Goal: Task Accomplishment & Management: Manage account settings

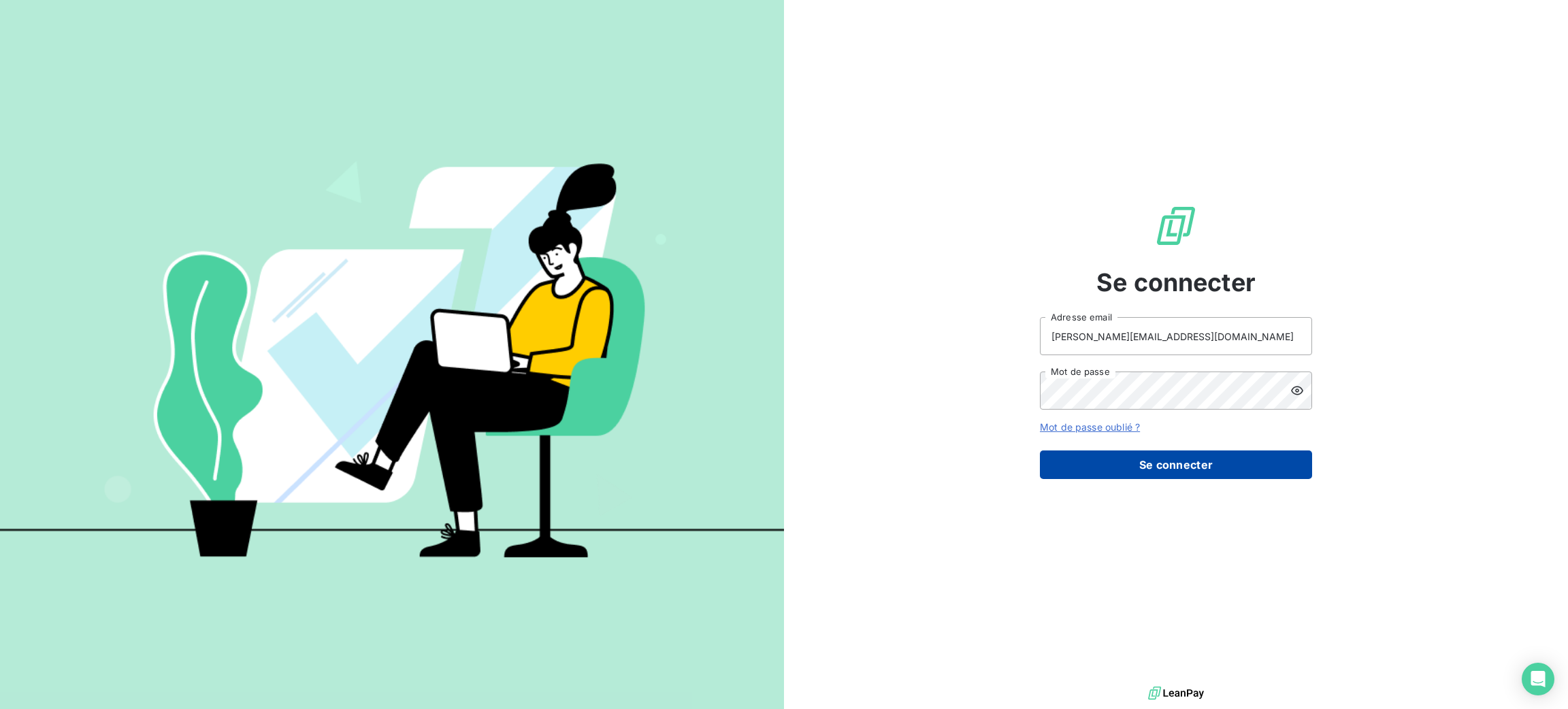
click at [1155, 467] on button "Se connecter" at bounding box center [1175, 464] width 272 height 28
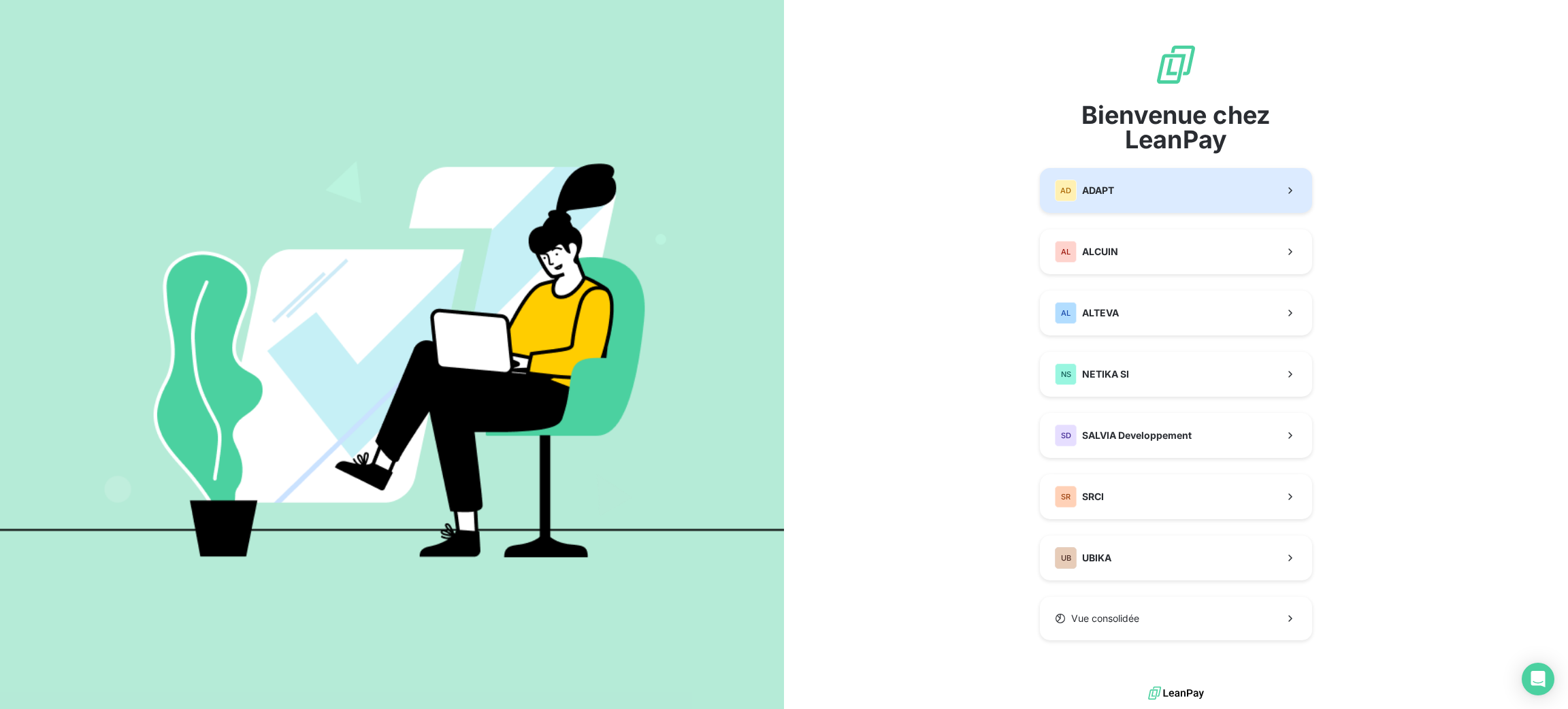
click at [1121, 180] on button "AD ADAPT" at bounding box center [1175, 190] width 272 height 45
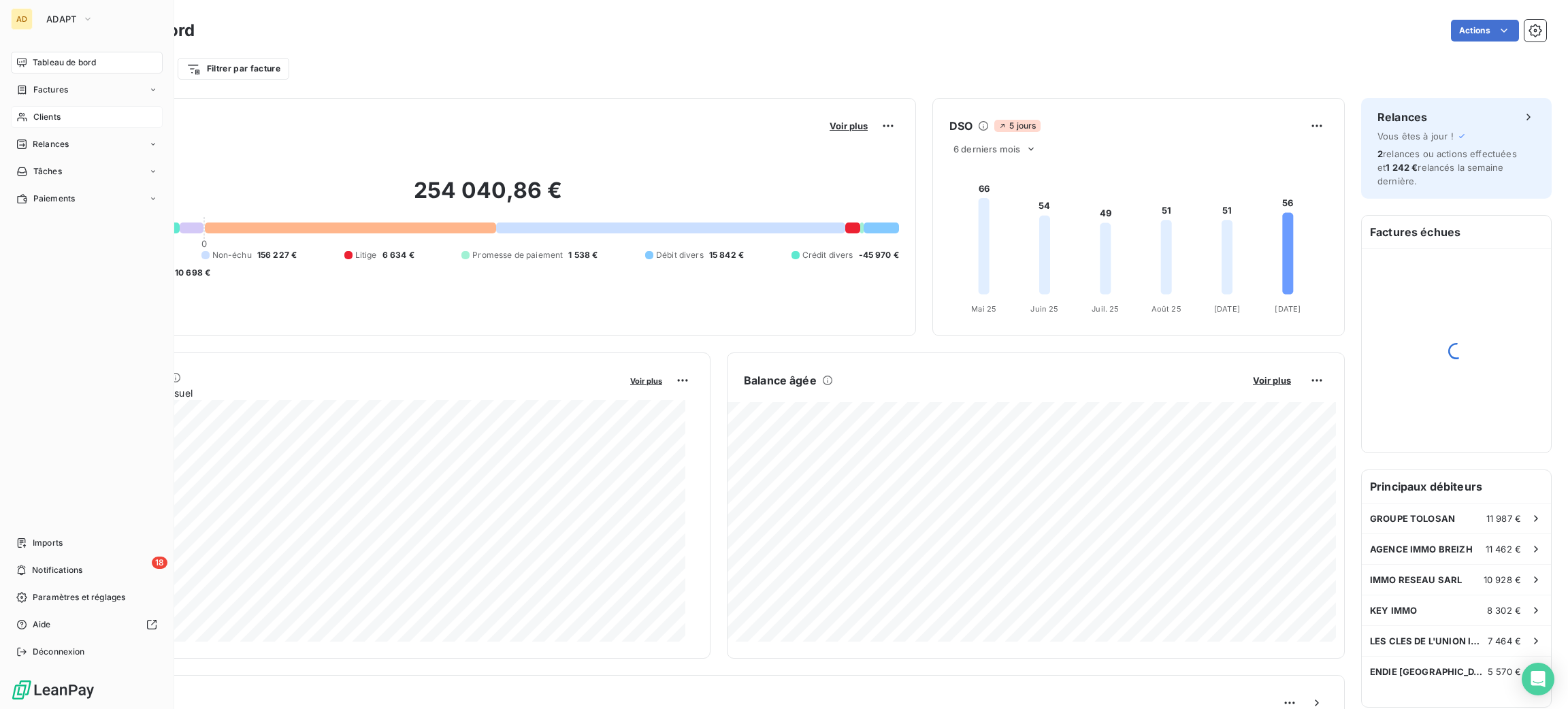
drag, startPoint x: 84, startPoint y: 108, endPoint x: 96, endPoint y: 114, distance: 13.4
click at [85, 110] on div "Clients" at bounding box center [87, 116] width 152 height 22
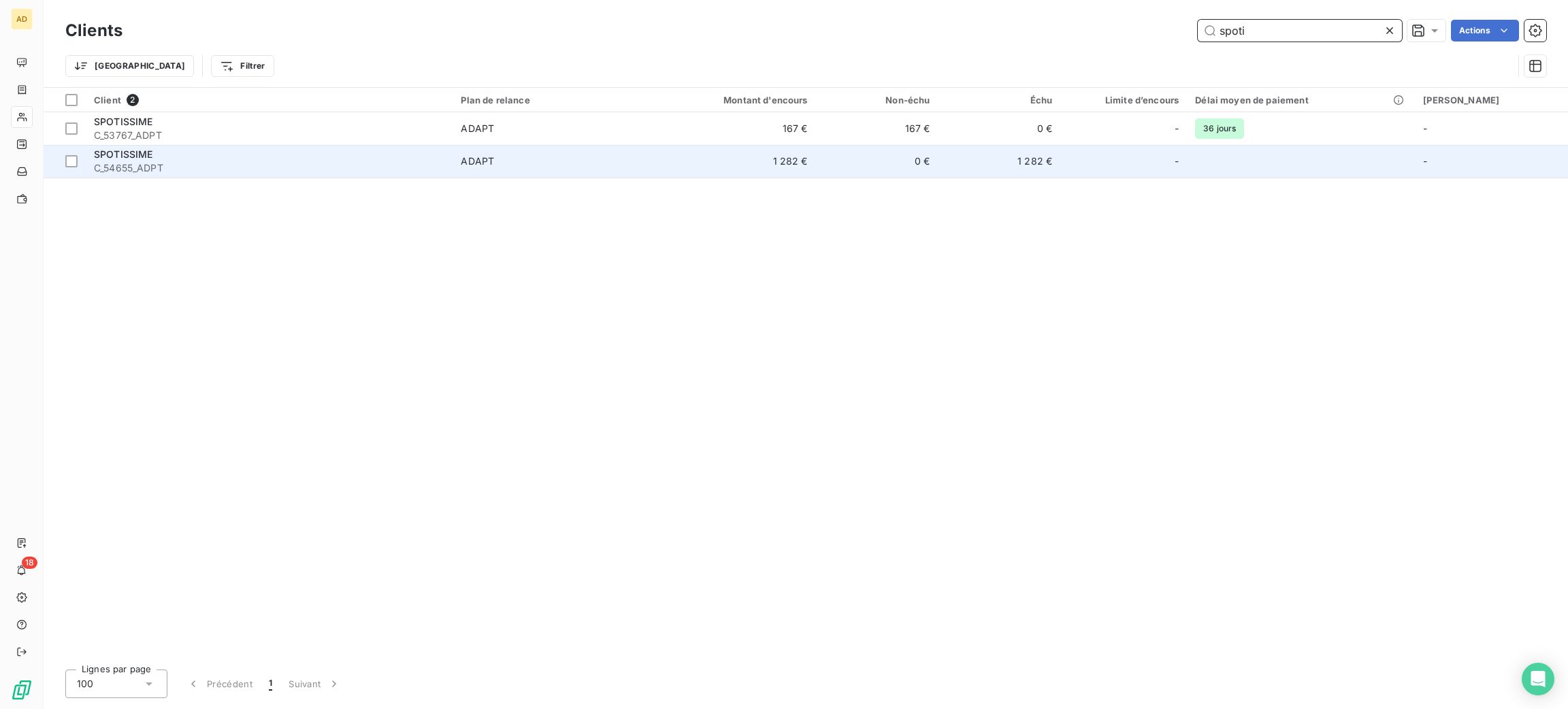
type input "spoti"
click at [515, 155] on span "ADAPT" at bounding box center [552, 161] width 183 height 13
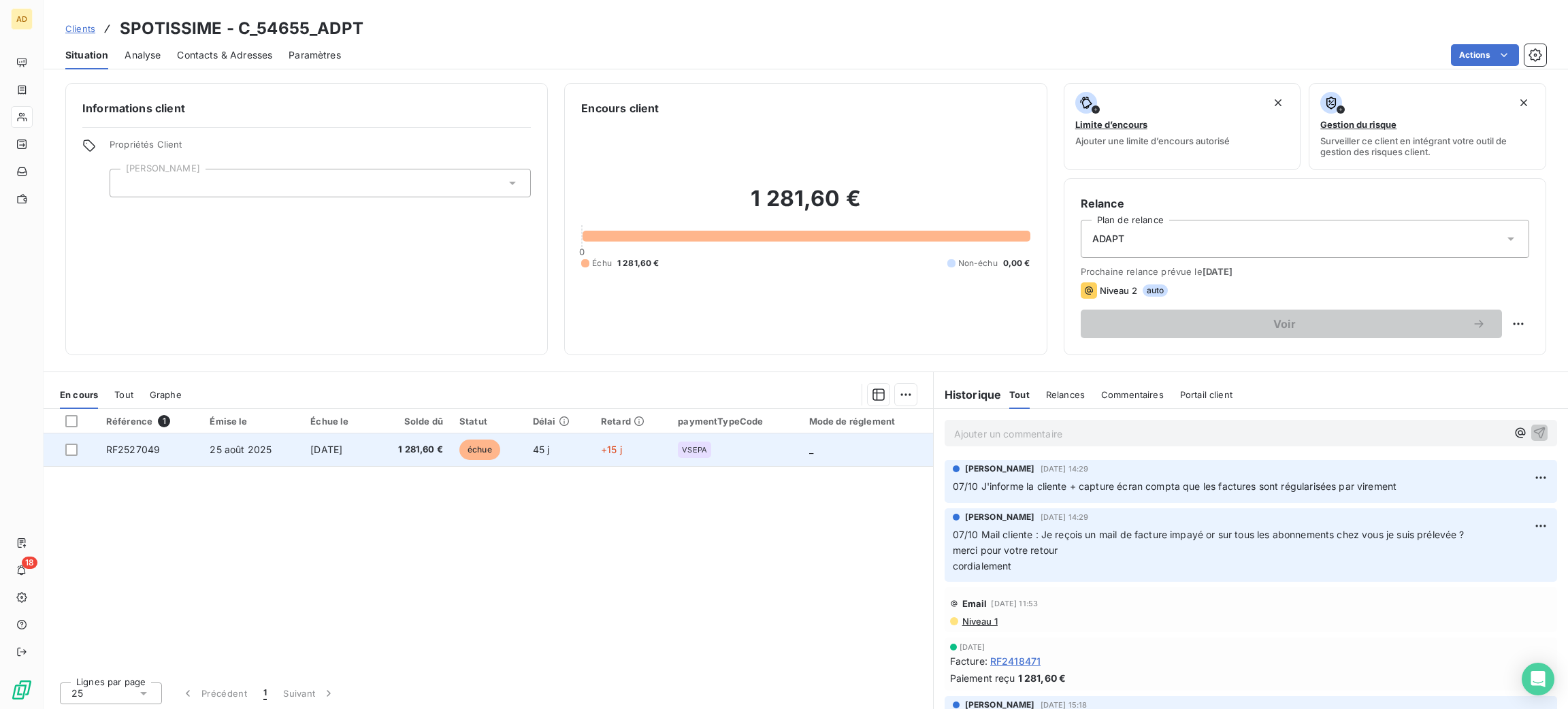
click at [470, 460] on td "échue" at bounding box center [487, 449] width 73 height 33
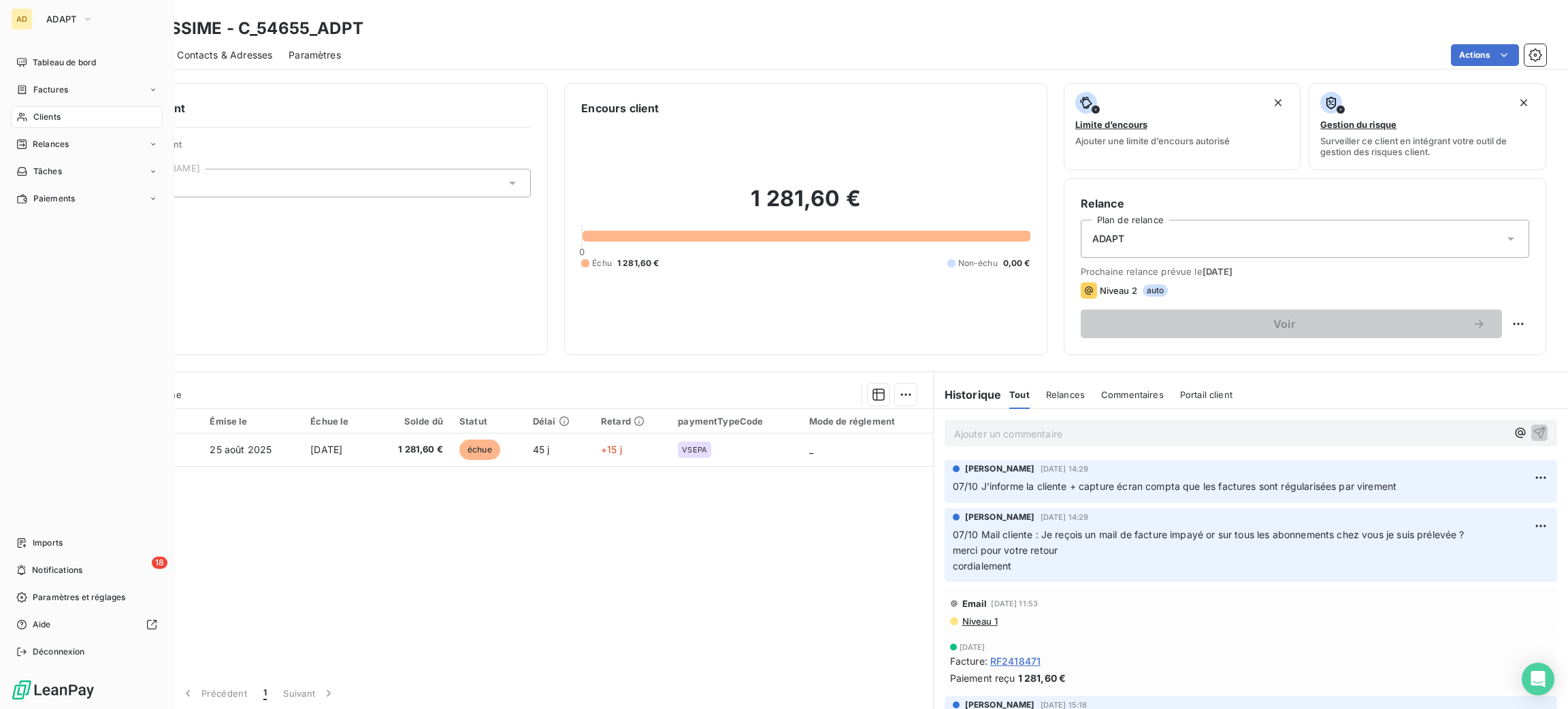
click at [48, 120] on span "Clients" at bounding box center [47, 116] width 27 height 12
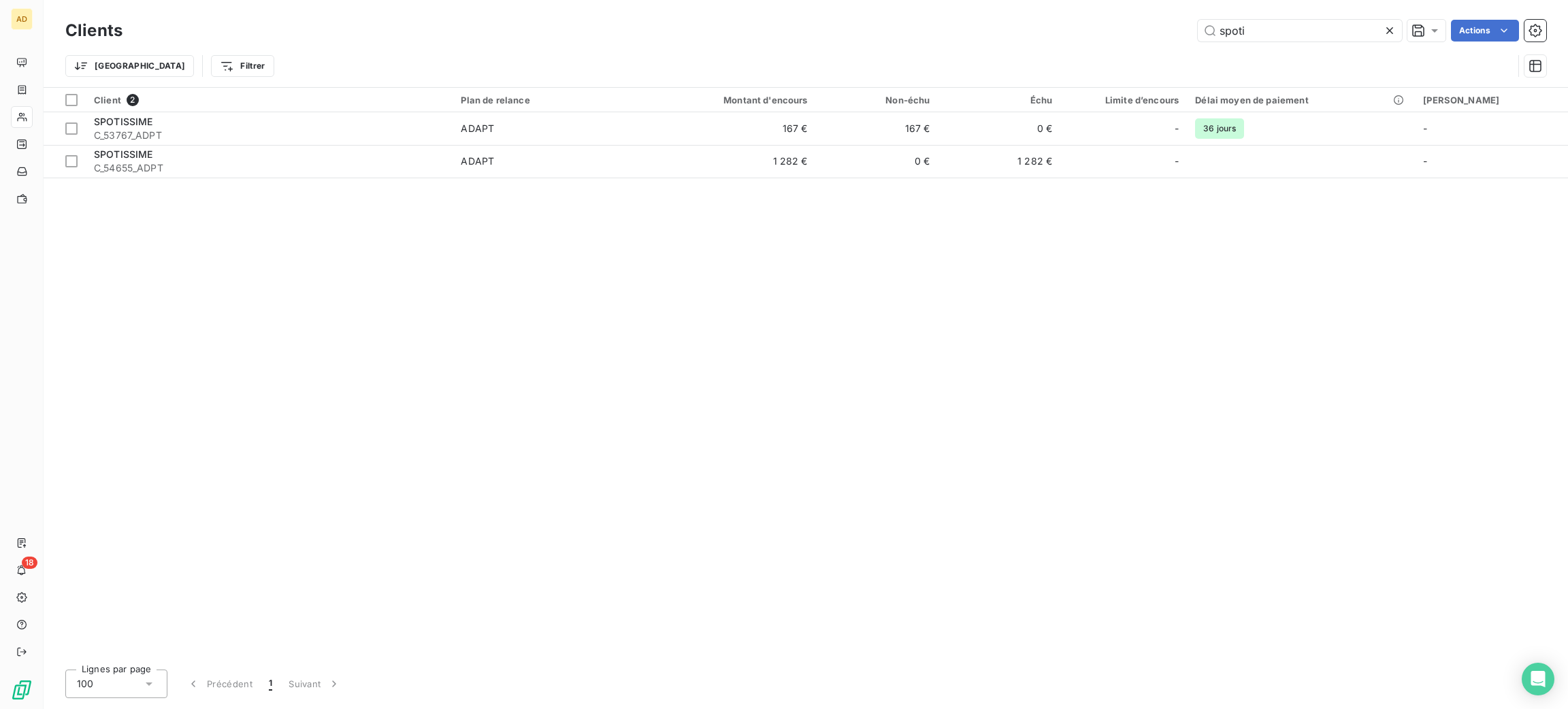
drag, startPoint x: 1253, startPoint y: 28, endPoint x: 1018, endPoint y: 36, distance: 235.1
click at [1018, 36] on div "spoti Actions" at bounding box center [842, 31] width 1408 height 22
type input "n"
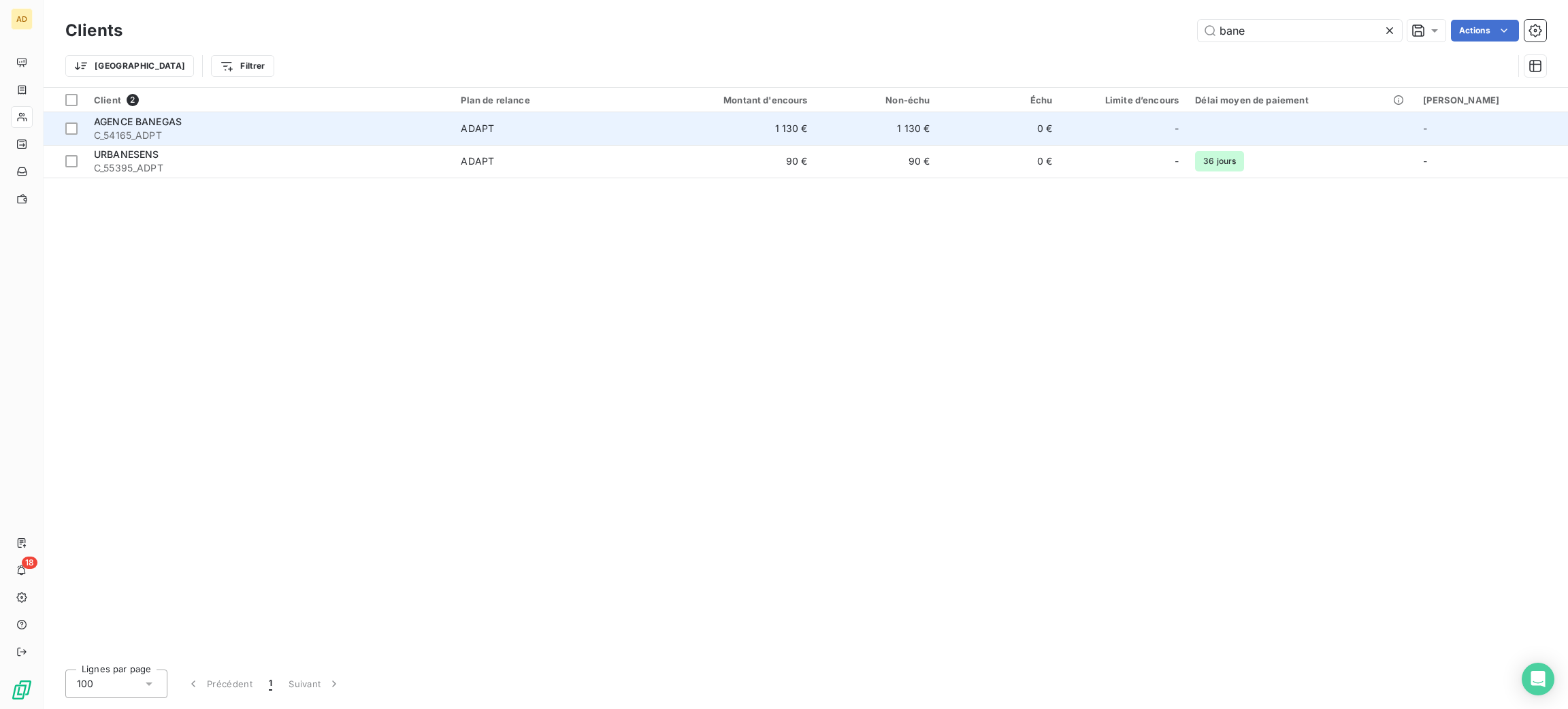
type input "bane"
click at [595, 138] on td "ADAPT" at bounding box center [552, 128] width 199 height 33
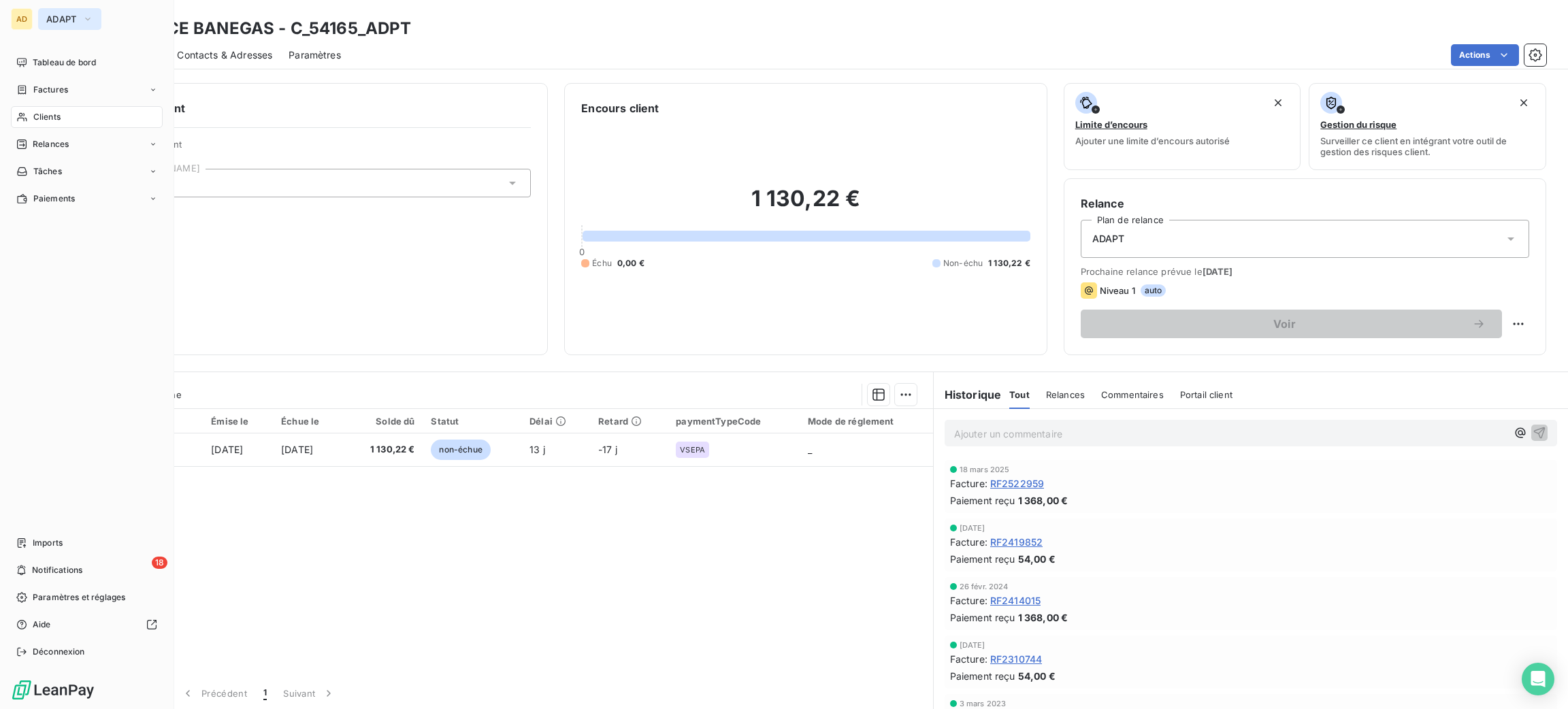
click at [56, 23] on span "ADAPT" at bounding box center [61, 18] width 31 height 11
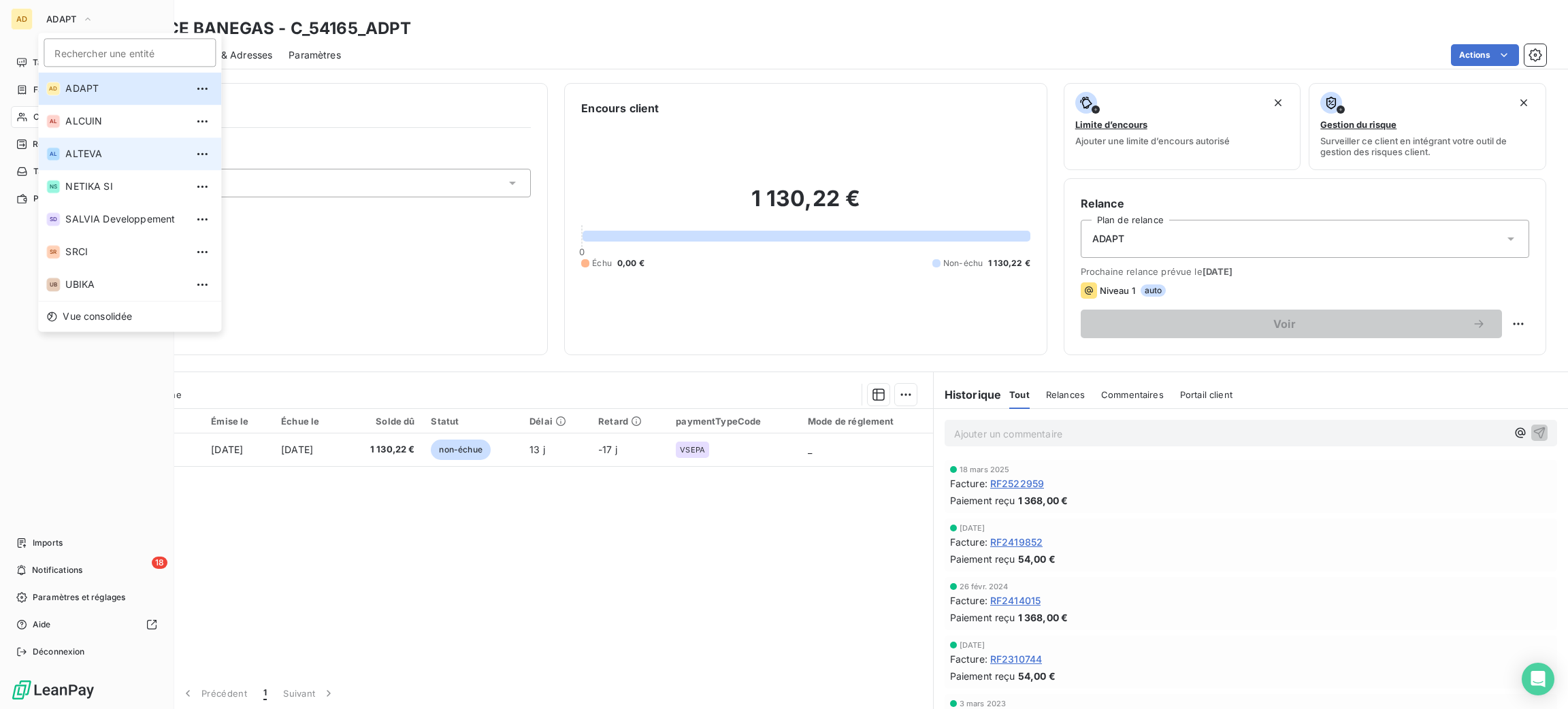
click at [113, 157] on span "ALTEVA" at bounding box center [126, 153] width 121 height 13
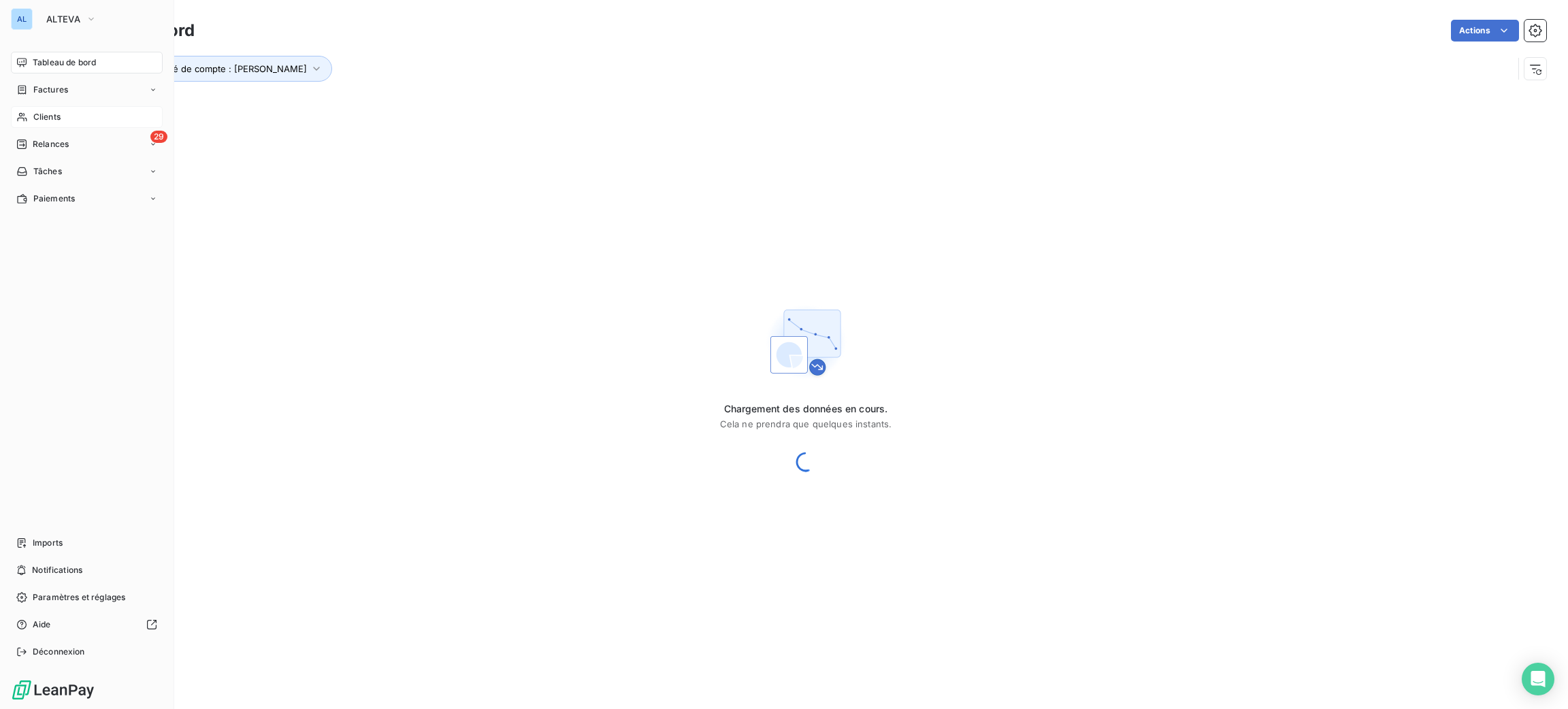
click at [56, 116] on span "Clients" at bounding box center [47, 116] width 27 height 12
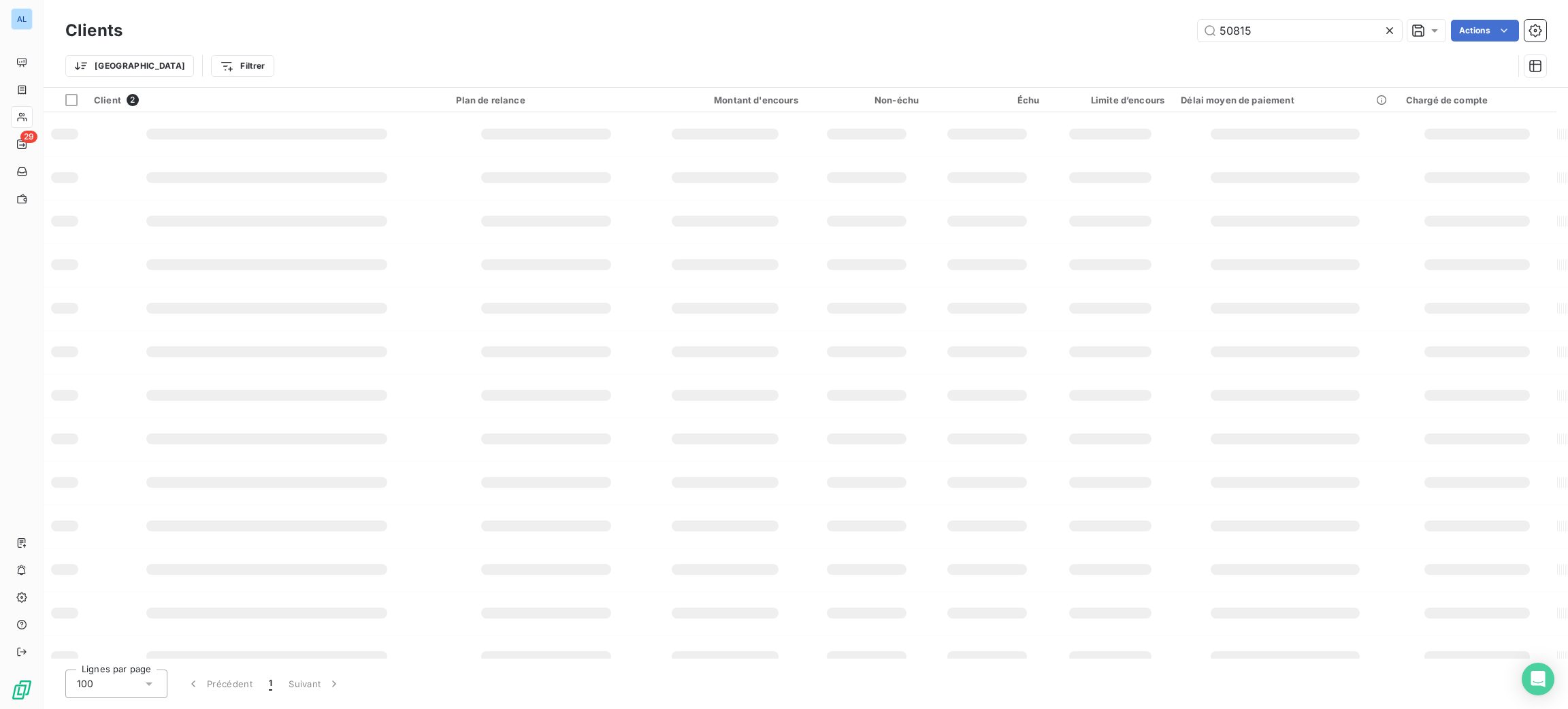
type input "bane"
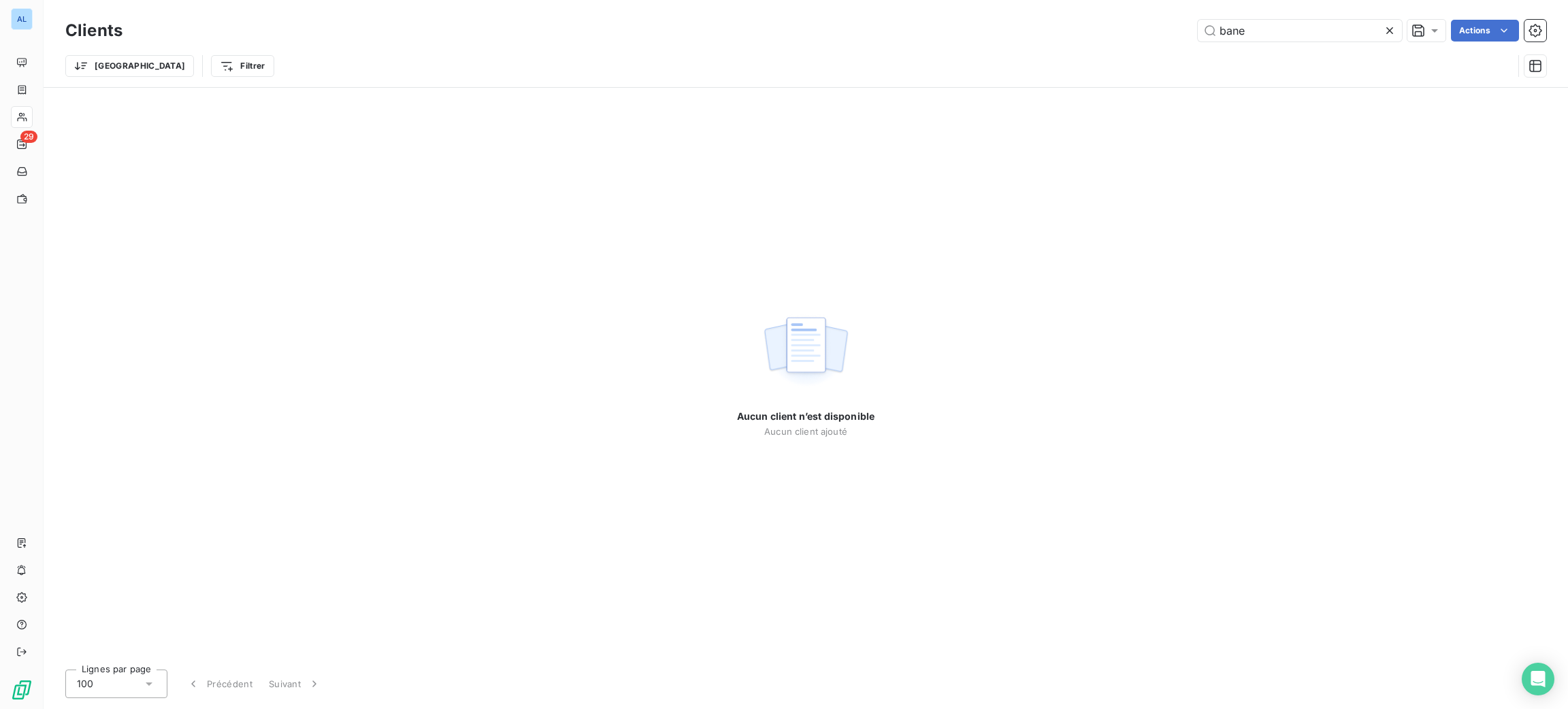
drag, startPoint x: 1259, startPoint y: 28, endPoint x: 1043, endPoint y: 40, distance: 216.3
click at [1056, 40] on div "bane Actions" at bounding box center [842, 31] width 1408 height 22
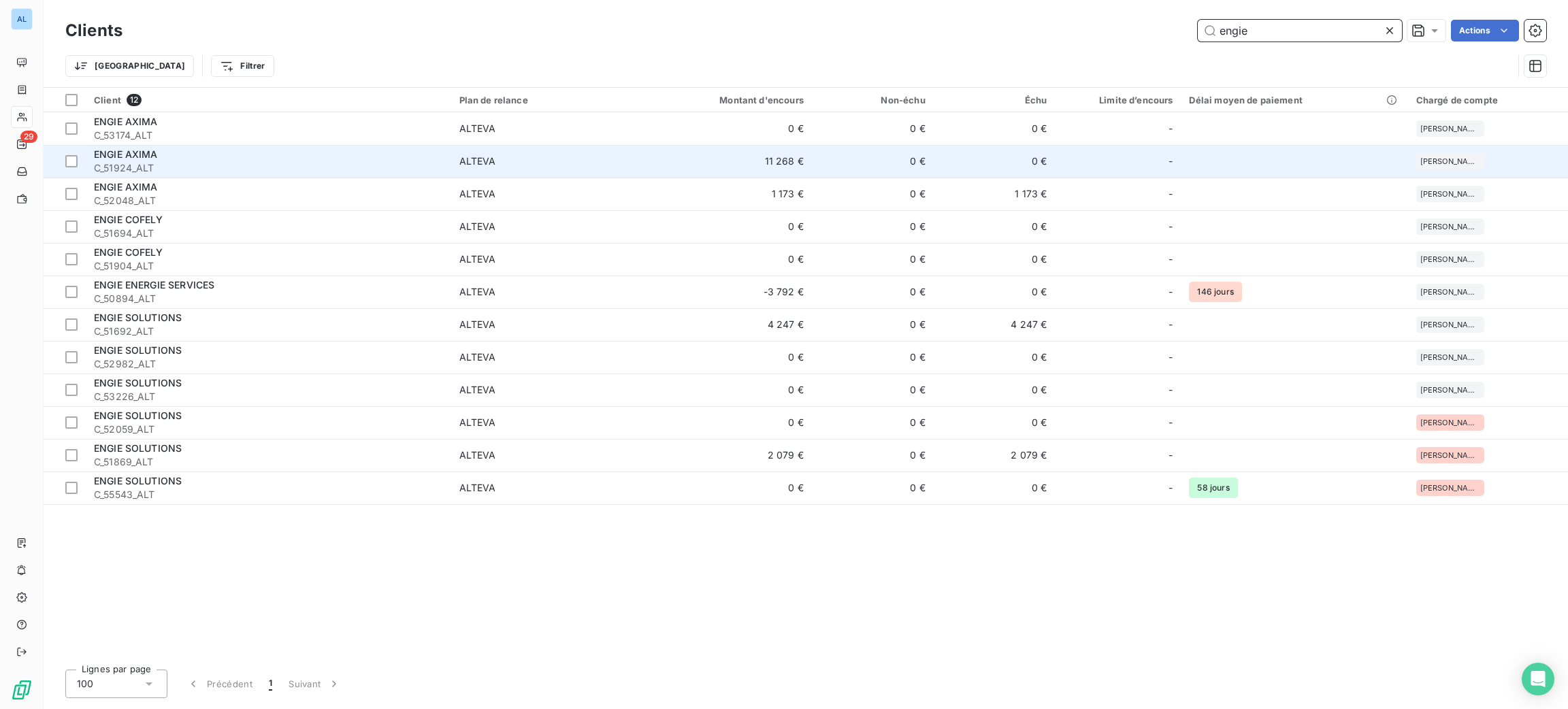
type input "engie"
click at [516, 162] on span "ALTEVA" at bounding box center [550, 161] width 182 height 13
click at [771, 159] on td "11 268 €" at bounding box center [730, 161] width 163 height 33
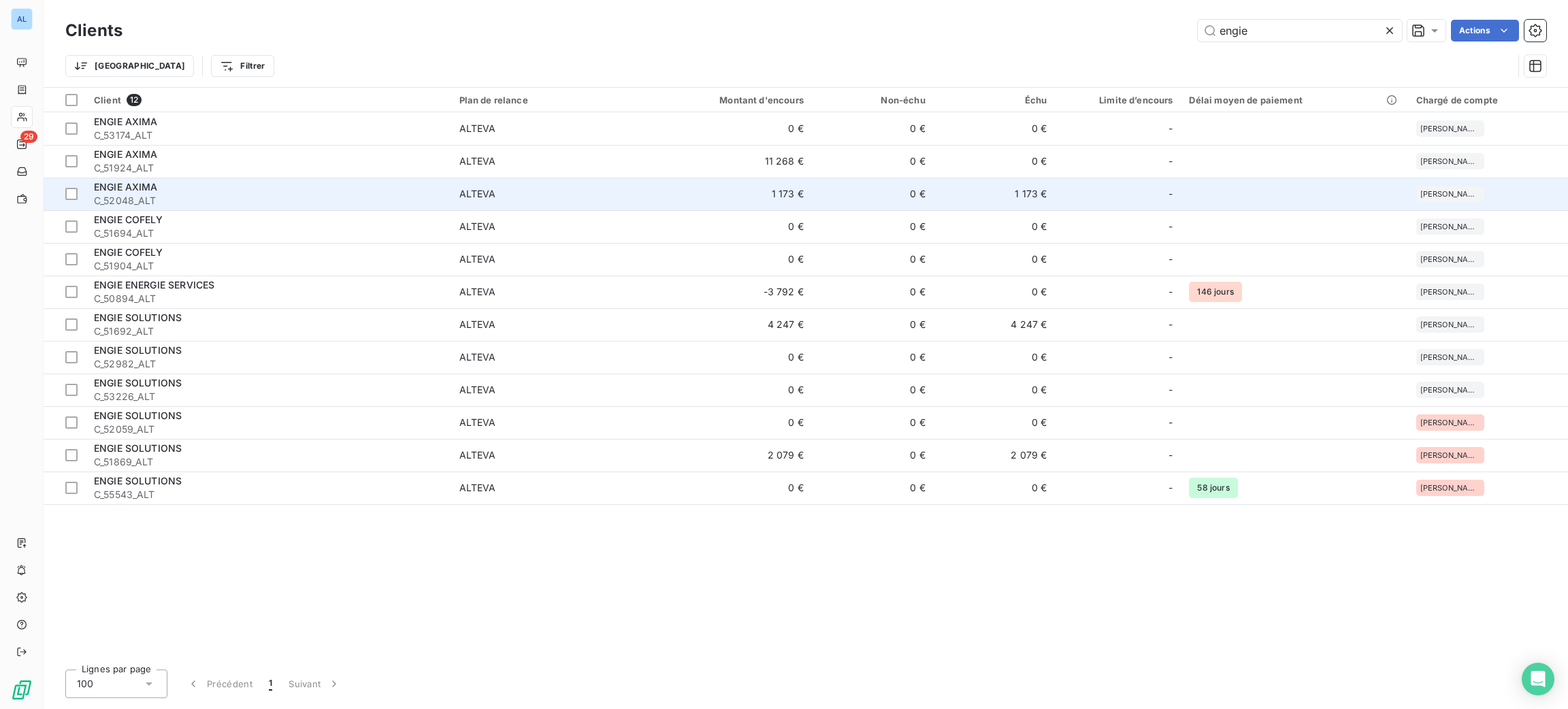
click at [705, 192] on td "1 173 €" at bounding box center [730, 194] width 163 height 33
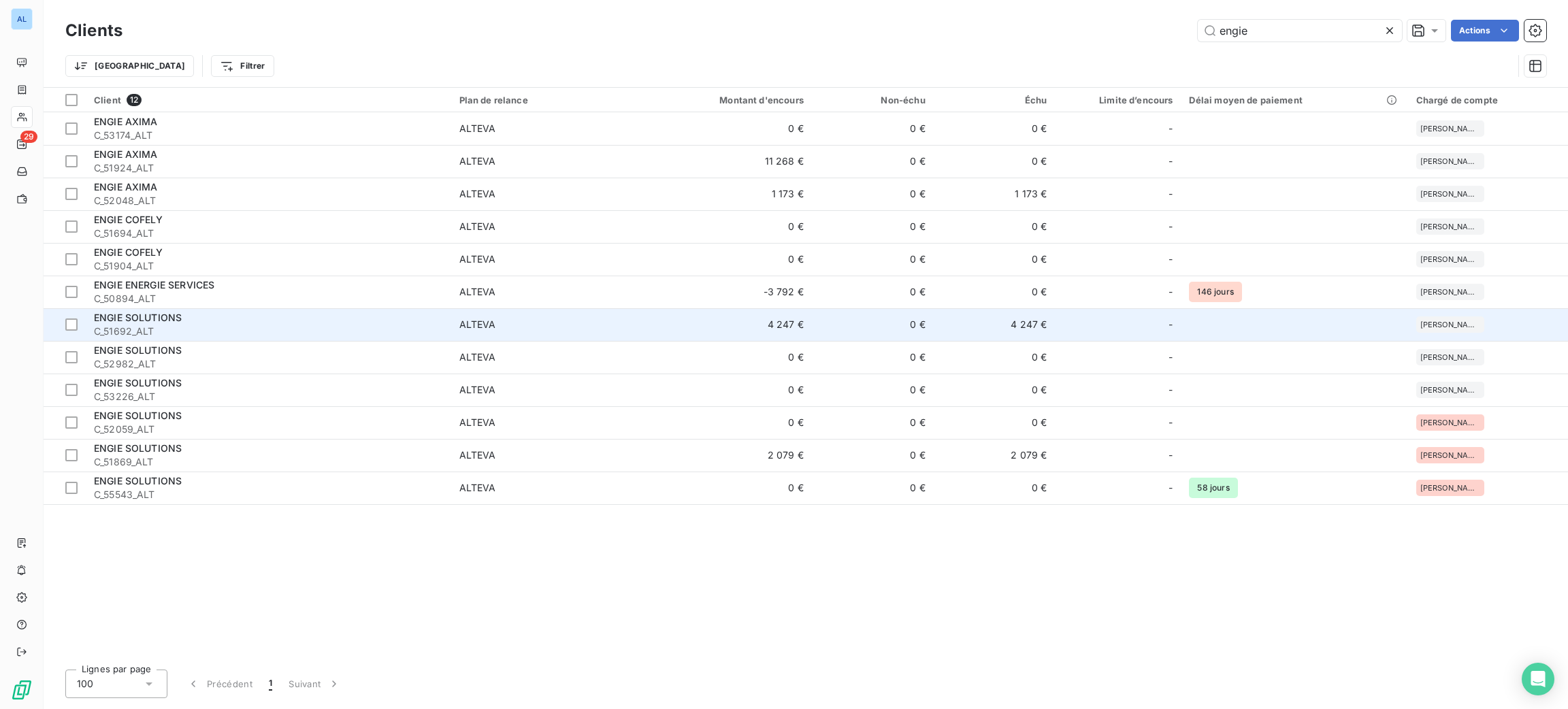
click at [646, 317] on td "ALTEVA" at bounding box center [550, 324] width 198 height 33
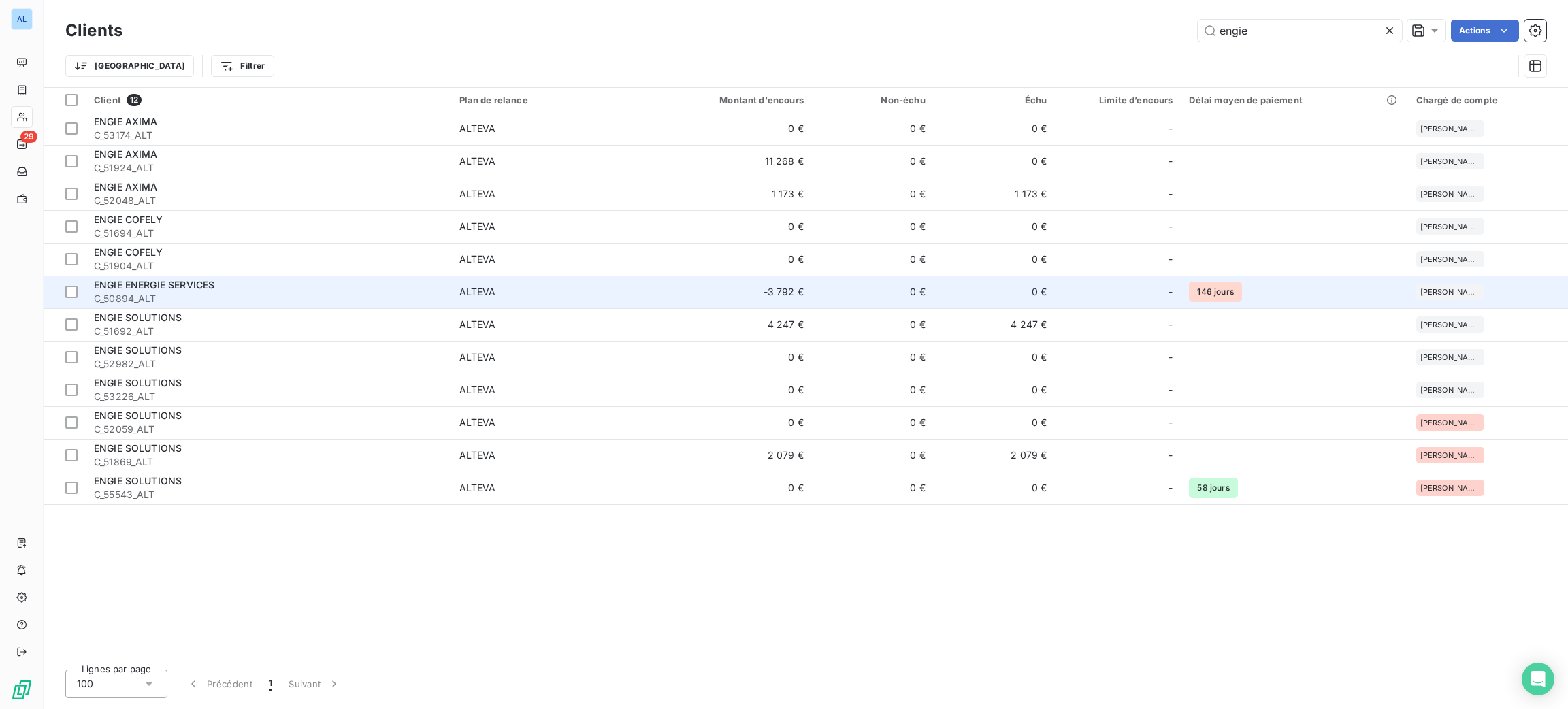
click at [672, 285] on td "-3 792 €" at bounding box center [730, 292] width 163 height 33
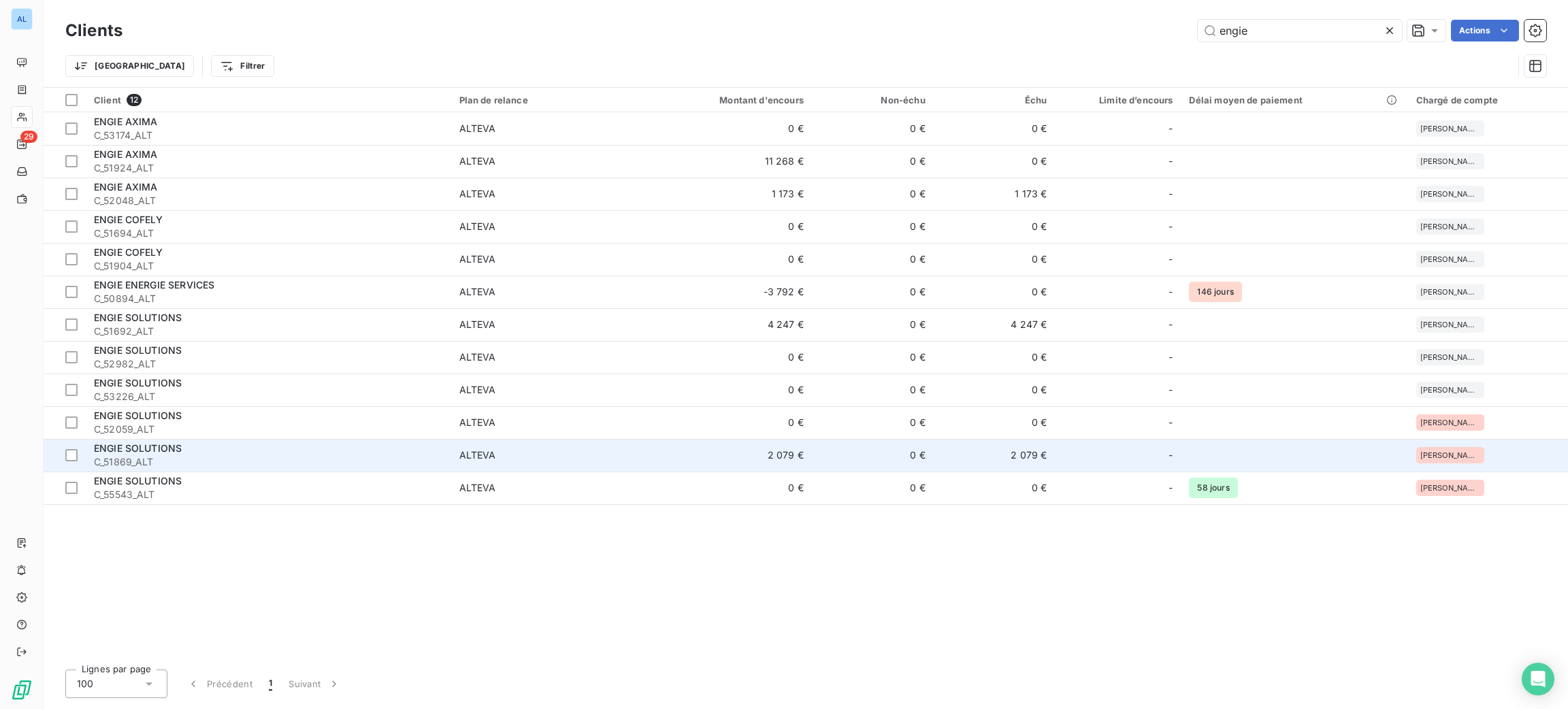
click at [690, 449] on td "2 079 €" at bounding box center [730, 455] width 163 height 33
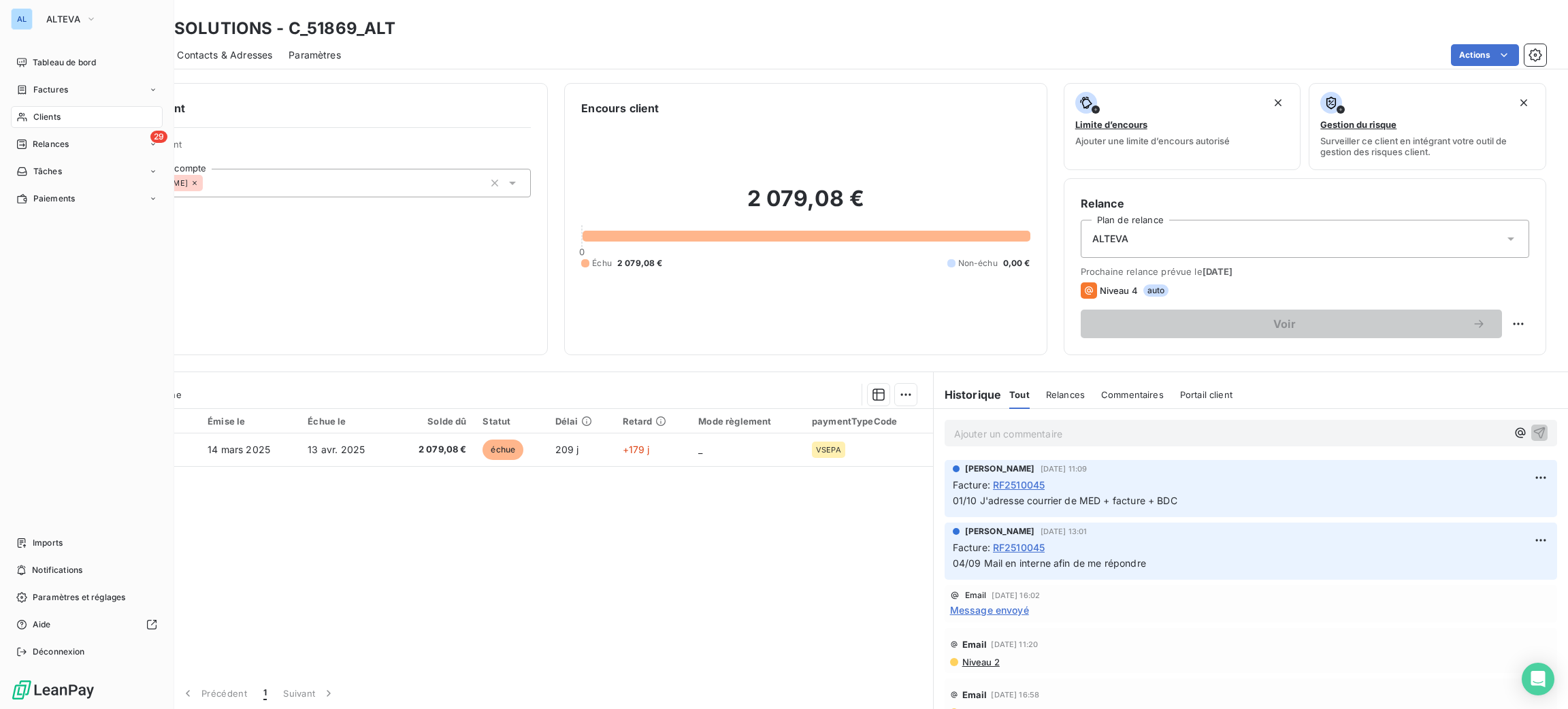
drag, startPoint x: 30, startPoint y: 109, endPoint x: 55, endPoint y: 118, distance: 26.6
click at [31, 109] on div "Clients" at bounding box center [87, 116] width 152 height 22
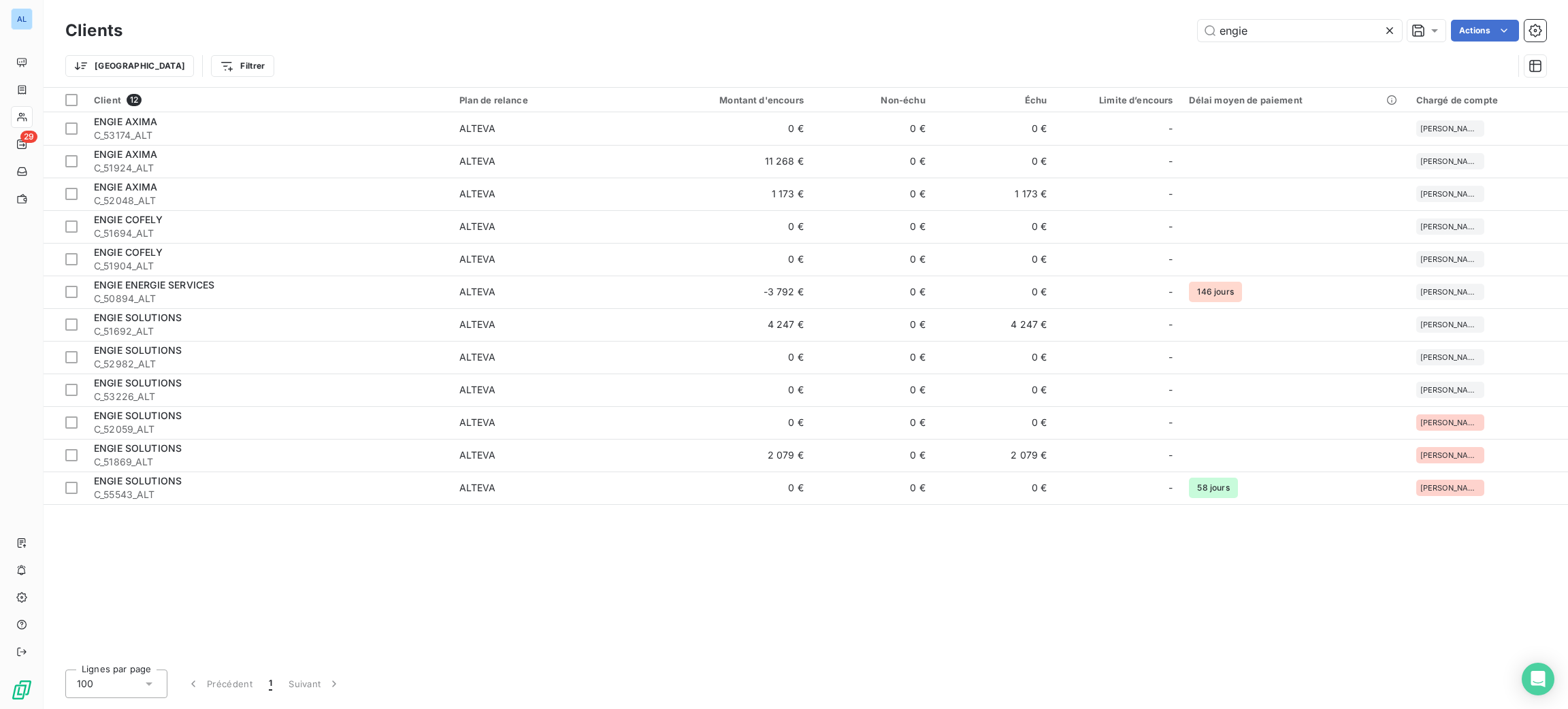
drag, startPoint x: 1261, startPoint y: 24, endPoint x: 898, endPoint y: 12, distance: 363.2
click at [1108, 35] on div "engie Actions" at bounding box center [842, 31] width 1408 height 22
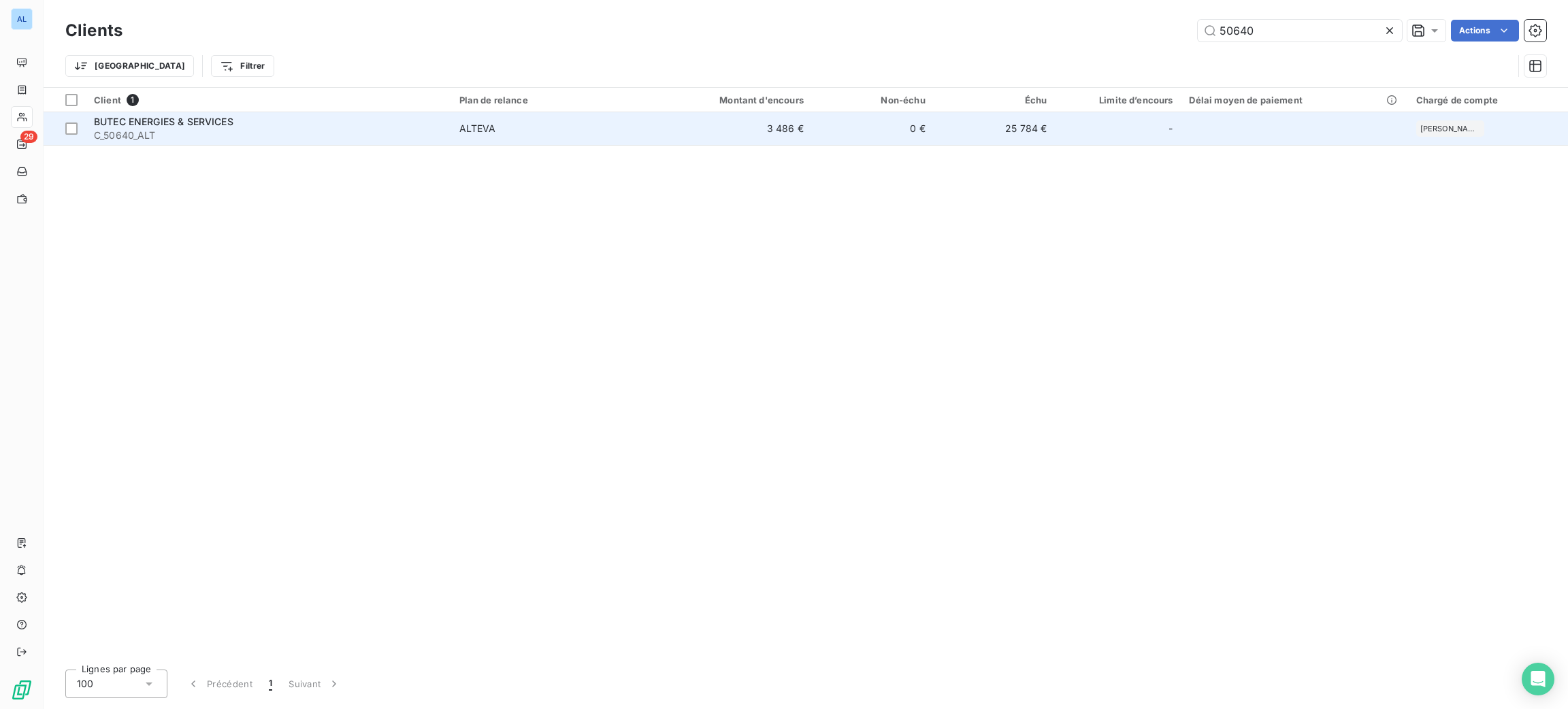
type input "50640"
click at [709, 134] on td "3 486 €" at bounding box center [730, 128] width 163 height 33
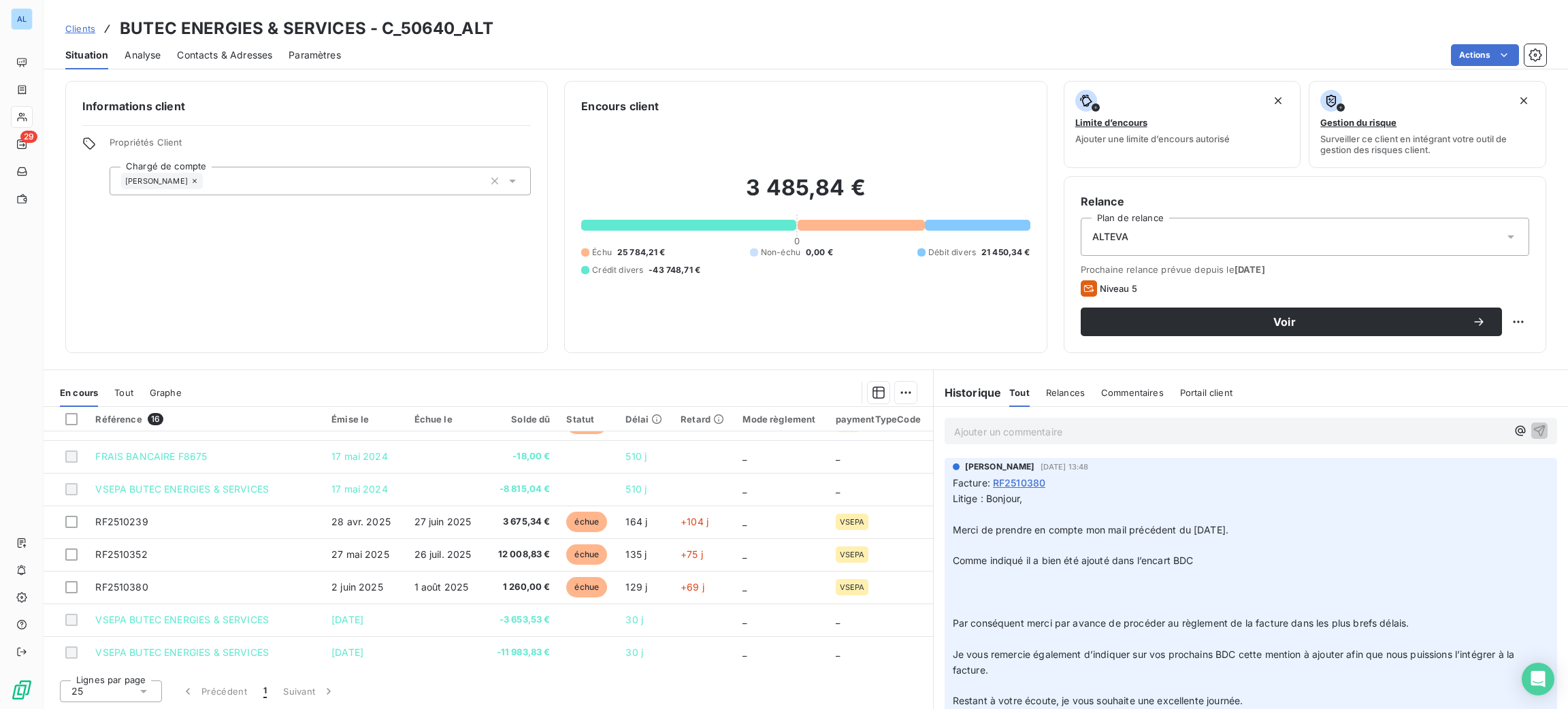
click at [989, 443] on div "Ajouter un commentaire ﻿" at bounding box center [1251, 430] width 612 height 26
click at [987, 439] on div "Ajouter un commentaire ﻿" at bounding box center [1251, 430] width 612 height 26
click at [985, 434] on p "Ajouter un commentaire ﻿" at bounding box center [1231, 432] width 552 height 17
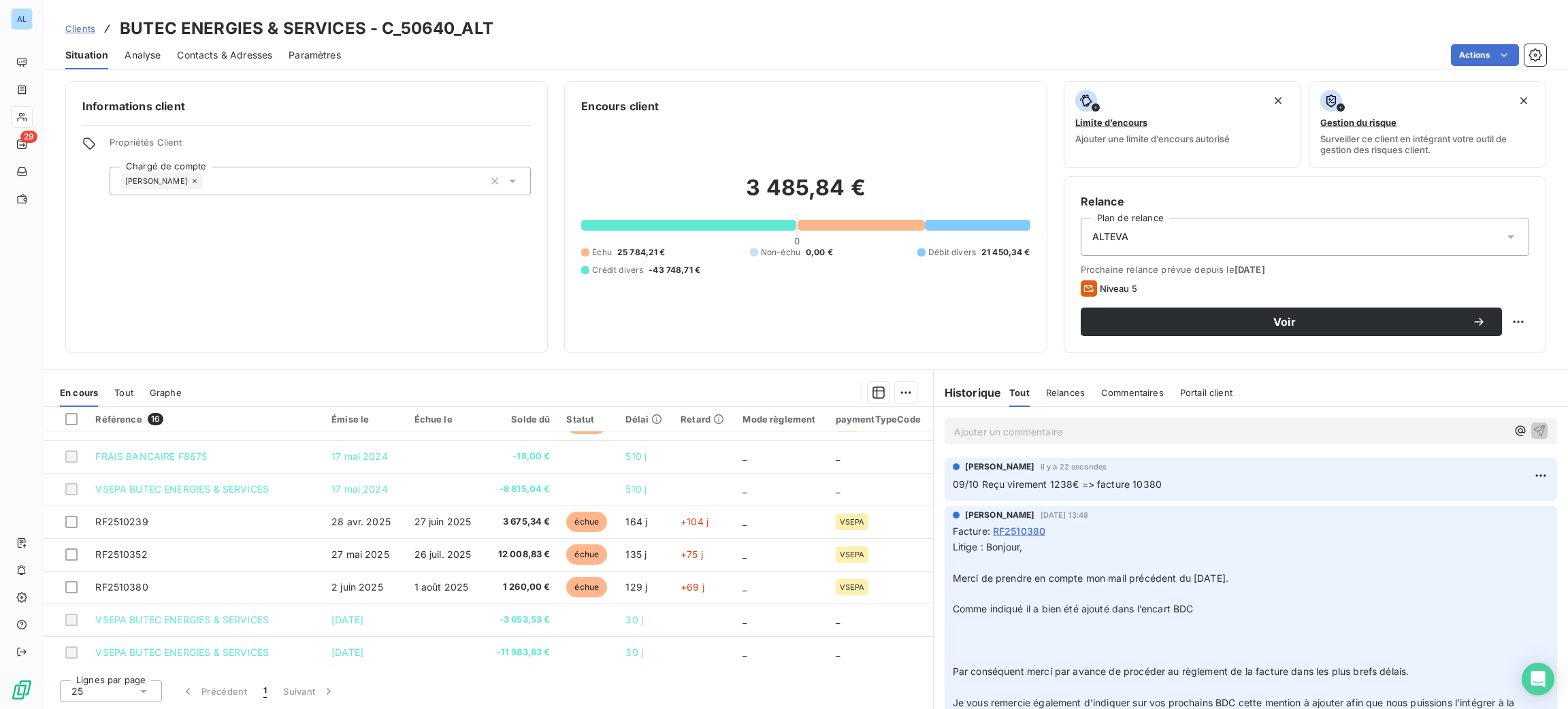
click at [206, 51] on span "Contacts & Adresses" at bounding box center [224, 55] width 95 height 13
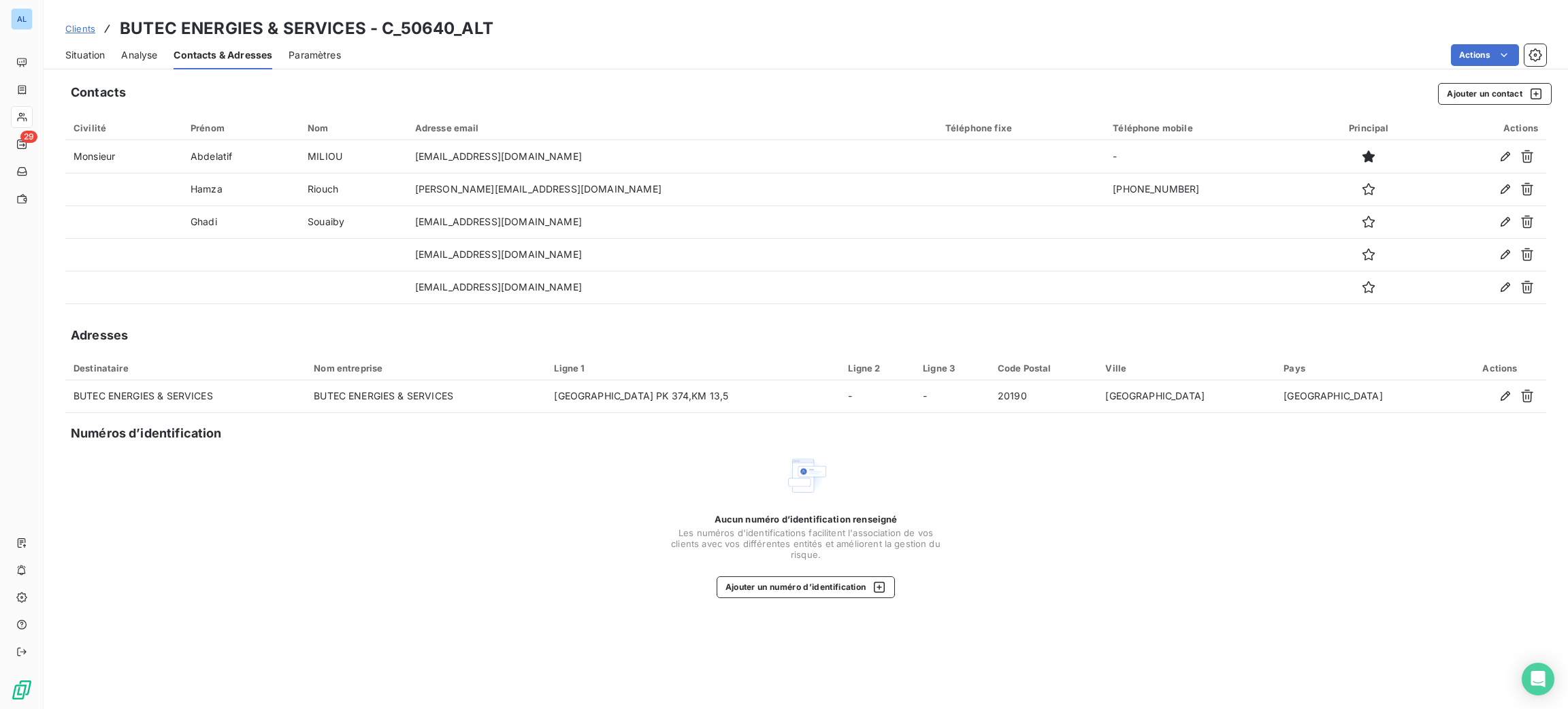
click at [84, 48] on span "Situation" at bounding box center [85, 55] width 40 height 13
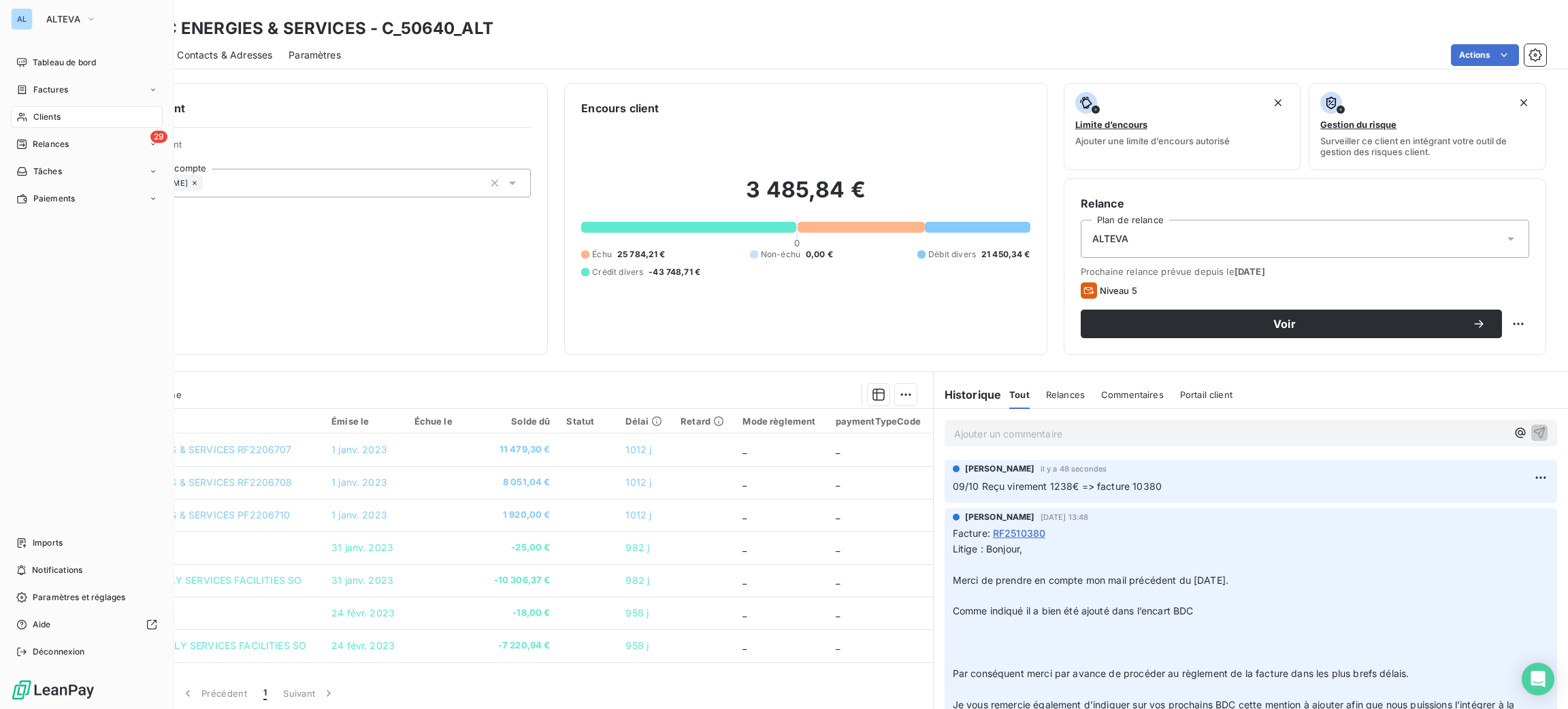
click at [29, 111] on div "Clients" at bounding box center [87, 116] width 152 height 22
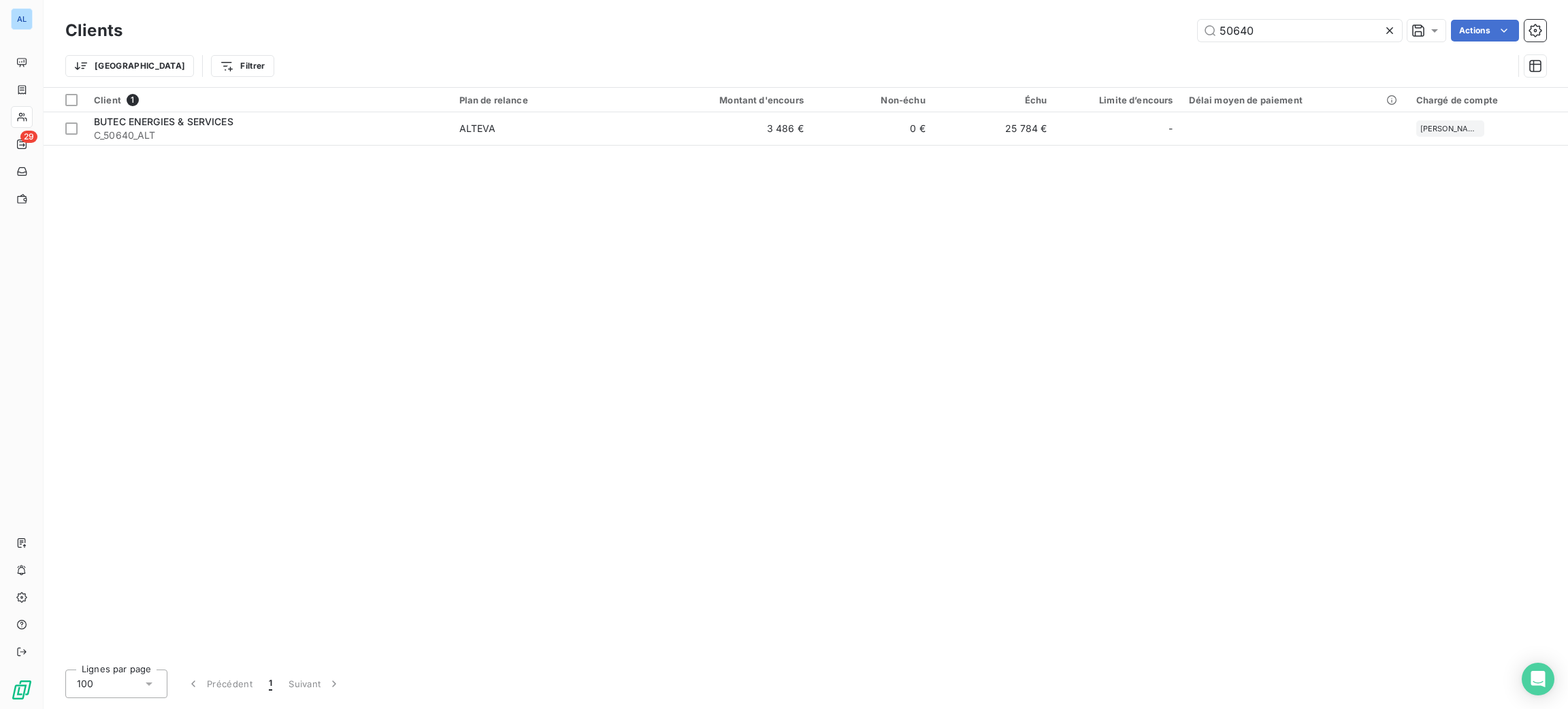
drag, startPoint x: 1150, startPoint y: 33, endPoint x: 997, endPoint y: 8, distance: 155.0
click at [997, 8] on div "Clients 50640 Actions Trier Filtrer" at bounding box center [805, 43] width 1525 height 87
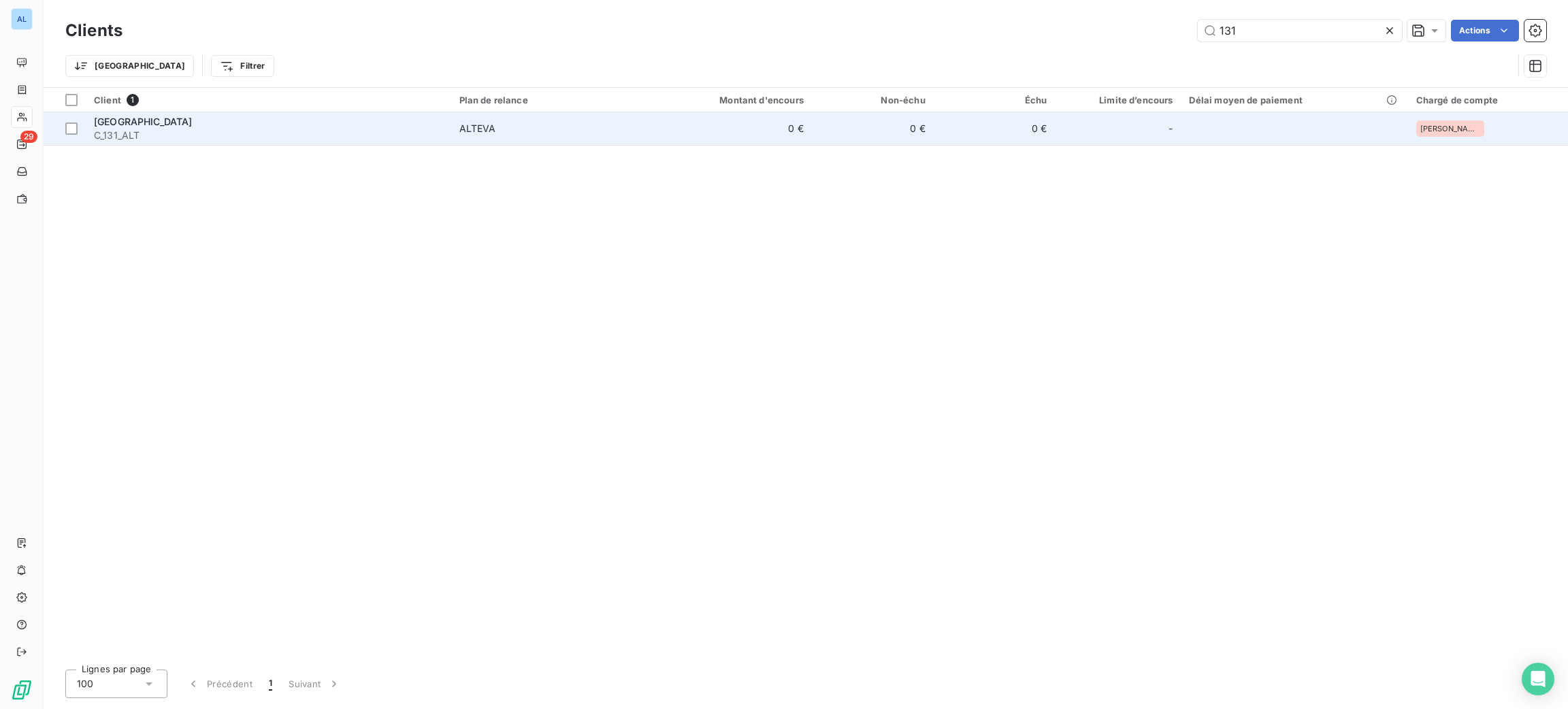
type input "131"
click at [216, 138] on span "C_131_ALT" at bounding box center [268, 135] width 349 height 13
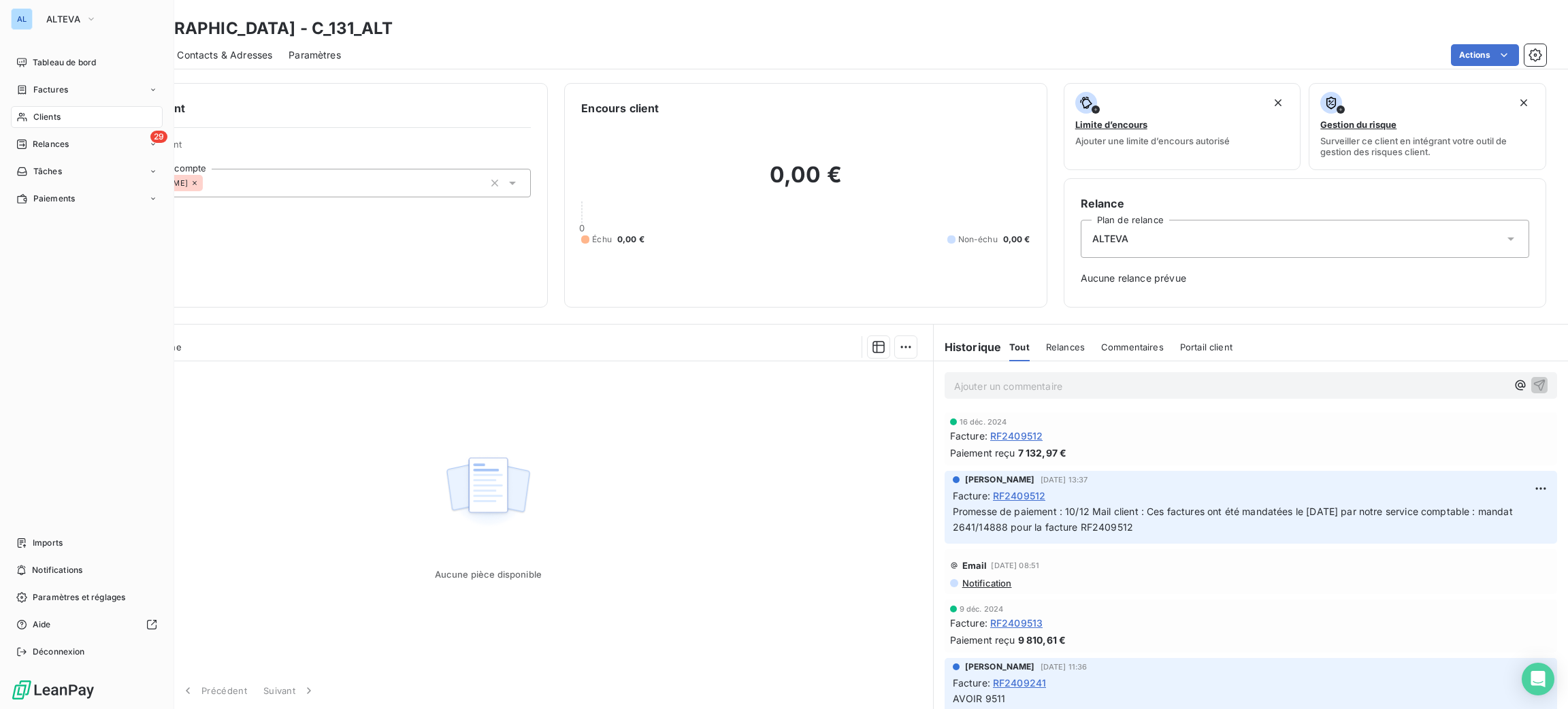
click at [48, 110] on div "Clients" at bounding box center [87, 116] width 152 height 22
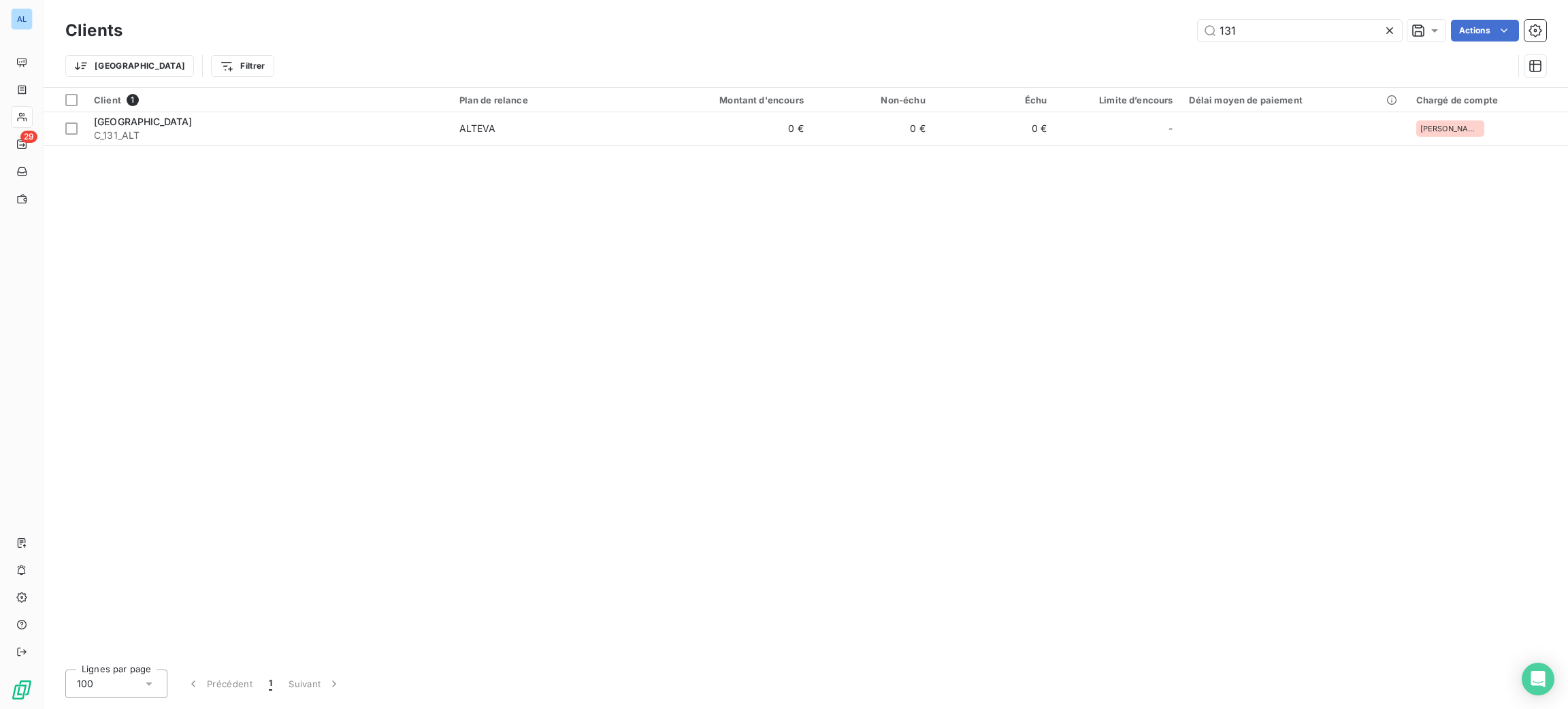
drag, startPoint x: 1234, startPoint y: 30, endPoint x: 1101, endPoint y: 35, distance: 133.1
click at [1128, 39] on div "131 Actions" at bounding box center [842, 31] width 1408 height 22
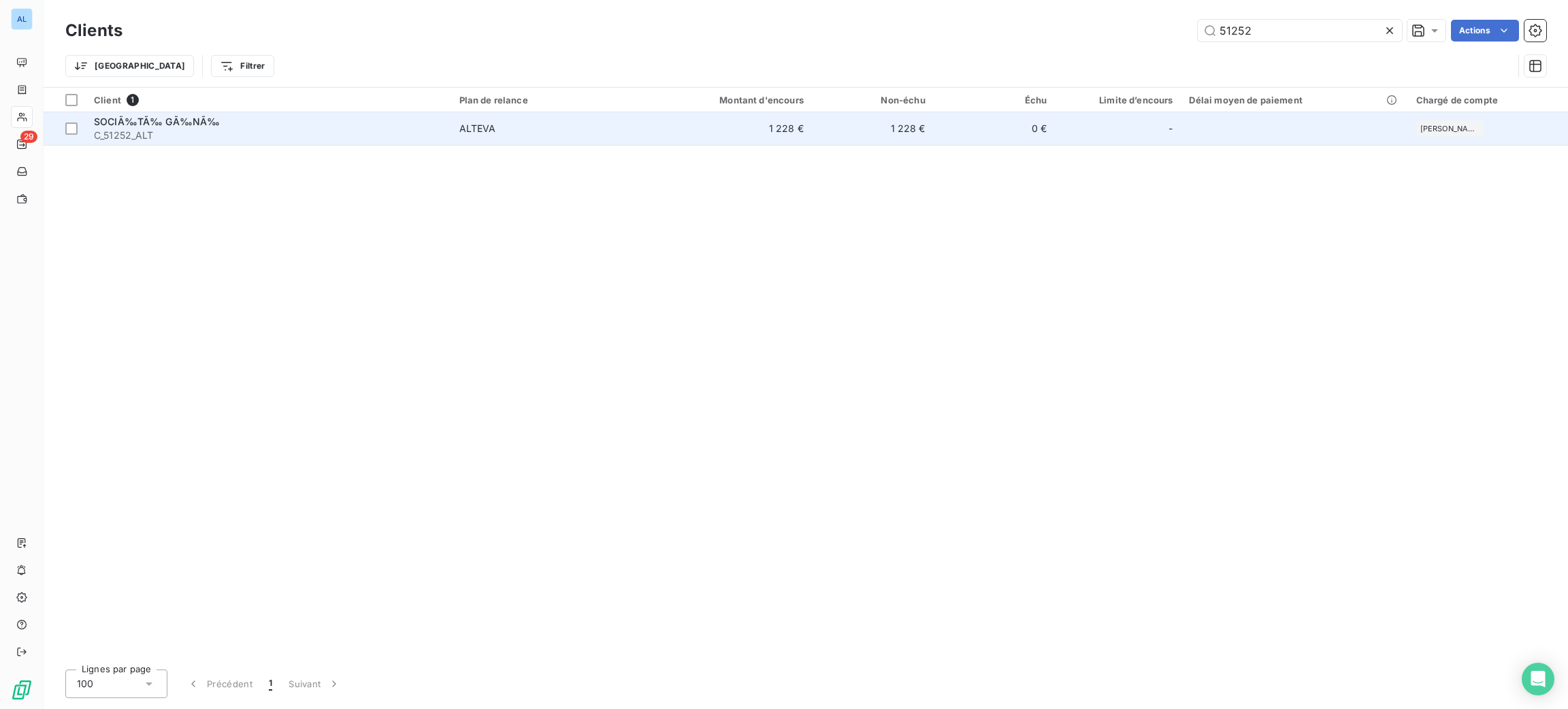
type input "51252"
click at [1005, 118] on td "0 €" at bounding box center [995, 128] width 122 height 33
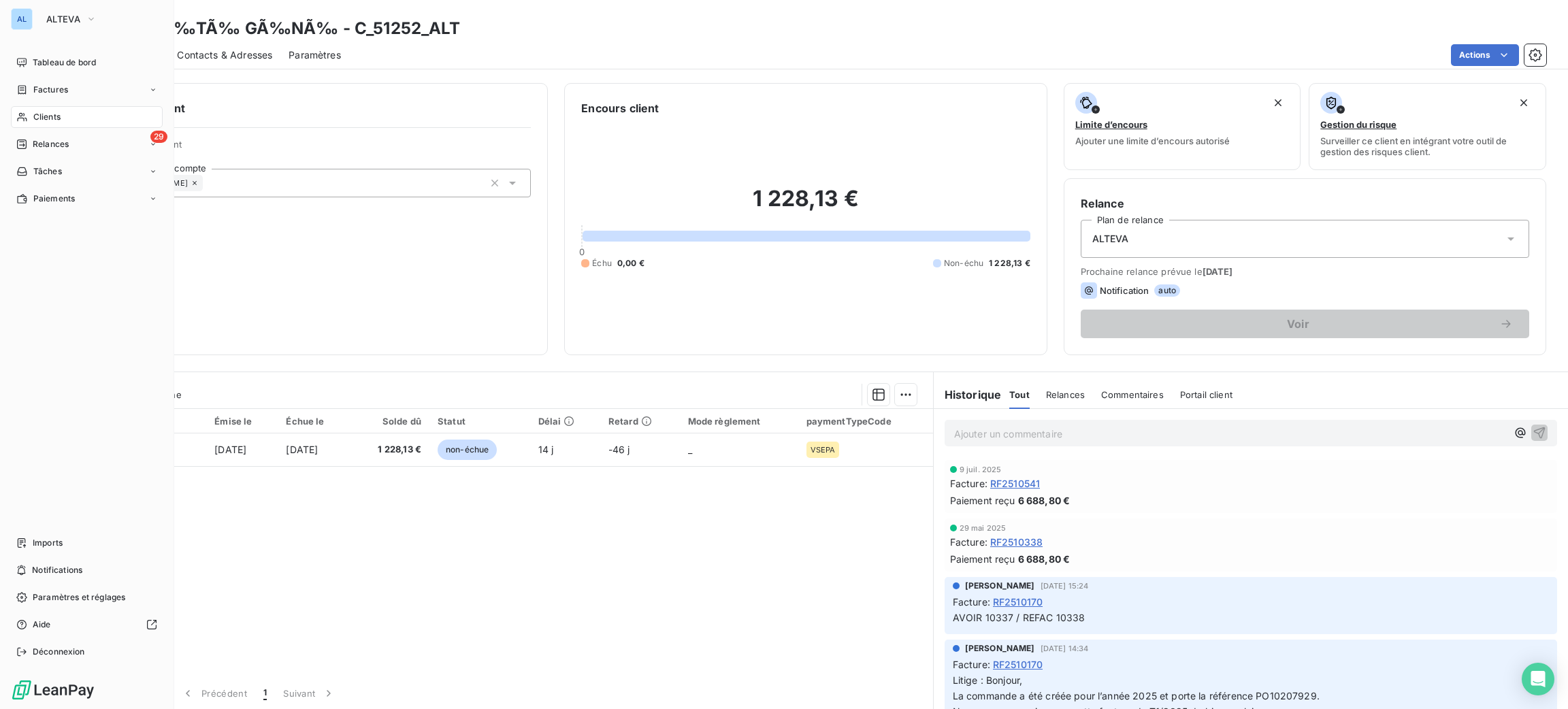
click at [29, 118] on div "Clients" at bounding box center [87, 116] width 152 height 22
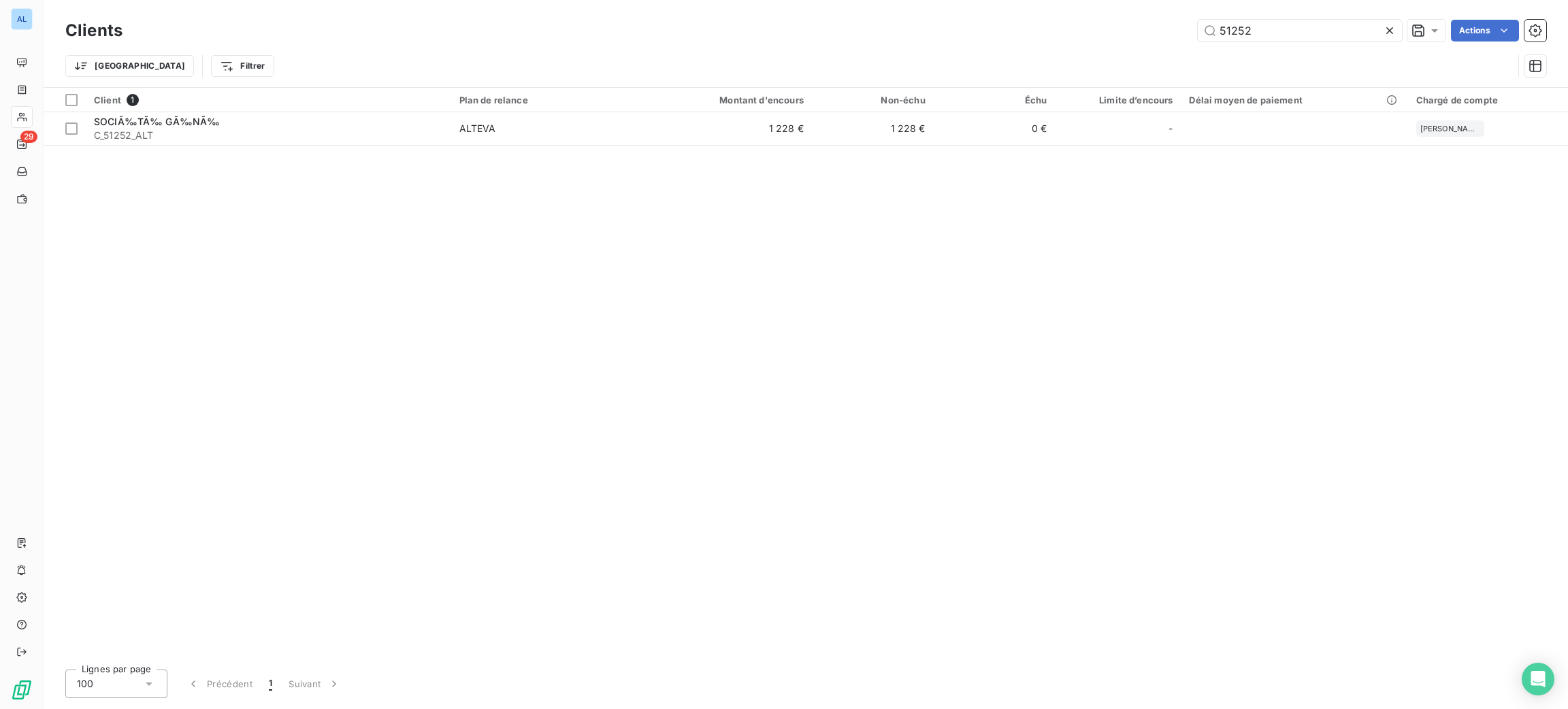
drag, startPoint x: 1280, startPoint y: 28, endPoint x: 1100, endPoint y: 24, distance: 180.0
click at [1100, 24] on div "51252 Actions" at bounding box center [842, 31] width 1408 height 22
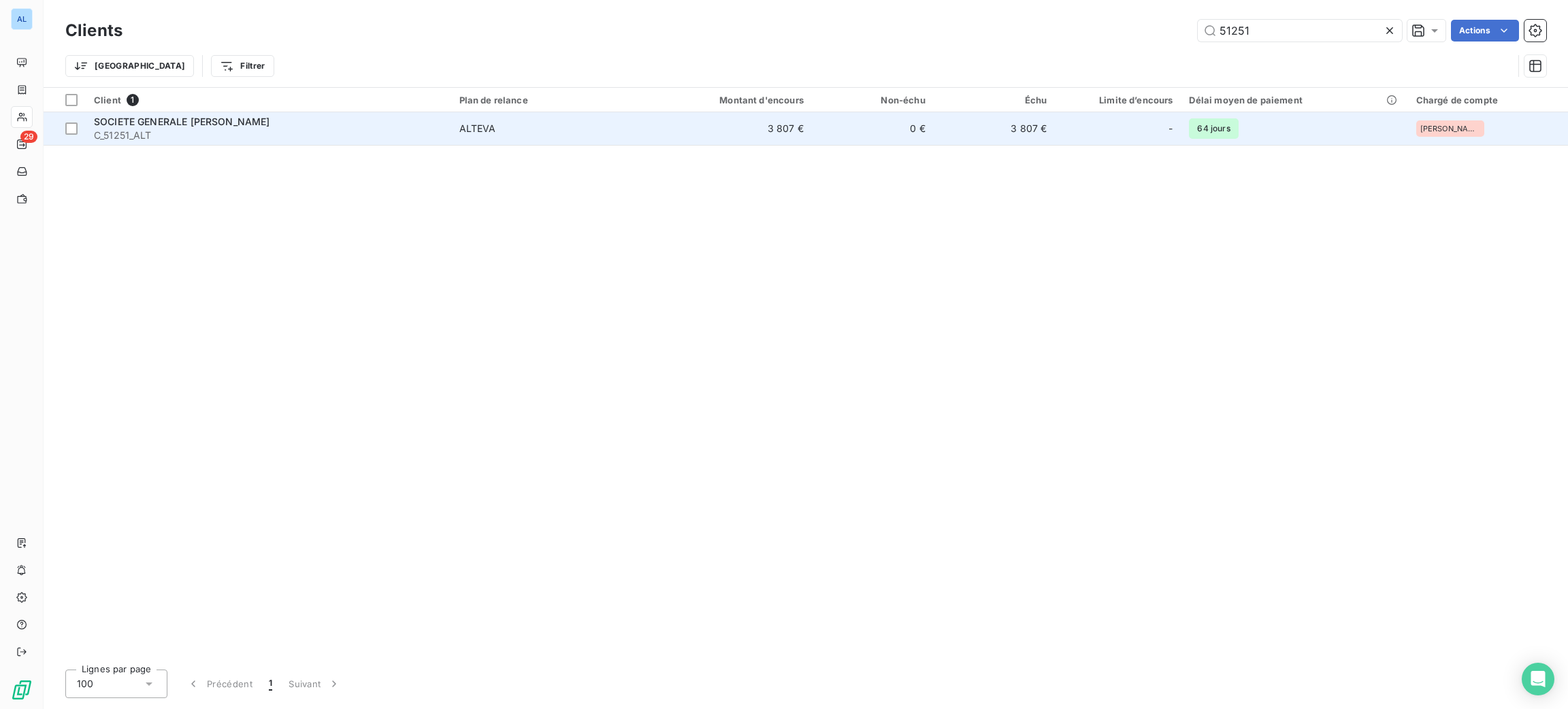
type input "51251"
click at [402, 120] on div "SOCIETE GENERALE [PERSON_NAME]" at bounding box center [268, 121] width 349 height 13
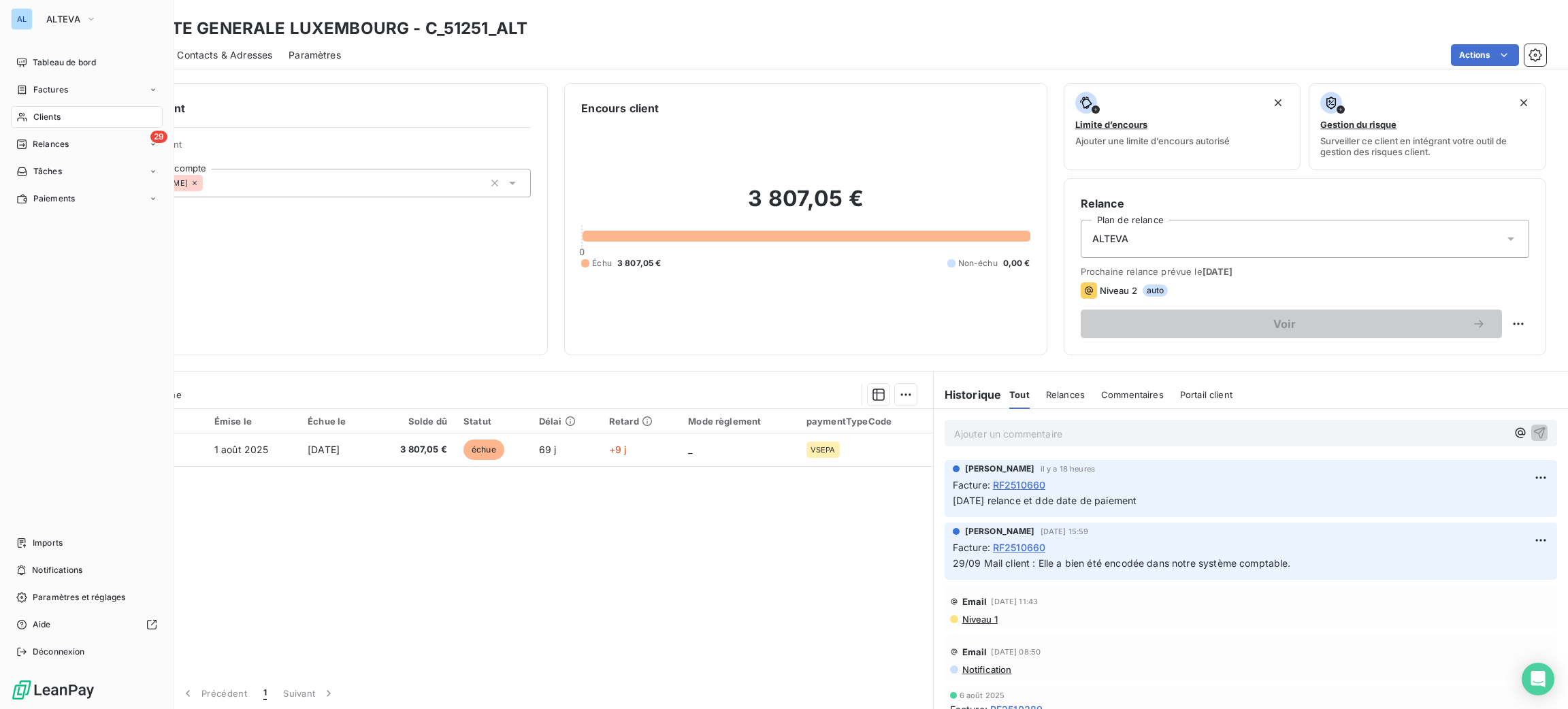
drag, startPoint x: 44, startPoint y: 120, endPoint x: 145, endPoint y: 121, distance: 101.0
click at [48, 120] on span "Clients" at bounding box center [47, 116] width 27 height 12
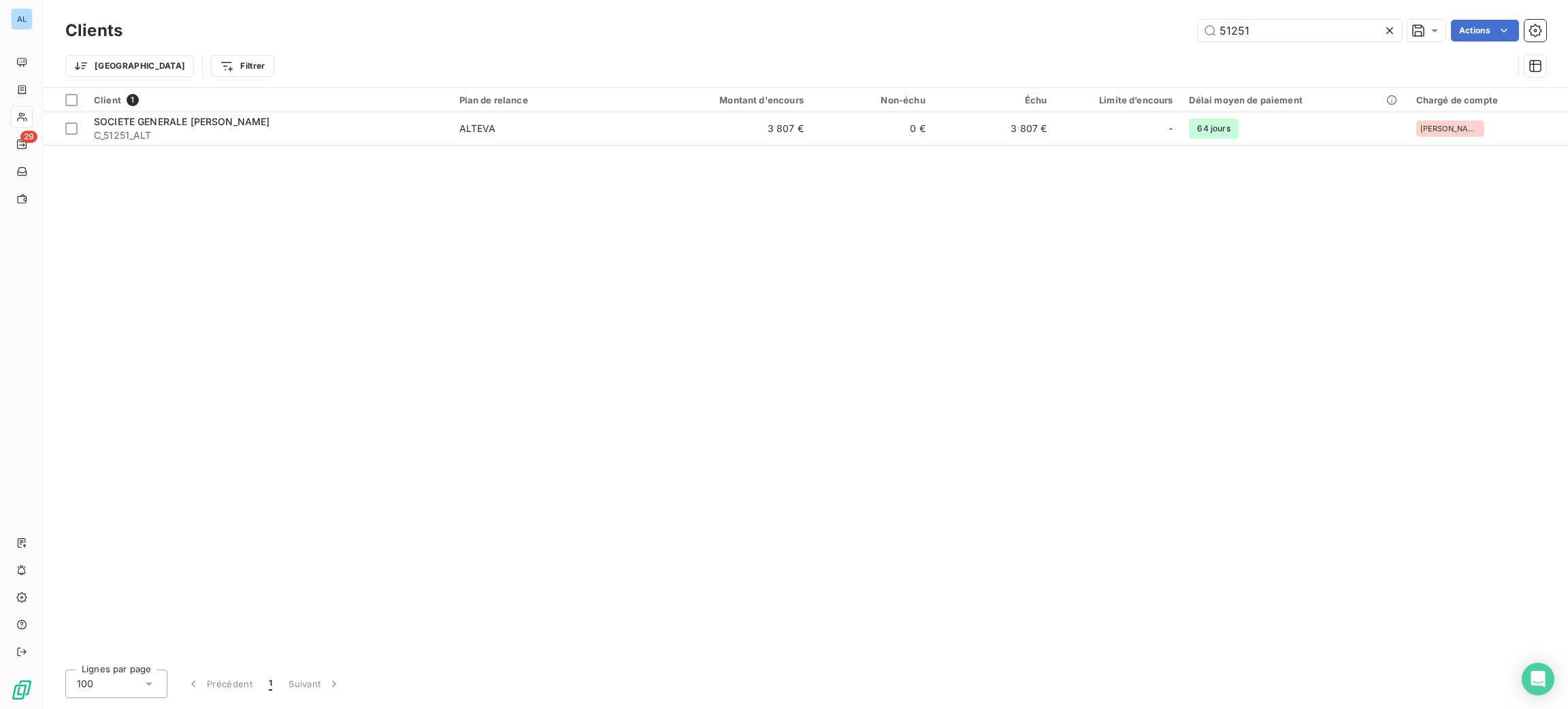
drag, startPoint x: 1285, startPoint y: 36, endPoint x: 1050, endPoint y: 0, distance: 237.7
click at [1173, 30] on div "51251 Actions" at bounding box center [842, 31] width 1408 height 22
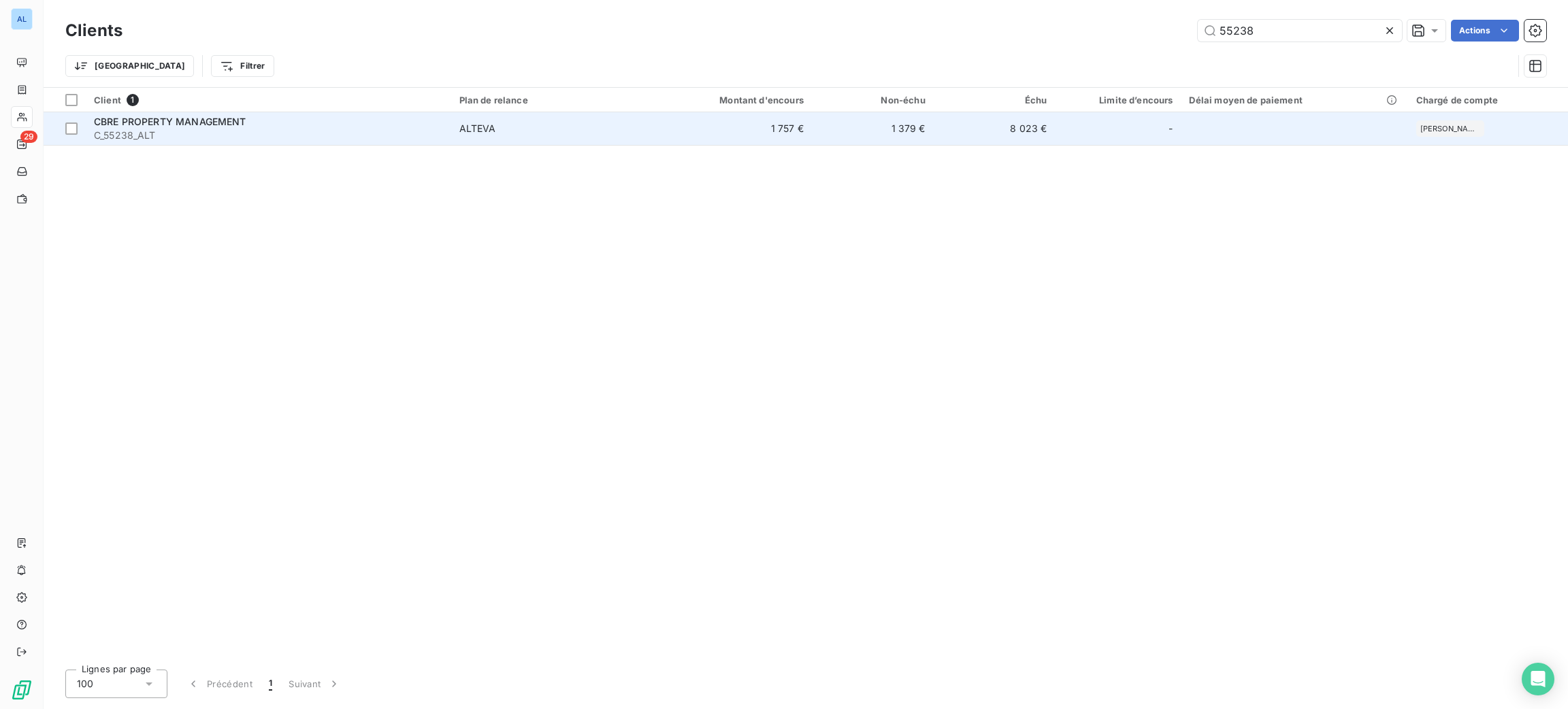
type input "55238"
click at [802, 126] on td "1 757 €" at bounding box center [730, 128] width 163 height 33
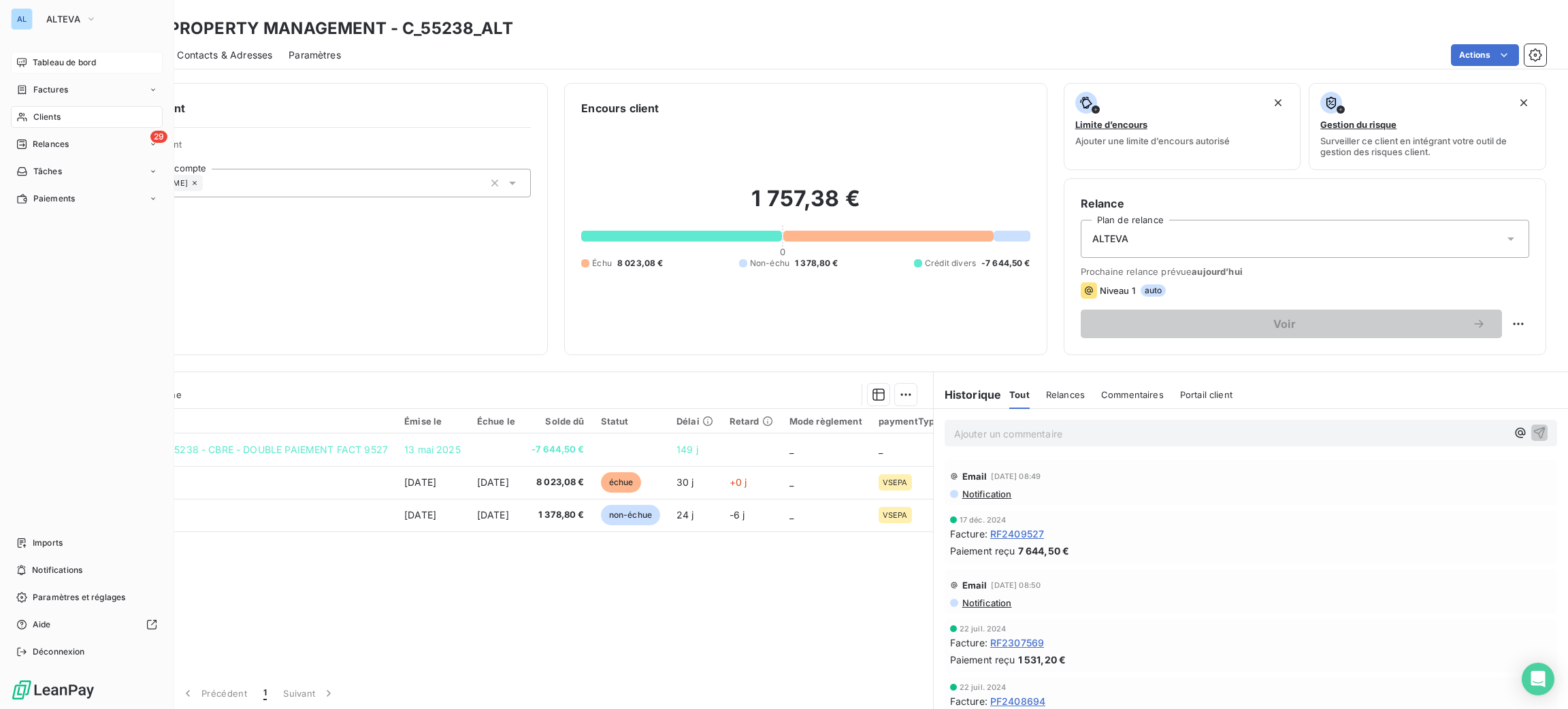
click at [58, 58] on span "Tableau de bord" at bounding box center [64, 62] width 63 height 12
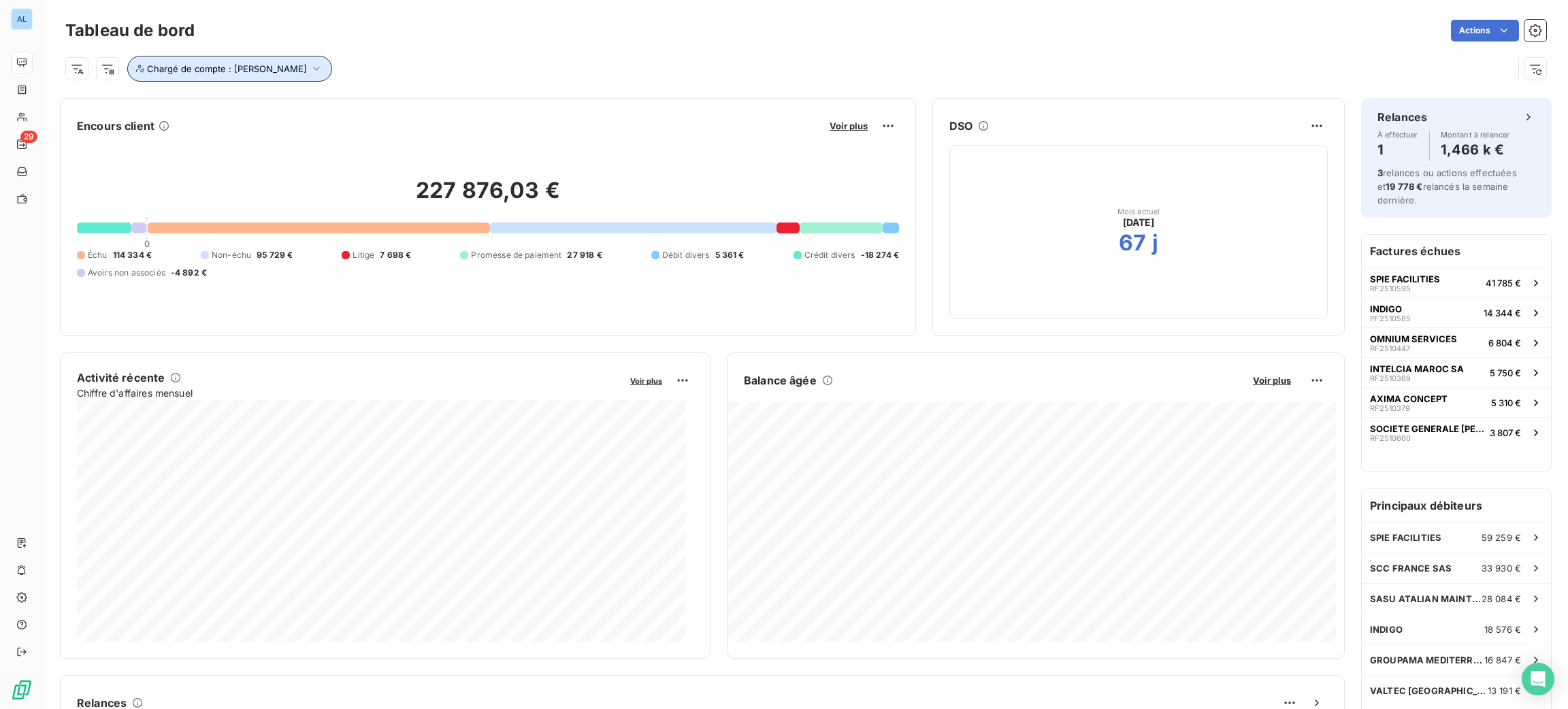
click at [235, 72] on span "Chargé de compte : [PERSON_NAME]" at bounding box center [227, 68] width 160 height 11
click at [393, 104] on icon at bounding box center [397, 104] width 8 height 8
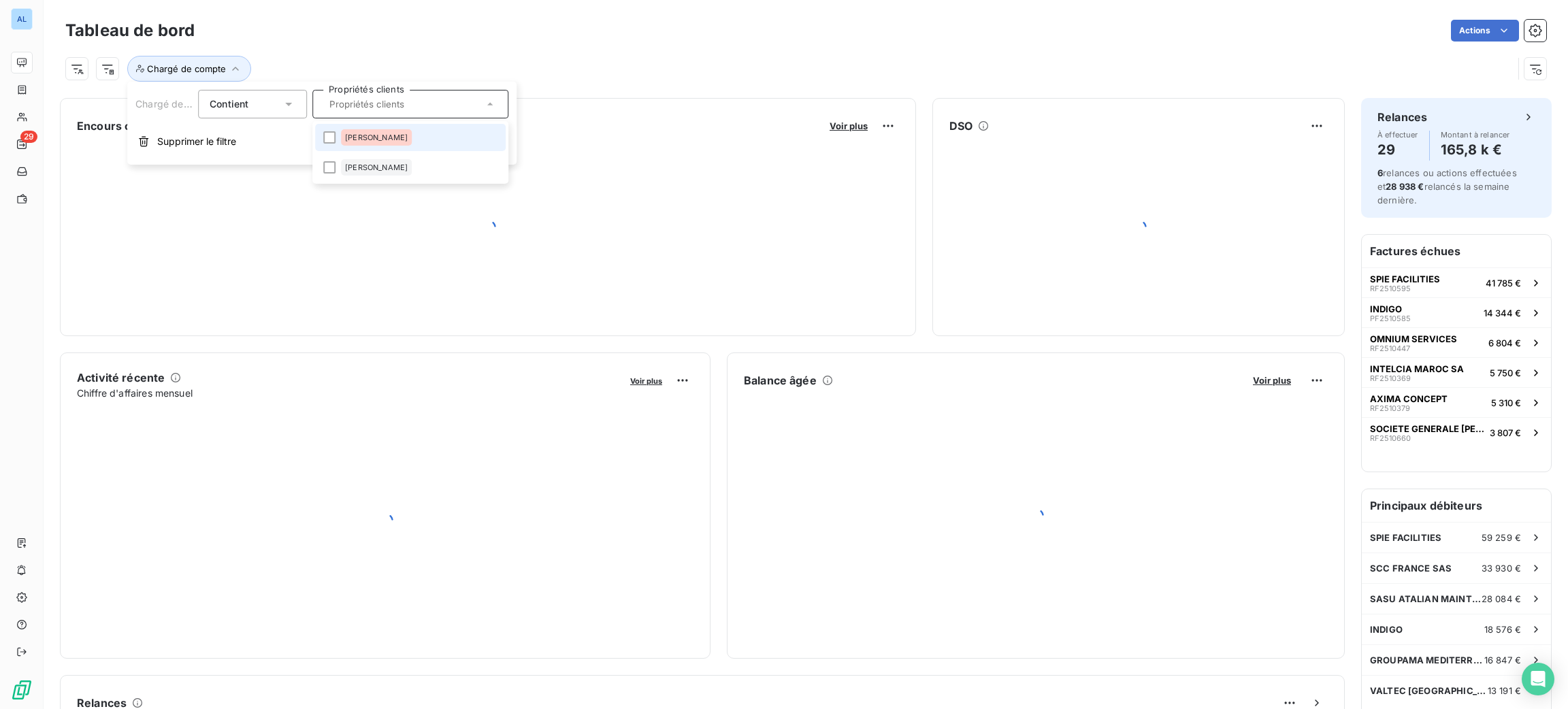
click at [425, 65] on div "Chargé de compte" at bounding box center [789, 69] width 1447 height 26
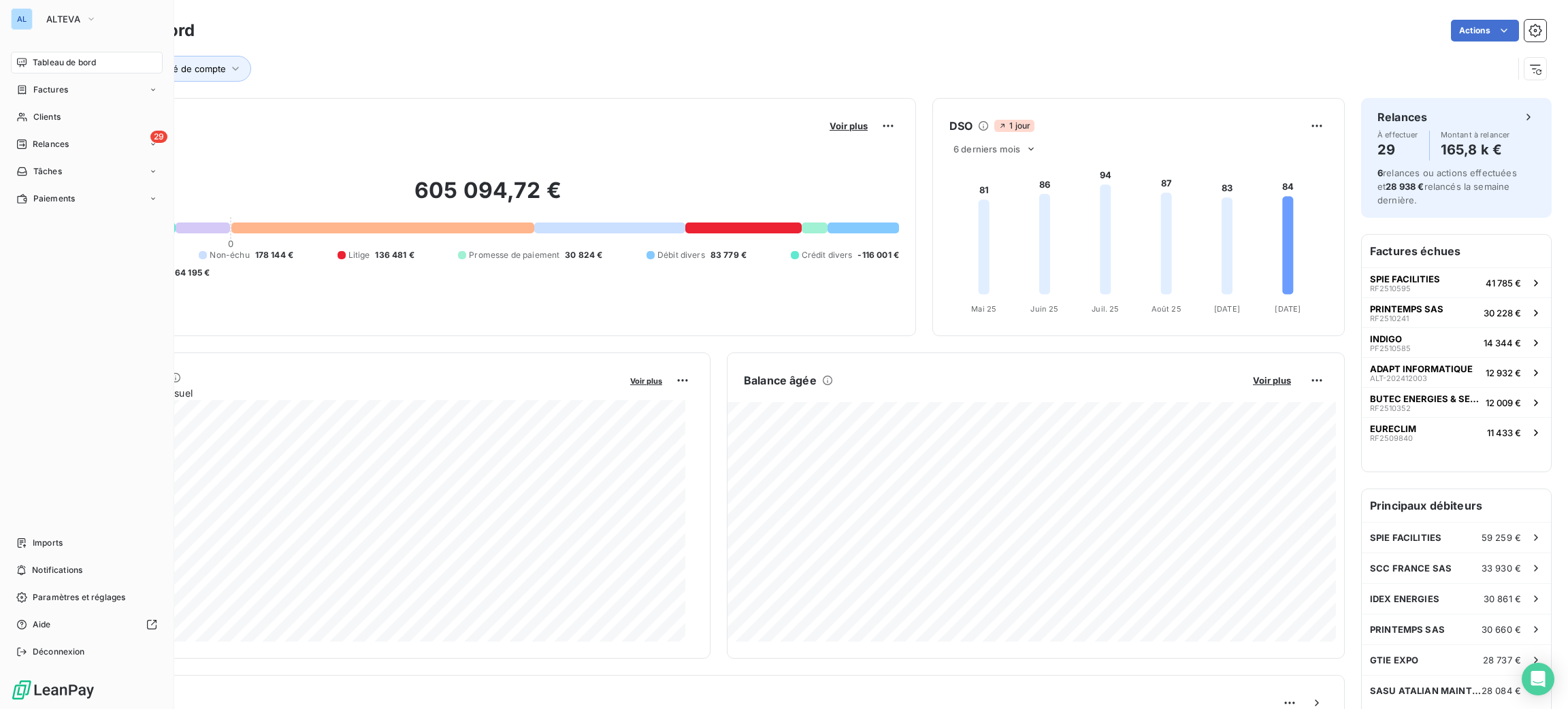
click at [90, 158] on nav "Tableau de bord Factures Clients 29 Relances Tâches Paiements" at bounding box center [87, 131] width 152 height 158
click at [77, 154] on nav "Tableau de bord Factures Clients 29 Relances Tâches Paiements" at bounding box center [87, 131] width 152 height 158
click at [80, 148] on div "29 Relances" at bounding box center [87, 144] width 152 height 22
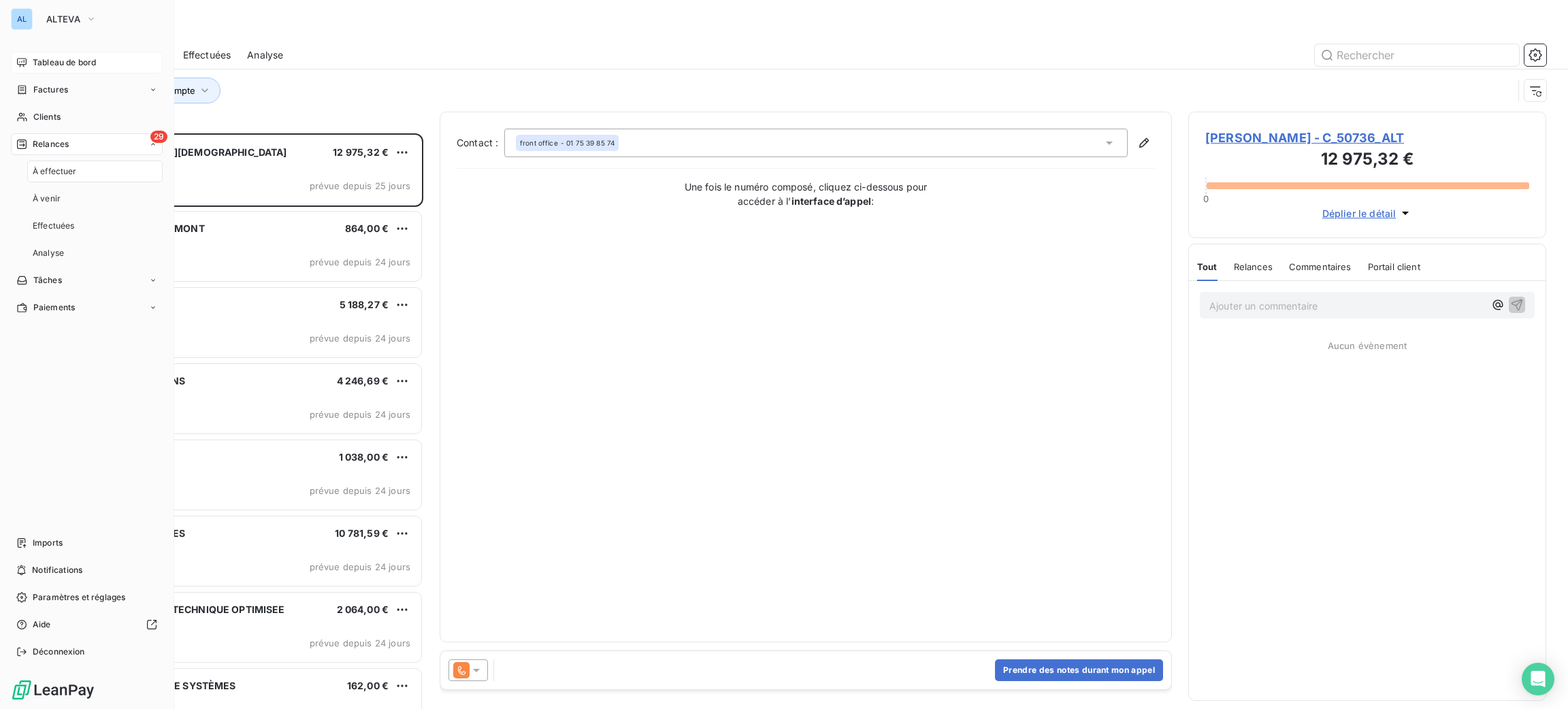
scroll to position [561, 342]
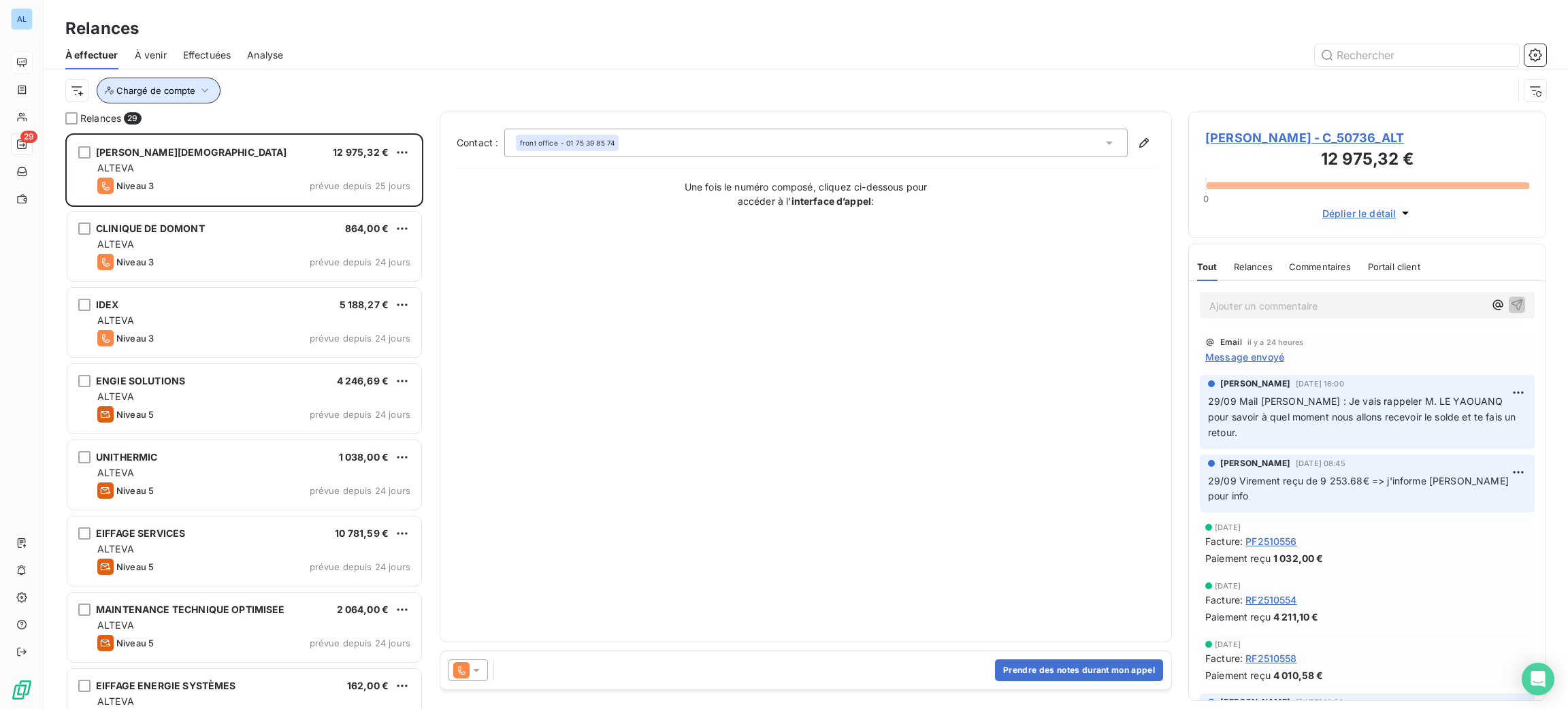
click at [183, 94] on span "Chargé de compte" at bounding box center [156, 90] width 79 height 11
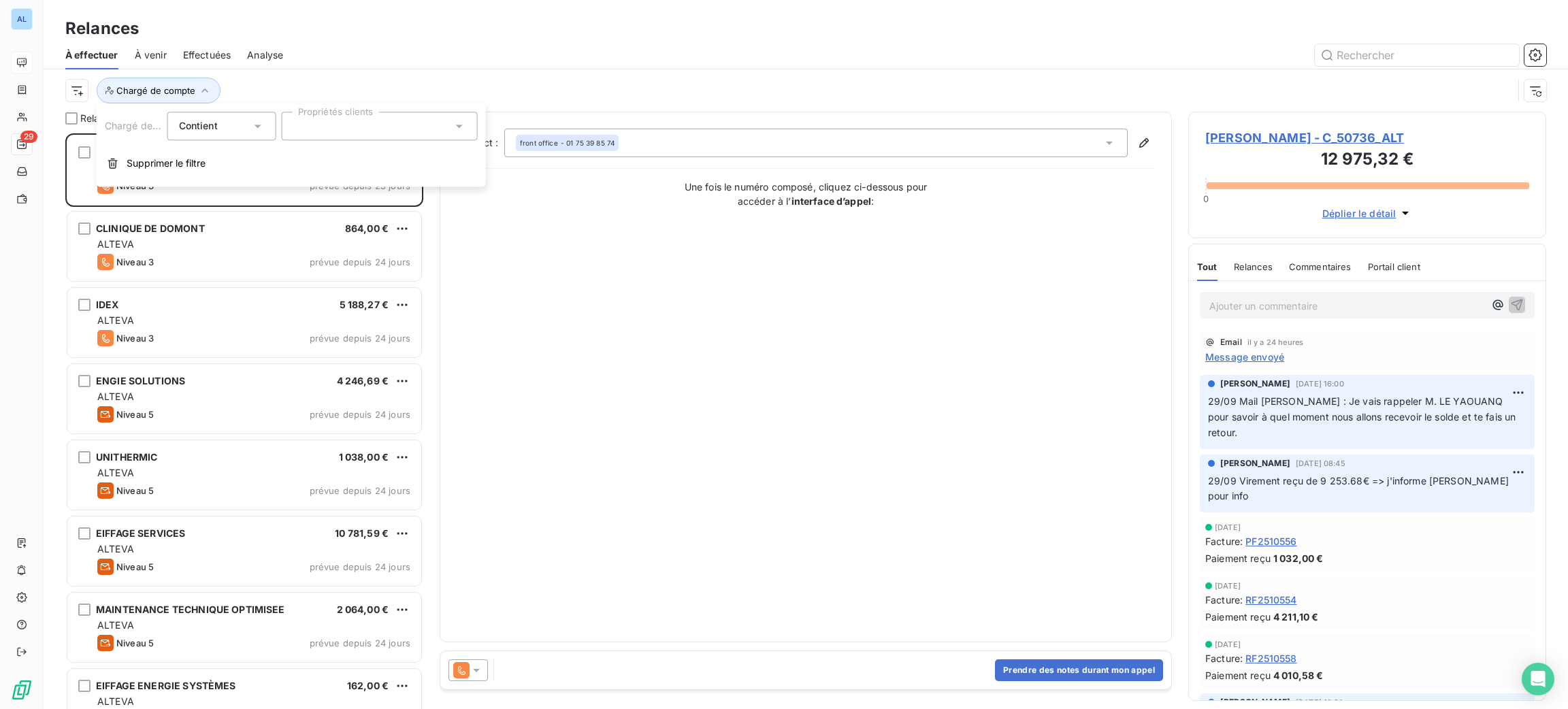
click at [307, 130] on div at bounding box center [380, 126] width 196 height 28
click at [325, 163] on div "[PERSON_NAME]" at bounding box center [346, 159] width 71 height 16
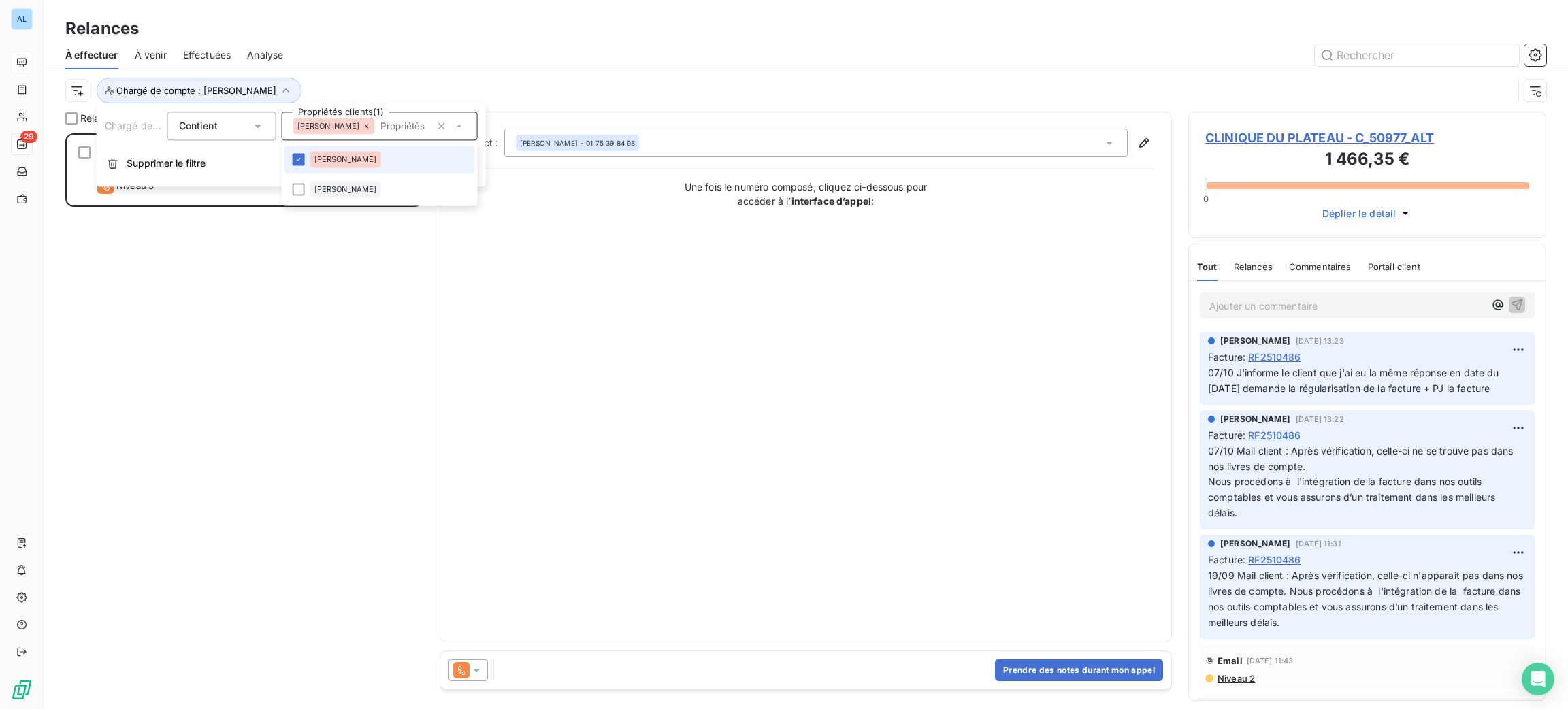
scroll to position [561, 342]
click at [246, 279] on div "CLINIQUE DU PLATEAU 1 466,35 € ALTEVA Niveau 3 prévue depuis [DATE]" at bounding box center [244, 421] width 358 height 576
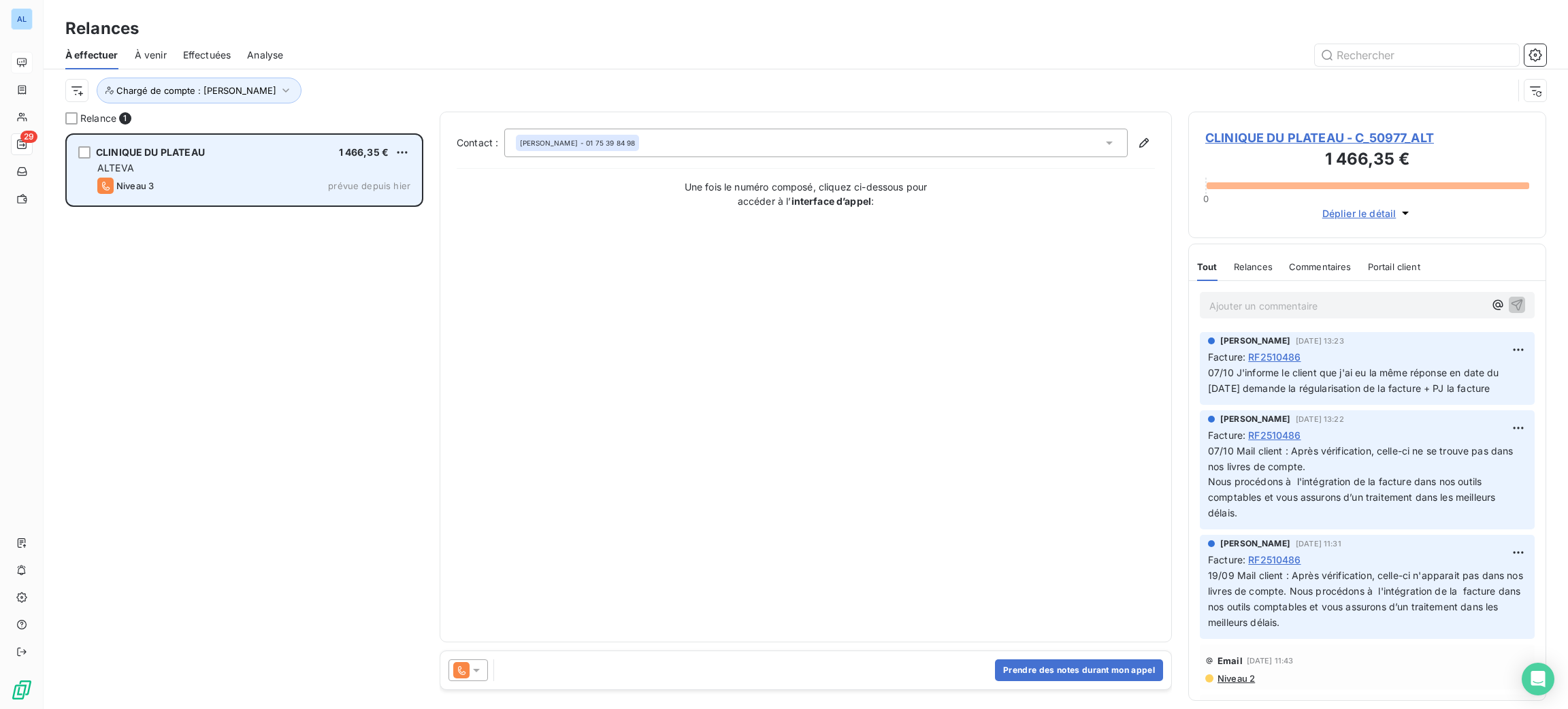
click at [223, 189] on div "Niveau 3 prévue depuis [DATE]" at bounding box center [254, 185] width 313 height 16
click at [402, 151] on html "AL 29 Relances À effectuer À venir Effectuées Analyse Chargé de compte : [PERSO…" at bounding box center [784, 354] width 1568 height 709
click at [393, 170] on div "Replanifier cette action" at bounding box center [344, 180] width 122 height 22
select select "9"
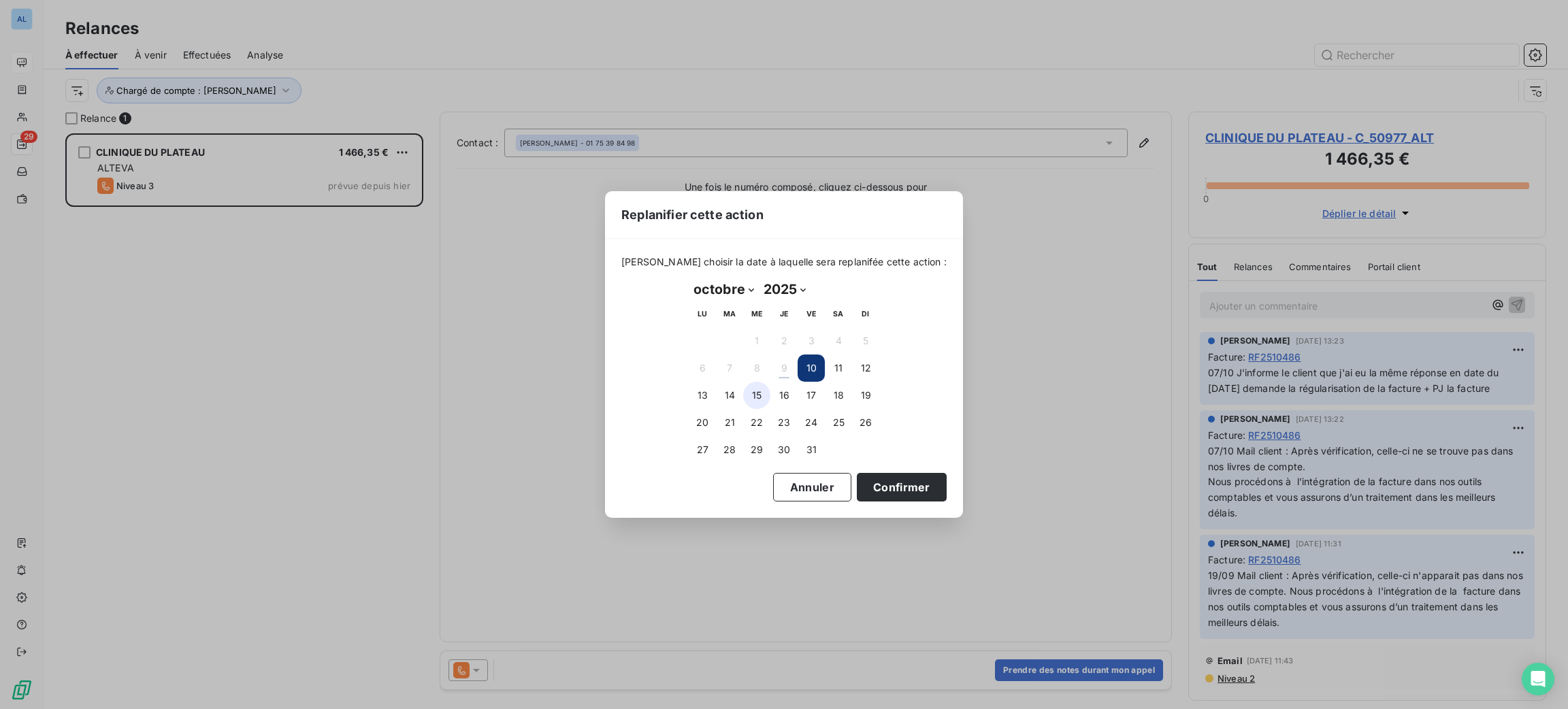
click at [751, 387] on button "15" at bounding box center [756, 395] width 27 height 27
click at [896, 483] on button "Confirmer" at bounding box center [902, 487] width 89 height 28
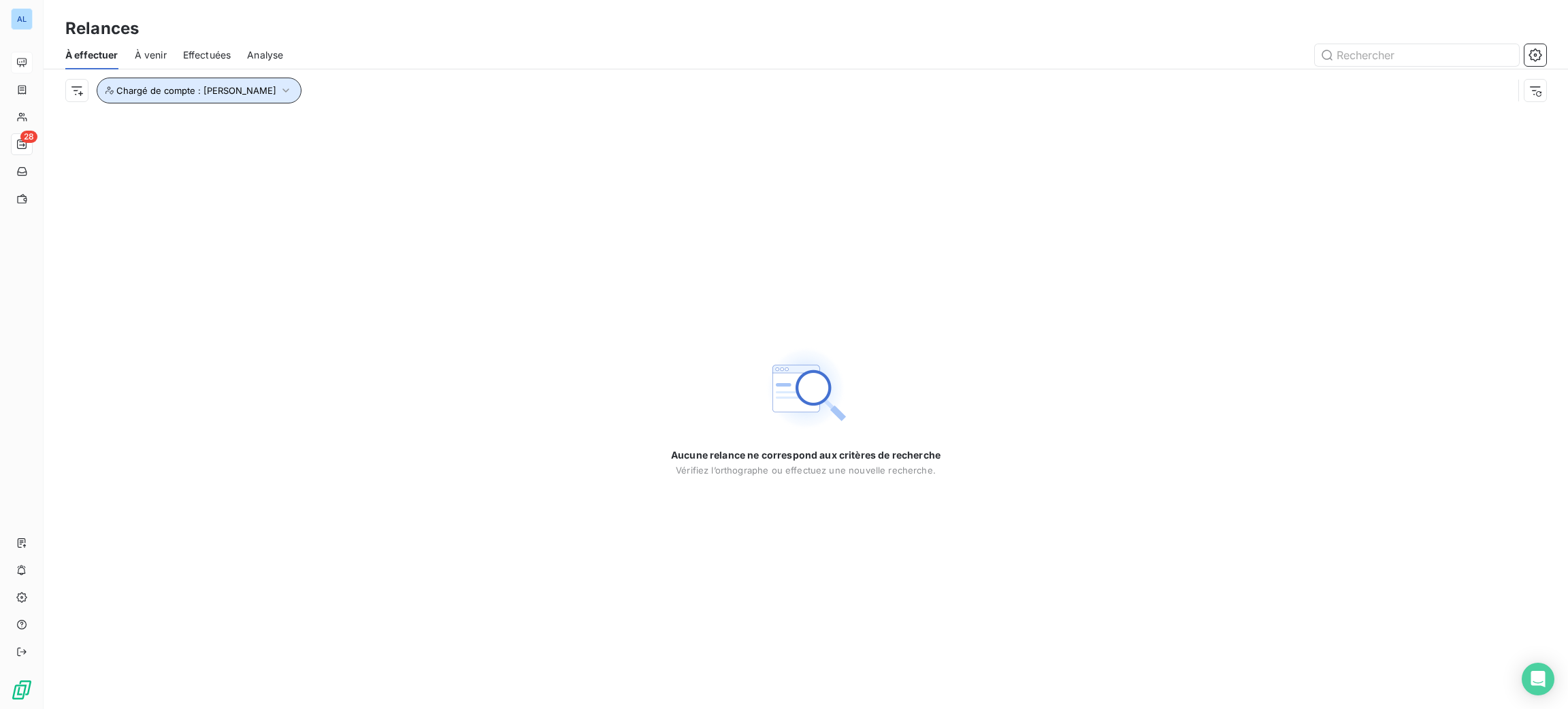
click at [234, 98] on button "Chargé de compte : [PERSON_NAME]" at bounding box center [199, 90] width 205 height 26
click at [363, 126] on icon at bounding box center [366, 126] width 8 height 8
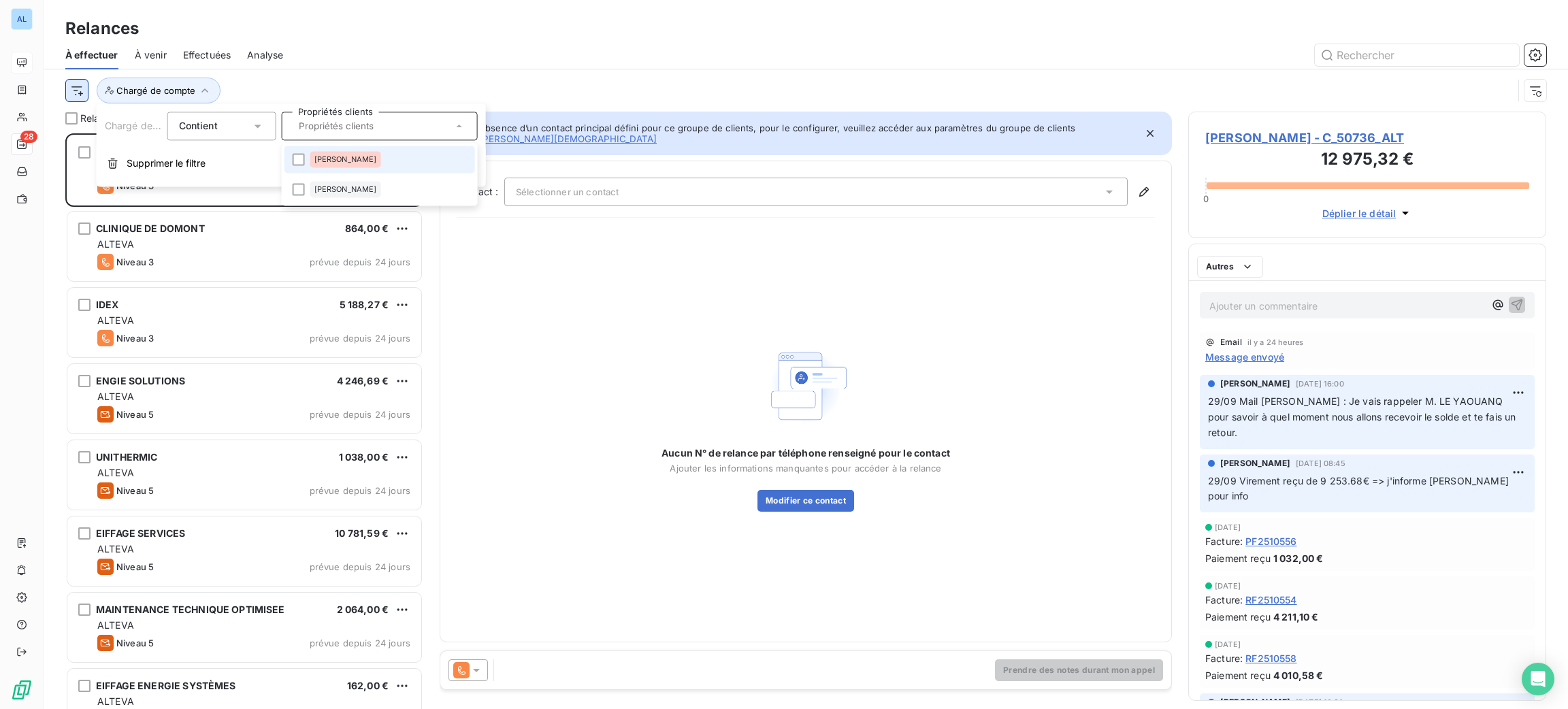
scroll to position [561, 342]
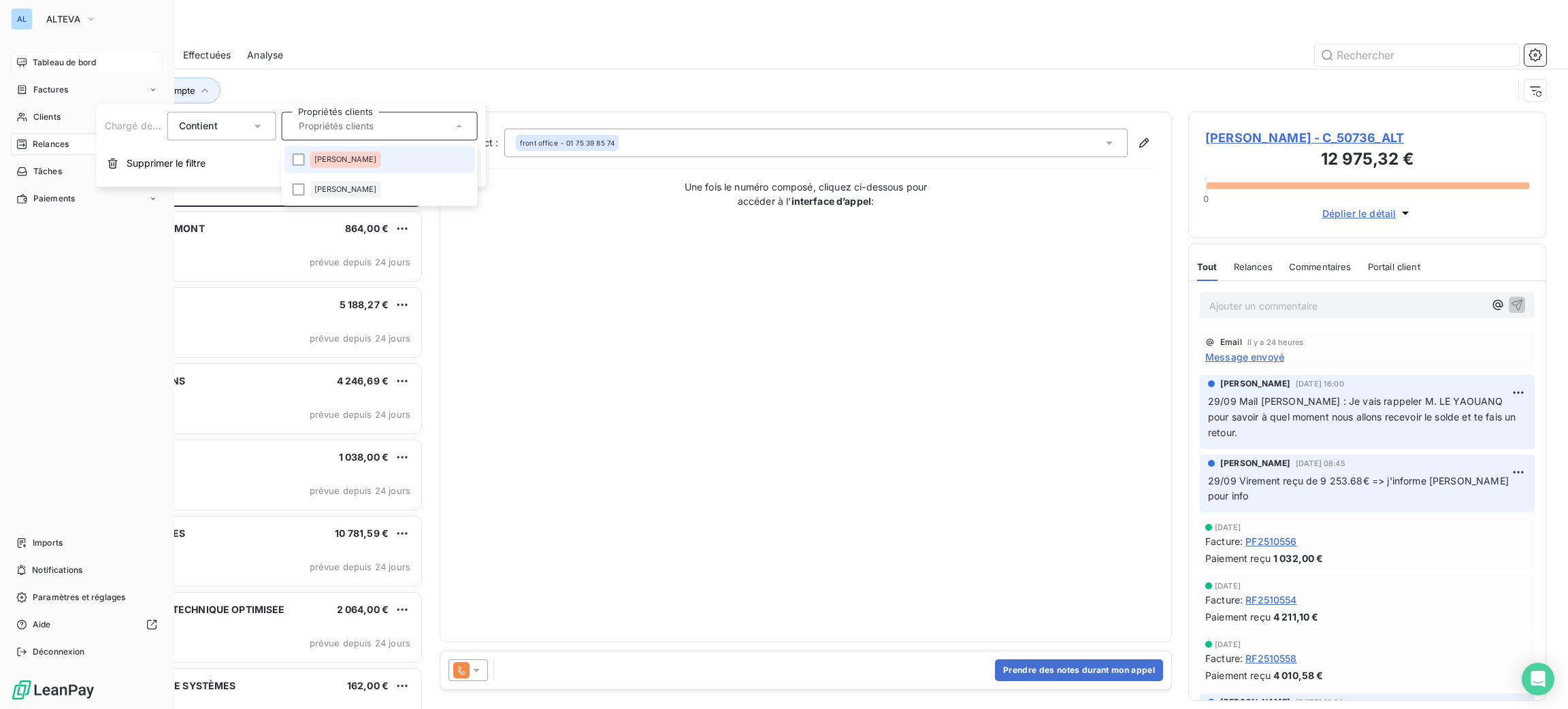
click at [36, 58] on span "Tableau de bord" at bounding box center [64, 62] width 63 height 12
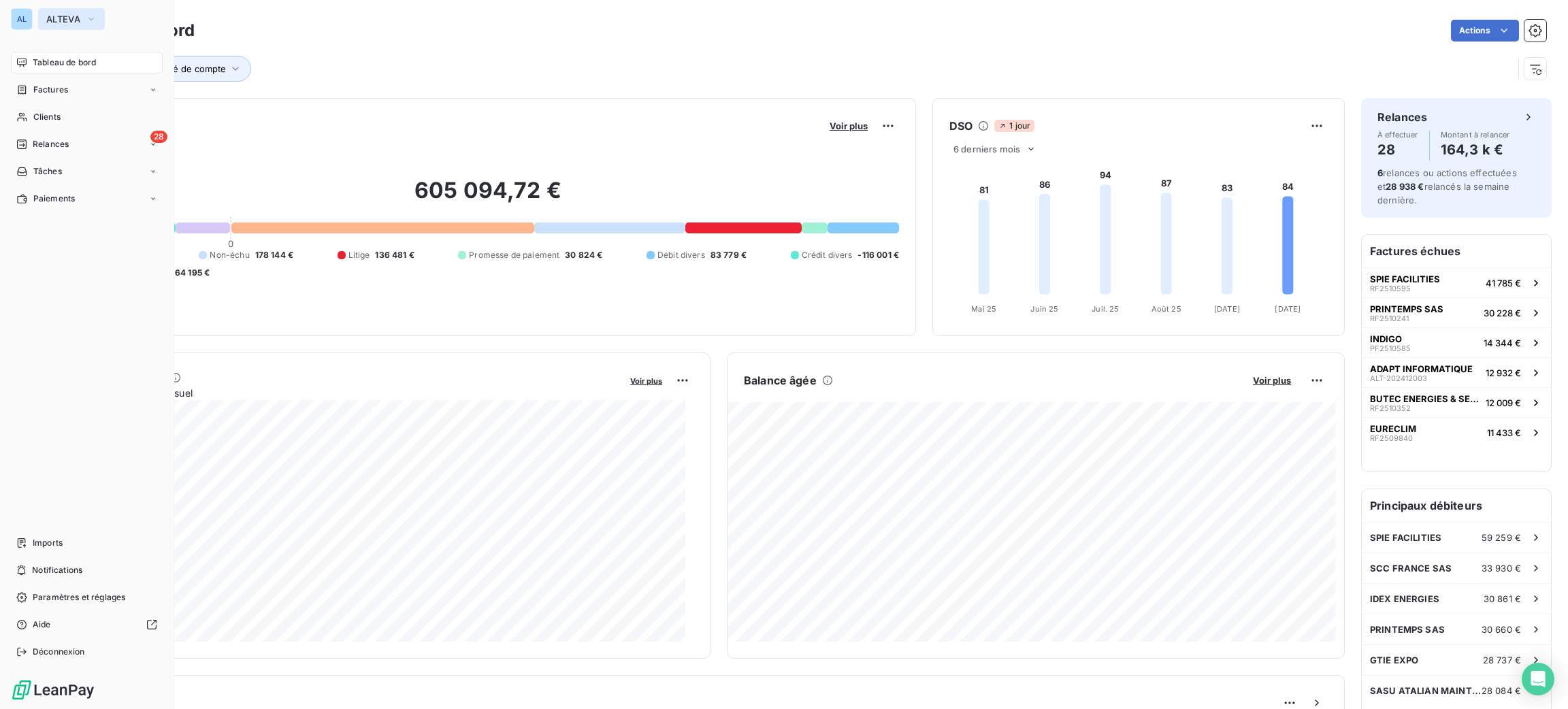
click at [77, 18] on span "ALTEVA" at bounding box center [63, 18] width 34 height 11
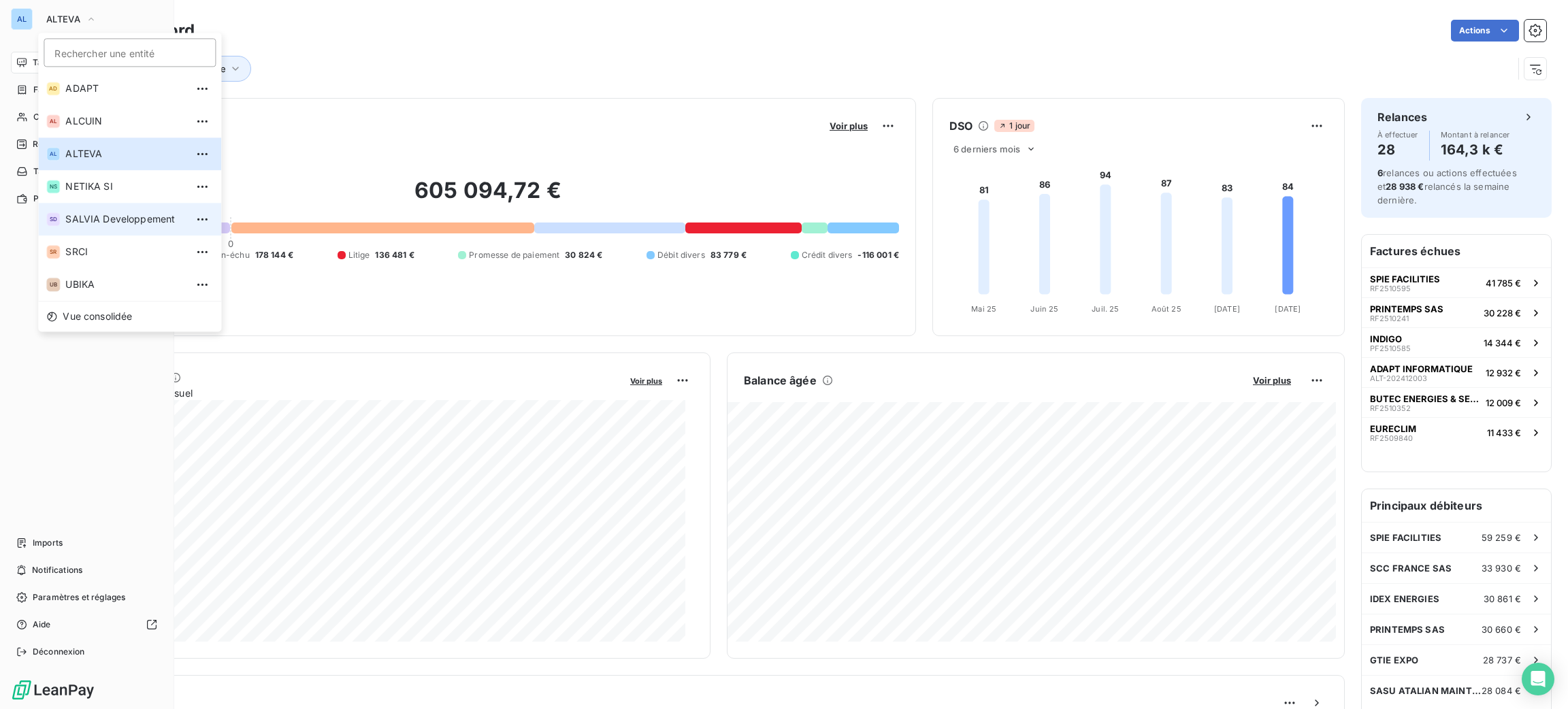
click at [134, 216] on span "SALVIA Developpement" at bounding box center [126, 219] width 121 height 13
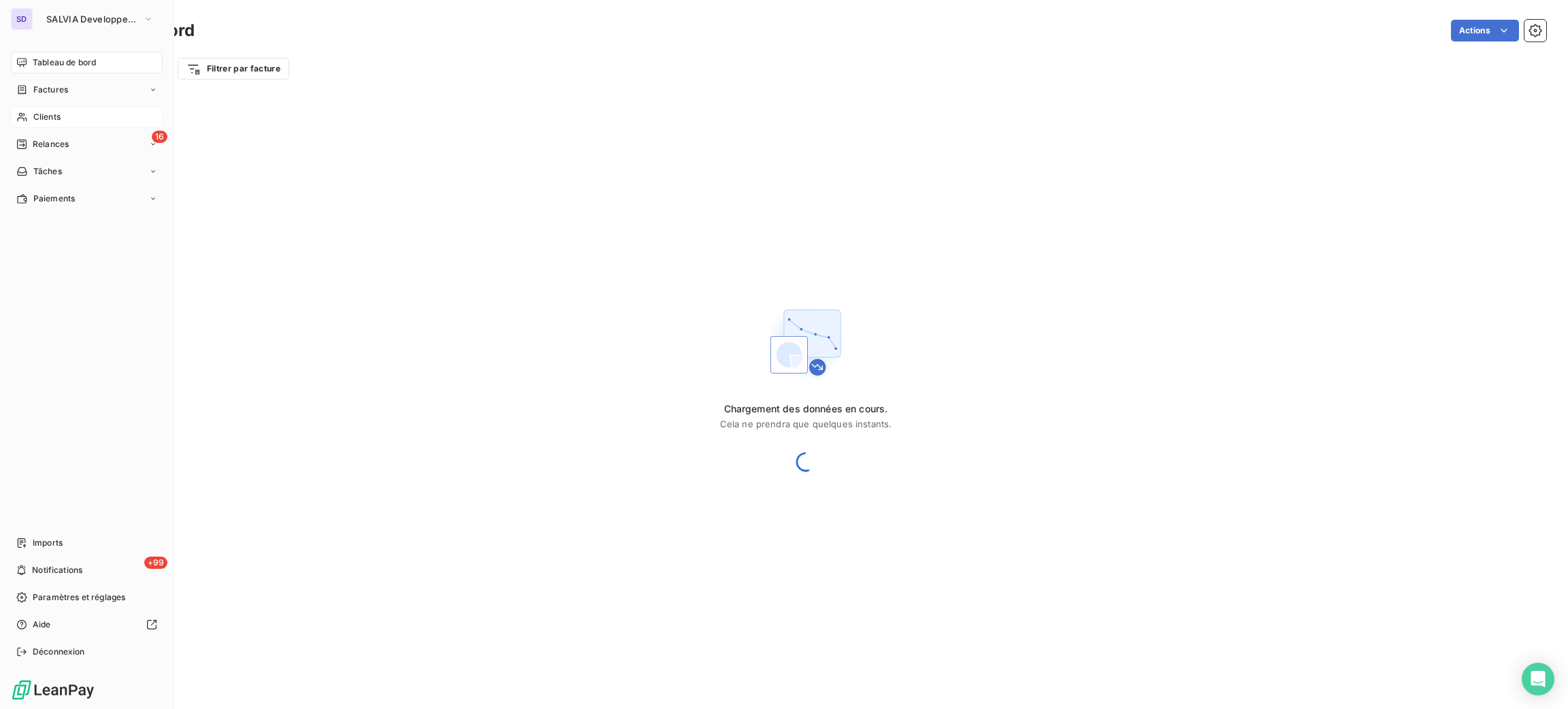
click at [43, 125] on div "Clients" at bounding box center [87, 116] width 152 height 22
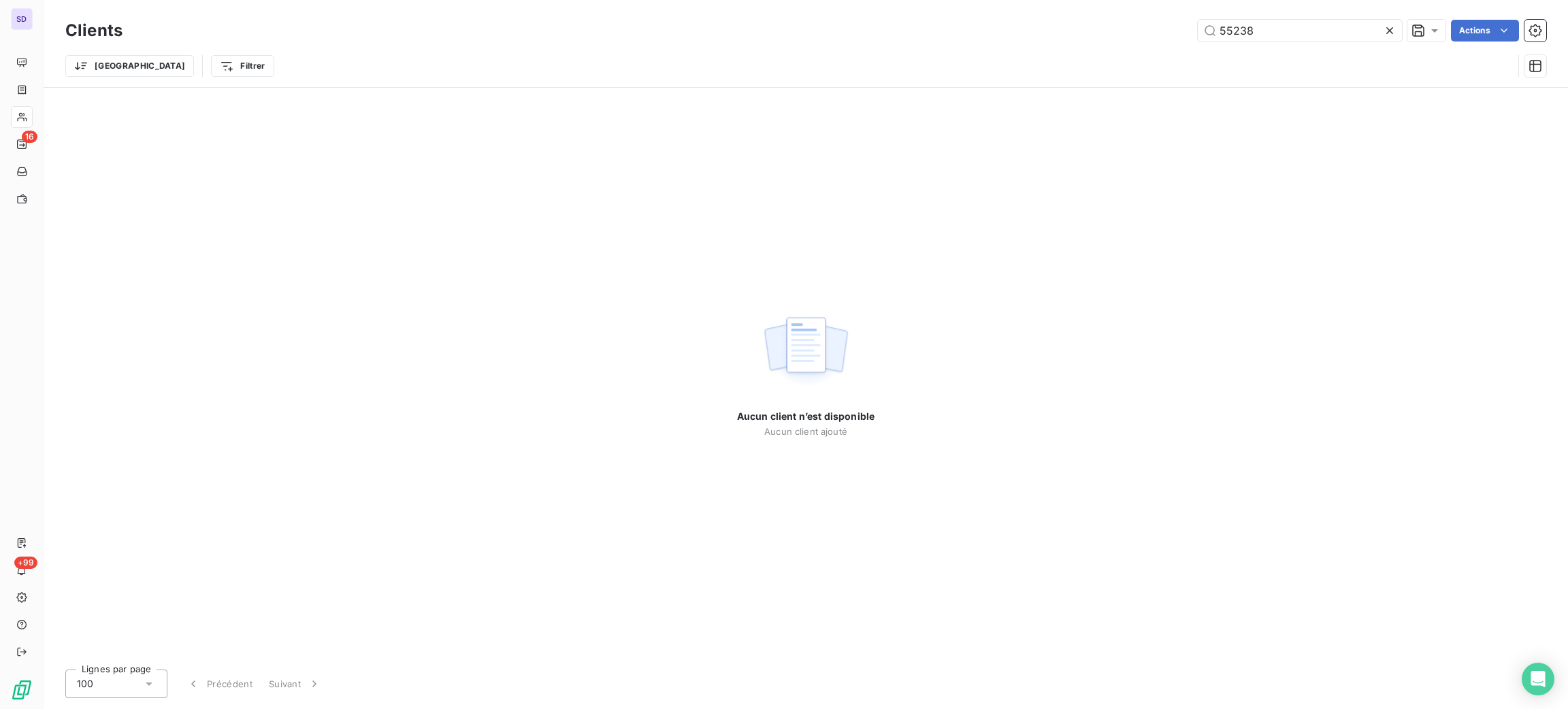
drag, startPoint x: 1285, startPoint y: 28, endPoint x: 1132, endPoint y: 2, distance: 155.2
click at [1154, 14] on div "Clients 55238 Actions Trier Filtrer" at bounding box center [805, 43] width 1525 height 87
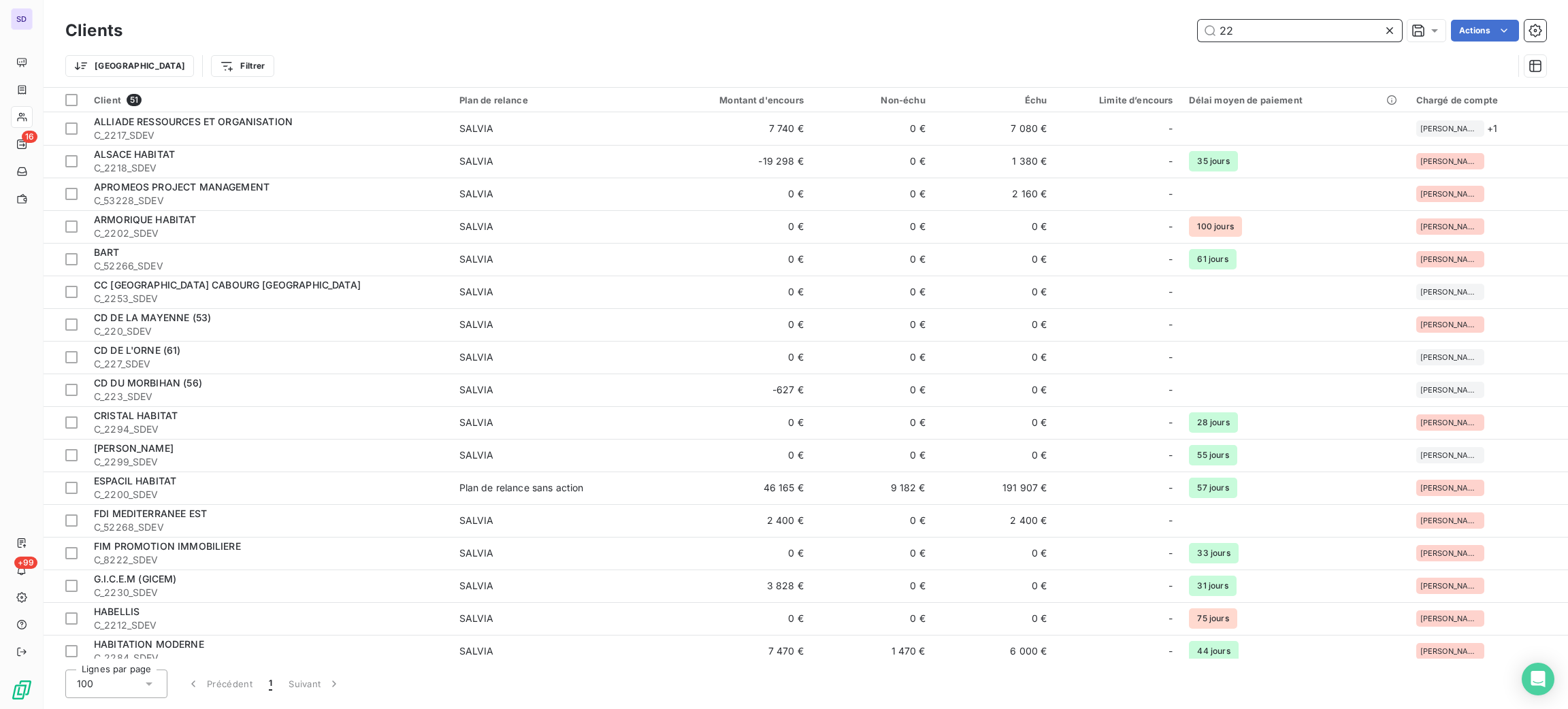
drag, startPoint x: 1252, startPoint y: 39, endPoint x: 1074, endPoint y: 61, distance: 179.4
click at [1074, 61] on div "Clients 22 Actions Trier Filtrer" at bounding box center [805, 52] width 1481 height 71
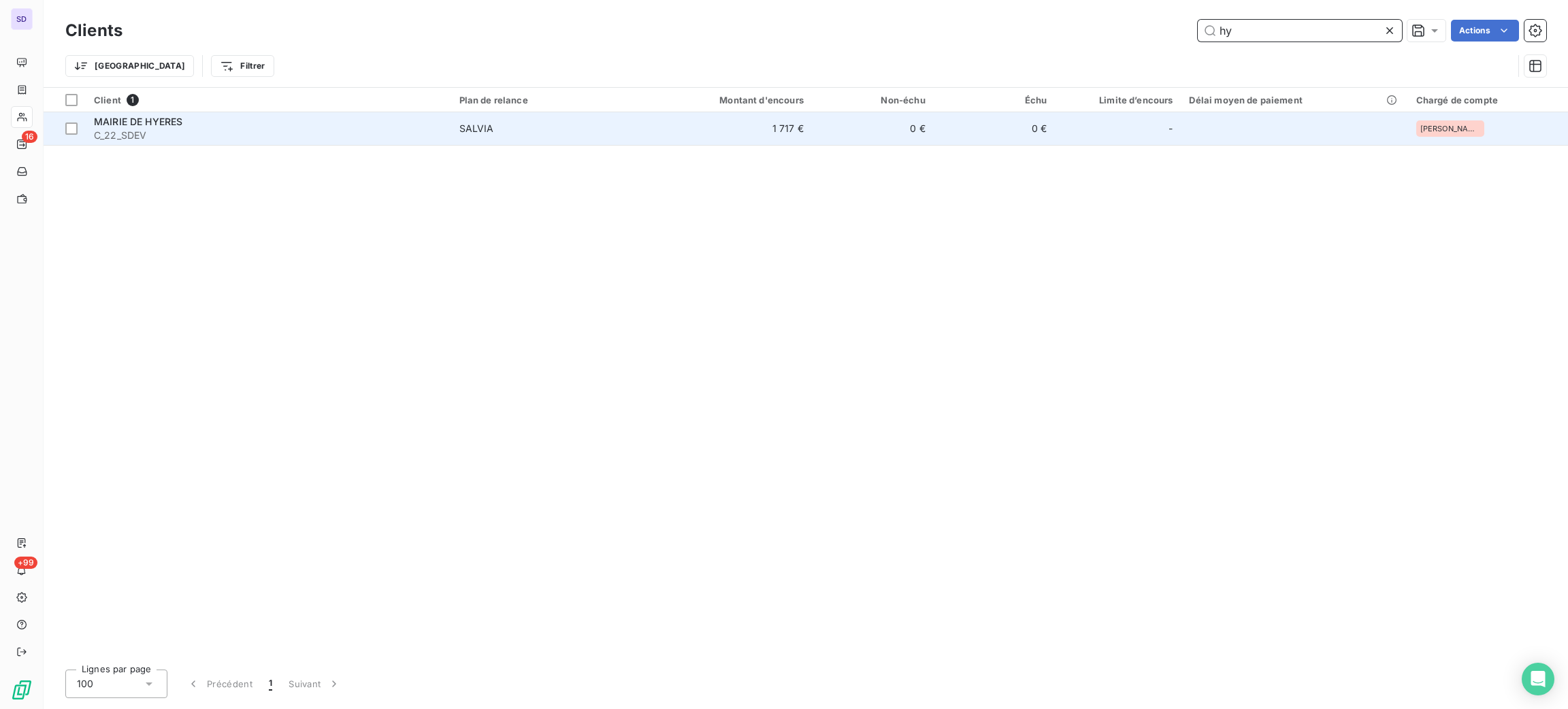
type input "hy"
click at [479, 137] on td "SALVIA" at bounding box center [550, 128] width 198 height 33
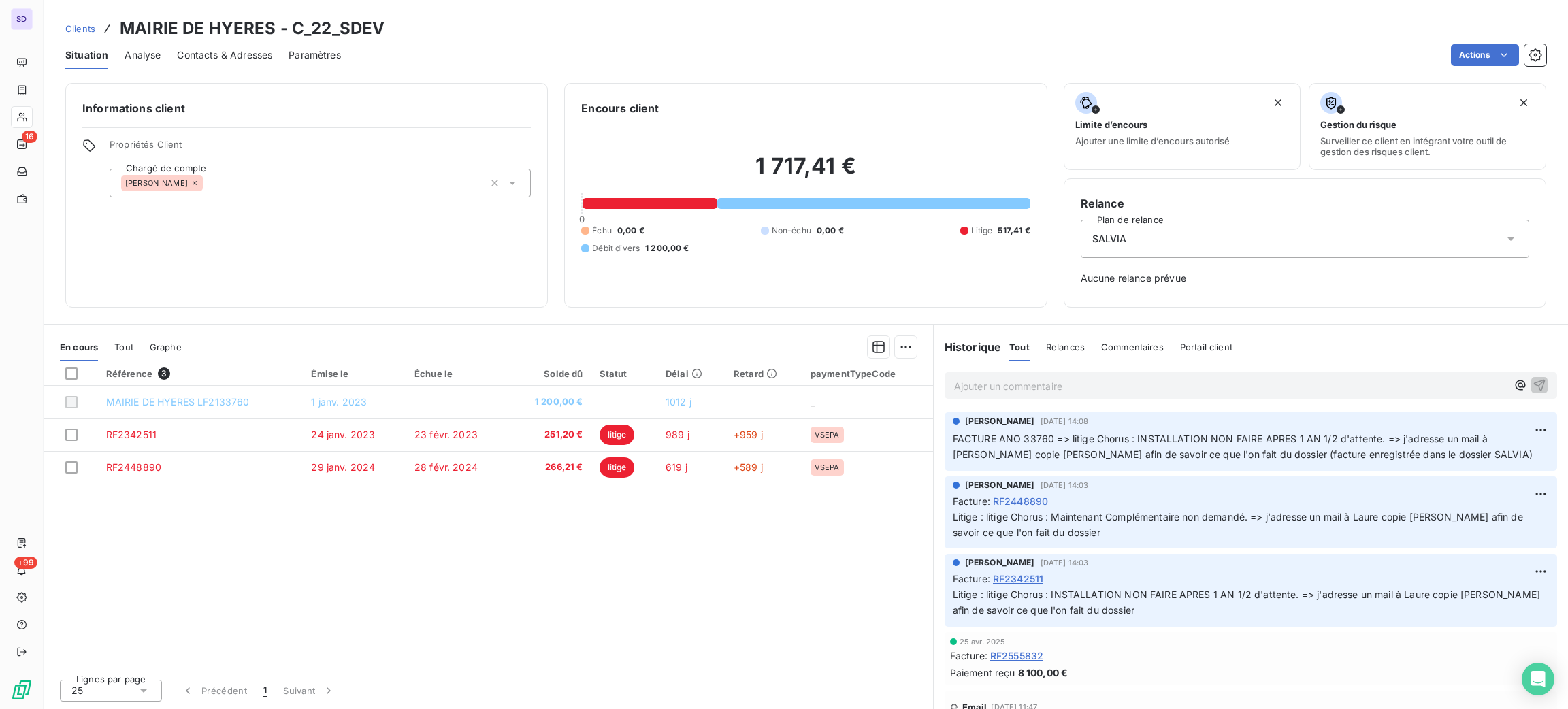
click at [993, 382] on p "Ajouter un commentaire ﻿" at bounding box center [1231, 386] width 552 height 17
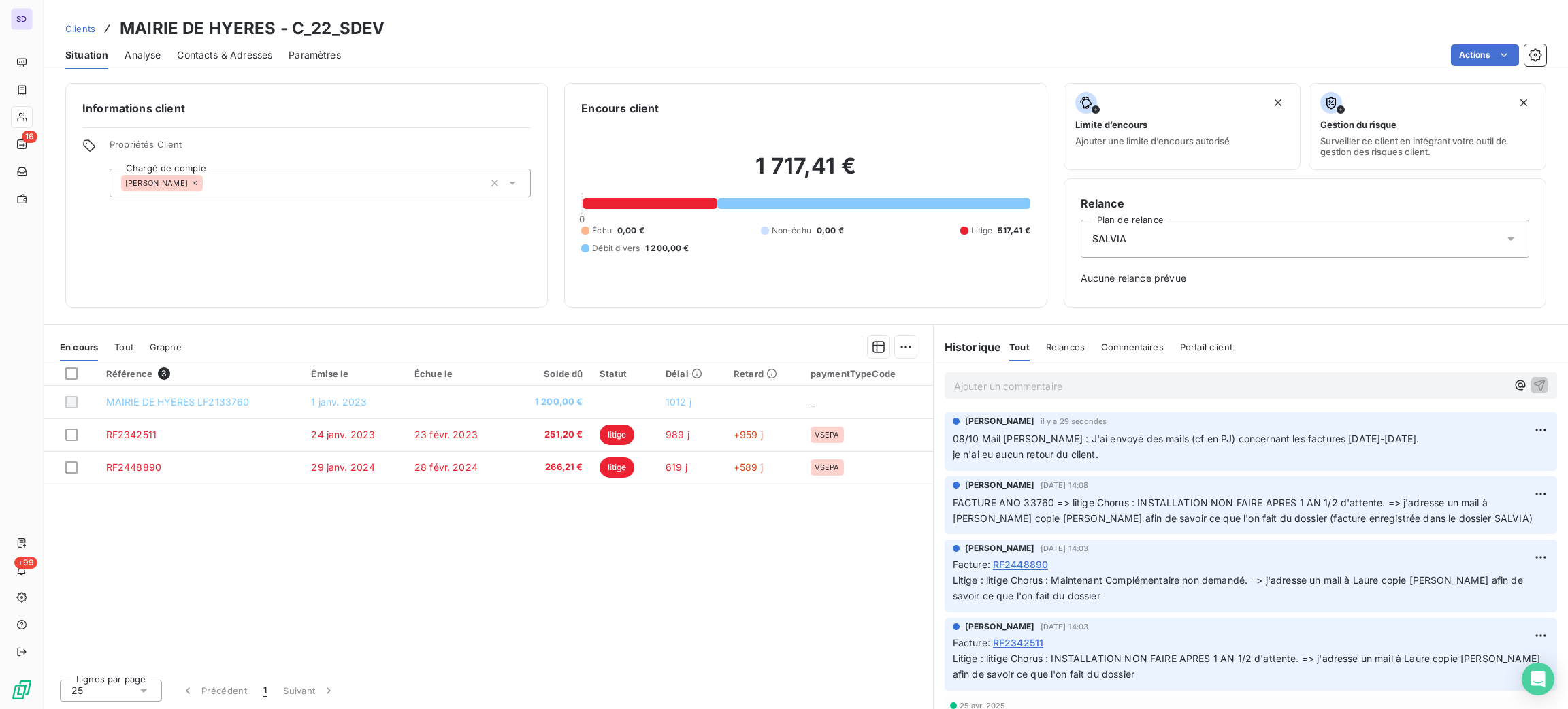
click at [985, 385] on p "Ajouter un commentaire ﻿" at bounding box center [1231, 386] width 552 height 17
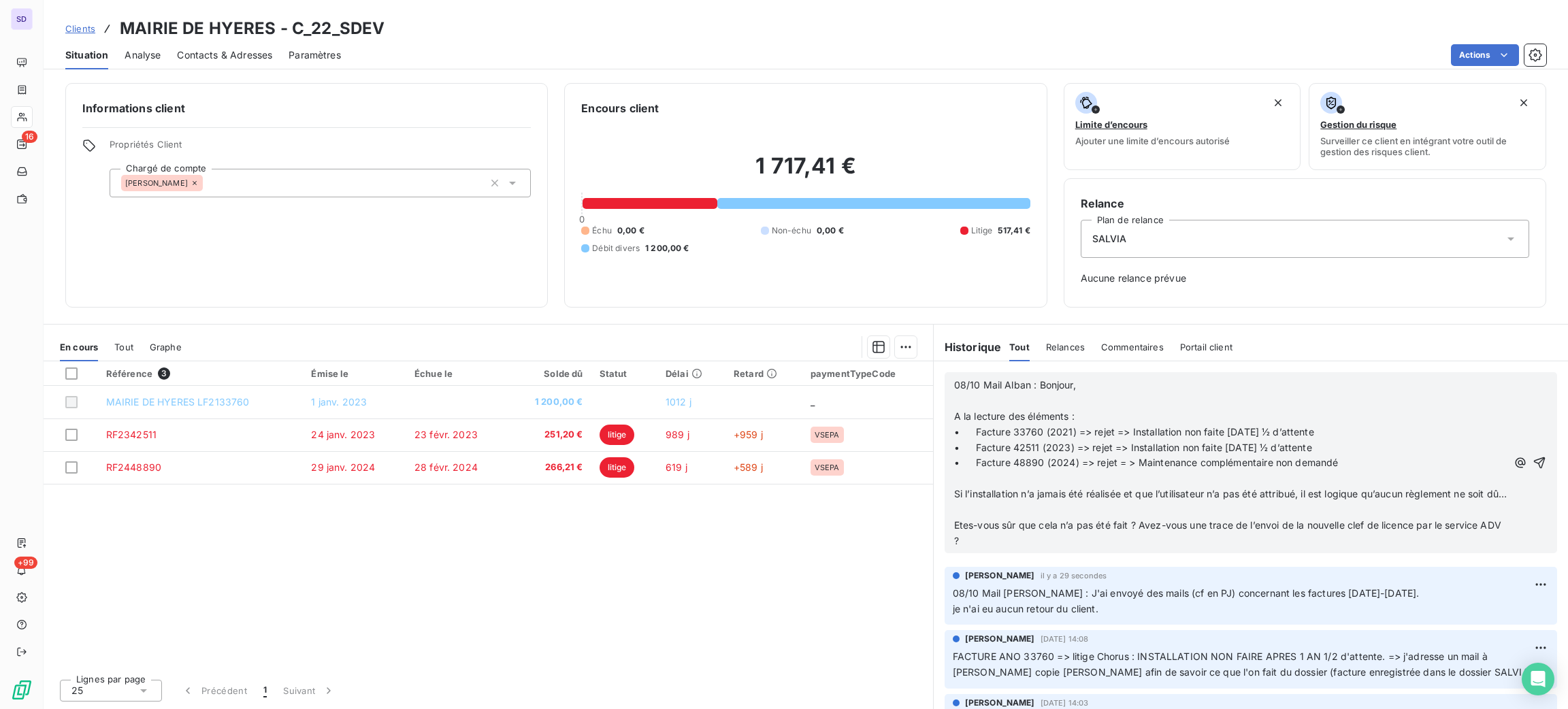
click at [1016, 396] on p "﻿" at bounding box center [1231, 401] width 553 height 16
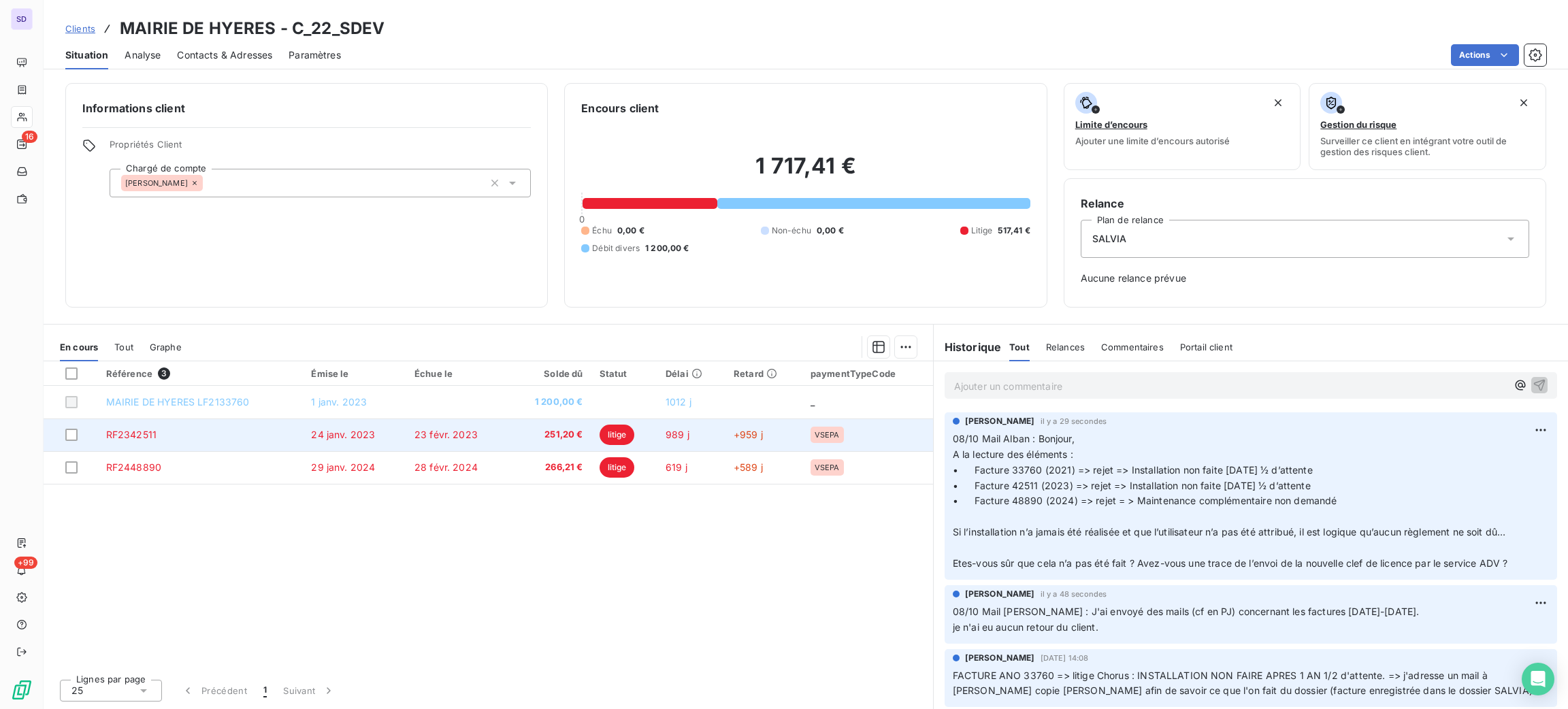
click at [312, 446] on td "24 janv. 2023" at bounding box center [354, 434] width 104 height 33
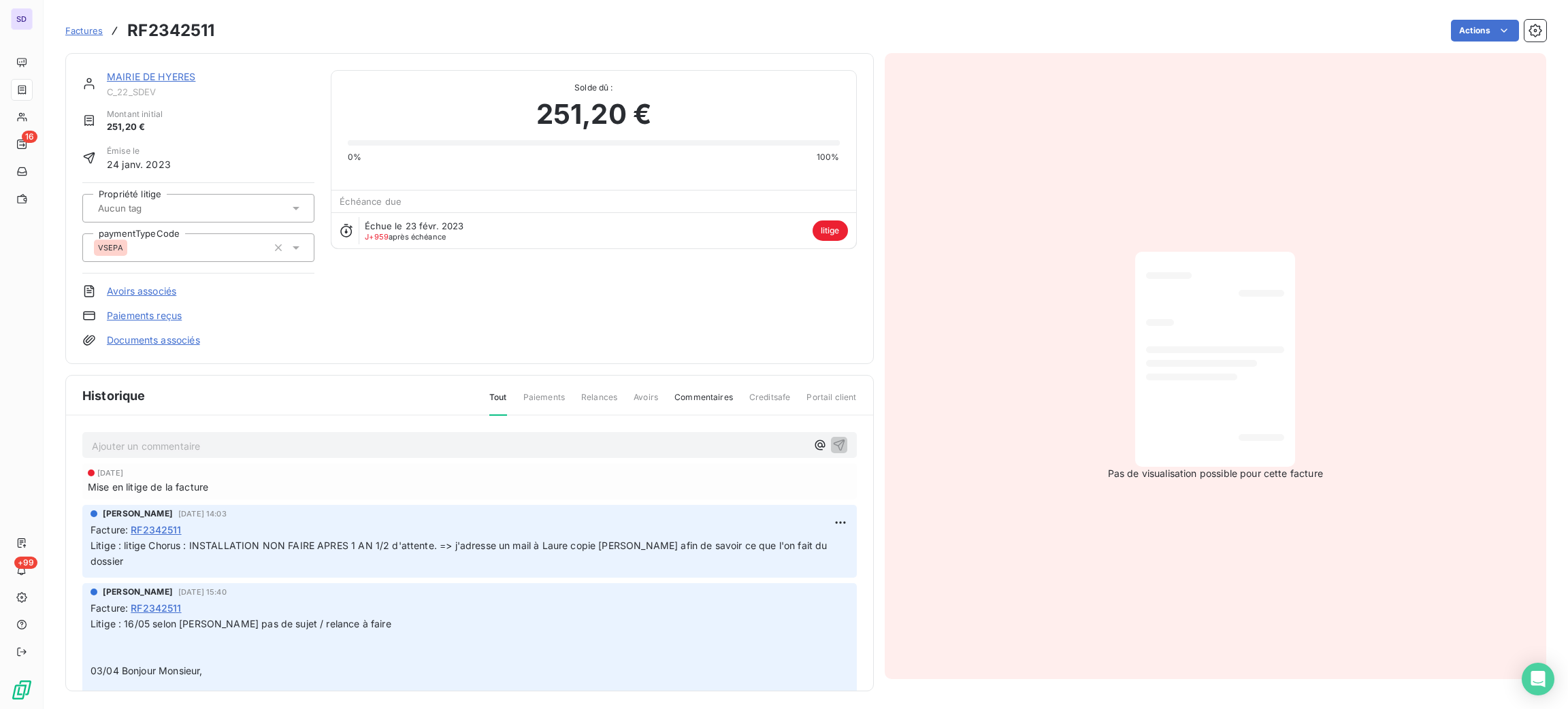
click at [307, 458] on div "Ajouter un commentaire ﻿ [DATE] Mise en litige de la facture [PERSON_NAME] [DAT…" at bounding box center [469, 573] width 807 height 315
click at [302, 454] on div "Ajouter un commentaire ﻿" at bounding box center [469, 445] width 775 height 26
click at [302, 452] on p "Ajouter un commentaire ﻿" at bounding box center [449, 446] width 714 height 17
click at [293, 444] on p "Ajouter un commentaire ﻿" at bounding box center [449, 446] width 714 height 17
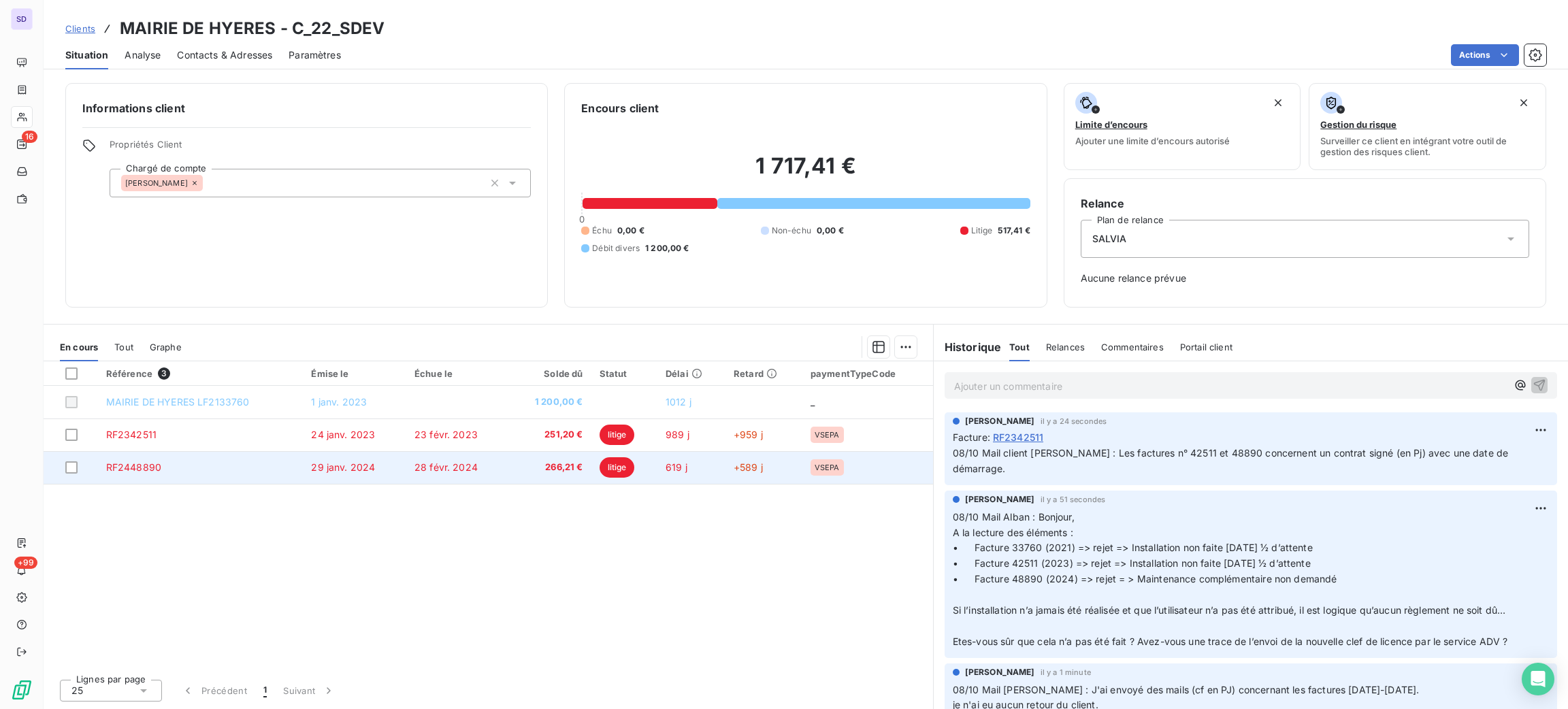
click at [471, 481] on td "28 févr. 2024" at bounding box center [457, 467] width 102 height 33
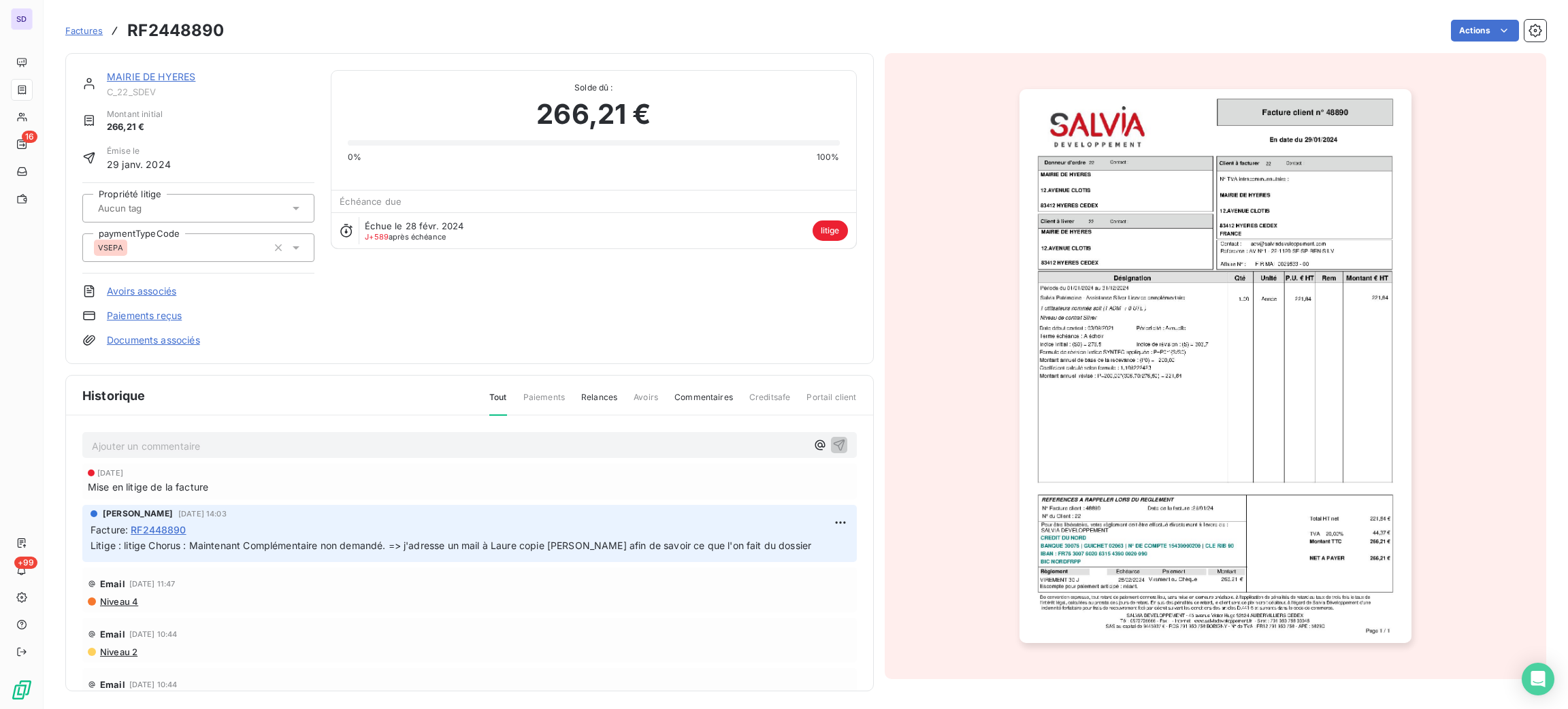
click at [407, 419] on div "Ajouter un commentaire ﻿ [DATE] Mise en litige de la facture [PERSON_NAME] [DAT…" at bounding box center [469, 573] width 807 height 315
click at [409, 435] on div "Ajouter un commentaire ﻿" at bounding box center [469, 445] width 775 height 26
click at [410, 440] on p "Ajouter un commentaire ﻿" at bounding box center [449, 446] width 714 height 17
click at [92, 439] on span "Les factures n° 42511 et 48890 concernent un contrat signé (en Pj) avec une dat…" at bounding box center [314, 444] width 445 height 11
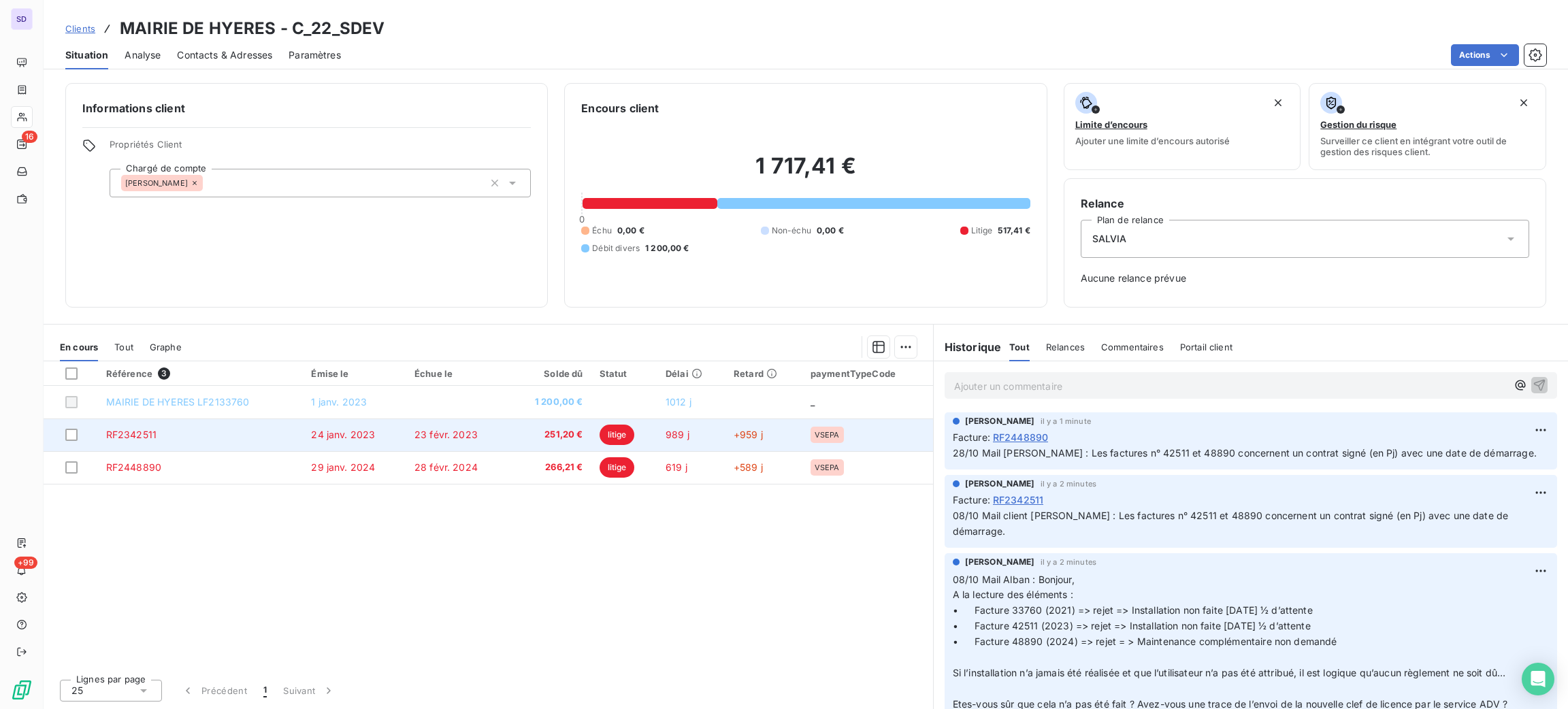
click at [337, 439] on span "24 janv. 2023" at bounding box center [343, 434] width 64 height 11
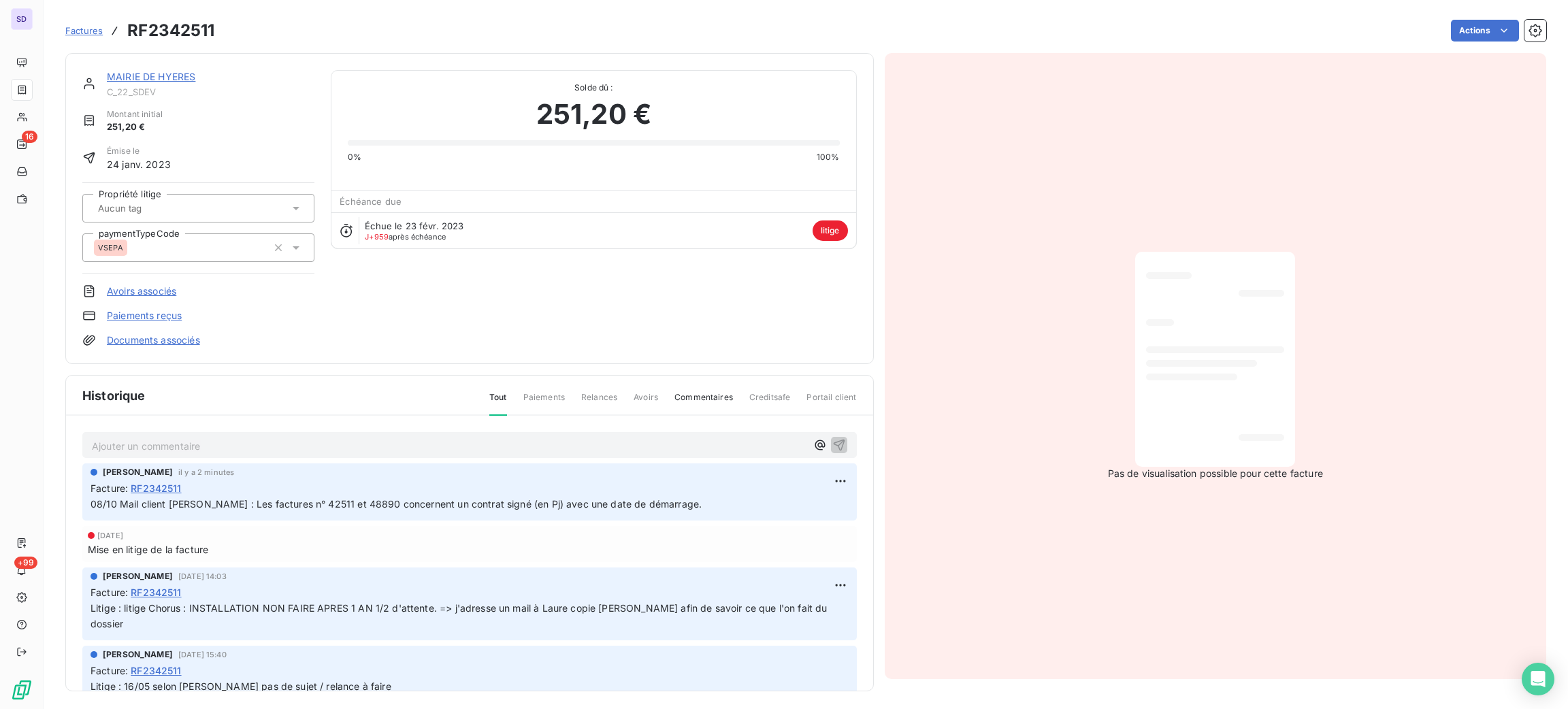
click at [195, 338] on link "Documents associés" at bounding box center [153, 340] width 93 height 13
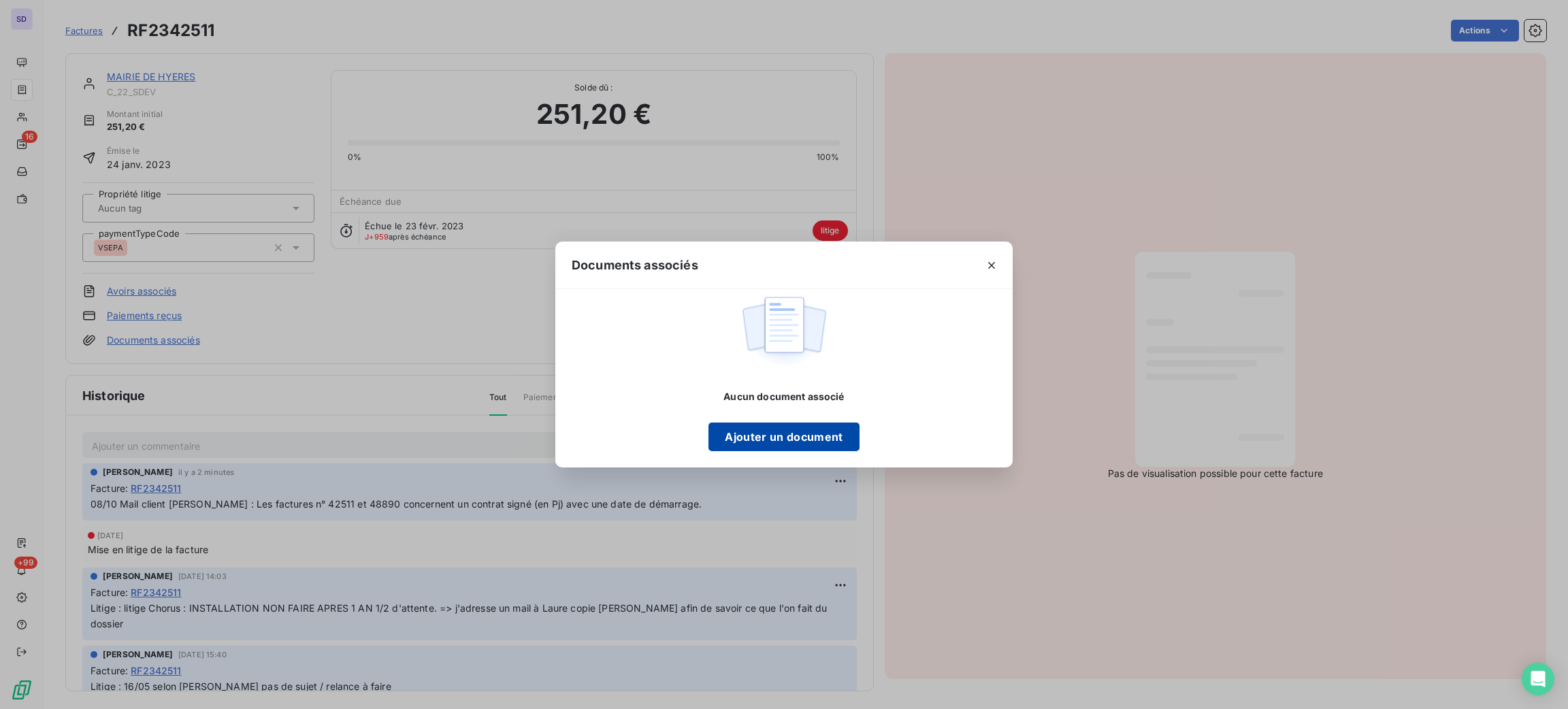
click at [806, 431] on button "Ajouter un document" at bounding box center [784, 436] width 151 height 28
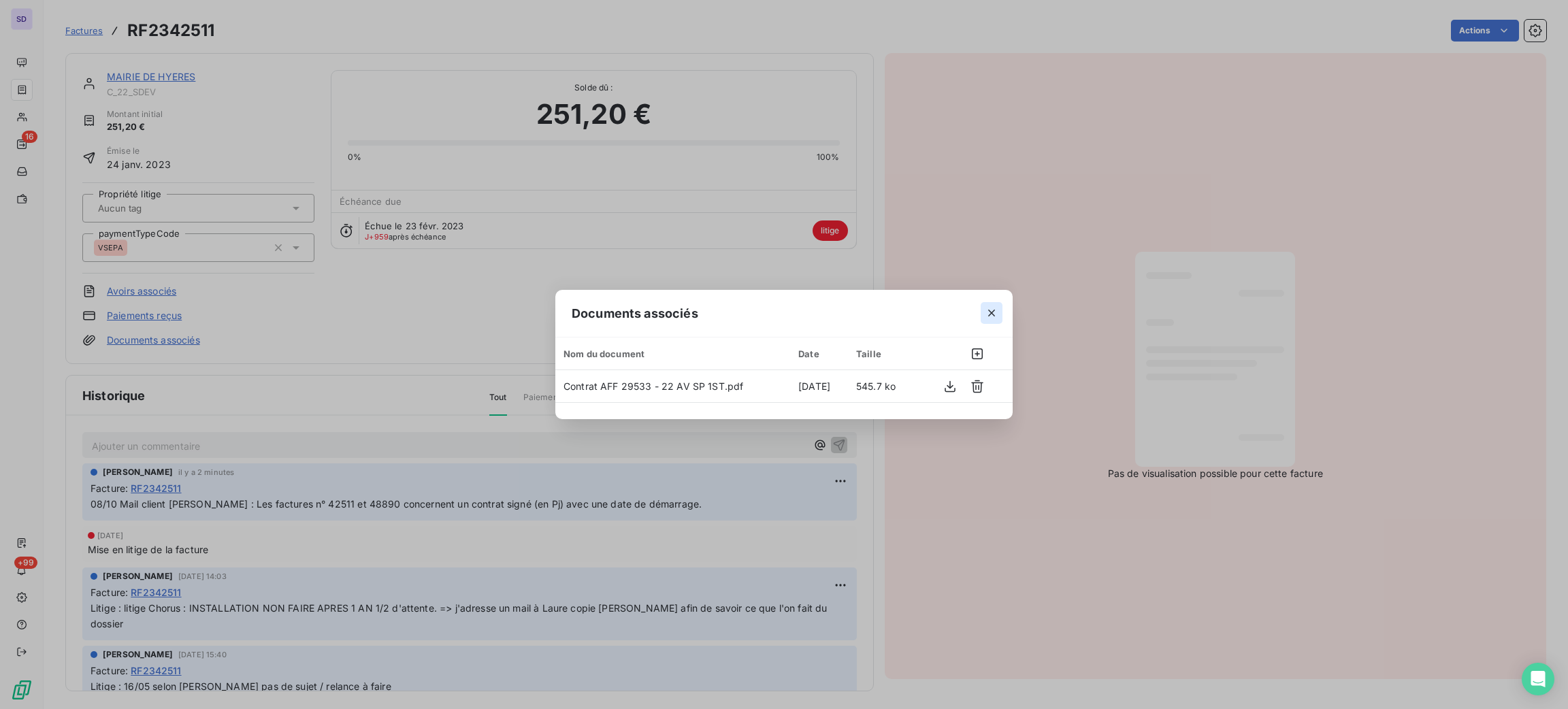
click at [989, 314] on icon "button" at bounding box center [991, 312] width 13 height 13
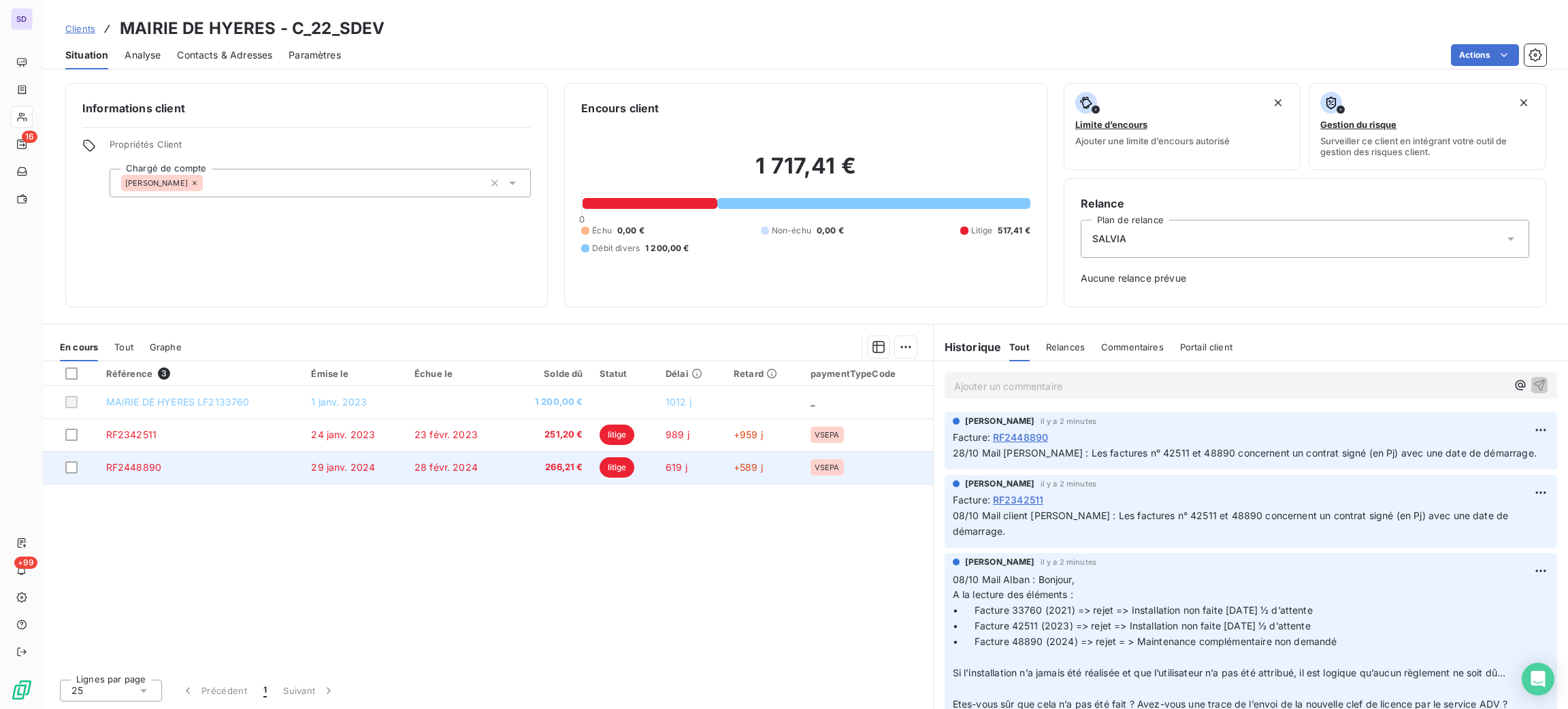
click at [205, 479] on td "RF2448890" at bounding box center [200, 467] width 205 height 33
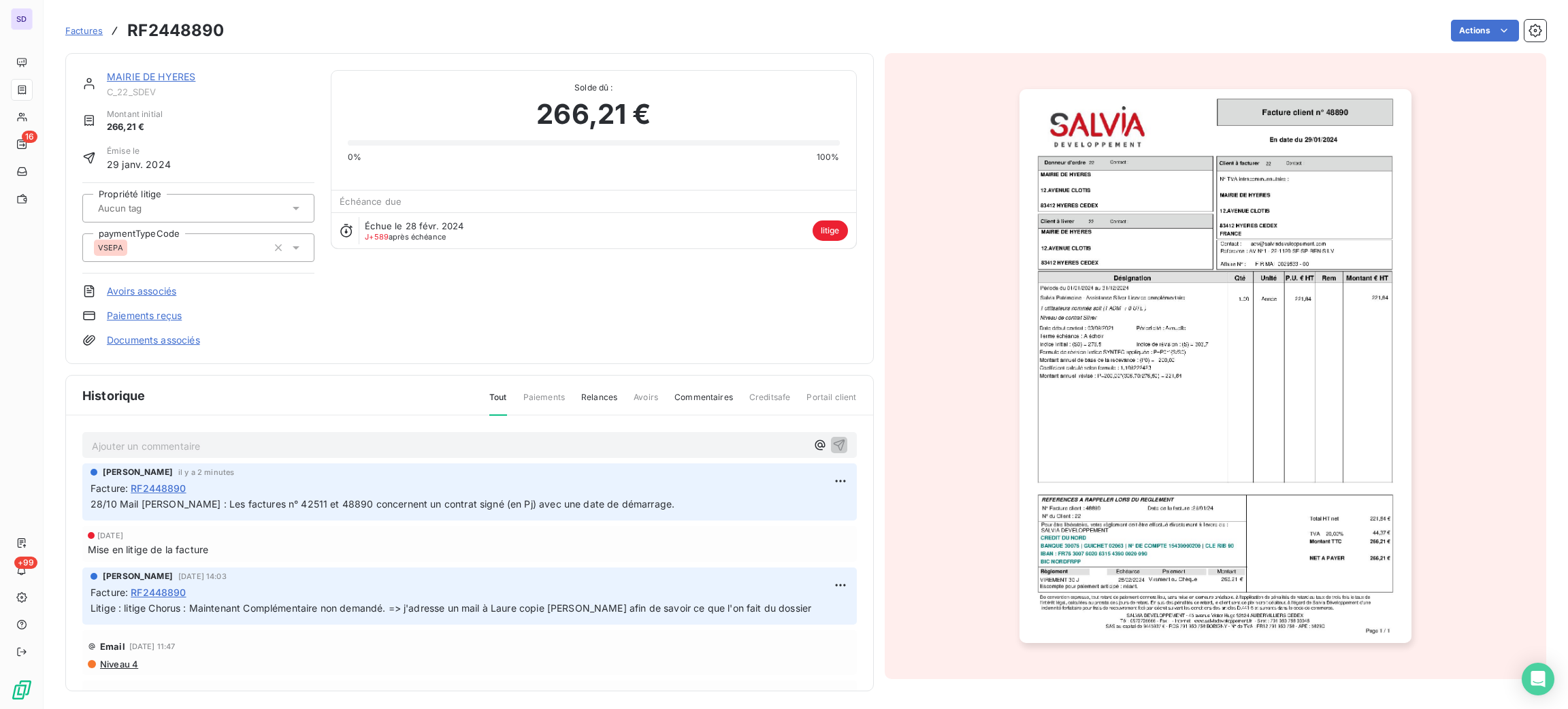
click at [173, 343] on link "Documents associés" at bounding box center [153, 340] width 93 height 13
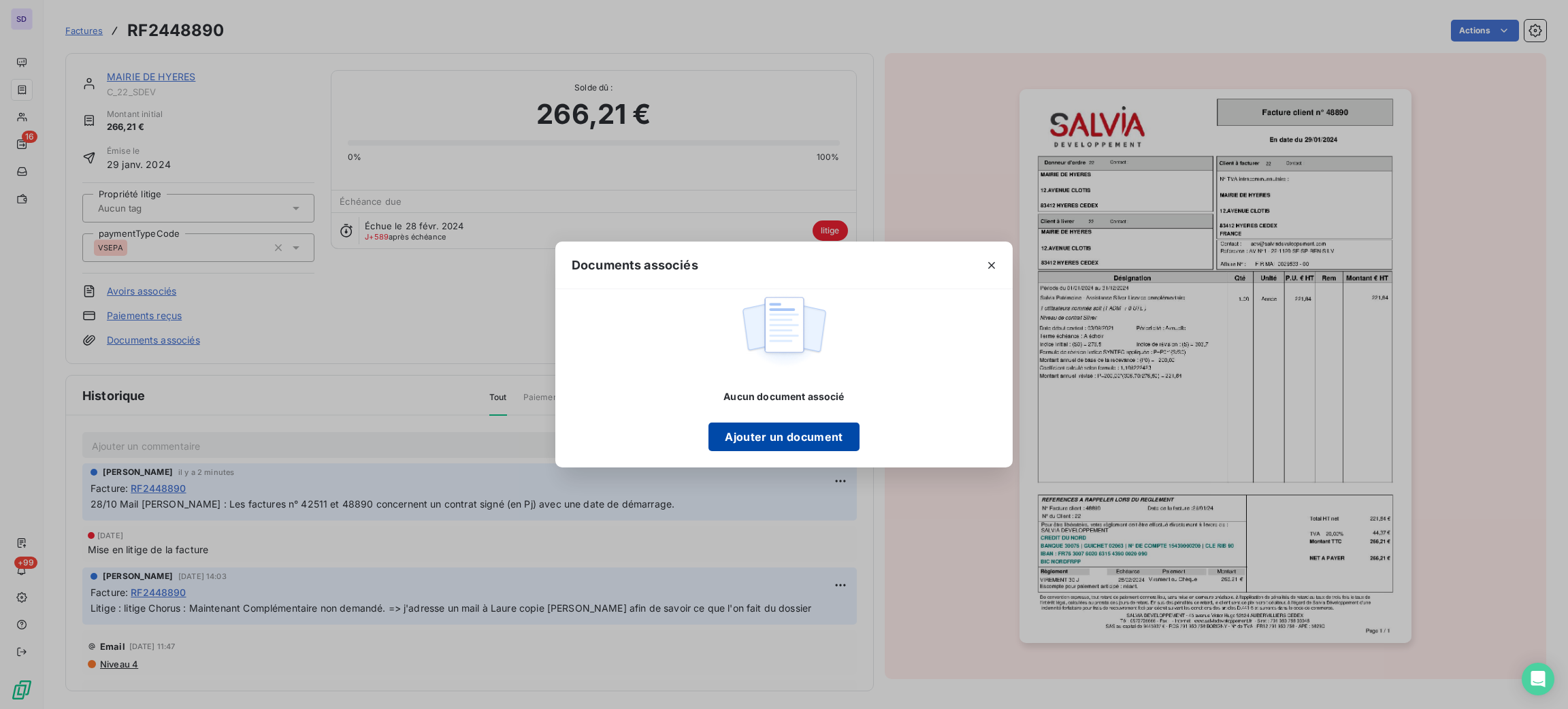
drag, startPoint x: 749, startPoint y: 419, endPoint x: 752, endPoint y: 445, distance: 26.2
click at [751, 435] on div "Aucun document associé Ajouter un document" at bounding box center [784, 420] width 151 height 61
click at [753, 445] on button "Ajouter un document" at bounding box center [784, 436] width 151 height 28
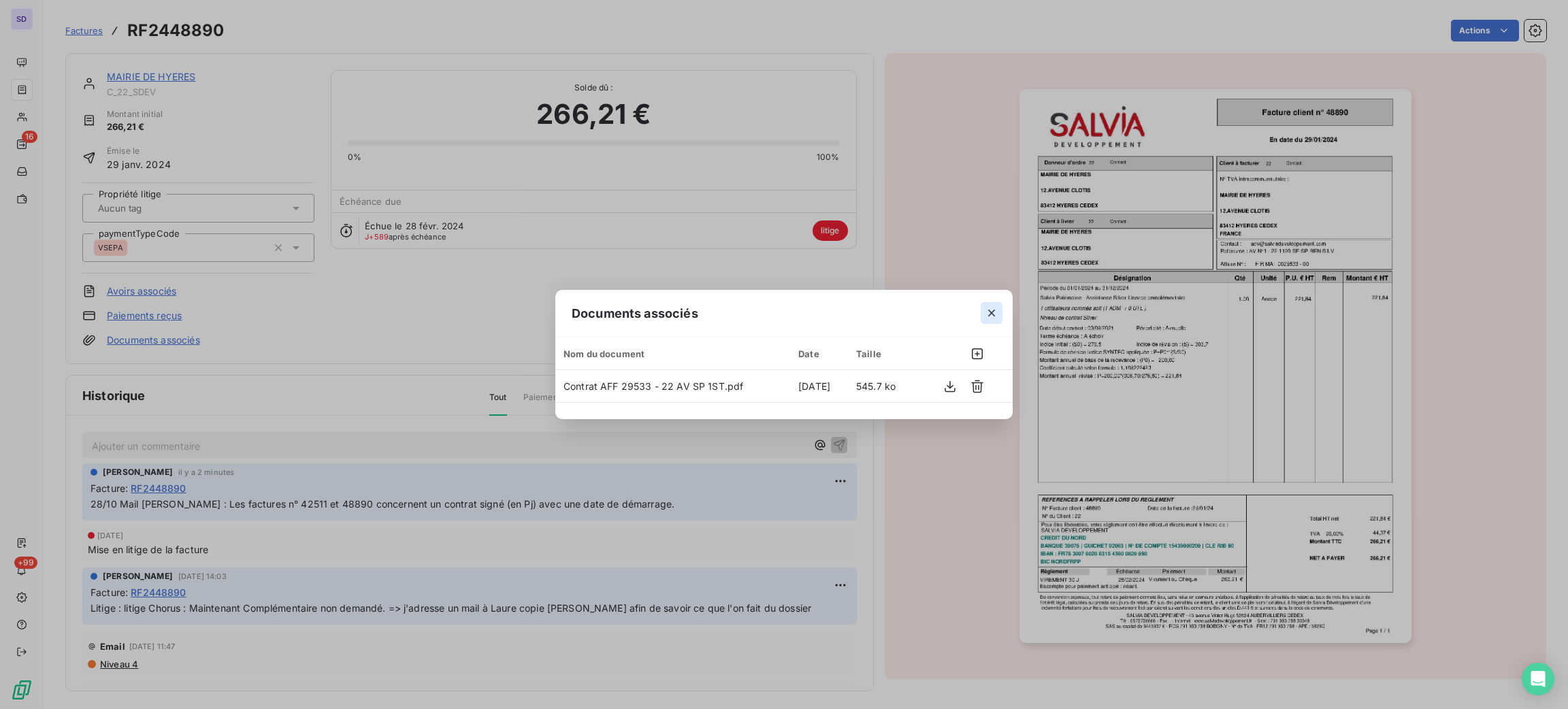
click at [995, 306] on icon "button" at bounding box center [991, 312] width 13 height 13
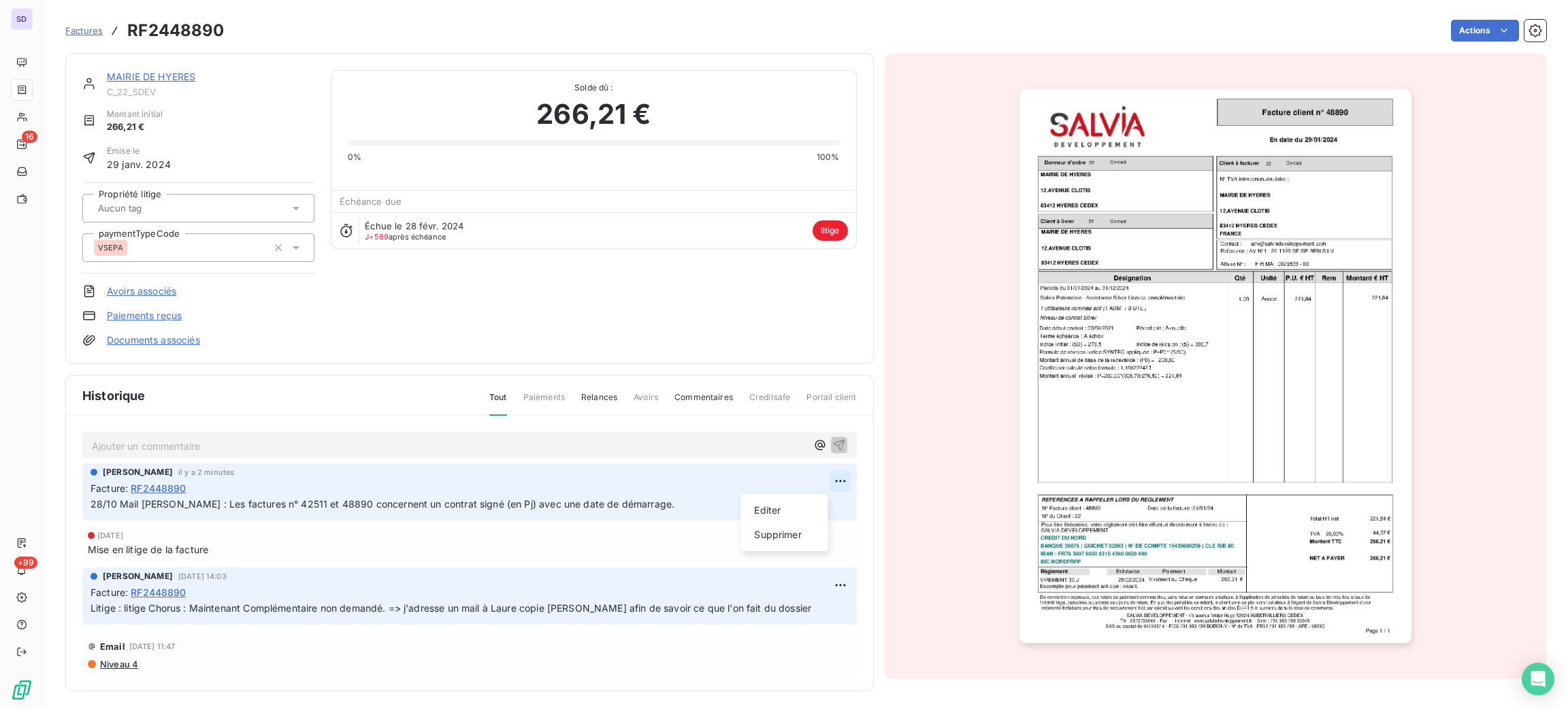
click at [808, 480] on html "SD 16 +99 Factures RF2448890 Actions MAIRIE DE HYERES C_22_SDEV Montant initial…" at bounding box center [784, 354] width 1568 height 709
click at [797, 505] on div "Editer" at bounding box center [783, 510] width 76 height 22
drag, startPoint x: 763, startPoint y: 509, endPoint x: 643, endPoint y: 504, distance: 120.1
click at [643, 504] on p "28/10 Mail [PERSON_NAME] : Les factures n° 42511 et 48890 concernent un contrat…" at bounding box center [459, 505] width 739 height 16
copy span "([PERSON_NAME])"
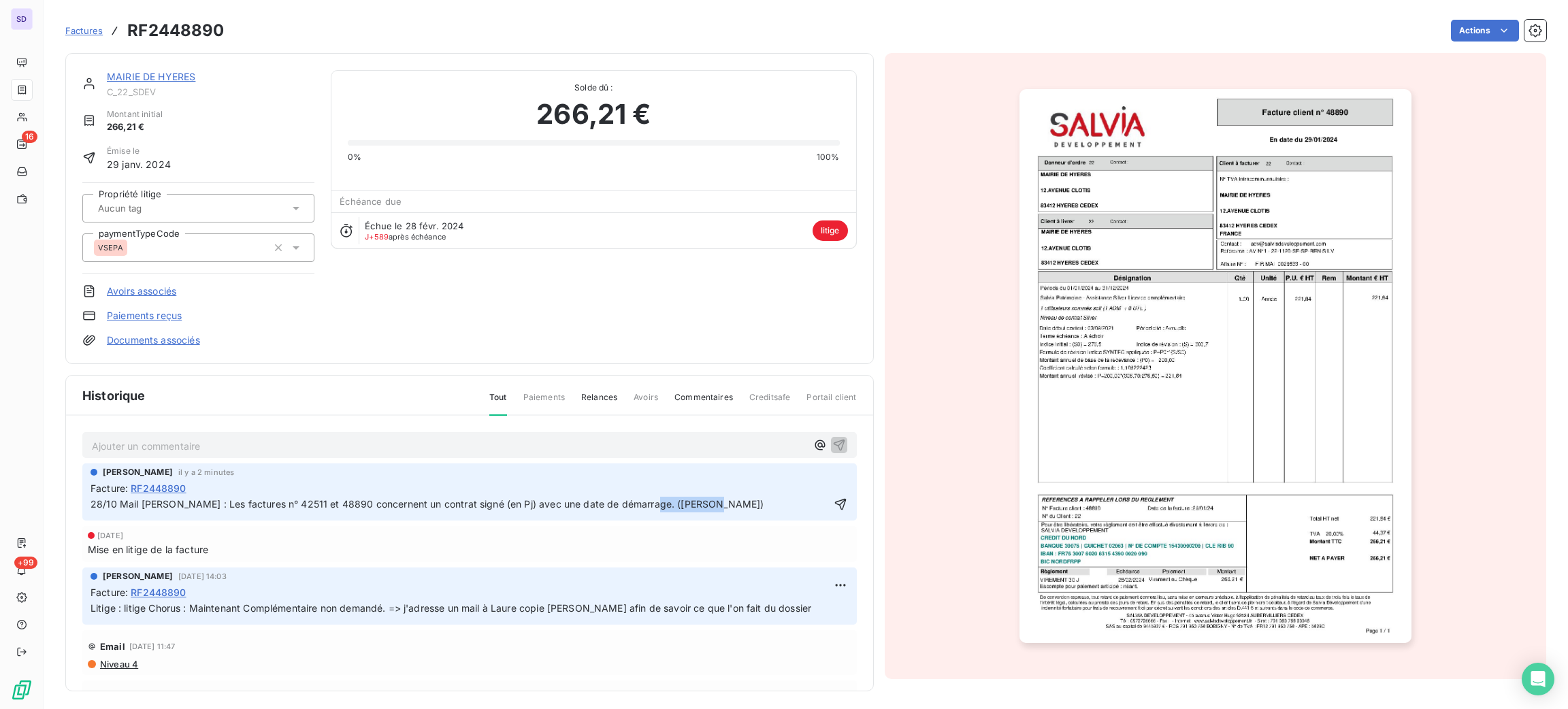
click at [805, 503] on p "28/10 Mail [PERSON_NAME] : Les factures n° 42511 et 48890 concernent un contrat…" at bounding box center [459, 505] width 739 height 16
click at [834, 505] on icon "button" at bounding box center [840, 504] width 13 height 13
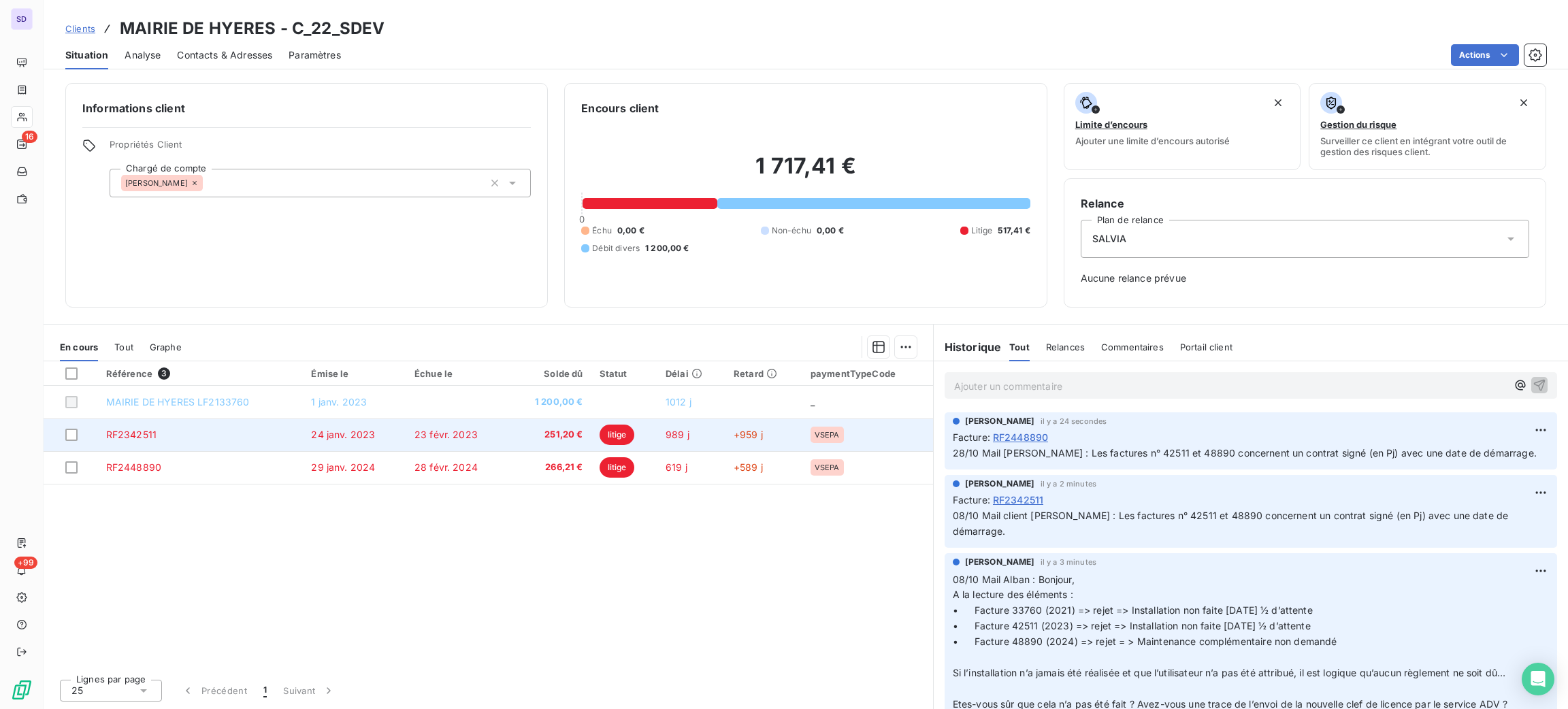
click at [232, 439] on td "RF2342511" at bounding box center [200, 434] width 205 height 33
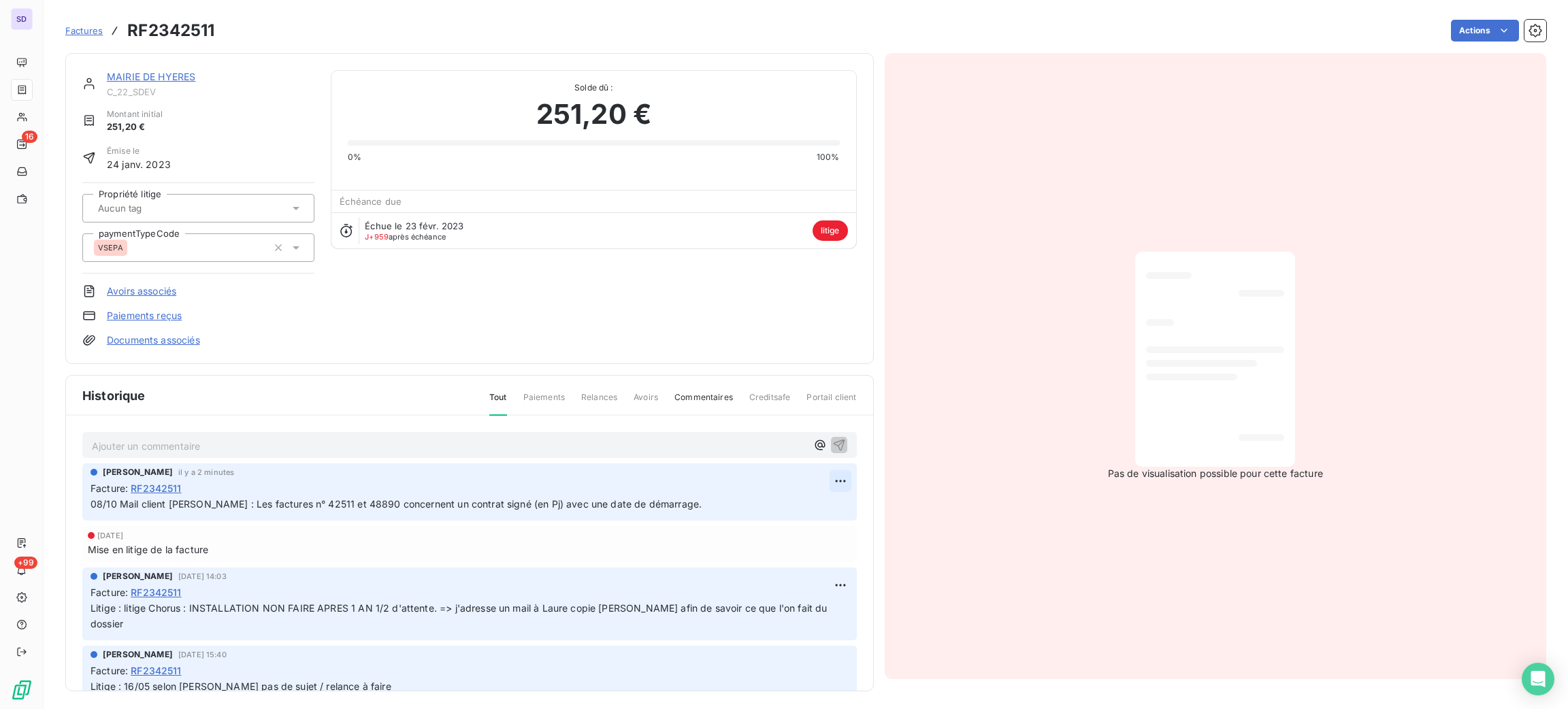
click at [822, 478] on html "SD 16 +99 Factures RF2342511 Actions MAIRIE DE HYERES C_22_SDEV Montant initial…" at bounding box center [784, 354] width 1568 height 709
click at [775, 506] on div "Editer" at bounding box center [783, 510] width 76 height 22
click at [834, 498] on icon "button" at bounding box center [840, 504] width 13 height 13
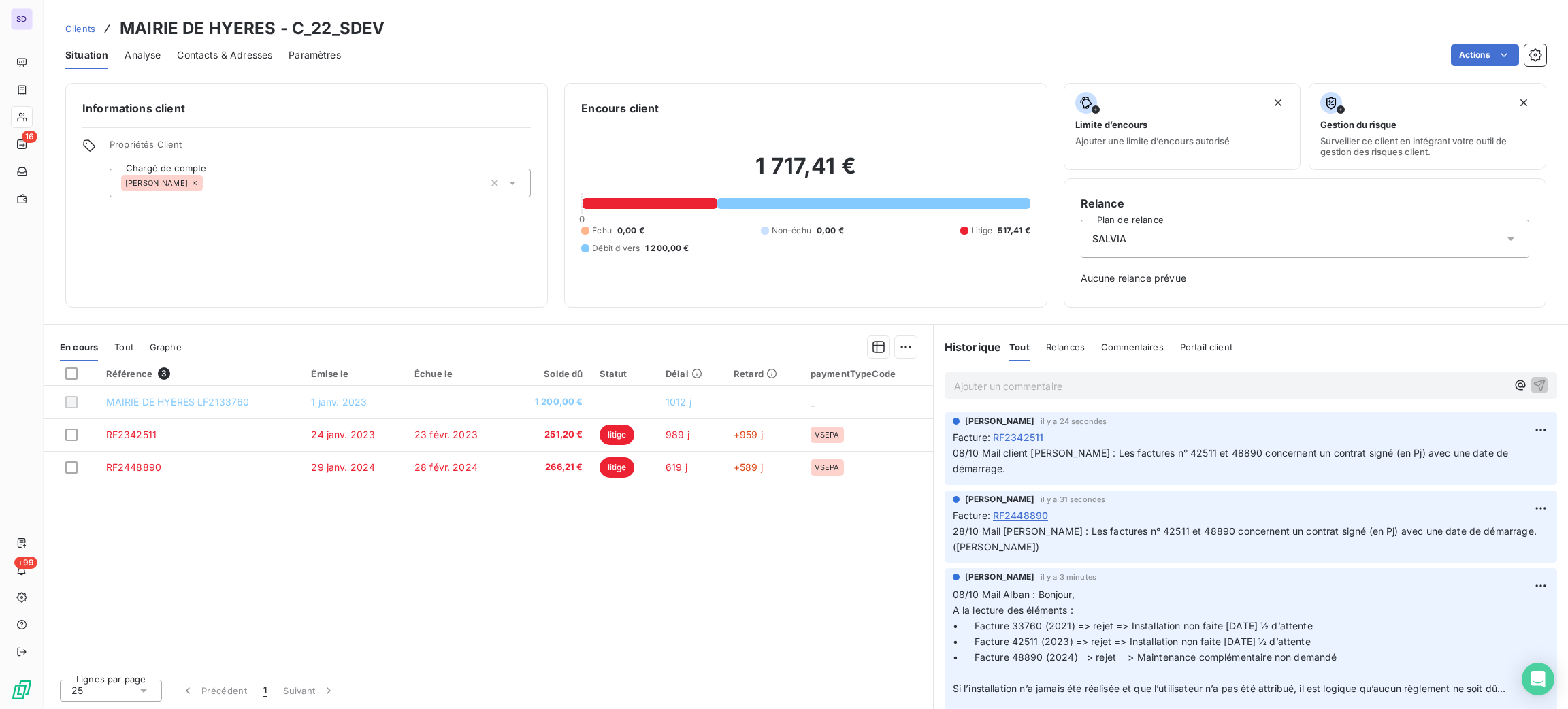
drag, startPoint x: 786, startPoint y: 695, endPoint x: 787, endPoint y: 705, distance: 10.0
click at [786, 700] on div "Lignes par page 25 Précédent 1 Suivant" at bounding box center [488, 688] width 890 height 40
click at [991, 385] on p "Ajouter un commentaire ﻿" at bounding box center [1231, 386] width 552 height 17
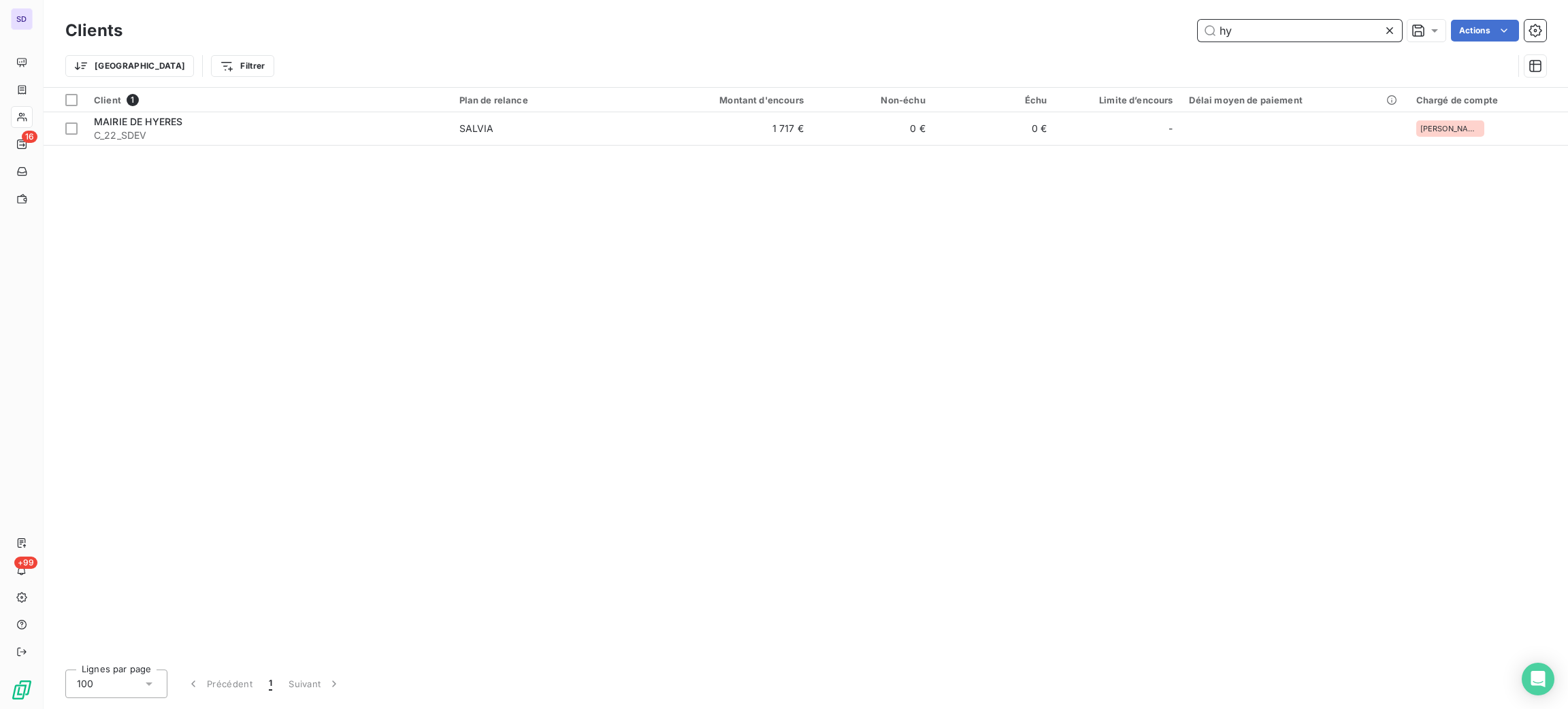
drag, startPoint x: 1269, startPoint y: 40, endPoint x: 1146, endPoint y: 52, distance: 123.6
click at [1165, 38] on div "hy Actions" at bounding box center [842, 31] width 1408 height 22
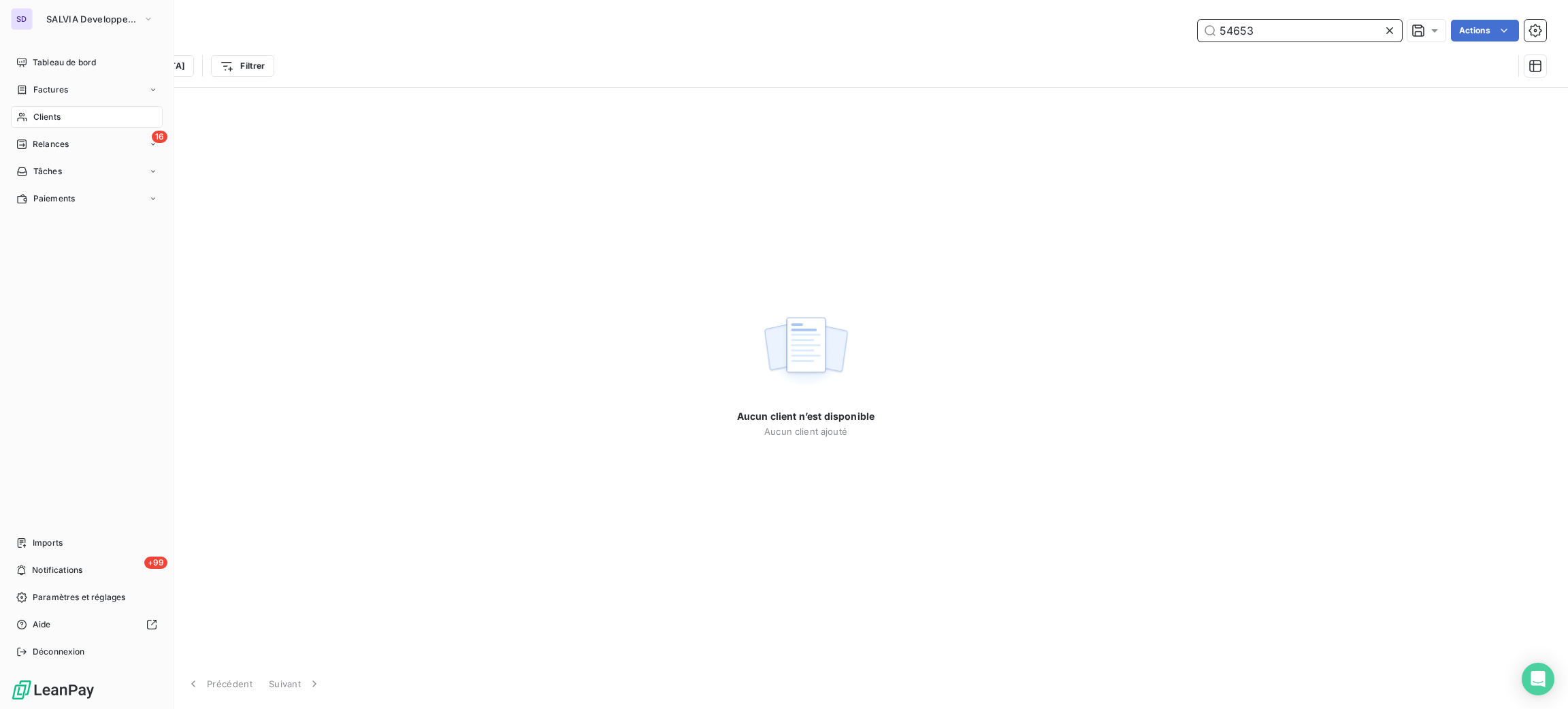
type input "54653"
click at [74, 4] on div "SD SALVIA Developpement Tableau de bord Factures Clients 16 Relances Tâches Pai…" at bounding box center [87, 354] width 174 height 709
click at [74, 6] on div "SD SALVIA Developpement Tableau de bord Factures Clients 16 Relances Tâches Pai…" at bounding box center [87, 354] width 174 height 709
click at [85, 24] on button "SALVIA Developpement" at bounding box center [100, 18] width 124 height 22
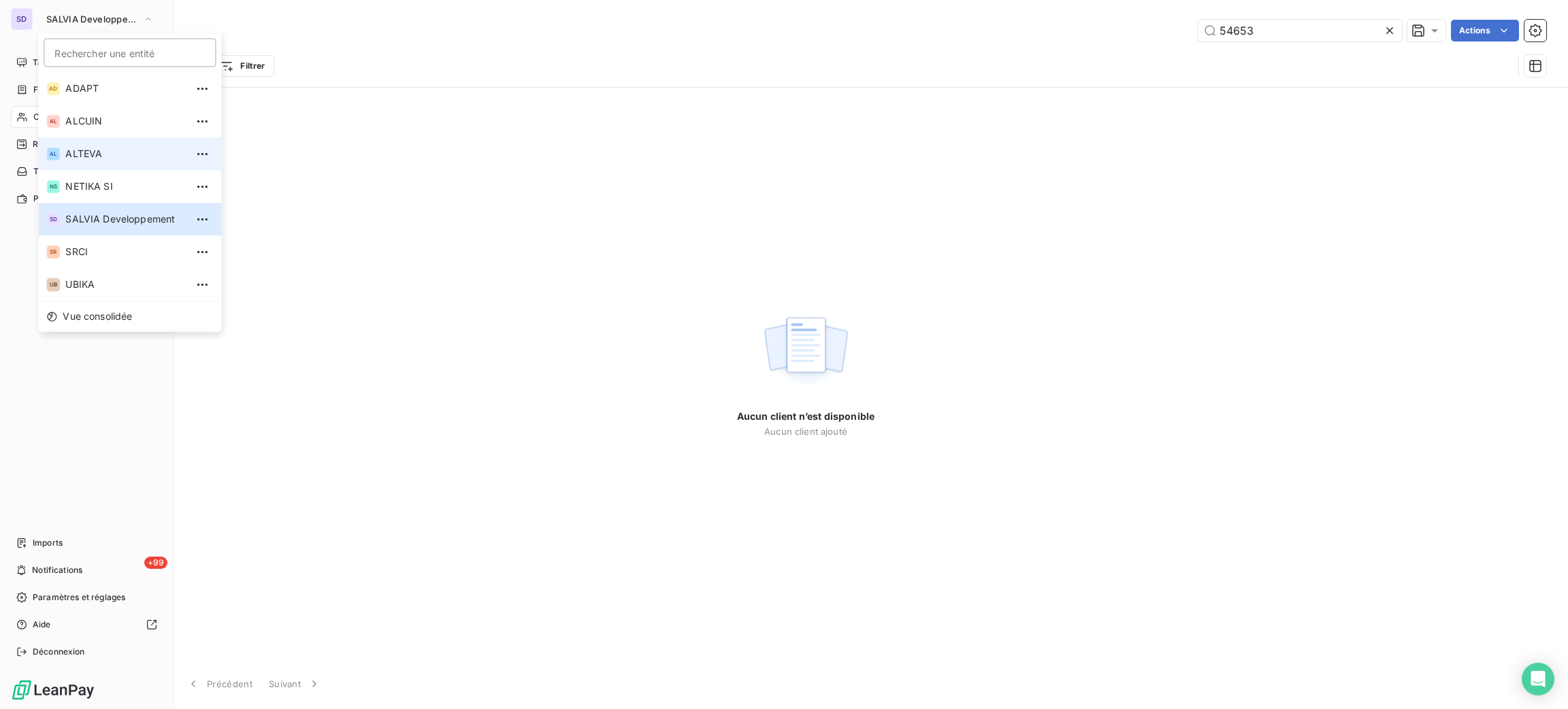
click at [136, 145] on li "AL ALTEVA" at bounding box center [130, 154] width 183 height 33
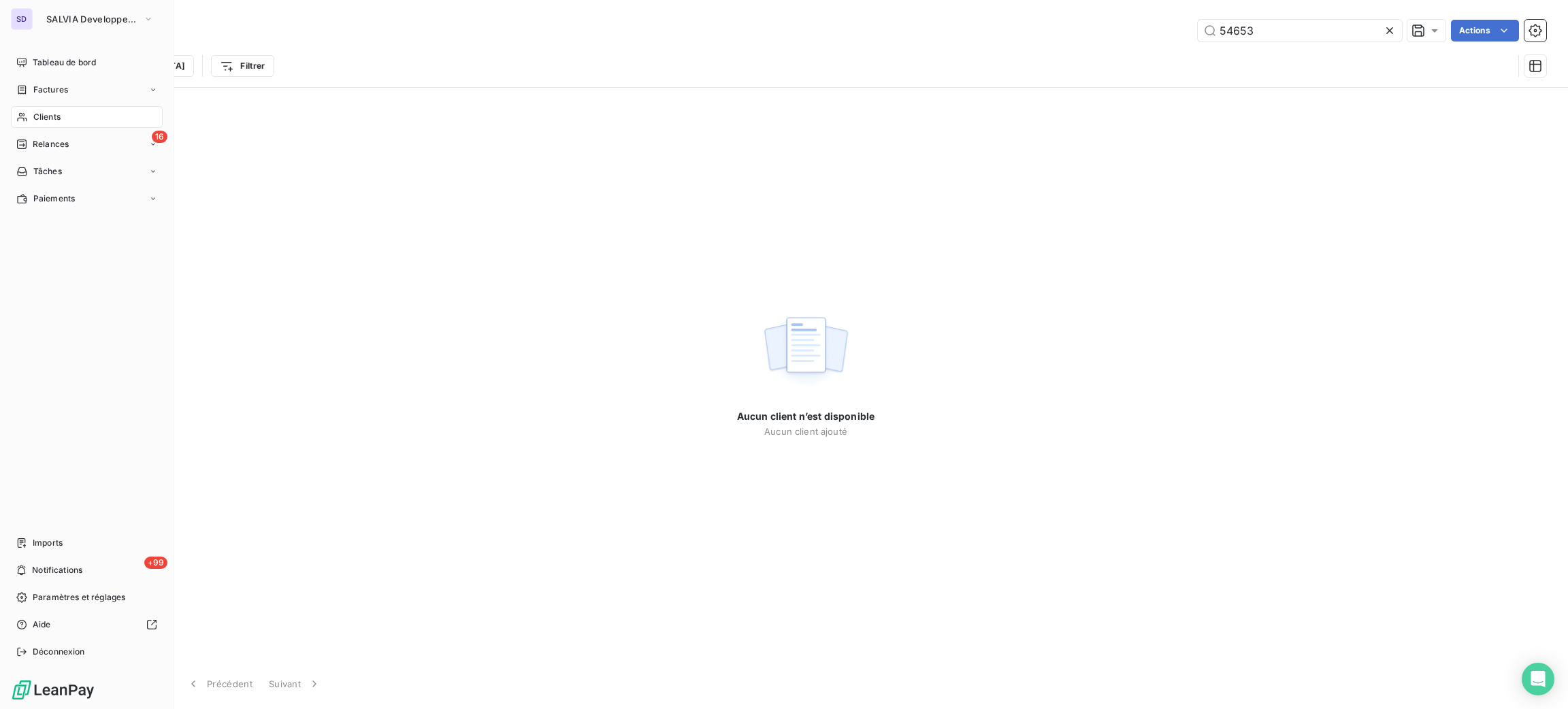
click at [41, 119] on span "Clients" at bounding box center [47, 116] width 27 height 12
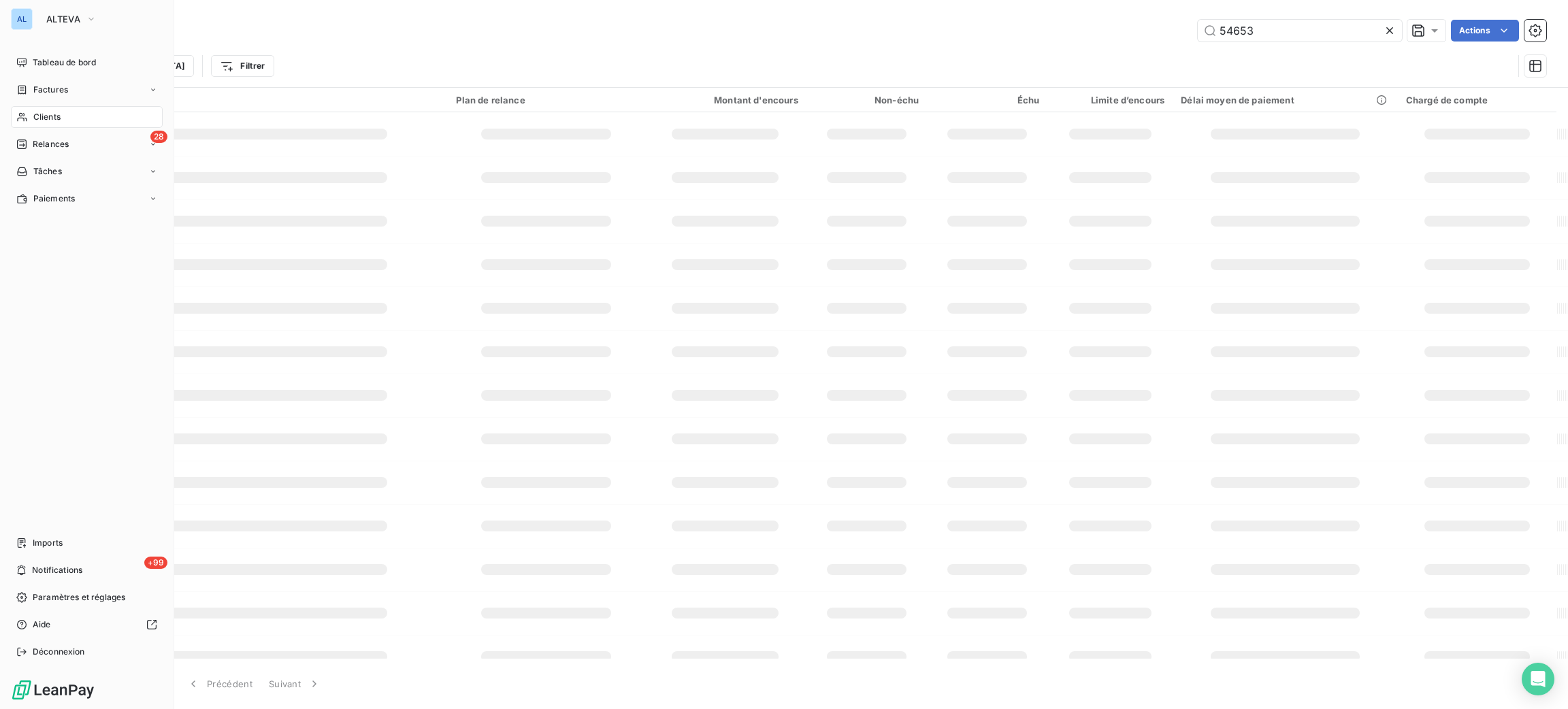
drag, startPoint x: 1275, startPoint y: 35, endPoint x: 1072, endPoint y: 45, distance: 203.2
click at [1075, 48] on div "Clients 54653 Actions Trier Filtrer" at bounding box center [805, 52] width 1481 height 71
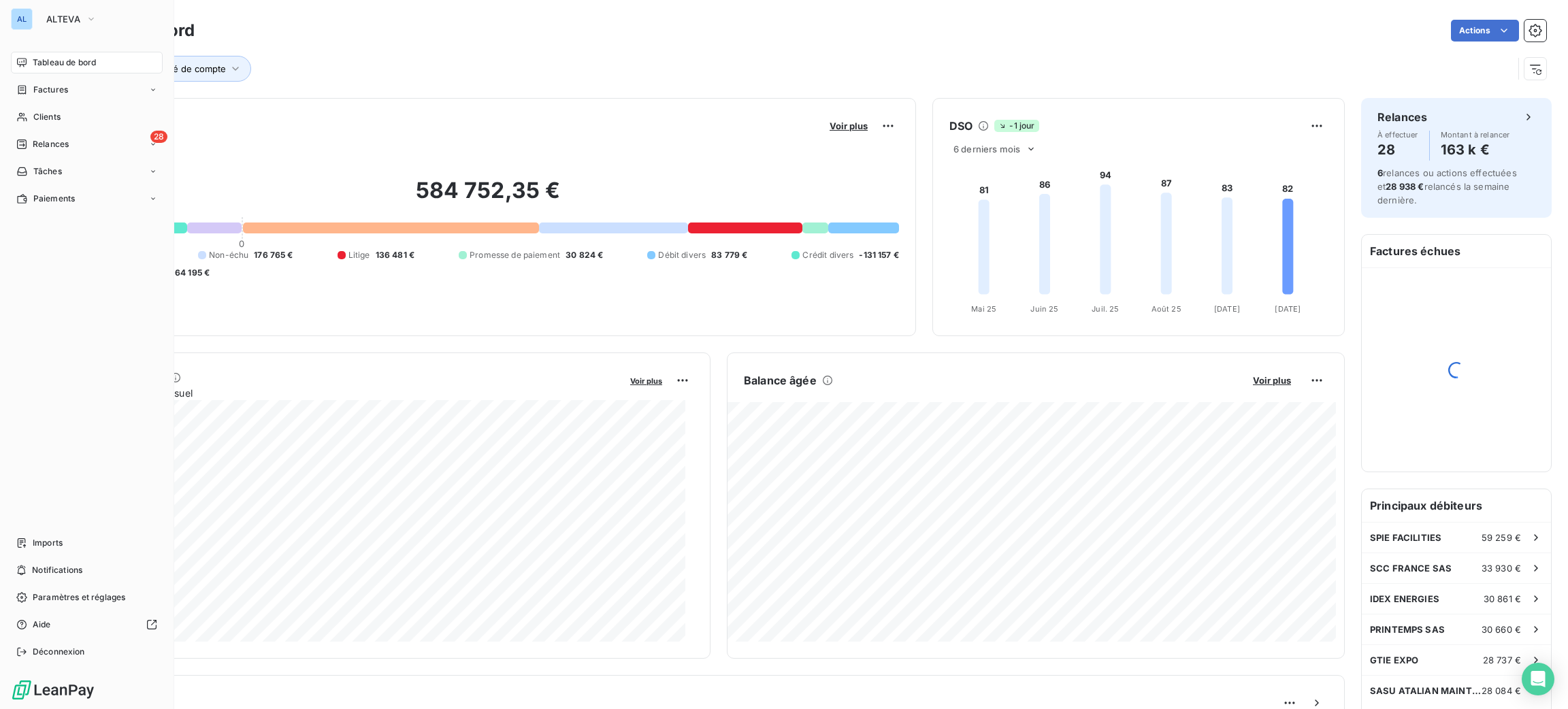
click at [734, 84] on div "Tableau de bord Actions Chargé de compte" at bounding box center [805, 45] width 1525 height 89
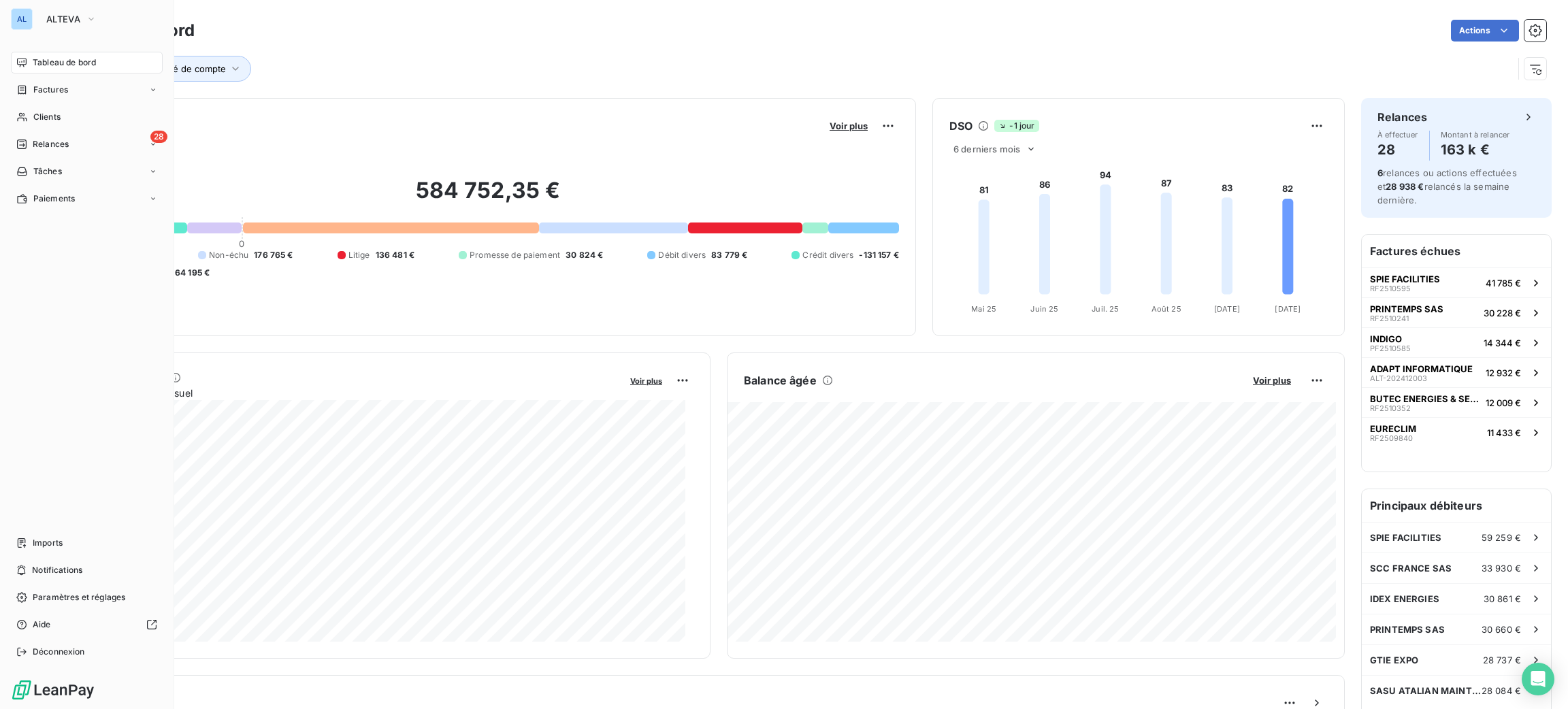
click at [724, 65] on div "Chargé de compte" at bounding box center [789, 69] width 1447 height 26
click at [583, 84] on div "Tableau de bord Actions Chargé de compte" at bounding box center [805, 45] width 1525 height 89
click at [56, 126] on div "Clients" at bounding box center [87, 116] width 152 height 22
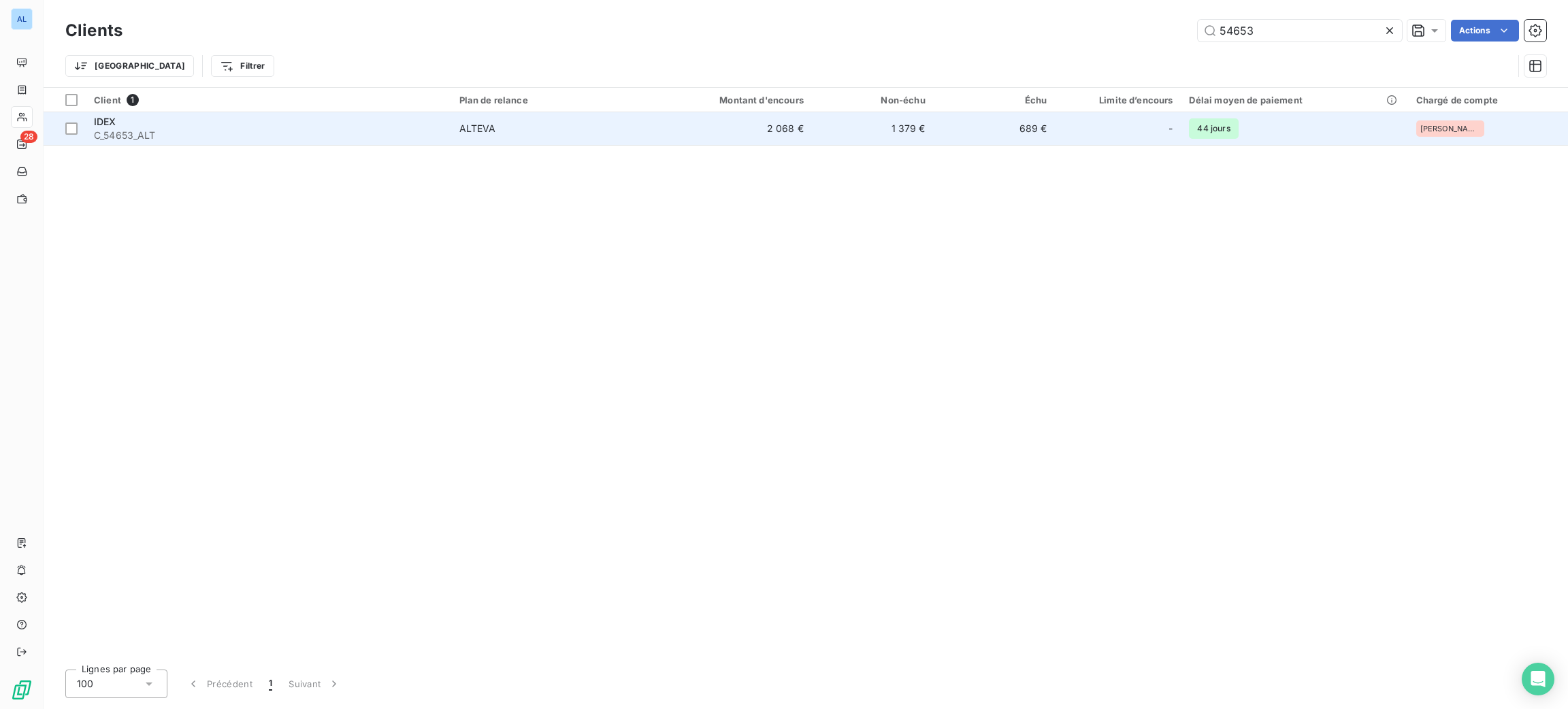
click at [403, 121] on div "IDEX" at bounding box center [268, 121] width 349 height 13
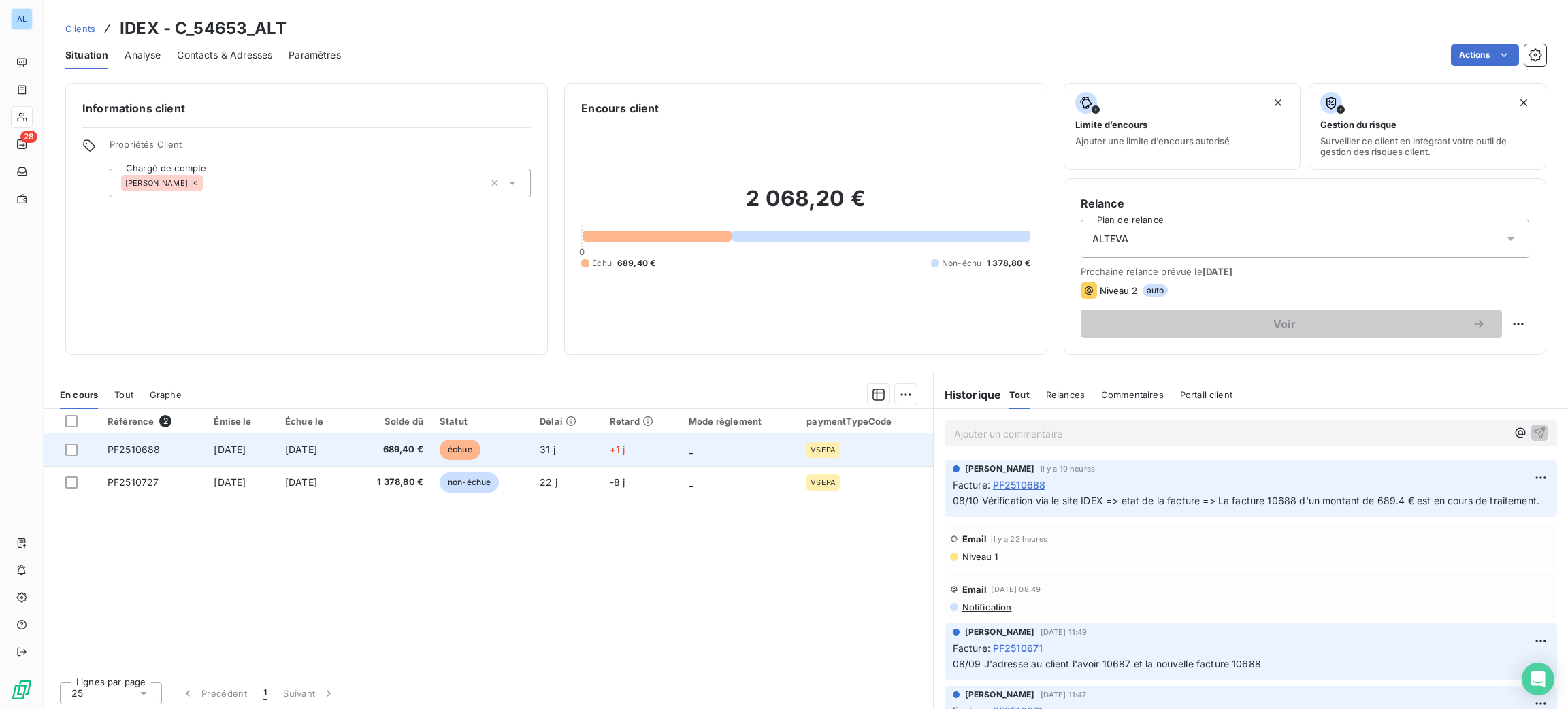
click at [414, 463] on td "689,40 €" at bounding box center [391, 449] width 82 height 33
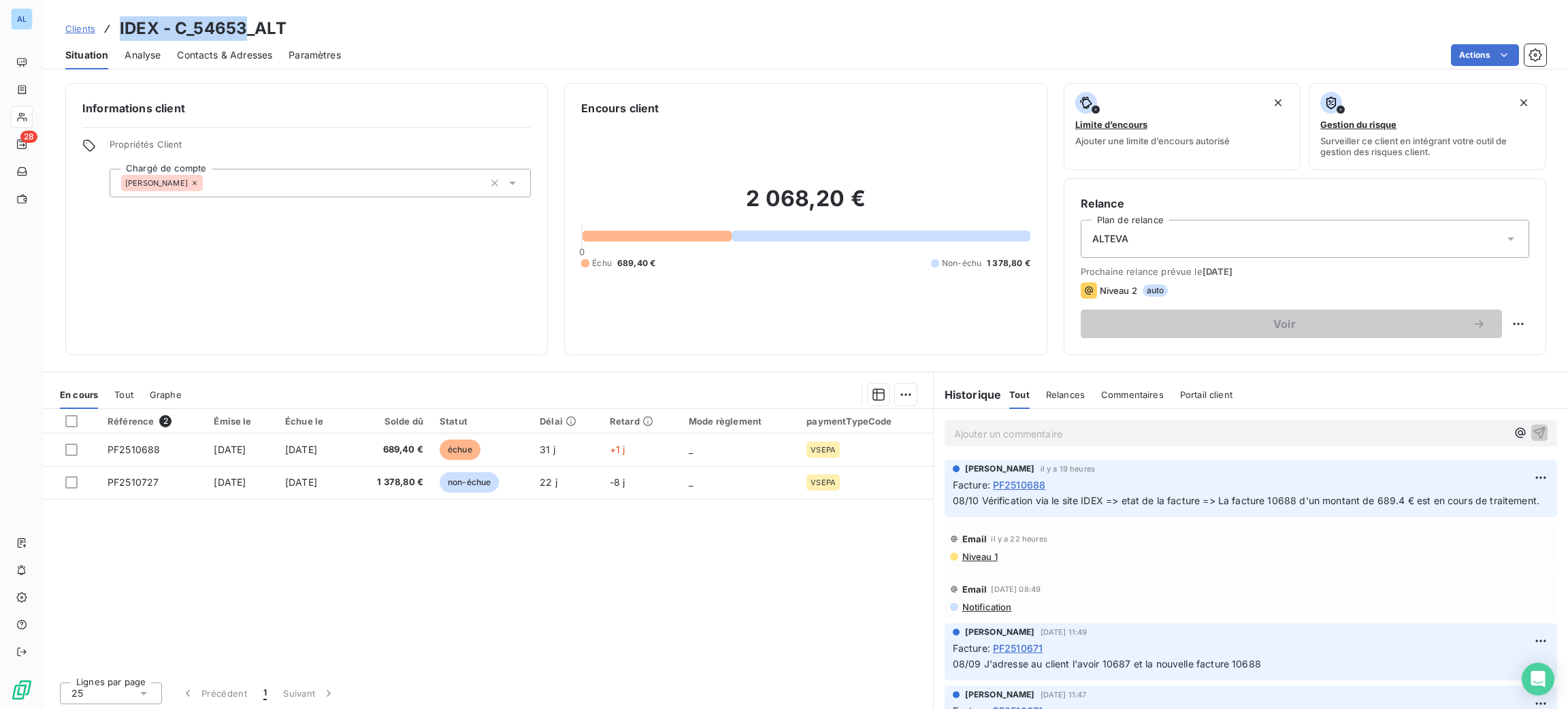
drag, startPoint x: 246, startPoint y: 24, endPoint x: 116, endPoint y: 39, distance: 130.9
click at [116, 39] on div "Clients IDEX - C_54653_ALT" at bounding box center [175, 28] width 221 height 24
copy h3 "IDEX - C_54653"
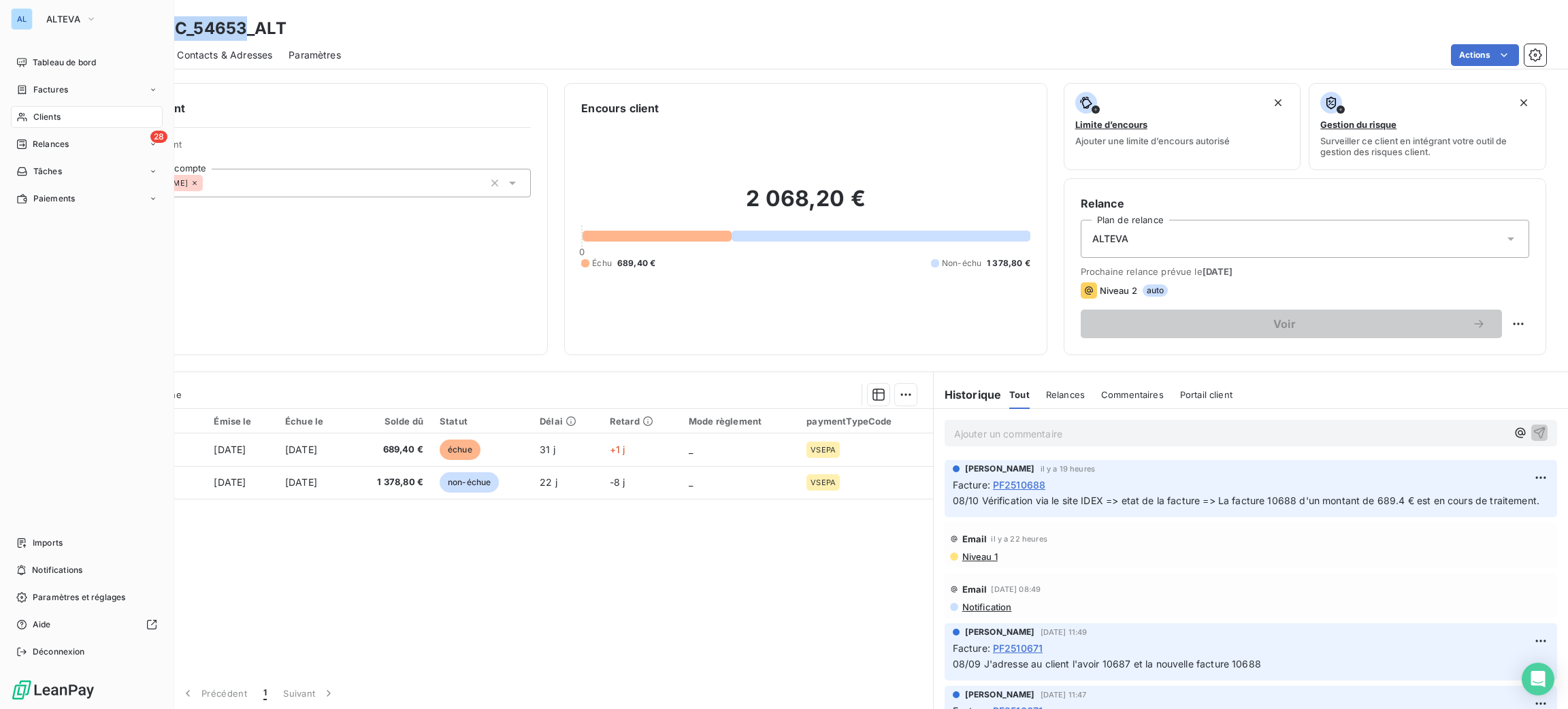
click at [80, 116] on div "Clients" at bounding box center [87, 116] width 152 height 22
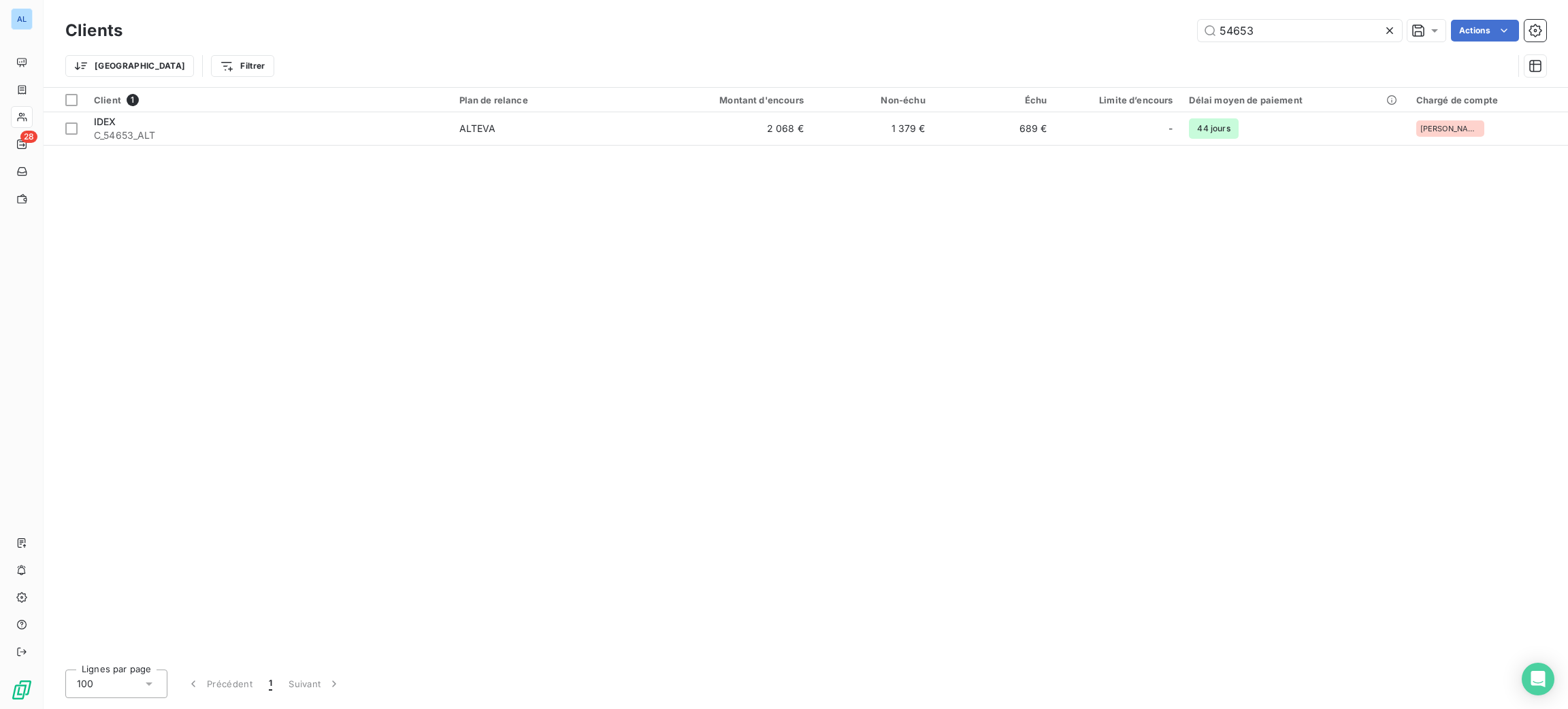
drag, startPoint x: 1240, startPoint y: 37, endPoint x: 1084, endPoint y: 45, distance: 156.2
click at [1099, 45] on div "Clients 54653 Actions Trier Filtrer" at bounding box center [805, 52] width 1481 height 71
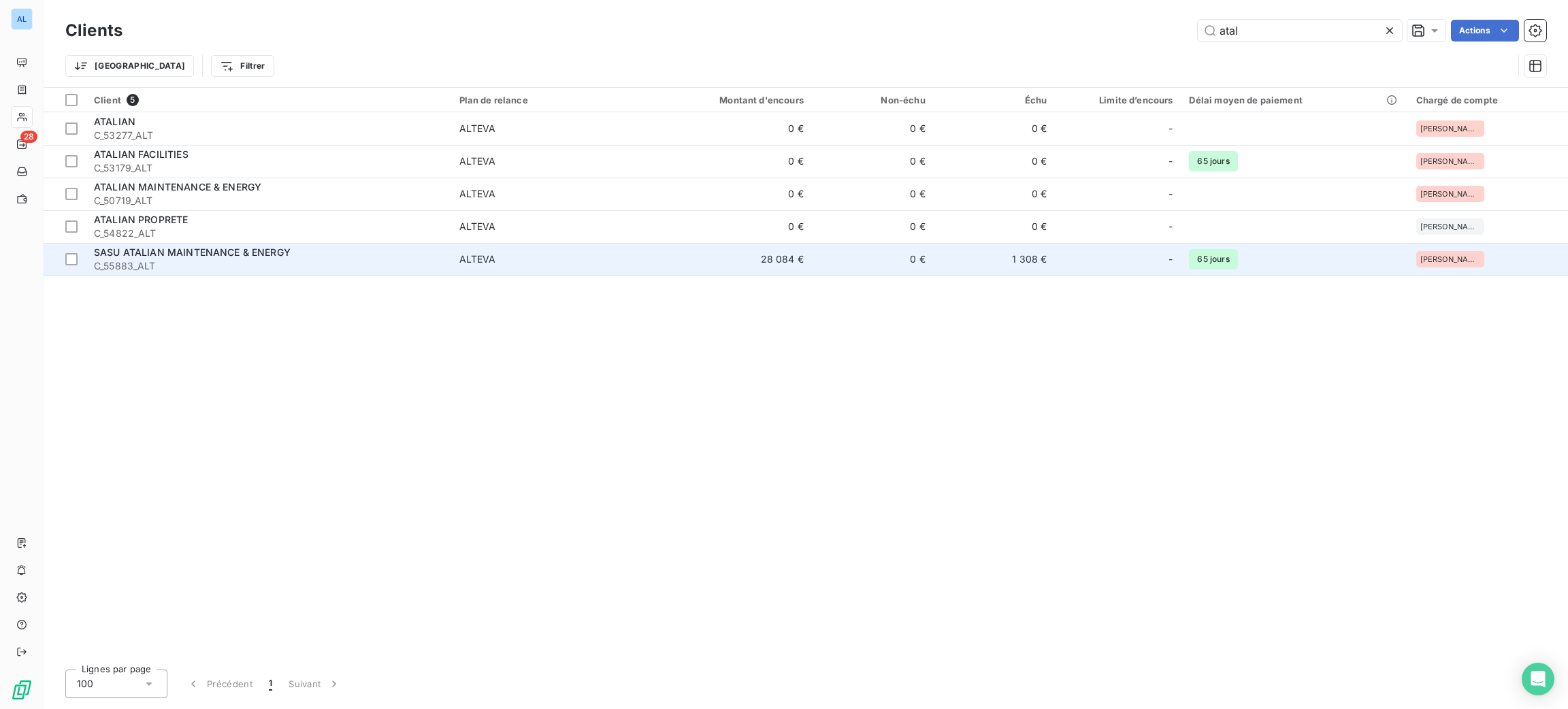
type input "atal"
click at [500, 255] on span "ALTEVA" at bounding box center [550, 259] width 182 height 13
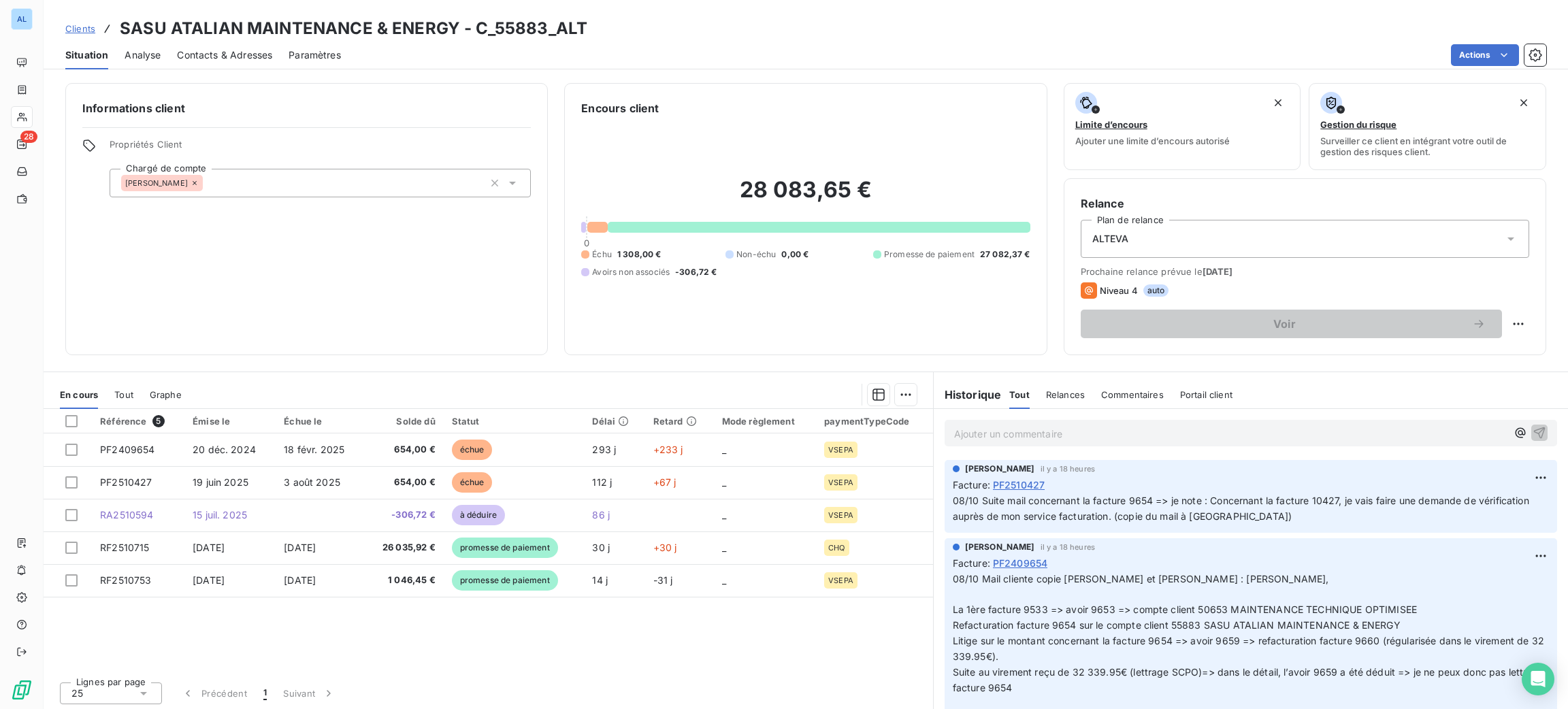
click at [1010, 432] on p "Ajouter un commentaire ﻿" at bounding box center [1231, 434] width 552 height 17
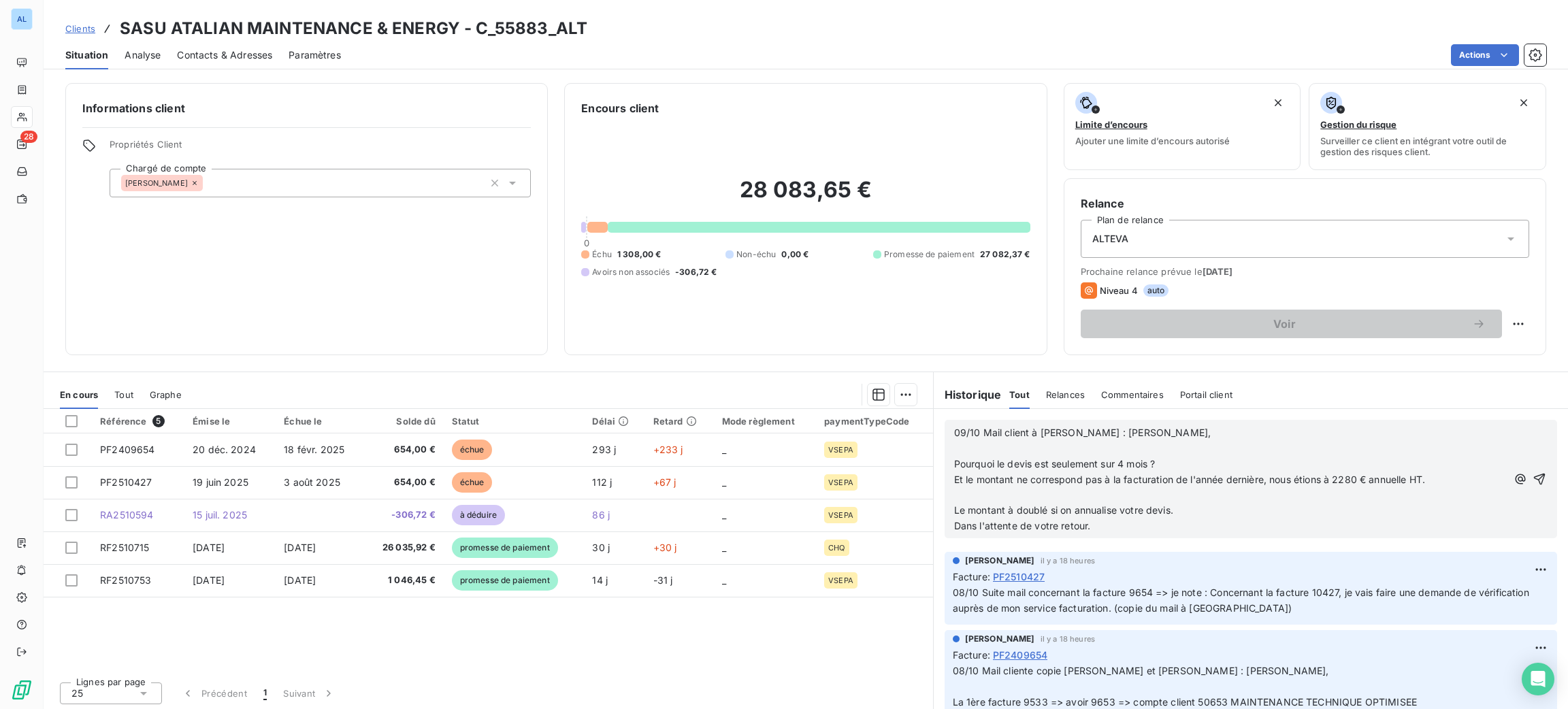
click at [991, 493] on p "﻿" at bounding box center [1231, 495] width 552 height 16
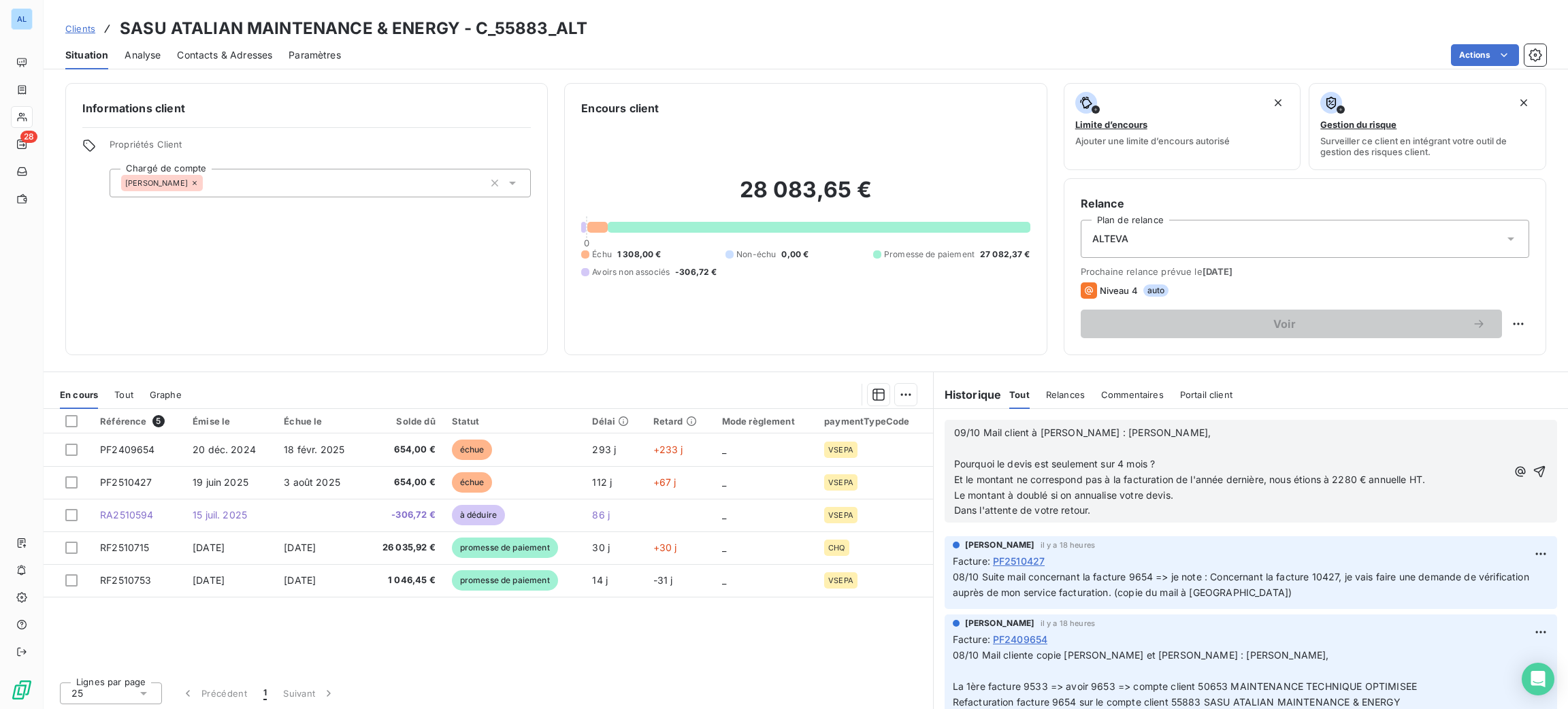
click at [970, 449] on p "﻿" at bounding box center [1231, 449] width 552 height 16
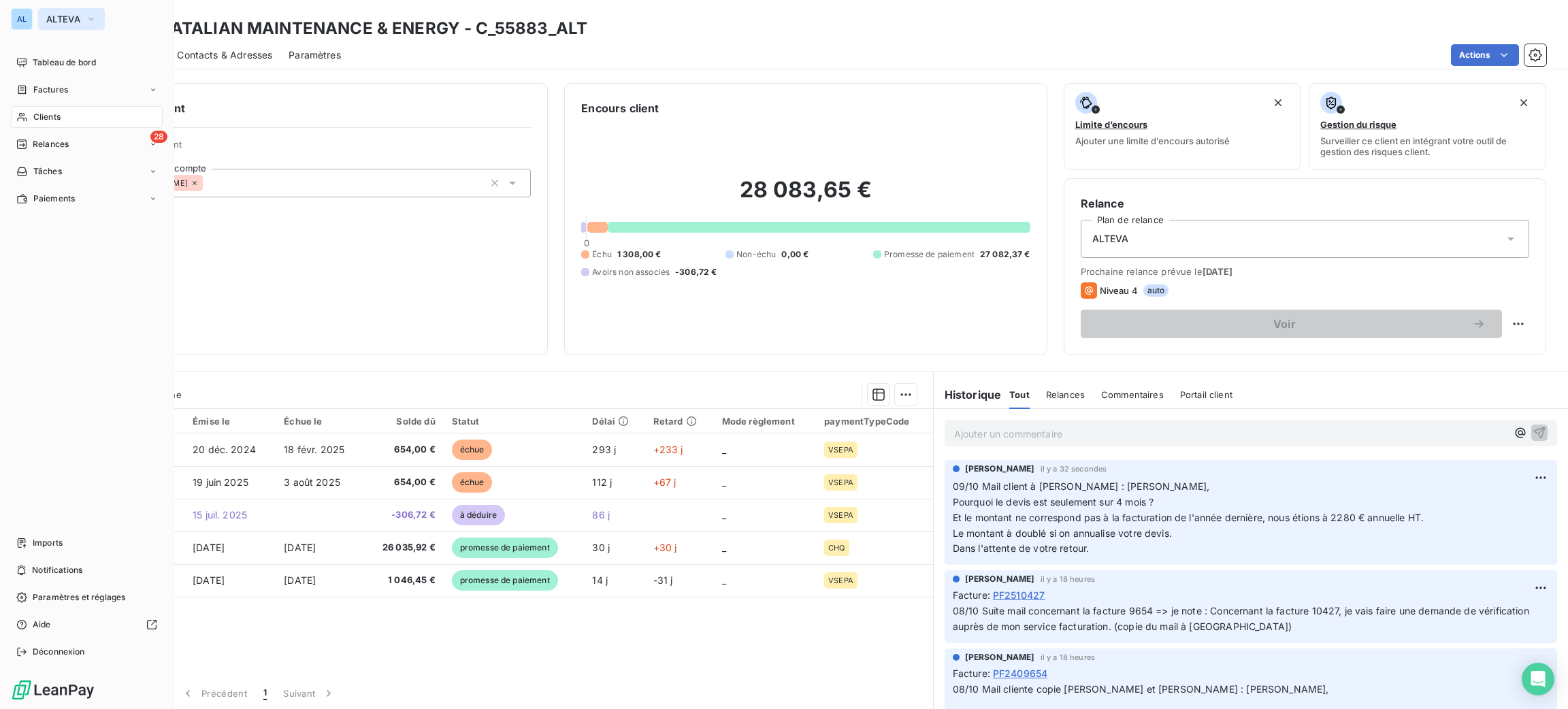
click at [40, 18] on button "ALTEVA" at bounding box center [72, 18] width 67 height 22
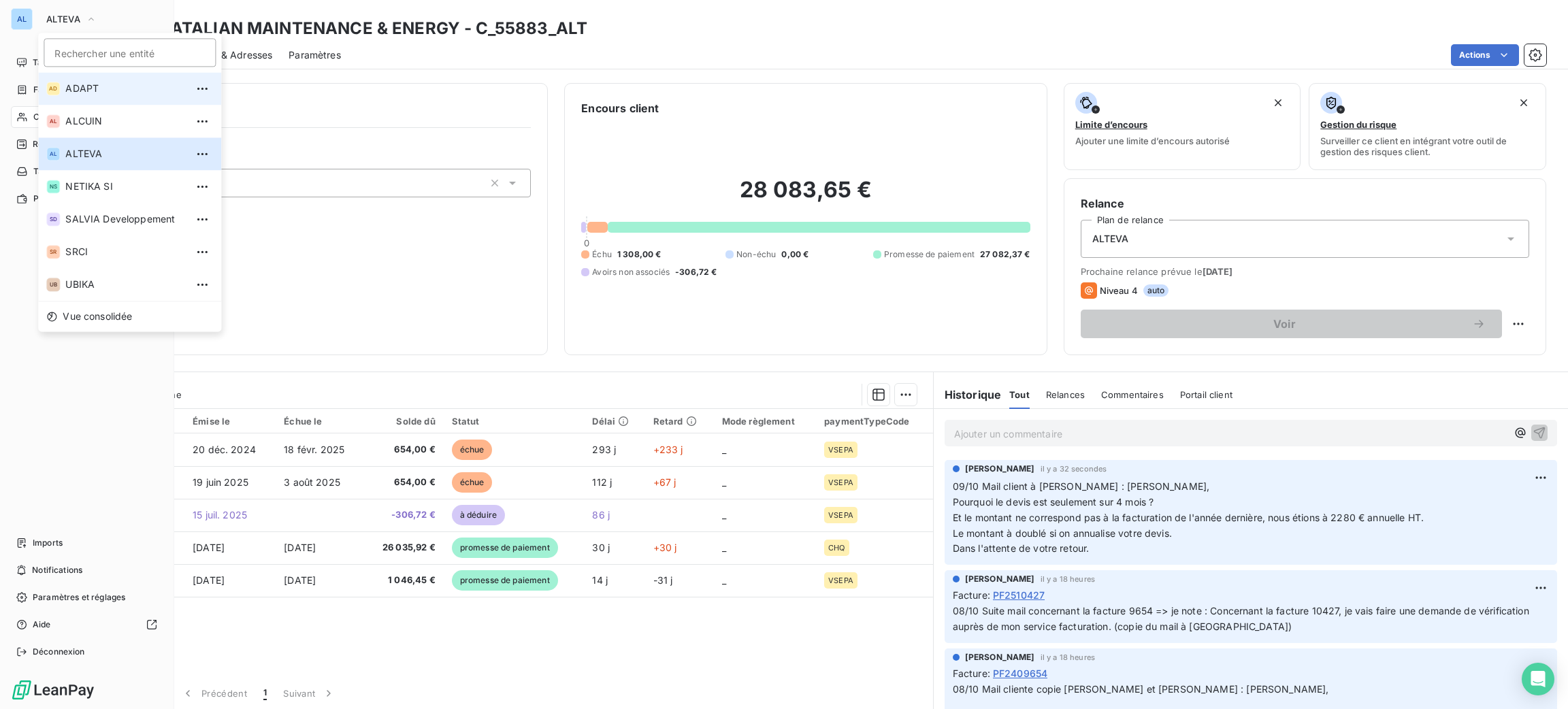
click at [111, 99] on li "AD ADAPT" at bounding box center [130, 89] width 183 height 33
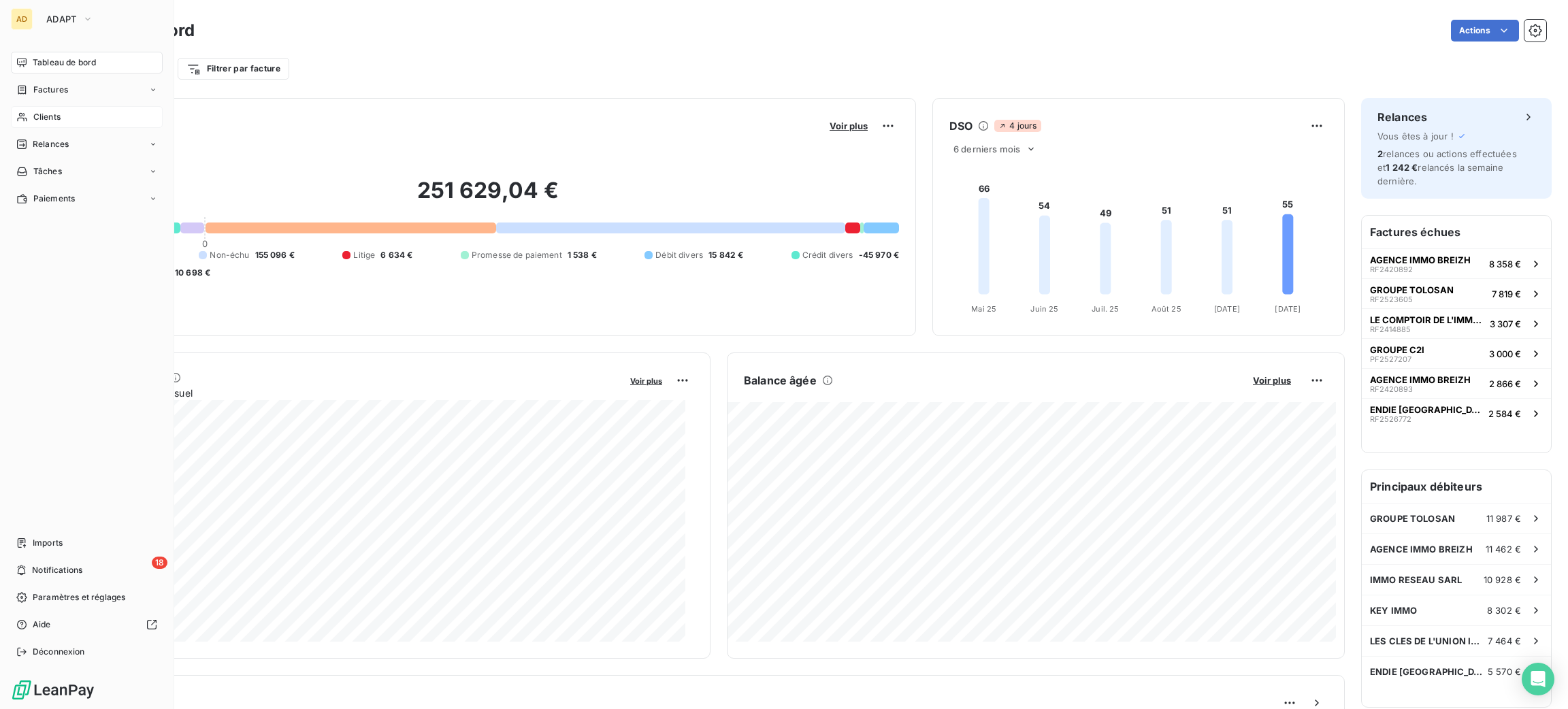
click at [38, 120] on span "Clients" at bounding box center [47, 116] width 27 height 12
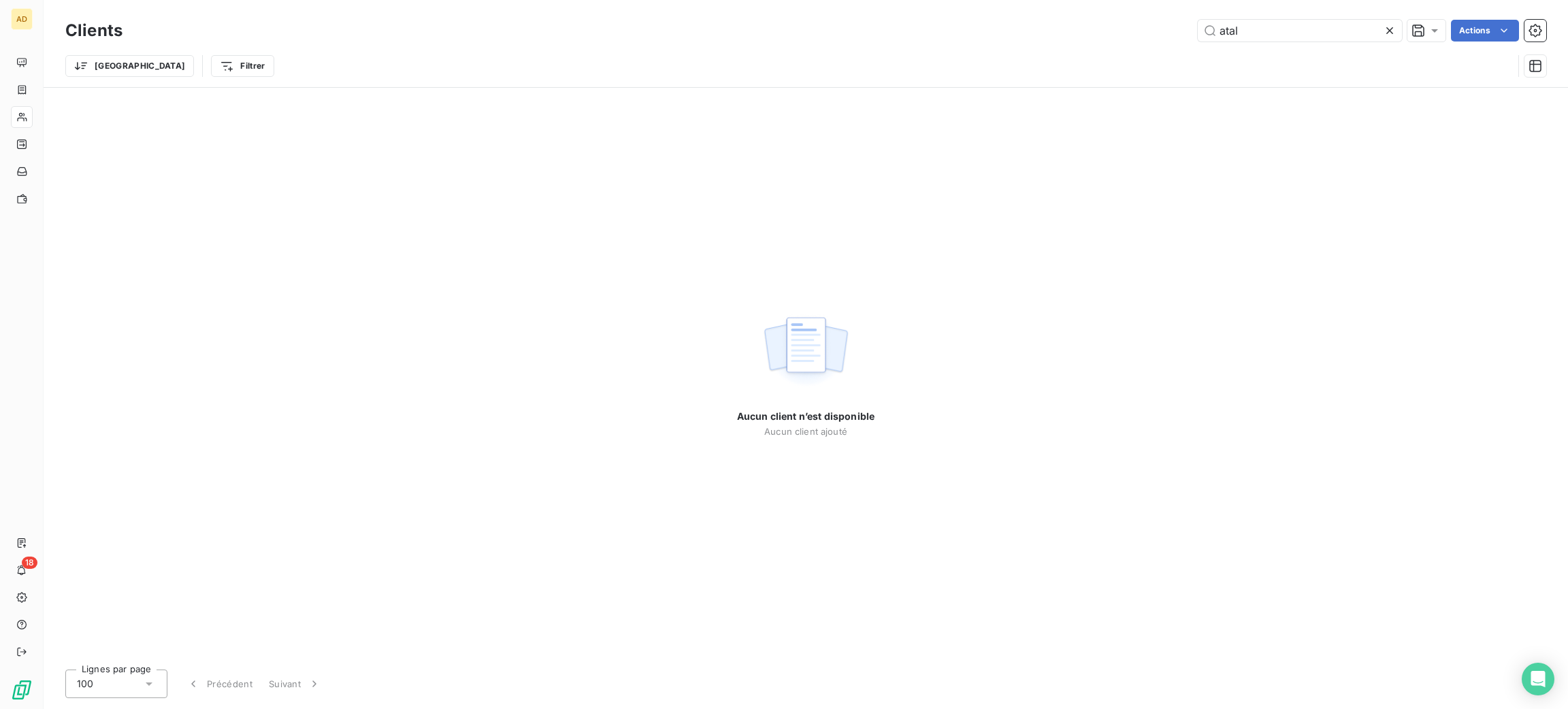
drag, startPoint x: 1261, startPoint y: 28, endPoint x: 1149, endPoint y: 24, distance: 112.1
click at [1149, 24] on div "atal Actions" at bounding box center [842, 31] width 1408 height 22
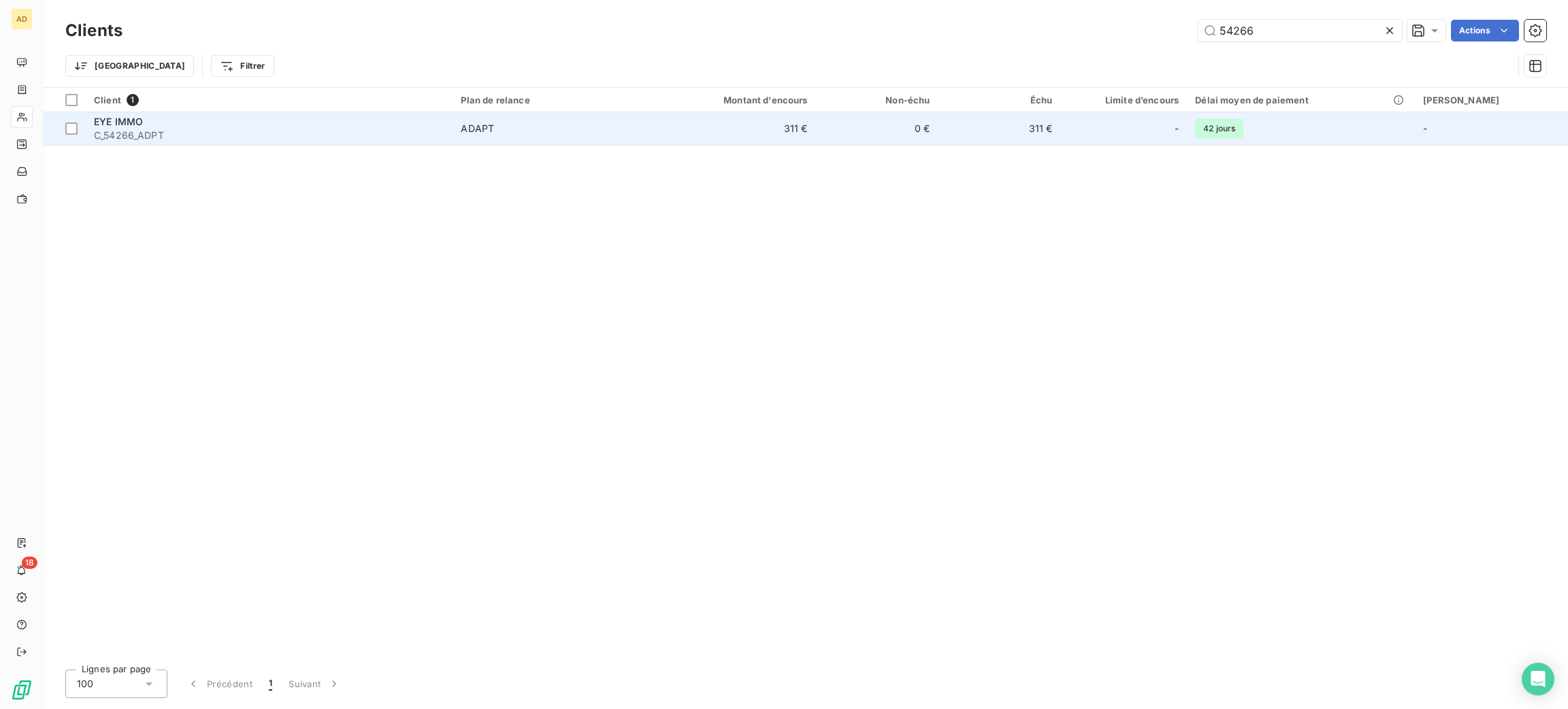
type input "54266"
click at [732, 130] on td "311 €" at bounding box center [734, 128] width 164 height 33
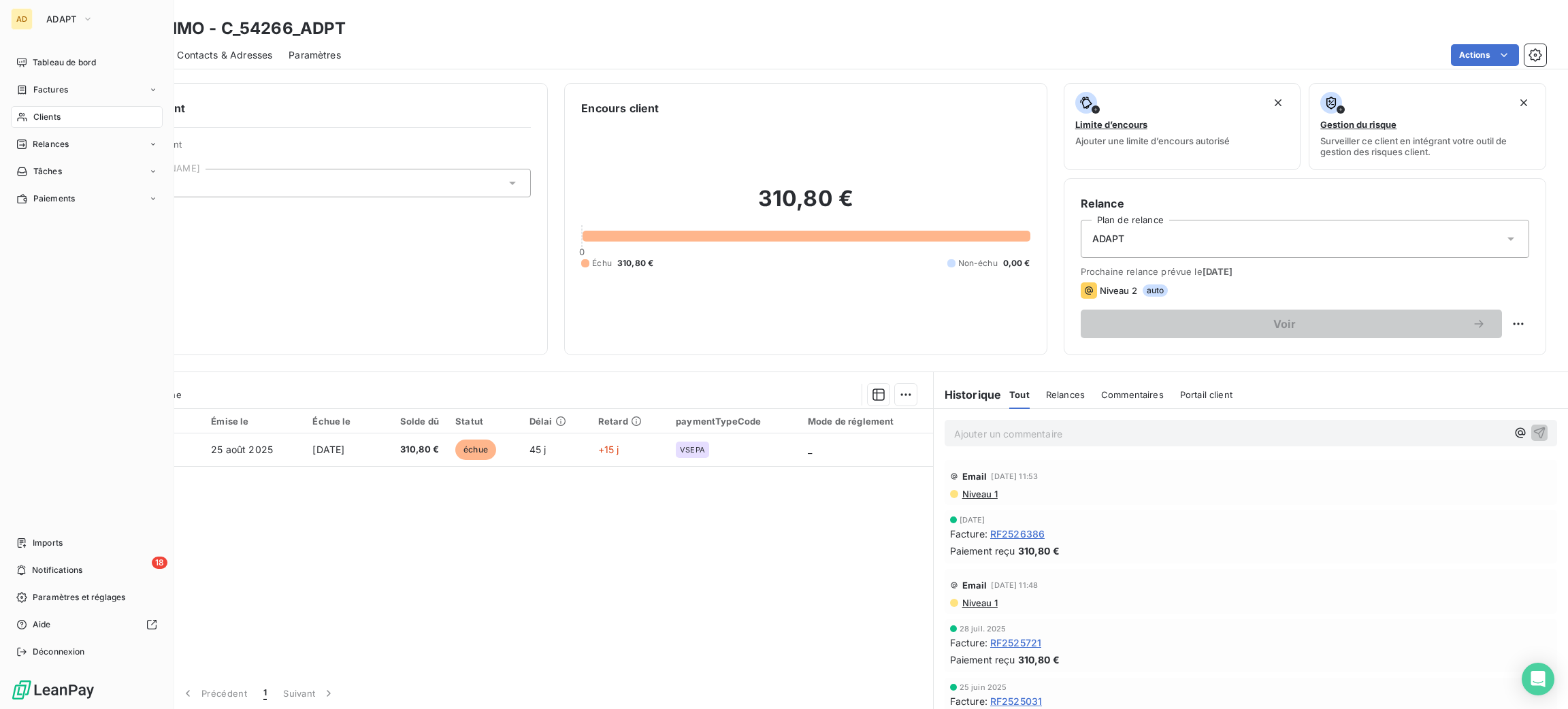
click at [111, 120] on div "Clients" at bounding box center [87, 116] width 152 height 22
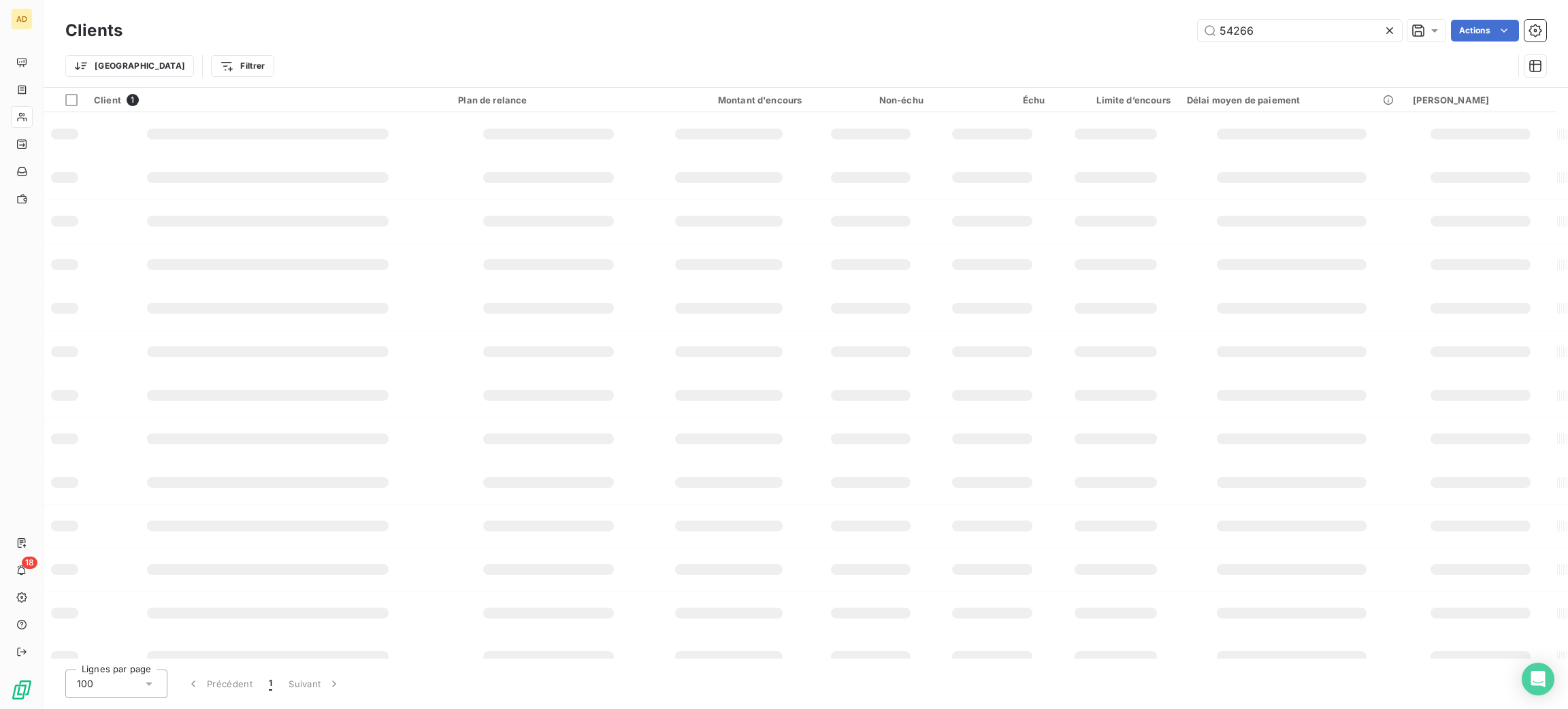
drag, startPoint x: 1290, startPoint y: 40, endPoint x: 1032, endPoint y: 26, distance: 258.4
click at [1060, 40] on div "54266 Actions" at bounding box center [842, 31] width 1408 height 22
type input "55525"
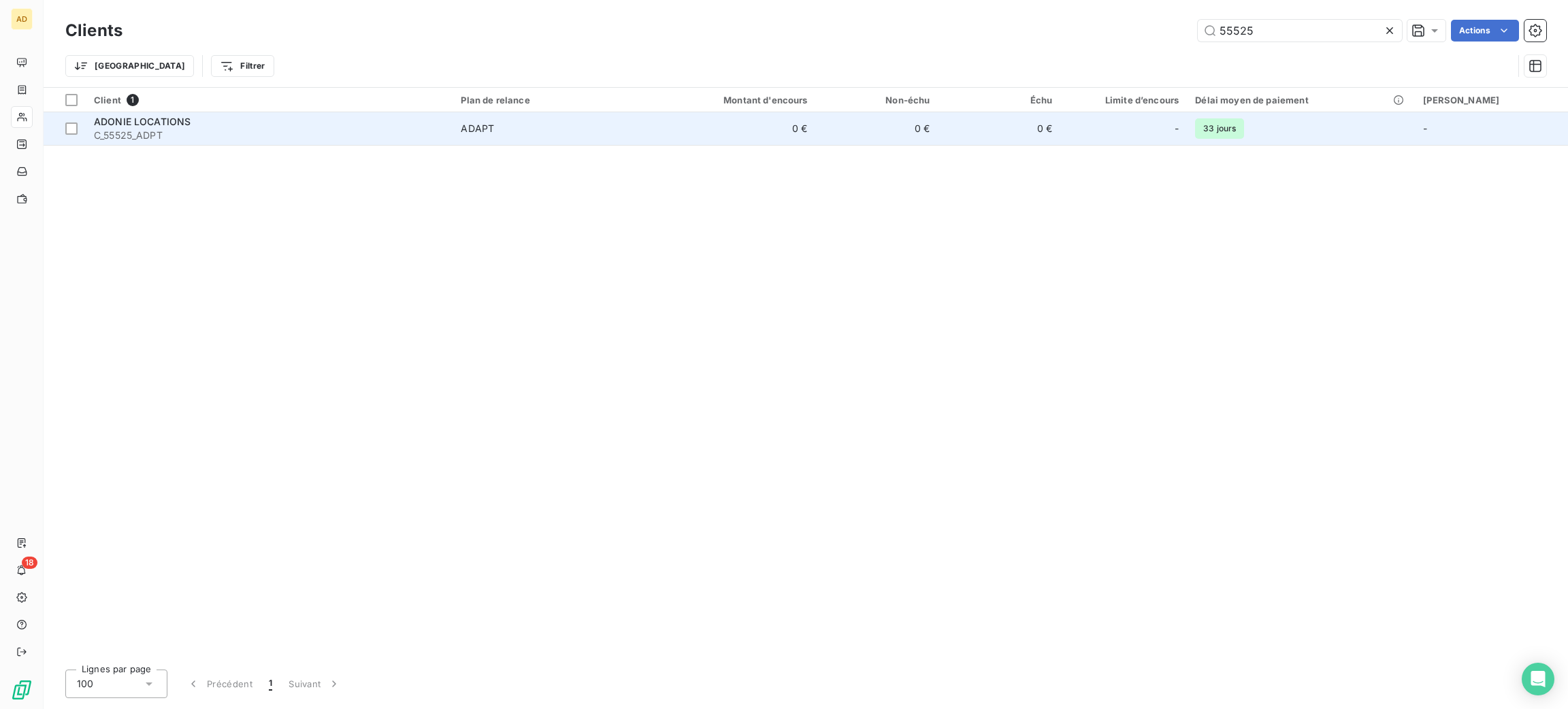
click at [247, 138] on span "C_55525_ADPT" at bounding box center [269, 135] width 351 height 13
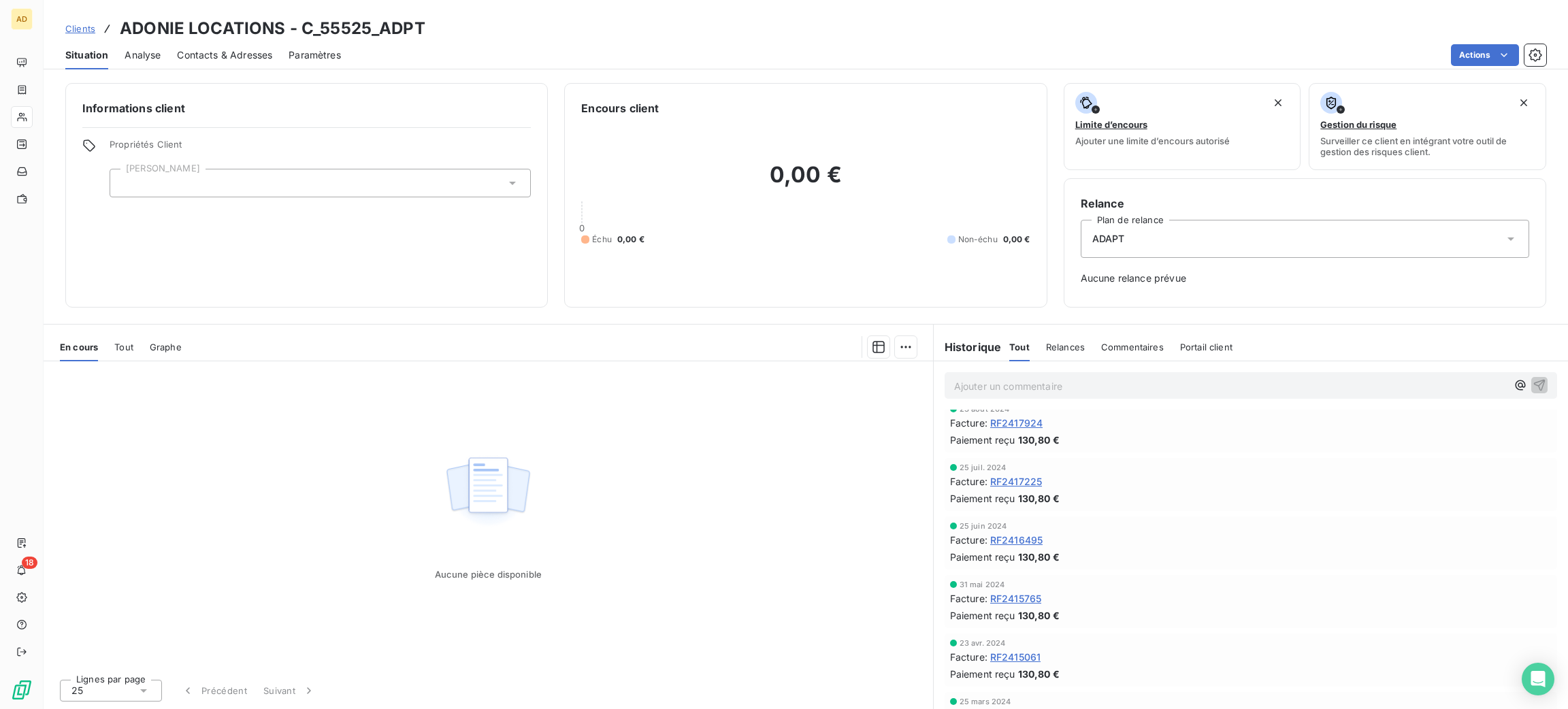
scroll to position [694, 0]
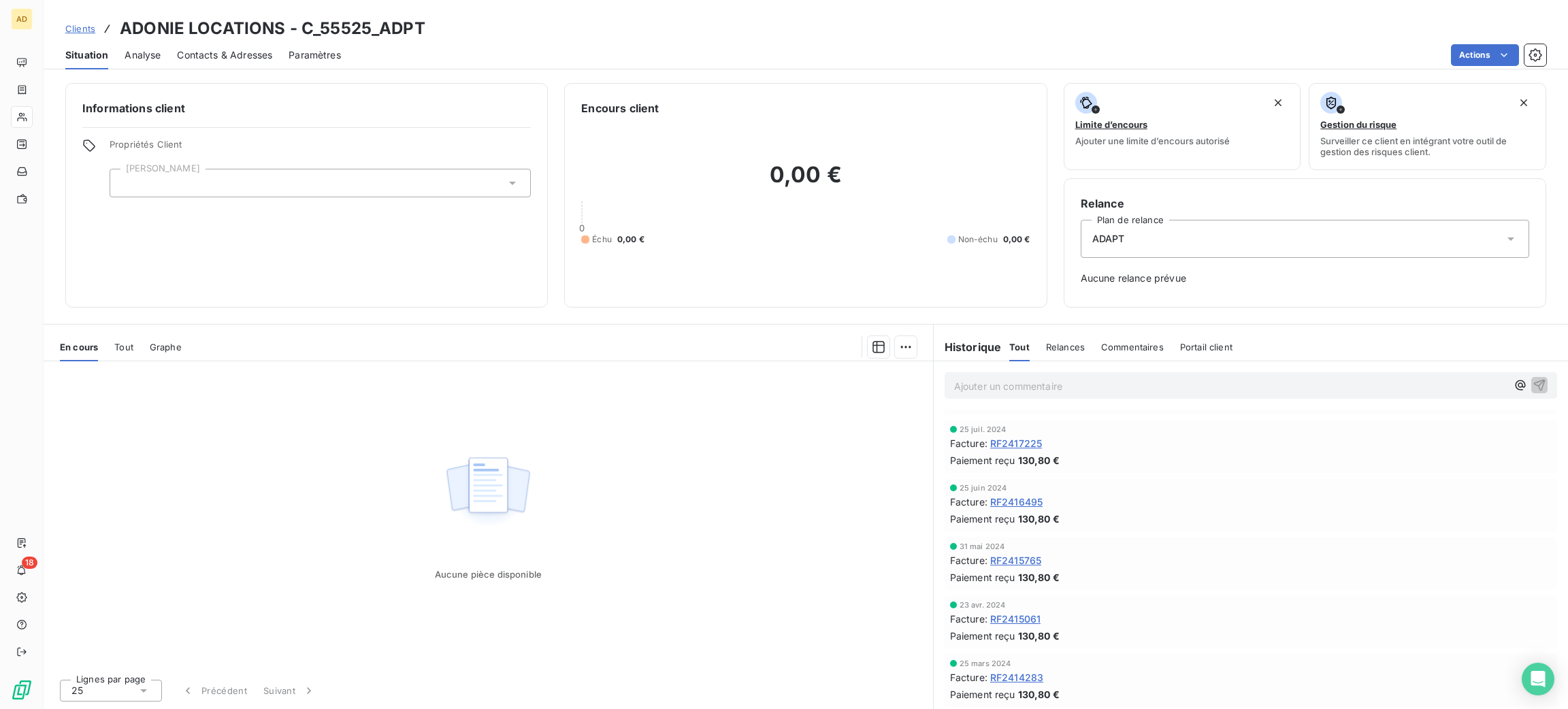
drag, startPoint x: 1045, startPoint y: 370, endPoint x: 1047, endPoint y: 395, distance: 25.1
click at [1047, 388] on div "Ajouter un commentaire ﻿" at bounding box center [1251, 385] width 634 height 48
click at [1048, 398] on div "Ajouter un commentaire ﻿" at bounding box center [1251, 385] width 612 height 26
click at [1037, 383] on p "Ajouter un commentaire ﻿" at bounding box center [1231, 386] width 552 height 17
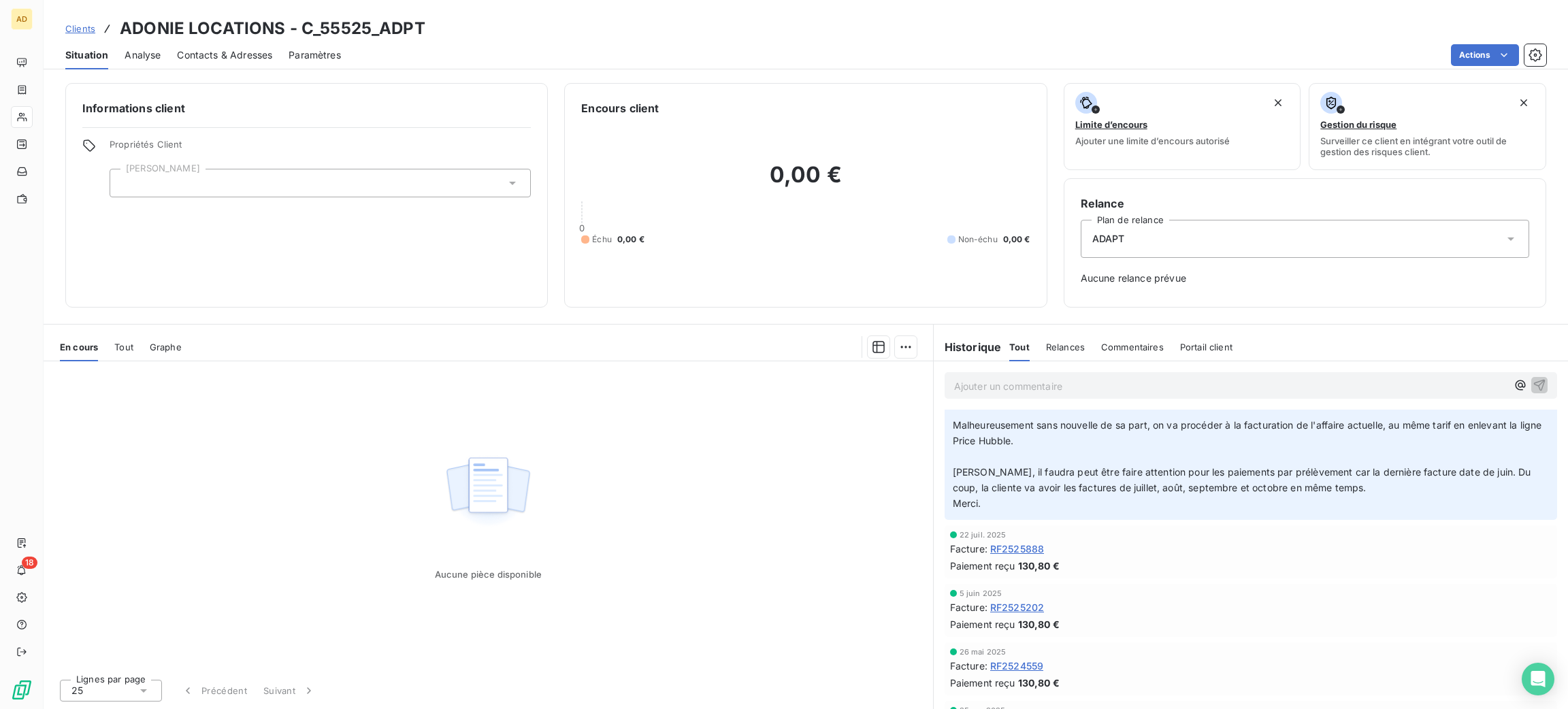
scroll to position [0, 0]
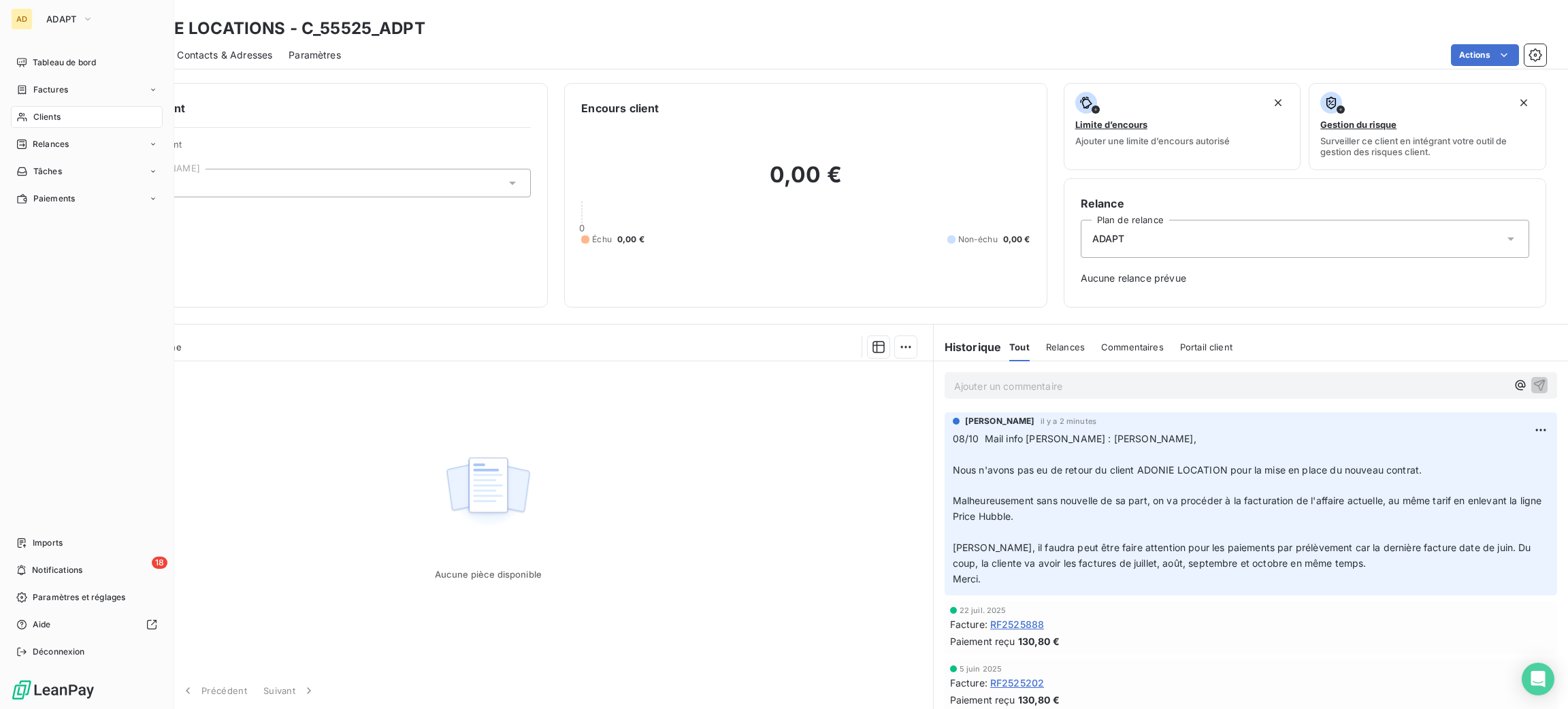
drag, startPoint x: 26, startPoint y: 110, endPoint x: 73, endPoint y: 119, distance: 47.9
click at [38, 110] on div "Clients" at bounding box center [87, 116] width 152 height 22
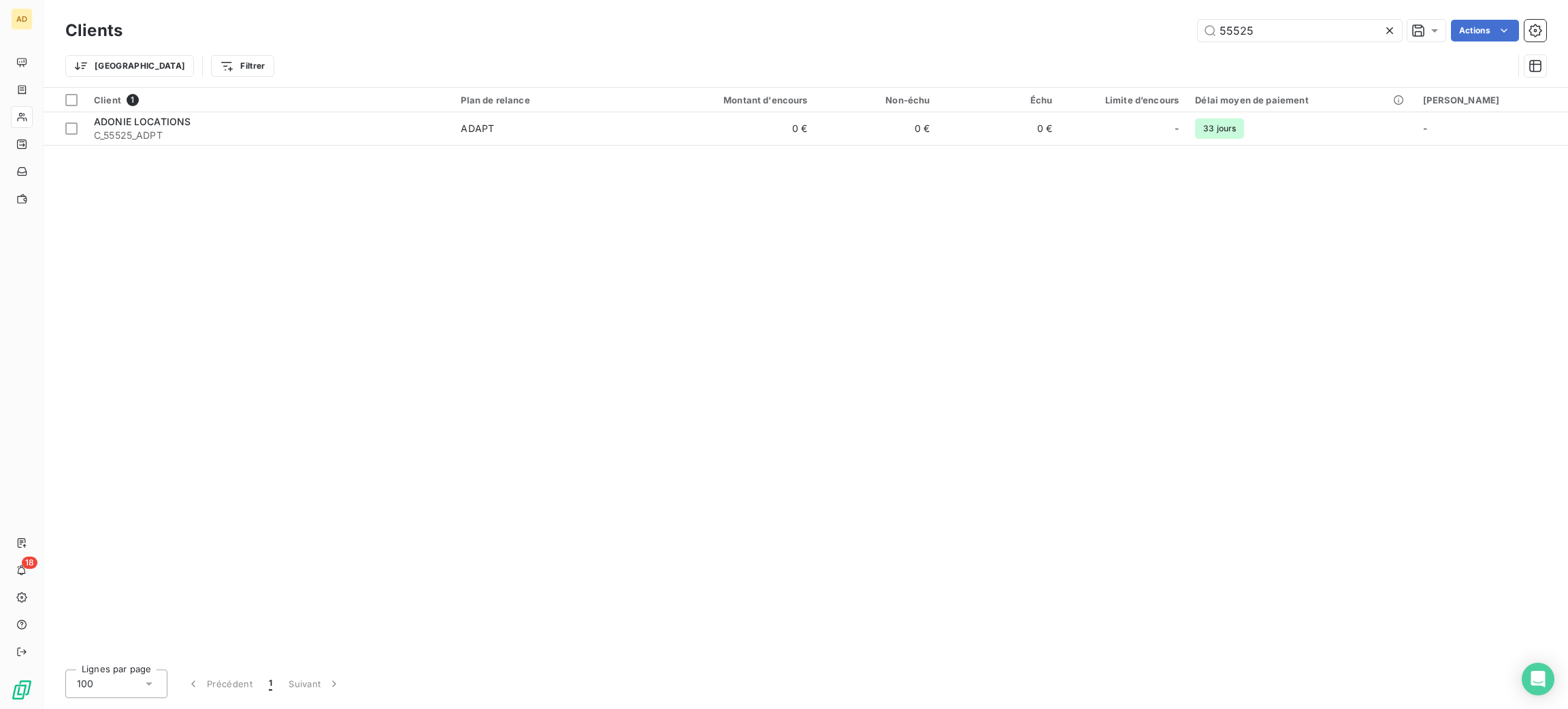
drag, startPoint x: 1312, startPoint y: 24, endPoint x: 1072, endPoint y: 24, distance: 240.0
click at [1097, 35] on div "55525 Actions" at bounding box center [842, 31] width 1408 height 22
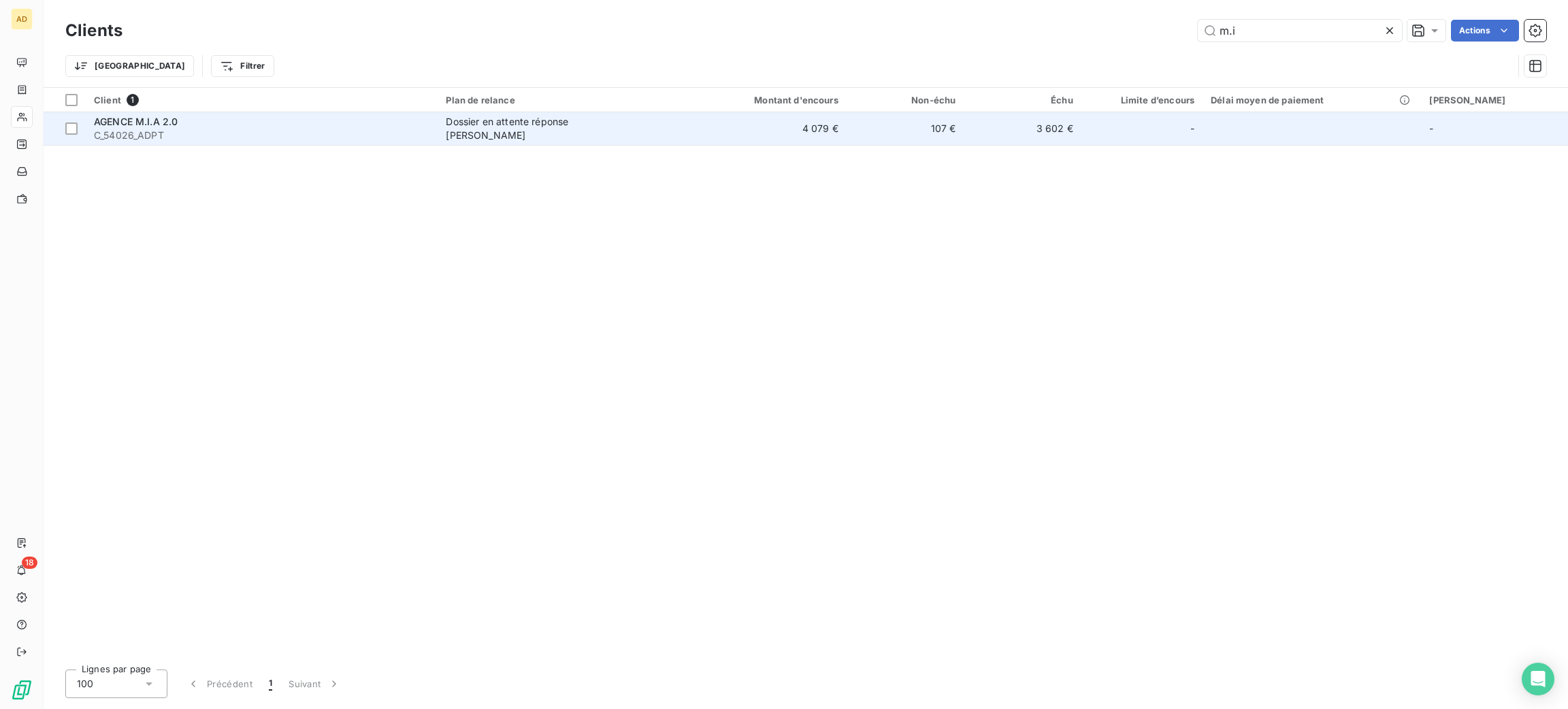
type input "m.i"
click at [743, 119] on td "4 079 €" at bounding box center [768, 128] width 157 height 33
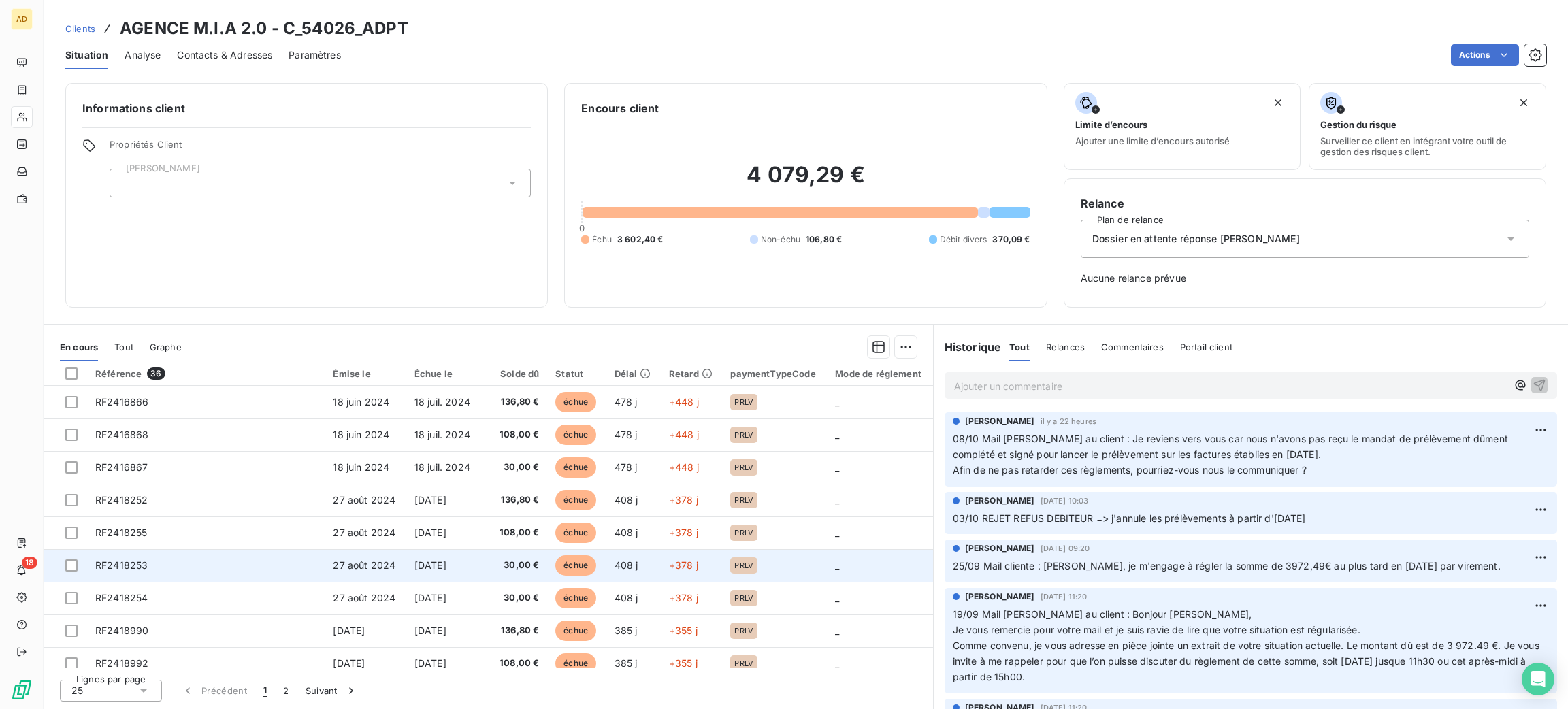
scroll to position [533, 0]
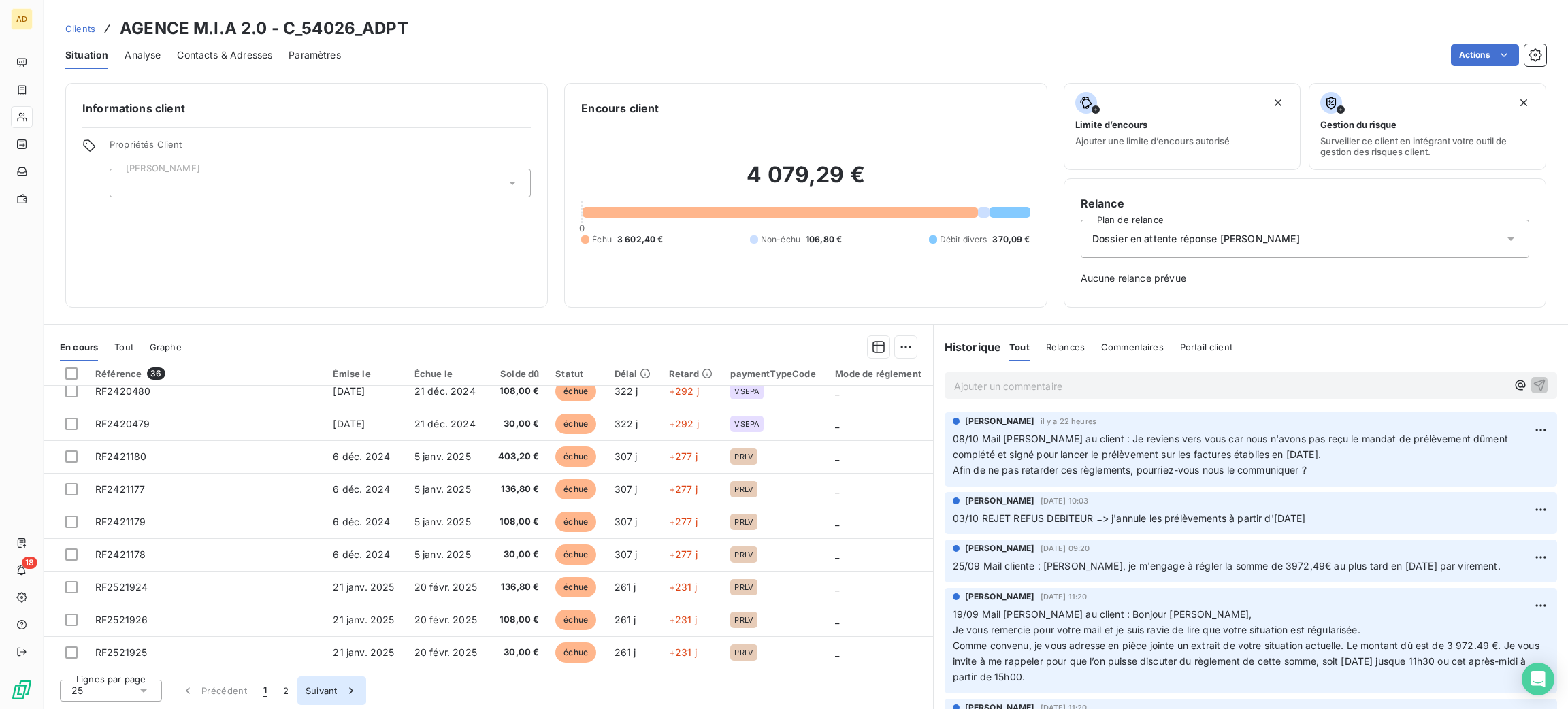
click at [303, 699] on button "Suivant" at bounding box center [332, 691] width 69 height 28
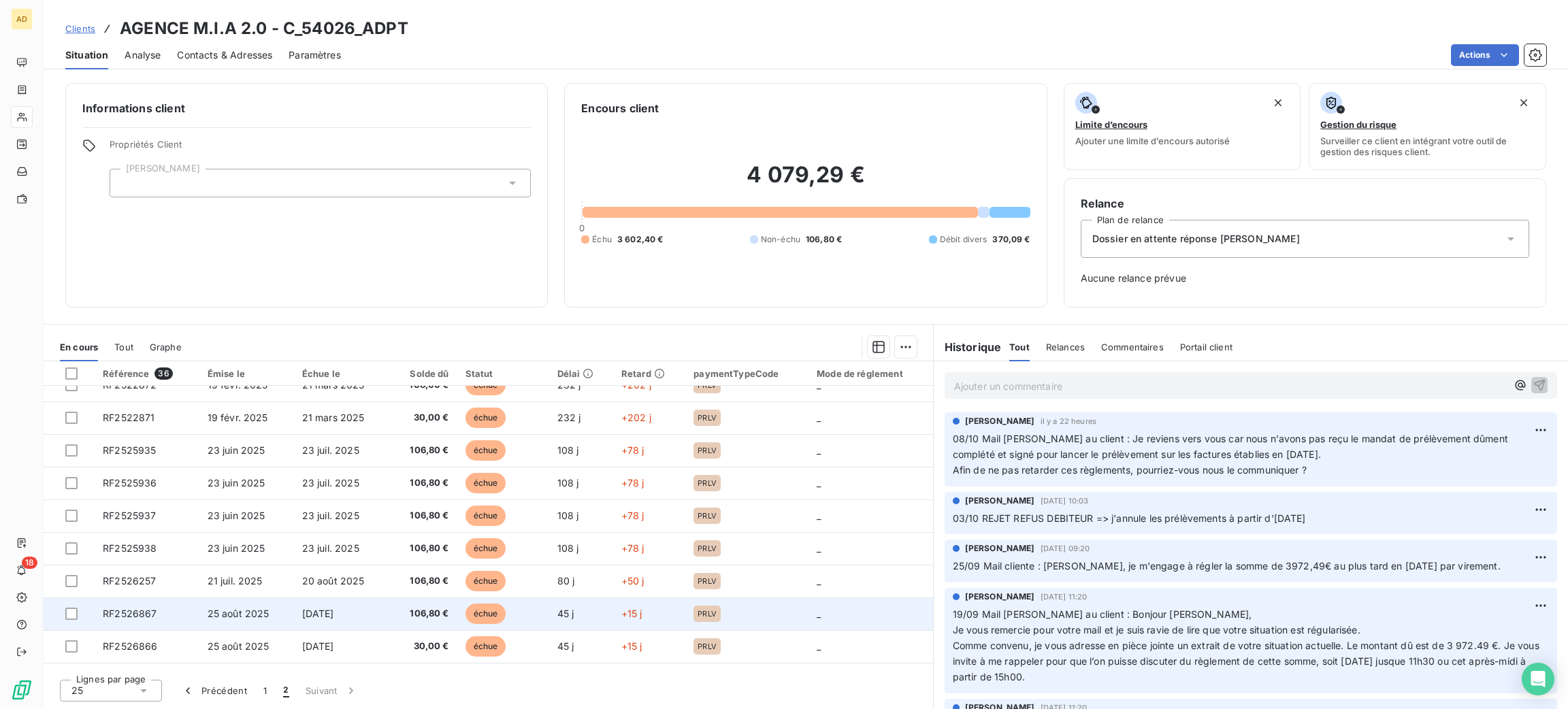
scroll to position [76, 0]
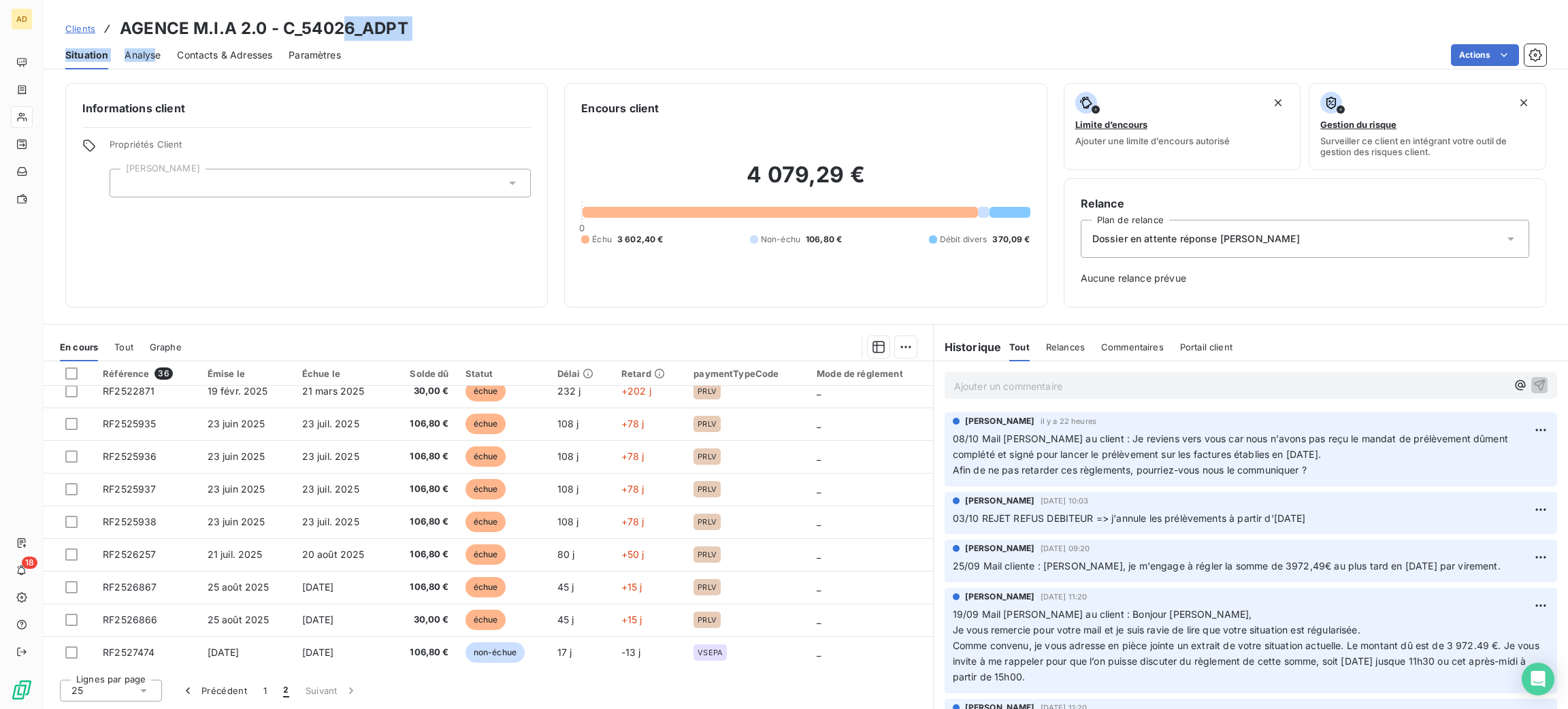
drag, startPoint x: 339, startPoint y: 26, endPoint x: 156, endPoint y: 40, distance: 183.5
click at [156, 40] on div "Clients AGENCE M.I.A 2.0 - C_54026_ADPT Situation Analyse Contacts & Adresses P…" at bounding box center [805, 35] width 1525 height 70
click at [309, 27] on h3 "AGENCE M.I.A 2.0 - C_54026_ADPT" at bounding box center [264, 28] width 288 height 24
drag, startPoint x: 350, startPoint y: 28, endPoint x: 131, endPoint y: 15, distance: 219.4
click at [131, 15] on div "Clients AGENCE M.I.A 2.0 - C_54026_ADPT Situation Analyse Contacts & Adresses P…" at bounding box center [805, 35] width 1525 height 70
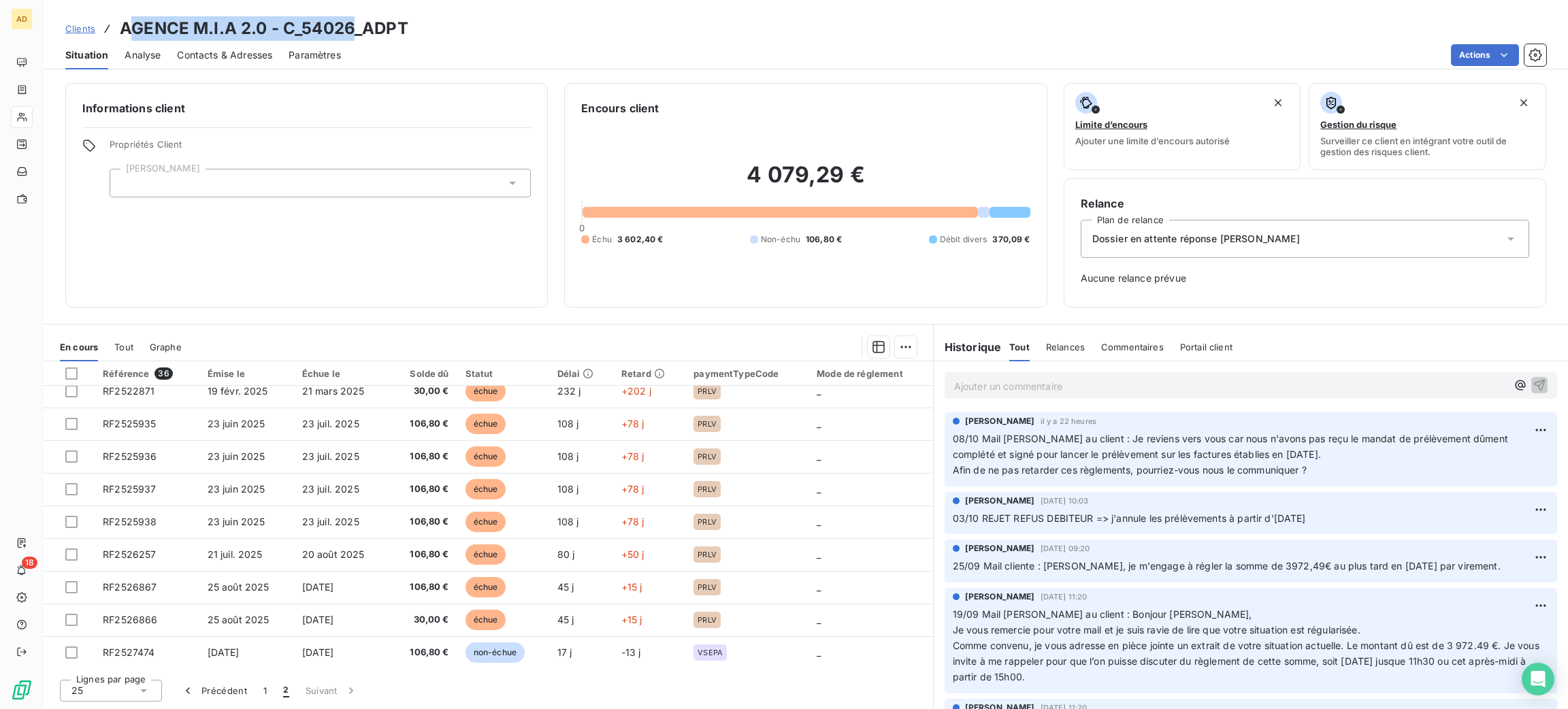
click at [235, 42] on div "Contacts & Adresses" at bounding box center [224, 55] width 95 height 28
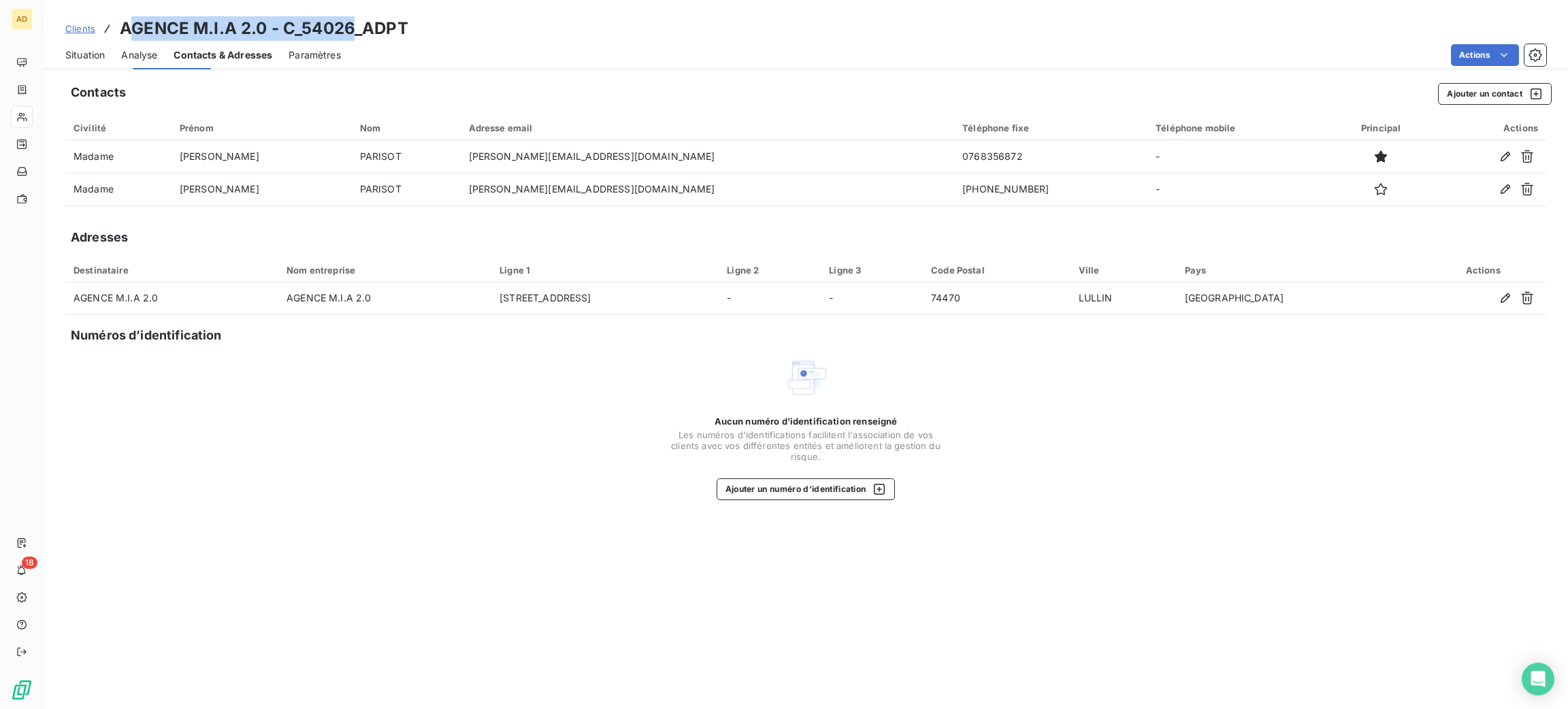
click at [338, 55] on span "Paramètres" at bounding box center [315, 55] width 53 height 13
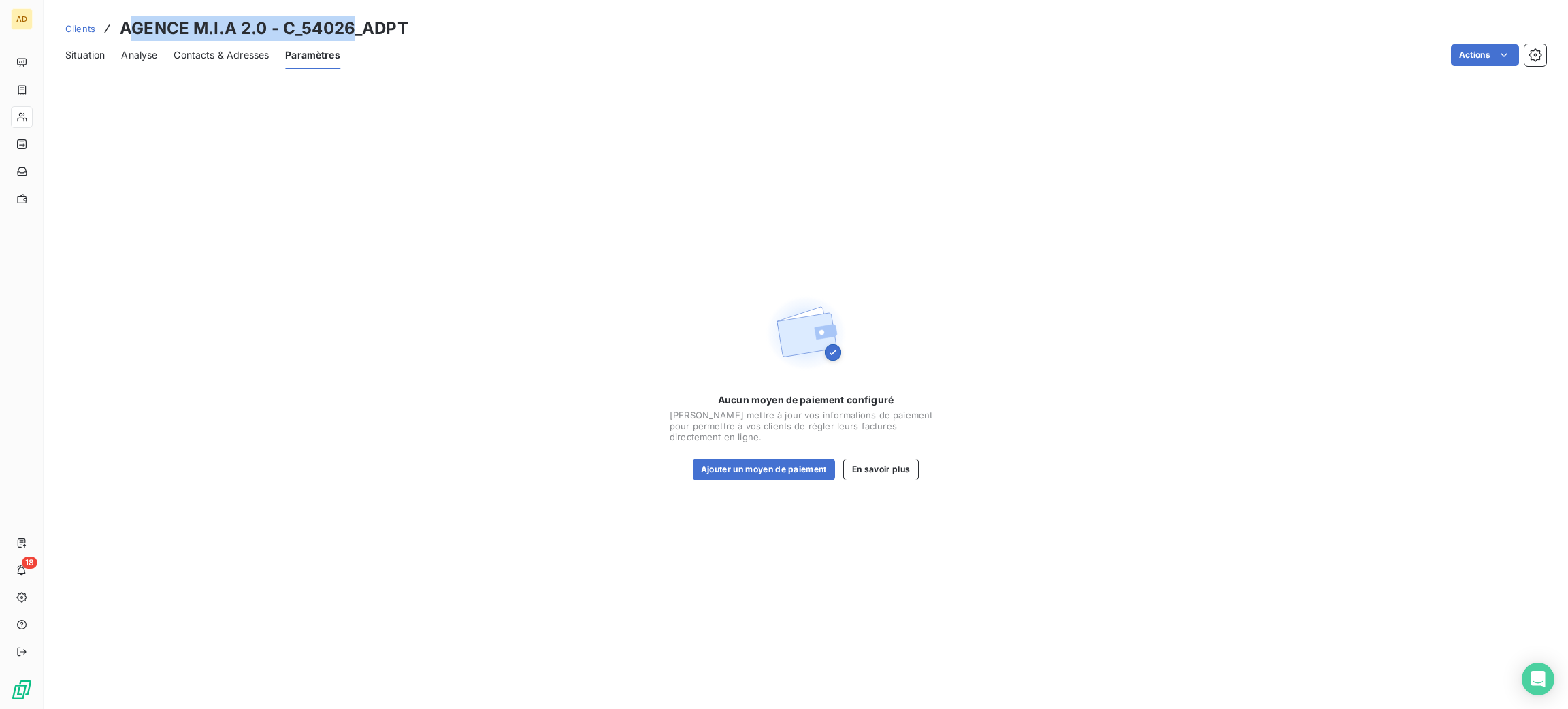
click at [351, 27] on h3 "AGENCE M.I.A 2.0 - C_54026_ADPT" at bounding box center [264, 28] width 288 height 24
click at [352, 26] on h3 "AGENCE M.I.A 2.0 - C_54026_ADPT" at bounding box center [264, 28] width 288 height 24
drag, startPoint x: 352, startPoint y: 26, endPoint x: 133, endPoint y: 15, distance: 219.3
click at [133, 15] on div "Clients AGENCE M.I.A 2.0 - C_54026_ADPT Situation Analyse Contacts & Adresses P…" at bounding box center [805, 35] width 1525 height 70
drag, startPoint x: 137, startPoint y: 19, endPoint x: 143, endPoint y: 21, distance: 6.3
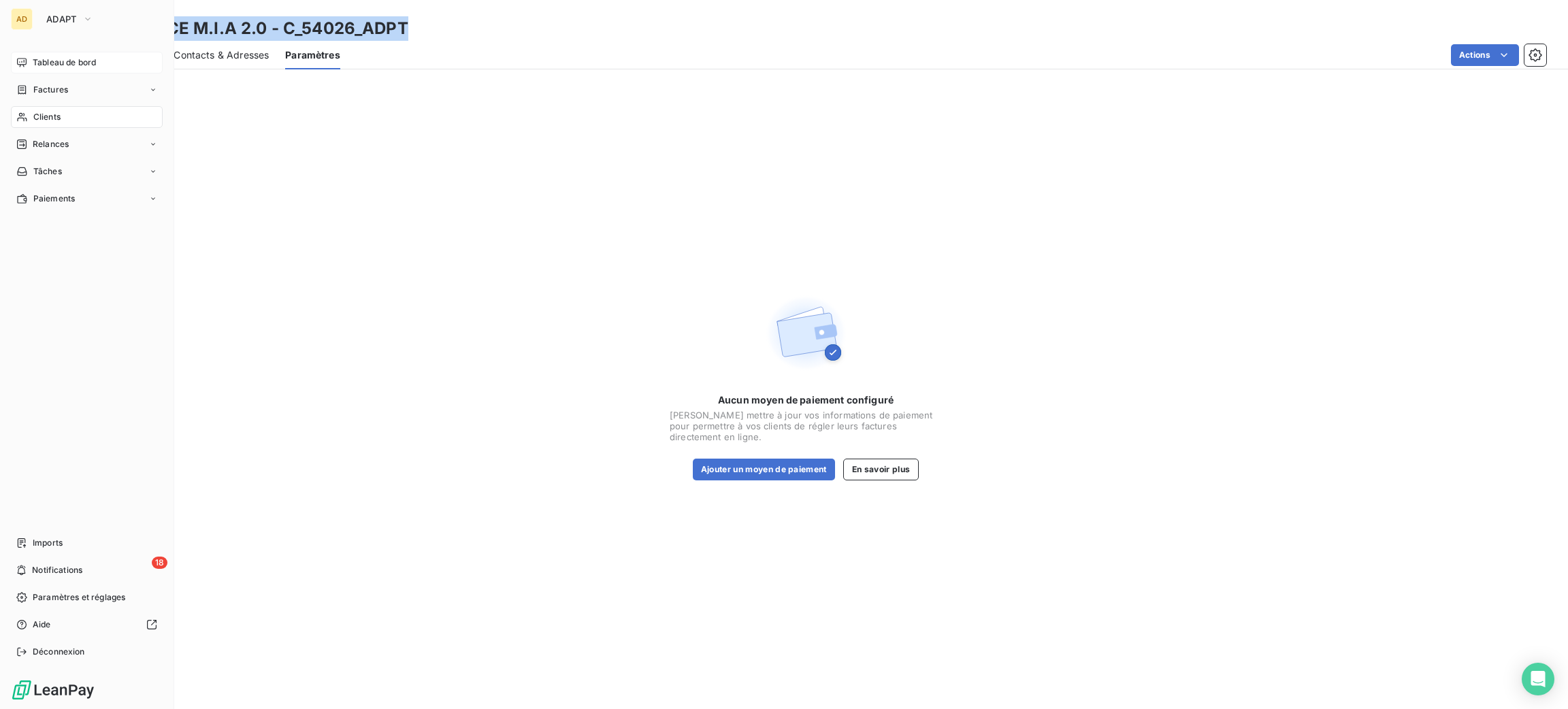
click at [68, 60] on span "Tableau de bord" at bounding box center [64, 62] width 63 height 12
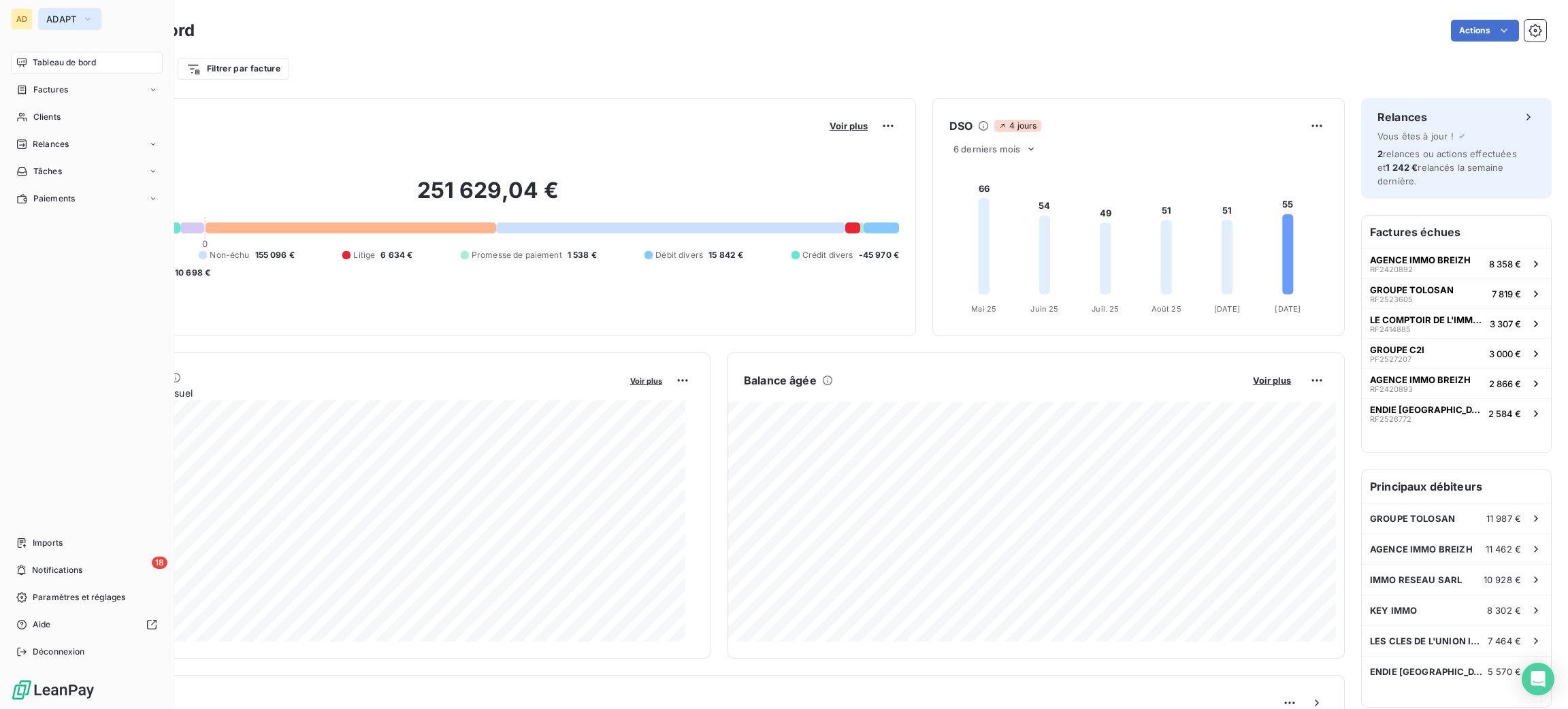
click at [60, 19] on span "ADAPT" at bounding box center [61, 18] width 31 height 11
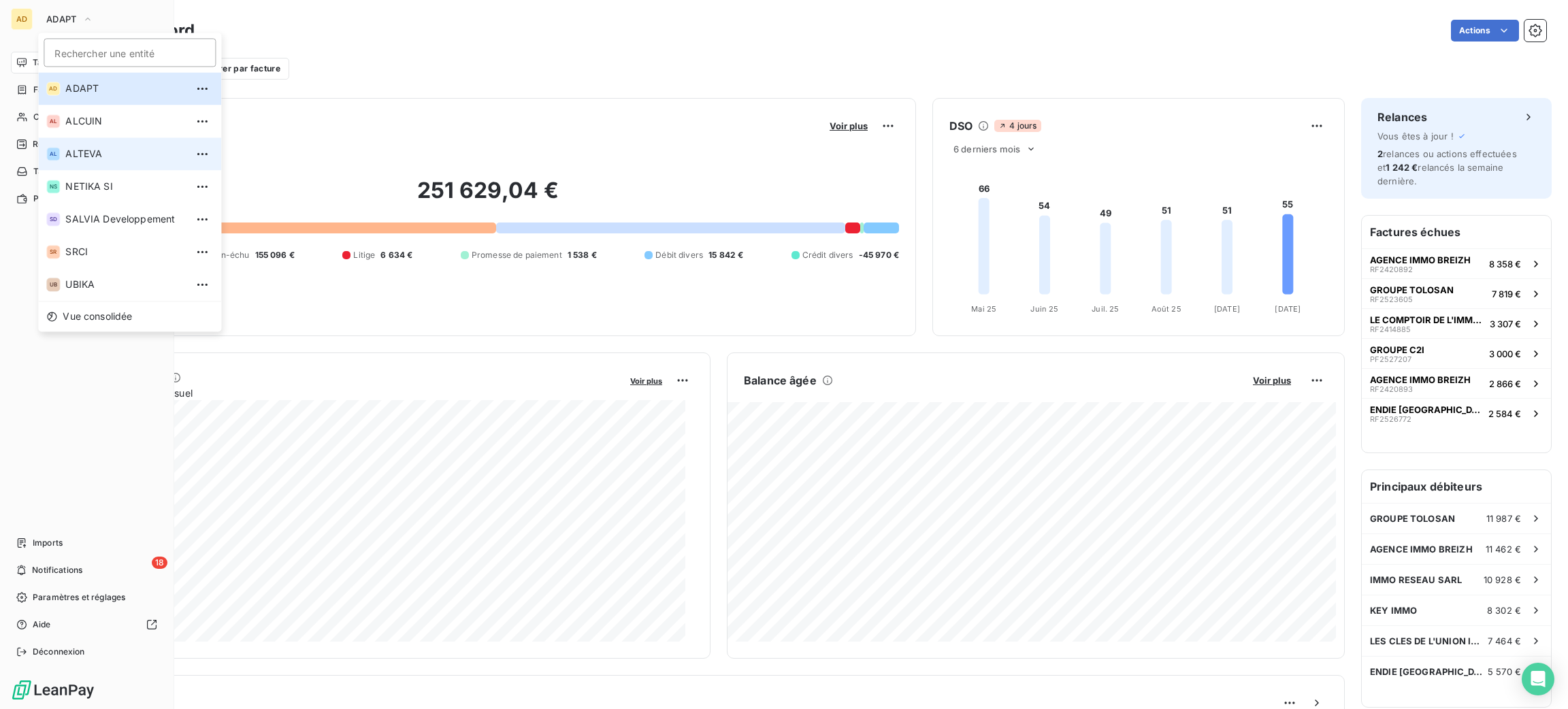
click at [139, 142] on li "AL ALTEVA" at bounding box center [130, 154] width 183 height 33
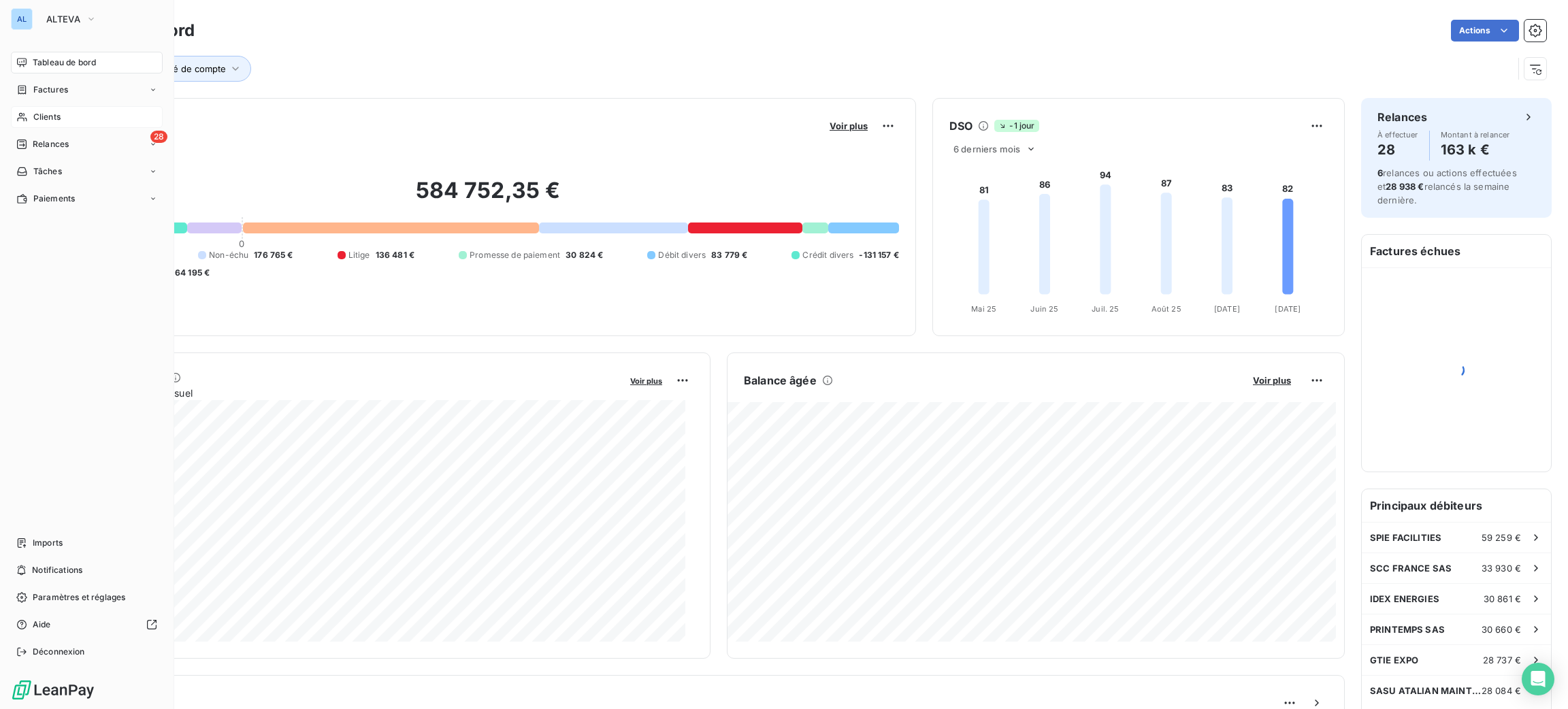
click at [52, 116] on span "Clients" at bounding box center [47, 116] width 27 height 12
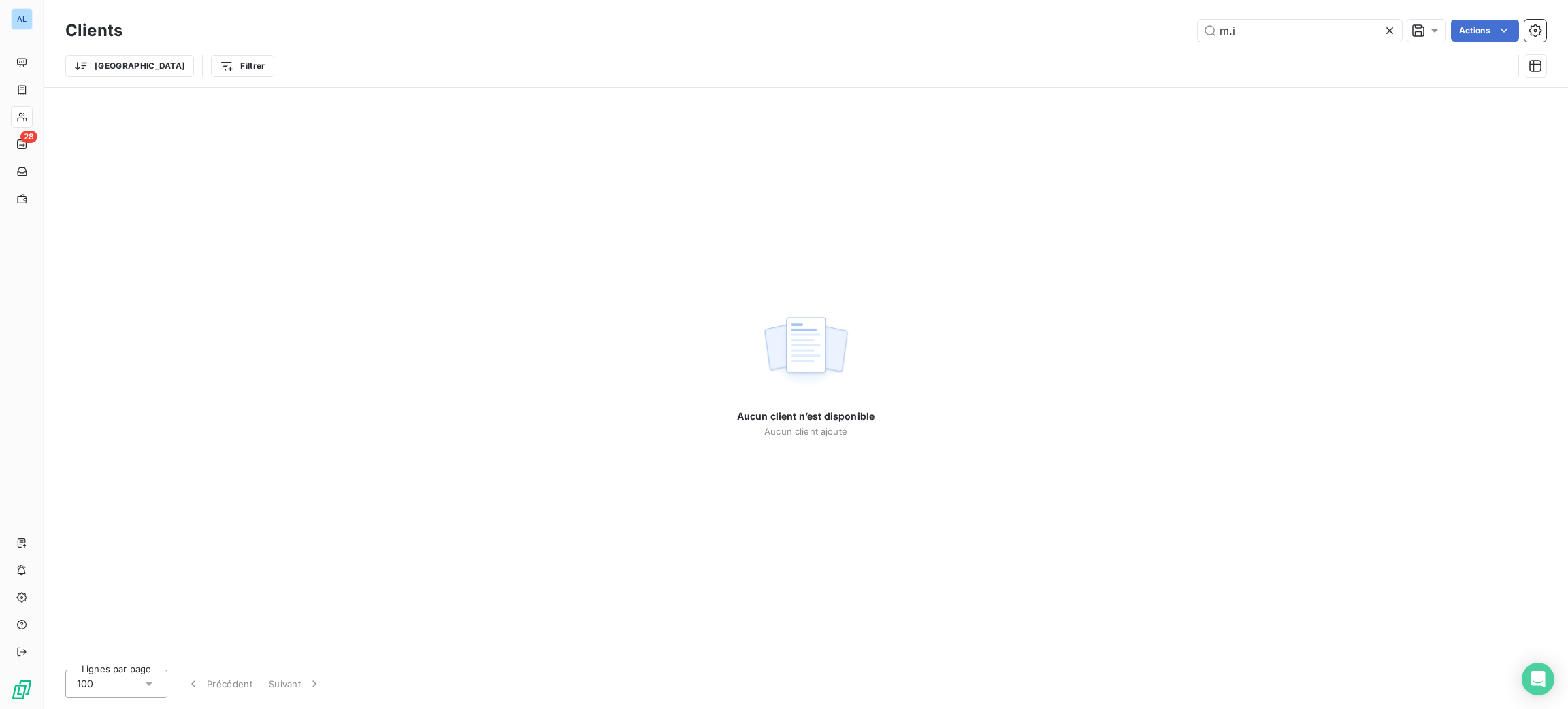
drag, startPoint x: 1275, startPoint y: 35, endPoint x: 1058, endPoint y: -7, distance: 221.0
click at [1058, 0] on html "AL 28 Clients m.i Actions Trier Filtrer Aucun client n’est disponible Aucun cli…" at bounding box center [784, 354] width 1568 height 709
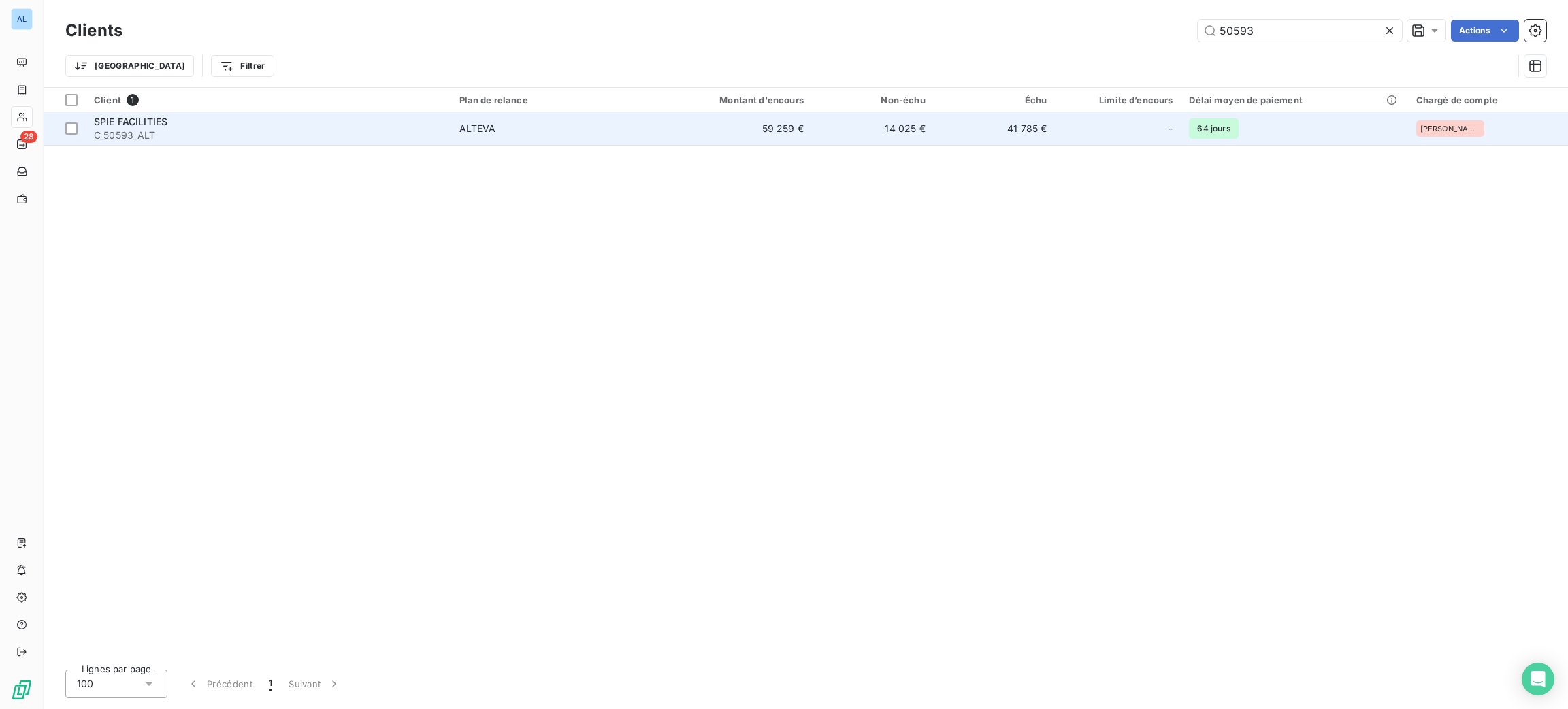
type input "50593"
click at [587, 138] on td "ALTEVA" at bounding box center [550, 128] width 198 height 33
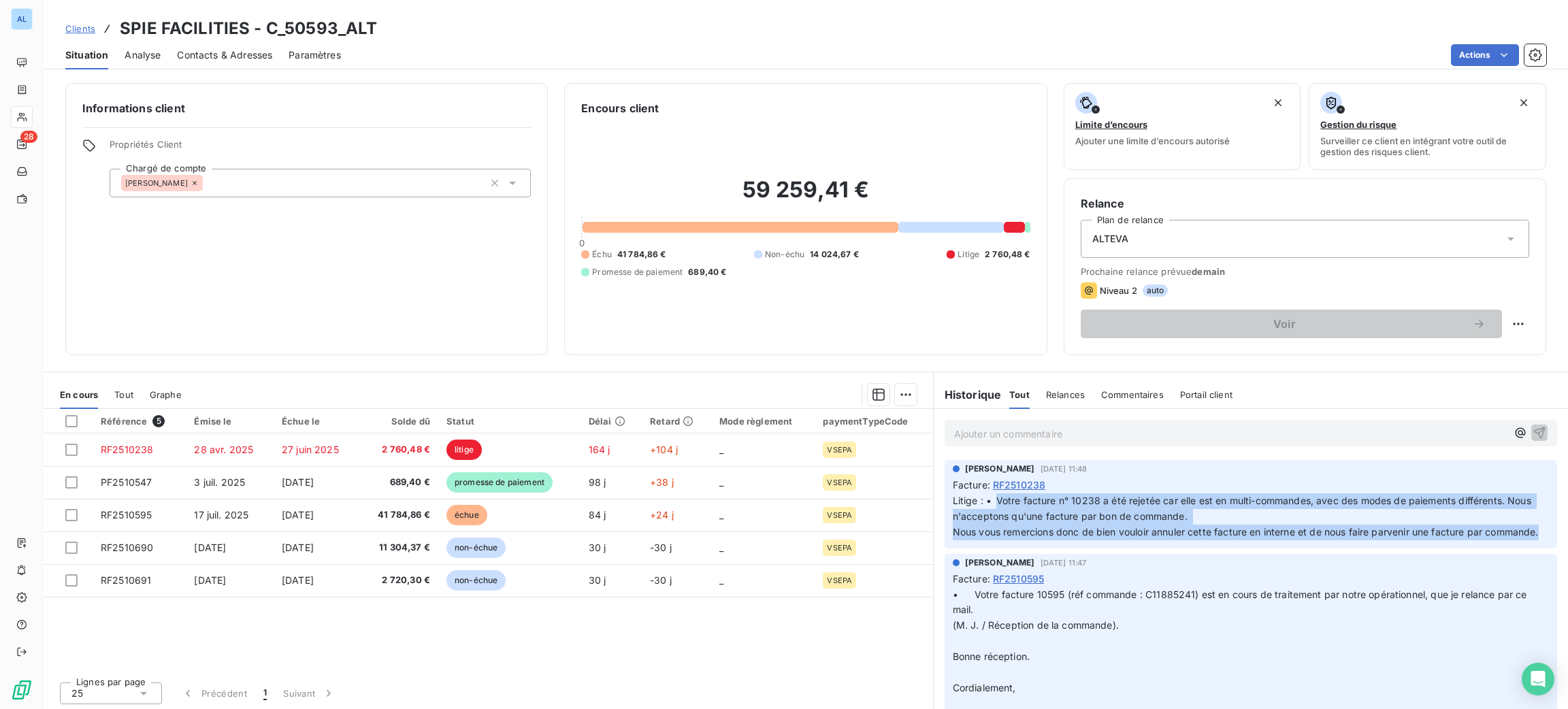
drag, startPoint x: 1020, startPoint y: 550, endPoint x: 986, endPoint y: 502, distance: 58.8
click at [986, 502] on p "Litige : • Votre facture n° 10238 a été rejetée car elle est en multi-commandes…" at bounding box center [1251, 517] width 596 height 47
copy span "Votre facture n° 10238 a été rejetée car elle est en multi-commandes, avec des …"
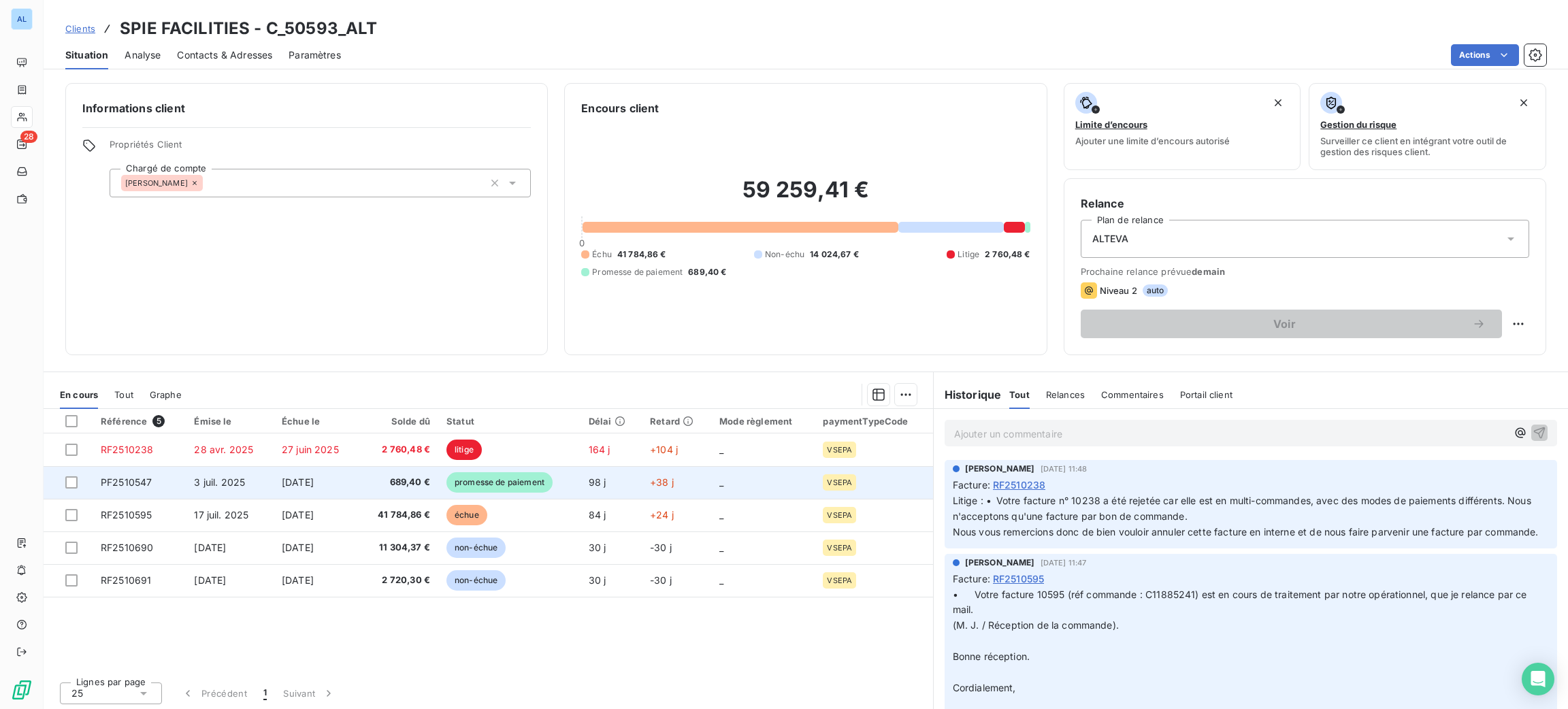
click at [711, 475] on td "_" at bounding box center [763, 482] width 104 height 33
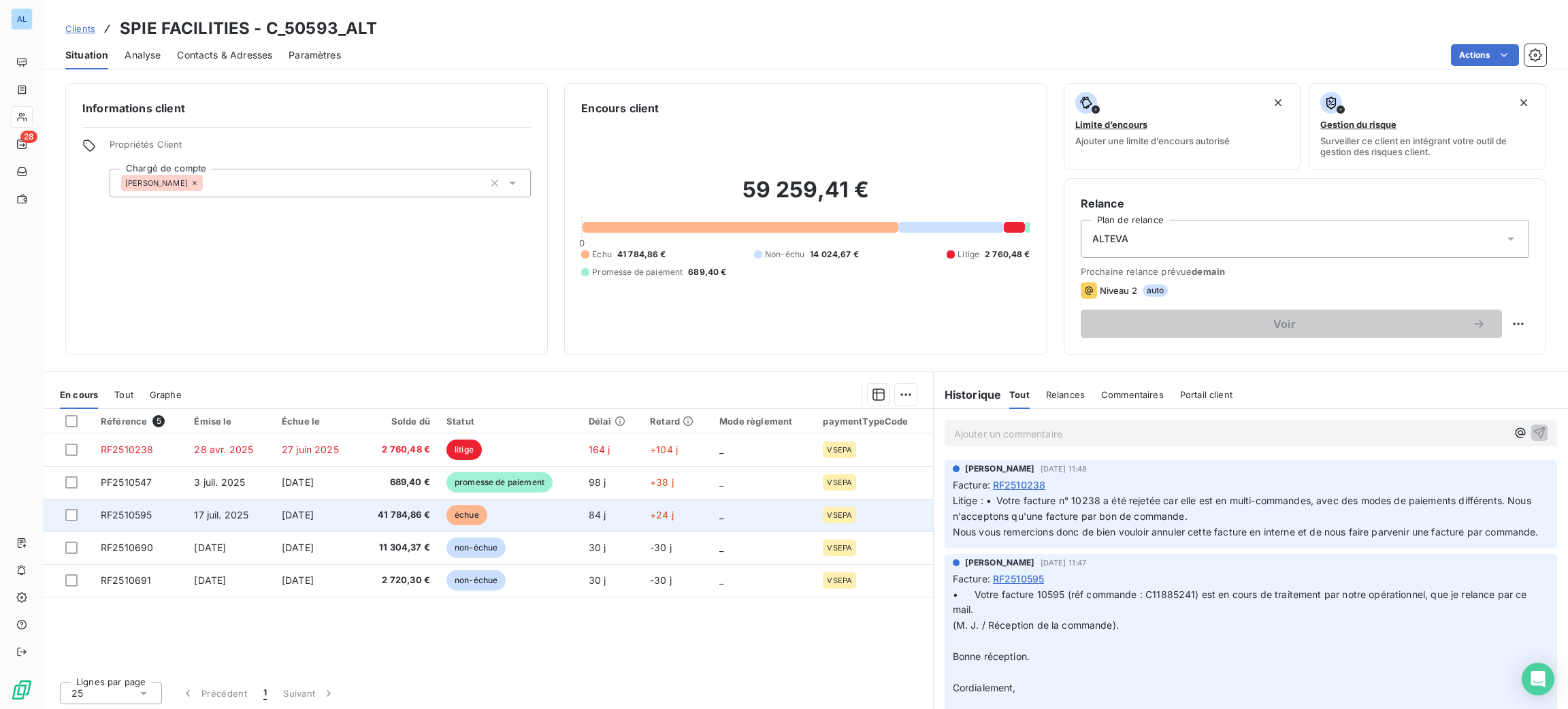
click at [481, 525] on td "échue" at bounding box center [509, 515] width 142 height 33
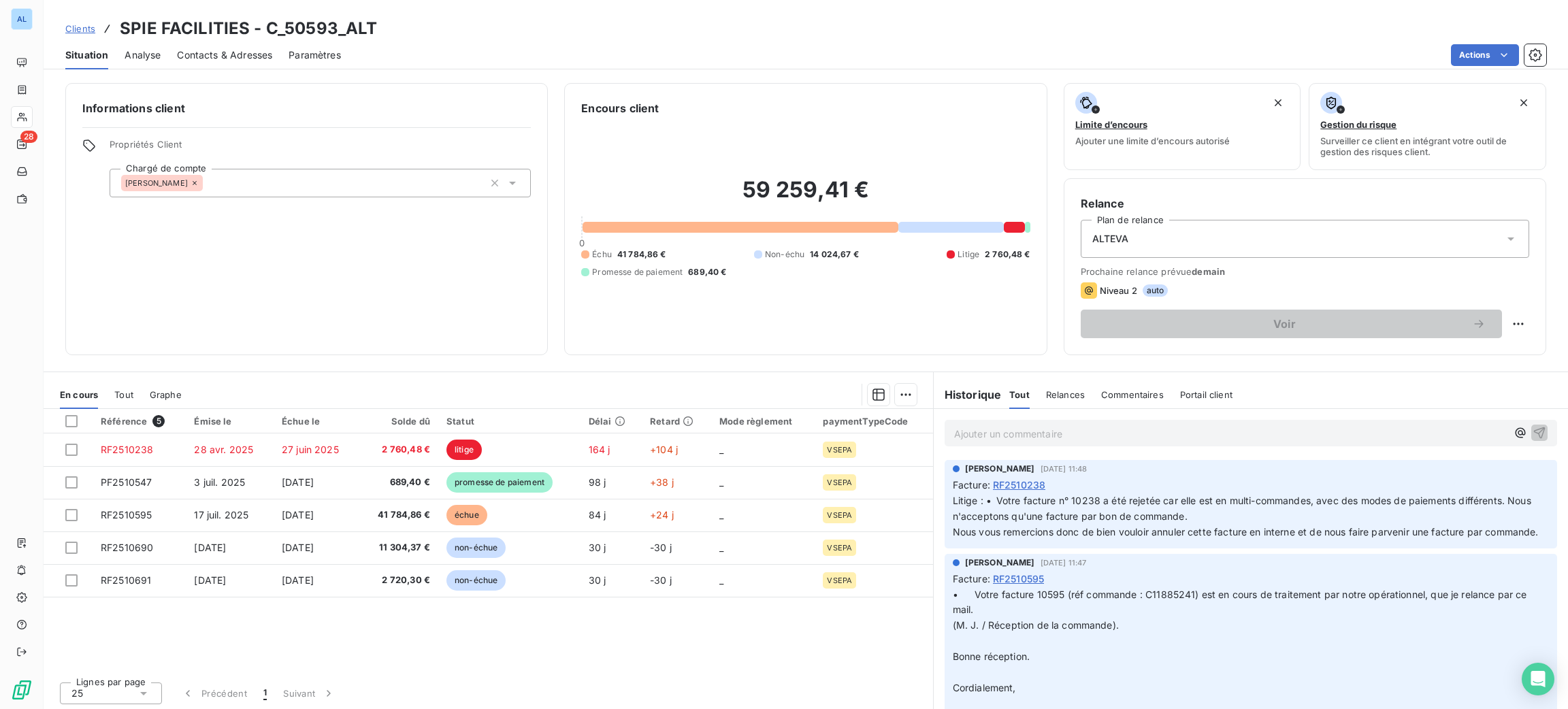
click at [1140, 424] on div "Ajouter un commentaire ﻿" at bounding box center [1231, 433] width 552 height 18
click at [1145, 443] on div "Ajouter un commentaire ﻿" at bounding box center [1251, 432] width 612 height 26
click at [1136, 430] on p "Ajouter un commentaire ﻿" at bounding box center [1231, 434] width 552 height 17
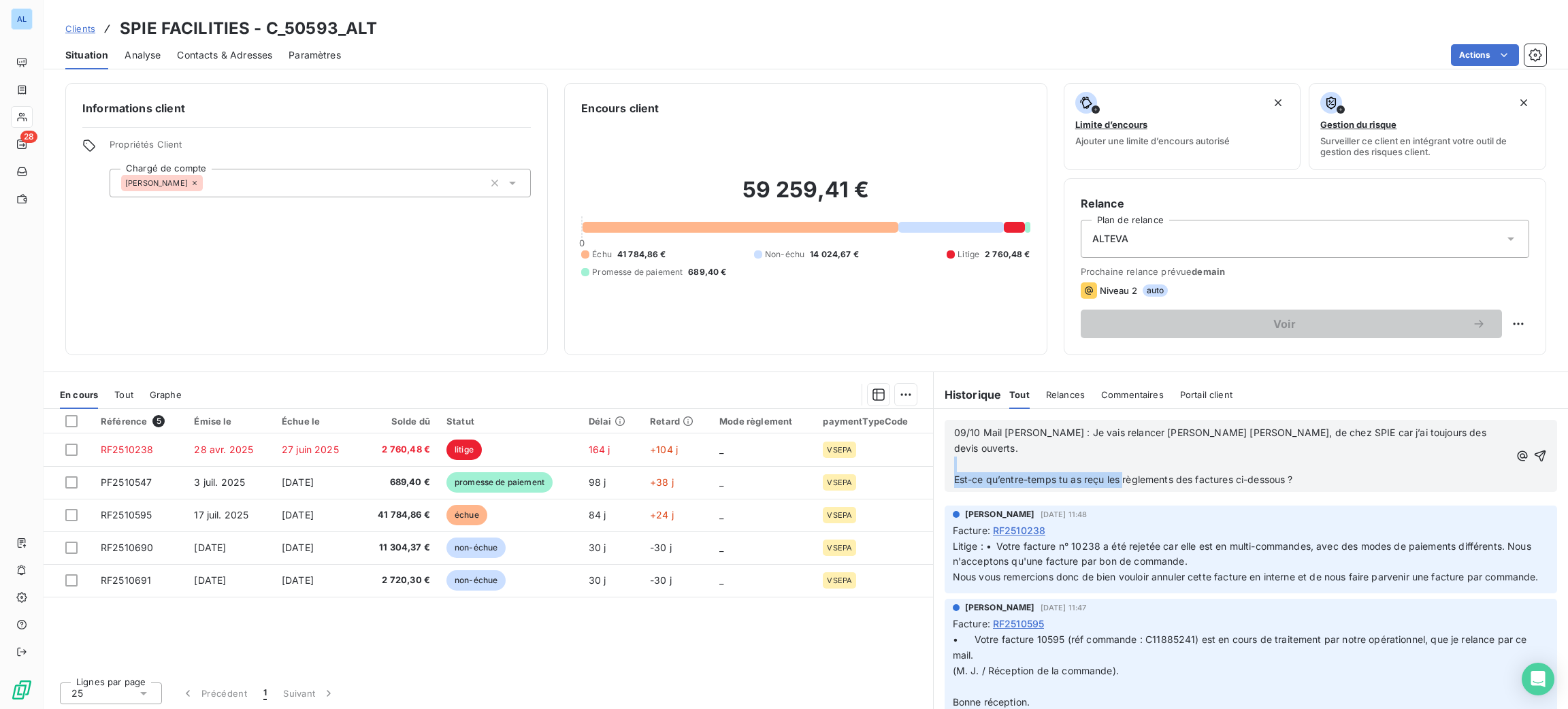
drag, startPoint x: 1114, startPoint y: 458, endPoint x: 1113, endPoint y: 449, distance: 9.1
click at [1113, 453] on div "09/10 Mail [PERSON_NAME] : Je vais relancer [PERSON_NAME] [PERSON_NAME], de che…" at bounding box center [1232, 456] width 555 height 62
click at [1112, 456] on p "﻿" at bounding box center [1232, 464] width 555 height 16
click at [1110, 456] on p "﻿" at bounding box center [1232, 464] width 555 height 16
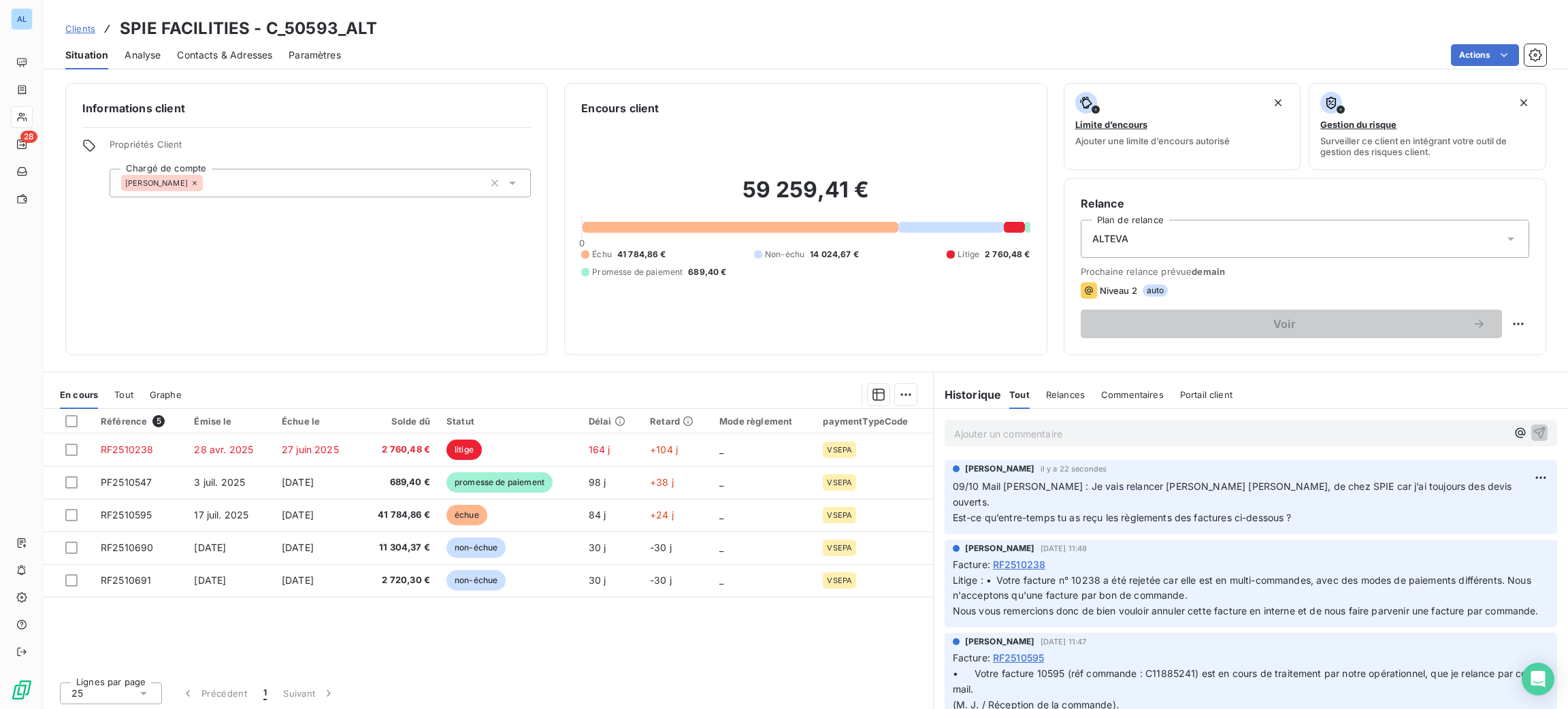
click at [1111, 441] on p "Ajouter un commentaire ﻿" at bounding box center [1231, 434] width 552 height 17
drag, startPoint x: 1087, startPoint y: 458, endPoint x: 1080, endPoint y: 436, distance: 23.1
click at [1084, 444] on div "Ajouter un commentaire ﻿ [PERSON_NAME] il y a 40 secondes 09/10 Mail [PERSON_NA…" at bounding box center [1251, 560] width 634 height 302
click at [1072, 422] on div "Ajouter un commentaire ﻿" at bounding box center [1251, 432] width 612 height 26
click at [1072, 432] on p "Ajouter un commentaire ﻿" at bounding box center [1231, 434] width 552 height 17
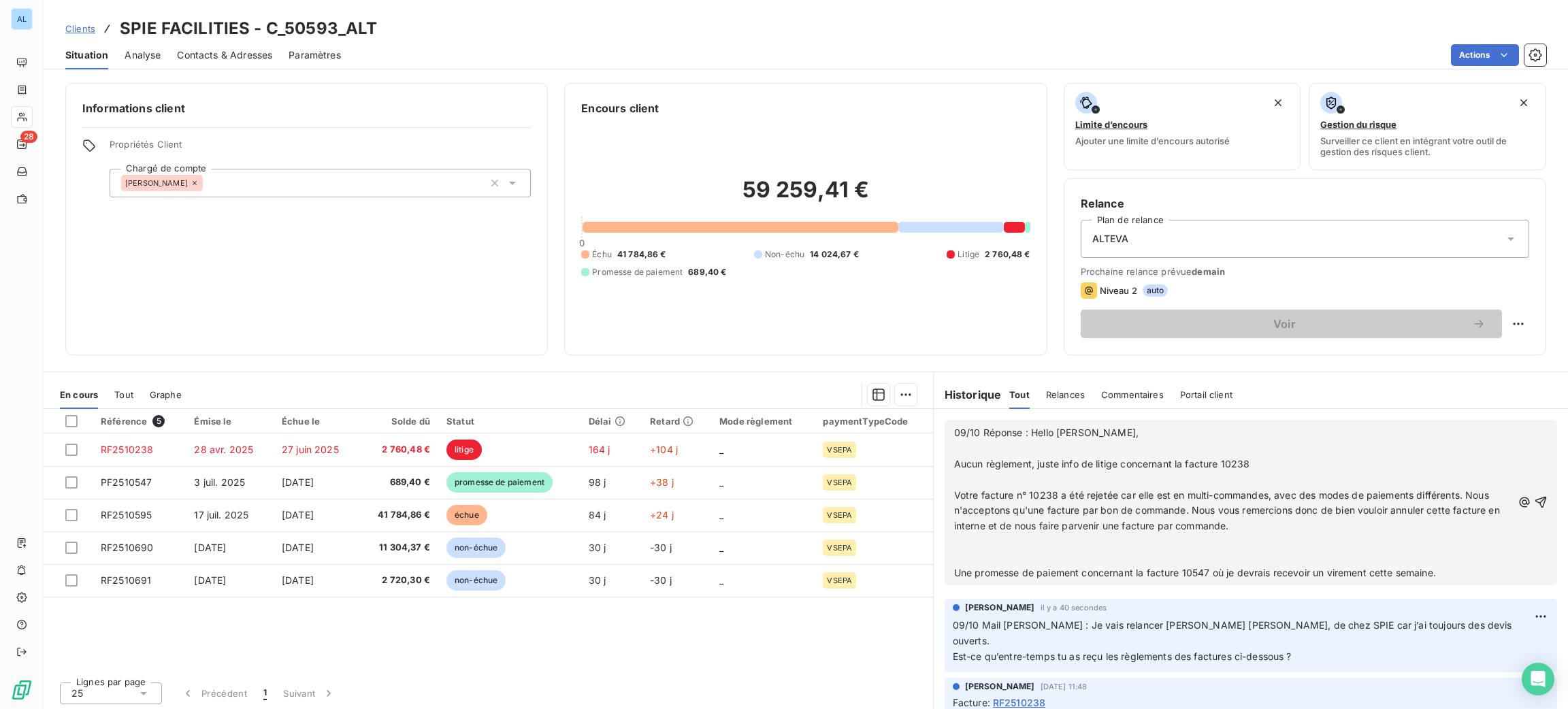
click at [969, 554] on p "﻿" at bounding box center [1234, 557] width 558 height 16
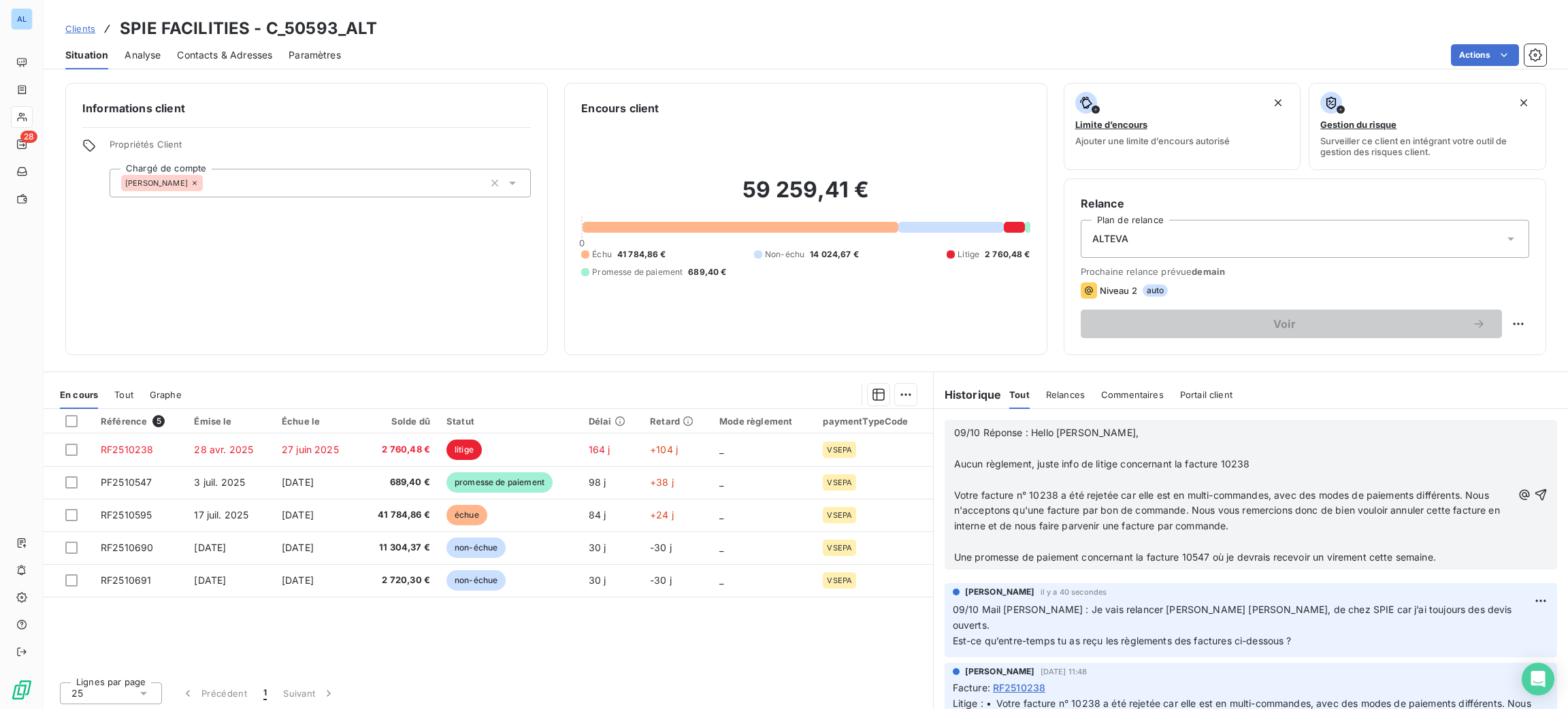
click at [991, 449] on p "﻿" at bounding box center [1234, 449] width 558 height 16
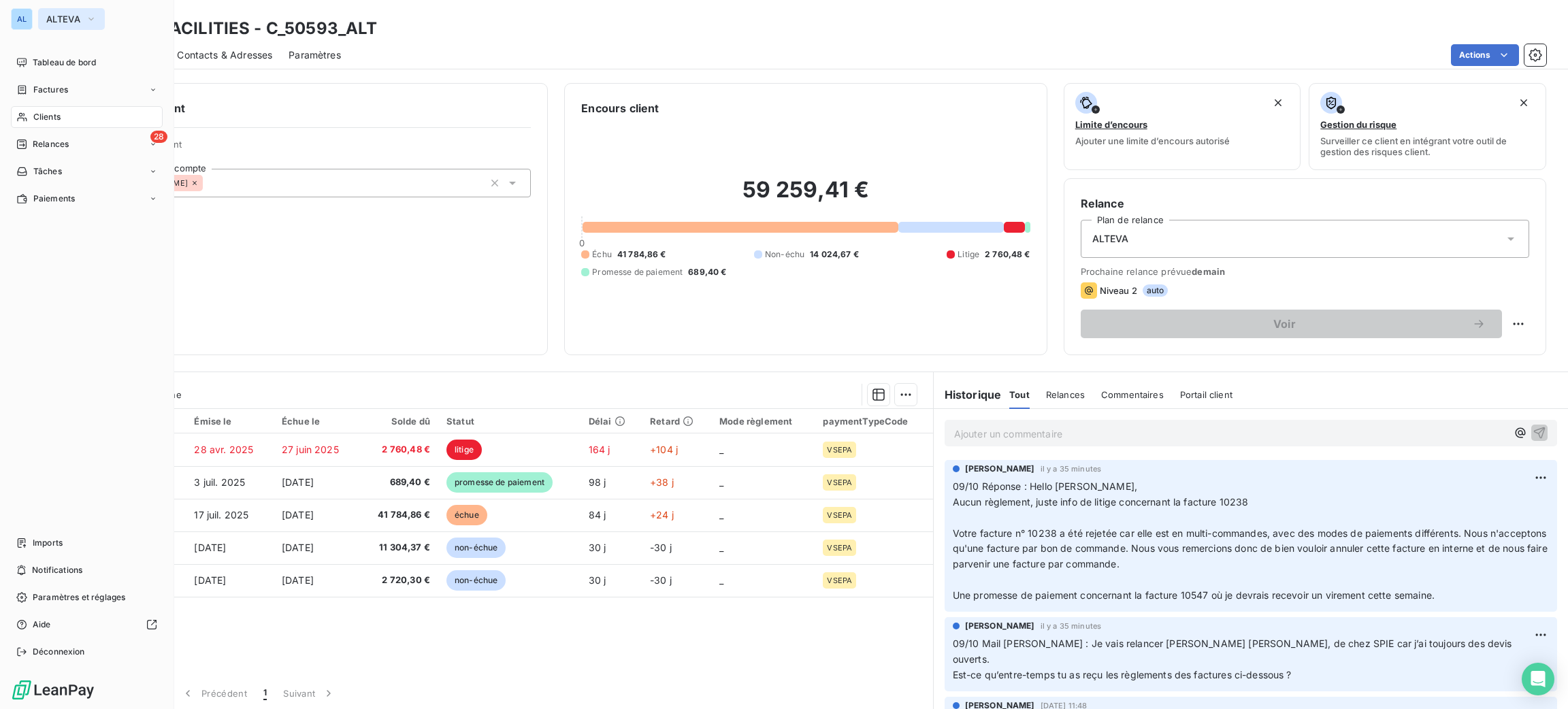
click at [75, 18] on span "ALTEVA" at bounding box center [63, 18] width 34 height 11
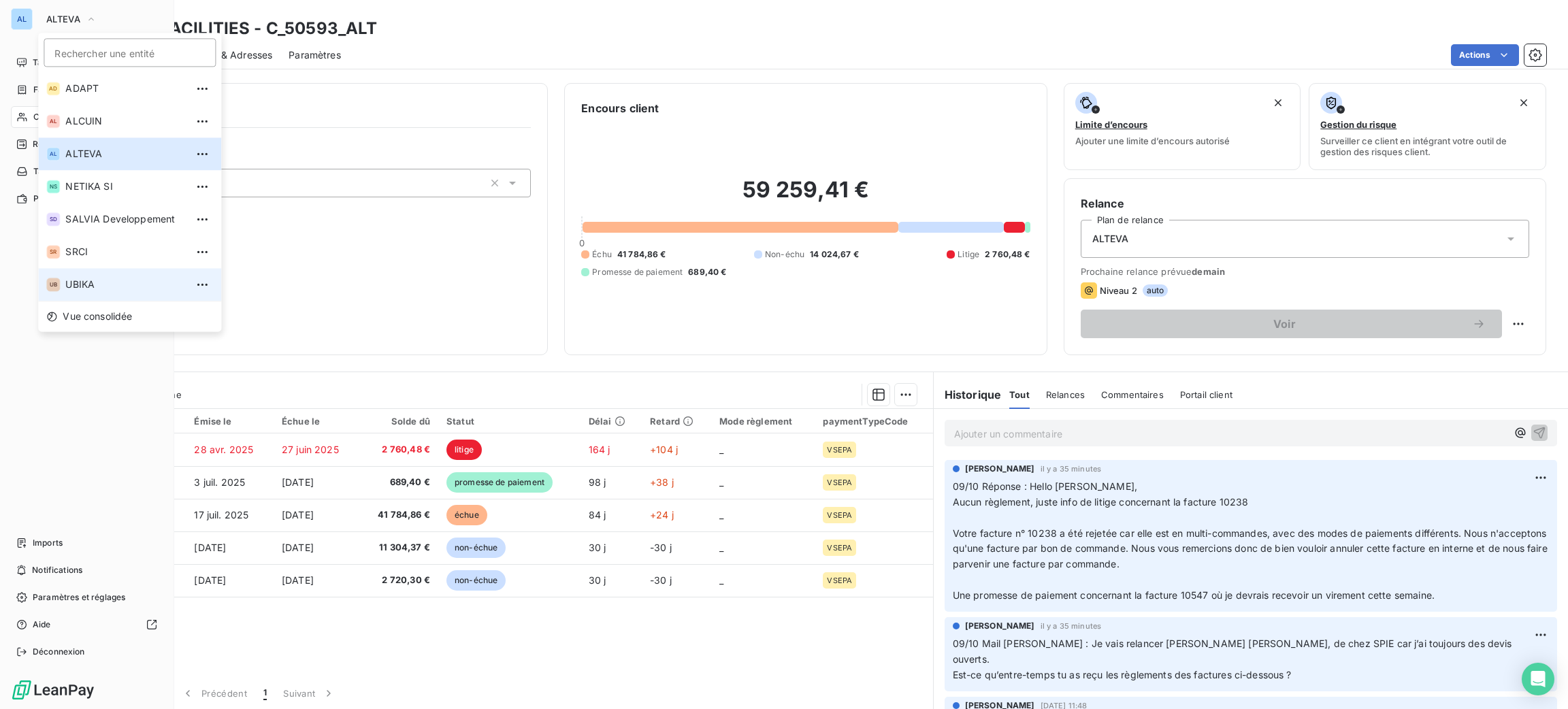
click at [104, 281] on span "UBIKA" at bounding box center [126, 284] width 121 height 13
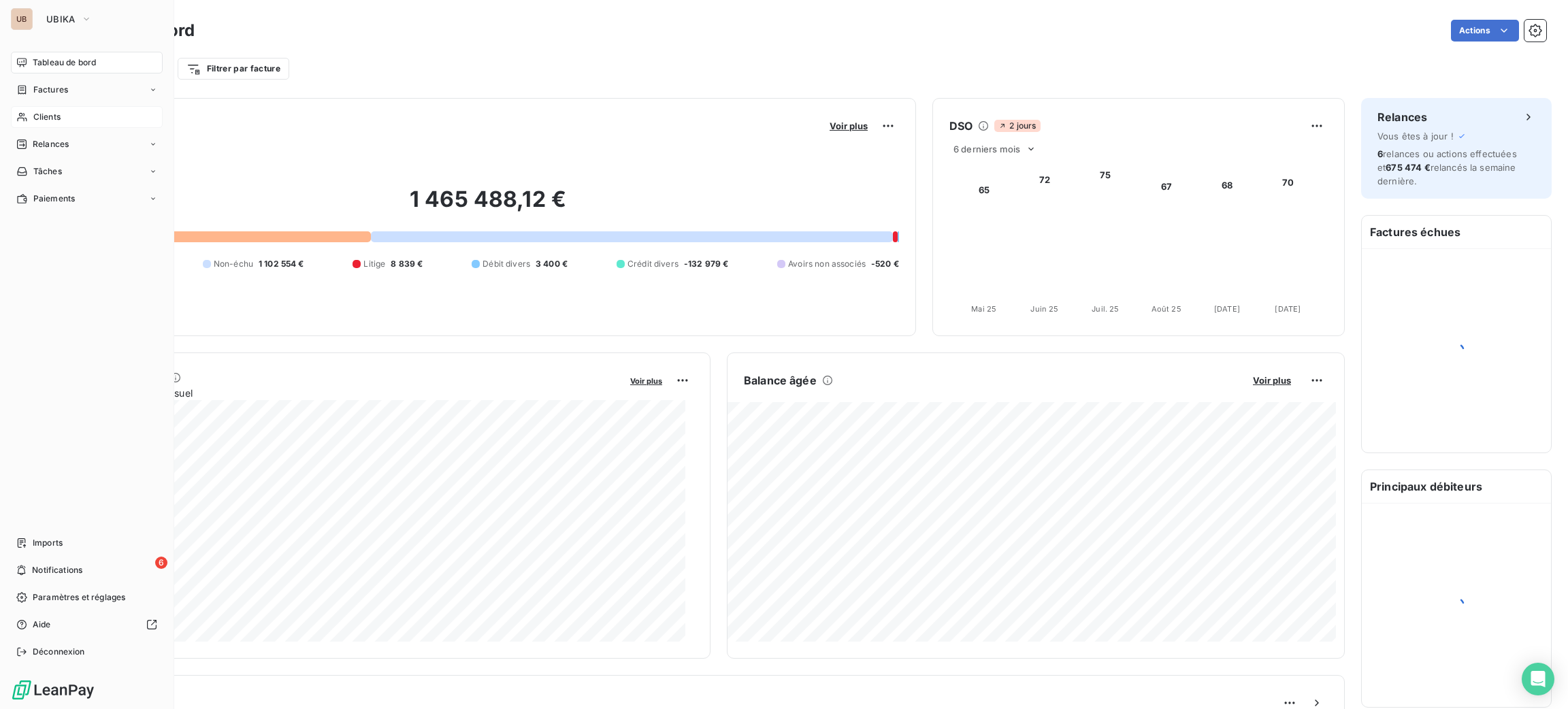
click at [50, 112] on span "Clients" at bounding box center [47, 116] width 27 height 12
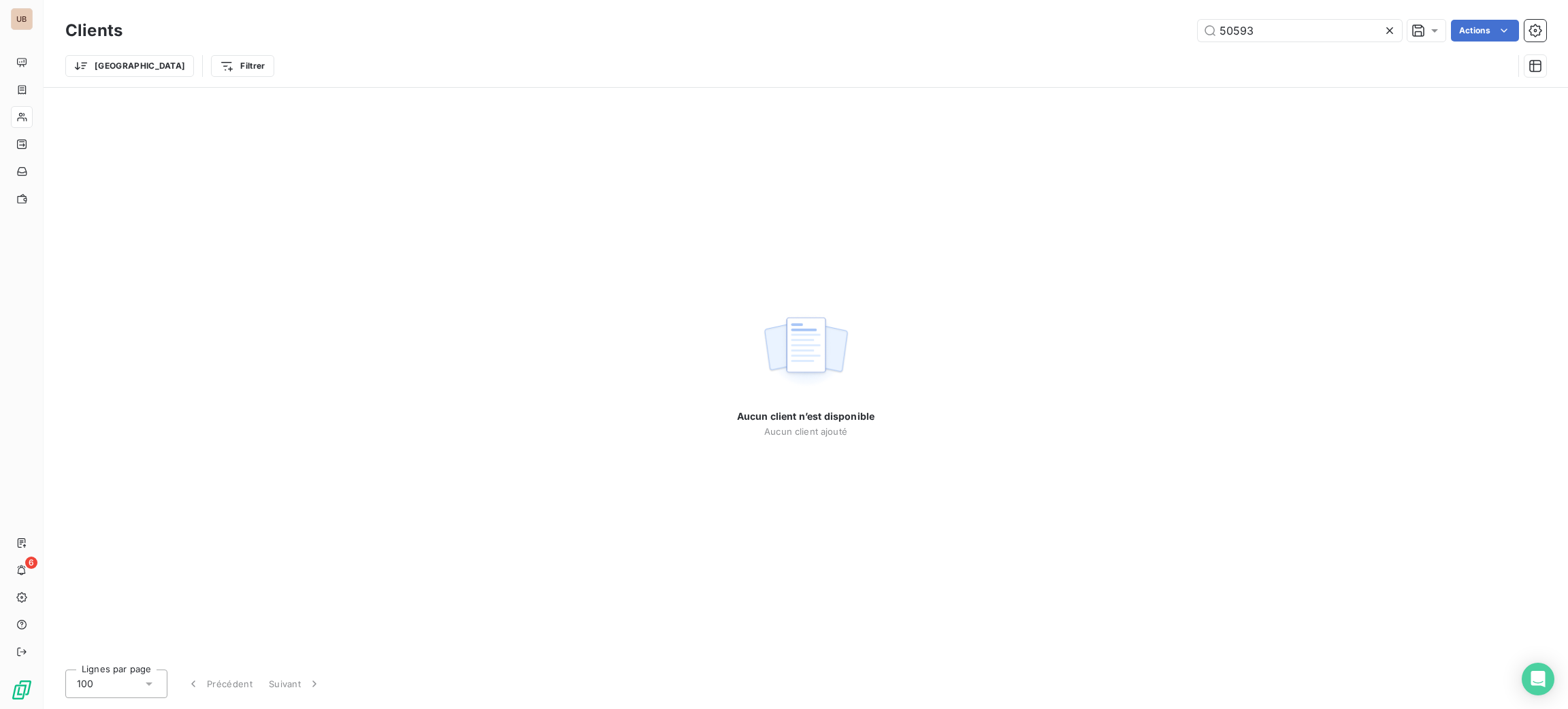
drag, startPoint x: 1271, startPoint y: 38, endPoint x: 927, endPoint y: 24, distance: 344.3
click at [932, 34] on div "50593 Actions" at bounding box center [842, 31] width 1408 height 22
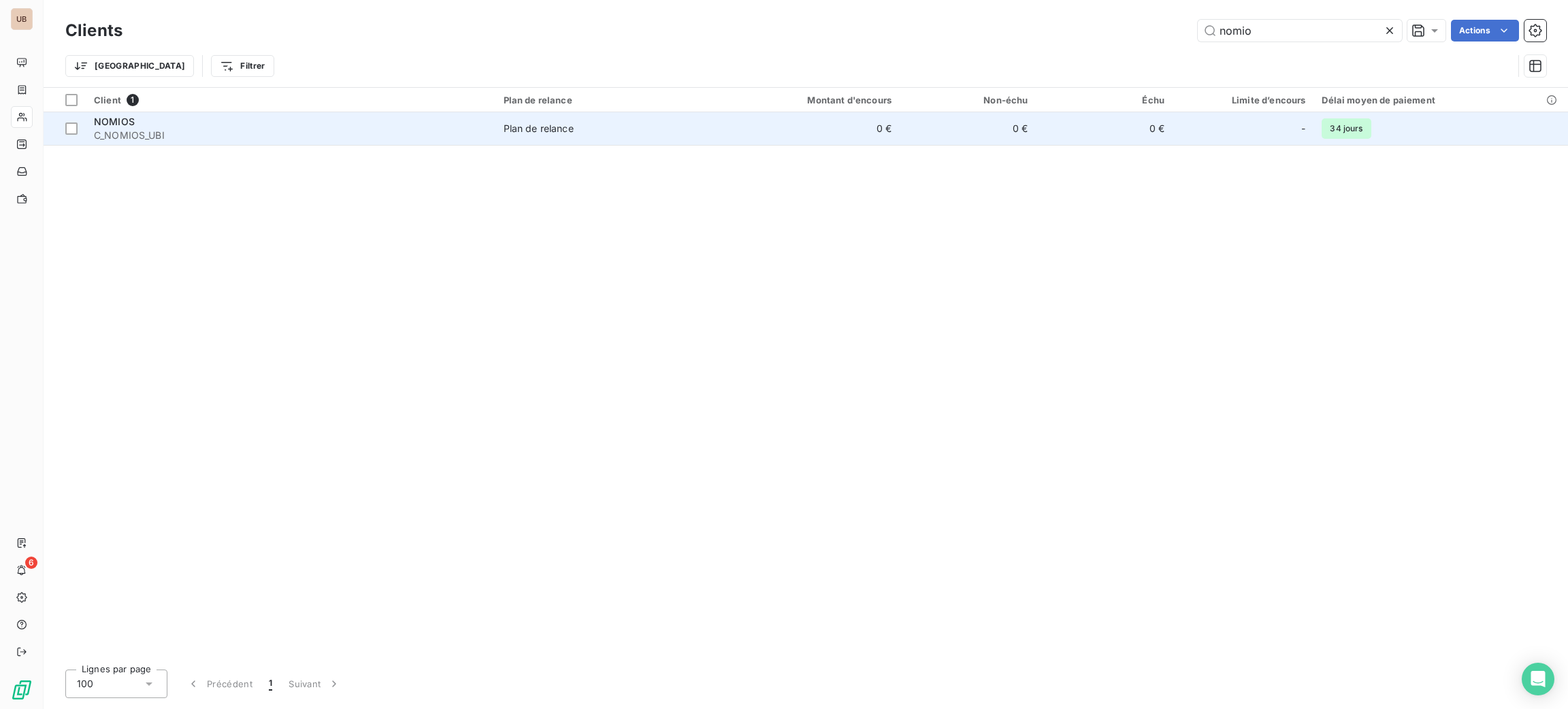
type input "nomio"
click at [726, 122] on td "0 €" at bounding box center [808, 128] width 183 height 33
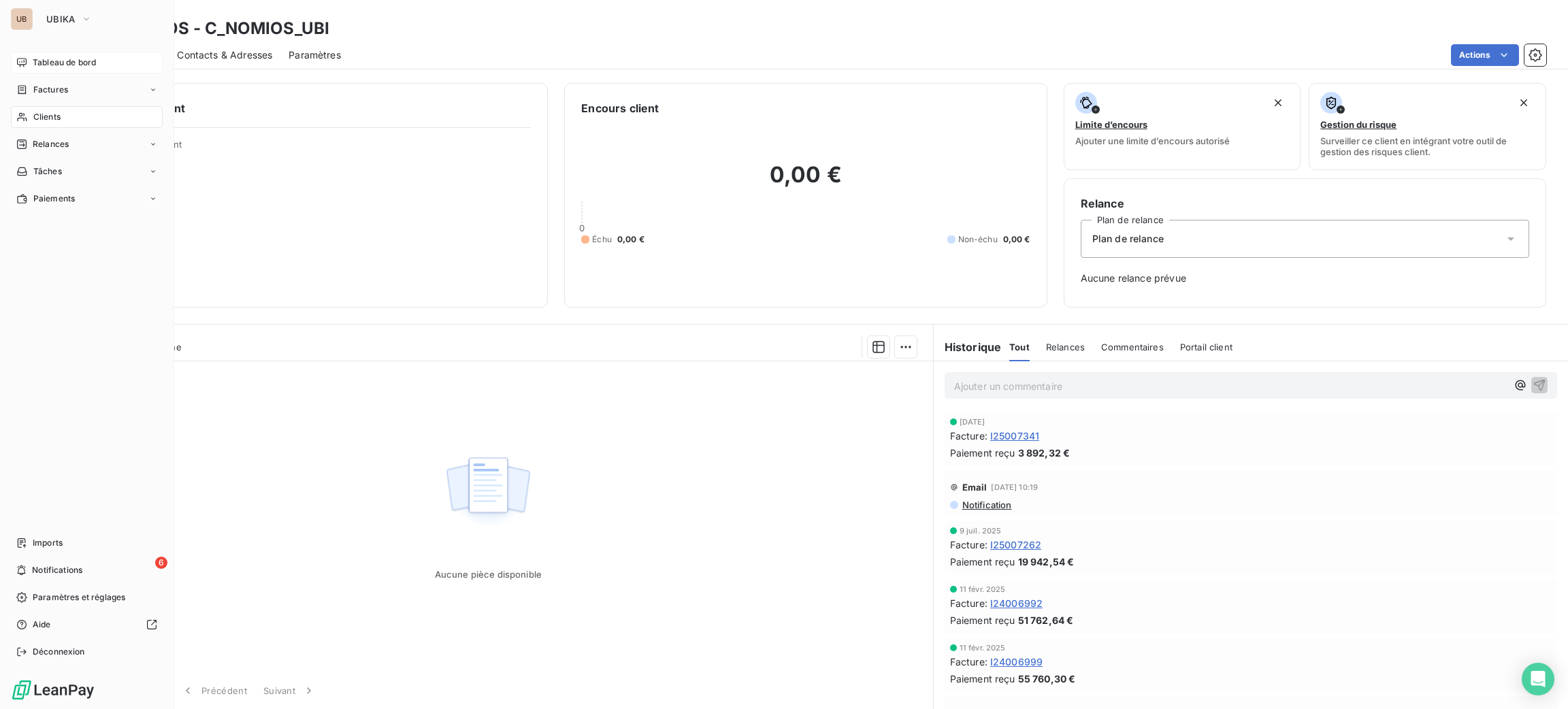
drag, startPoint x: 77, startPoint y: 51, endPoint x: 87, endPoint y: 55, distance: 10.8
click at [78, 52] on div "Tableau de bord" at bounding box center [87, 62] width 152 height 22
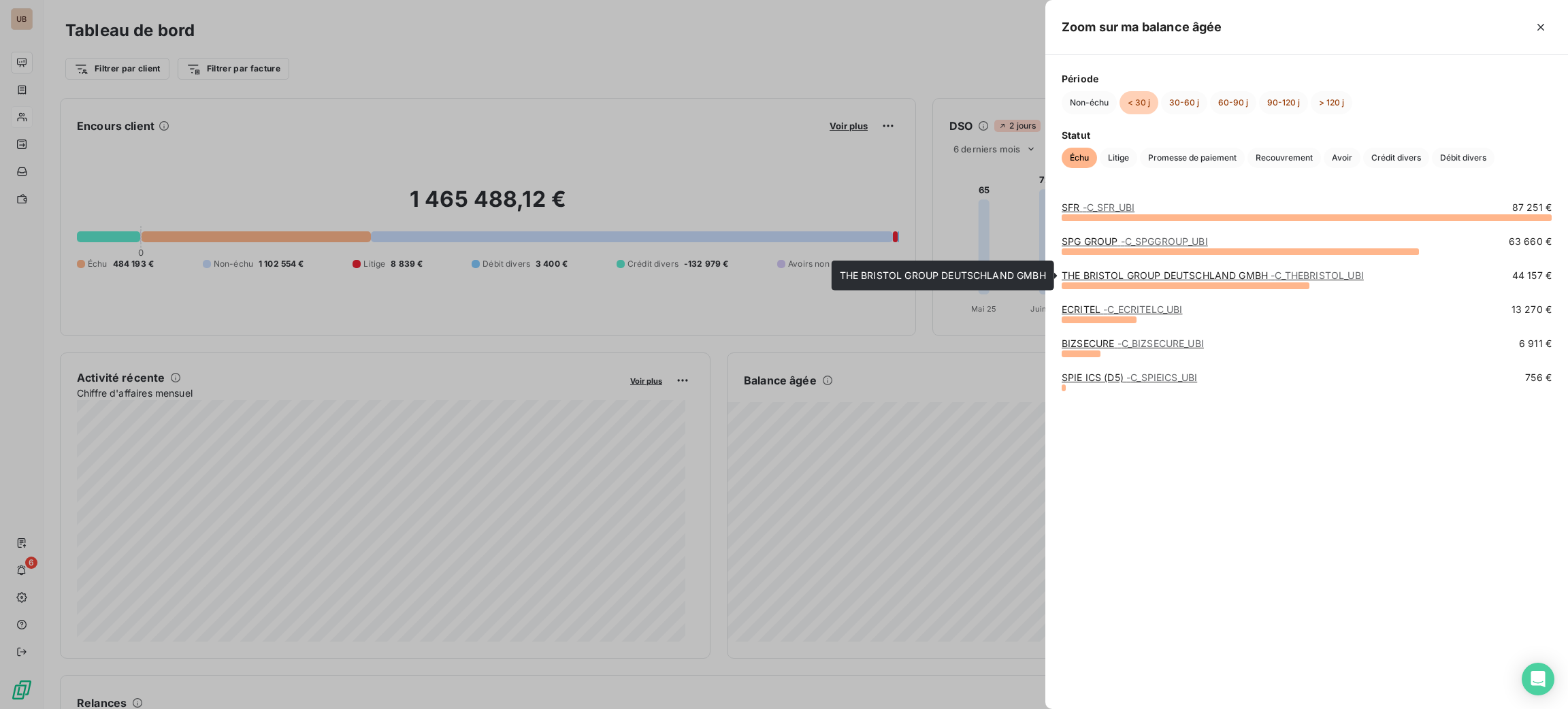
click at [1113, 273] on link "THE BRISTOL GROUP DEUTSCHLAND GMBH - C_THEBRISTOL_UBI" at bounding box center [1212, 275] width 302 height 11
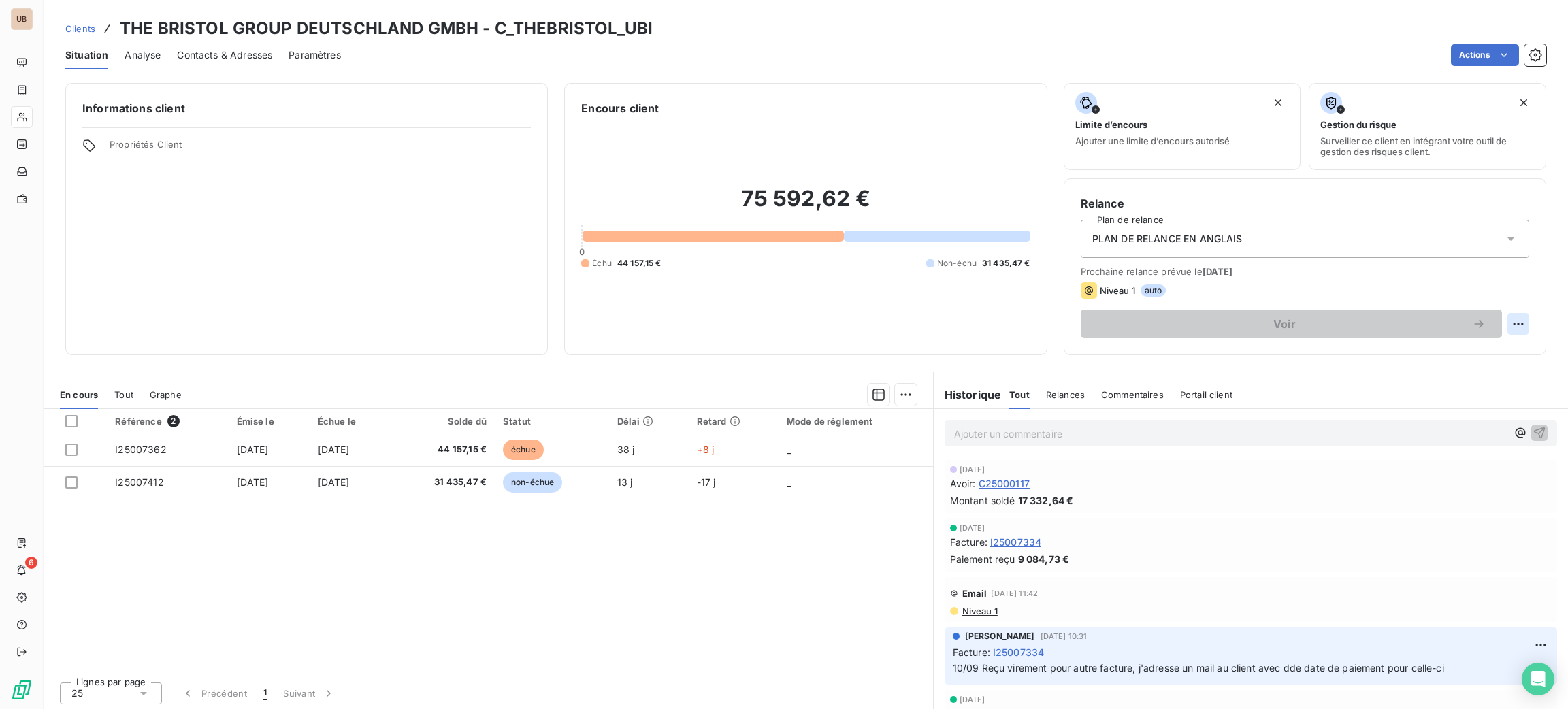
click at [1504, 319] on html "UB 6 Clients THE BRISTOL GROUP DEUTSCHLAND GMBH - C_THEBRISTOL_UBI Situation An…" at bounding box center [784, 354] width 1568 height 709
drag, startPoint x: 1455, startPoint y: 338, endPoint x: 1450, endPoint y: 358, distance: 20.6
select select "9"
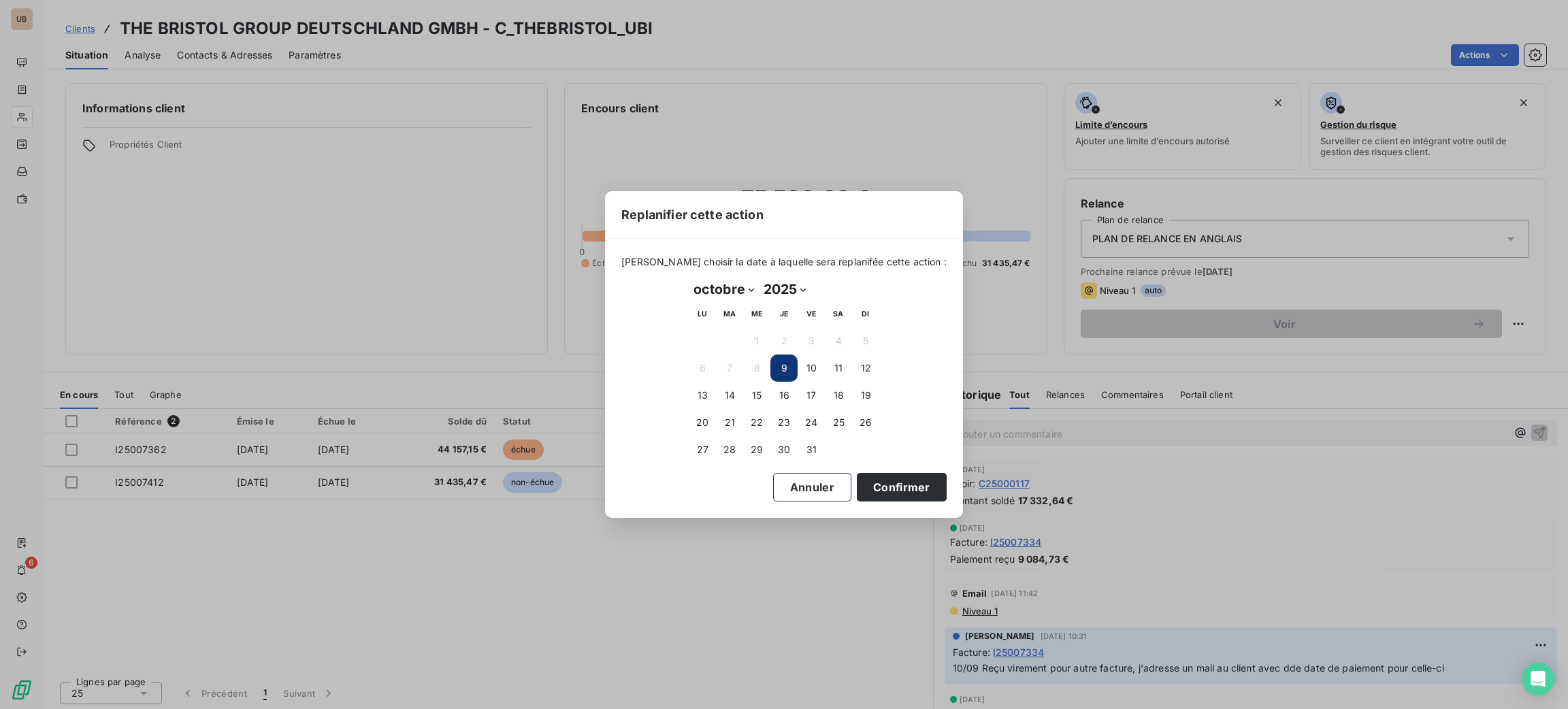
click at [1450, 359] on div "Replanifier cette action [PERSON_NAME] choisir la date à laquelle sera replanif…" at bounding box center [784, 354] width 1568 height 709
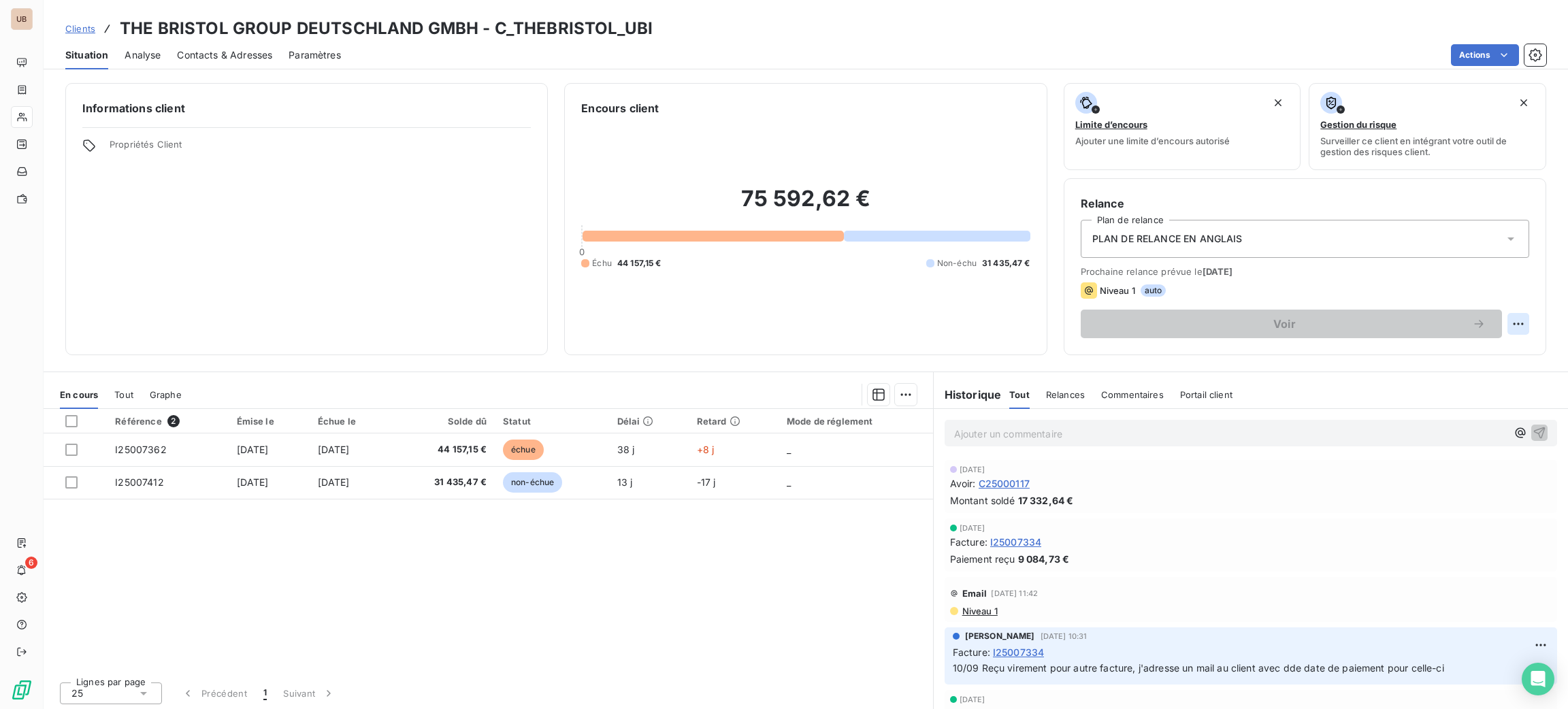
click at [1501, 319] on html "UB 6 Clients THE BRISTOL GROUP DEUTSCHLAND GMBH - C_THEBRISTOL_UBI Situation An…" at bounding box center [784, 354] width 1568 height 709
click at [1460, 354] on div "Replanifier cette action" at bounding box center [1447, 353] width 122 height 22
select select "9"
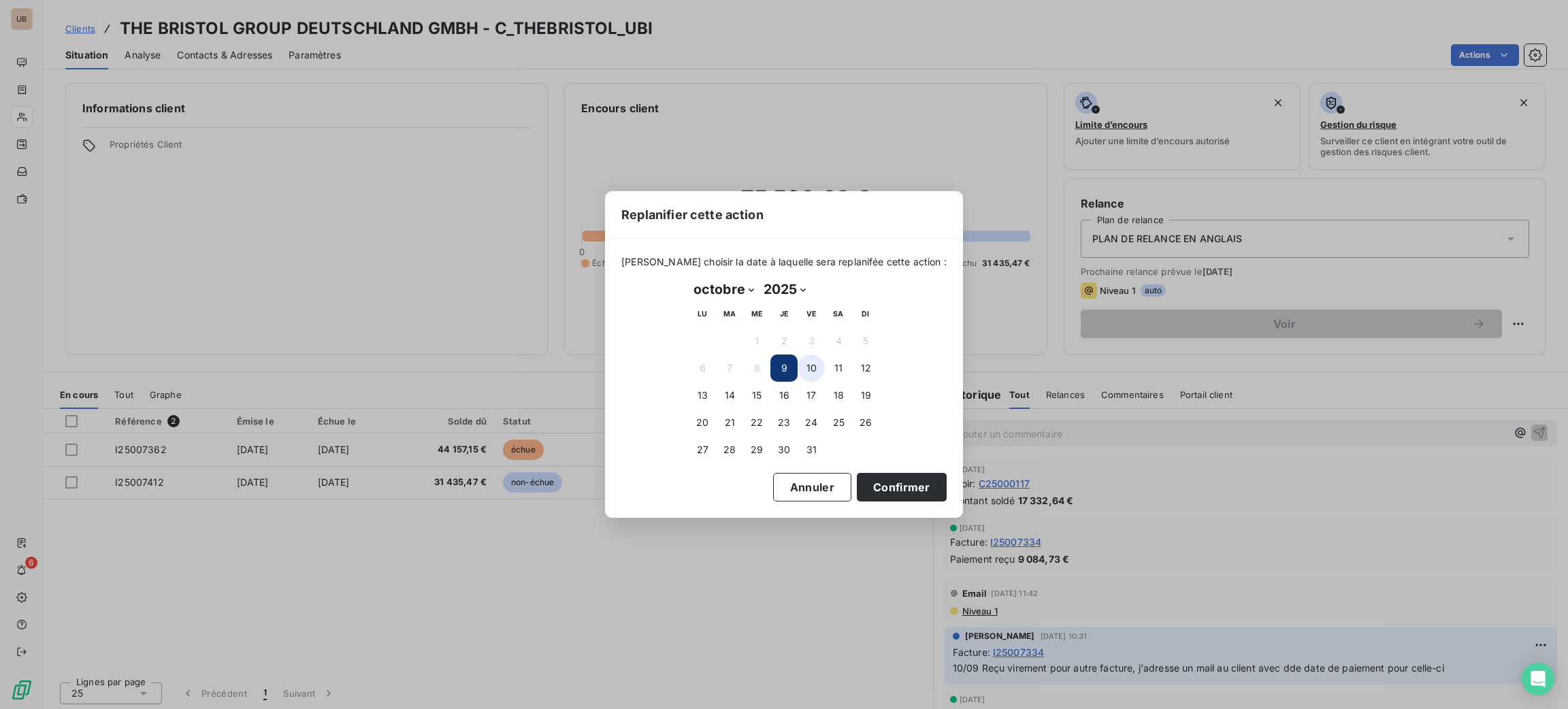
click at [807, 367] on button "10" at bounding box center [811, 368] width 27 height 27
click at [873, 478] on button "Confirmer" at bounding box center [902, 487] width 89 height 28
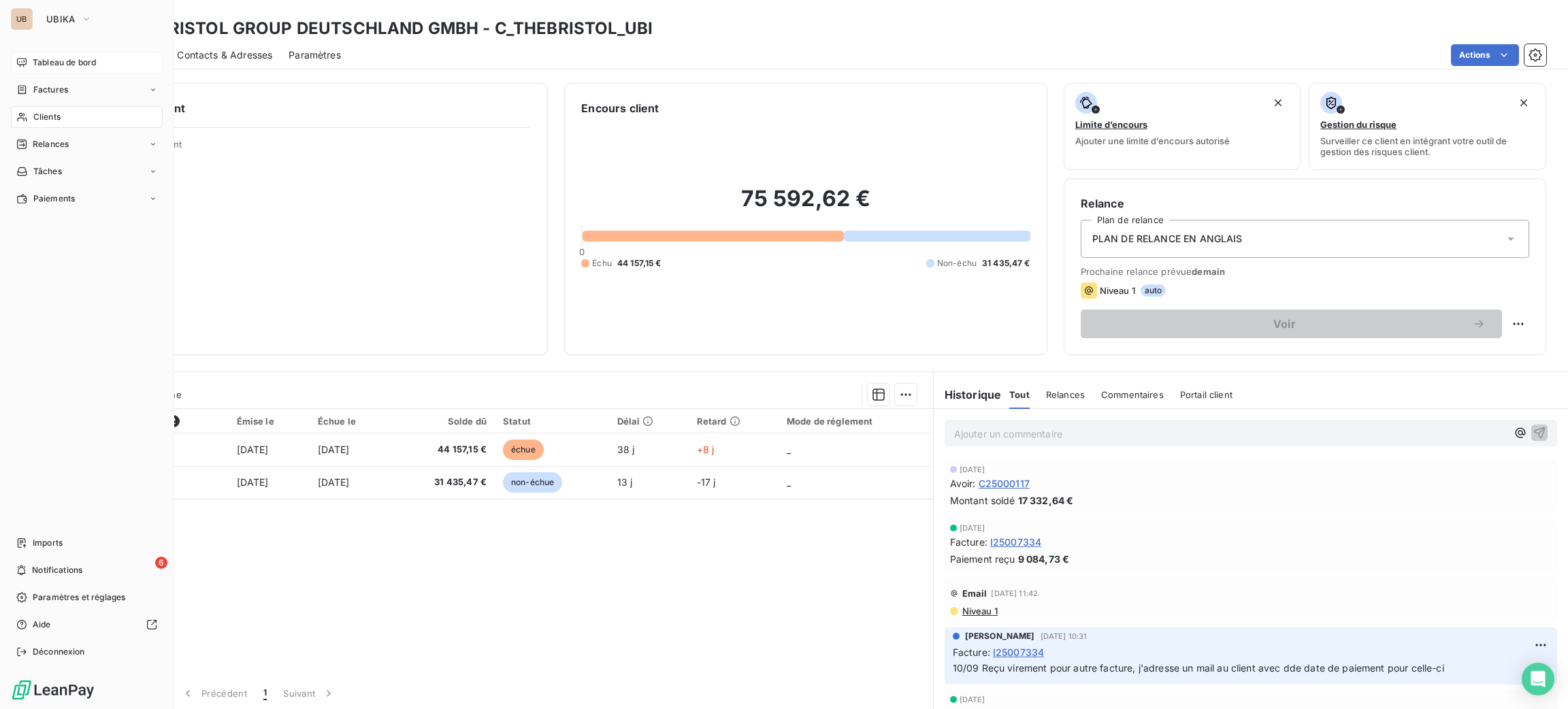
click at [36, 59] on span "Tableau de bord" at bounding box center [64, 62] width 63 height 12
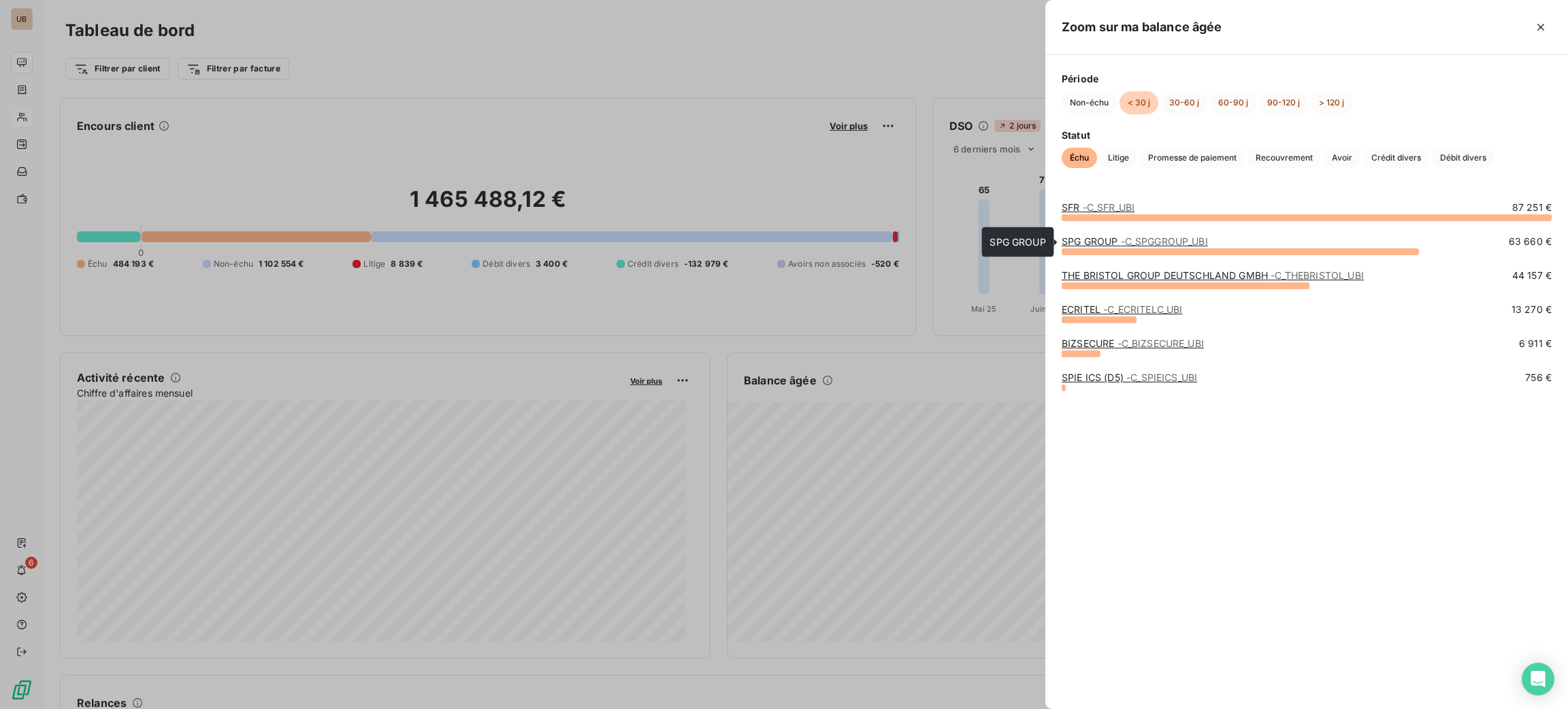
click at [1086, 240] on link "SPG GROUP - C_SPGGROUP_UBI" at bounding box center [1135, 241] width 146 height 11
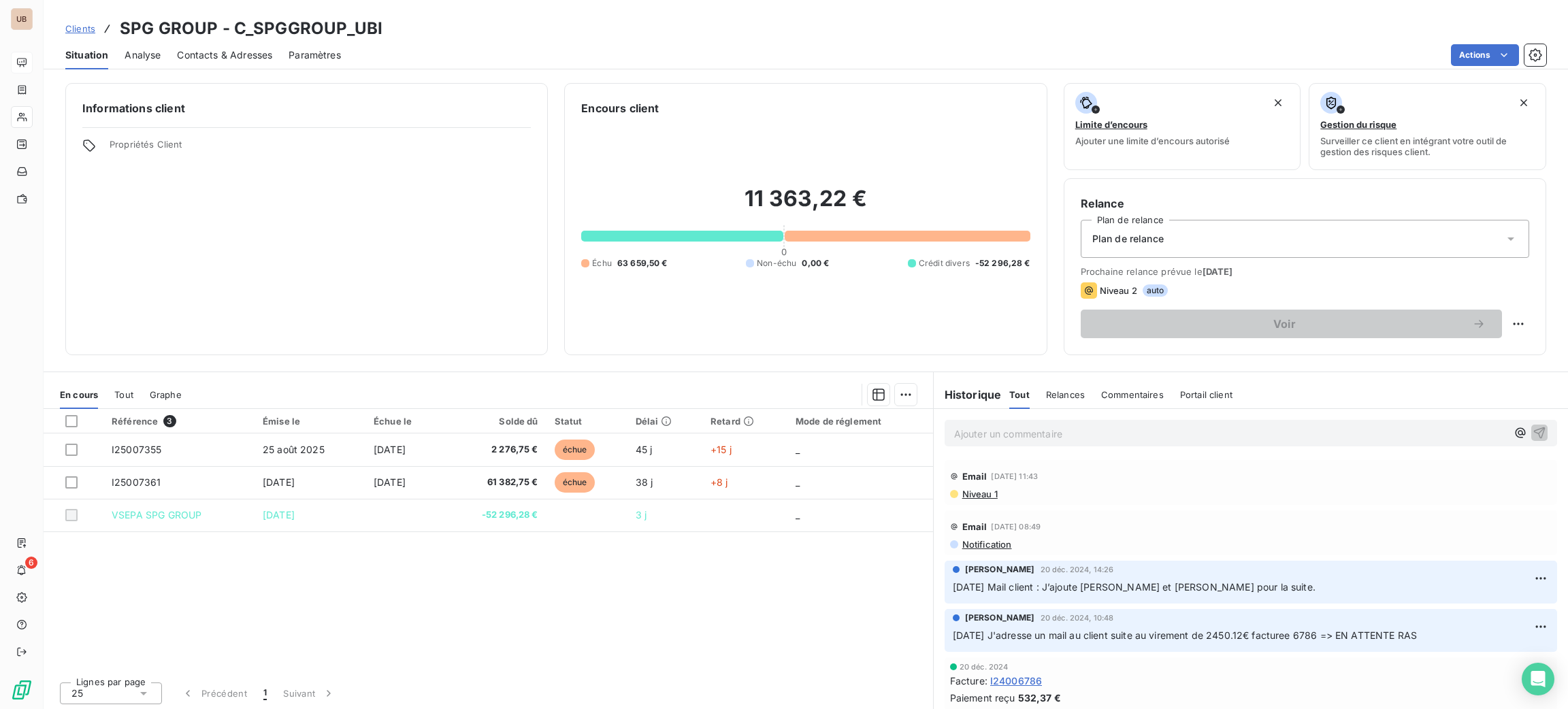
click at [214, 49] on span "Contacts & Adresses" at bounding box center [224, 55] width 95 height 13
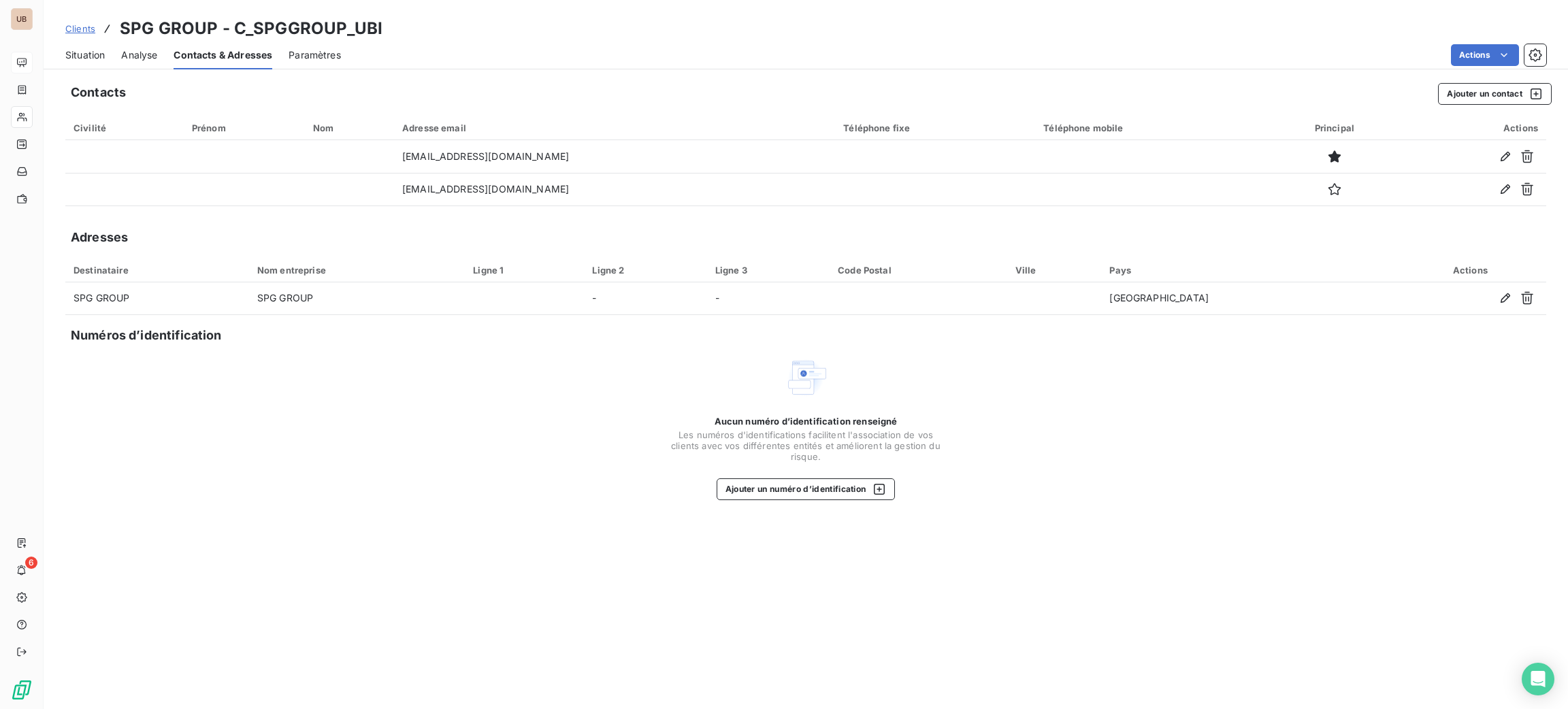
click at [71, 57] on span "Situation" at bounding box center [85, 55] width 40 height 13
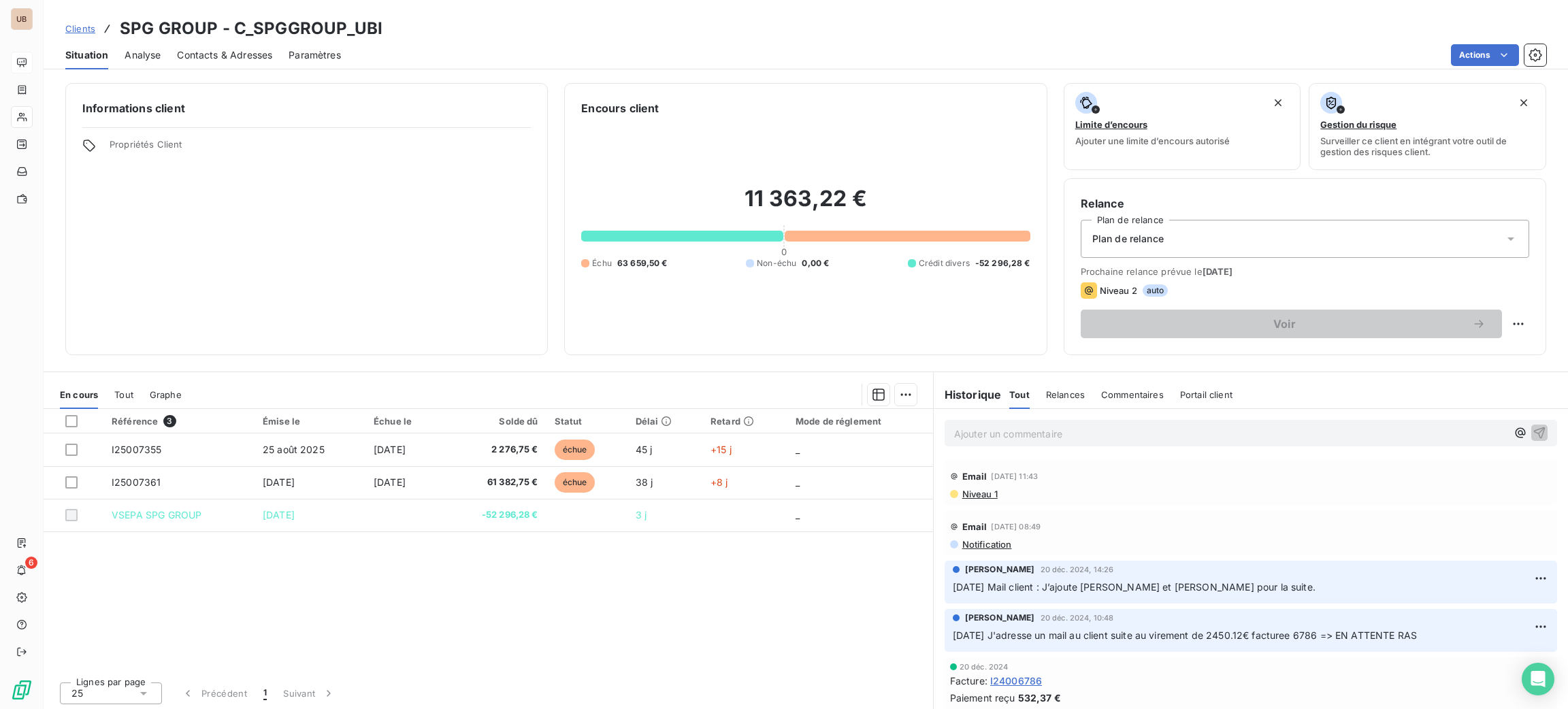
click at [748, 582] on div "Référence 3 Émise le Échue le Solde dû Statut Délai Retard Mode de réglement I2…" at bounding box center [488, 539] width 890 height 262
click at [512, 644] on div "Référence 3 Émise le Échue le Solde dû Statut Délai Retard Mode de réglement I2…" at bounding box center [488, 539] width 890 height 262
click at [993, 419] on div "Ajouter un commentaire ﻿" at bounding box center [1251, 432] width 612 height 26
click at [994, 428] on div "Ajouter un commentaire ﻿" at bounding box center [1231, 433] width 552 height 18
click at [994, 431] on p "Ajouter un commentaire ﻿" at bounding box center [1231, 434] width 552 height 17
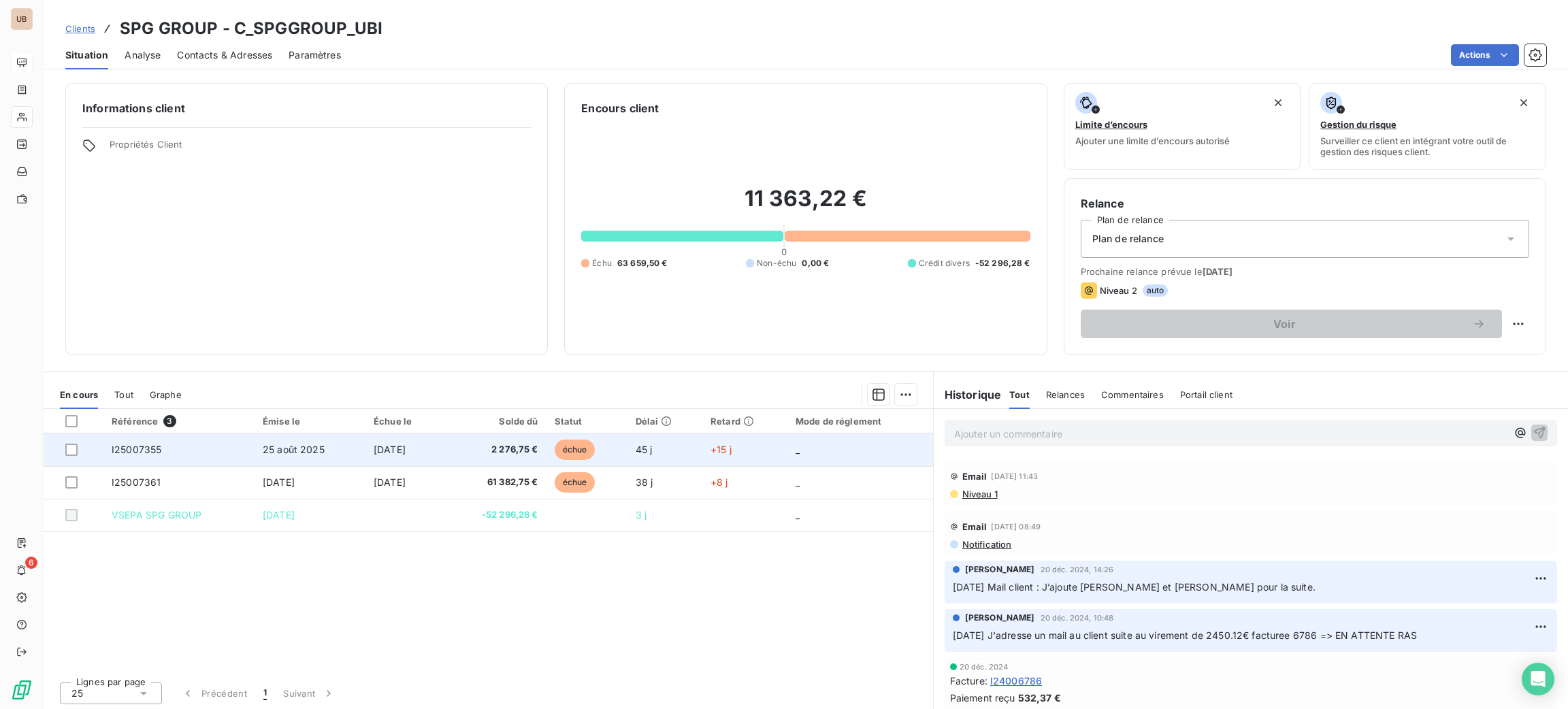
click at [673, 457] on td "45 j" at bounding box center [665, 449] width 75 height 33
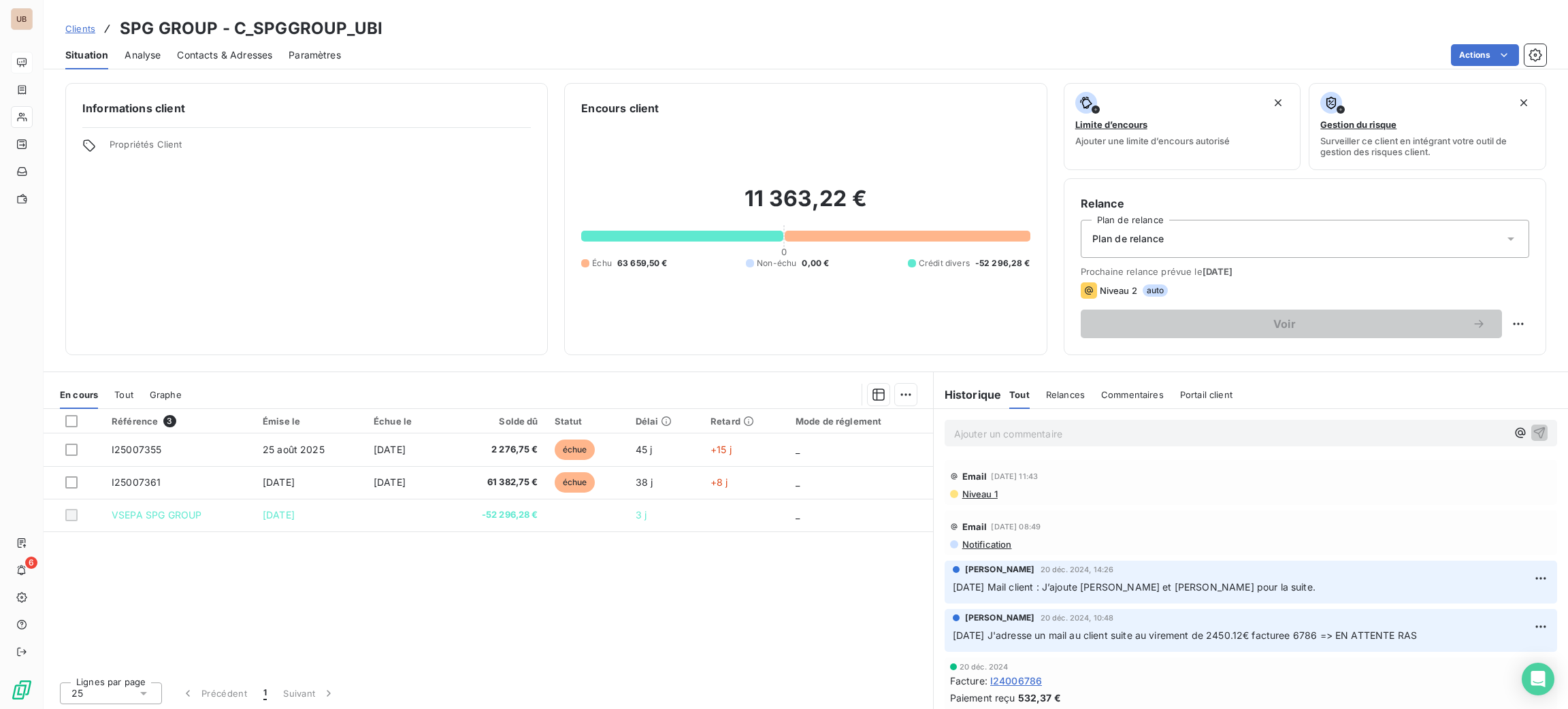
click at [1109, 439] on p "Ajouter un commentaire ﻿" at bounding box center [1231, 434] width 552 height 17
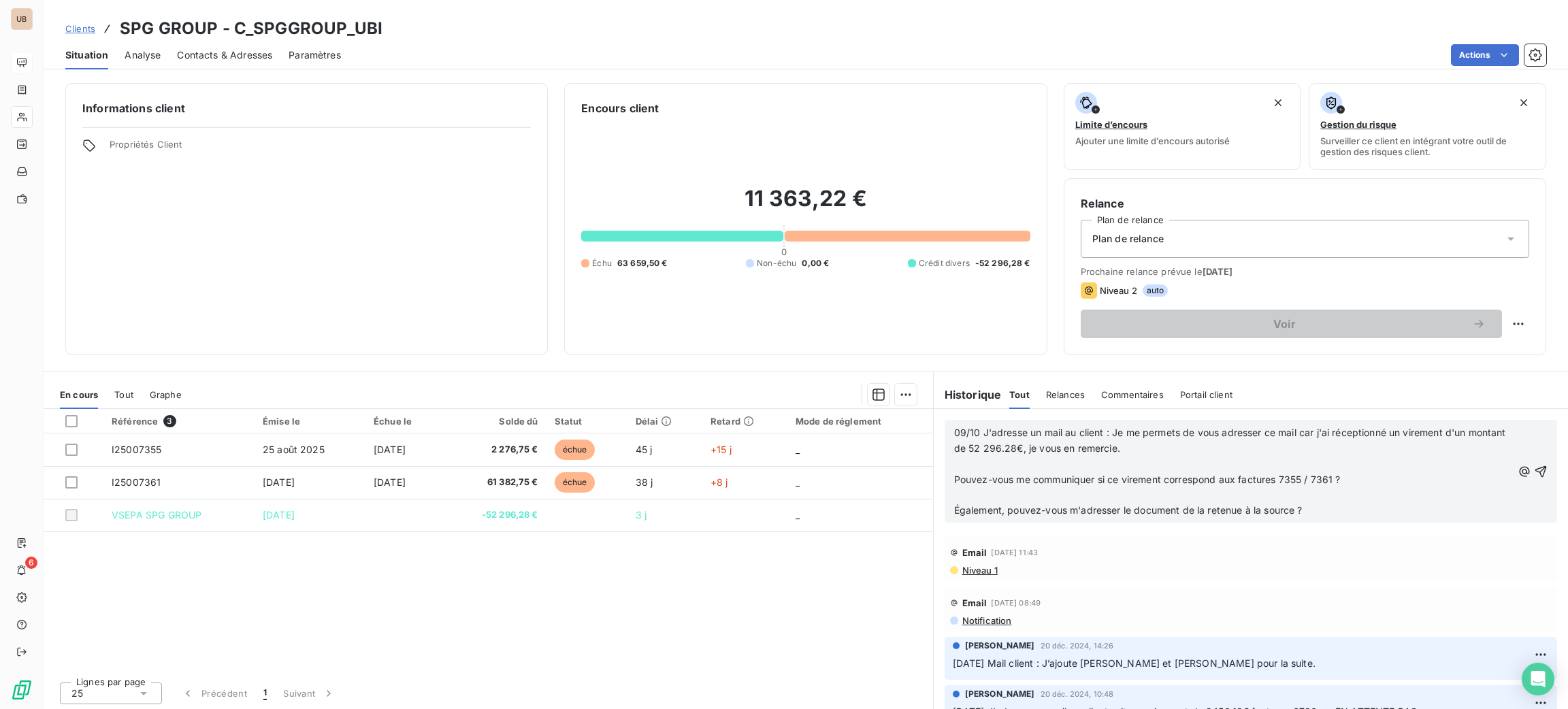
click at [1068, 487] on p "Pouvez-vous me communiquer si ce virement correspond aux factures 7355 / 7361 ?" at bounding box center [1234, 480] width 558 height 16
click at [1069, 488] on p "﻿" at bounding box center [1234, 495] width 558 height 16
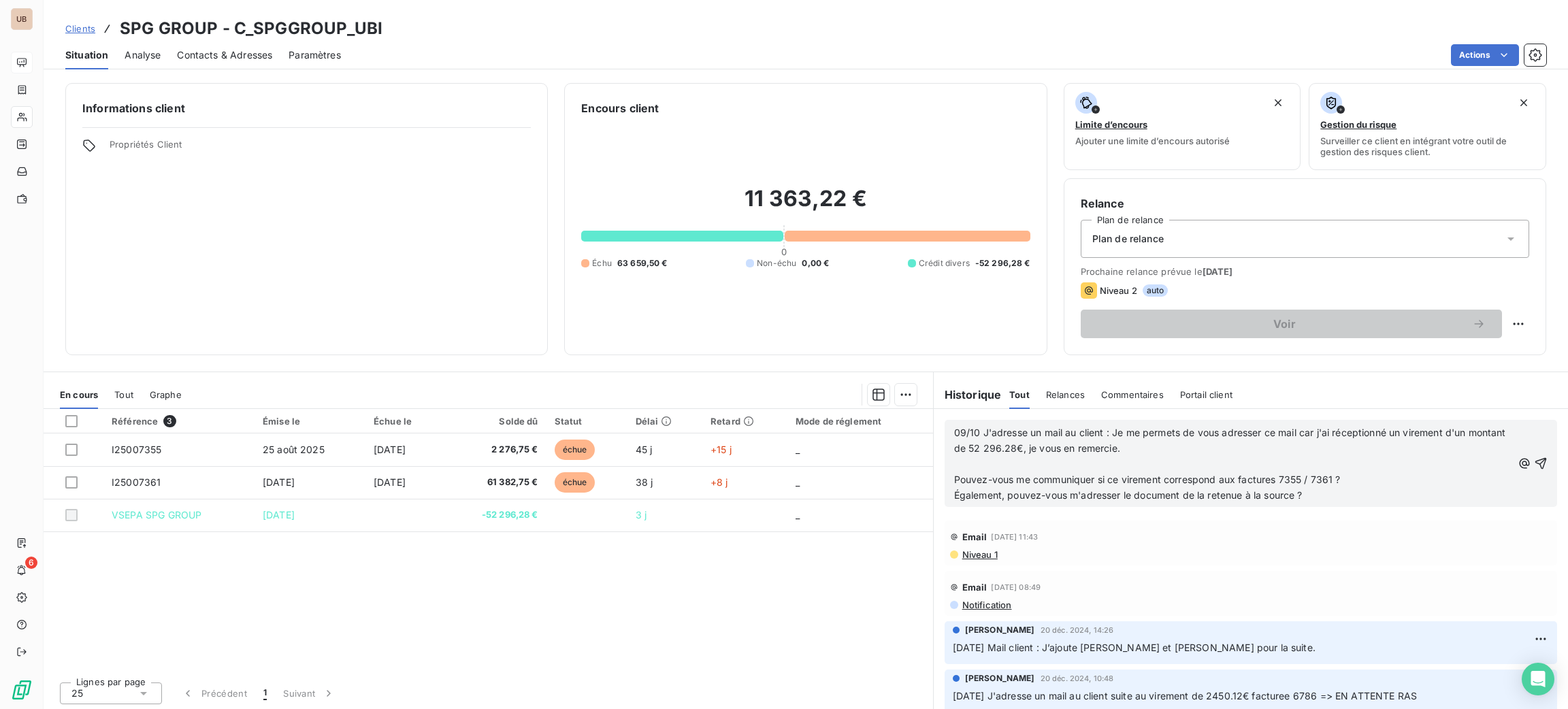
click at [1060, 465] on p "﻿" at bounding box center [1234, 464] width 558 height 16
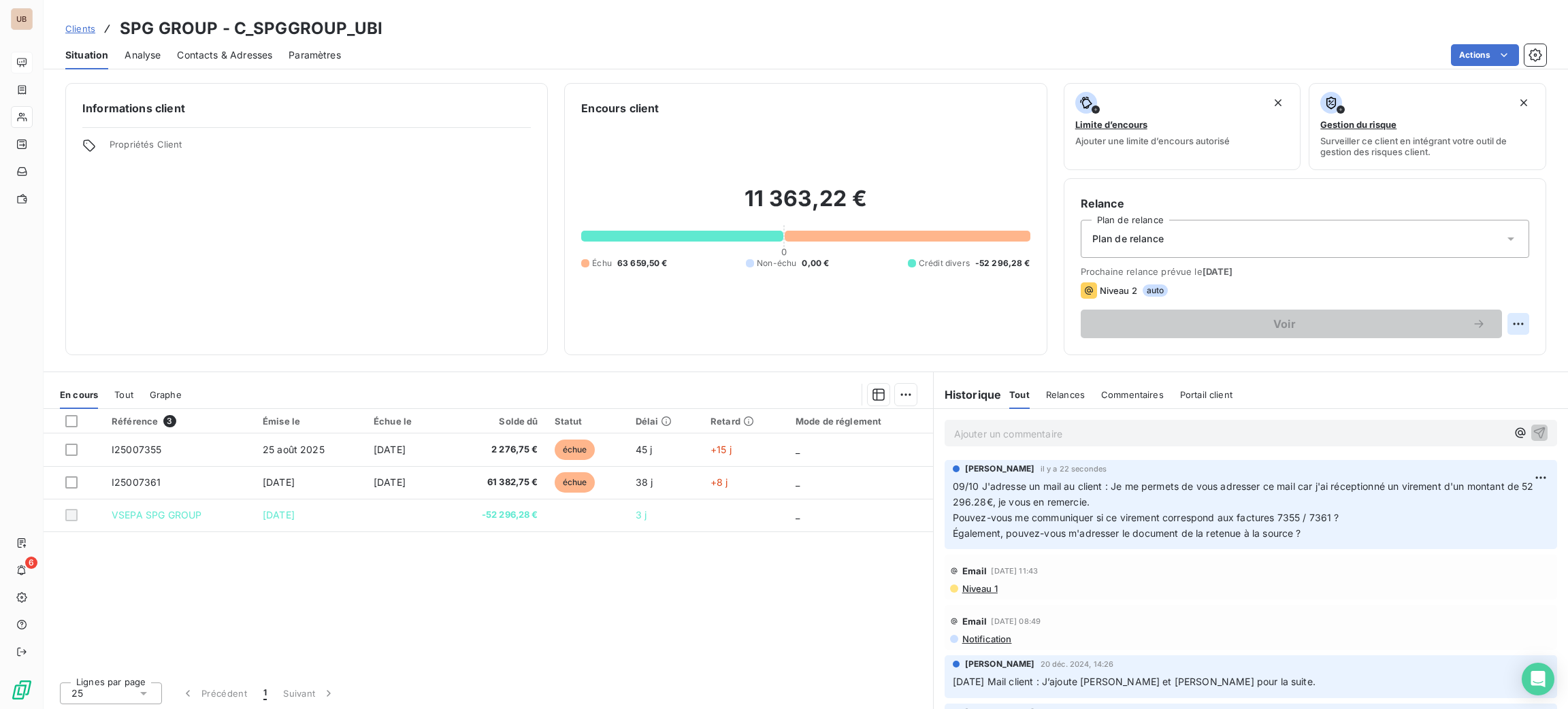
click at [1503, 322] on html "UB 6 Clients SPG GROUP - C_SPGGROUP_UBI Situation Analyse Contacts & Adresses P…" at bounding box center [784, 354] width 1568 height 709
click at [1472, 346] on div "Replanifier cette action" at bounding box center [1447, 353] width 122 height 22
select select "9"
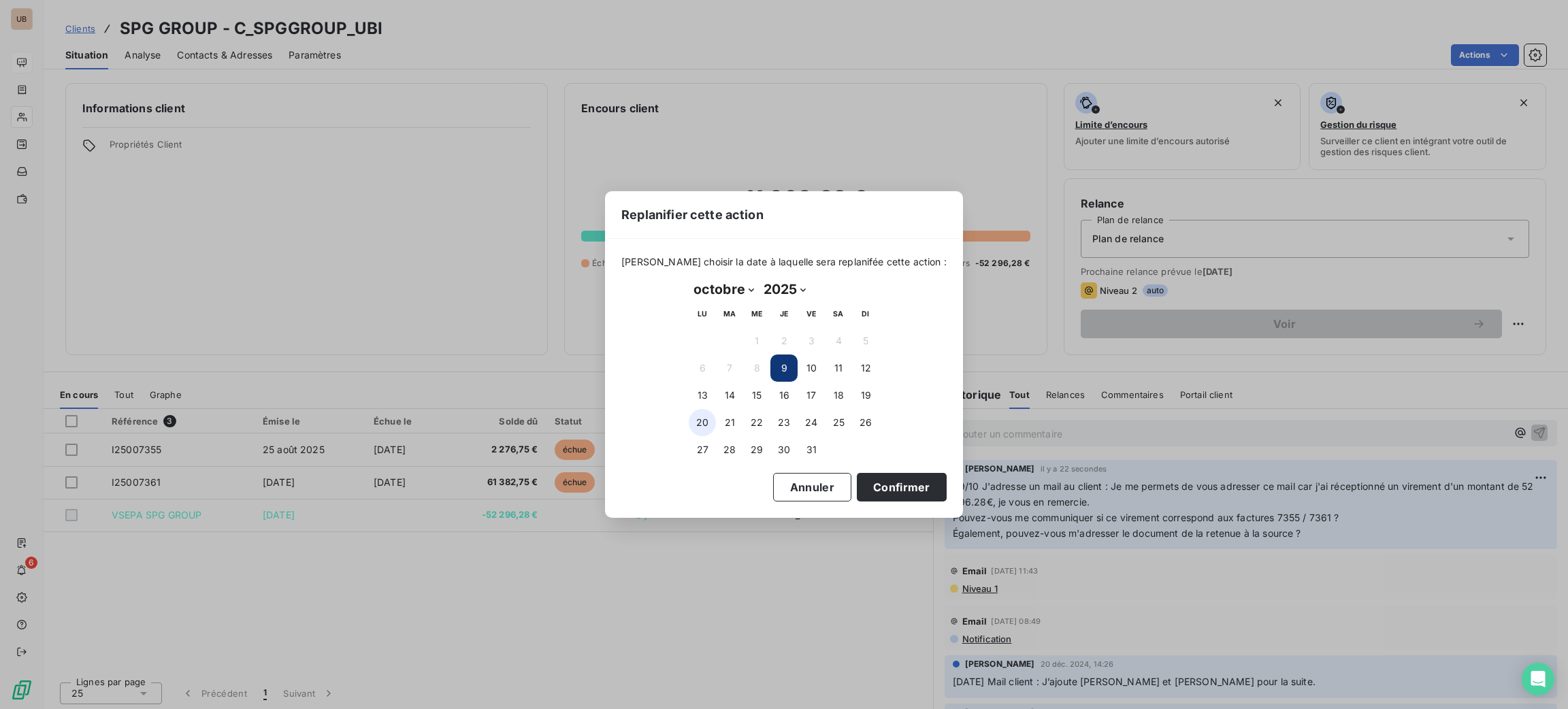
click at [707, 424] on button "20" at bounding box center [702, 422] width 27 height 27
click at [912, 477] on button "Confirmer" at bounding box center [902, 487] width 89 height 28
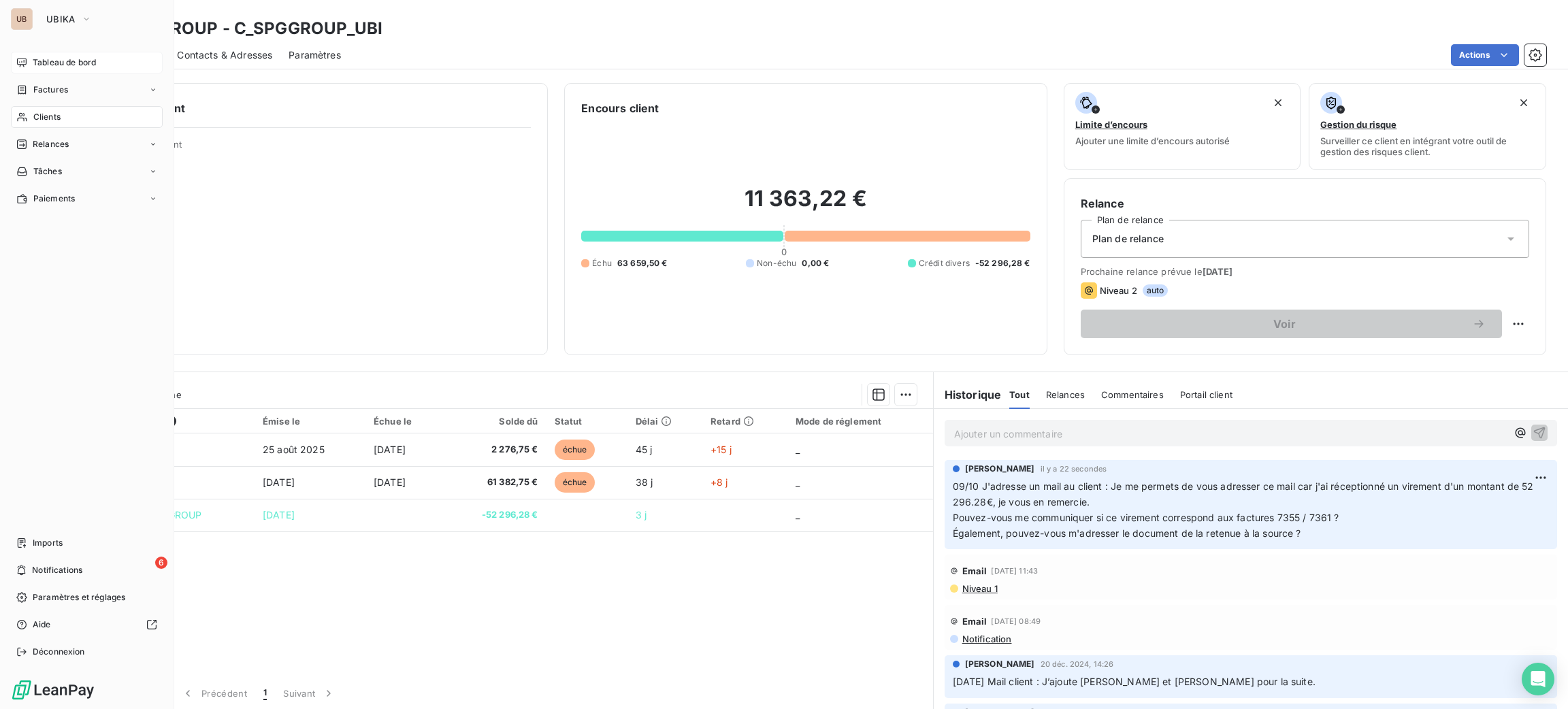
click at [60, 65] on span "Tableau de bord" at bounding box center [64, 62] width 63 height 12
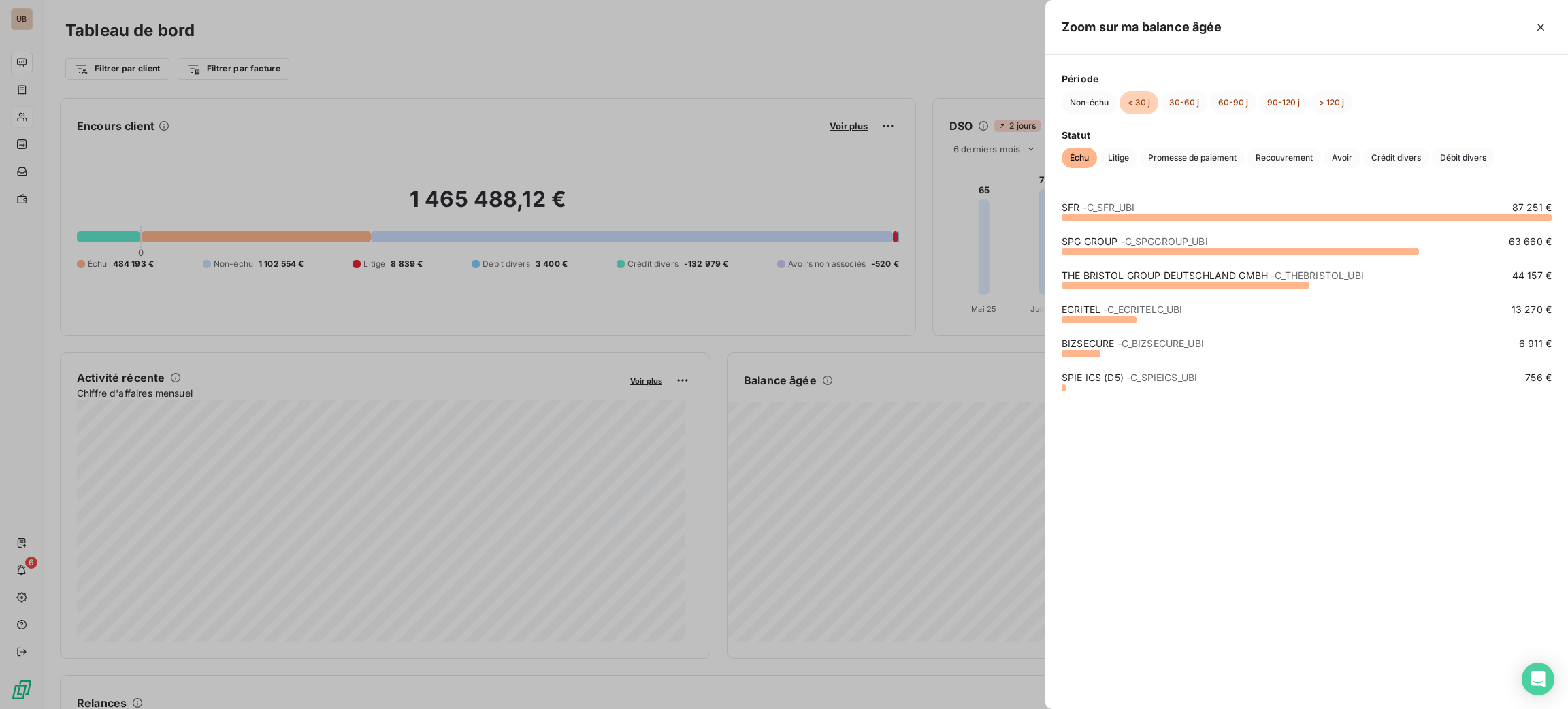
click at [1107, 310] on span "- C_ECRITELC_UBI" at bounding box center [1142, 309] width 79 height 11
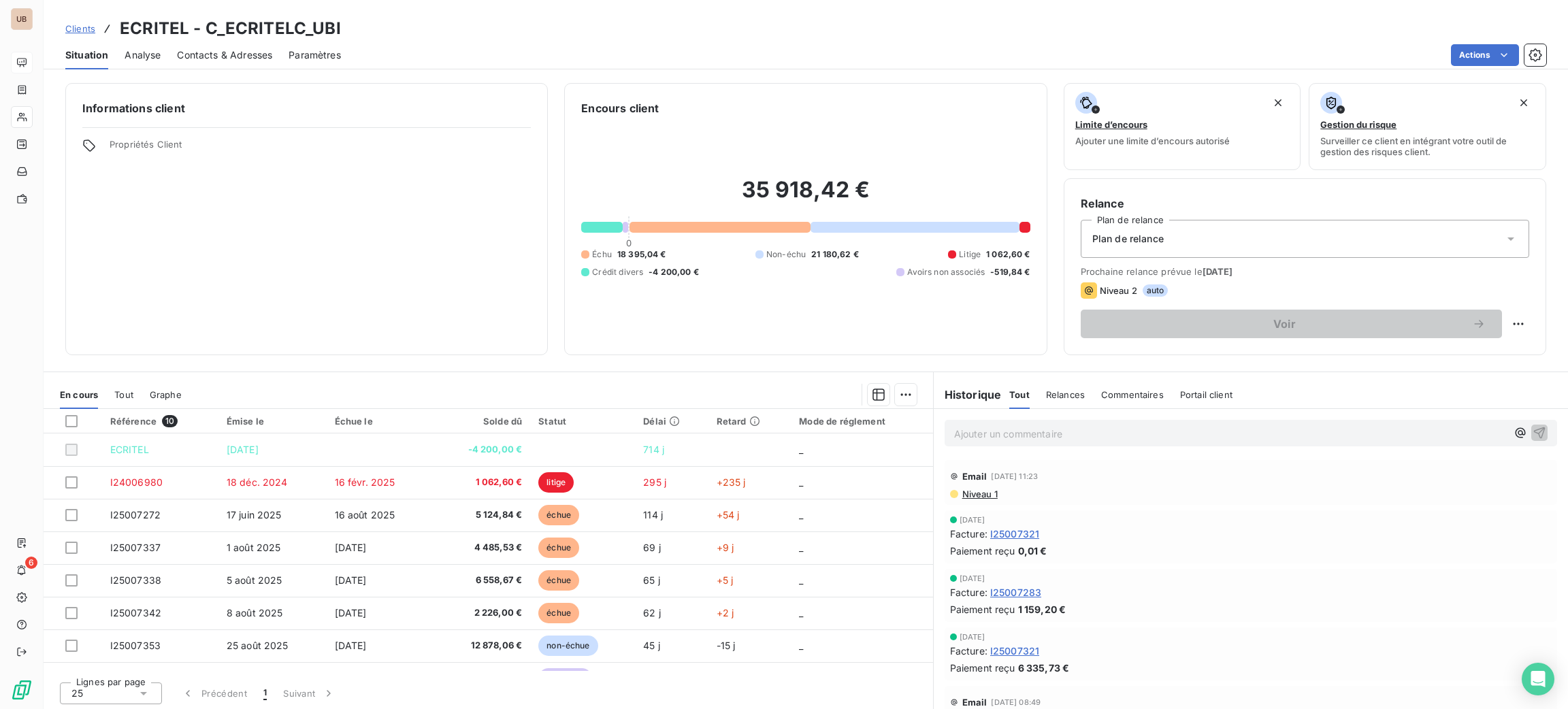
click at [1506, 324] on html "UB 6 Clients ECRITEL - C_ECRITELC_UBI Situation Analyse Contacts & Adresses Par…" at bounding box center [784, 354] width 1568 height 709
click at [1456, 358] on div "Replanifier cette action" at bounding box center [1447, 353] width 122 height 22
select select "9"
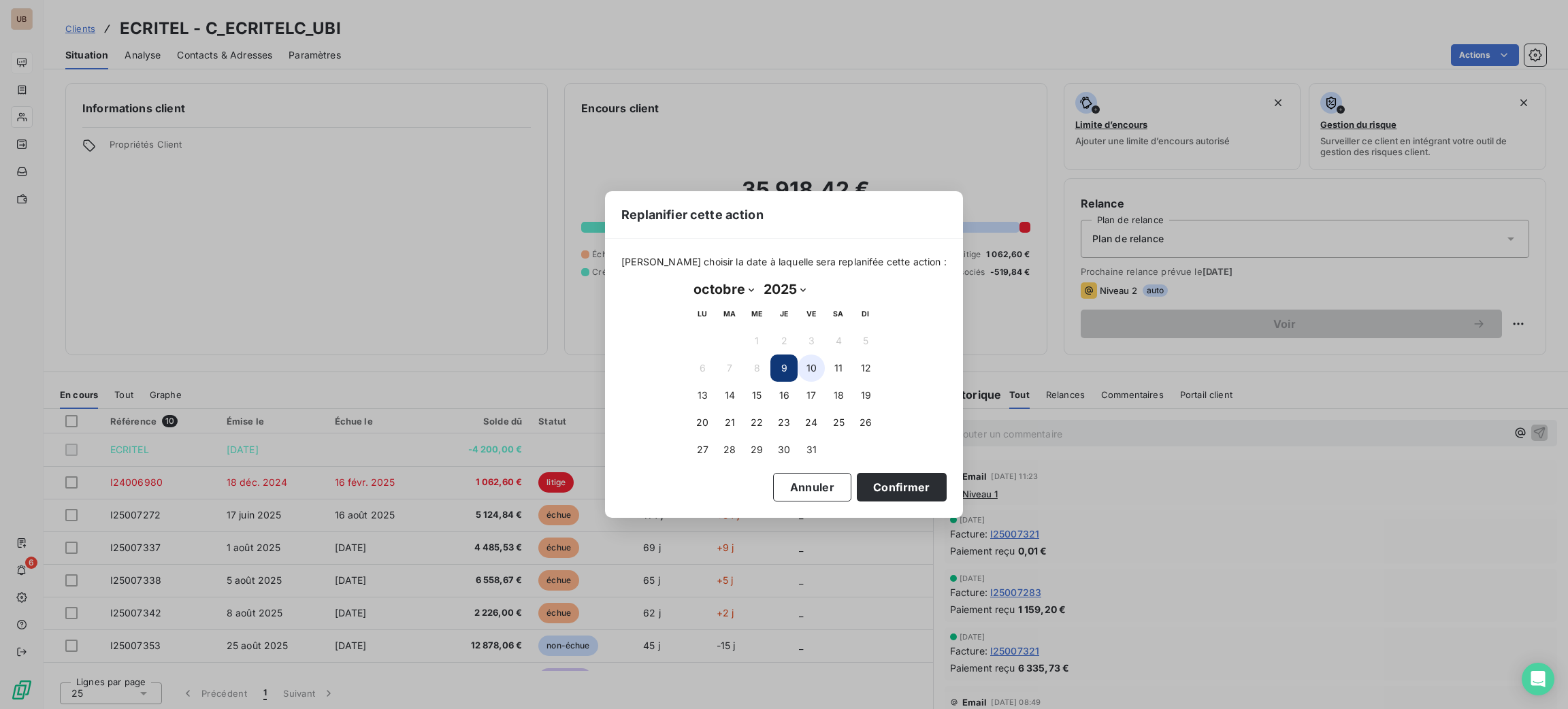
click at [813, 363] on button "10" at bounding box center [811, 368] width 27 height 27
click at [893, 481] on button "Confirmer" at bounding box center [902, 487] width 89 height 28
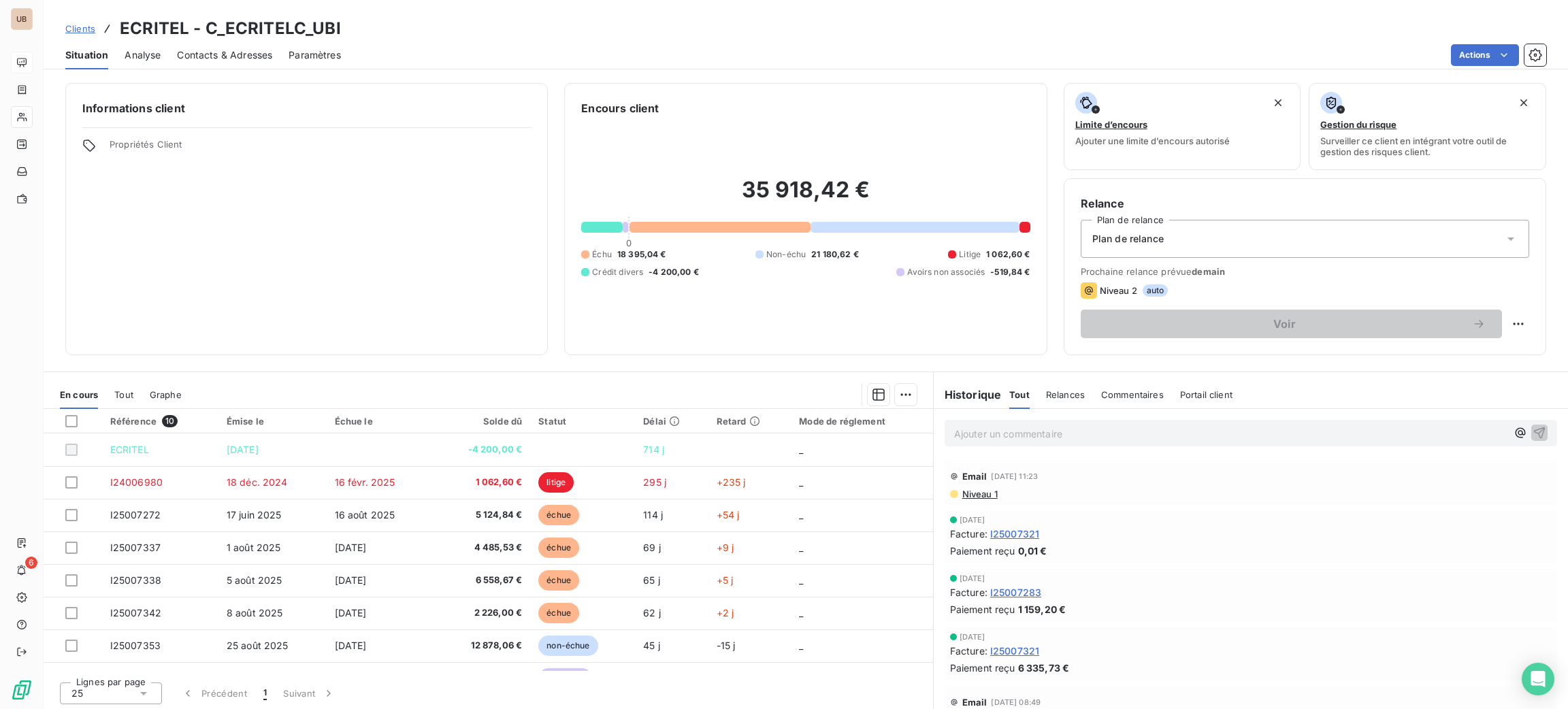
drag, startPoint x: 50, startPoint y: 60, endPoint x: 26, endPoint y: 70, distance: 26.0
click at [48, 60] on div "Situation Analyse Contacts & Adresses Paramètres Actions" at bounding box center [805, 55] width 1525 height 28
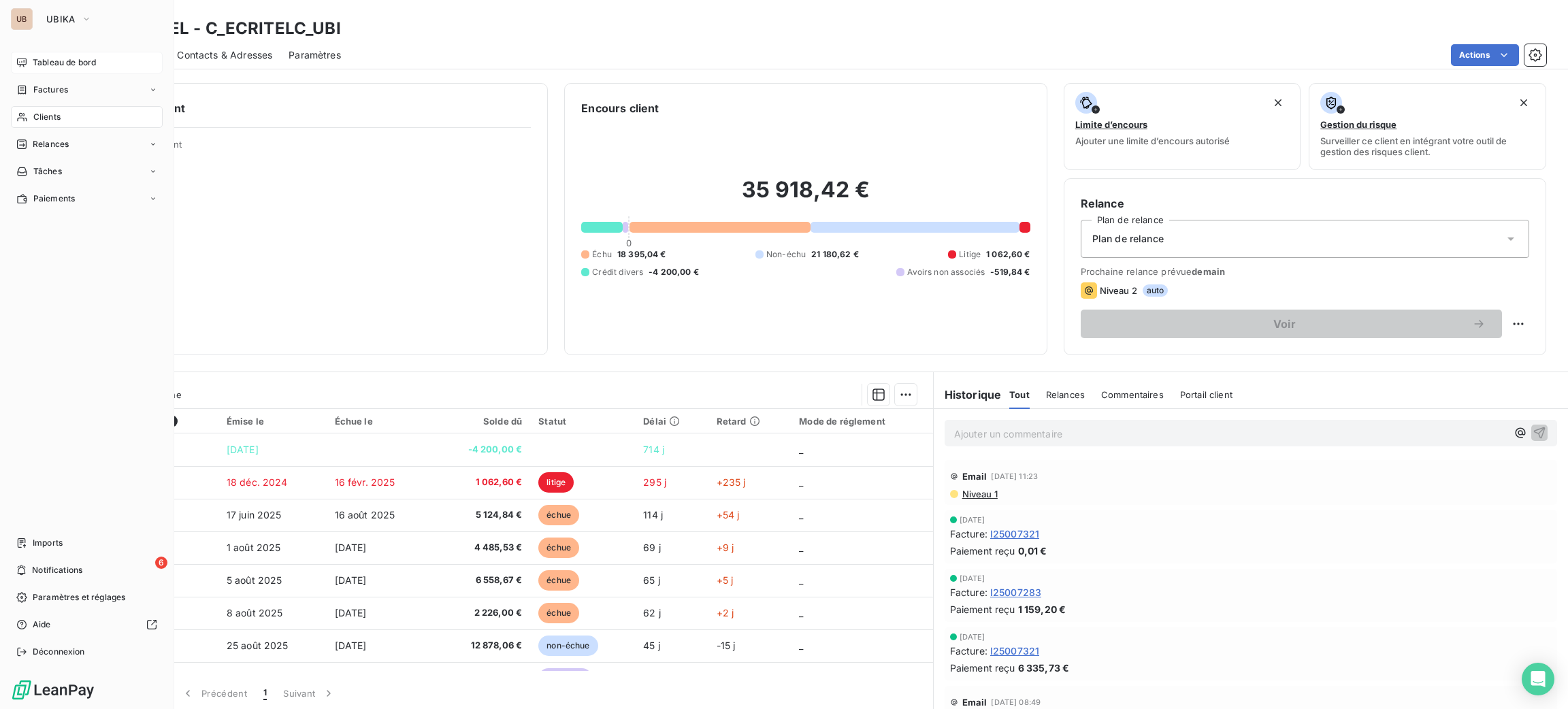
click at [26, 70] on div "Tableau de bord" at bounding box center [87, 62] width 152 height 22
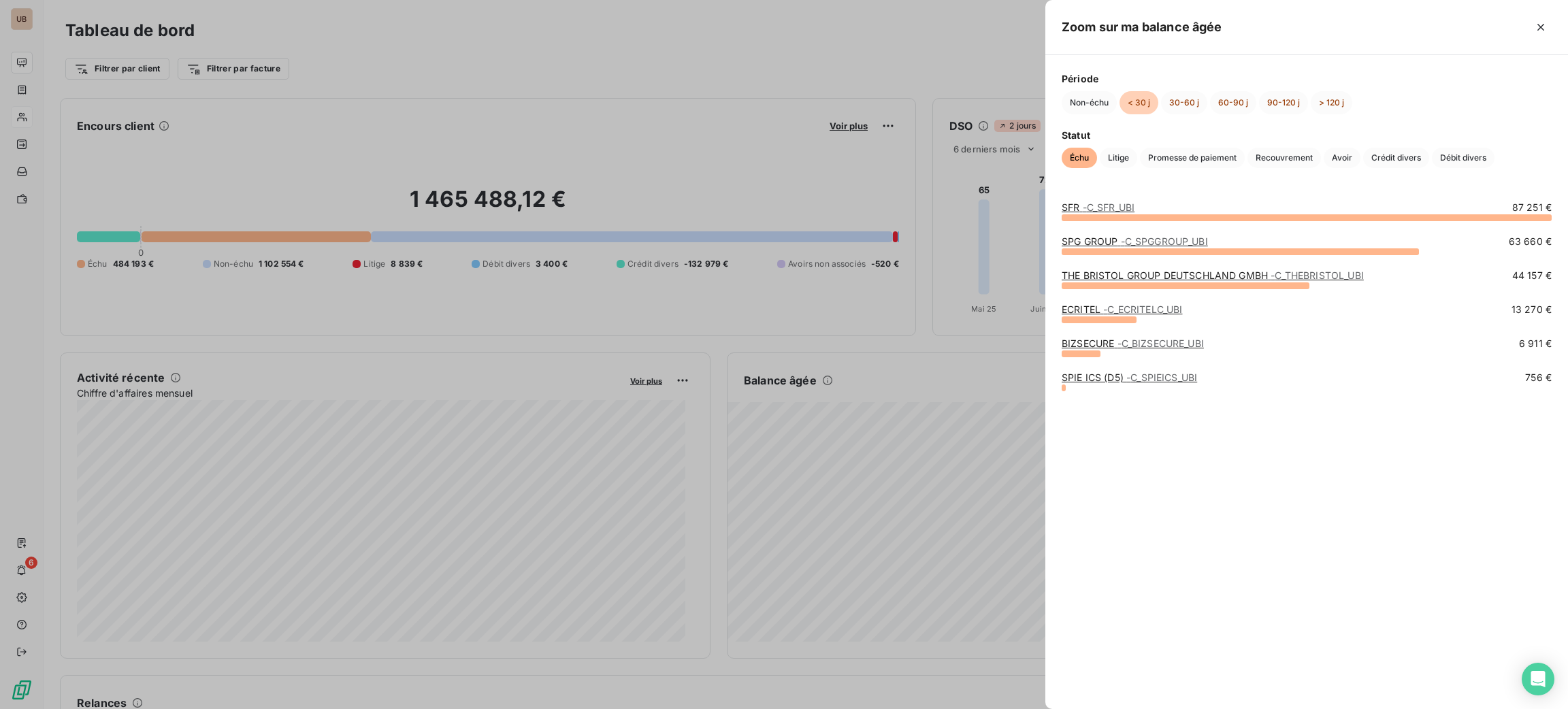
click at [1089, 340] on link "BIZSECURE - C_BIZSECURE_UBI" at bounding box center [1133, 343] width 142 height 11
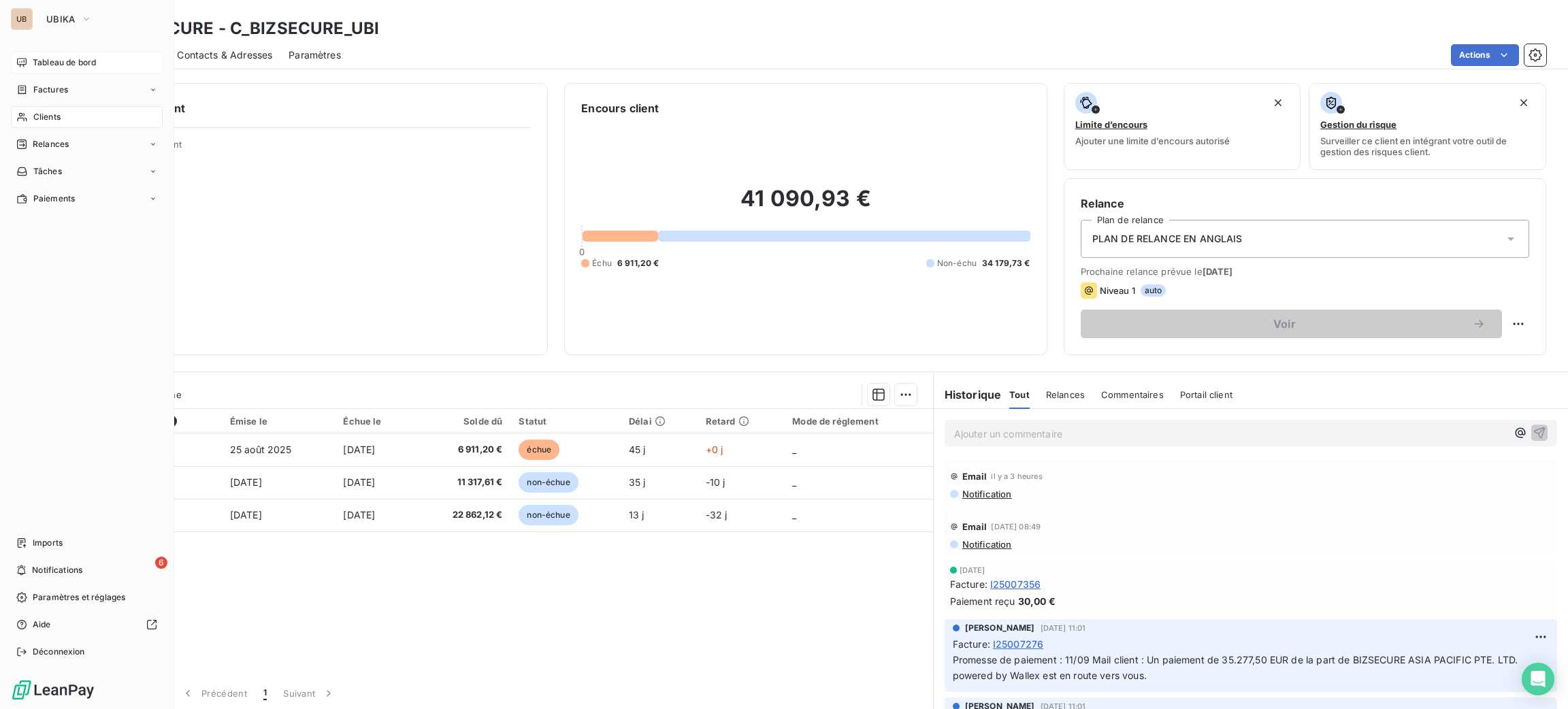
click at [54, 59] on span "Tableau de bord" at bounding box center [64, 62] width 63 height 12
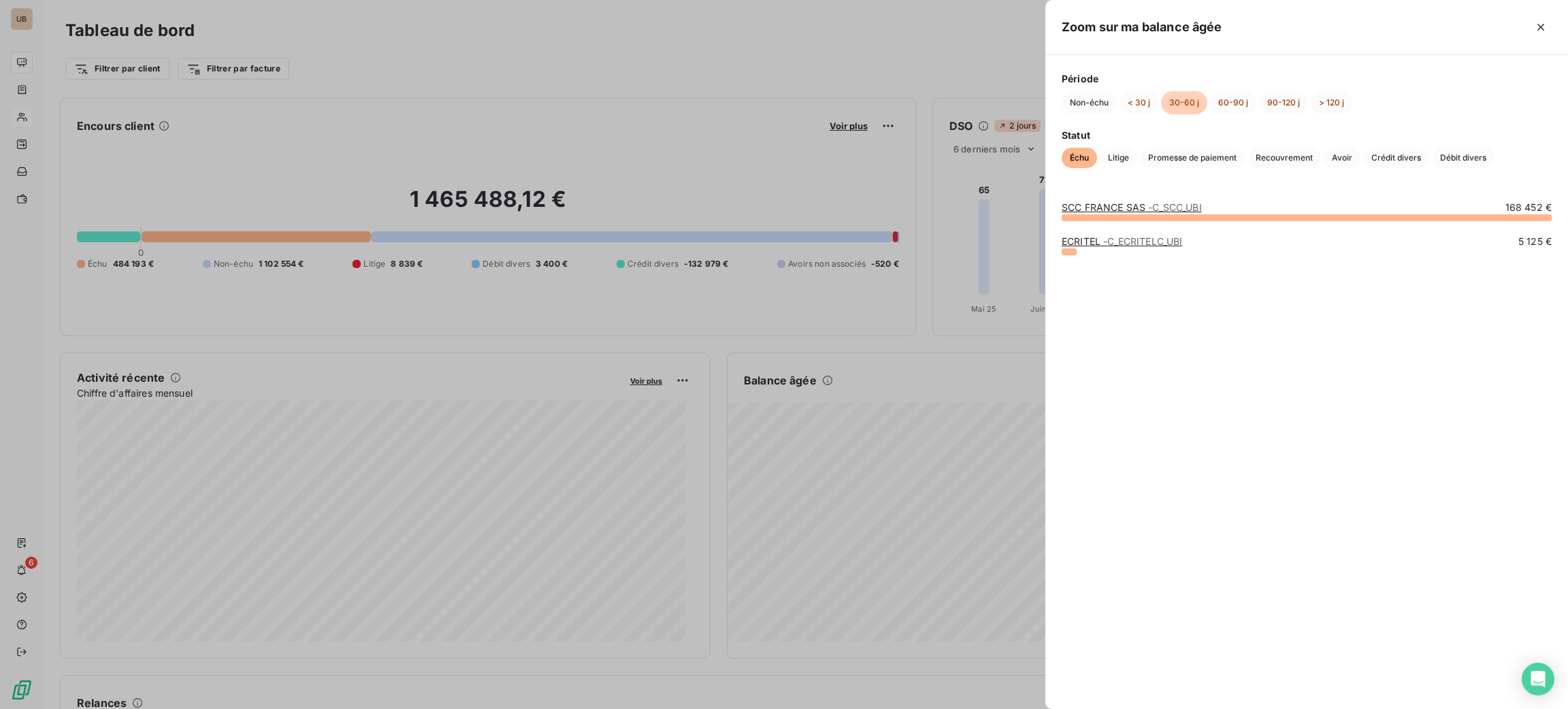
click at [1091, 207] on link "SCC FRANCE SAS - C_SCC_UBI" at bounding box center [1131, 207] width 140 height 11
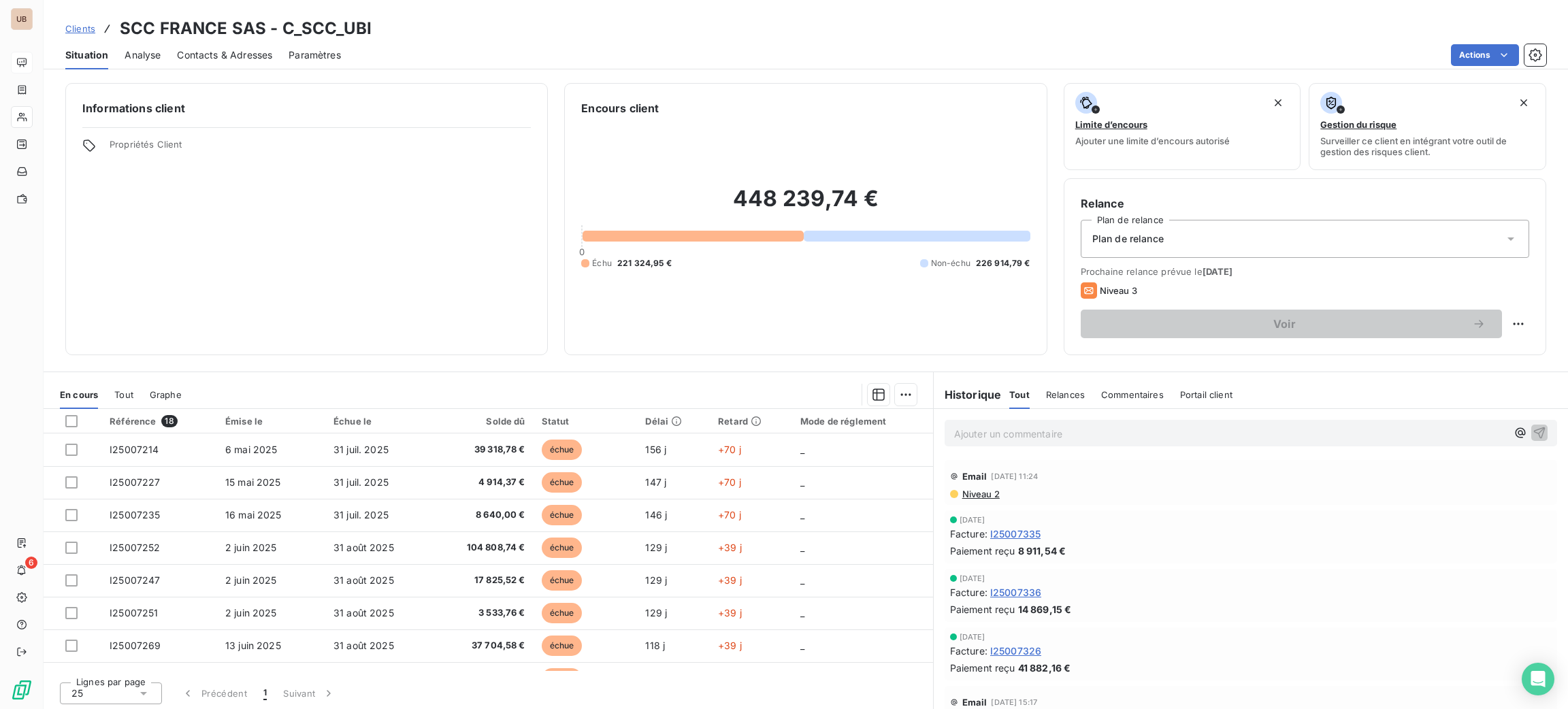
drag, startPoint x: 1355, startPoint y: 4, endPoint x: 1243, endPoint y: 177, distance: 206.1
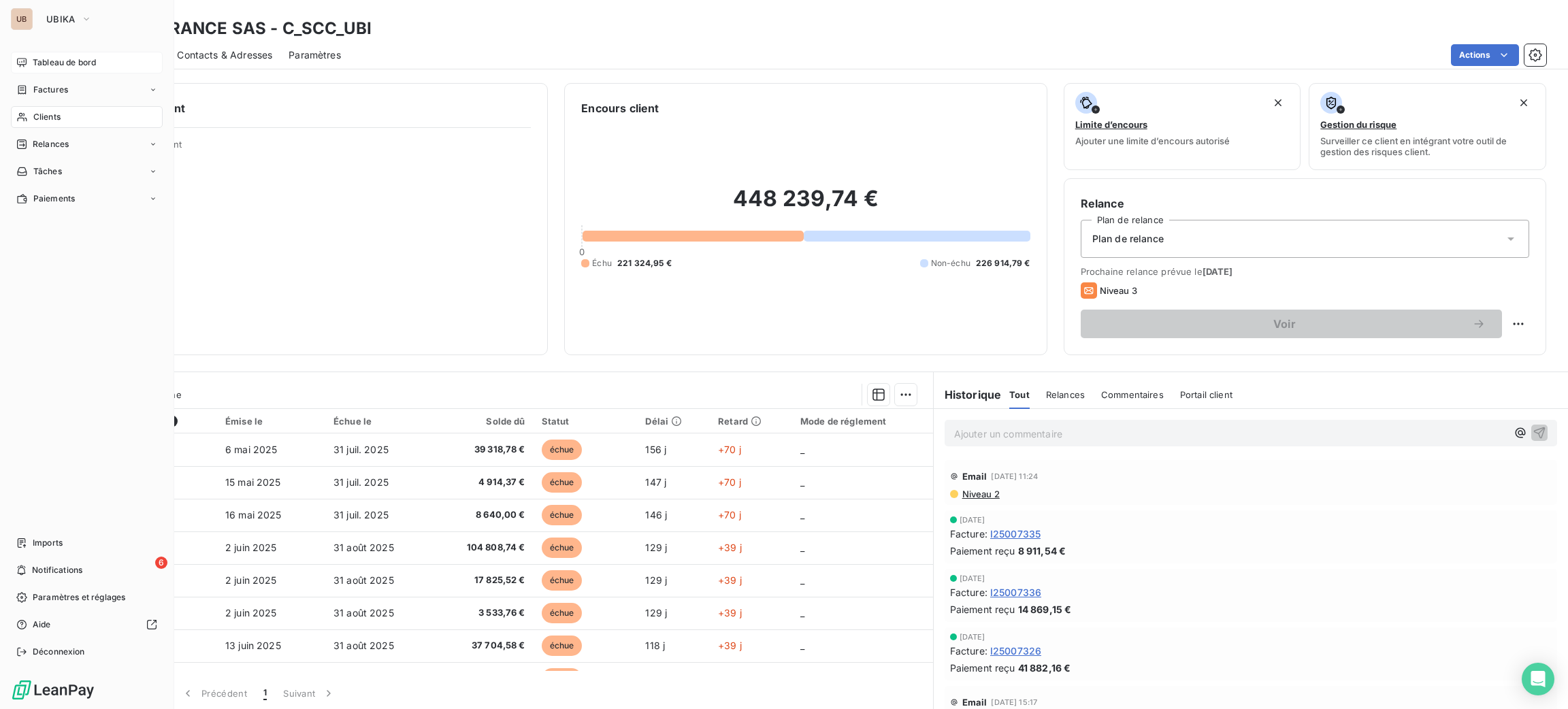
click at [62, 62] on span "Tableau de bord" at bounding box center [64, 62] width 63 height 12
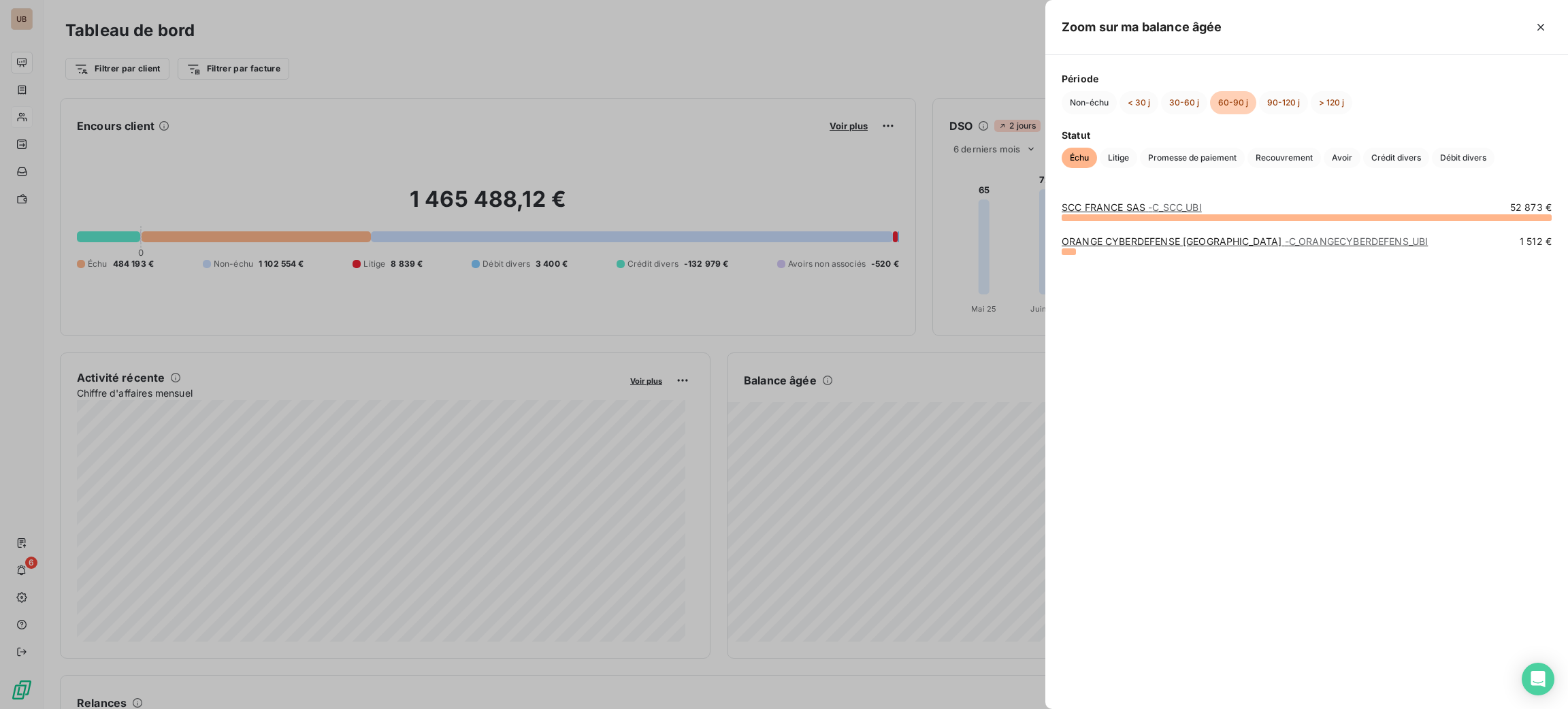
click at [1153, 212] on span "- C_SCC_UBI" at bounding box center [1175, 207] width 54 height 11
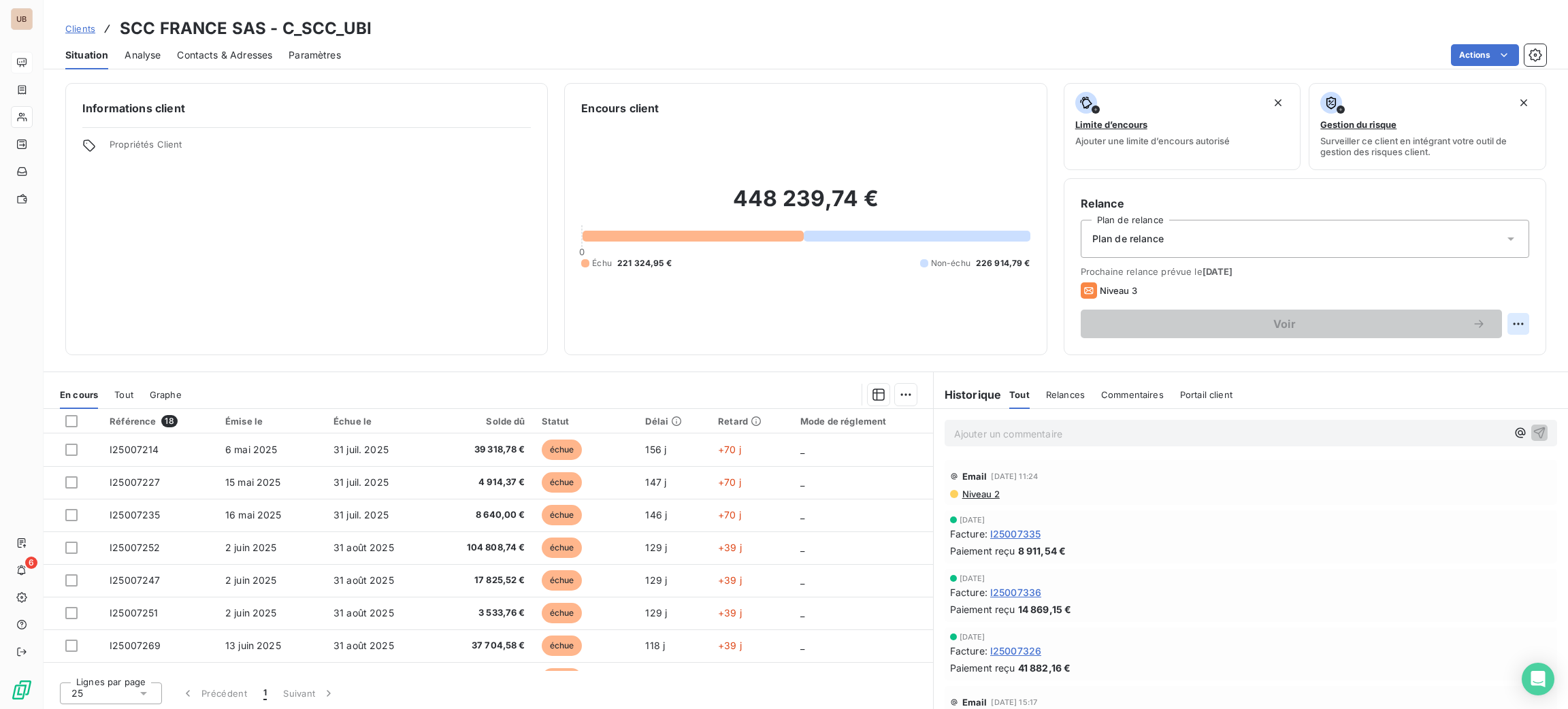
click at [1502, 321] on html "UB 6 Clients SCC FRANCE SAS - C_SCC_UBI Situation Analyse Contacts & Adresses P…" at bounding box center [784, 354] width 1568 height 709
click at [1402, 353] on div "Replanifier cette action" at bounding box center [1447, 353] width 122 height 22
select select "9"
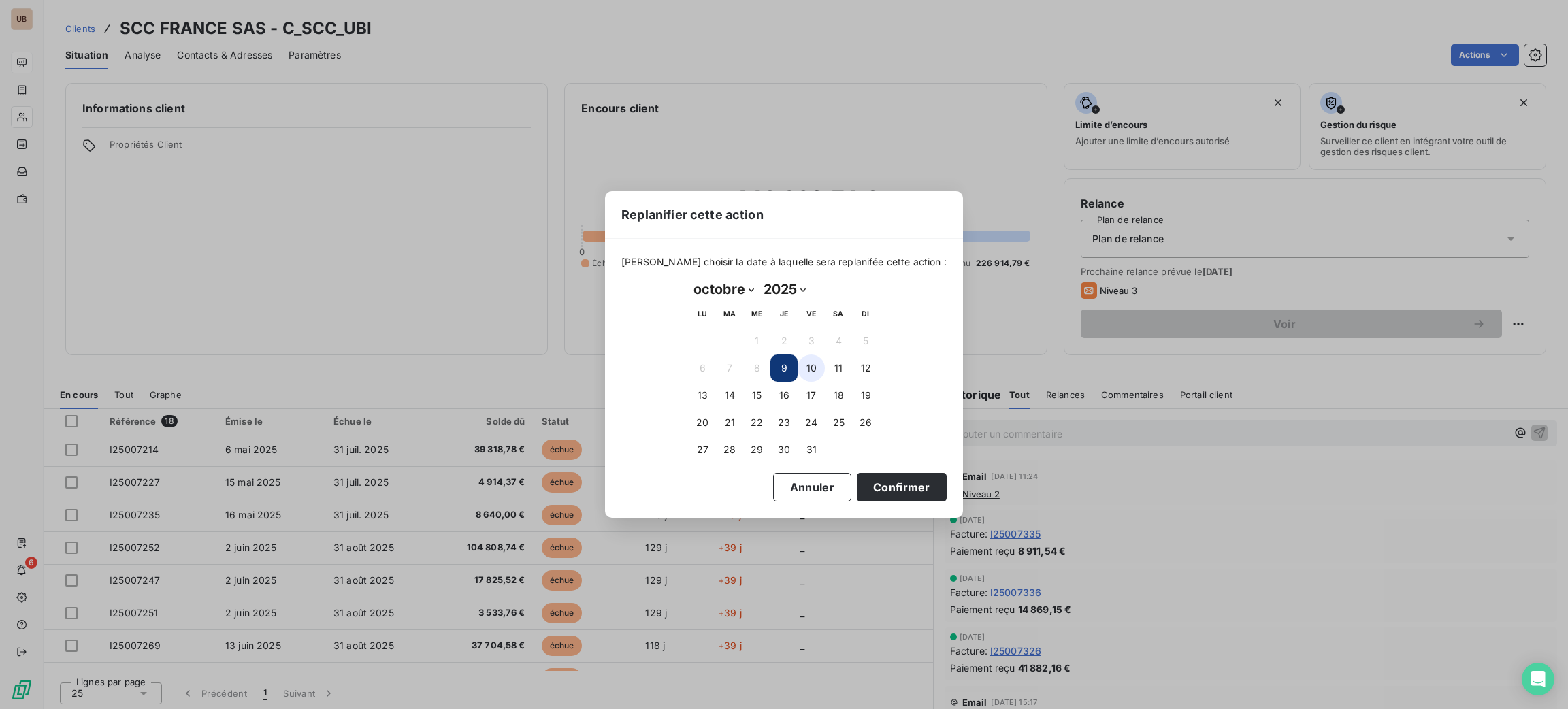
click at [810, 366] on button "10" at bounding box center [811, 368] width 27 height 27
click at [864, 497] on button "Confirmer" at bounding box center [902, 487] width 89 height 28
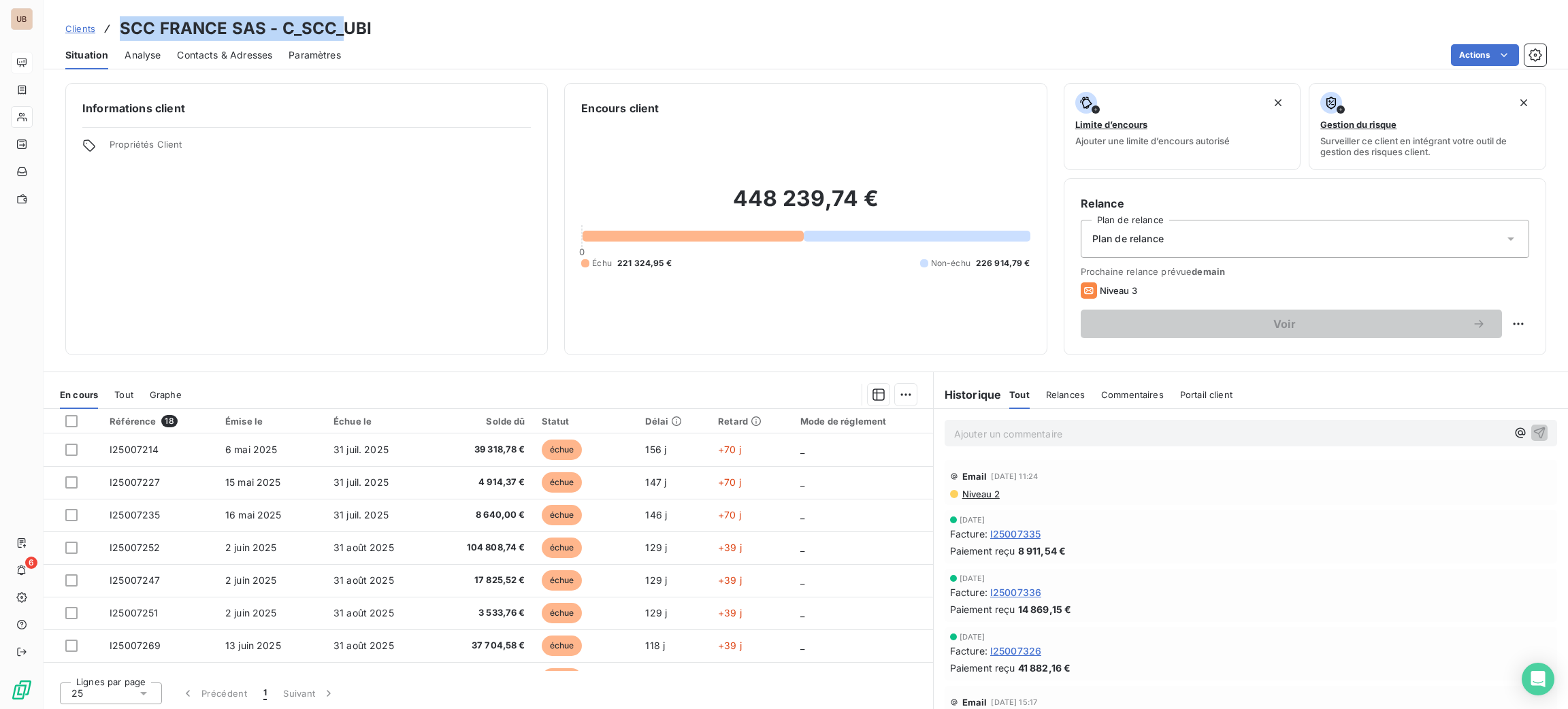
drag, startPoint x: 337, startPoint y: 19, endPoint x: 116, endPoint y: 24, distance: 221.1
click at [109, 22] on div "Clients SCC FRANCE SAS - C_SCC_UBI" at bounding box center [218, 28] width 306 height 24
drag, startPoint x: 137, startPoint y: 43, endPoint x: 148, endPoint y: 32, distance: 15.6
copy h3 "SCC FRANCE SAS - C_SCC_"
click at [238, 59] on span "Contacts & Adresses" at bounding box center [224, 55] width 95 height 13
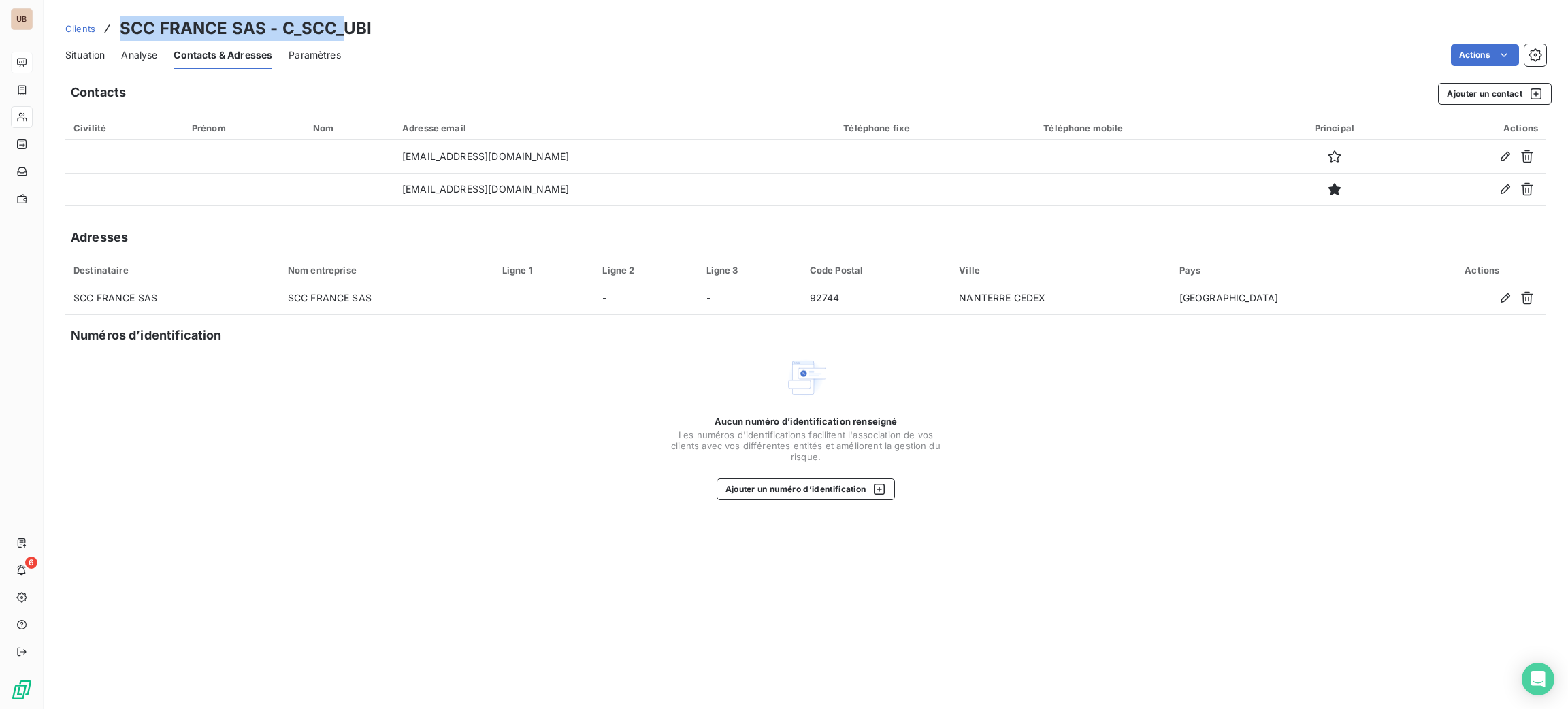
click at [92, 52] on span "Situation" at bounding box center [85, 55] width 40 height 13
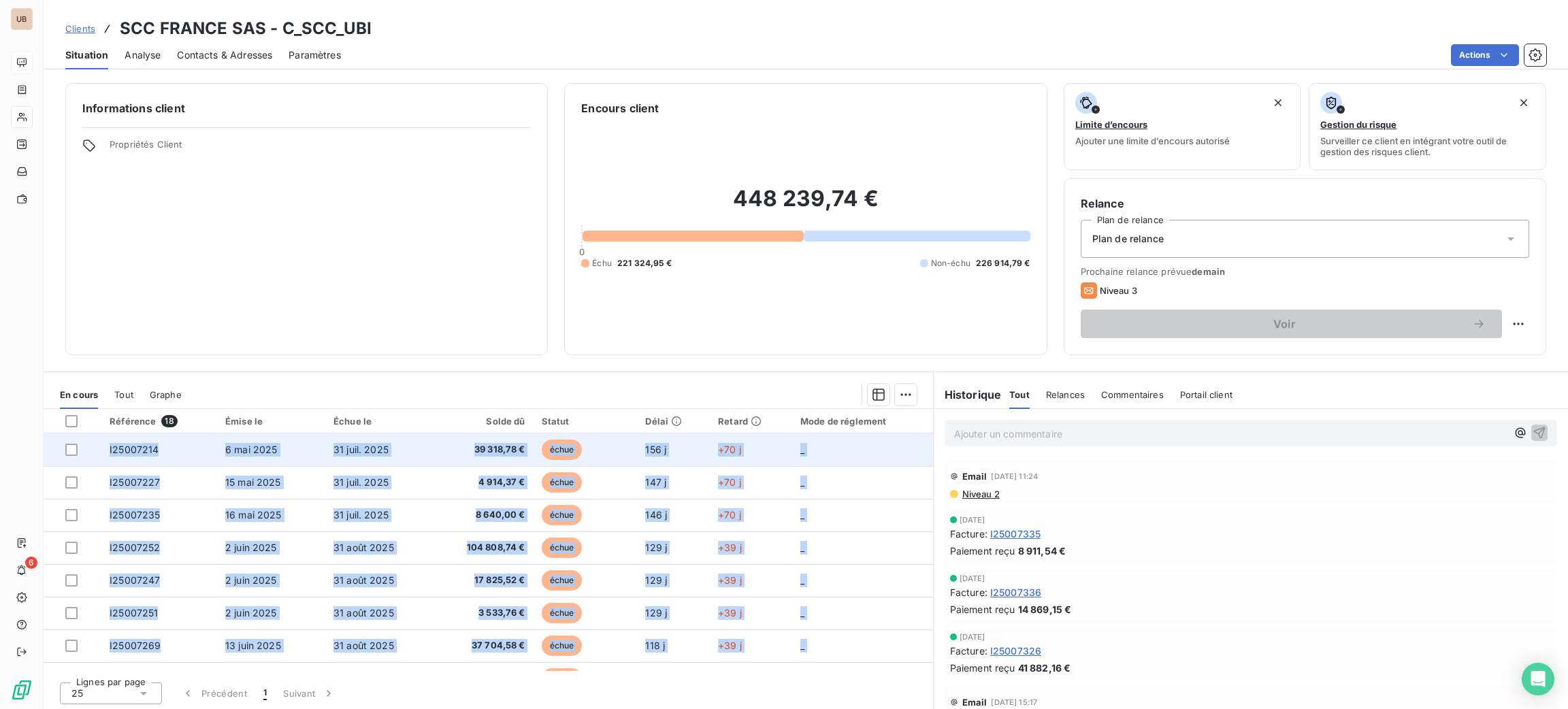
drag, startPoint x: 780, startPoint y: 586, endPoint x: 109, endPoint y: 445, distance: 685.7
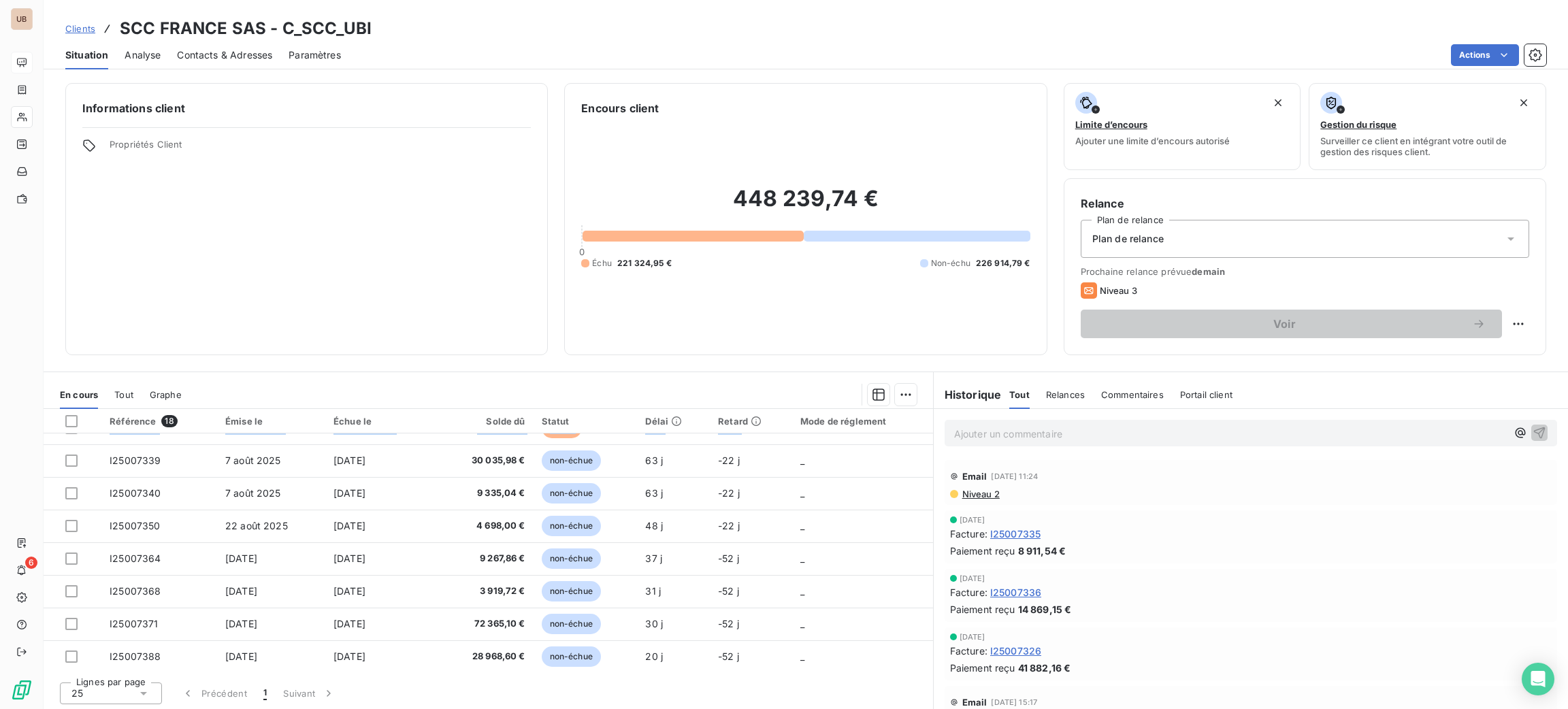
scroll to position [204, 0]
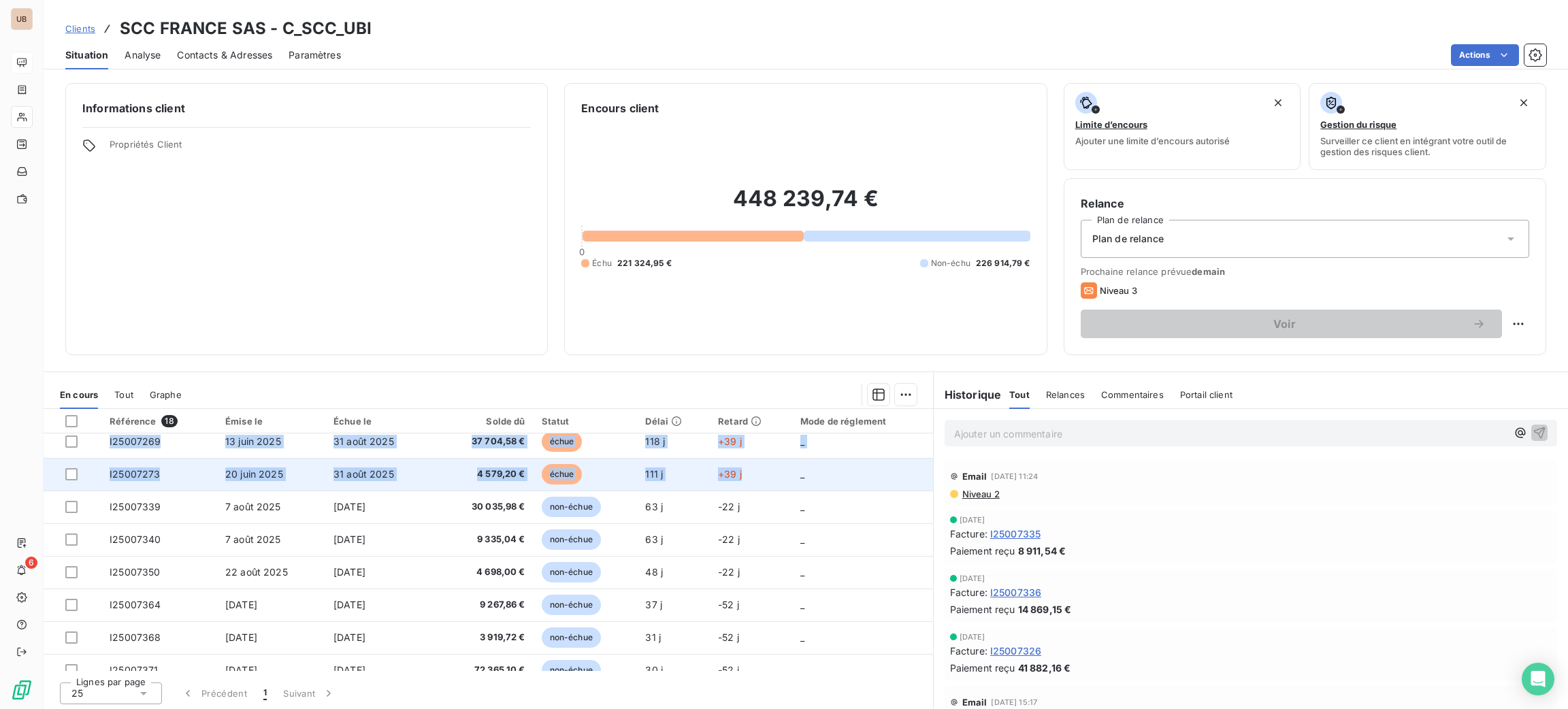
copy tbody "I25007214 [DATE] [DATE] 39 318,78 € échue 156 j +70 j _ I25007227 [DATE] [DATE]…"
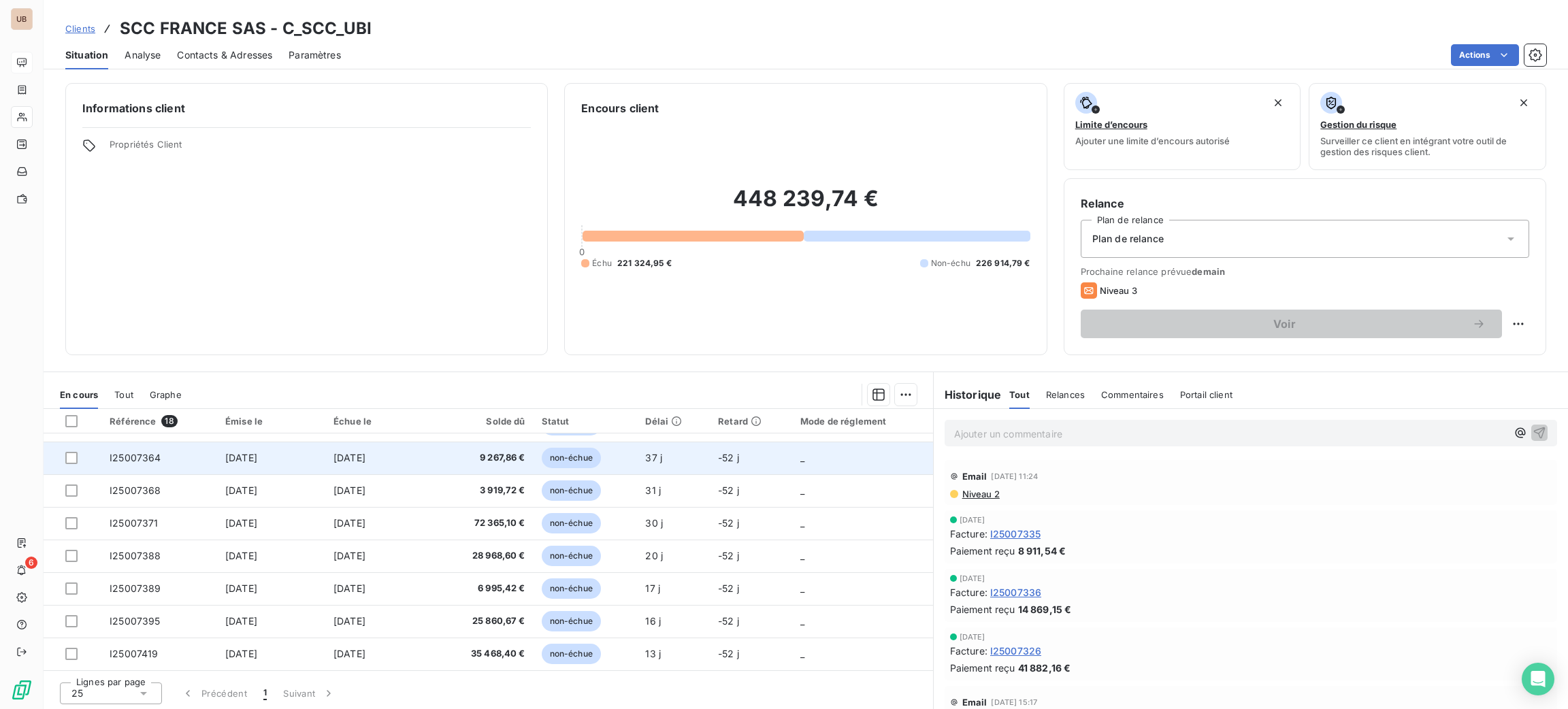
scroll to position [146, 0]
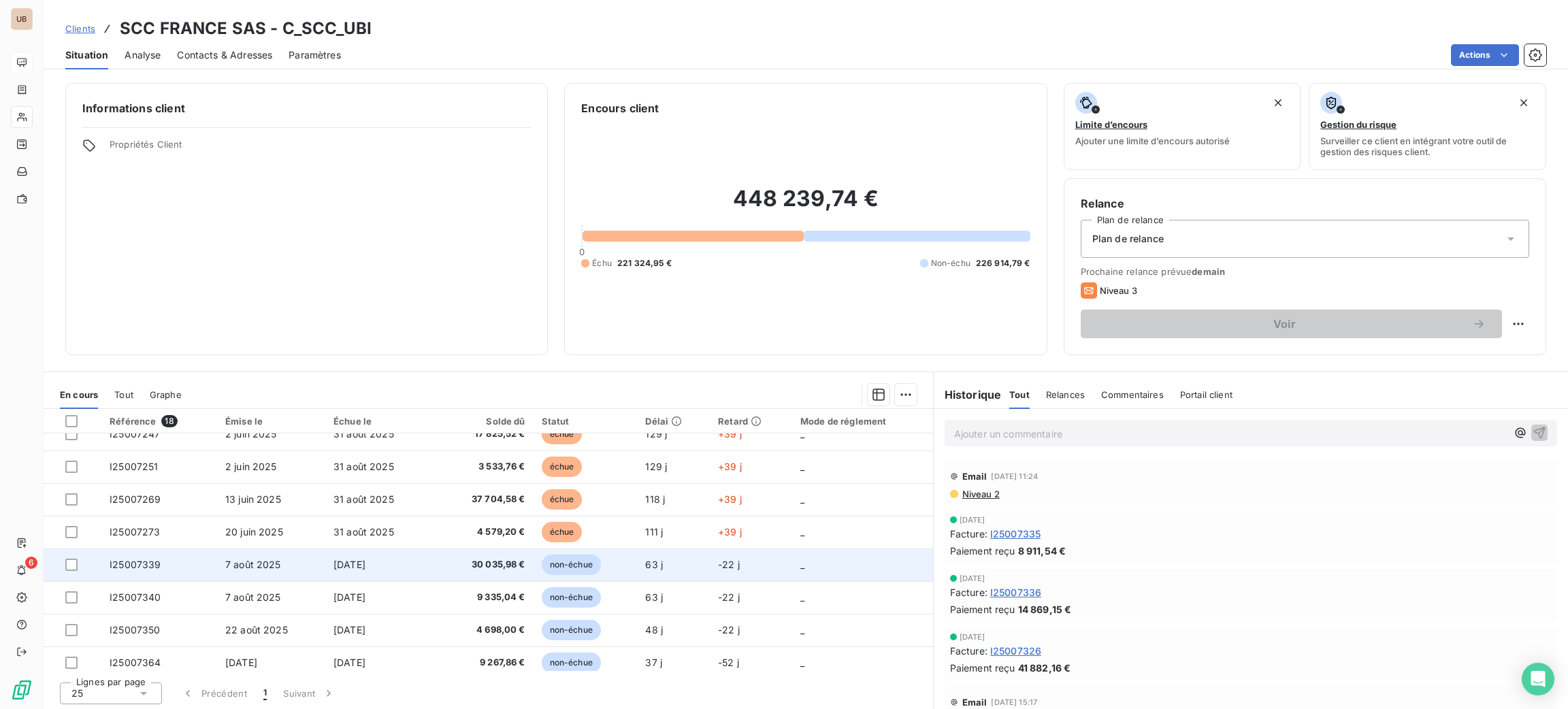
click at [514, 571] on td "30 035,98 €" at bounding box center [482, 564] width 103 height 33
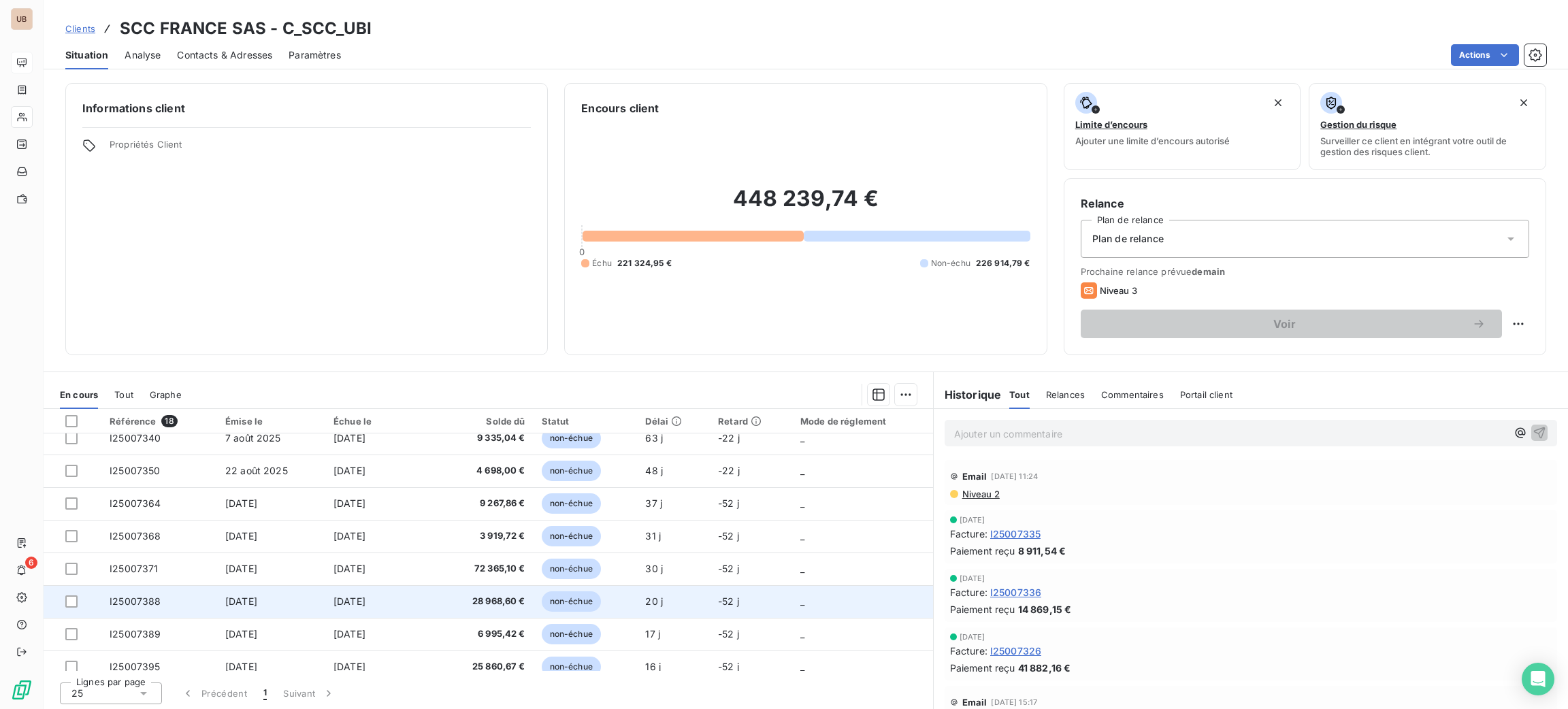
scroll to position [204, 0]
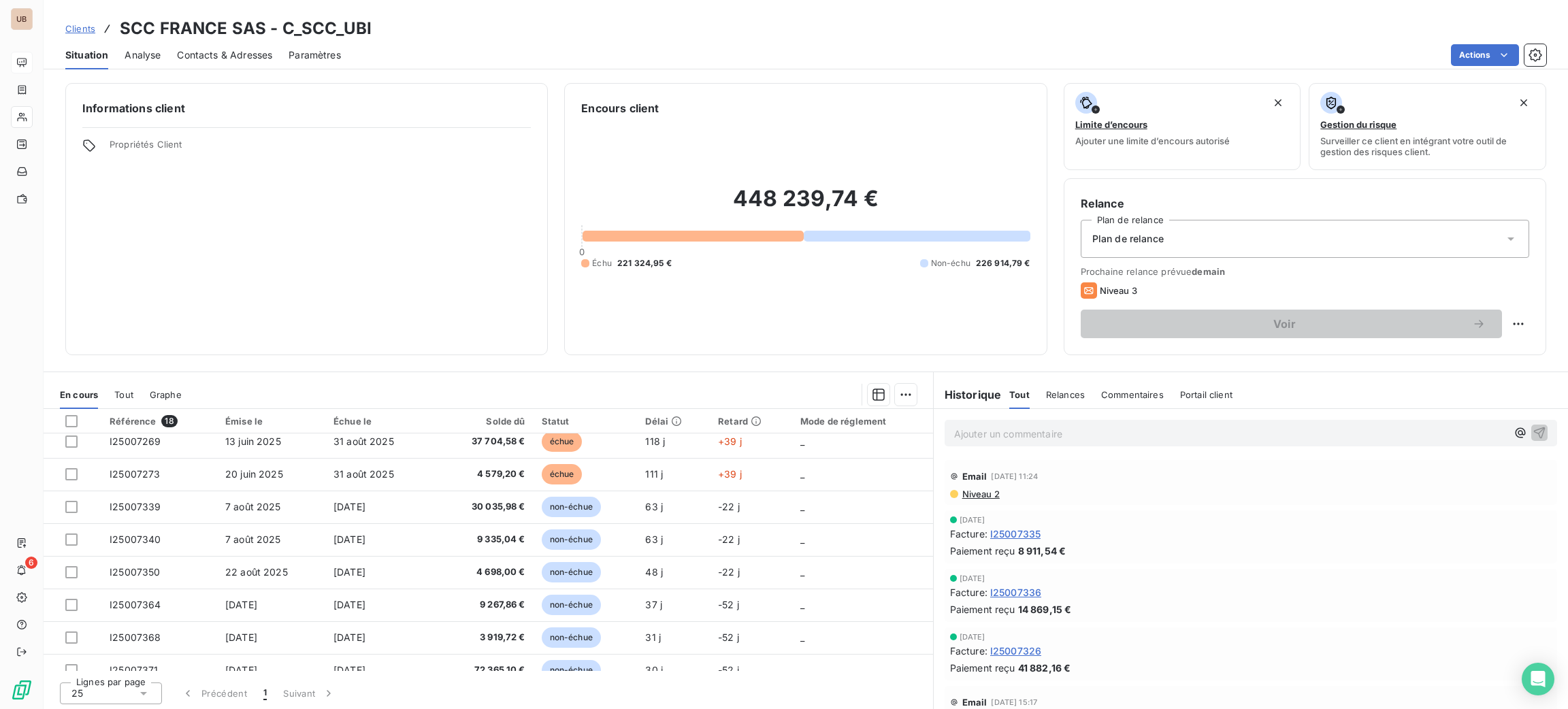
click at [1018, 441] on p "Ajouter un commentaire ﻿" at bounding box center [1231, 434] width 552 height 17
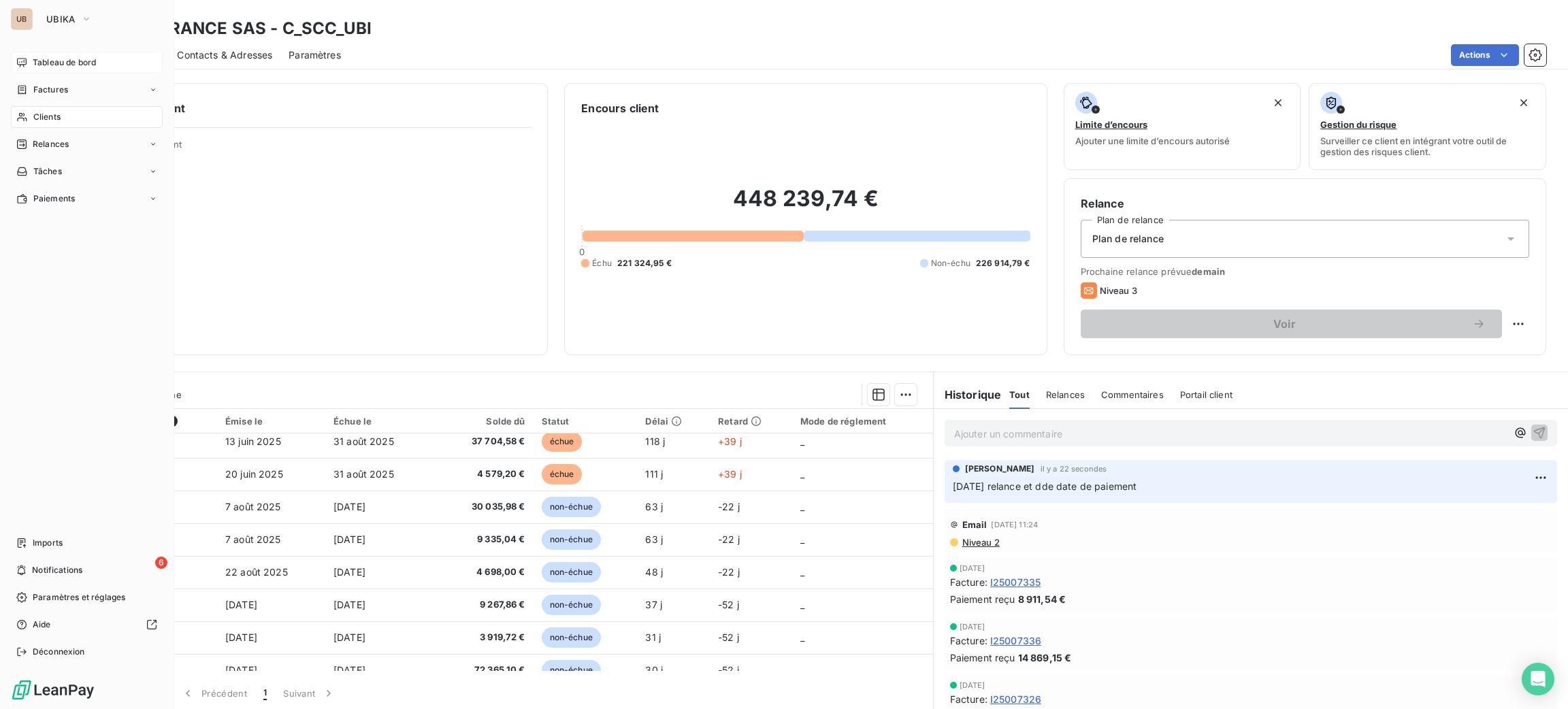
click at [89, 65] on span "Tableau de bord" at bounding box center [64, 62] width 63 height 12
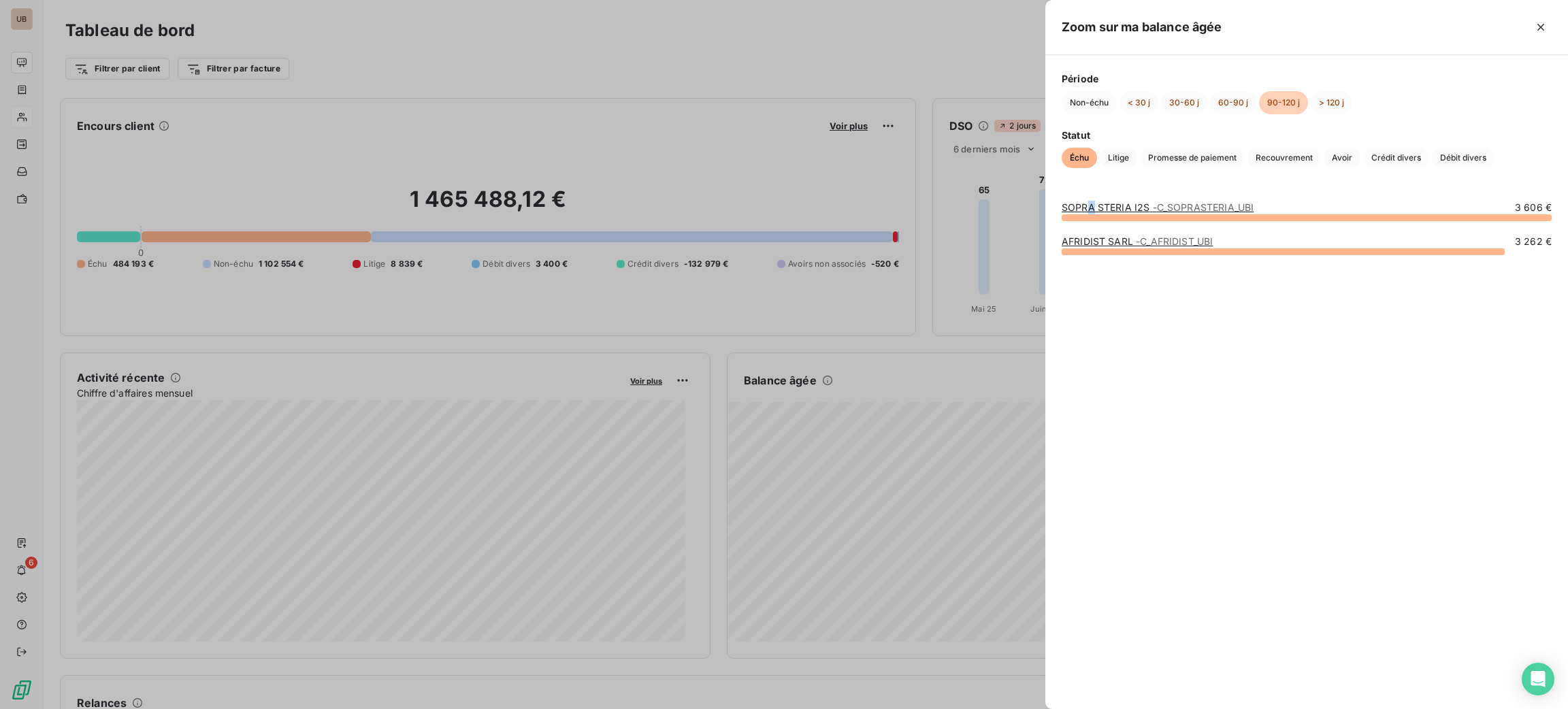
click at [1091, 208] on link "SOPRA STERIA I2S - C_SOPRASTERIA_UBI" at bounding box center [1158, 207] width 192 height 11
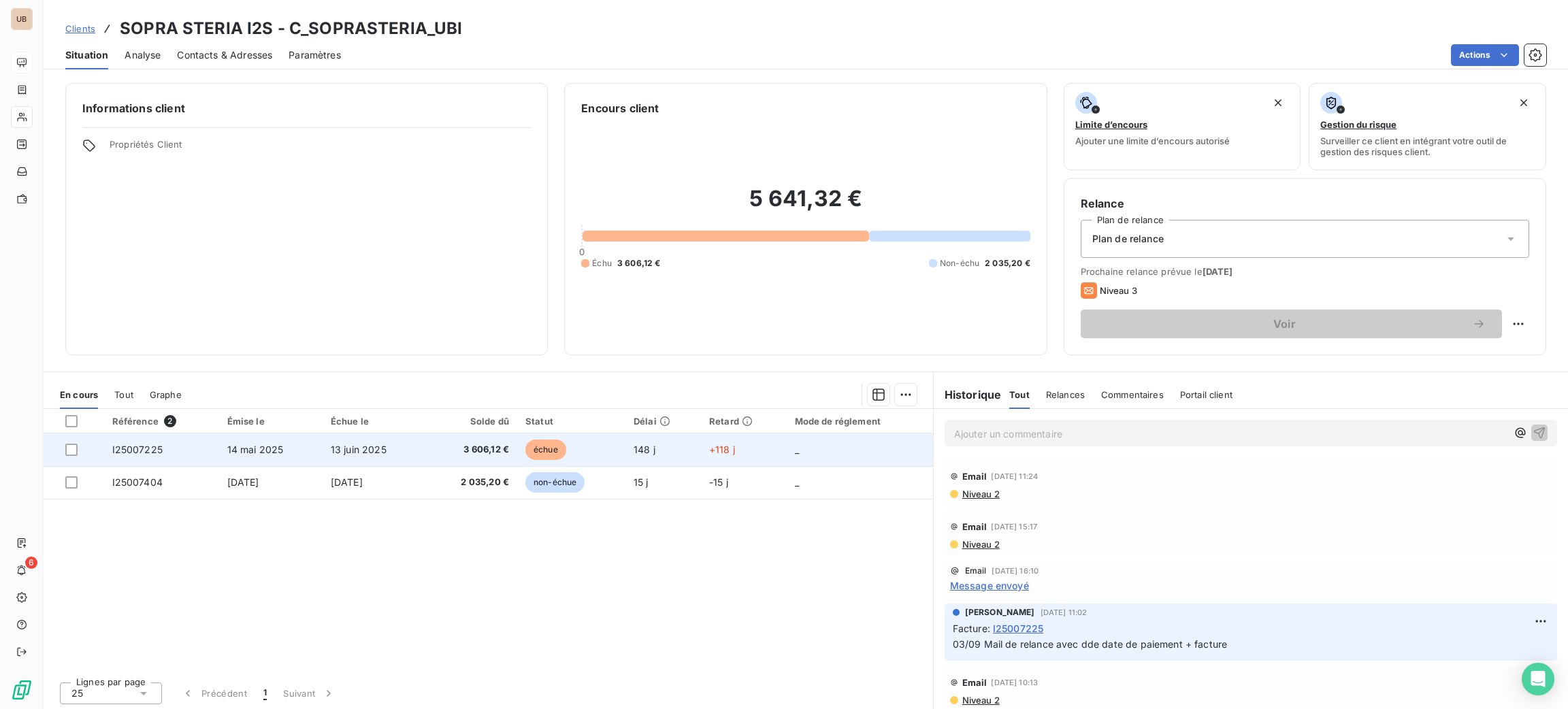
click at [609, 450] on td "échue" at bounding box center [571, 449] width 108 height 33
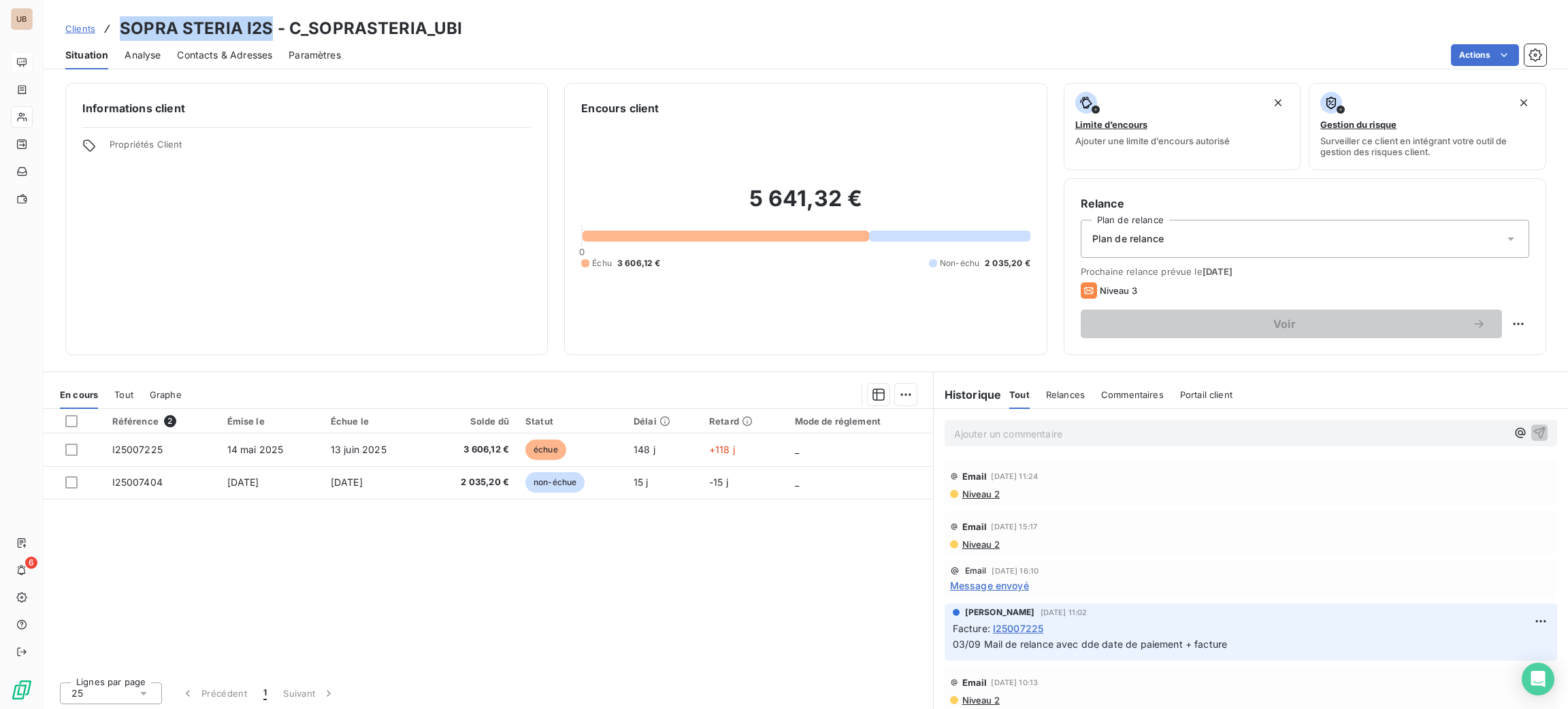
drag, startPoint x: 255, startPoint y: 30, endPoint x: 117, endPoint y: 16, distance: 138.7
click at [117, 16] on div "Clients SOPRA STERIA I2S - C_SOPRASTERIA_UBI" at bounding box center [263, 28] width 397 height 24
copy h3 "SOPRA STERIA I2S"
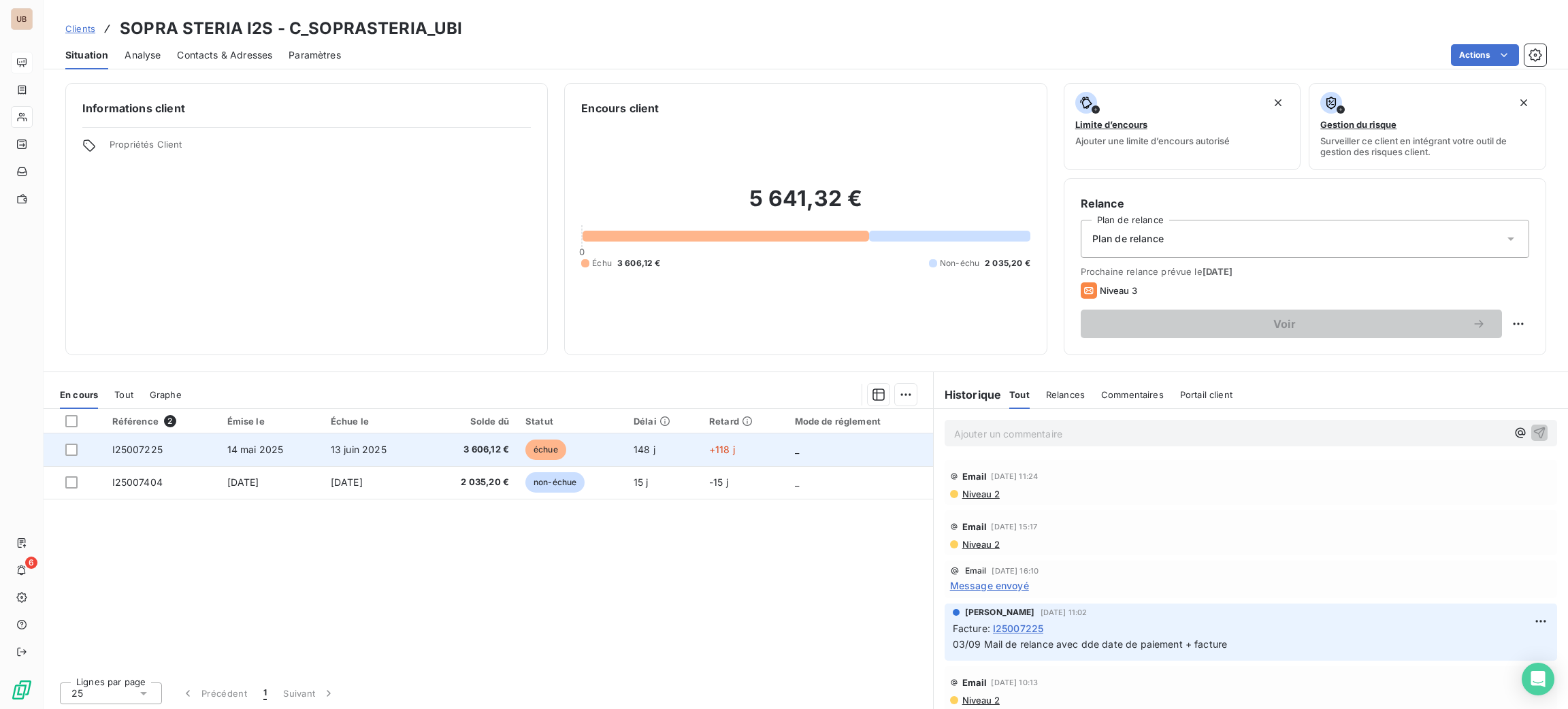
click at [578, 459] on td "échue" at bounding box center [571, 449] width 108 height 33
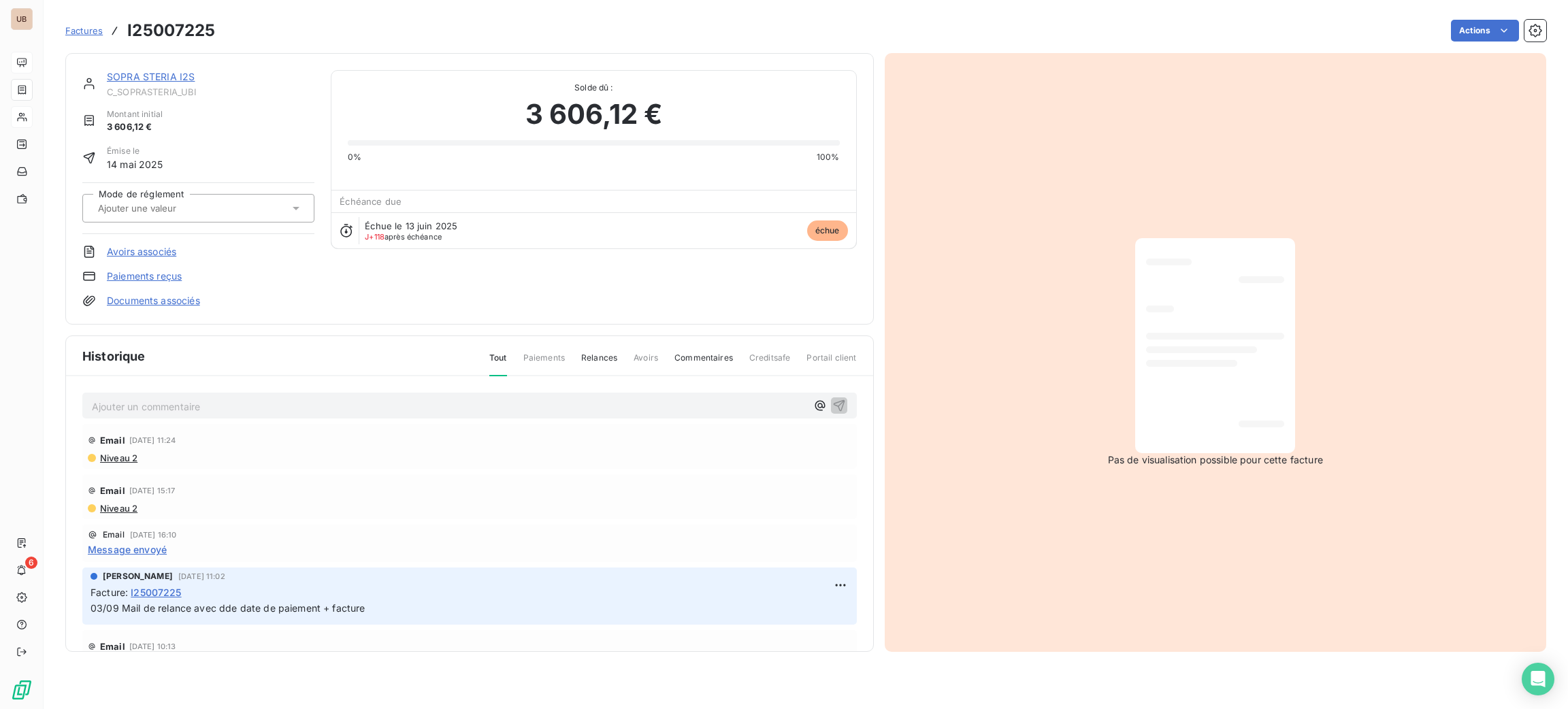
click at [548, 427] on div "Email [DATE] 11:24 Niveau 2" at bounding box center [469, 446] width 775 height 45
click at [547, 414] on div "Ajouter un commentaire ﻿" at bounding box center [469, 405] width 775 height 26
click at [544, 407] on p "Ajouter un commentaire ﻿" at bounding box center [449, 407] width 714 height 17
click at [817, 398] on div "[DATE] relance et dde date de paiement" at bounding box center [469, 405] width 775 height 25
click at [832, 406] on icon "button" at bounding box center [839, 405] width 13 height 13
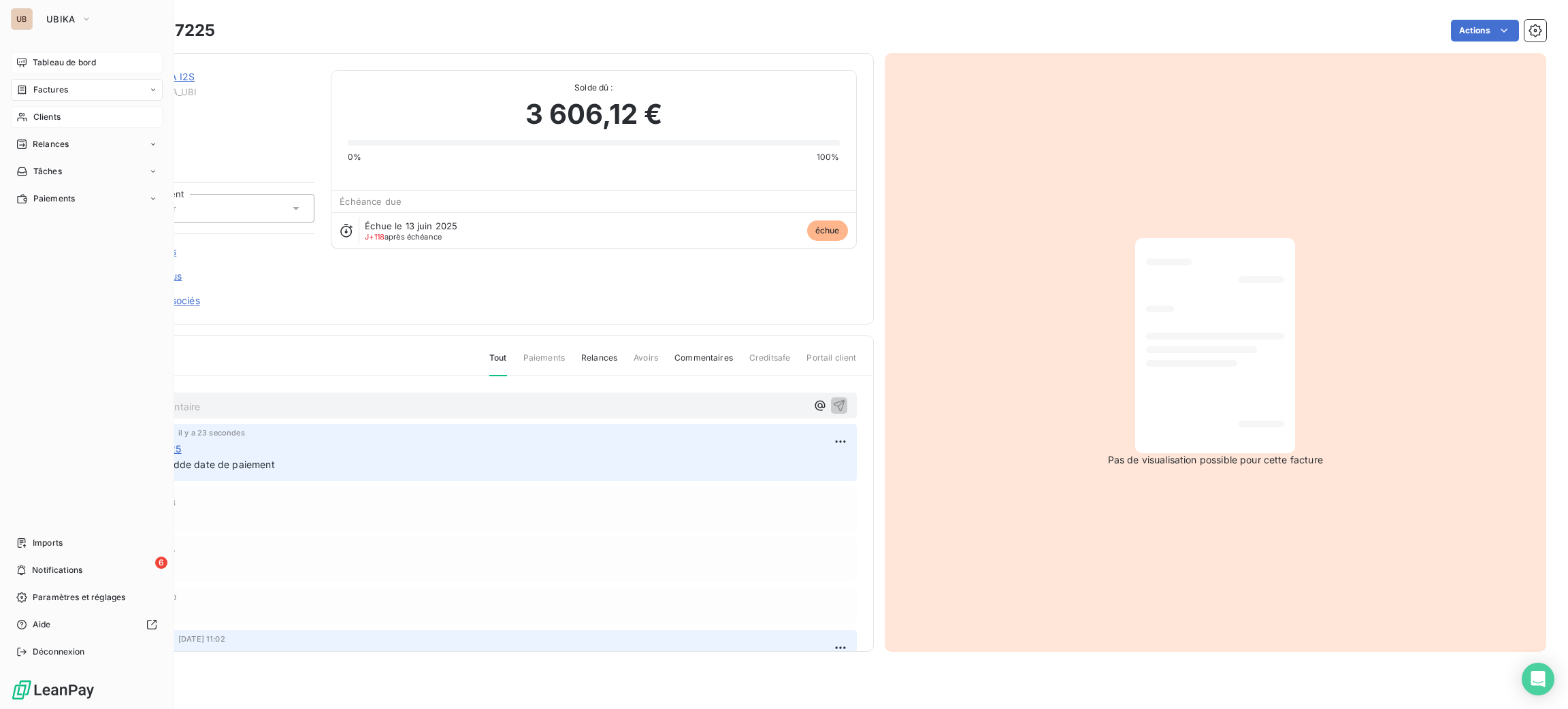
click at [36, 62] on span "Tableau de bord" at bounding box center [64, 62] width 63 height 12
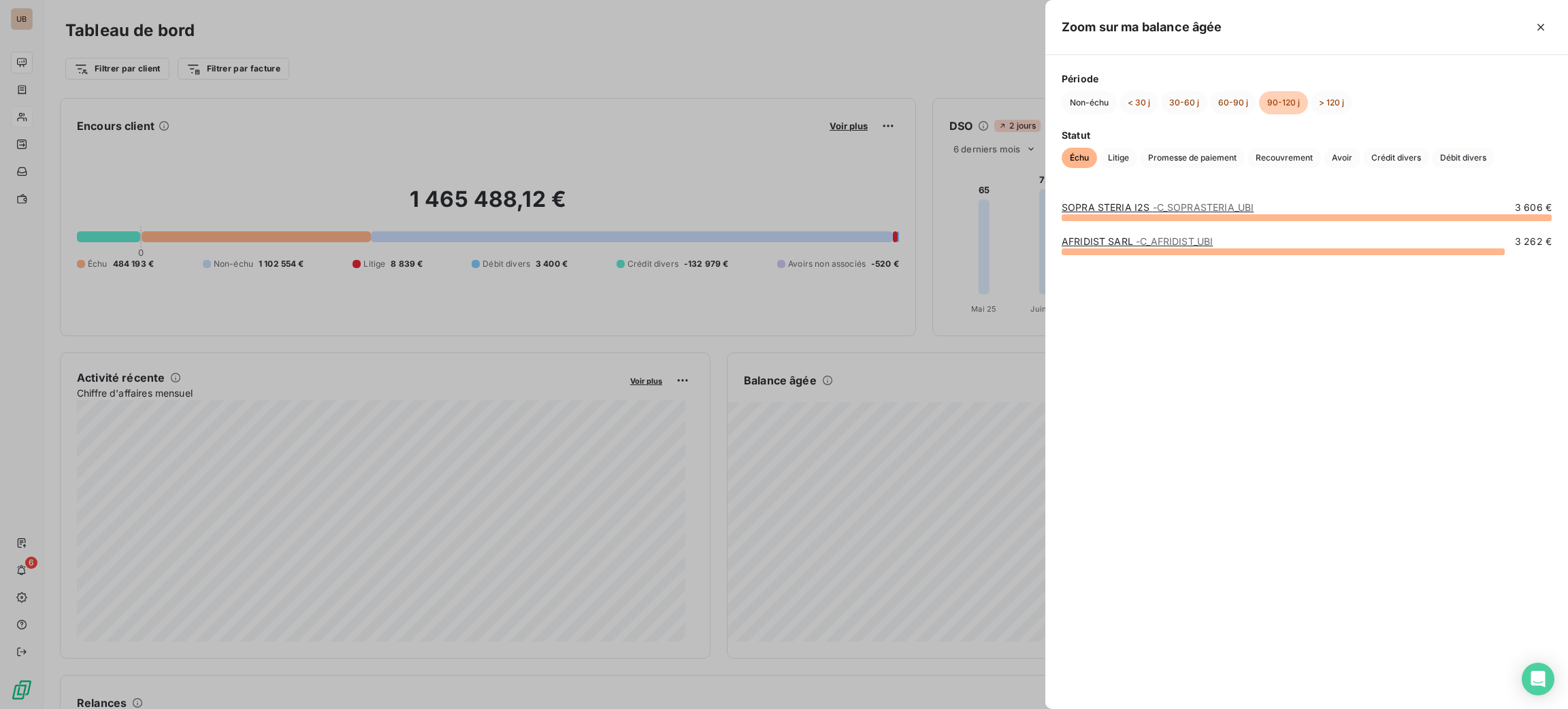
click at [1109, 241] on link "AFRIDIST SARL - C_AFRIDIST_UBI" at bounding box center [1137, 241] width 151 height 11
click at [859, 478] on div at bounding box center [784, 354] width 1568 height 709
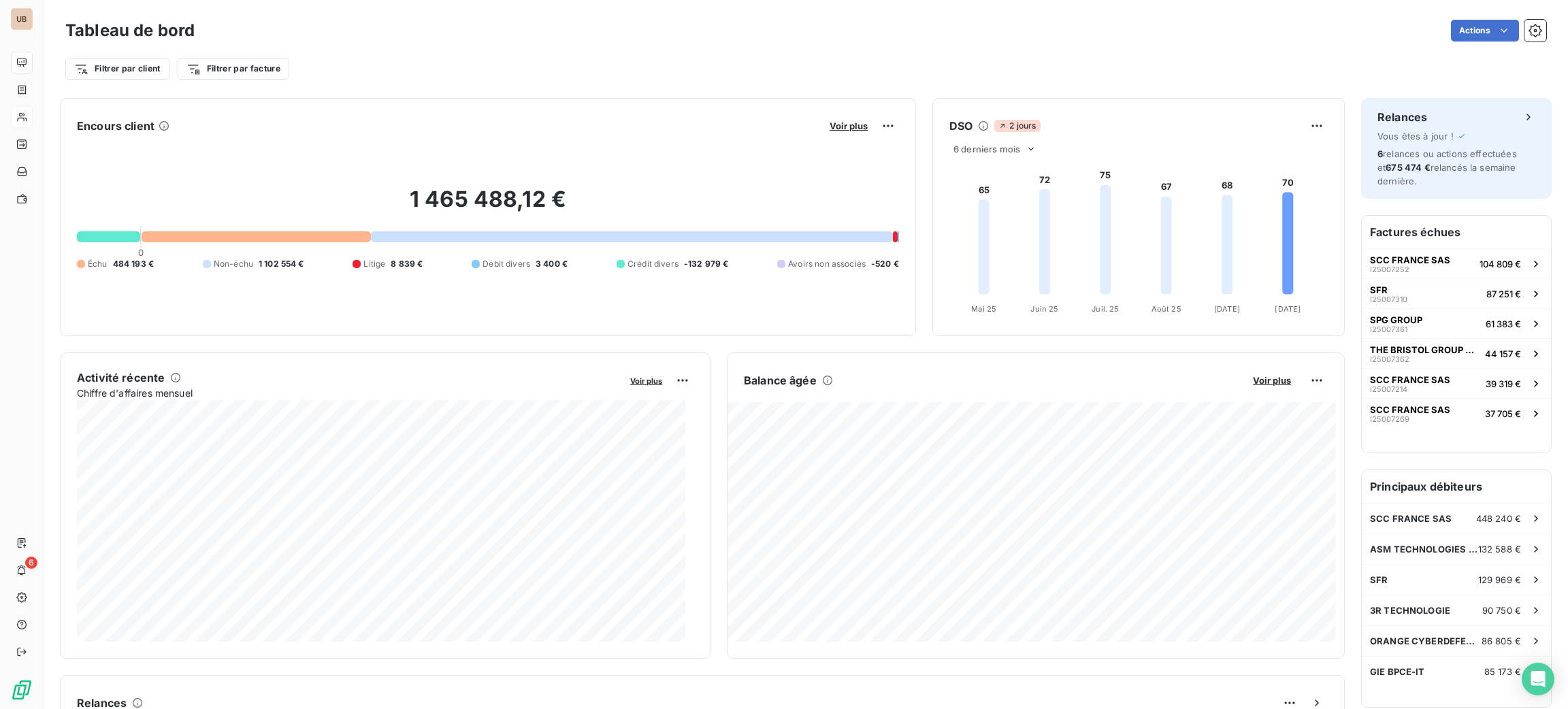
click at [859, 478] on div at bounding box center [784, 354] width 1568 height 709
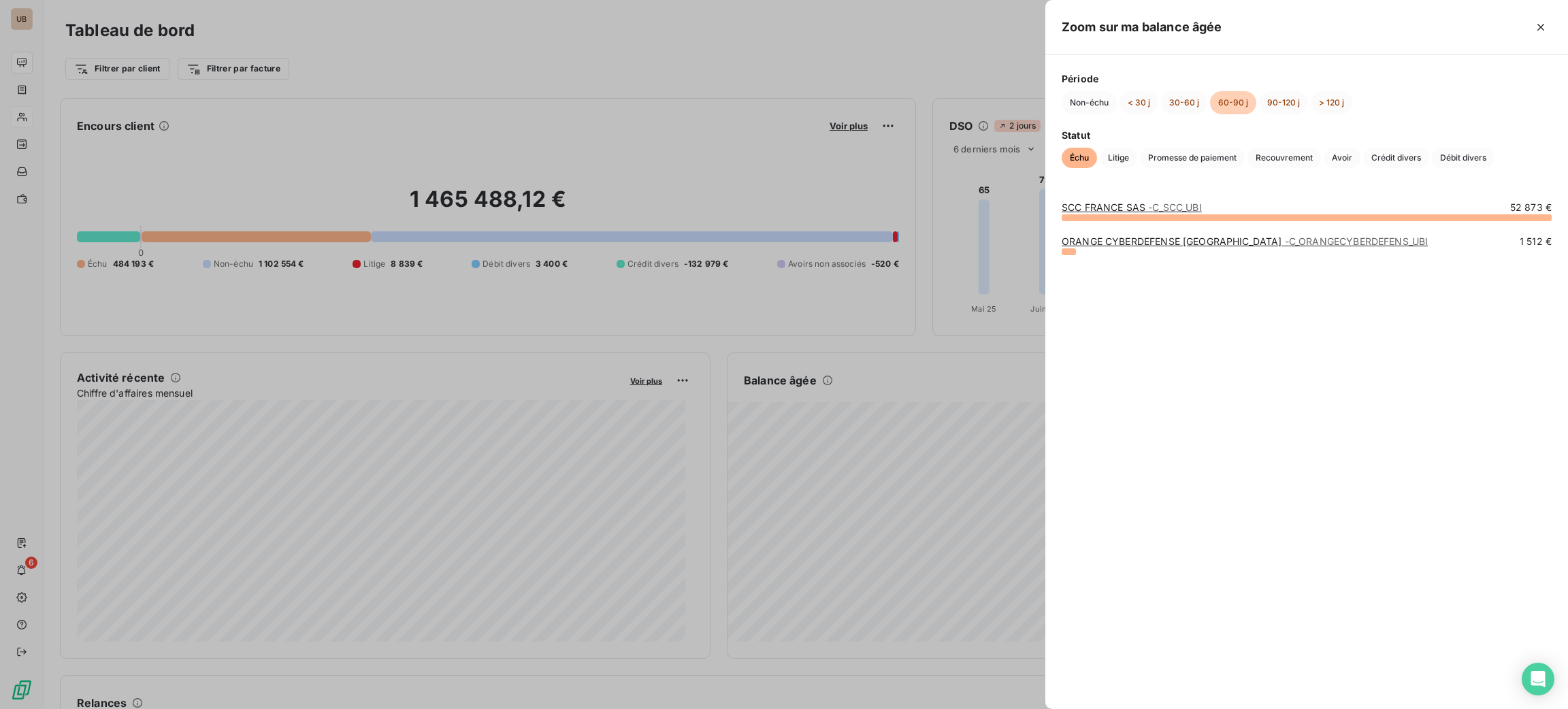
click at [852, 477] on div at bounding box center [784, 354] width 1568 height 709
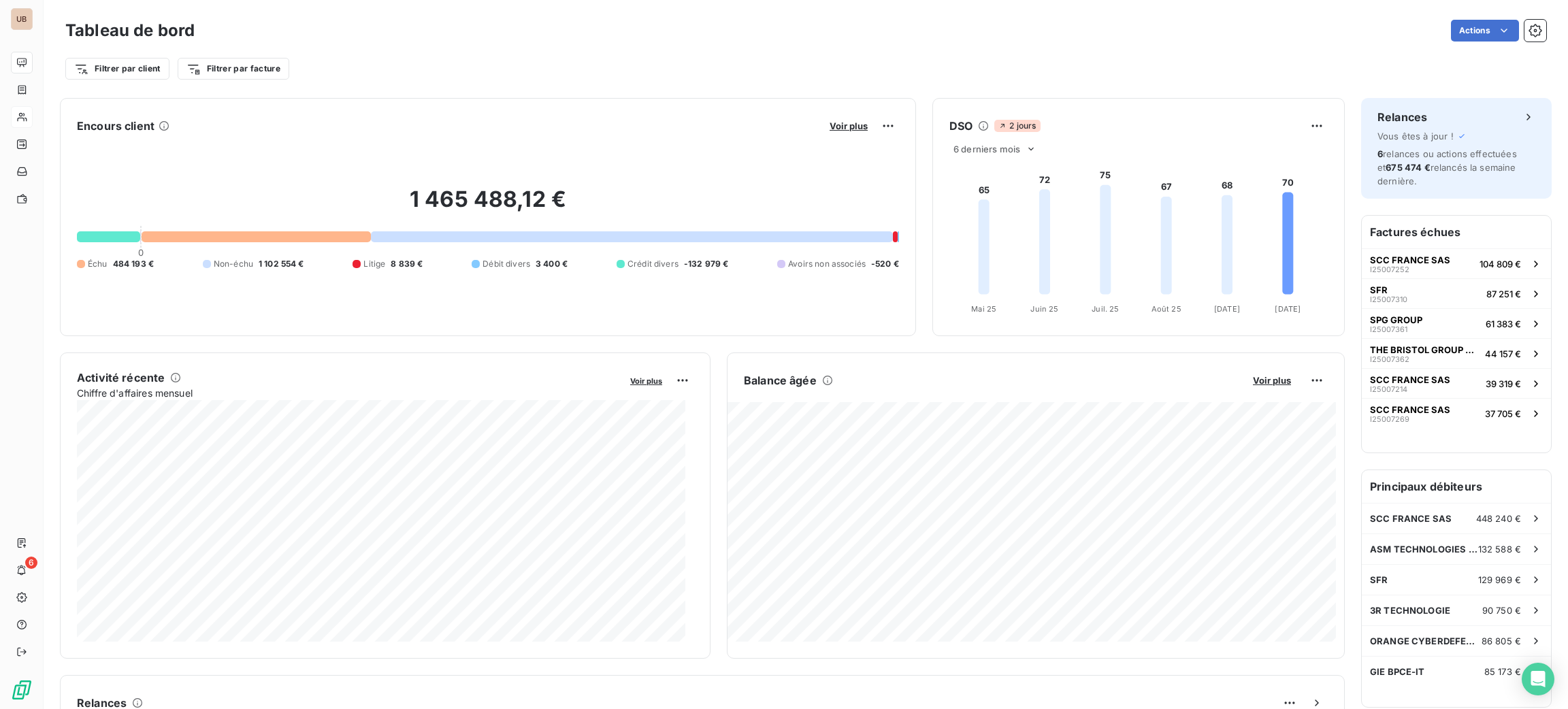
click at [852, 477] on div at bounding box center [784, 354] width 1568 height 709
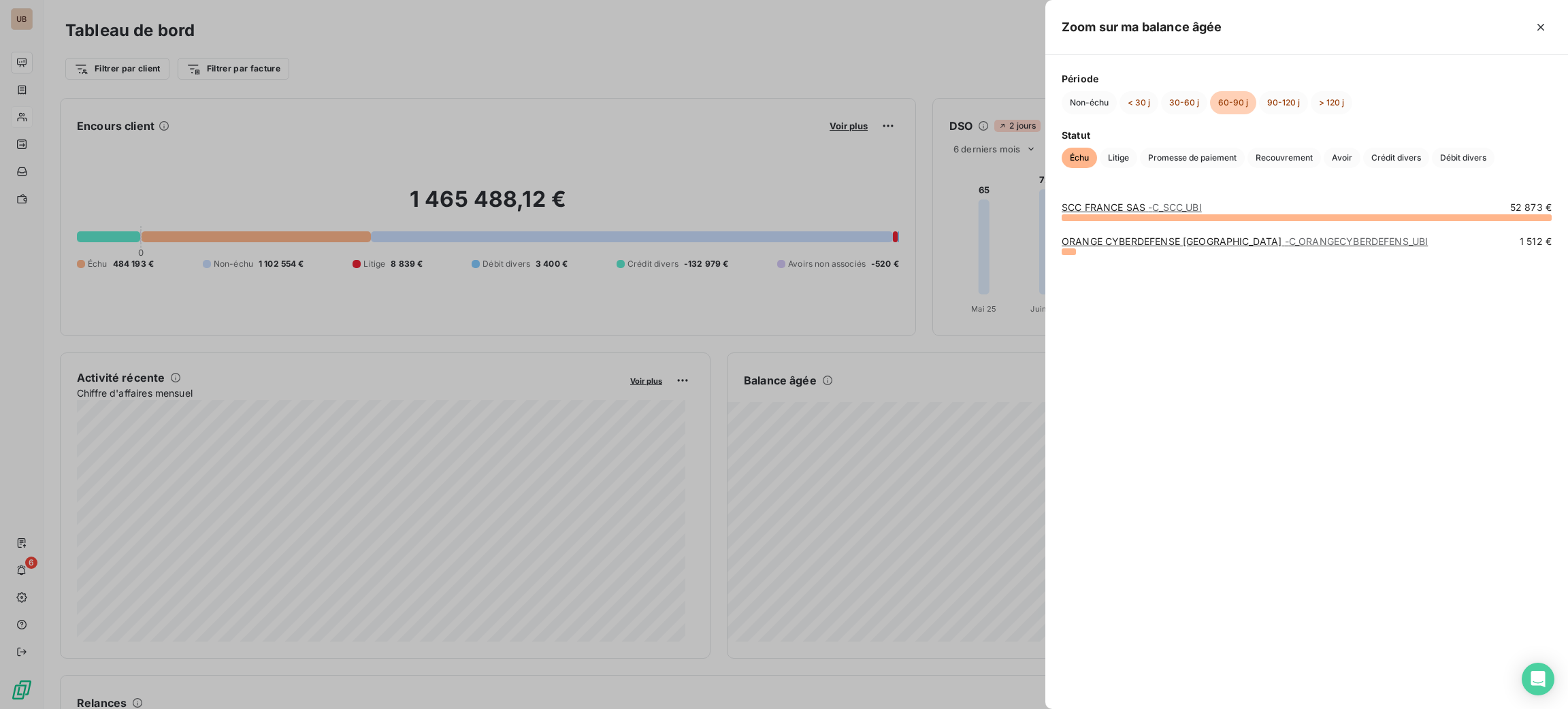
click at [859, 505] on div at bounding box center [784, 354] width 1568 height 709
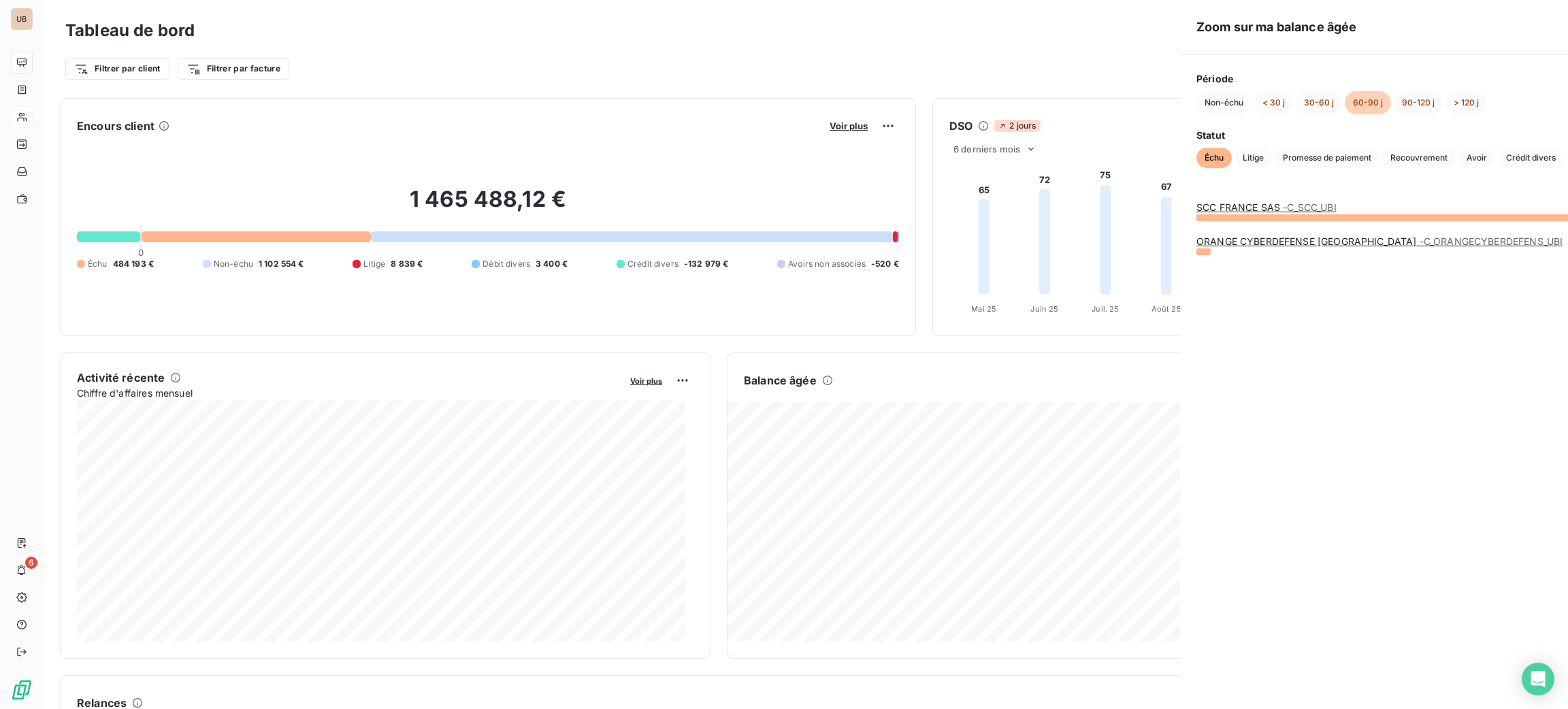
click at [859, 506] on div at bounding box center [784, 354] width 1568 height 709
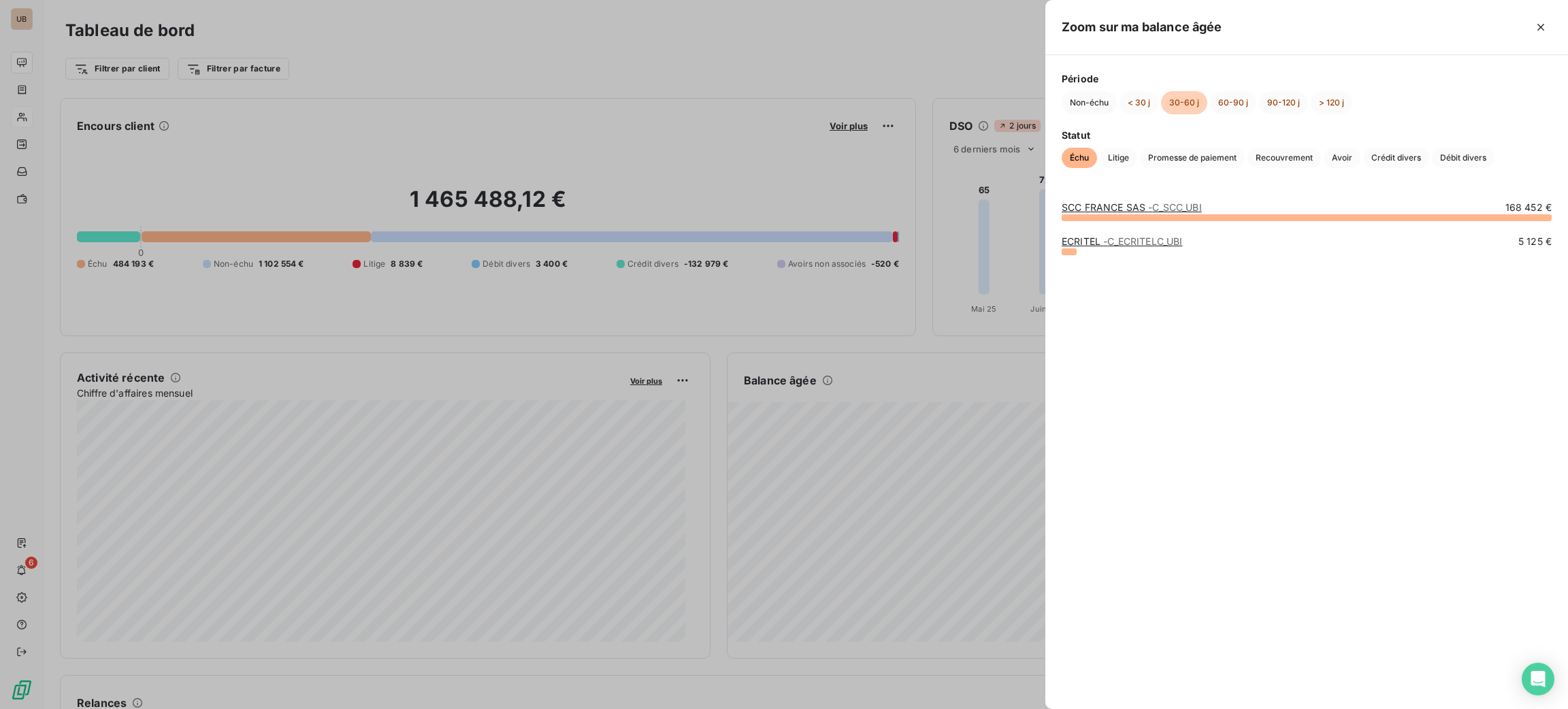
click at [1104, 240] on span "- C_ECRITELC_UBI" at bounding box center [1142, 241] width 79 height 11
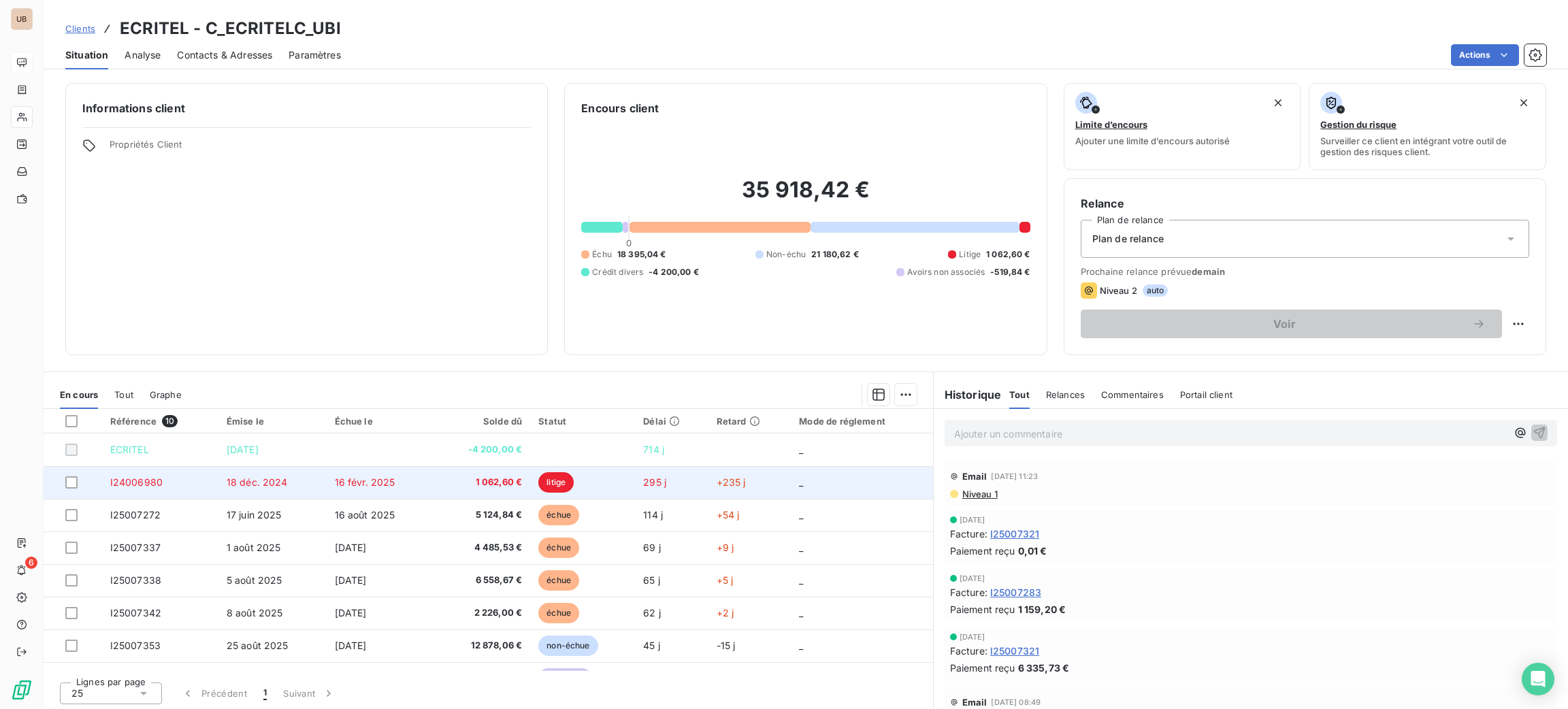
click at [461, 492] on td "1 062,60 €" at bounding box center [481, 482] width 97 height 33
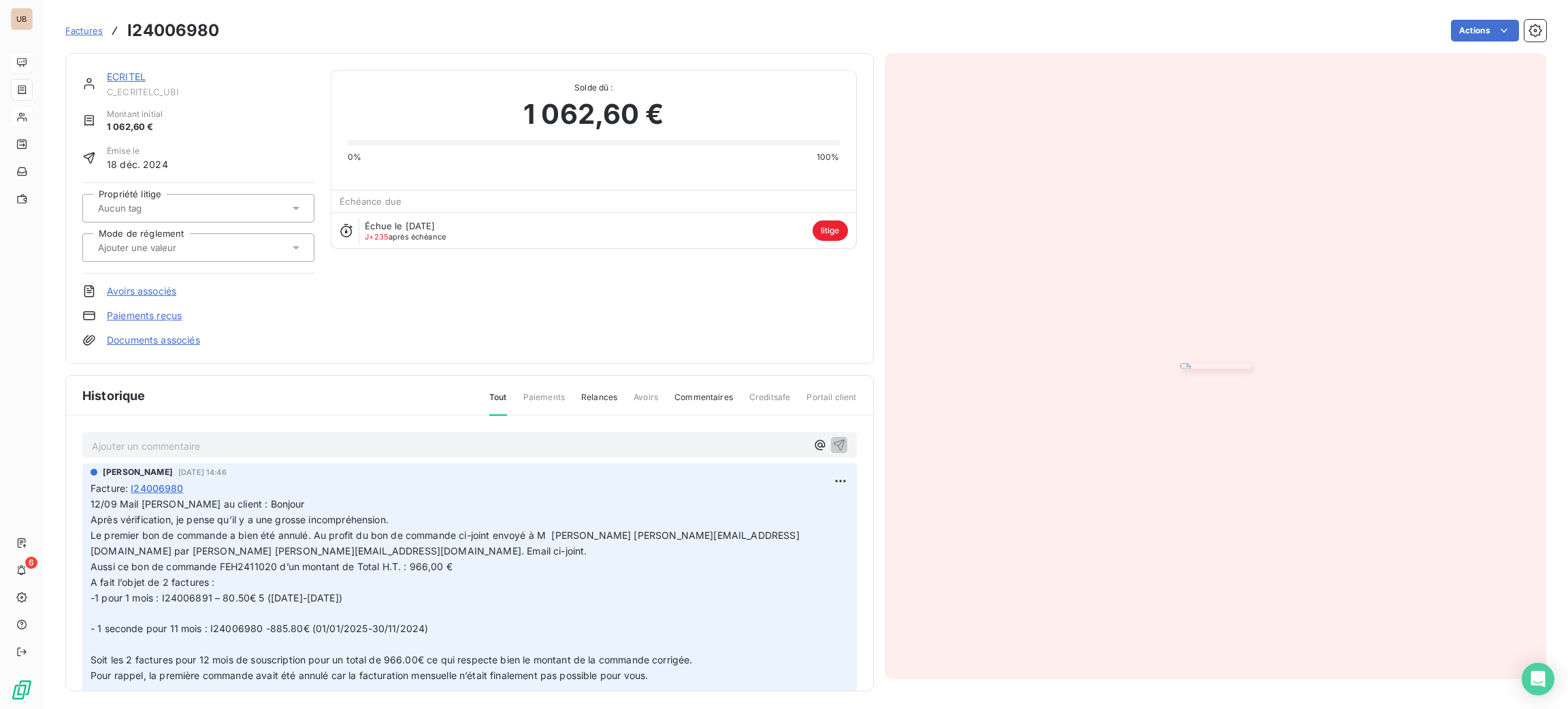
click at [170, 198] on div at bounding box center [198, 208] width 232 height 28
click at [455, 310] on div "ECRITEL C_ECRITELC_UBI Montant initial 1 062,60 € Émise le [DATE] Propriété lit…" at bounding box center [469, 209] width 775 height 277
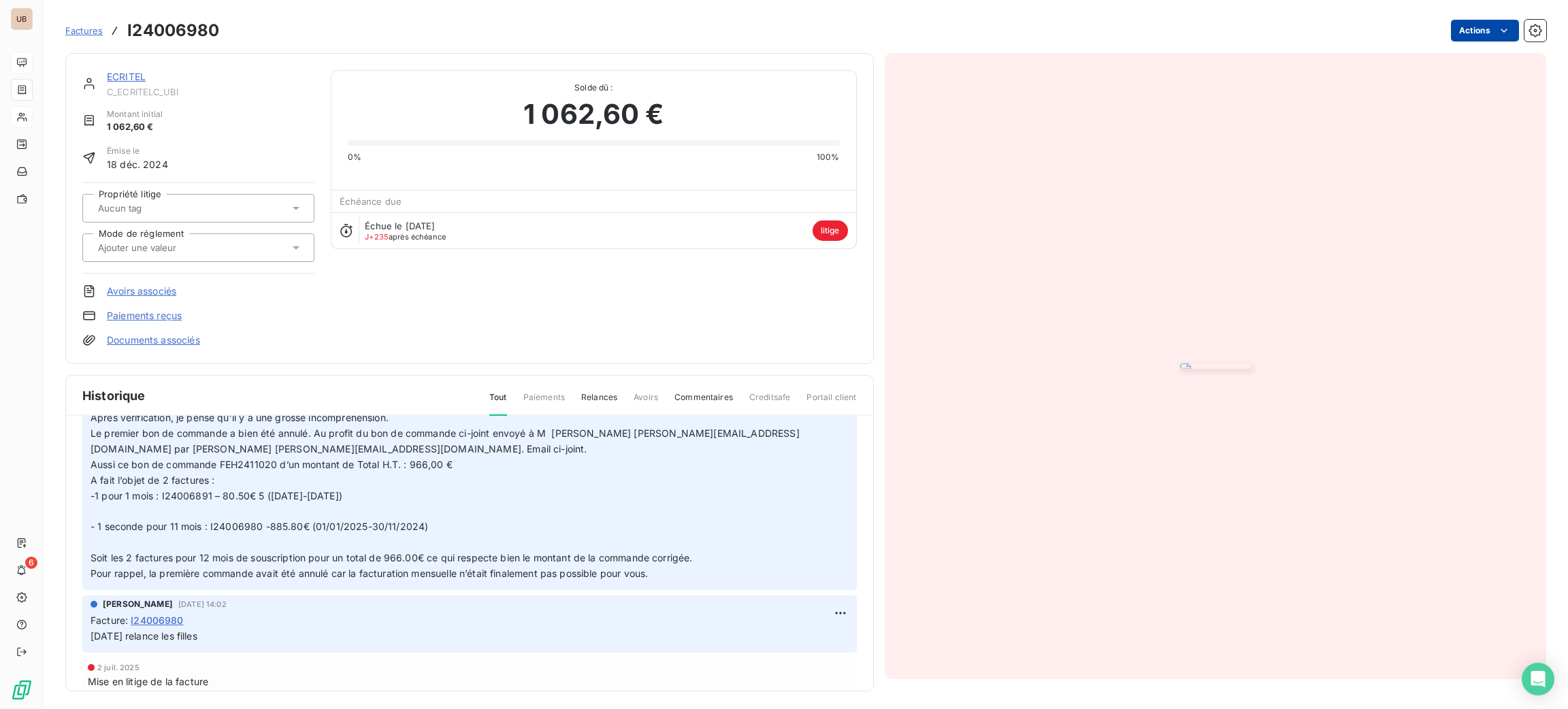
click at [1463, 19] on html "UB 6 Factures I24006980 Actions ECRITEL C_ECRITELC_UBI Montant initial 1 062,60…" at bounding box center [784, 354] width 1568 height 709
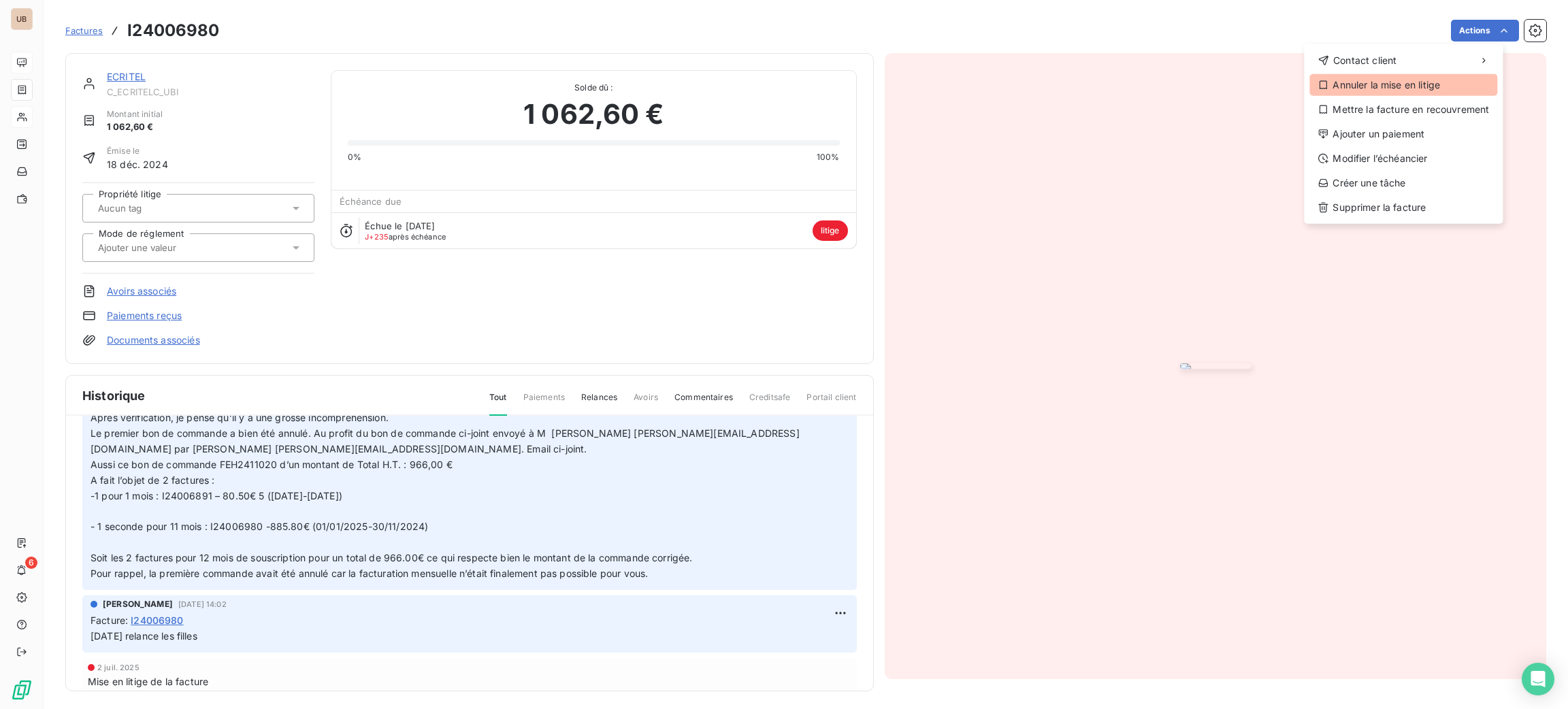
click at [1419, 83] on div "Annuler la mise en litige" at bounding box center [1403, 84] width 187 height 22
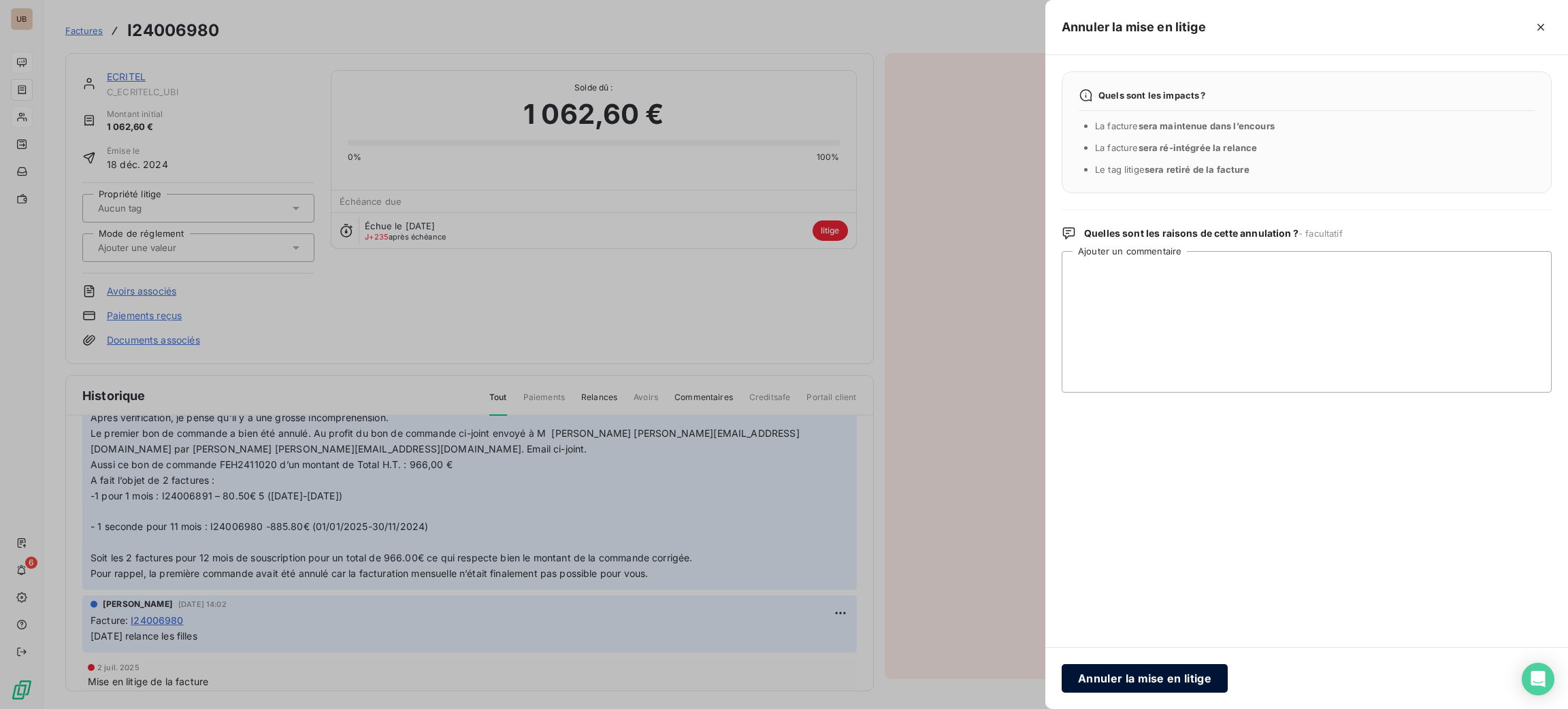
click at [1196, 687] on button "Annuler la mise en litige" at bounding box center [1145, 678] width 166 height 28
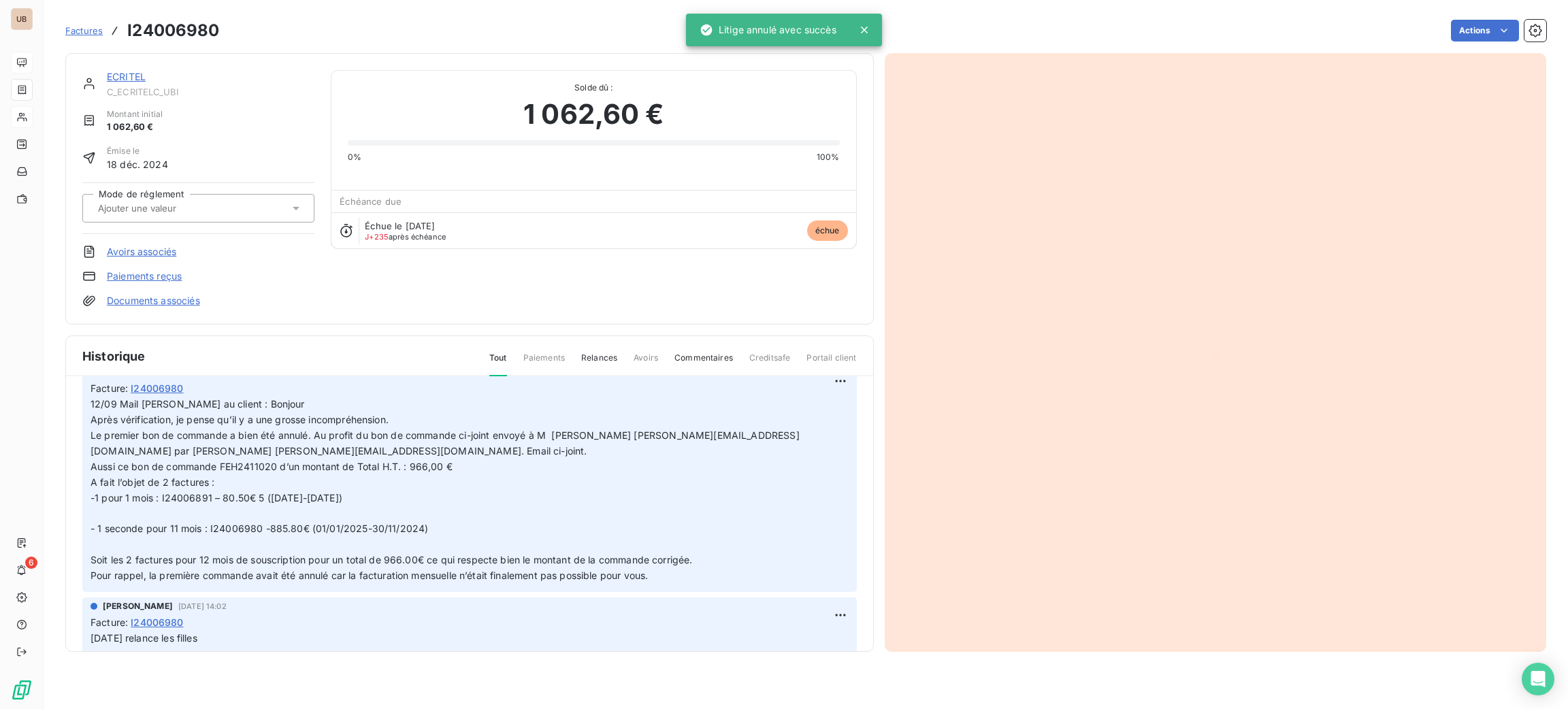
scroll to position [143, 0]
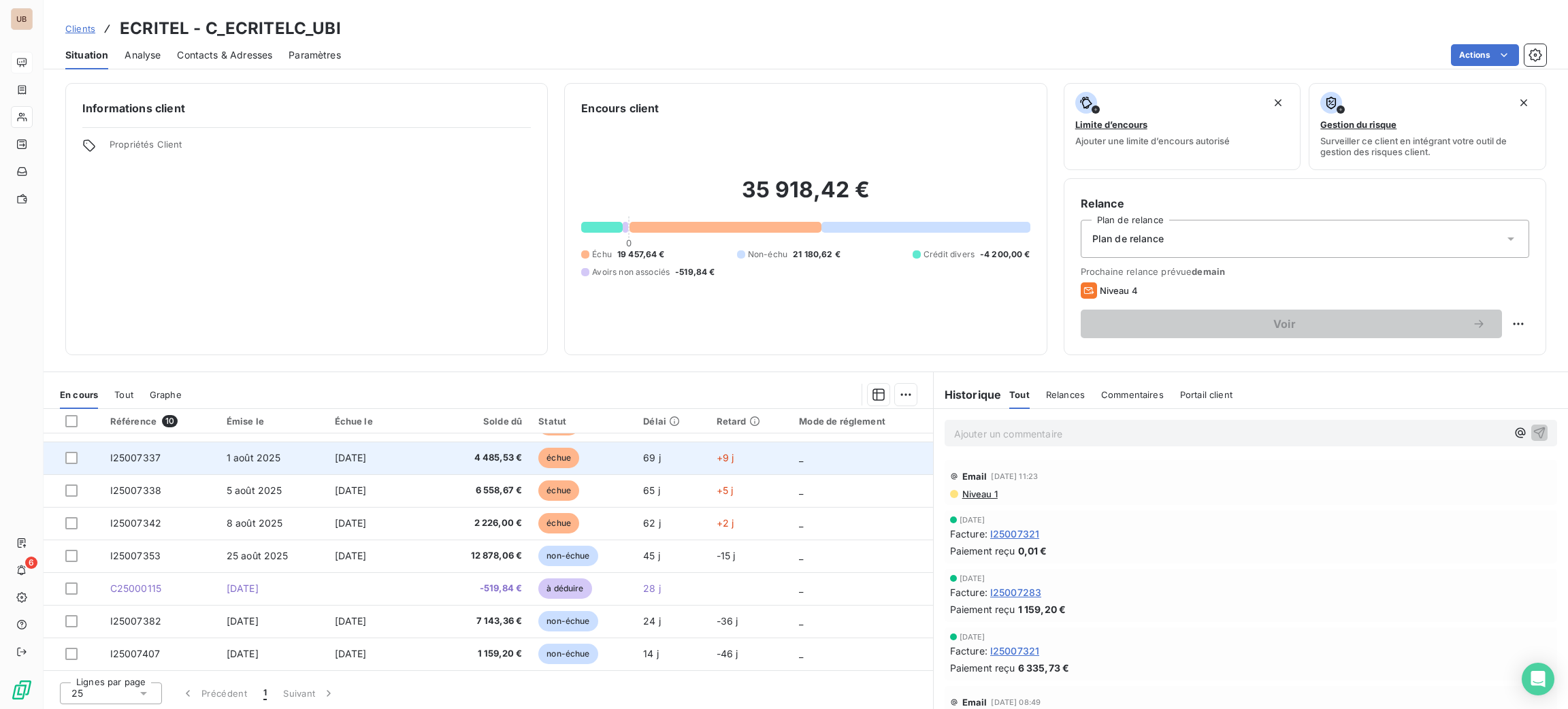
scroll to position [2, 0]
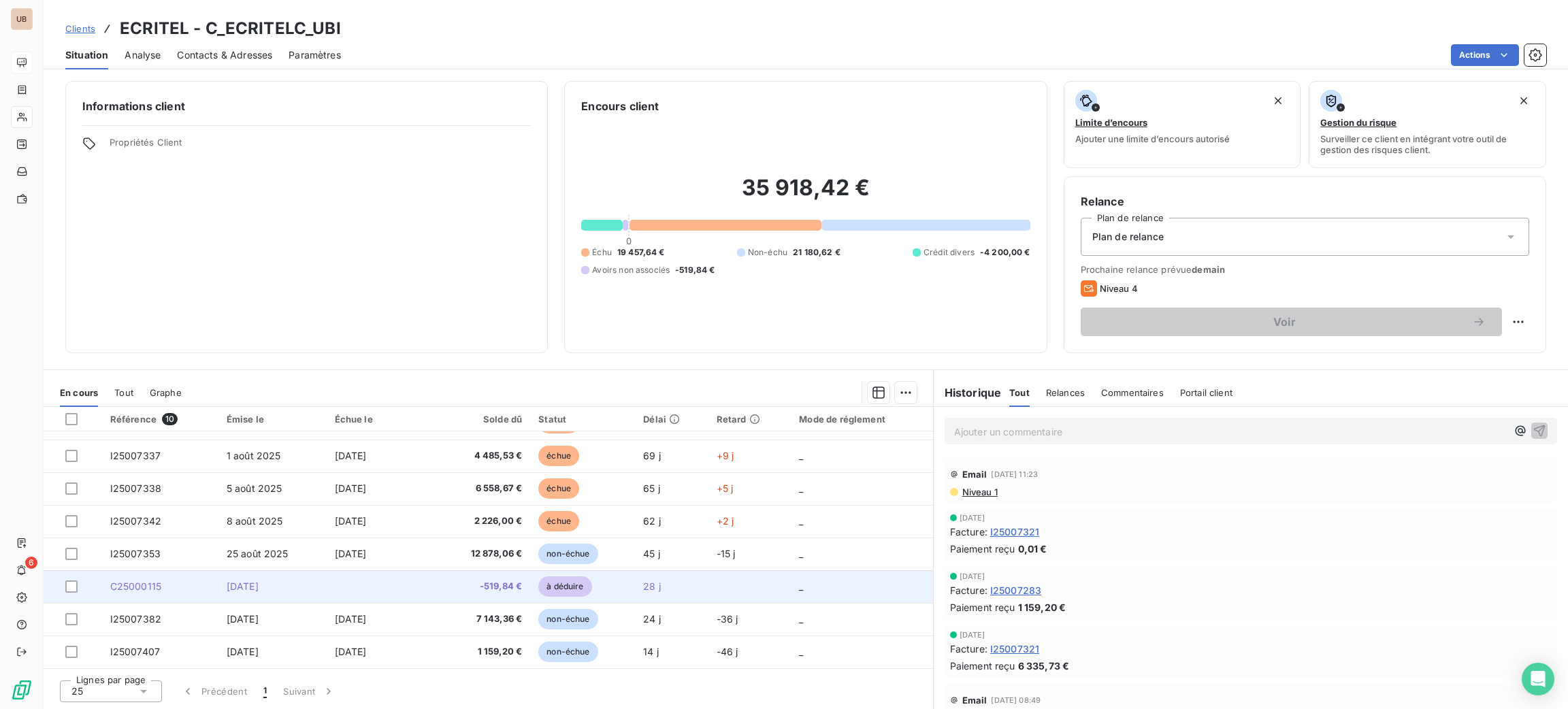
click at [511, 578] on td "-519,84 €" at bounding box center [481, 586] width 97 height 33
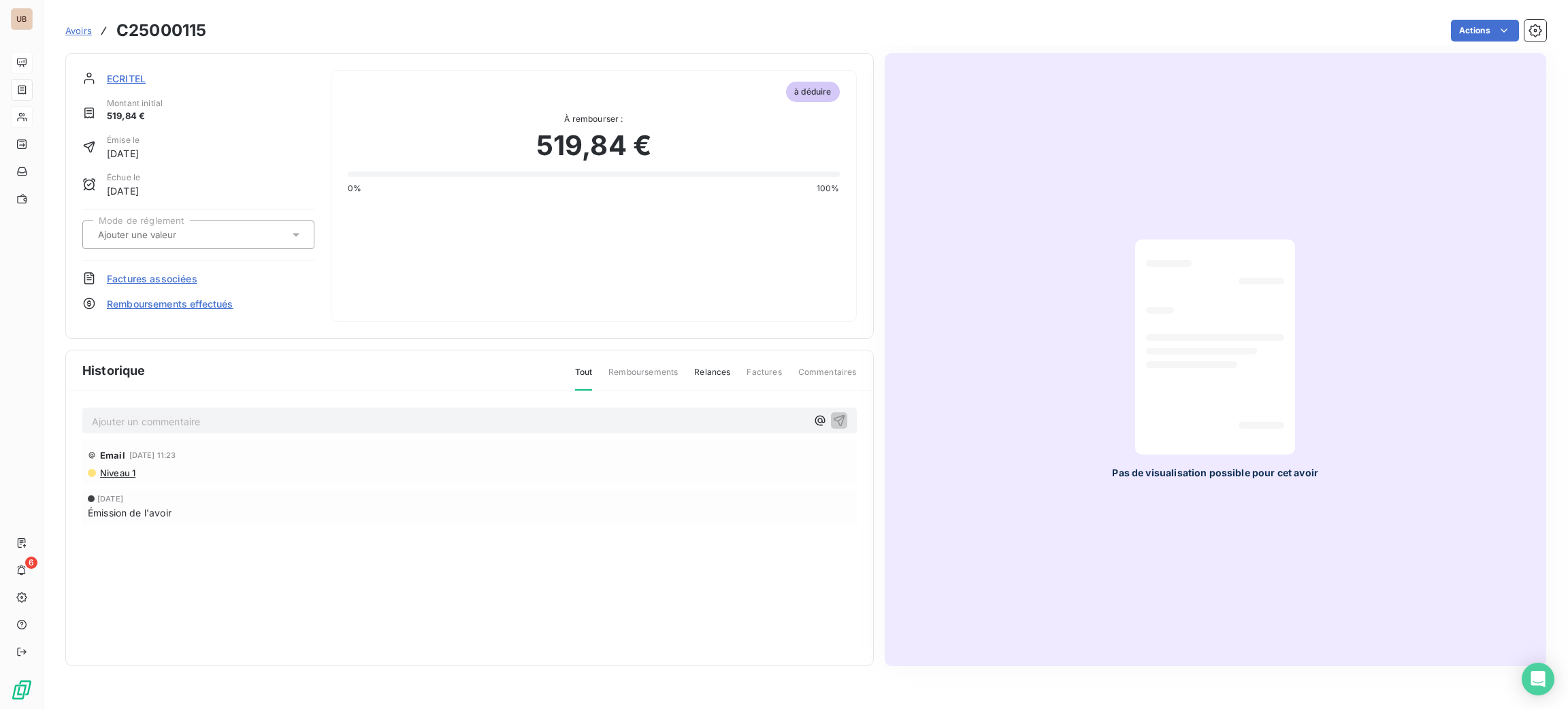
click at [1180, 303] on div at bounding box center [1215, 347] width 138 height 193
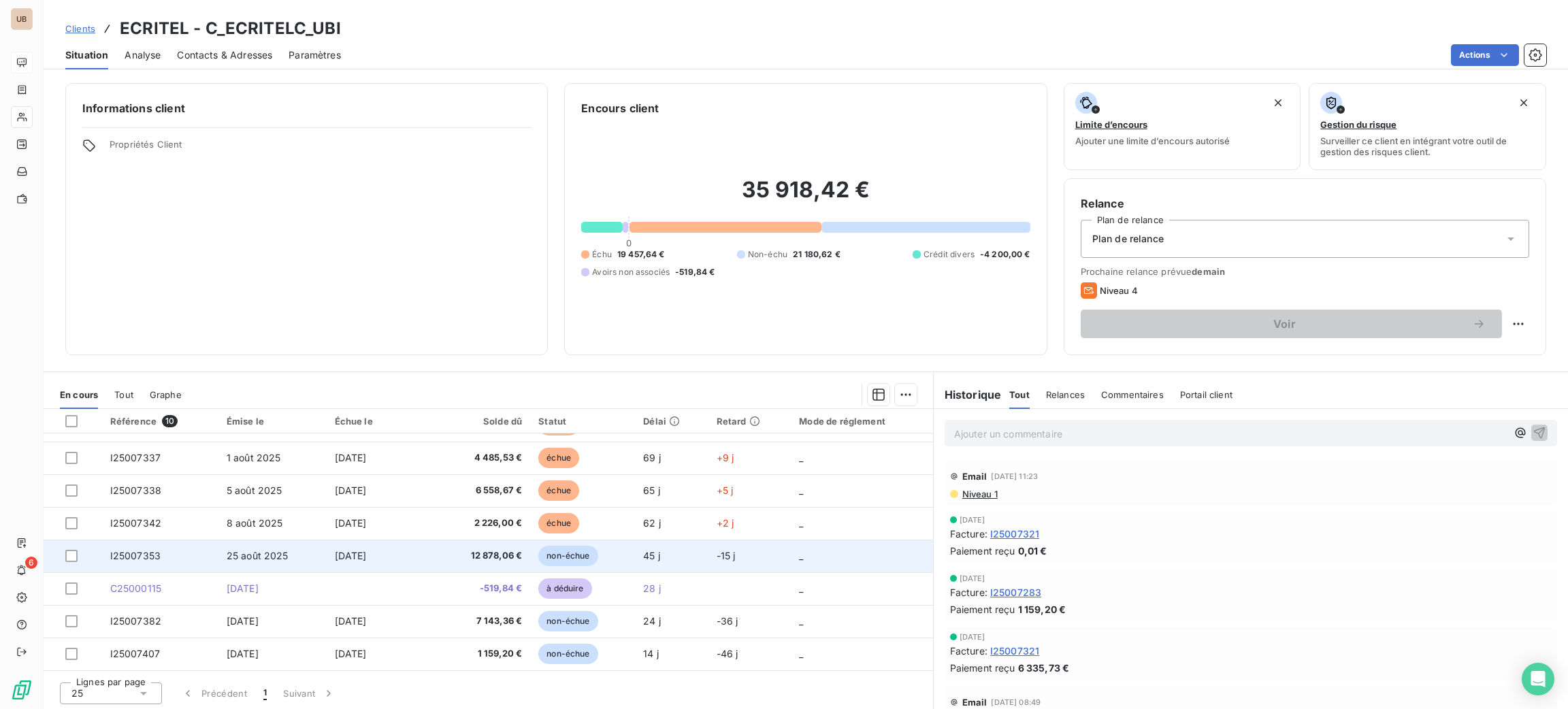
scroll to position [2, 0]
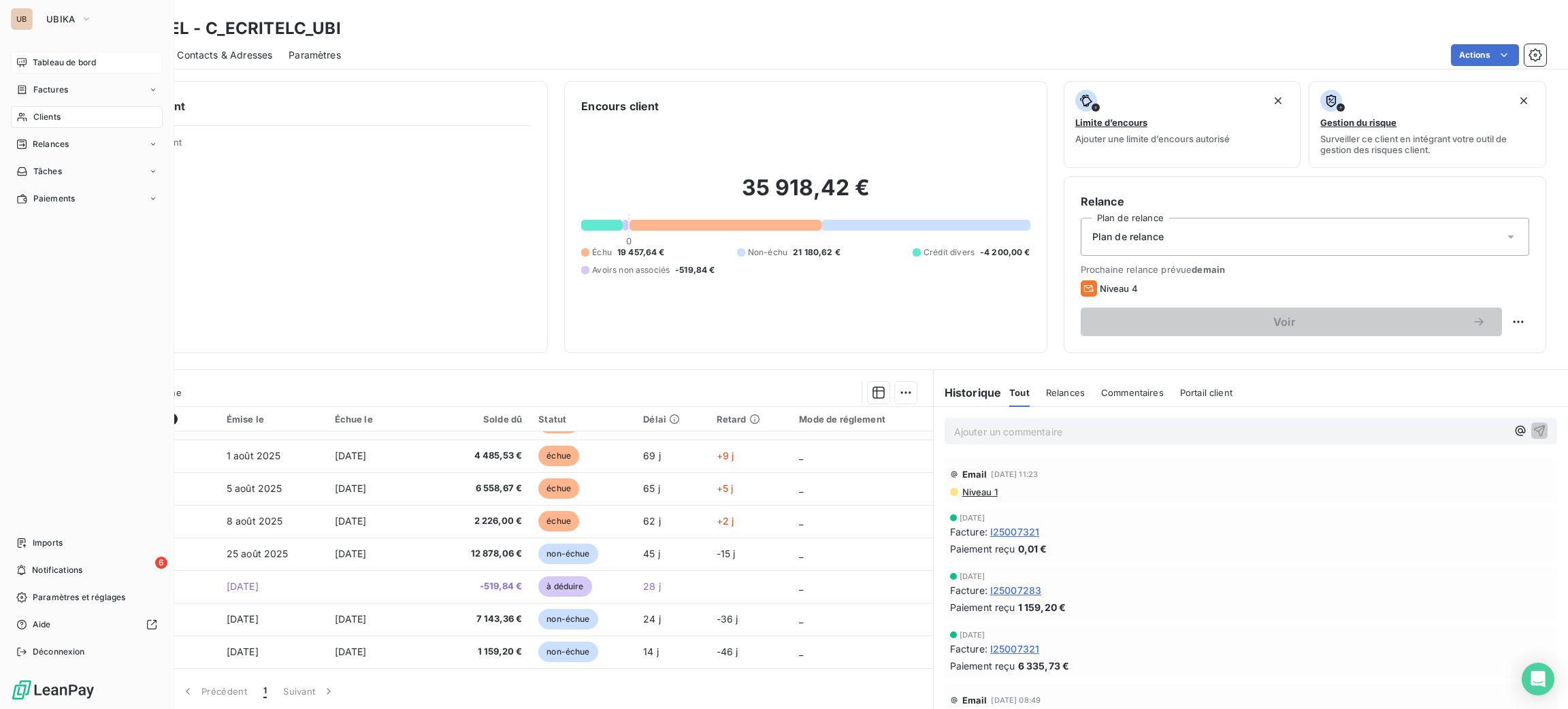
click at [34, 61] on span "Tableau de bord" at bounding box center [64, 62] width 63 height 12
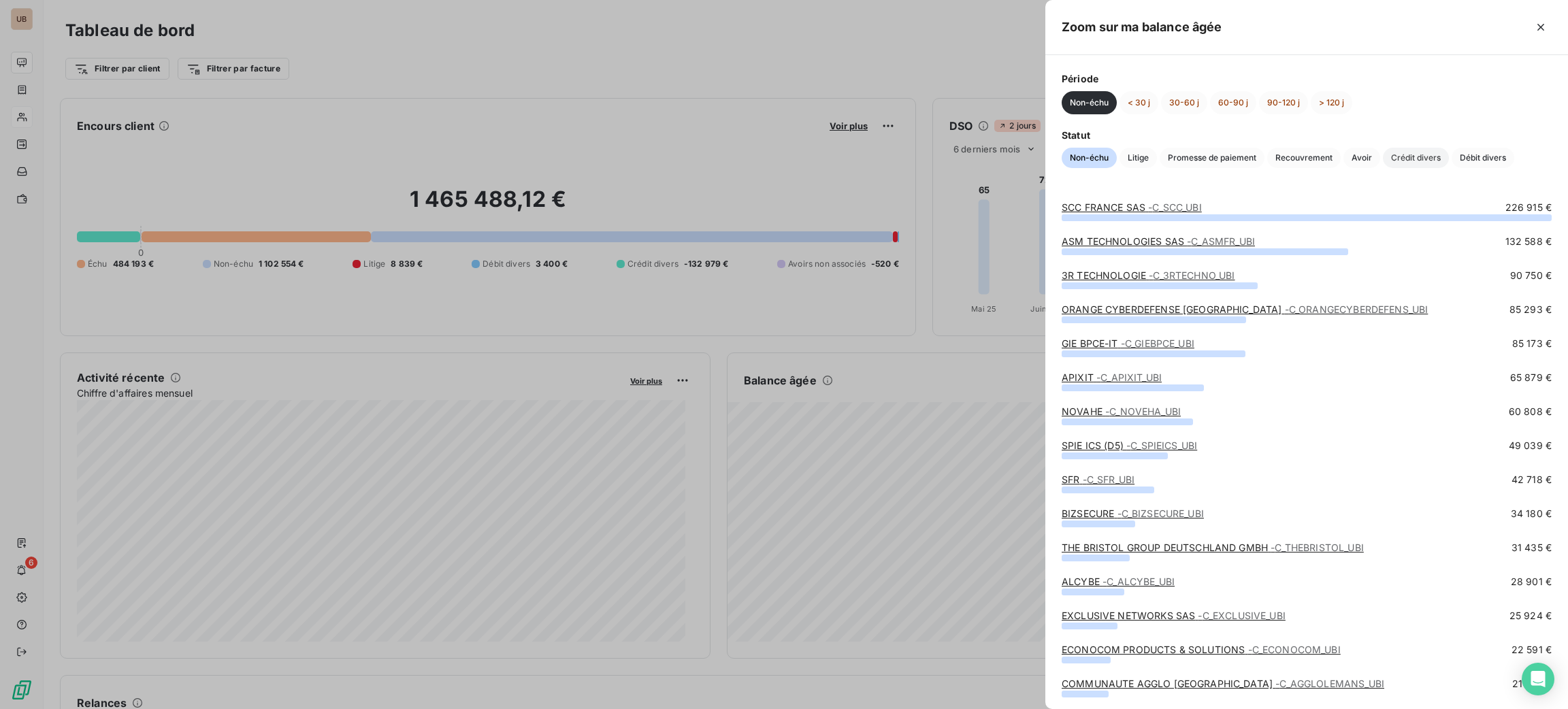
click at [1408, 153] on span "Crédit divers" at bounding box center [1415, 158] width 66 height 21
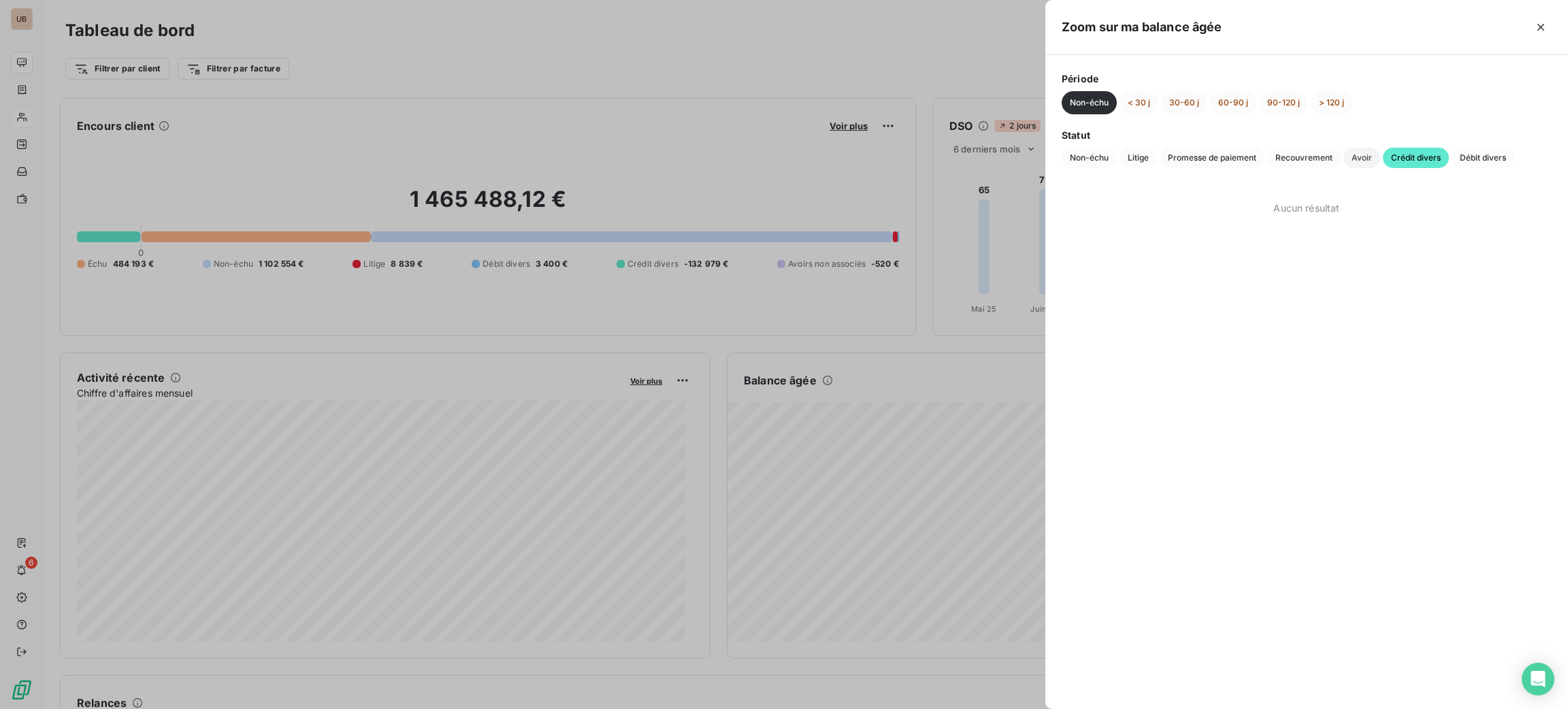
click at [1363, 158] on span "Avoir" at bounding box center [1362, 158] width 37 height 21
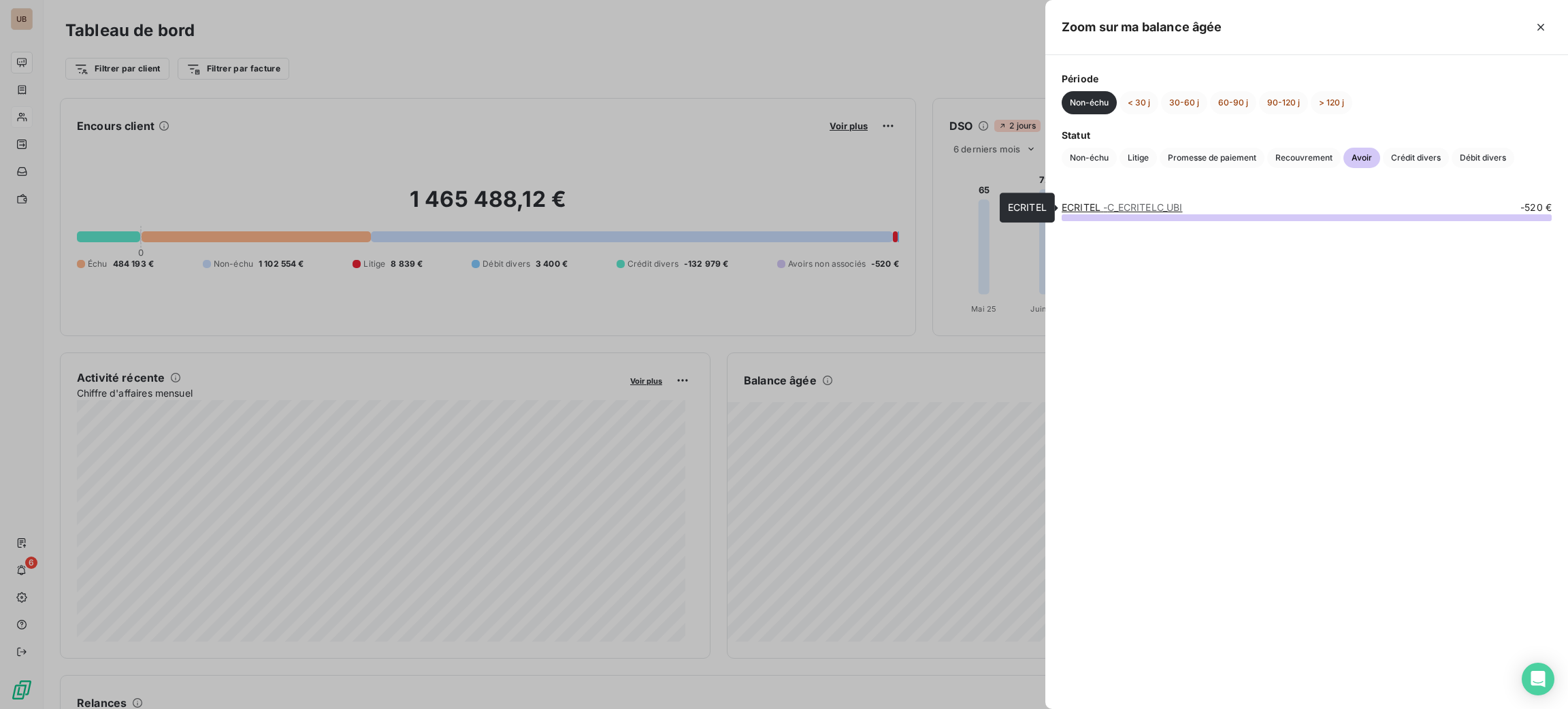
click at [1175, 209] on span "- C_ECRITELC_UBI" at bounding box center [1142, 207] width 79 height 11
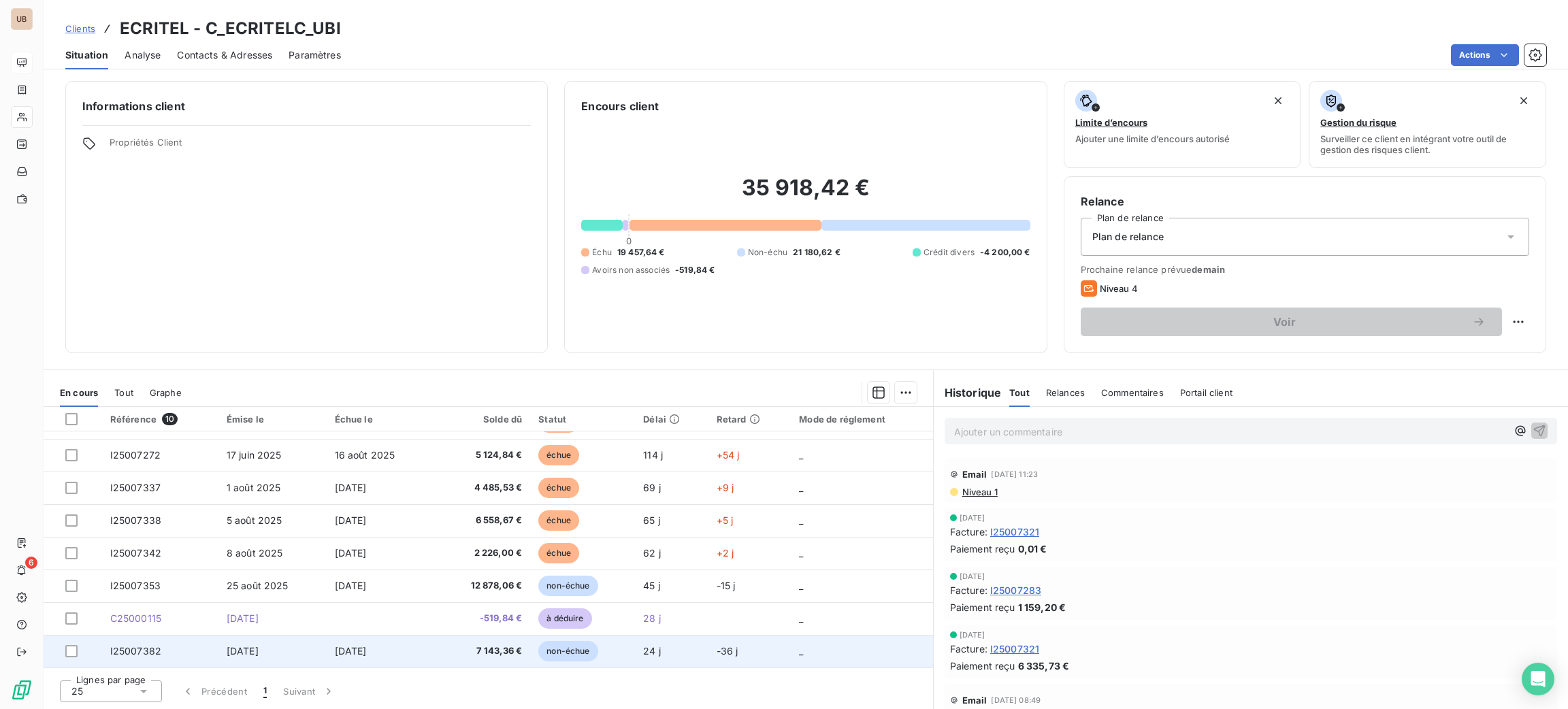
scroll to position [89, 0]
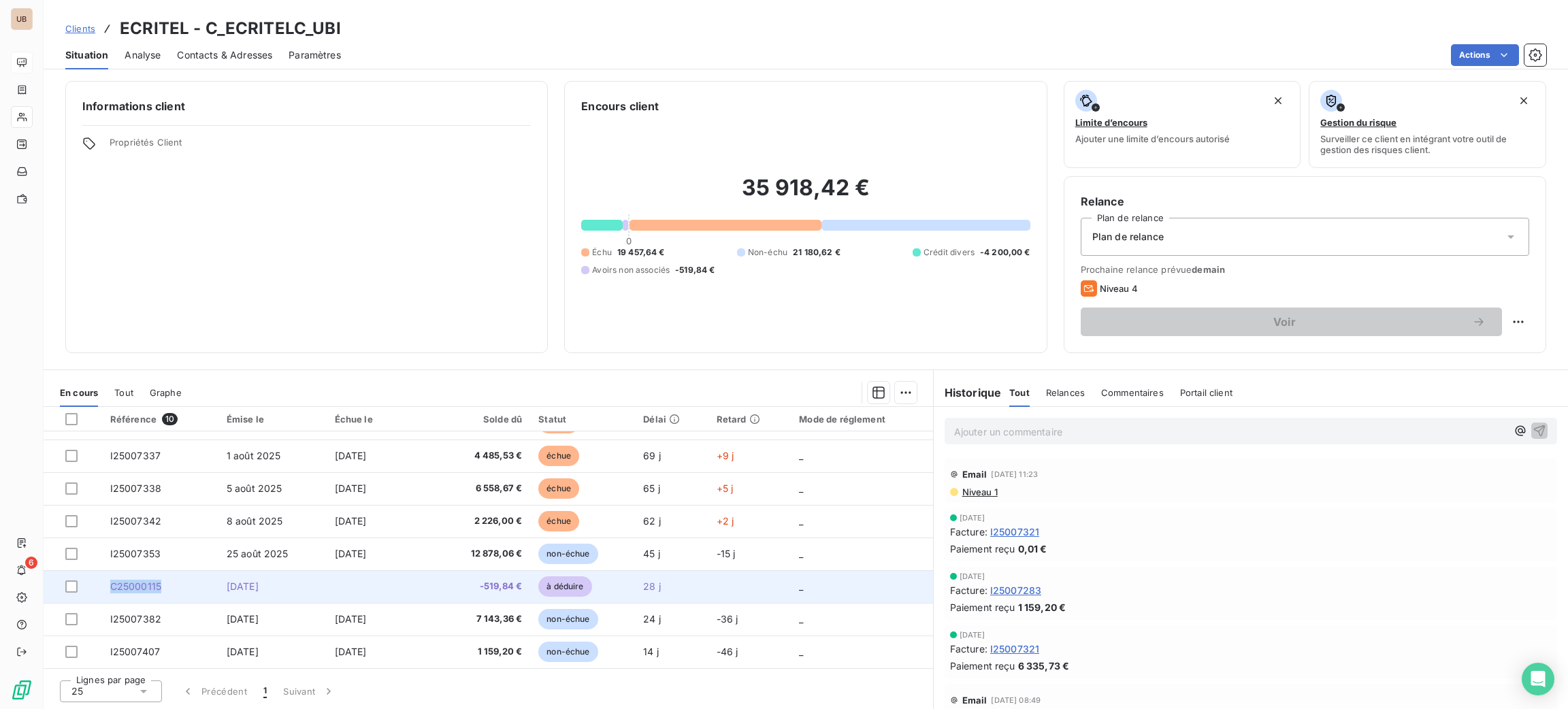
drag, startPoint x: 160, startPoint y: 594, endPoint x: 100, endPoint y: 591, distance: 60.1
click at [100, 591] on tr "C25000115 [DATE] -519,84 € à déduire 28 j _" at bounding box center [488, 586] width 890 height 33
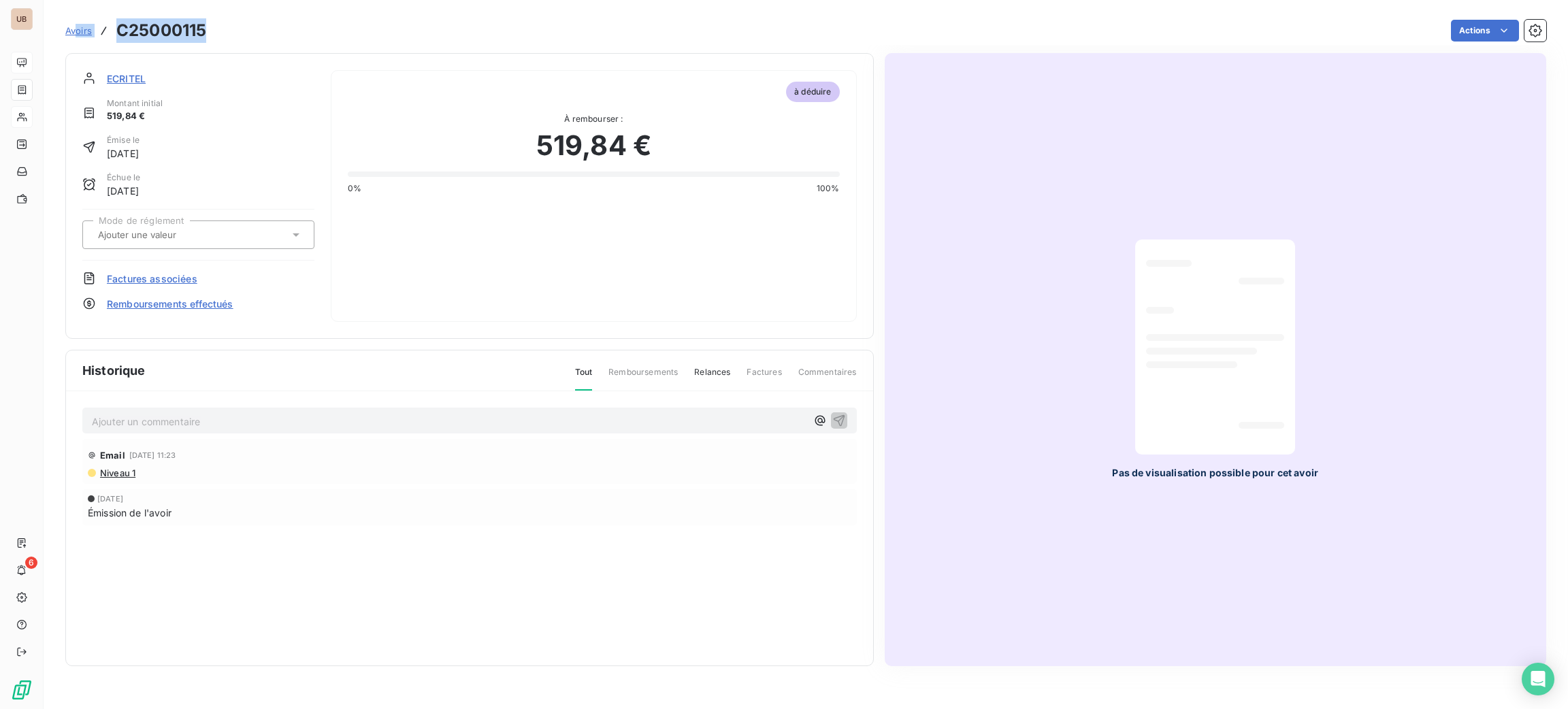
drag, startPoint x: 211, startPoint y: 31, endPoint x: 90, endPoint y: 23, distance: 121.3
click at [83, 22] on div "Avoirs C25000115 Actions" at bounding box center [805, 31] width 1481 height 28
click at [229, 20] on div "Actions" at bounding box center [884, 31] width 1324 height 22
drag, startPoint x: 243, startPoint y: 28, endPoint x: 115, endPoint y: 24, distance: 128.1
click at [115, 24] on div "Avoirs C25000115 Actions" at bounding box center [805, 31] width 1481 height 28
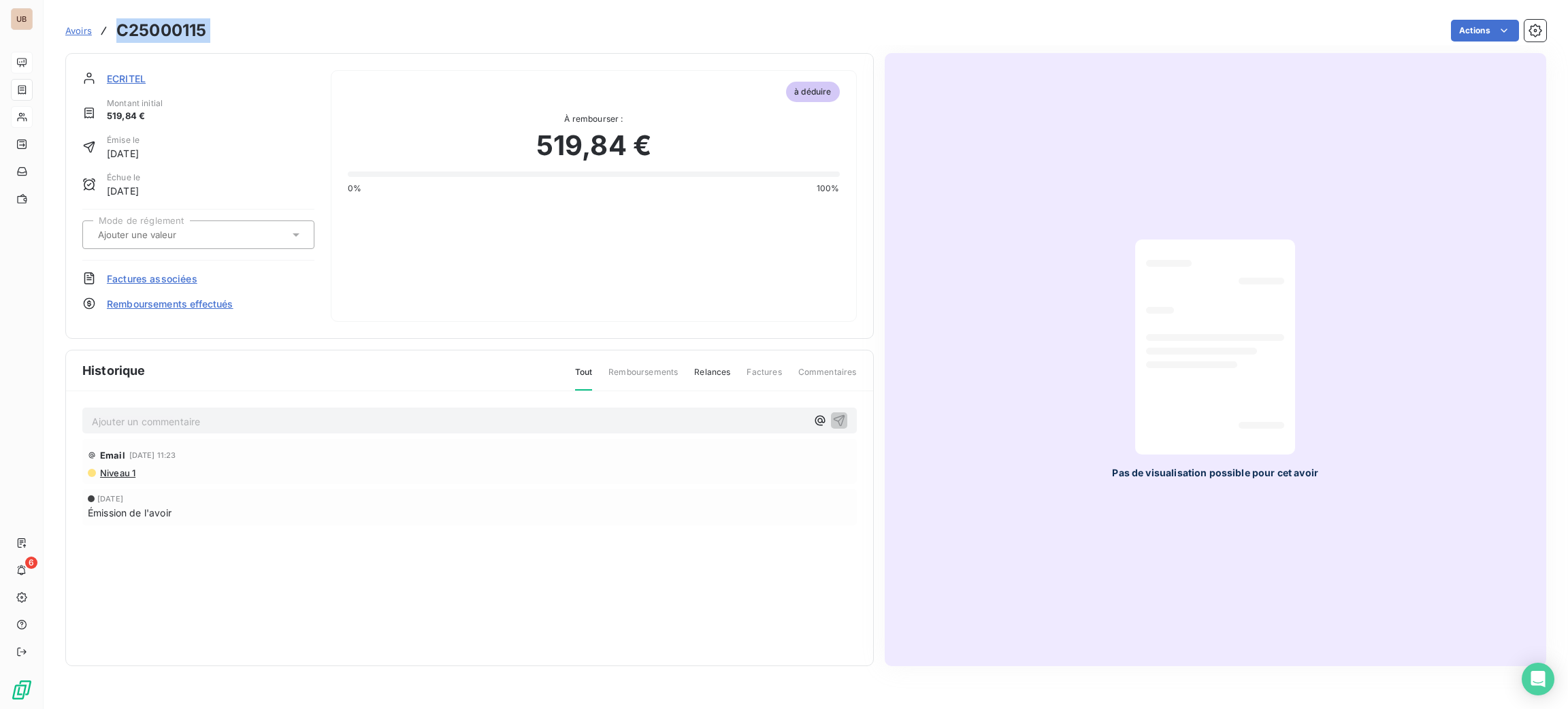
drag, startPoint x: 115, startPoint y: 24, endPoint x: 123, endPoint y: 27, distance: 8.5
copy main "C25000115 Actions"
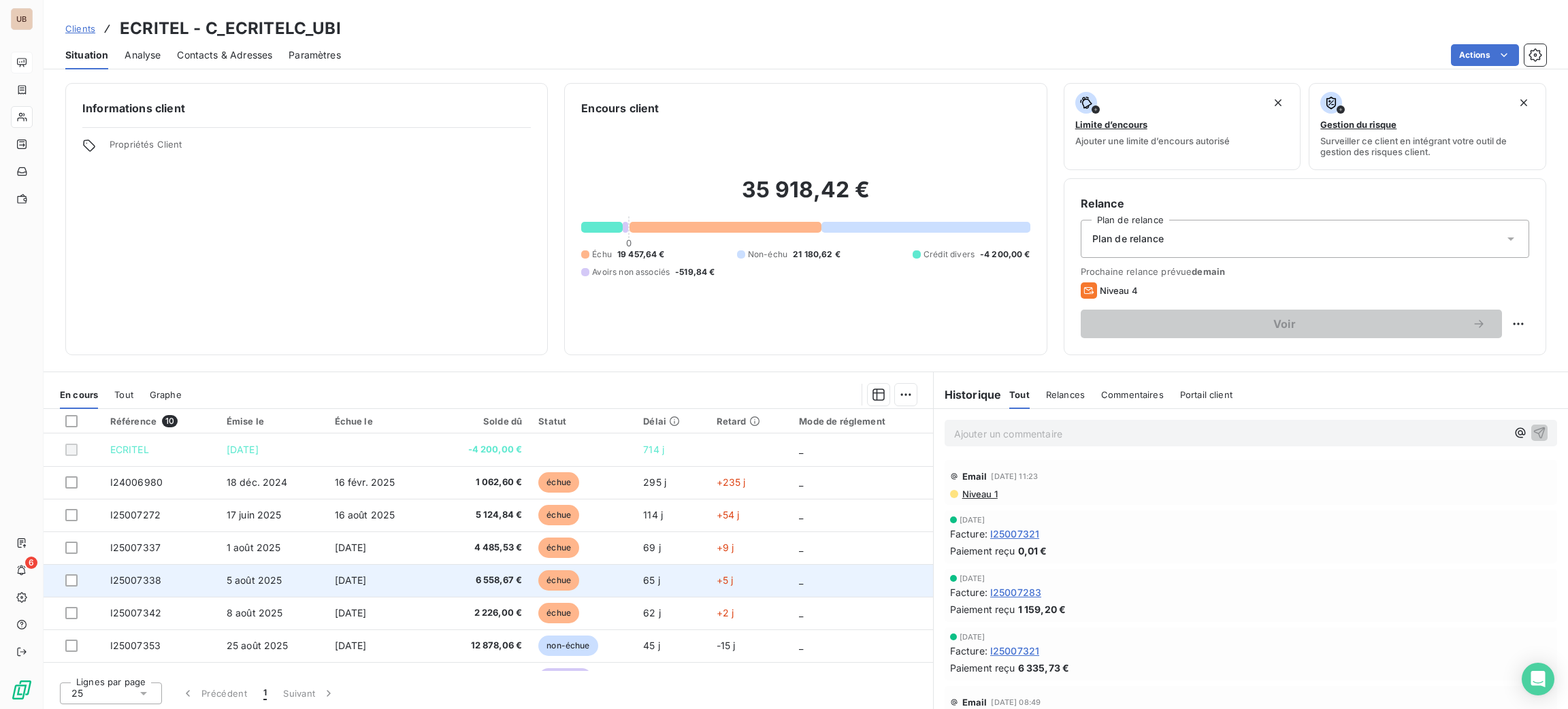
click at [330, 569] on td "[DATE]" at bounding box center [379, 580] width 106 height 33
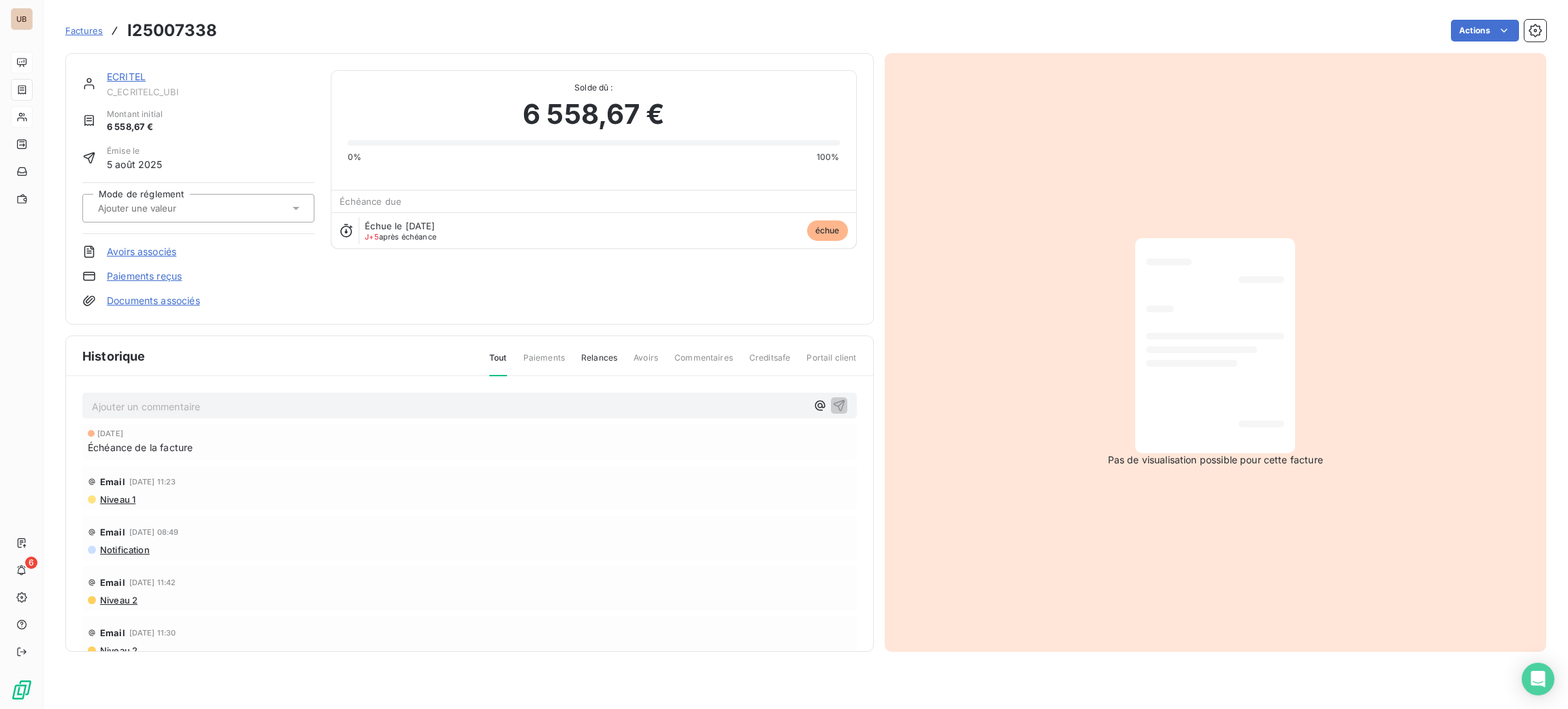
click at [188, 402] on p "Ajouter un commentaire ﻿" at bounding box center [449, 407] width 714 height 17
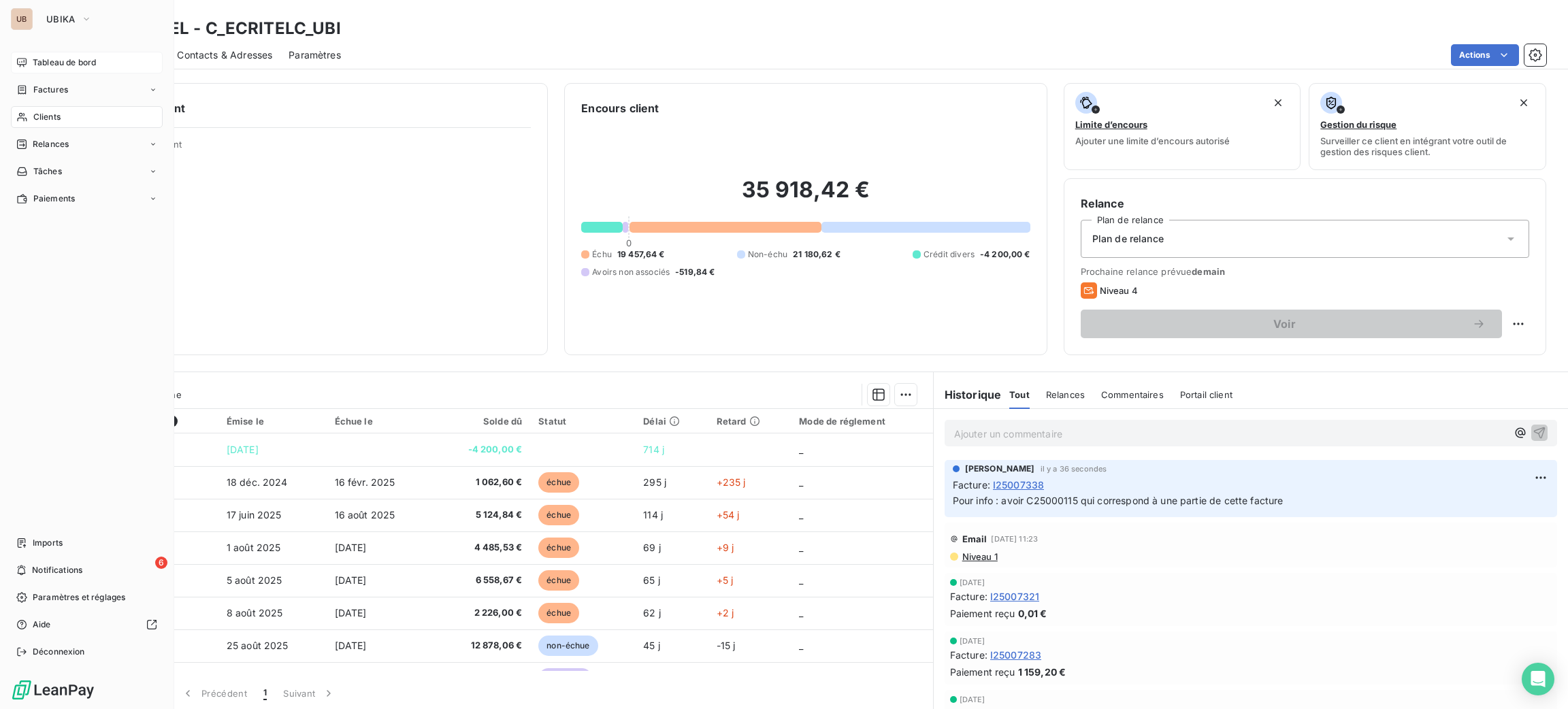
click at [25, 50] on div "UB UBIKA Tableau de bord Factures Clients Relances Tâches Paiements Imports 6 N…" at bounding box center [87, 354] width 174 height 709
click at [93, 68] on span "Tableau de bord" at bounding box center [64, 62] width 63 height 12
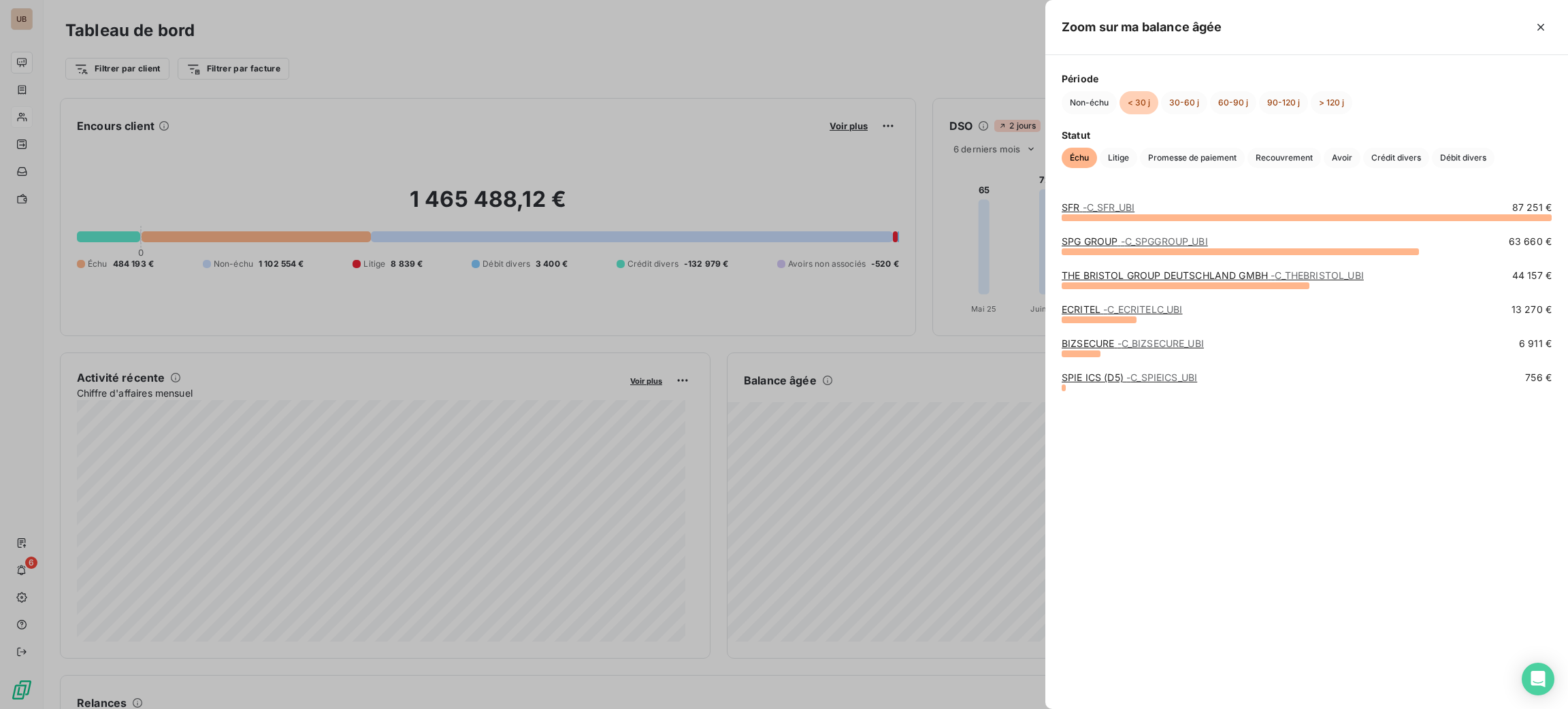
click at [1130, 343] on span "- C_BIZSECURE_UBI" at bounding box center [1161, 343] width 87 height 11
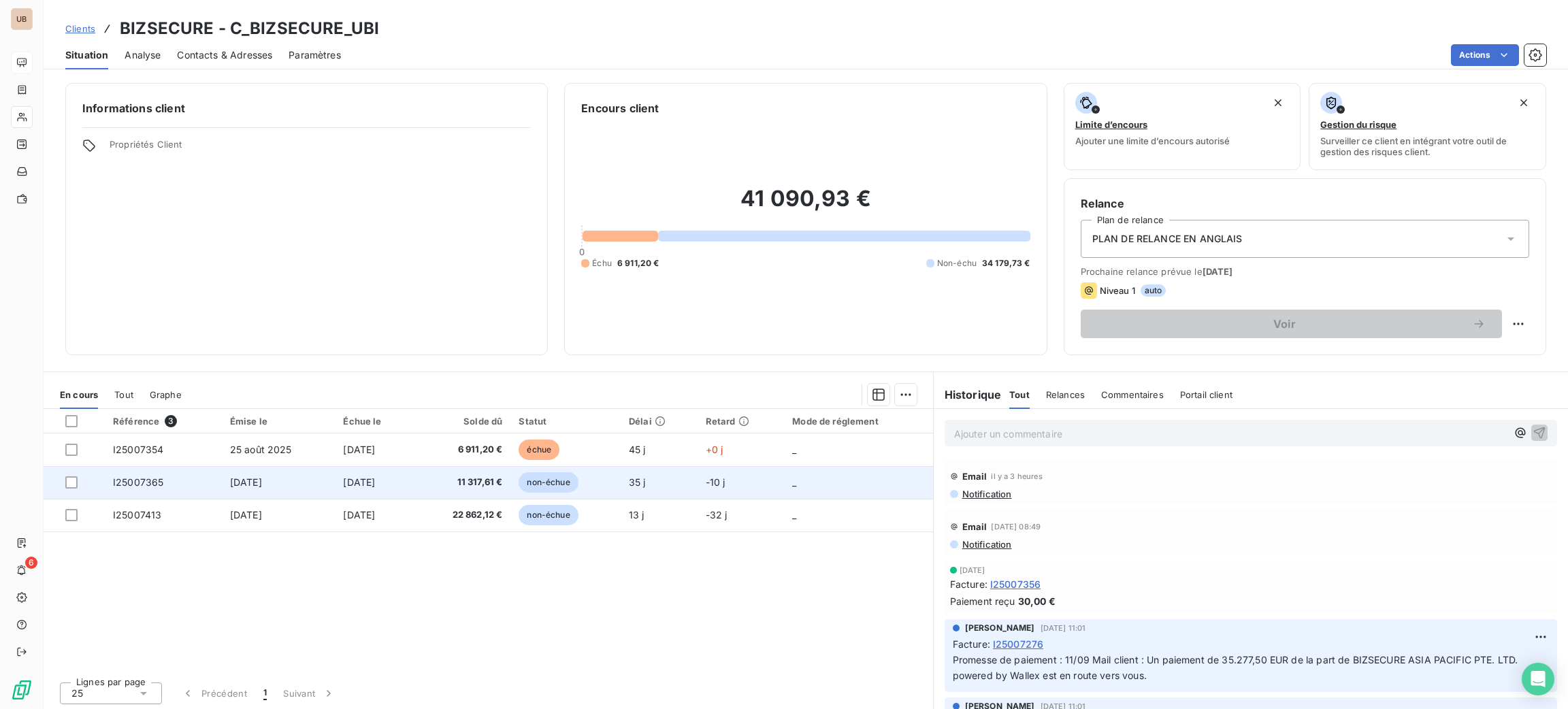
click at [363, 466] on td "[DATE]" at bounding box center [374, 482] width 79 height 33
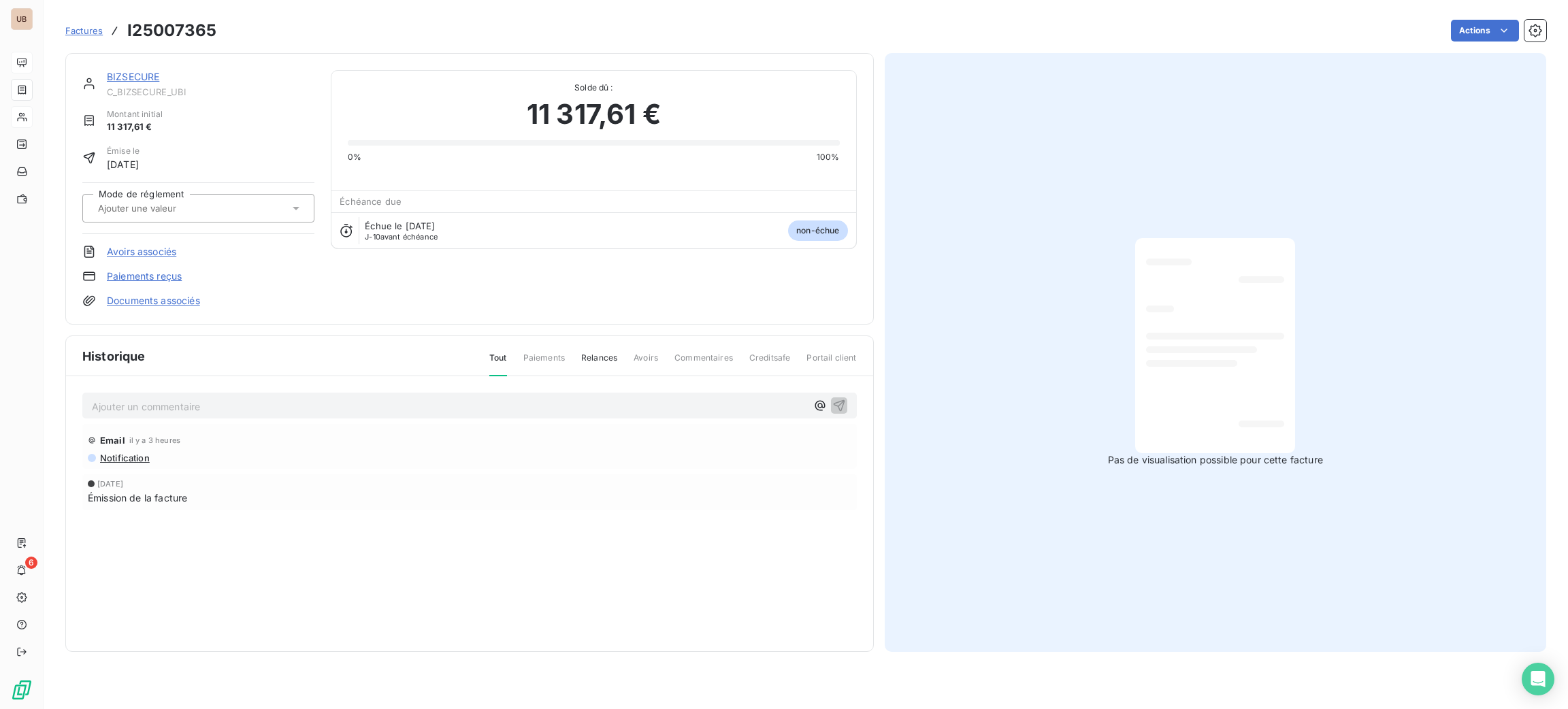
drag, startPoint x: 363, startPoint y: 465, endPoint x: 369, endPoint y: 444, distance: 21.8
click at [369, 444] on div "Email il y a 3 heures" at bounding box center [469, 440] width 763 height 22
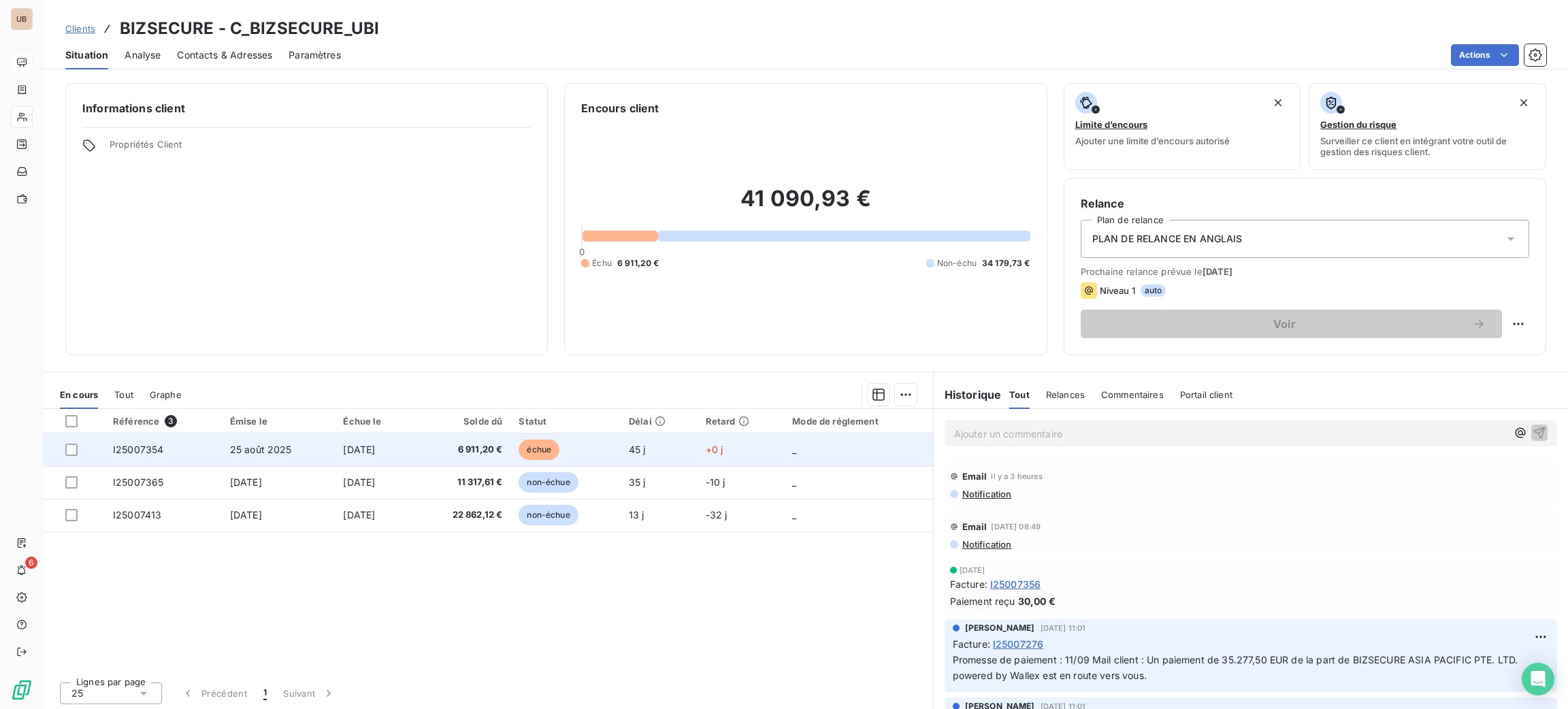
click at [353, 461] on td "[DATE]" at bounding box center [374, 449] width 79 height 33
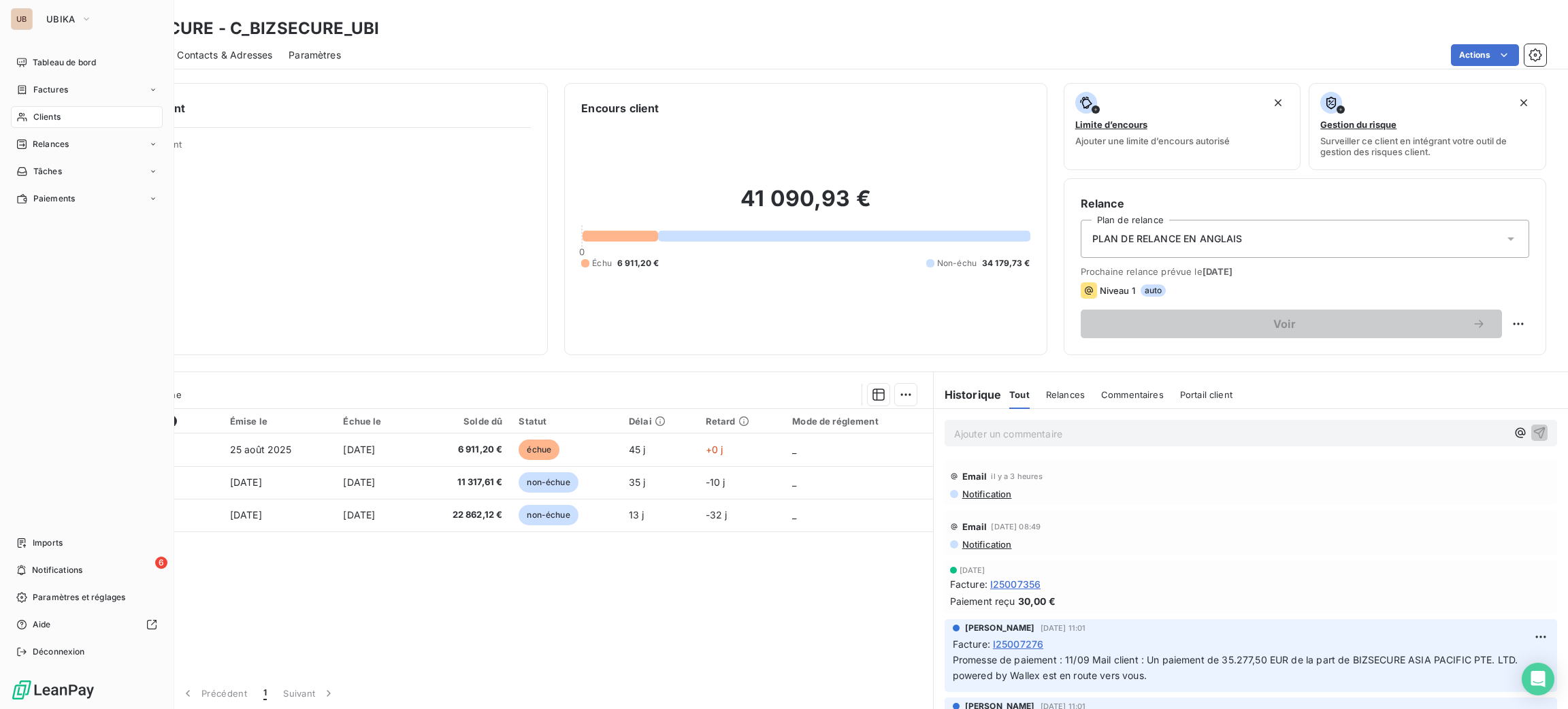
drag, startPoint x: 35, startPoint y: 71, endPoint x: 165, endPoint y: 84, distance: 130.6
click at [35, 70] on div "Tableau de bord" at bounding box center [87, 62] width 152 height 22
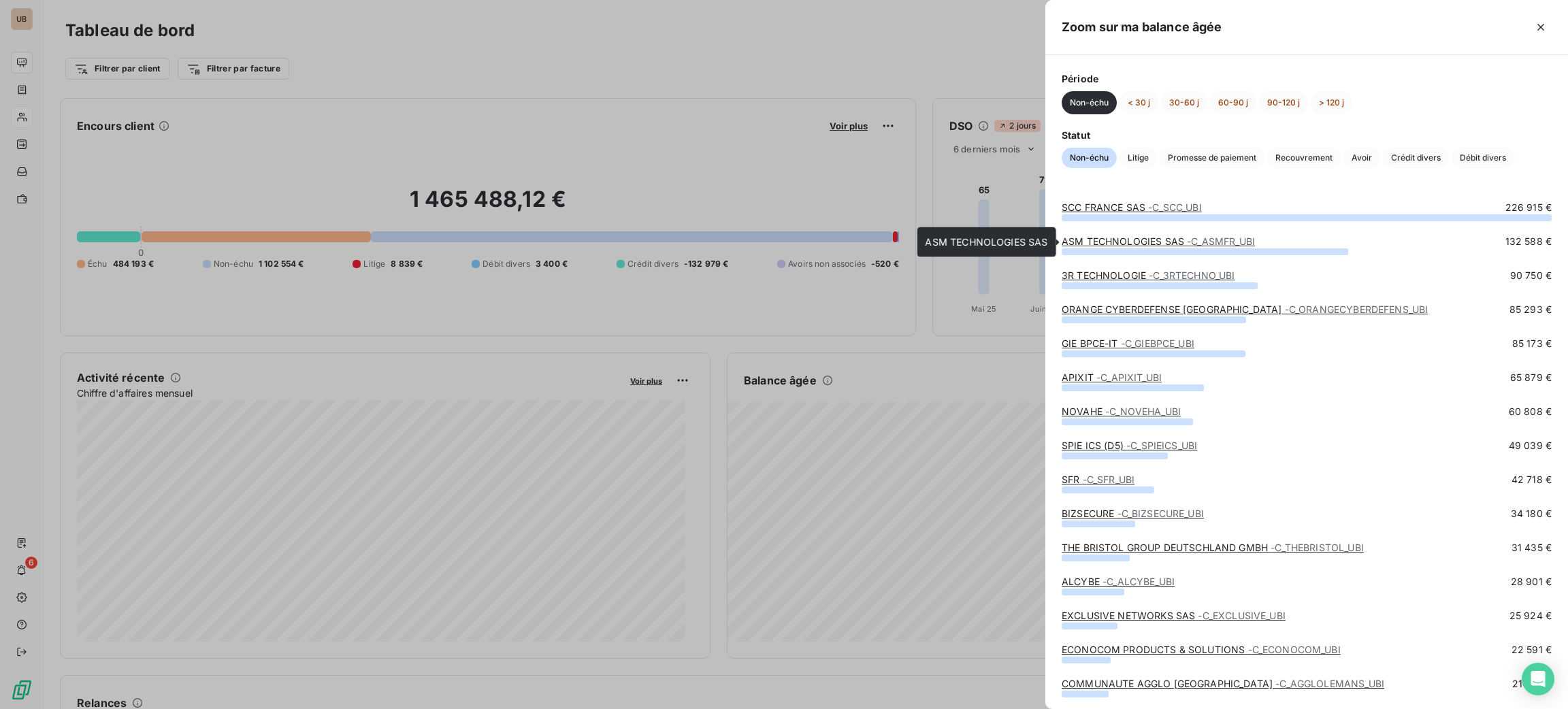
click at [1121, 242] on link "ASM TECHNOLOGIES SAS - C_ASMFR_UBI" at bounding box center [1158, 241] width 193 height 11
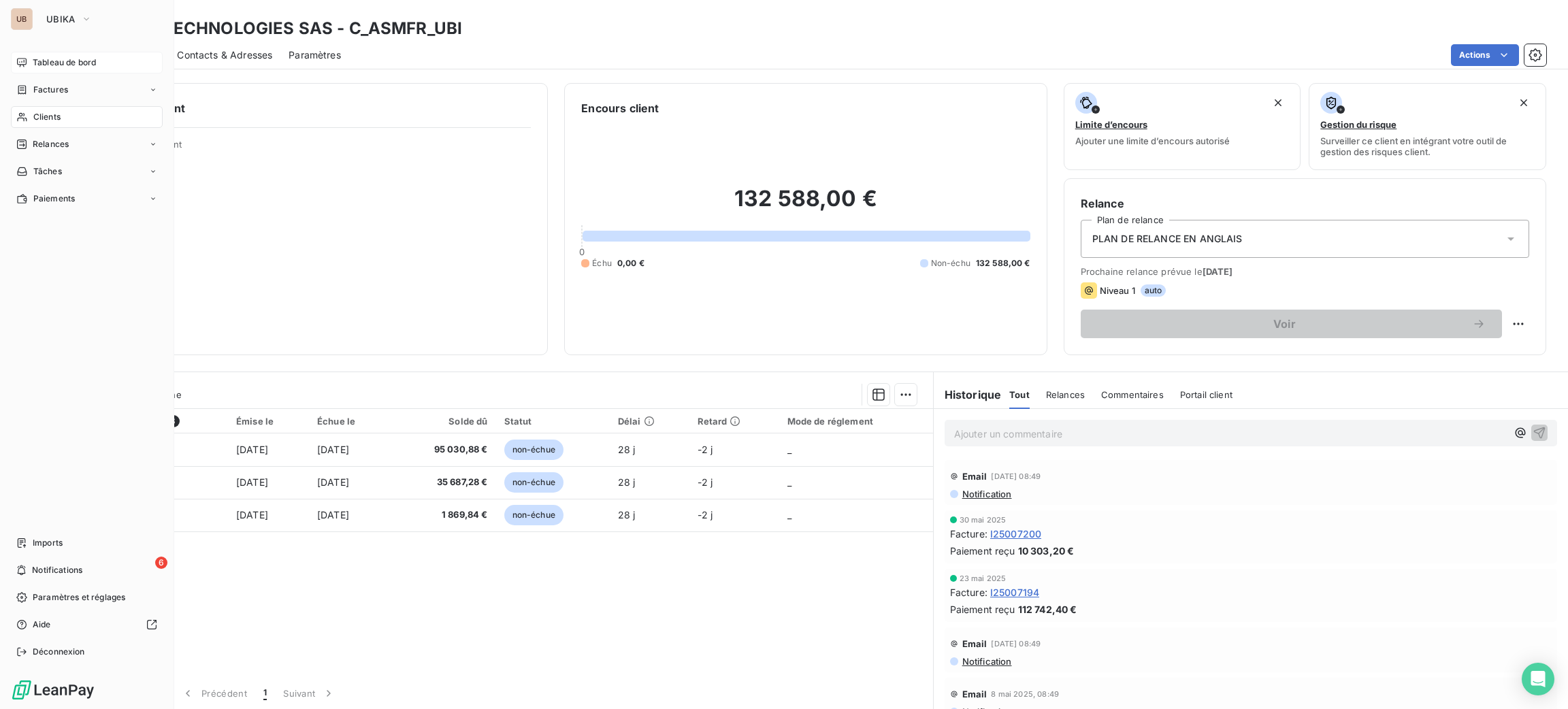
click at [62, 52] on div "Tableau de bord" at bounding box center [87, 62] width 152 height 22
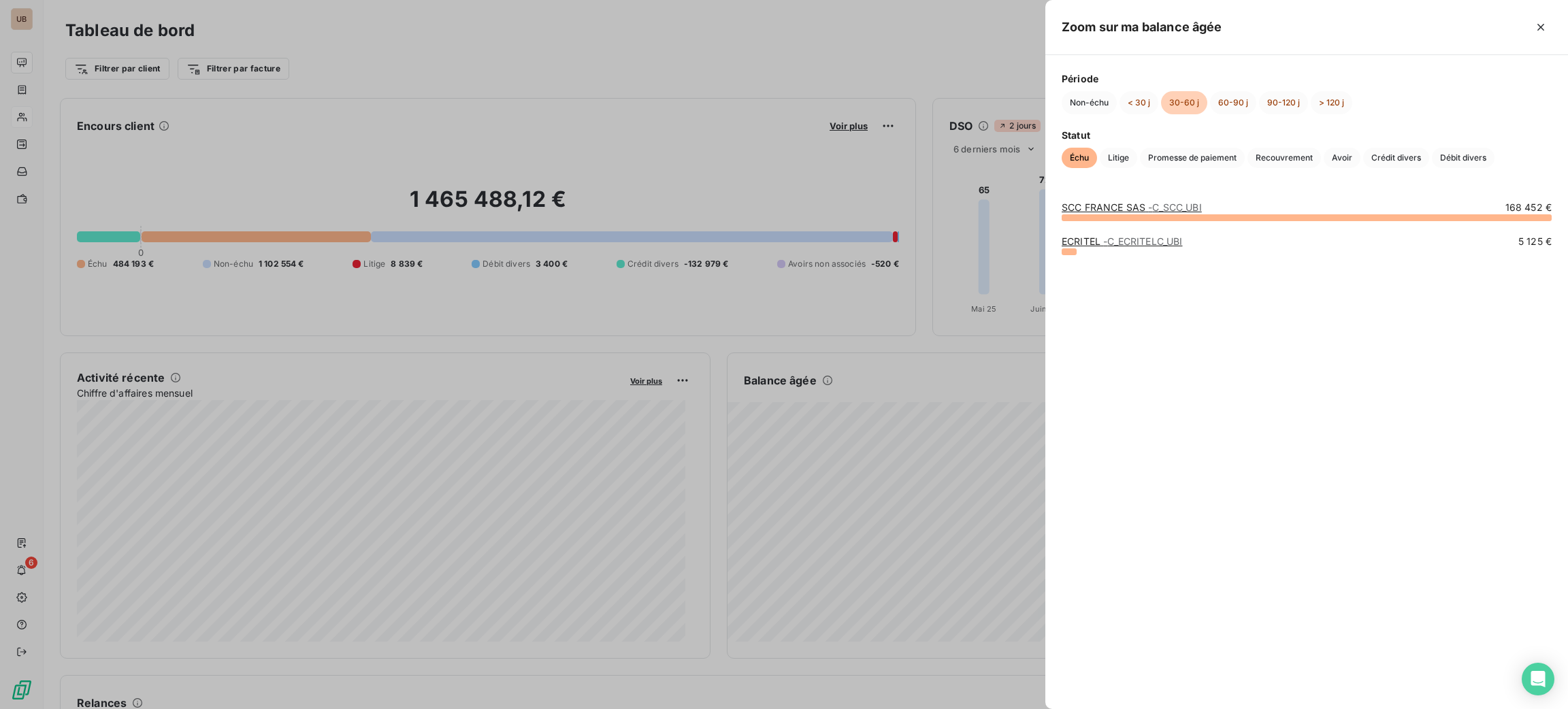
click at [1087, 197] on div "SCC FRANCE SAS - C_SCC_UBI 168 452 € ECRITEL - C_ECRITELC_UBI 5 125 €" at bounding box center [1307, 446] width 523 height 524
click at [1087, 199] on div "SCC FRANCE SAS - C_SCC_UBI 168 452 € ECRITEL - C_ECRITELC_UBI 5 125 €" at bounding box center [1307, 446] width 523 height 524
click at [1089, 204] on link "SCC FRANCE SAS - C_SCC_UBI" at bounding box center [1131, 207] width 140 height 11
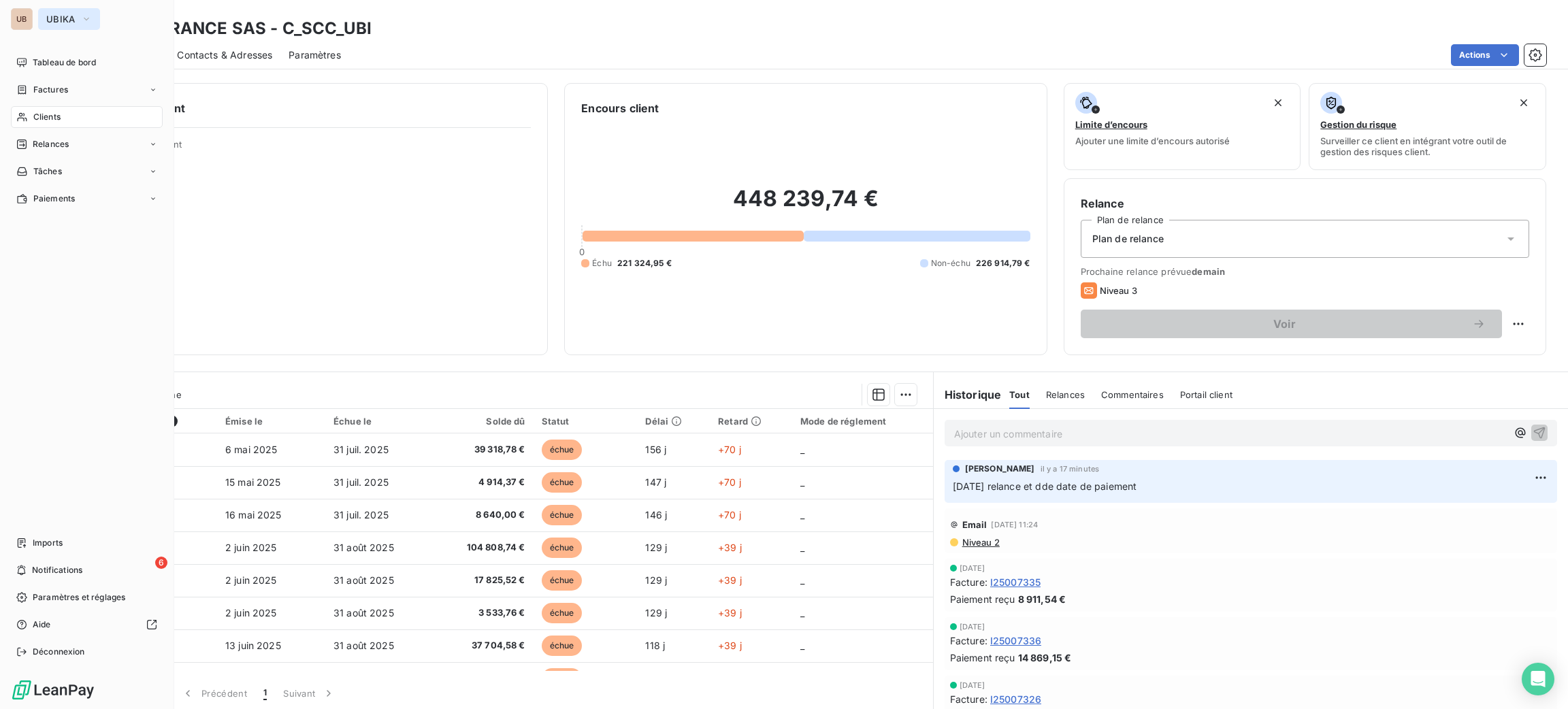
click at [70, 14] on span "UBIKA" at bounding box center [60, 18] width 29 height 11
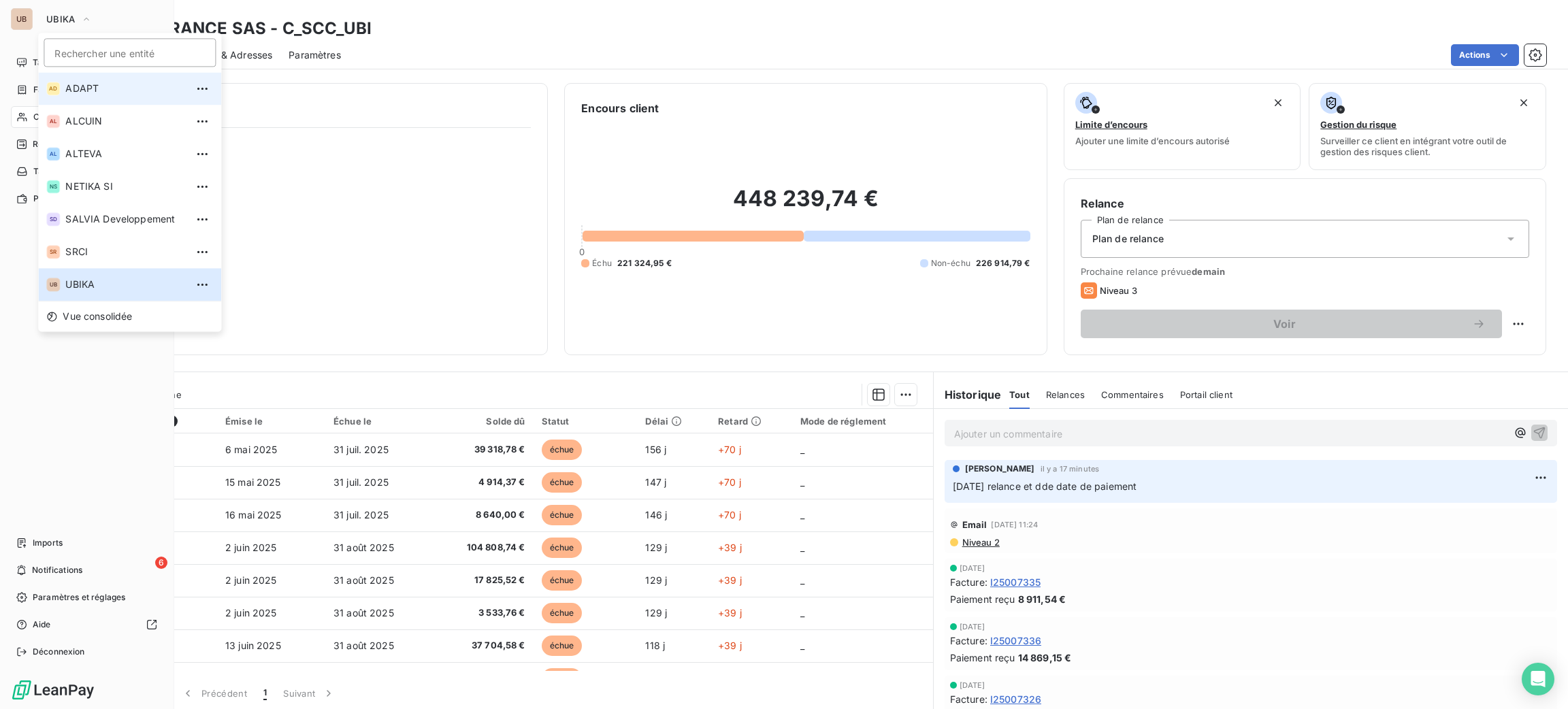
click at [109, 86] on span "ADAPT" at bounding box center [126, 88] width 121 height 13
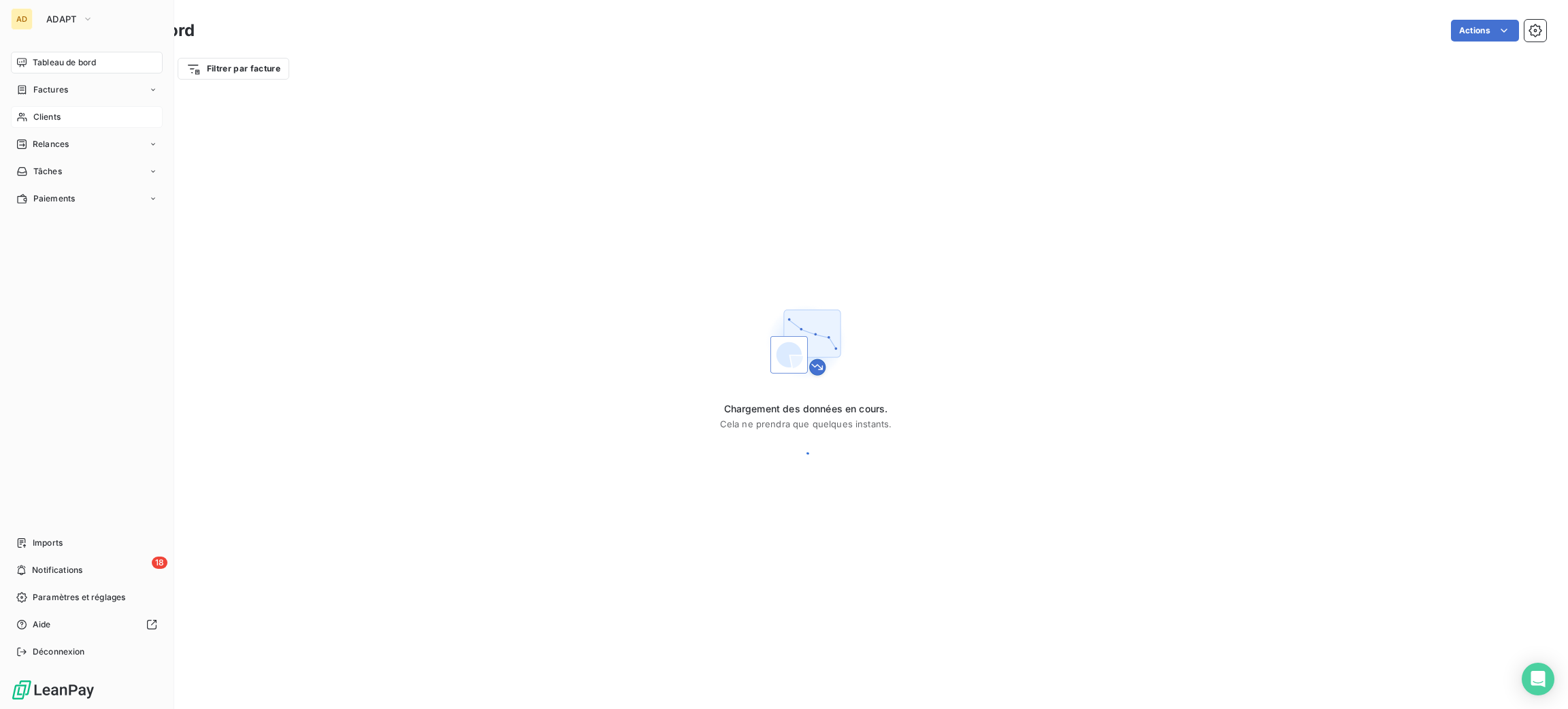
click at [48, 109] on div "Clients" at bounding box center [87, 116] width 152 height 22
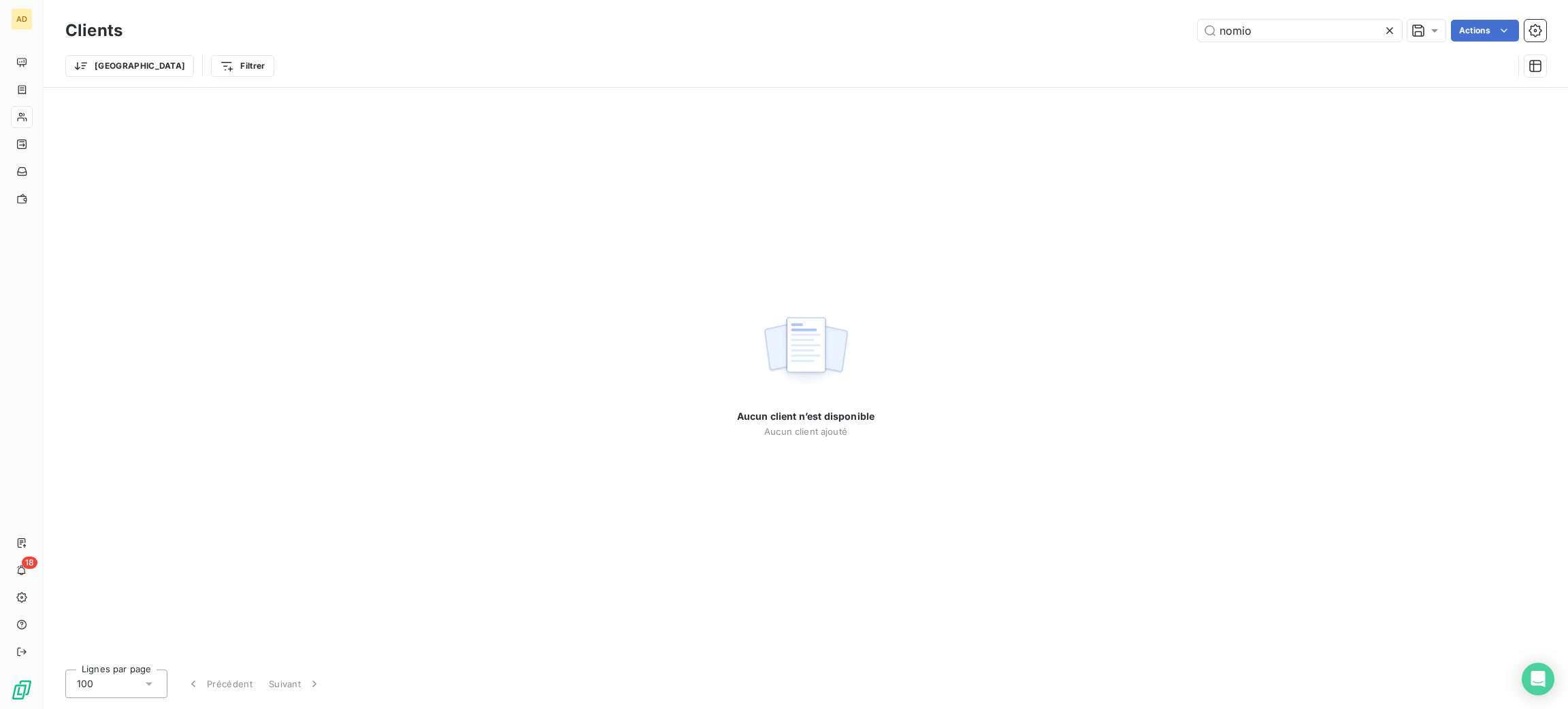
drag, startPoint x: 1305, startPoint y: 33, endPoint x: 974, endPoint y: -4, distance: 333.1
click at [974, 0] on html "AD 18 Clients nomio Actions Trier Filtrer Aucun client n’est disponible Aucun c…" at bounding box center [784, 354] width 1568 height 709
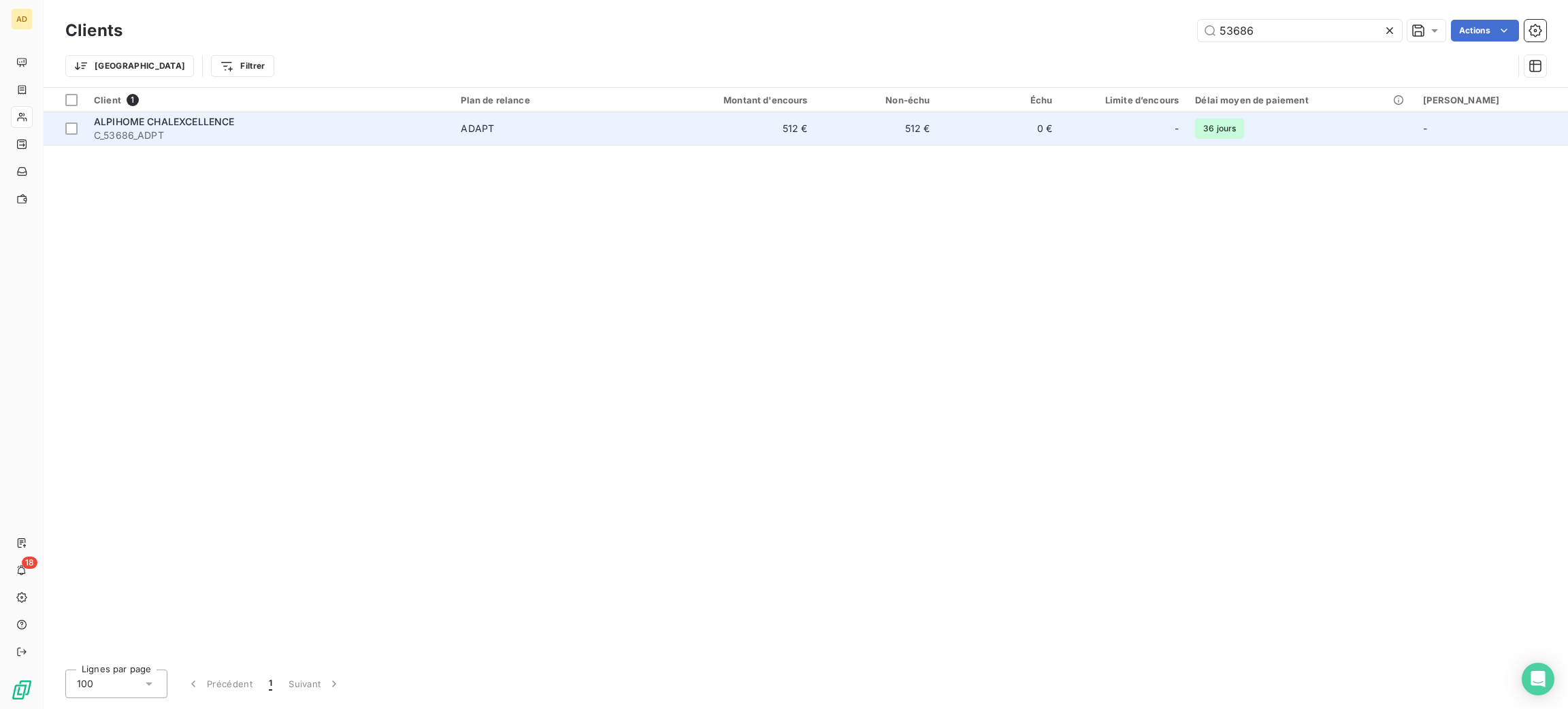
type input "53686"
click at [768, 116] on td "512 €" at bounding box center [734, 128] width 164 height 33
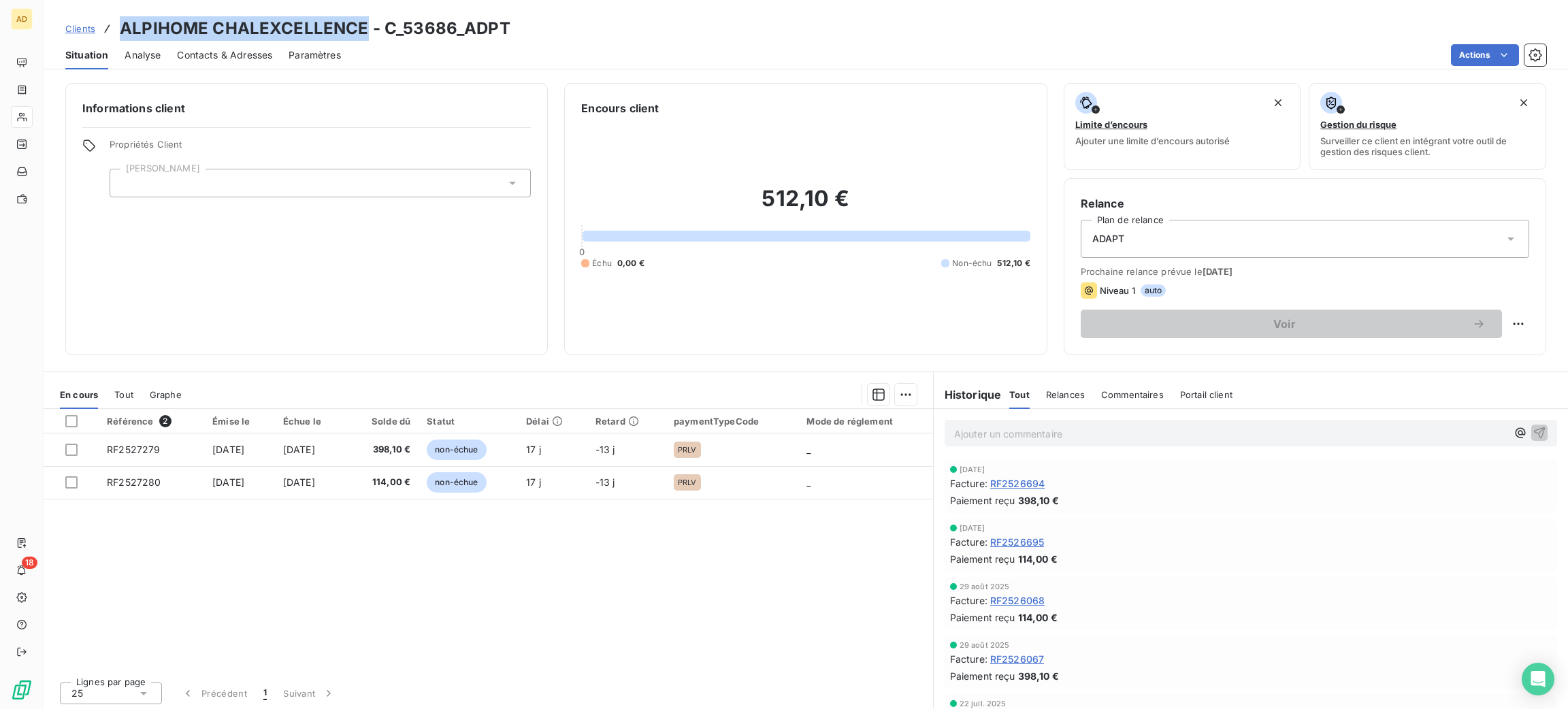
drag, startPoint x: 364, startPoint y: 21, endPoint x: 117, endPoint y: 1, distance: 247.8
click at [117, 1] on div "Clients ALPIHOME CHALEXCELLENCE - C_53686_ADPT Situation Analyse Contacts & Adr…" at bounding box center [805, 35] width 1525 height 70
copy h3 "ALPIHOME CHALEXCELLENCE"
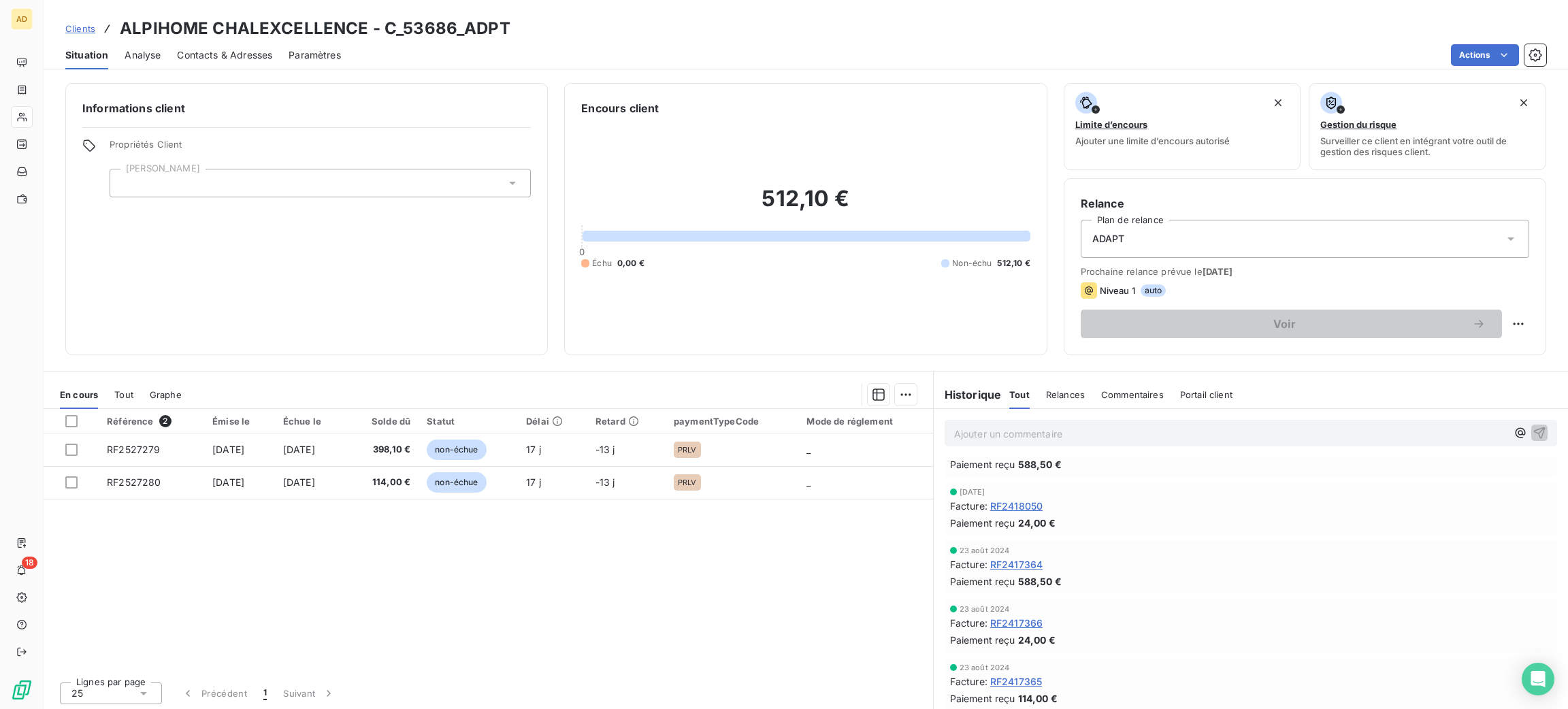
click at [1023, 500] on span "RF2418050" at bounding box center [1016, 505] width 53 height 14
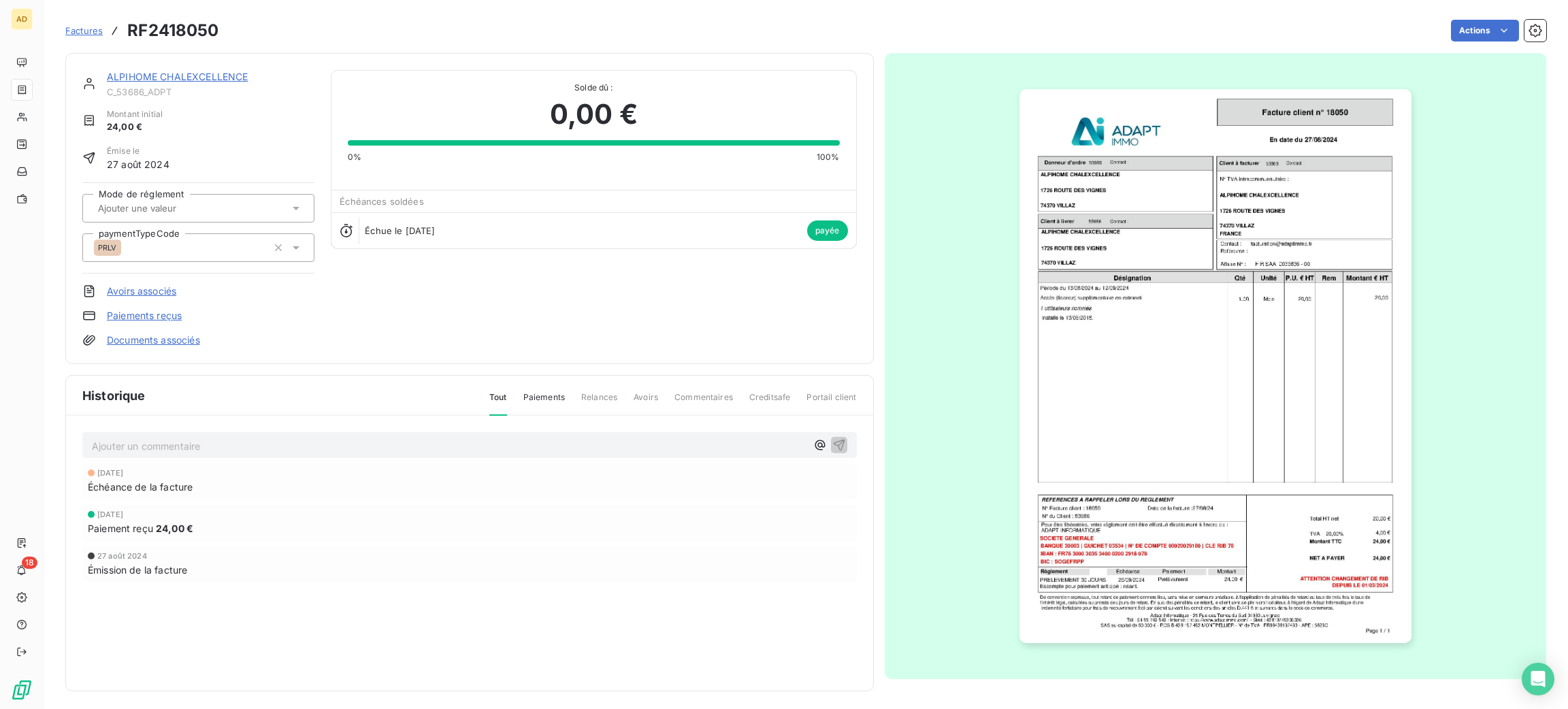
click at [1220, 337] on img "button" at bounding box center [1216, 366] width 392 height 554
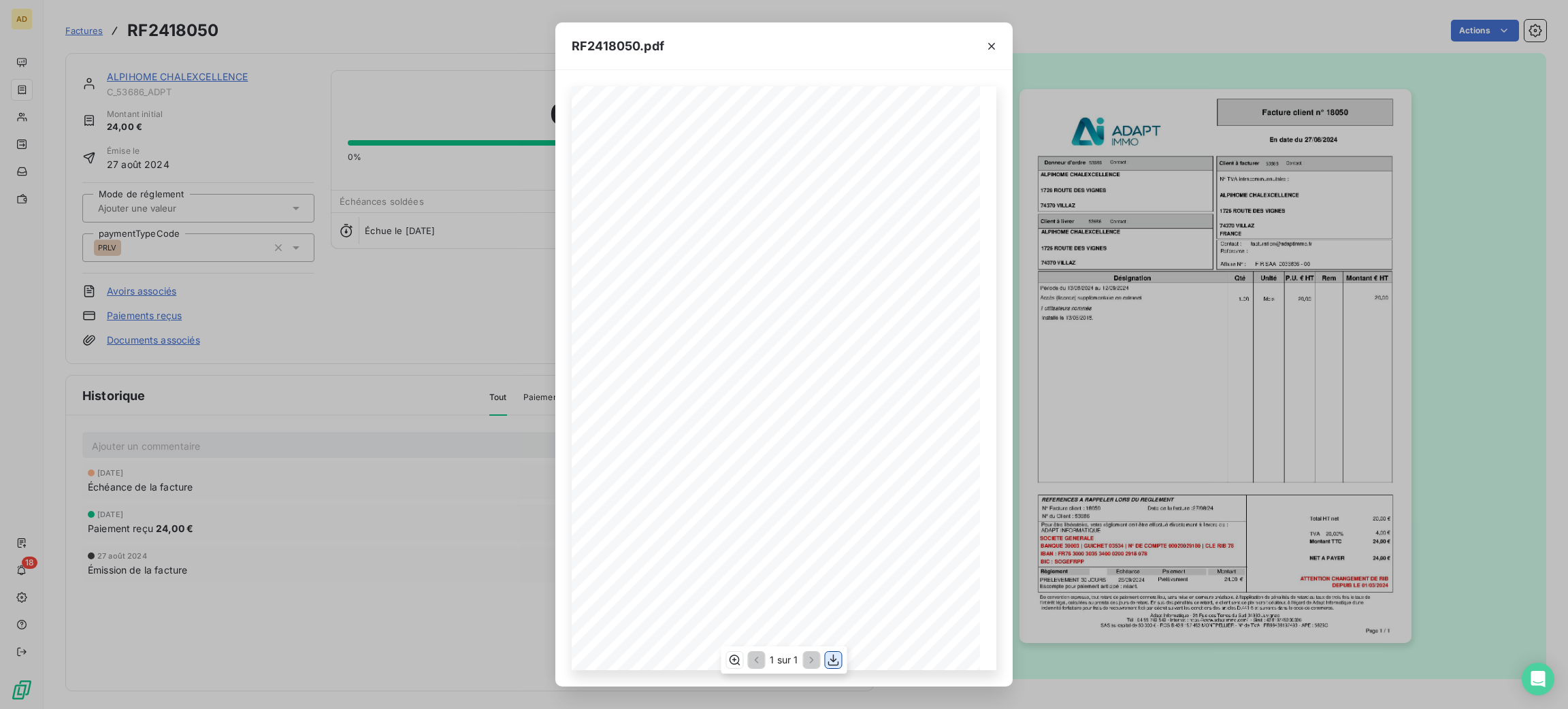
click at [832, 663] on icon "button" at bounding box center [833, 659] width 13 height 13
click at [993, 48] on icon "button" at bounding box center [991, 46] width 7 height 7
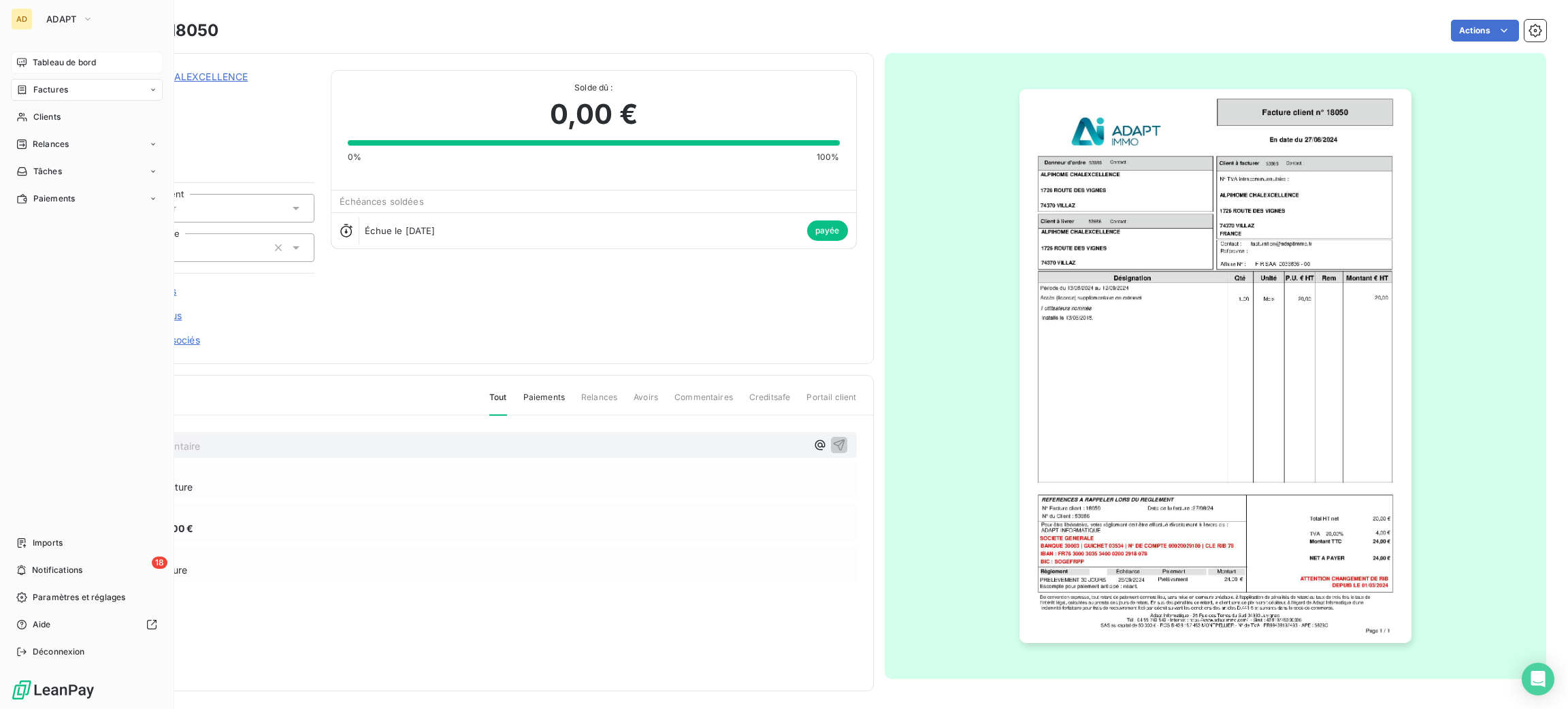
click at [47, 53] on div "Tableau de bord" at bounding box center [87, 62] width 152 height 22
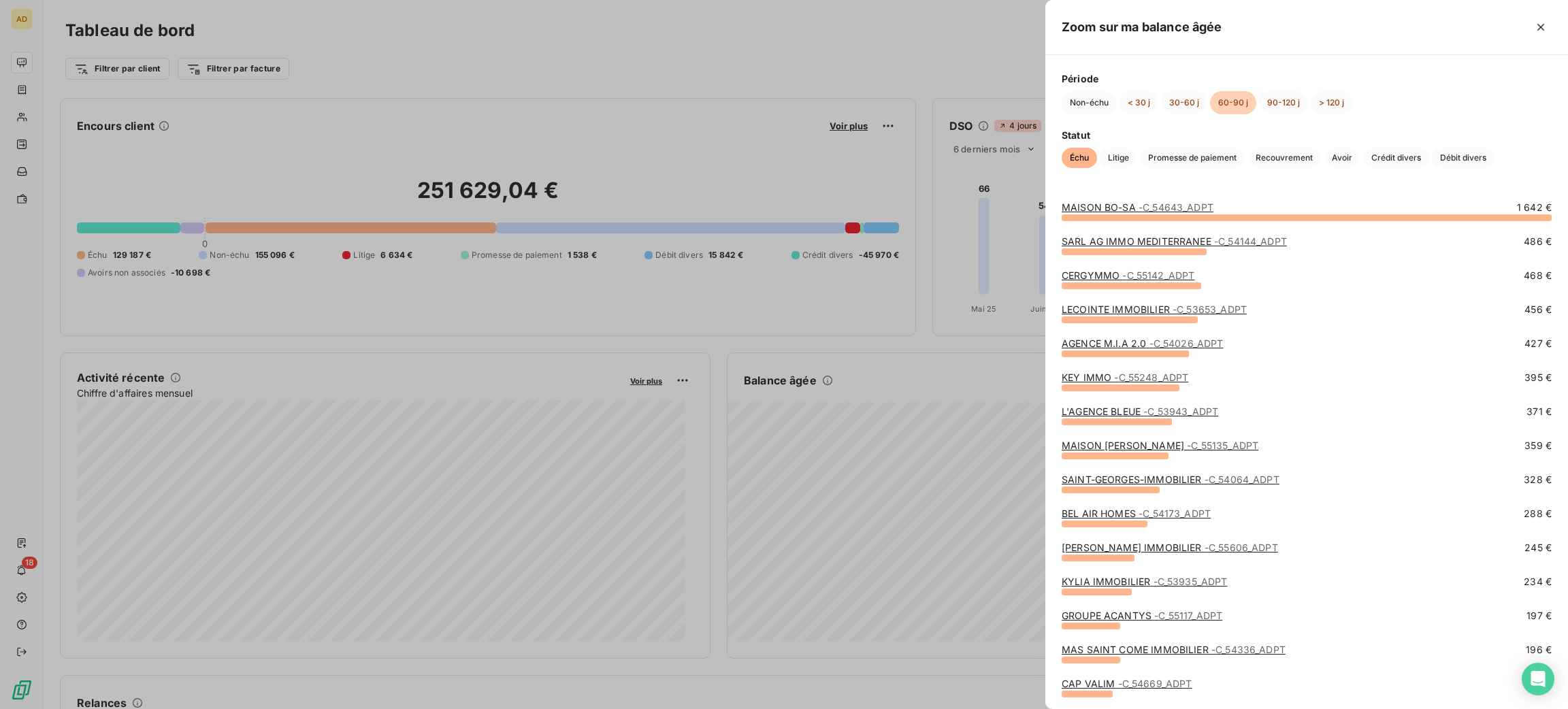
click at [1117, 206] on link "MAISON BO-SA - C_54643_ADPT" at bounding box center [1138, 207] width 152 height 11
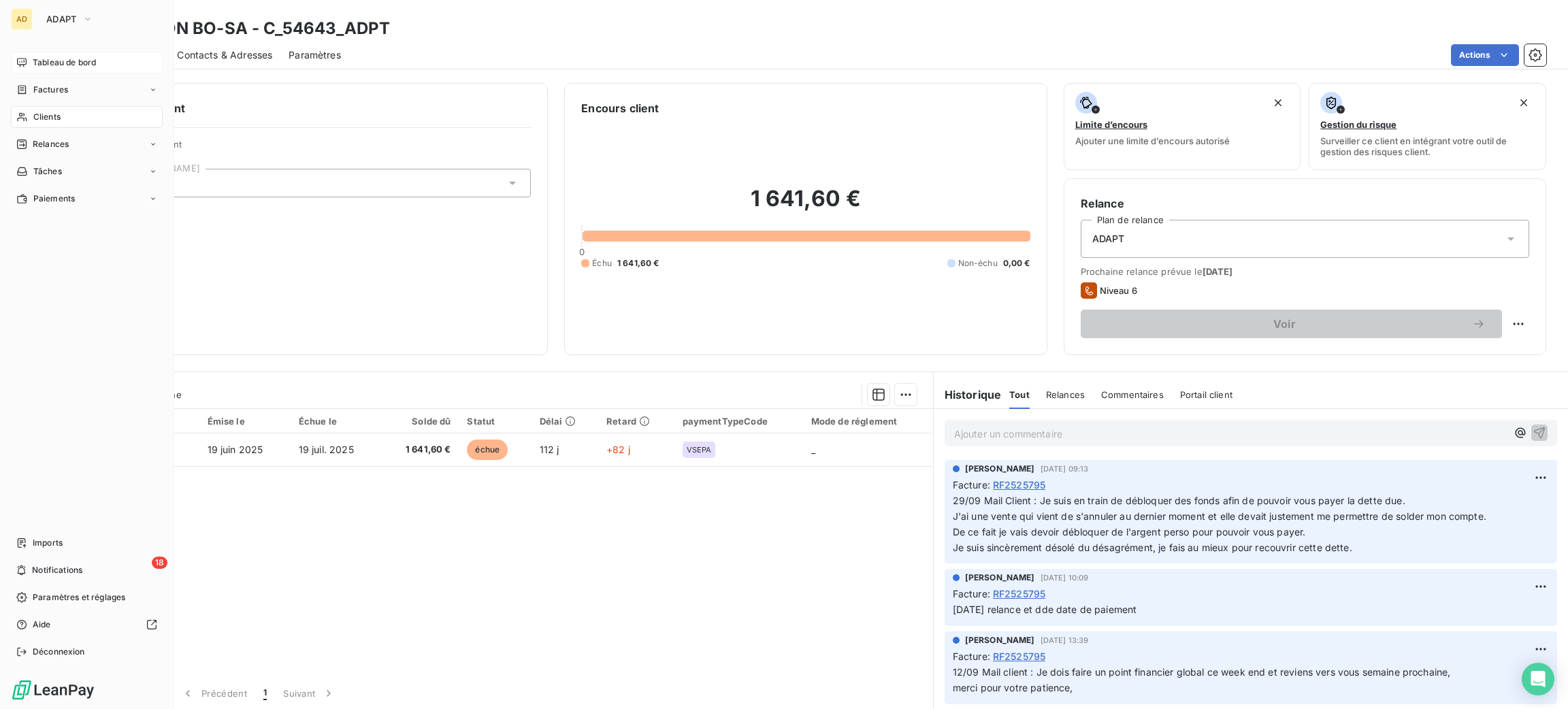
click at [43, 55] on div "Tableau de bord" at bounding box center [87, 62] width 152 height 22
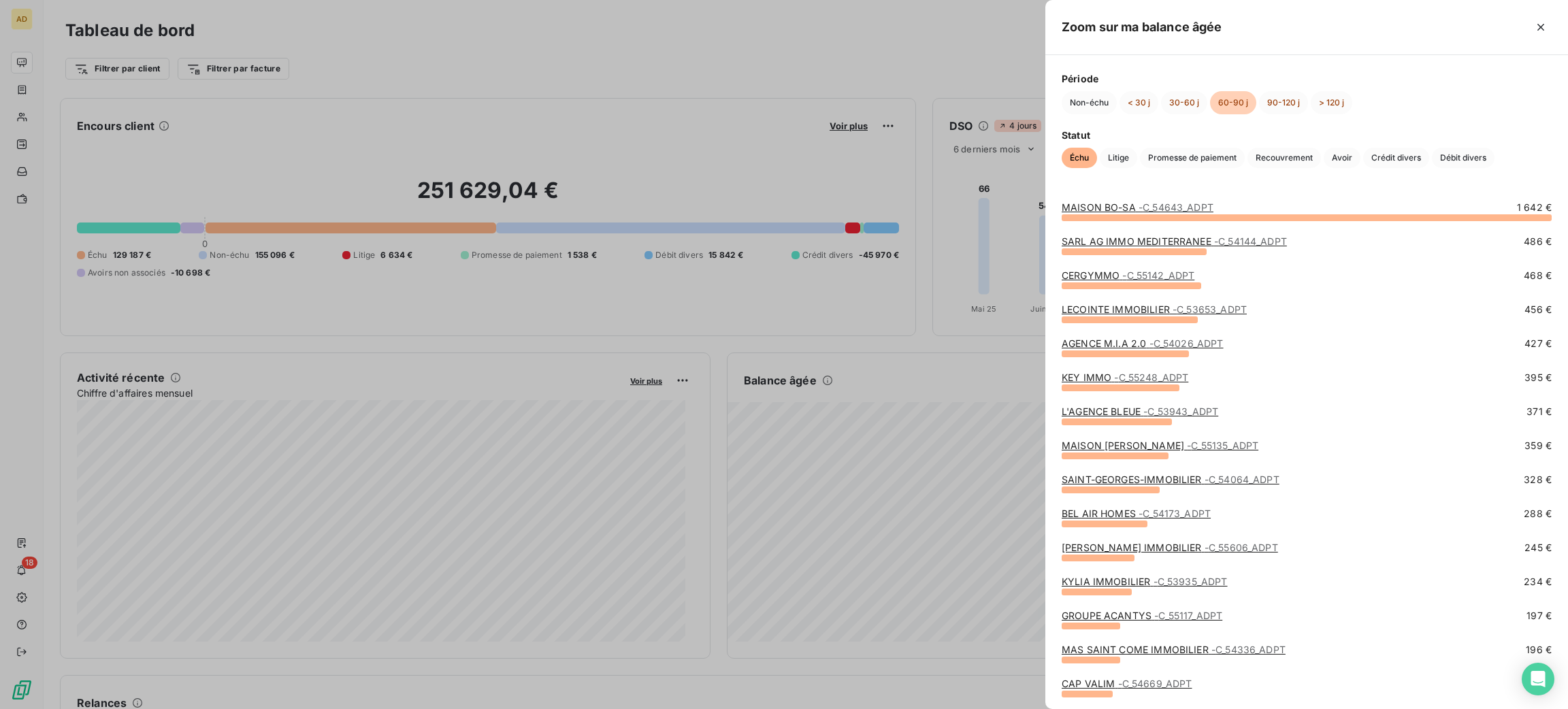
click at [1108, 242] on link "SARL AG IMMO MEDITERRANEE - C_54144_ADPT" at bounding box center [1174, 241] width 225 height 11
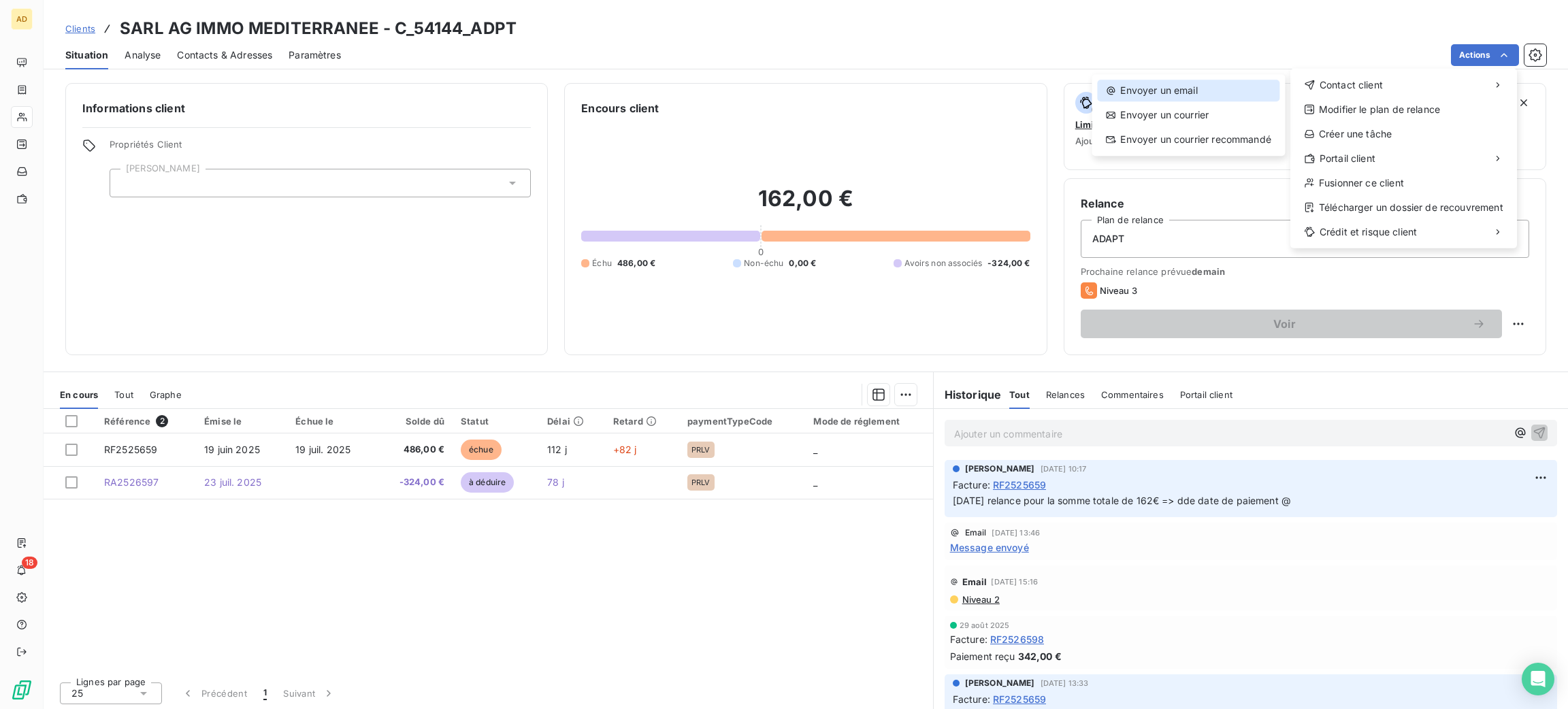
click at [1199, 84] on div "Envoyer un email" at bounding box center [1188, 90] width 183 height 22
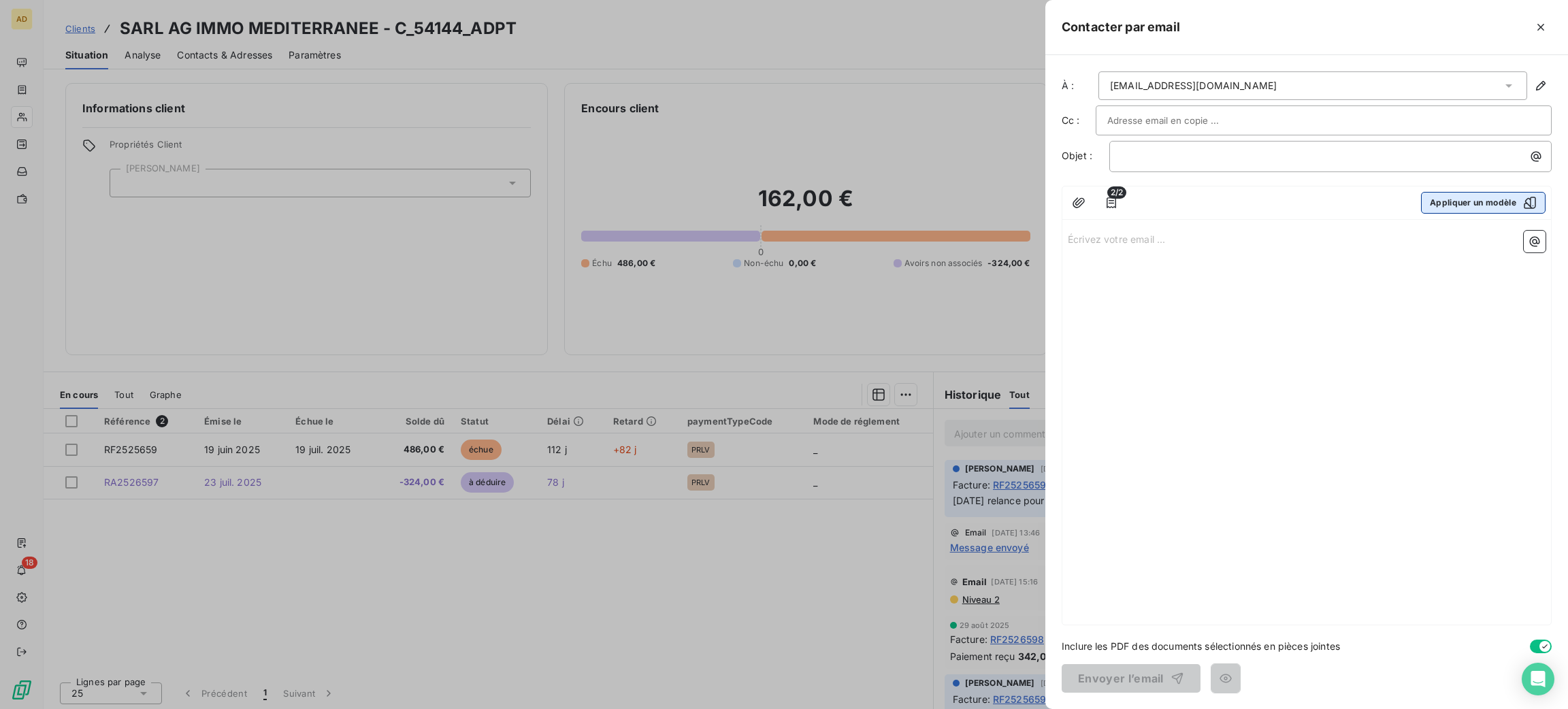
click at [1447, 211] on button "Appliquer un modèle" at bounding box center [1483, 202] width 124 height 22
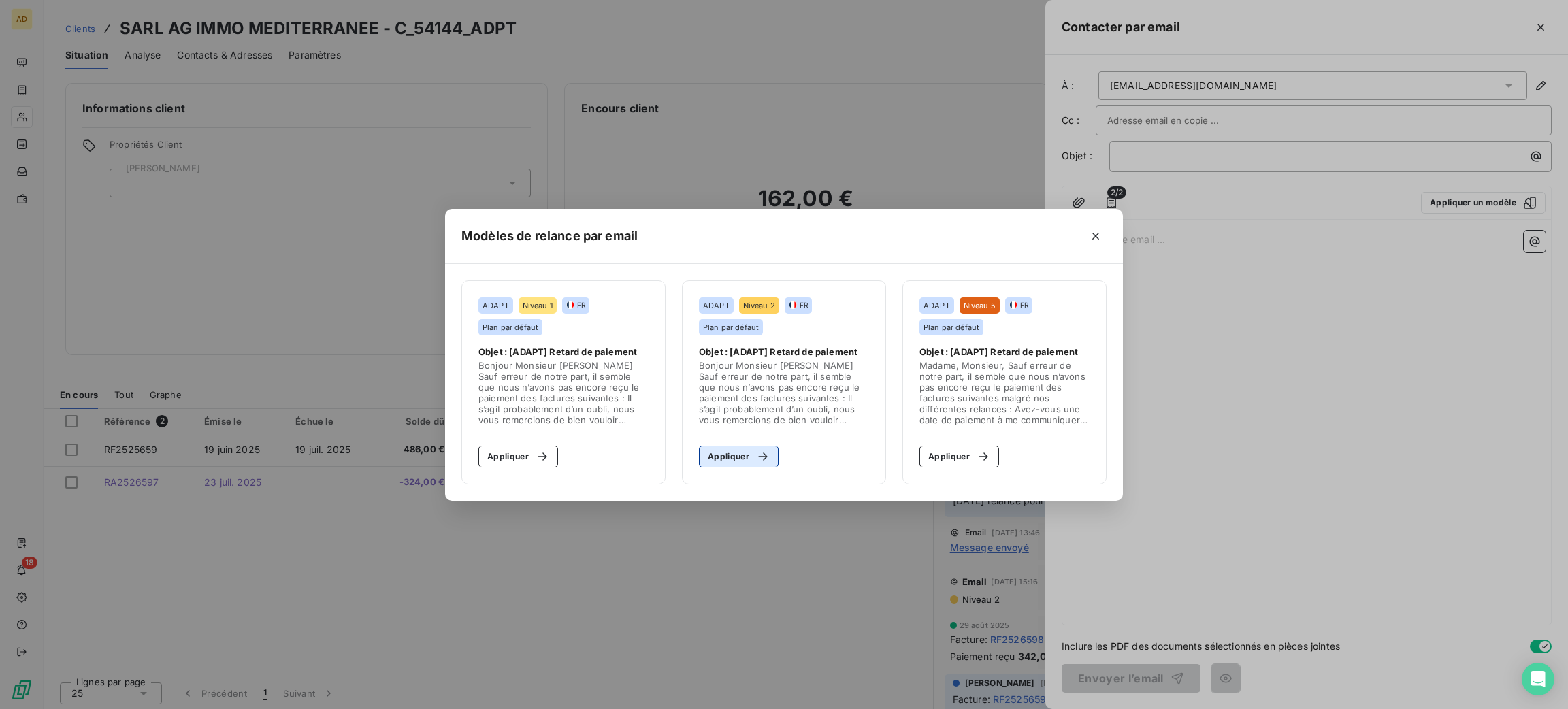
click at [726, 456] on button "Appliquer" at bounding box center [739, 456] width 80 height 22
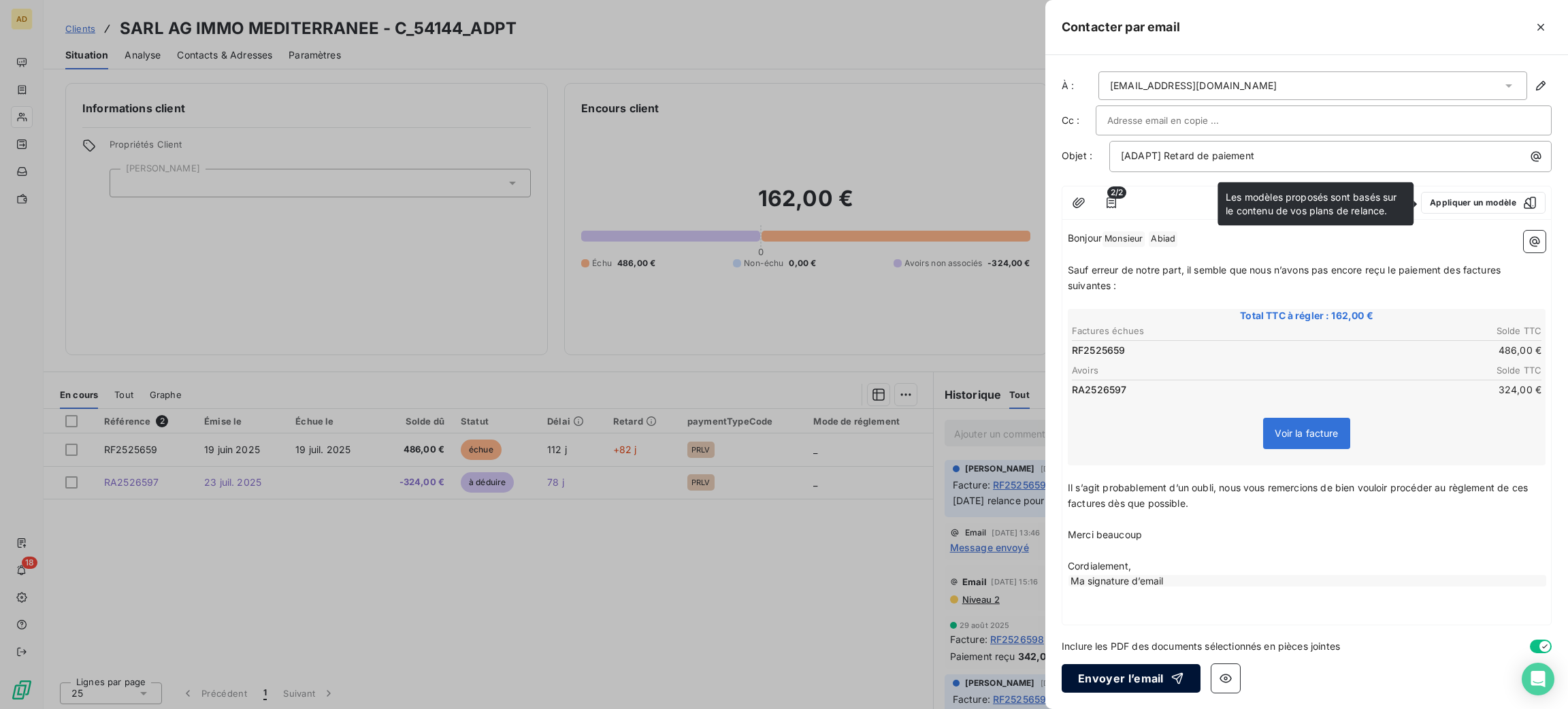
click at [1122, 681] on button "Envoyer l’email" at bounding box center [1131, 678] width 138 height 28
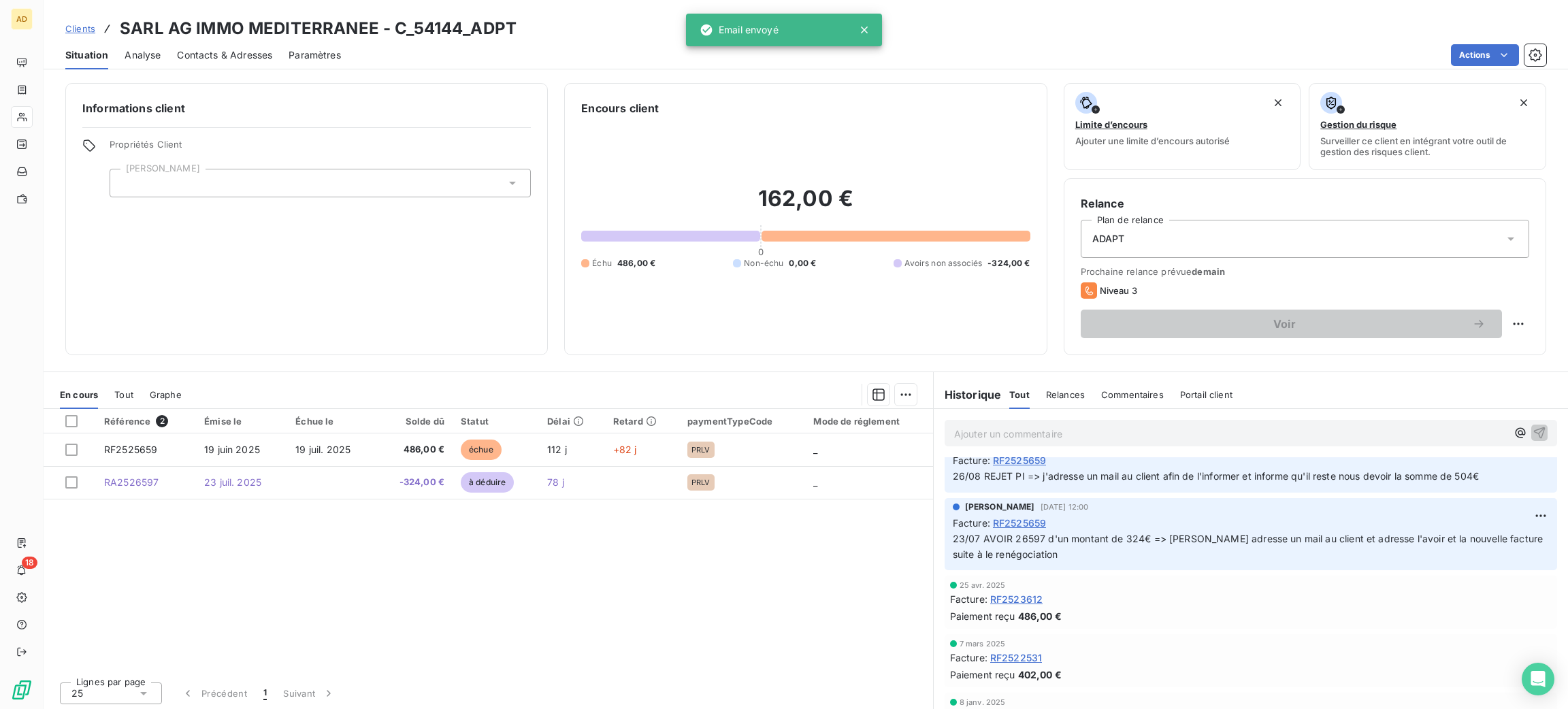
scroll to position [204, 0]
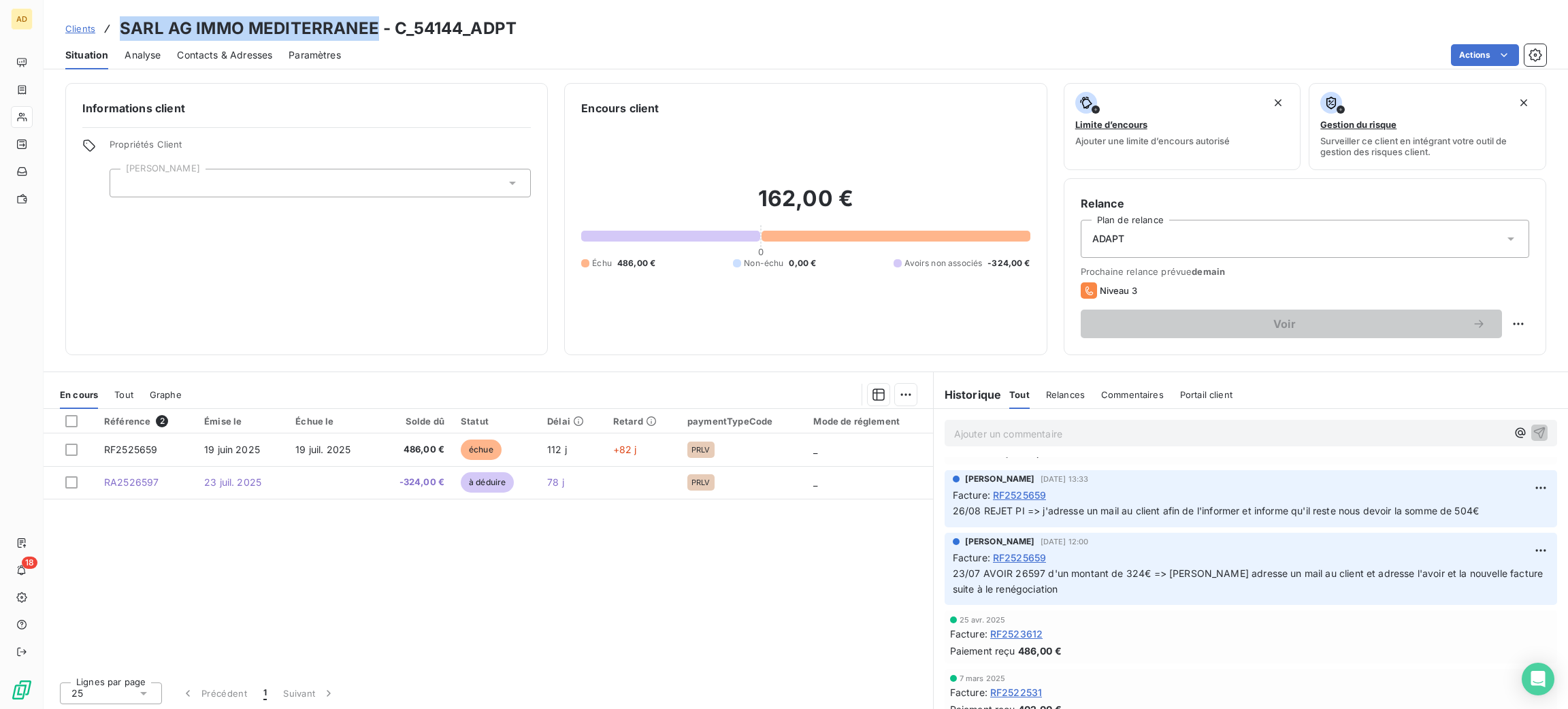
drag, startPoint x: 371, startPoint y: 36, endPoint x: 121, endPoint y: 11, distance: 251.2
click at [121, 11] on div "Clients SARL AG IMMO MEDITERRANEE - C_54144_ADPT Situation Analyse Contacts & A…" at bounding box center [805, 35] width 1525 height 70
copy h3 "SARL AG IMMO MEDITERRANEE"
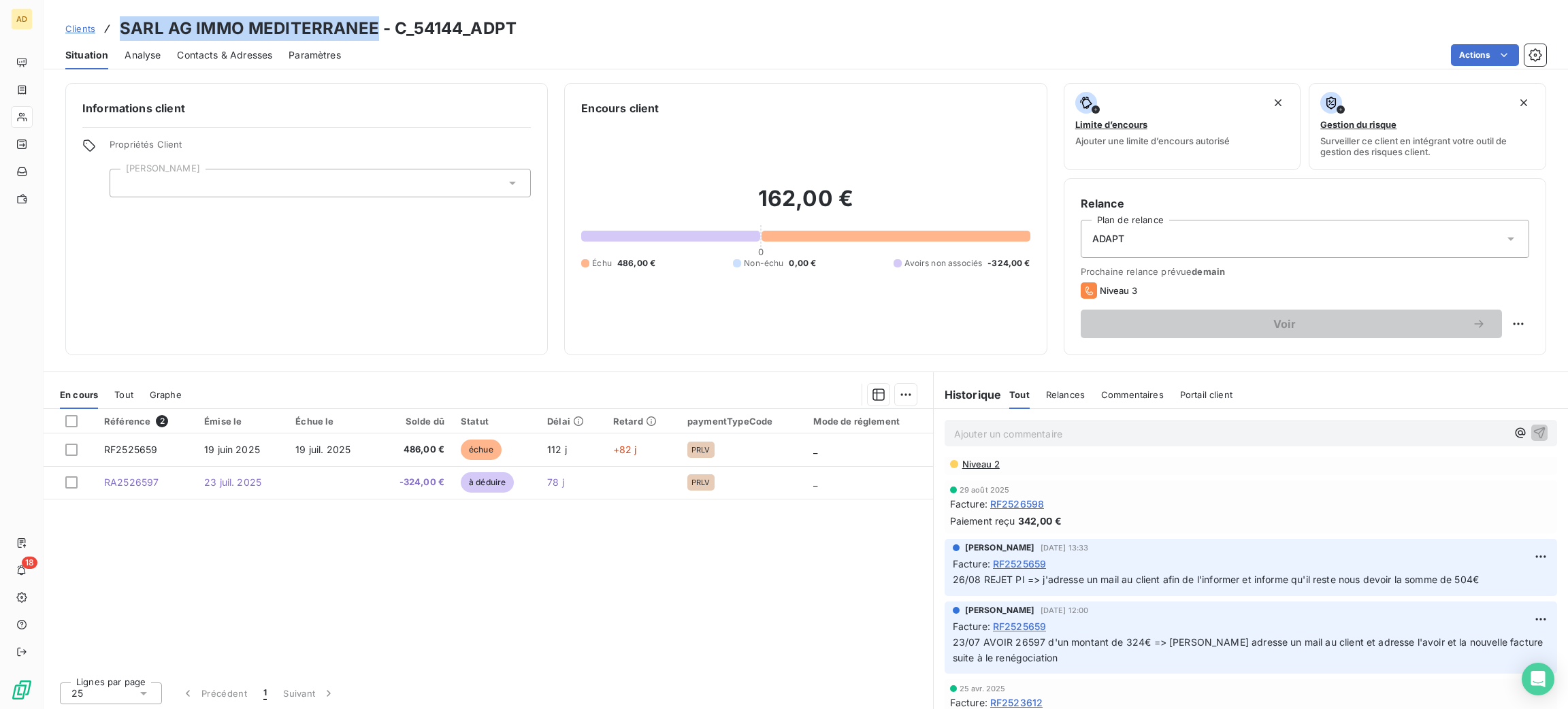
scroll to position [0, 0]
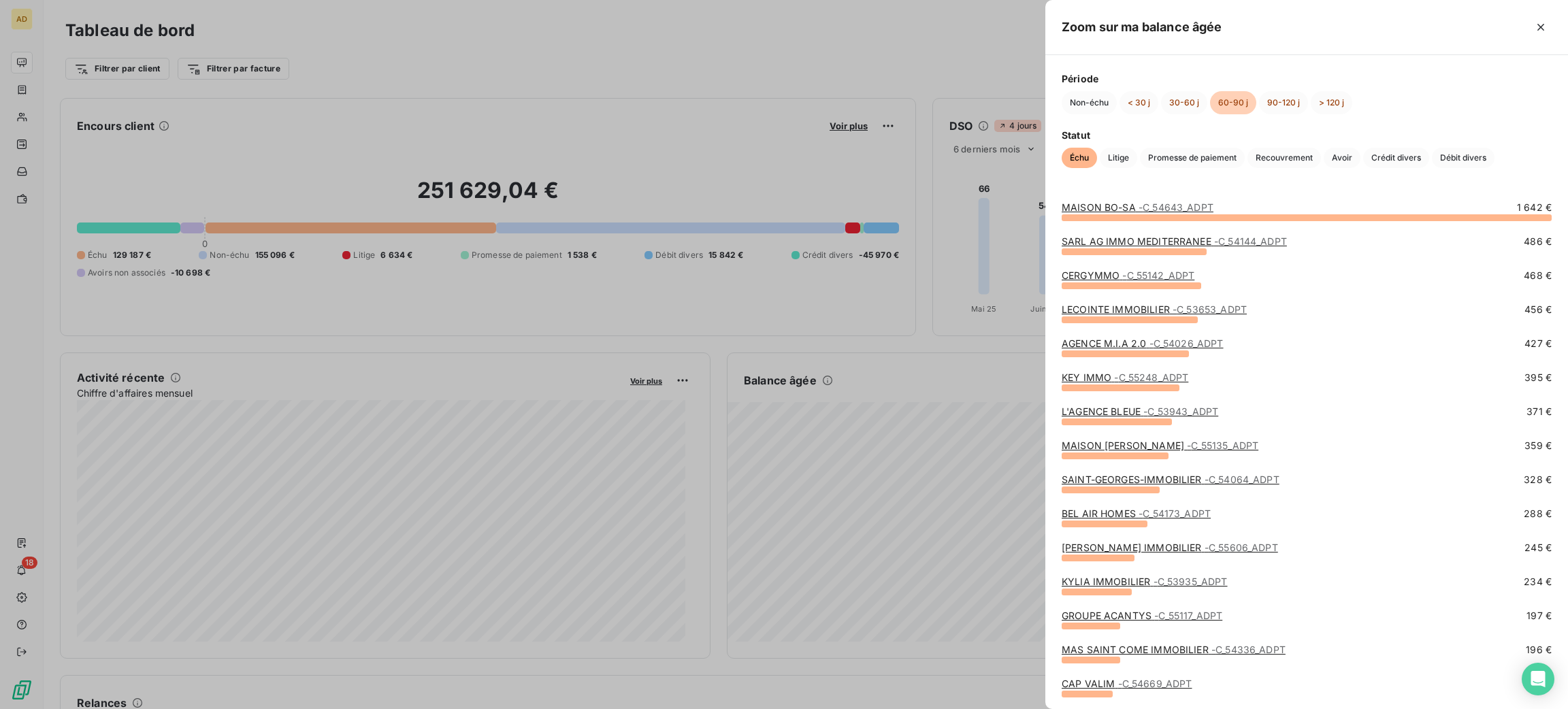
click at [1110, 444] on link "MAISON MARTINS - C_55135_ADPT" at bounding box center [1160, 445] width 197 height 11
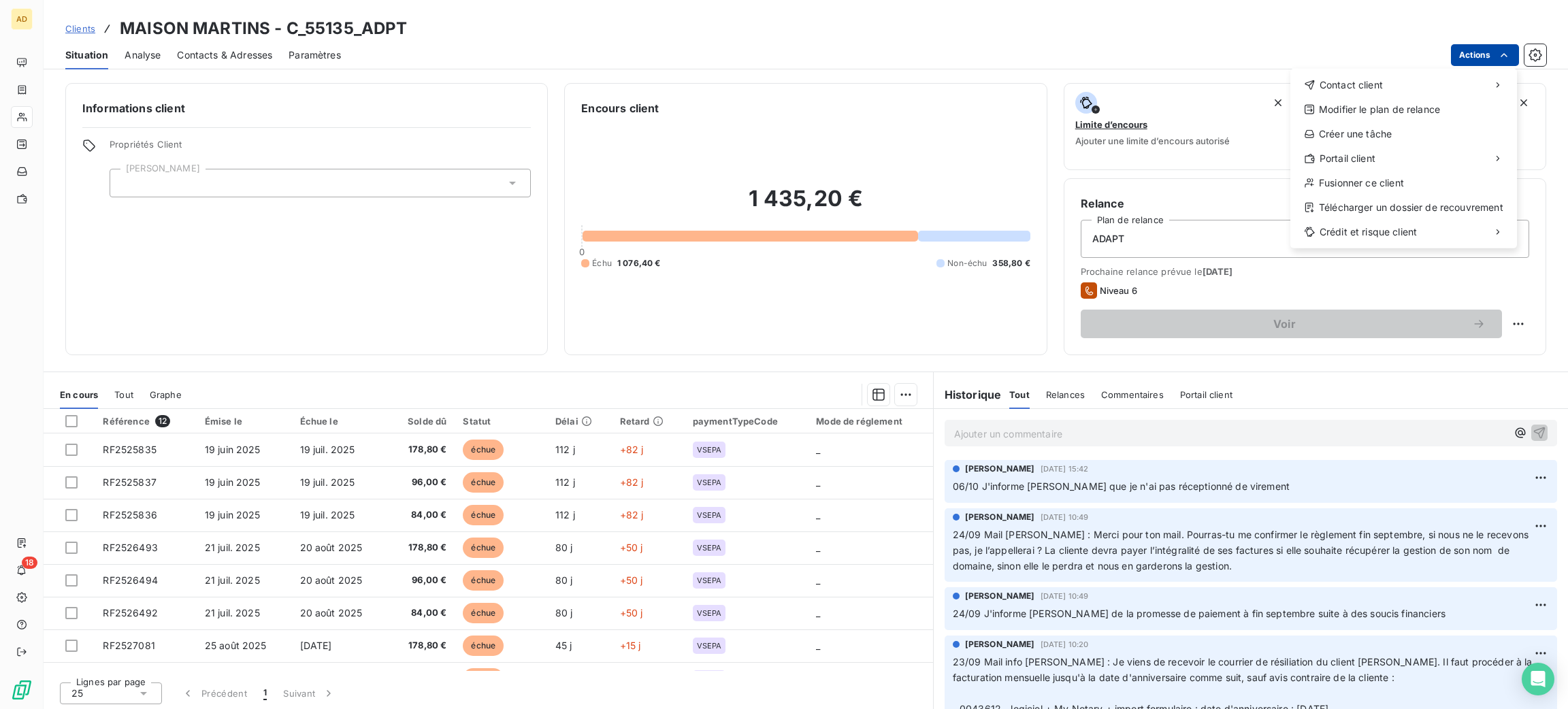
click at [1477, 56] on html "AD 18 Clients MAISON [PERSON_NAME] - C_55135_ADPT Situation Analyse Contacts & …" at bounding box center [784, 354] width 1568 height 709
click at [1187, 89] on div "Envoyer un email" at bounding box center [1188, 90] width 183 height 22
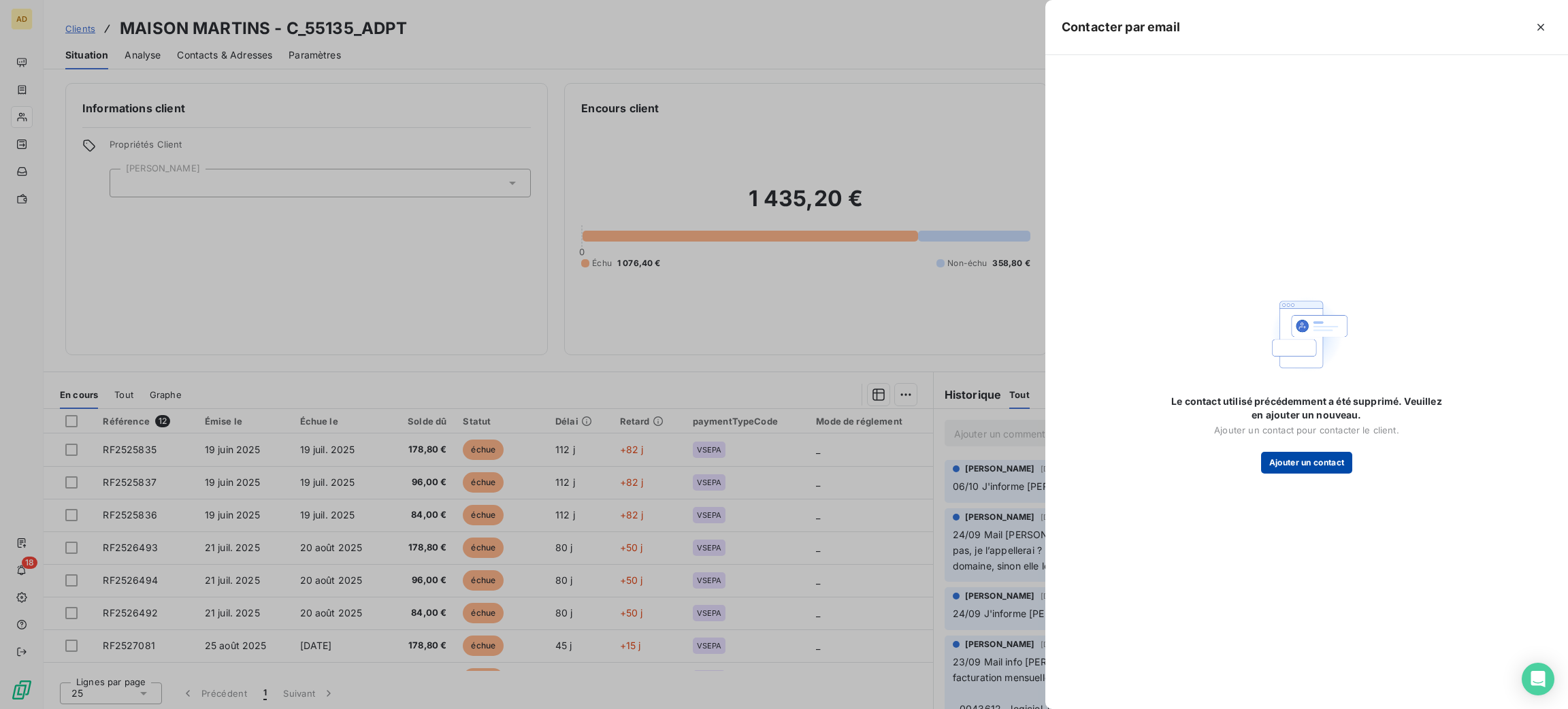
click at [1329, 468] on button "Ajouter un contact" at bounding box center [1307, 462] width 92 height 22
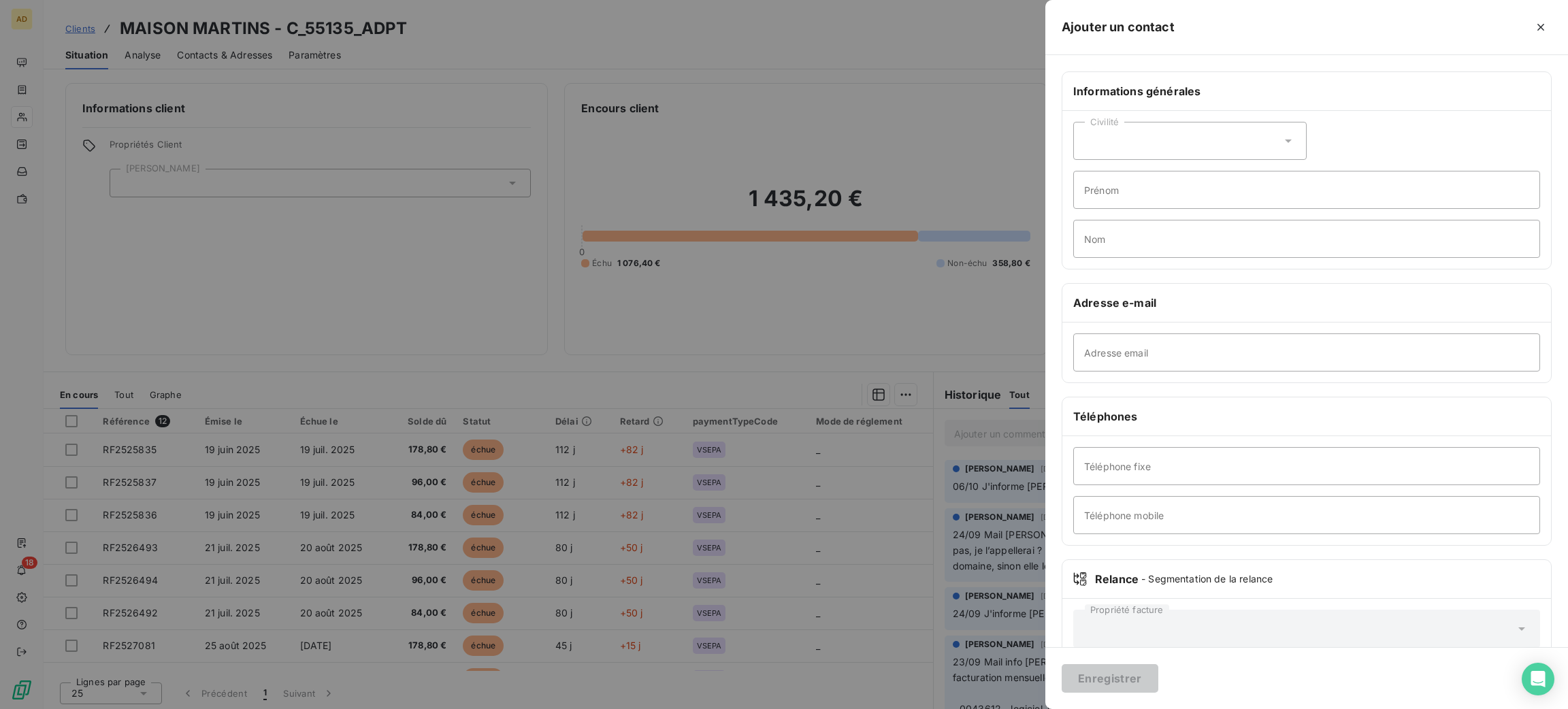
drag, startPoint x: 881, startPoint y: 118, endPoint x: 899, endPoint y: 126, distance: 19.7
click at [883, 117] on div at bounding box center [784, 354] width 1568 height 709
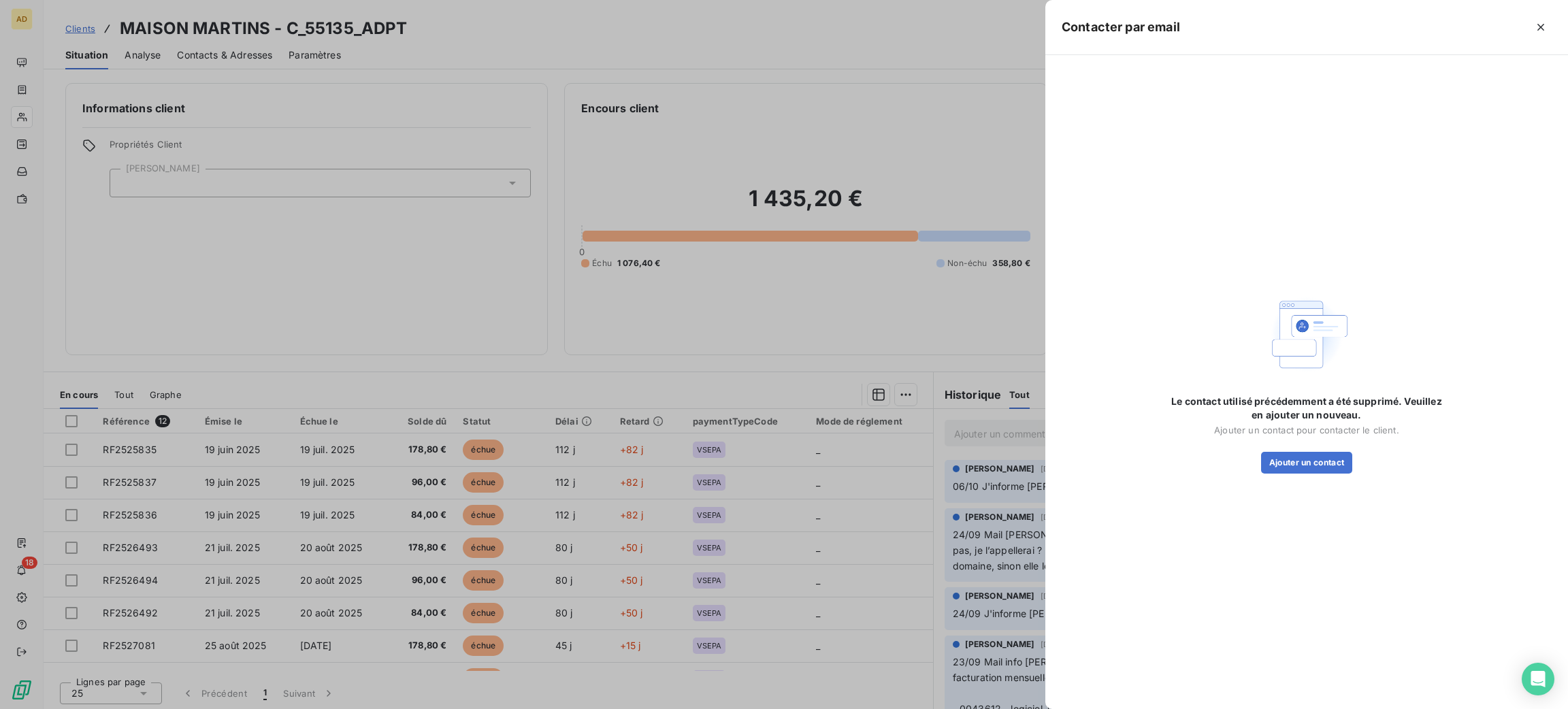
click at [309, 381] on div at bounding box center [784, 354] width 1568 height 709
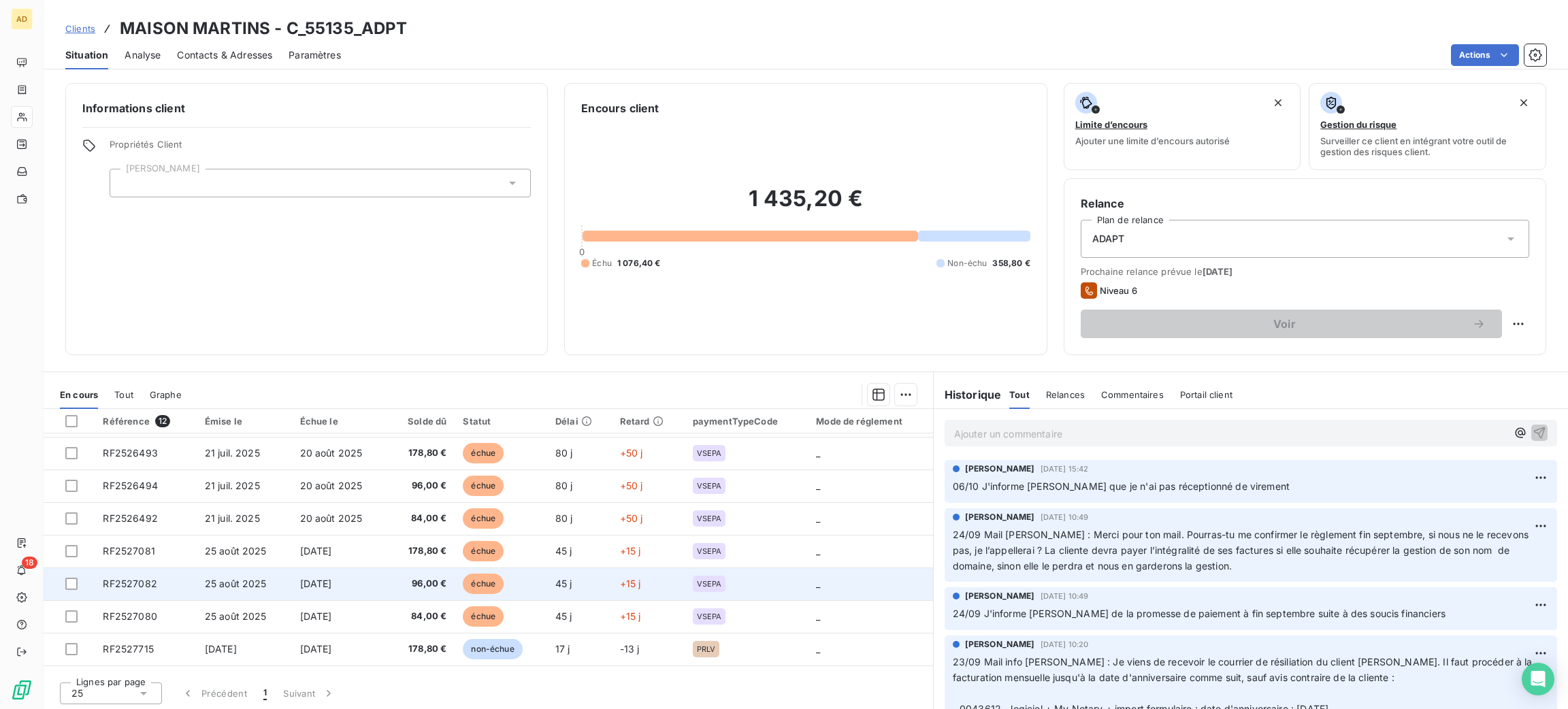
scroll to position [155, 0]
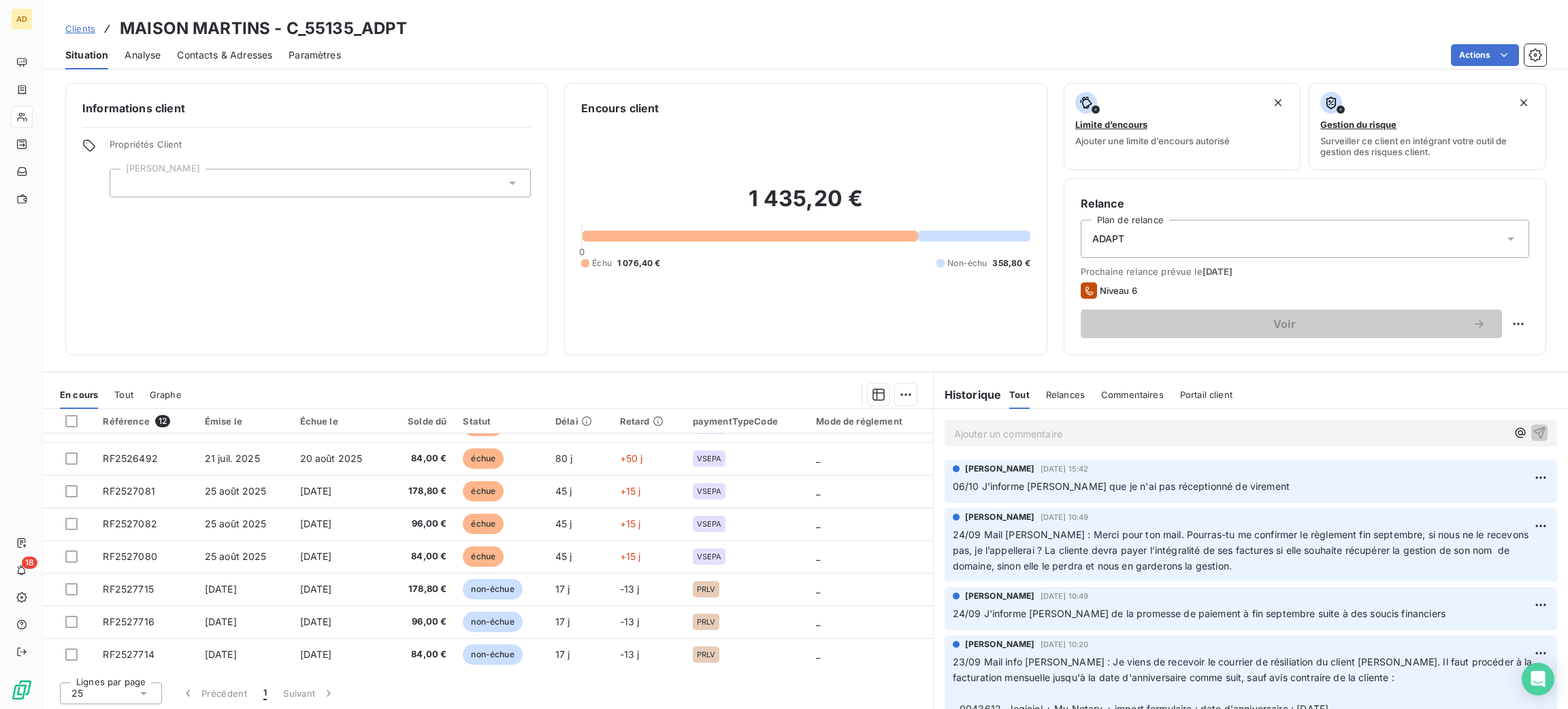
click at [1010, 430] on p "Ajouter un commentaire ﻿" at bounding box center [1231, 434] width 552 height 17
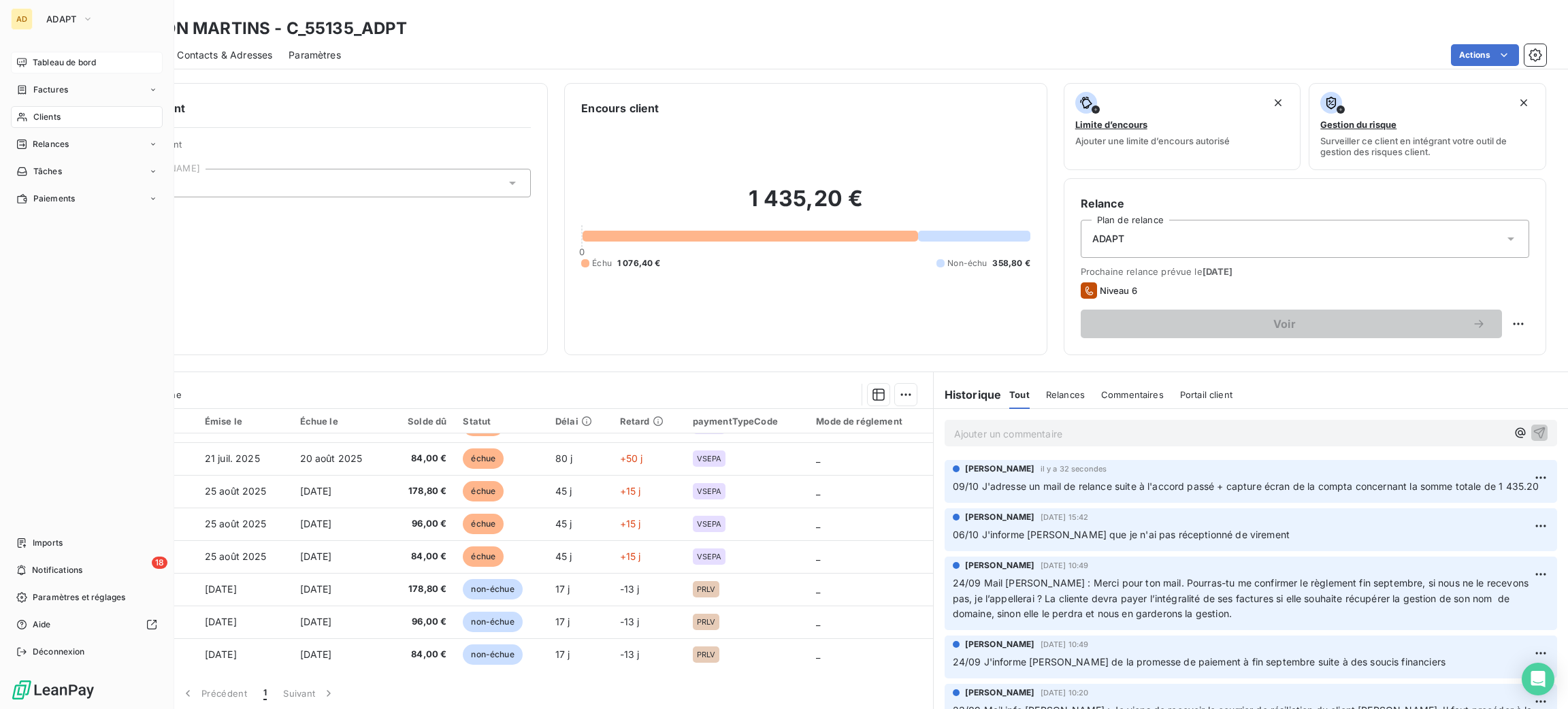
click at [50, 57] on span "Tableau de bord" at bounding box center [64, 62] width 63 height 12
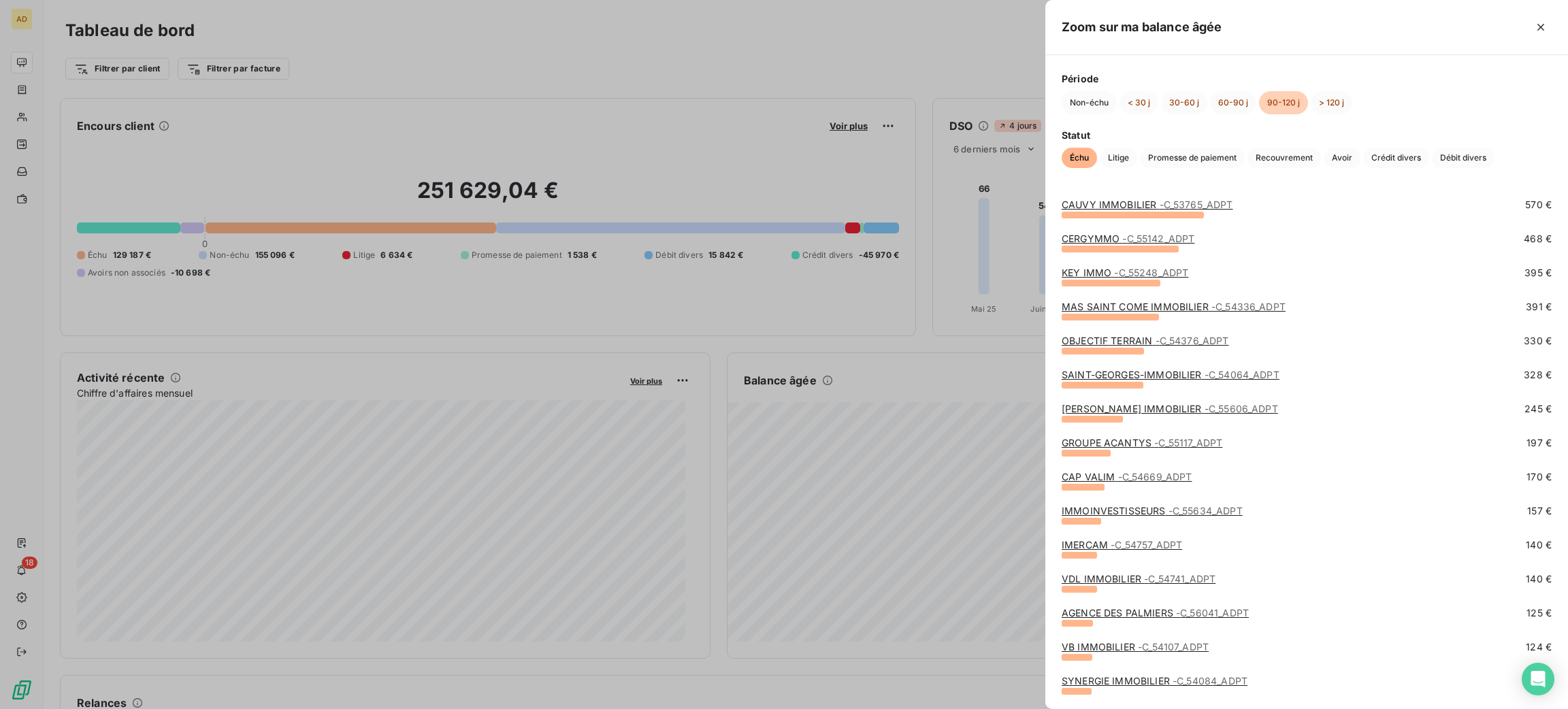
scroll to position [102, 0]
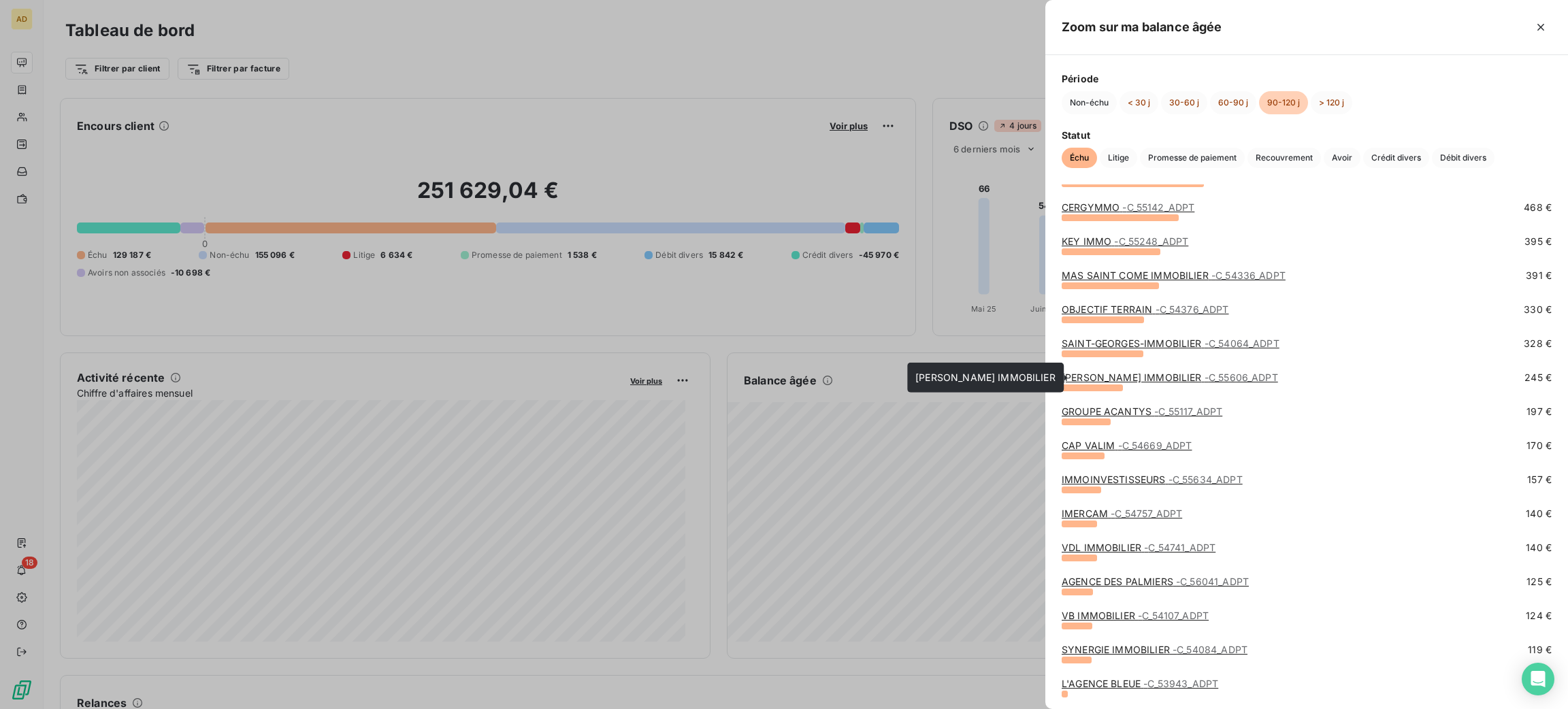
click at [1108, 375] on link "[PERSON_NAME] IMMOBILIER - C_55606_ADPT" at bounding box center [1170, 377] width 217 height 11
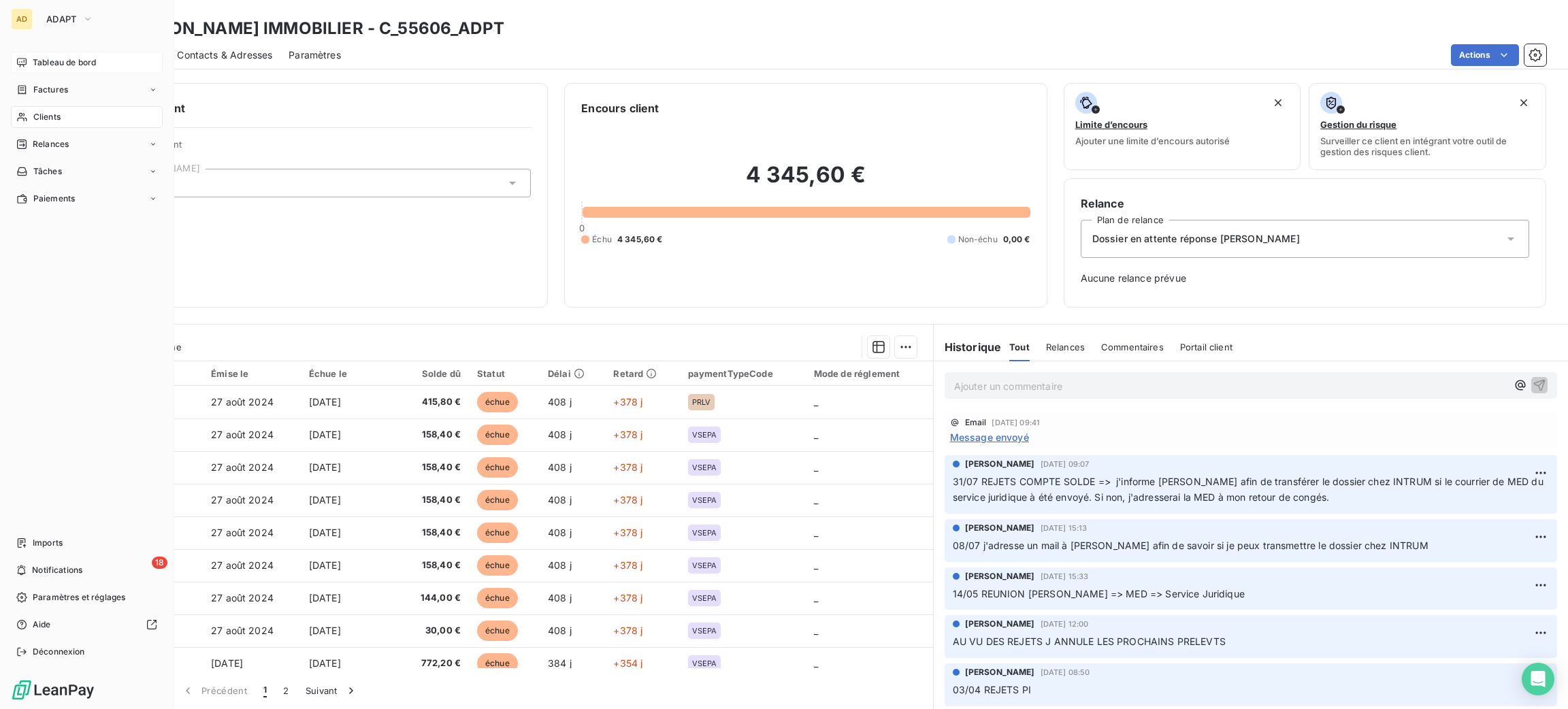
drag, startPoint x: 27, startPoint y: 53, endPoint x: 50, endPoint y: 58, distance: 23.5
click at [28, 53] on div "Tableau de bord" at bounding box center [87, 62] width 152 height 22
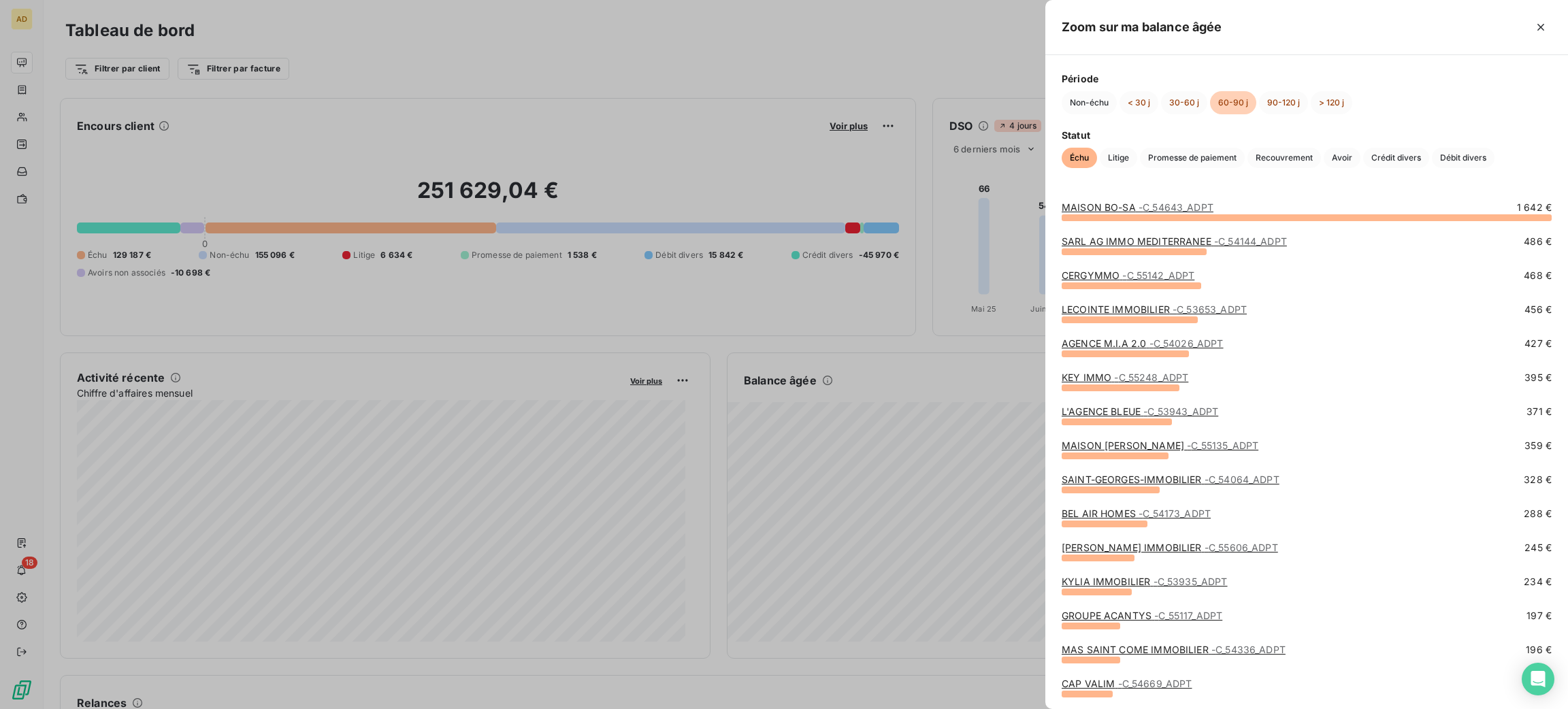
scroll to position [271, 0]
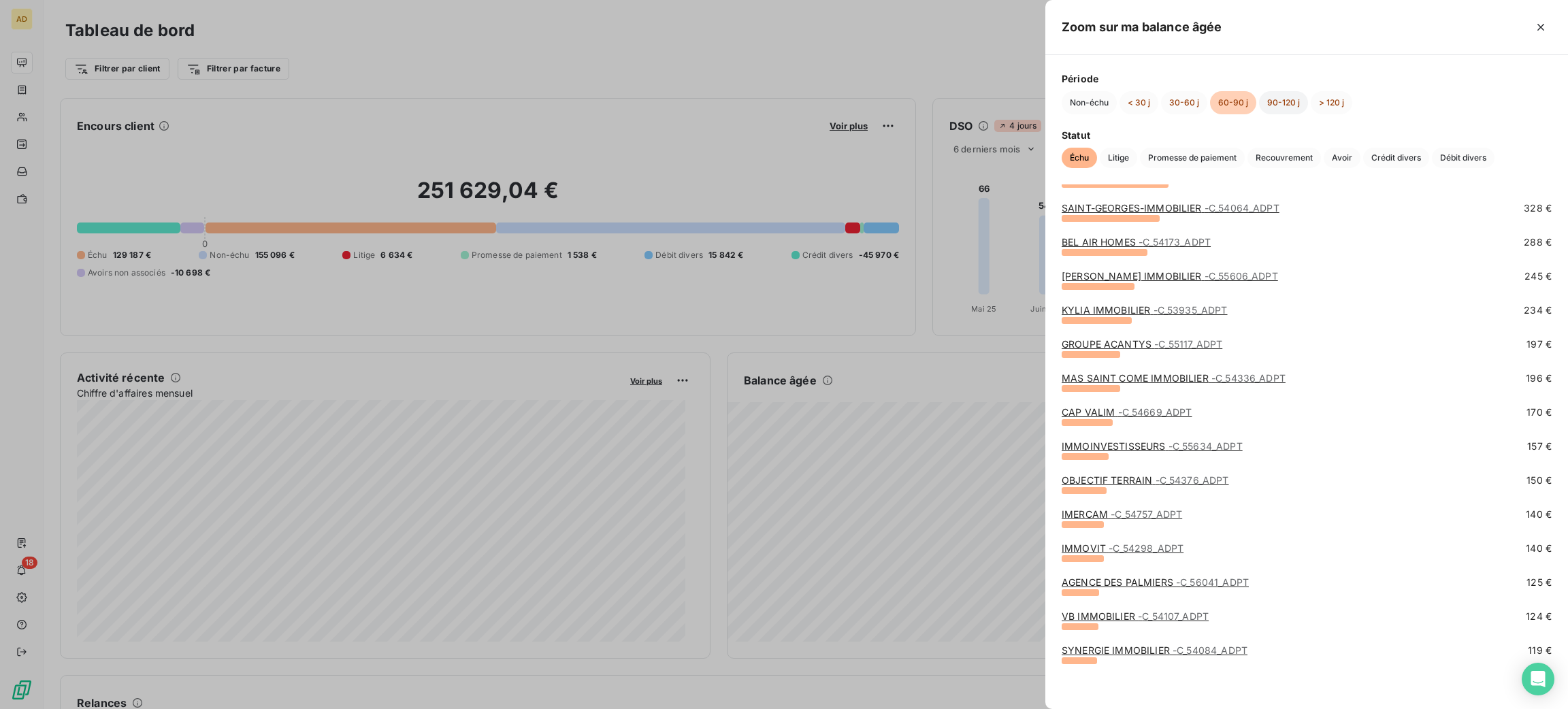
click at [1270, 94] on button "90-120 j" at bounding box center [1283, 102] width 49 height 23
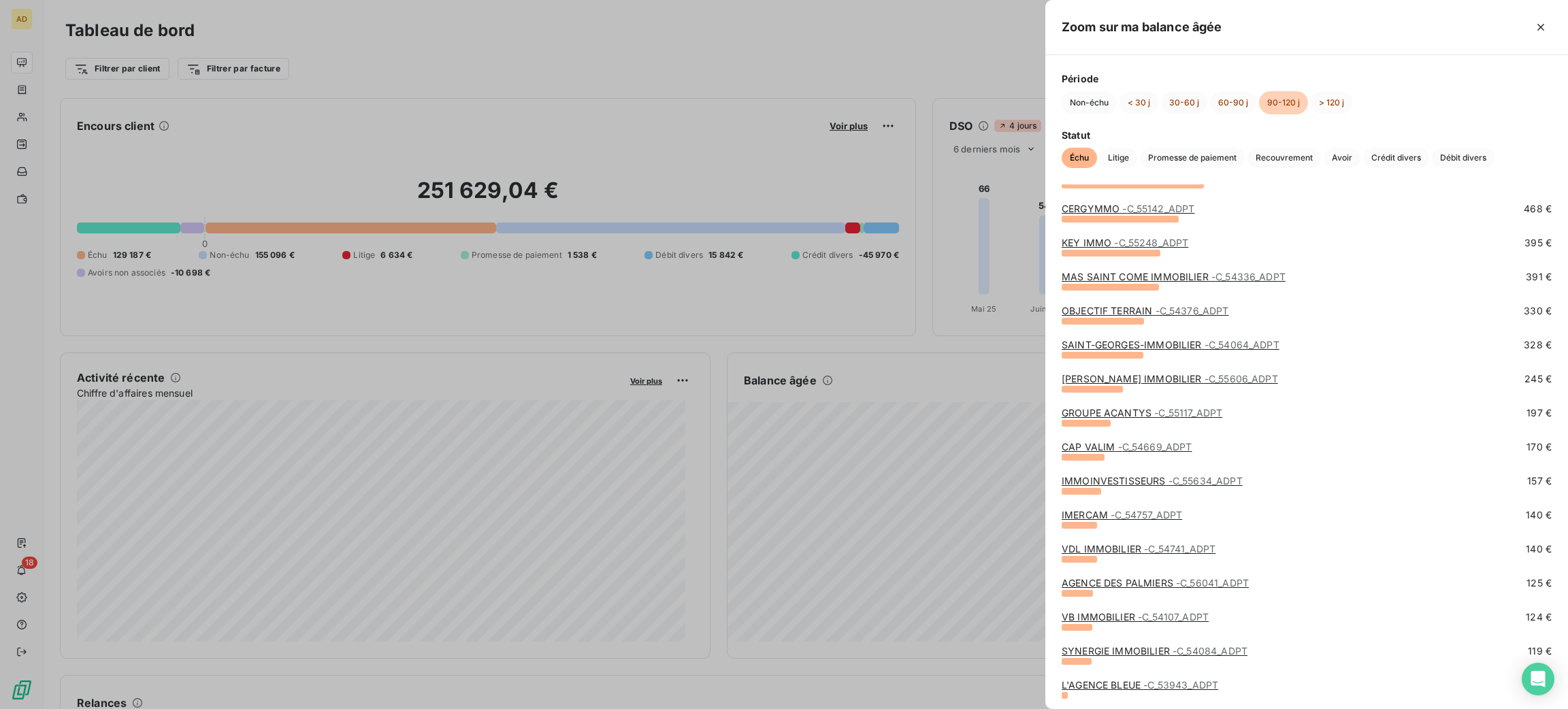
scroll to position [136, 0]
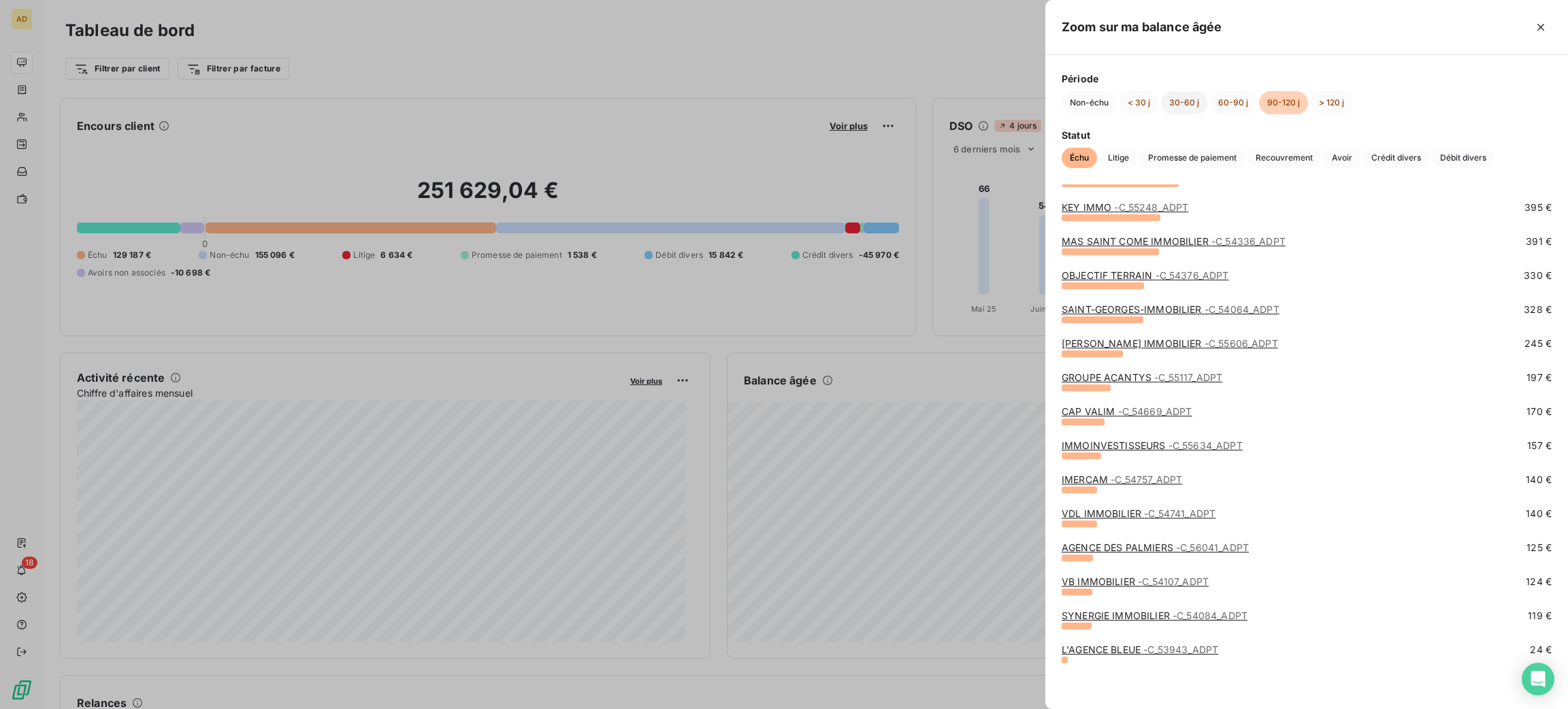
click at [1178, 92] on button "30-60 j" at bounding box center [1184, 102] width 46 height 23
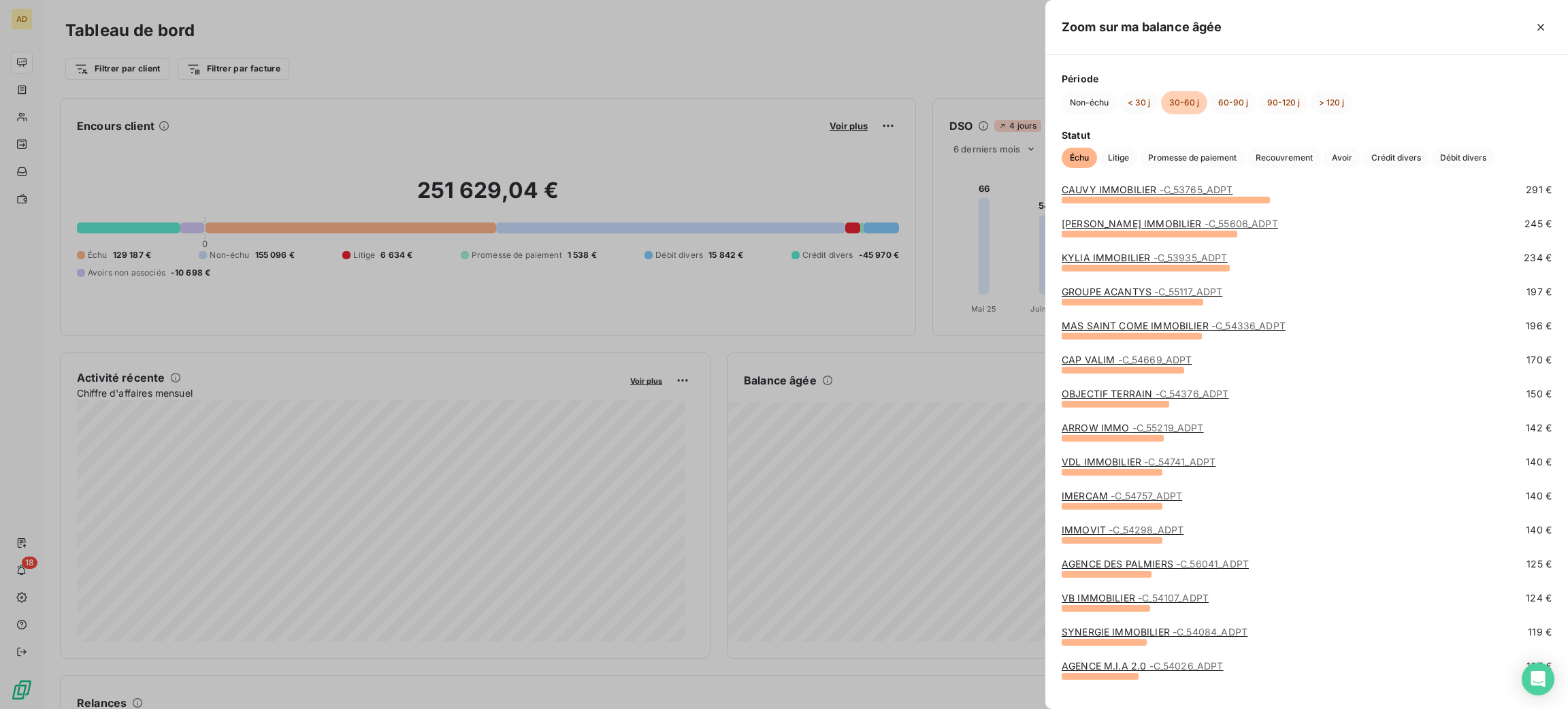
scroll to position [238, 0]
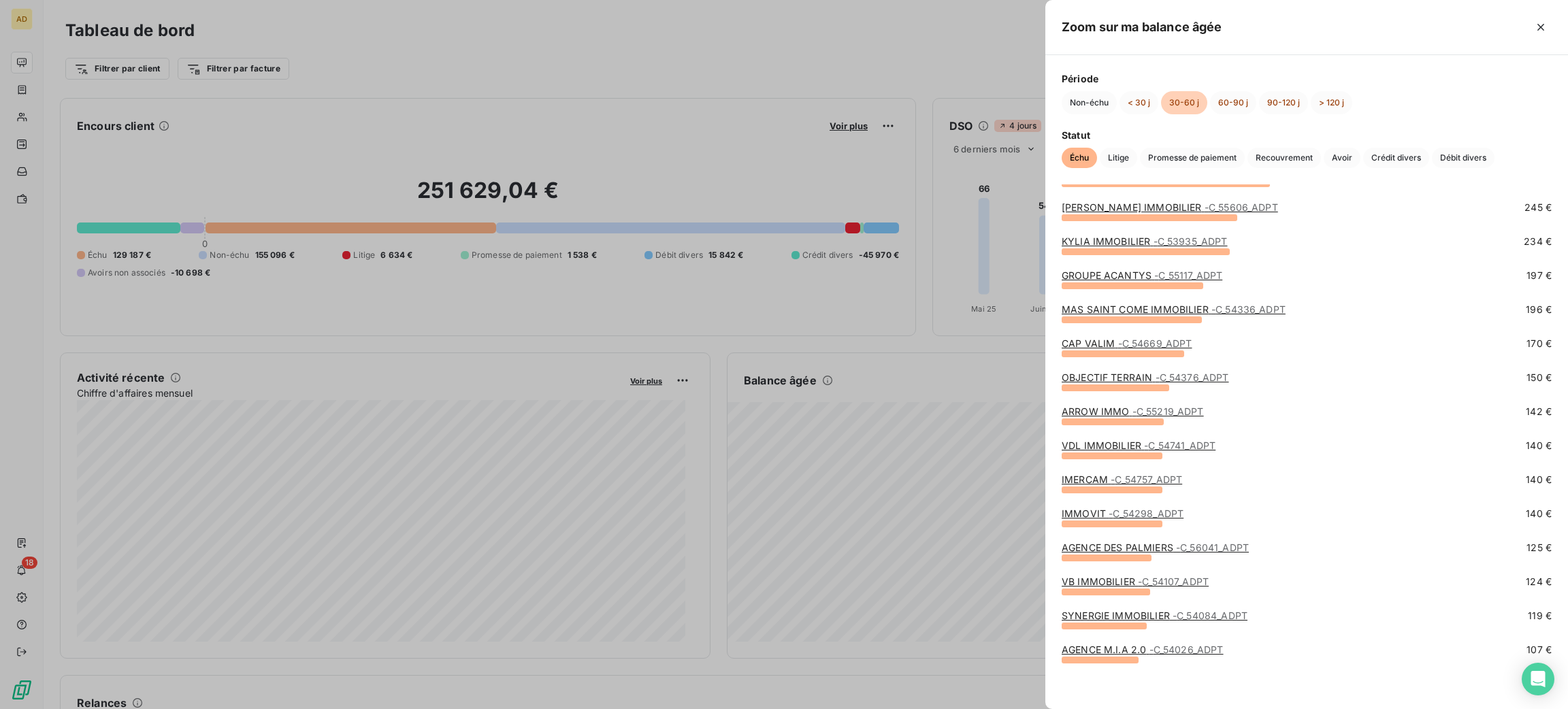
drag, startPoint x: 1153, startPoint y: 86, endPoint x: 1146, endPoint y: 89, distance: 7.6
click at [1147, 89] on div "Période Non-échu < 30 j 30-60 j 60-90 j 90-120 j > 120 j" at bounding box center [1307, 93] width 490 height 43
click at [1145, 92] on button "< 30 j" at bounding box center [1138, 102] width 39 height 23
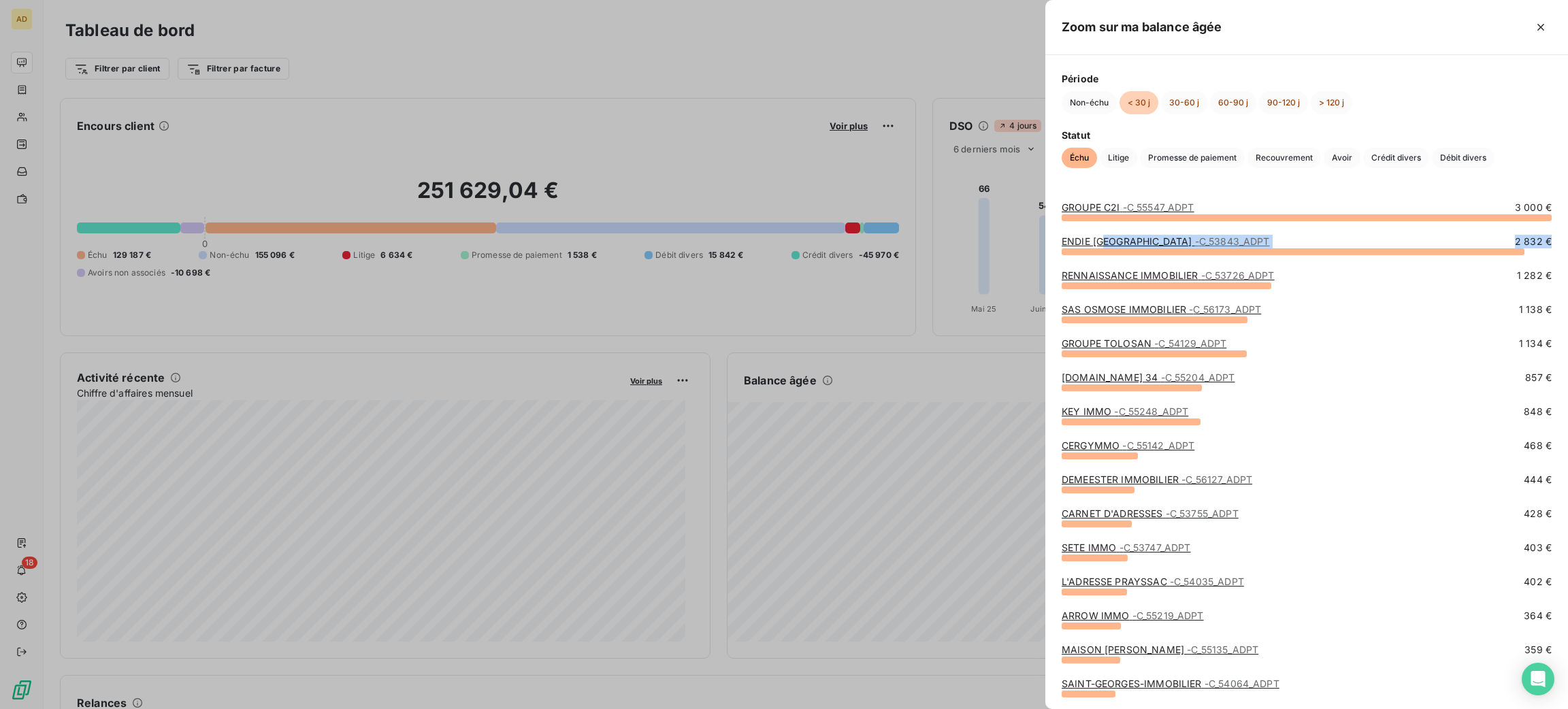
drag, startPoint x: 1106, startPoint y: 236, endPoint x: 1285, endPoint y: 257, distance: 180.2
click at [1285, 257] on div "ENDIE [GEOGRAPHIC_DATA] - C_53843_ADPT 2 832 €" at bounding box center [1307, 252] width 490 height 34
click at [1369, 389] on div "[DOMAIN_NAME] 34 - C_55204_ADPT 857 €" at bounding box center [1307, 380] width 490 height 21
click at [1130, 385] on div at bounding box center [1131, 388] width 140 height 7
click at [1161, 378] on span "- C_55204_ADPT" at bounding box center [1198, 377] width 74 height 11
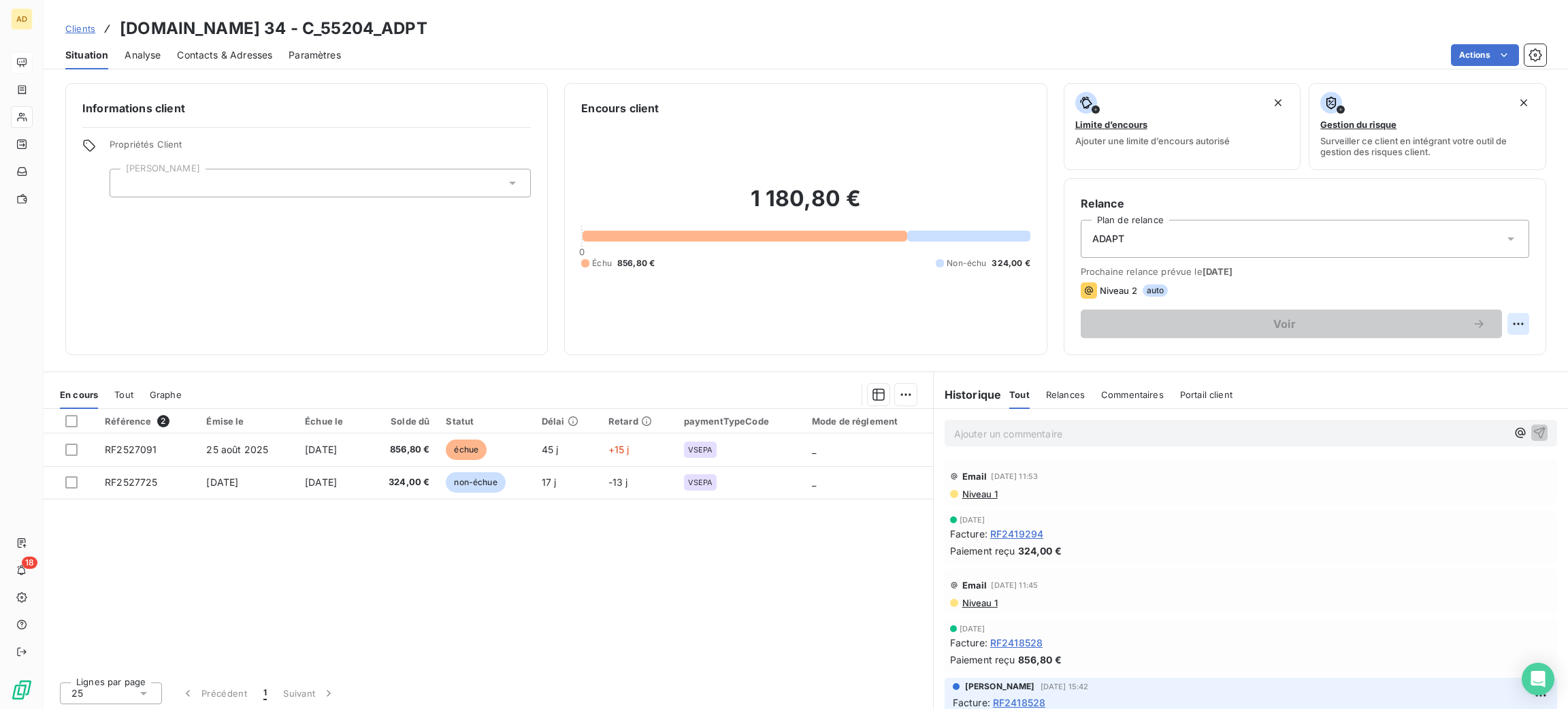
click at [1500, 321] on html "AD 18 Clients [DOMAIN_NAME] 34 - C_55204_ADPT Situation Analyse Contacts & Adre…" at bounding box center [784, 354] width 1568 height 709
click at [1439, 355] on div "Replanifier cette action" at bounding box center [1447, 353] width 122 height 22
select select "9"
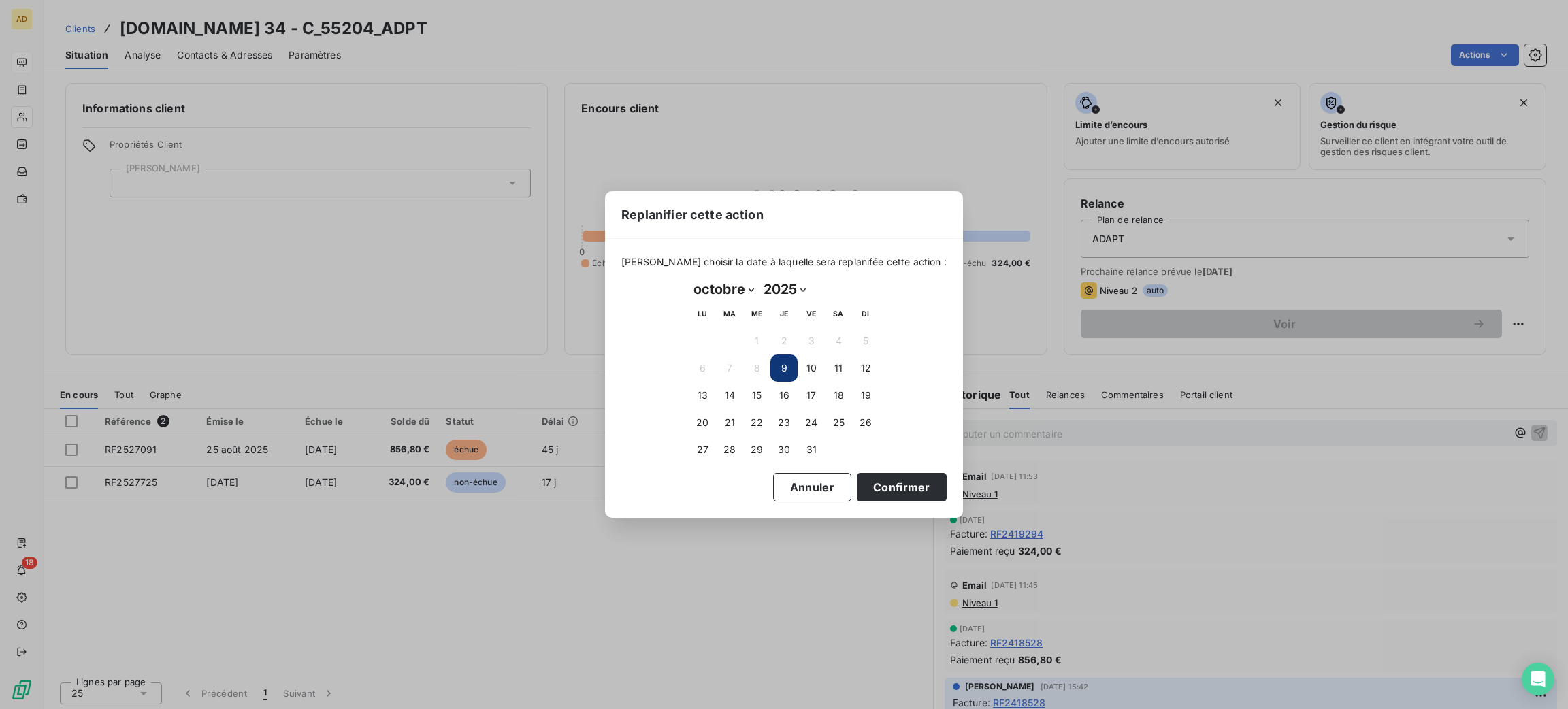
click at [1269, 485] on div "Replanifier cette action [PERSON_NAME] choisir la date à laquelle sera replanif…" at bounding box center [784, 354] width 1568 height 709
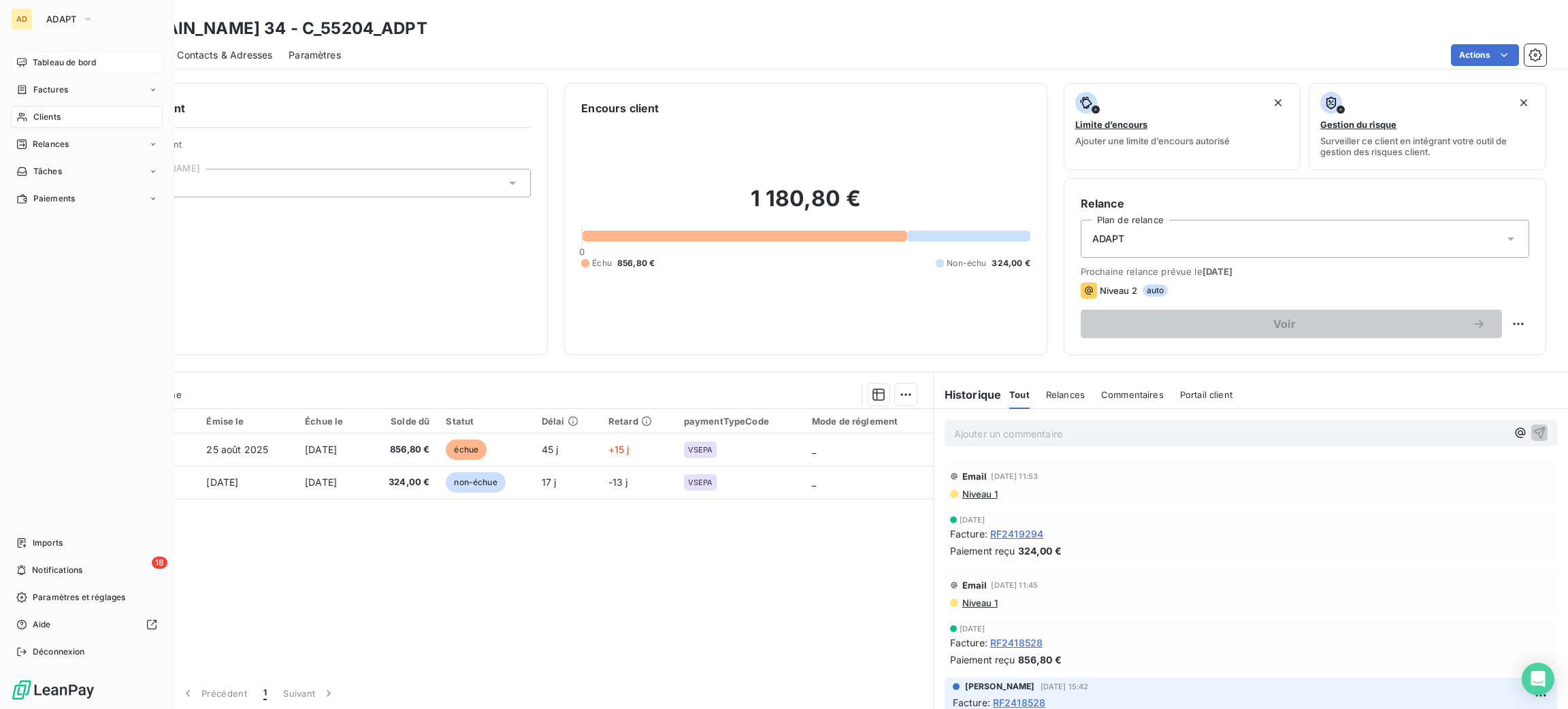
click at [39, 57] on span "Tableau de bord" at bounding box center [64, 62] width 63 height 12
